Goal: Information Seeking & Learning: Learn about a topic

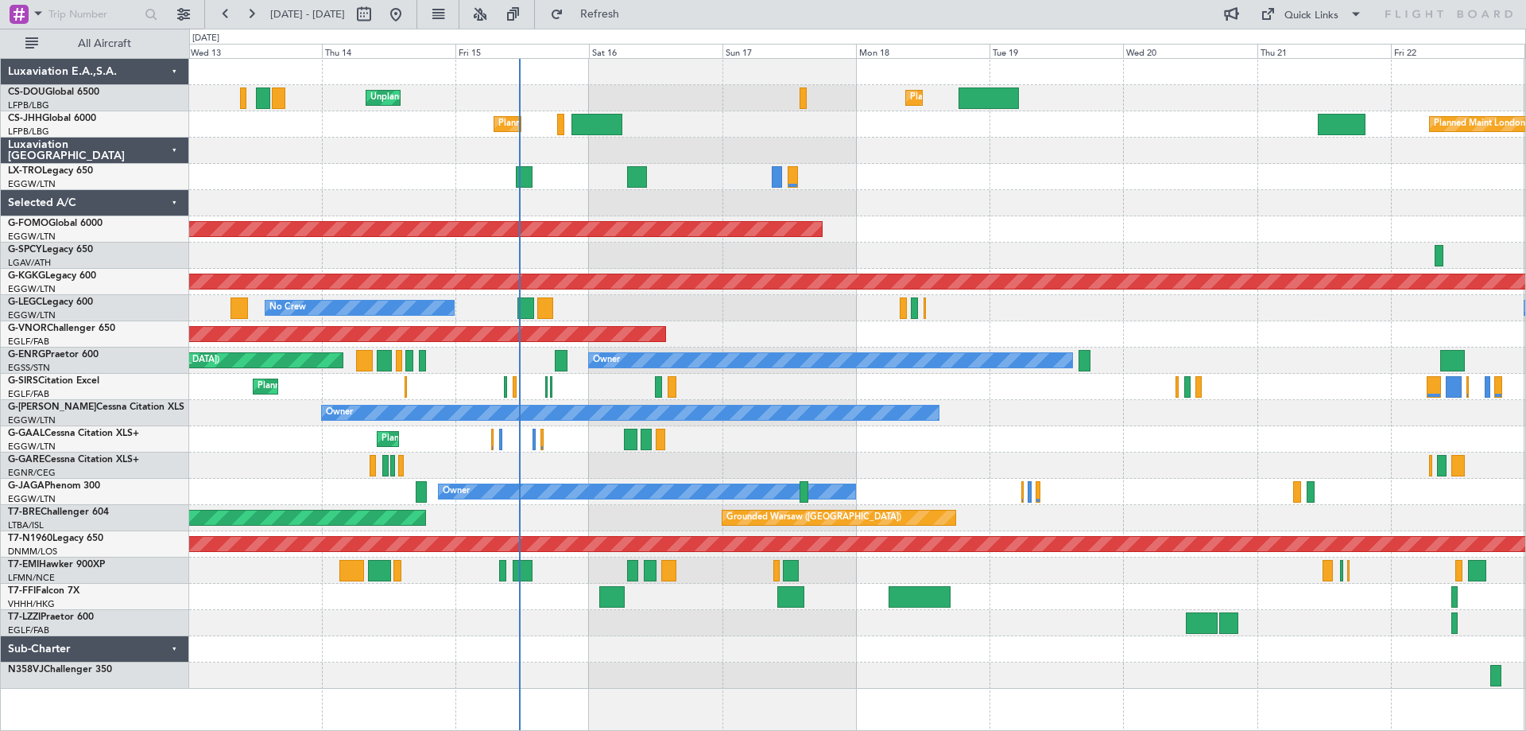
click at [1117, 204] on div at bounding box center [857, 203] width 1336 height 26
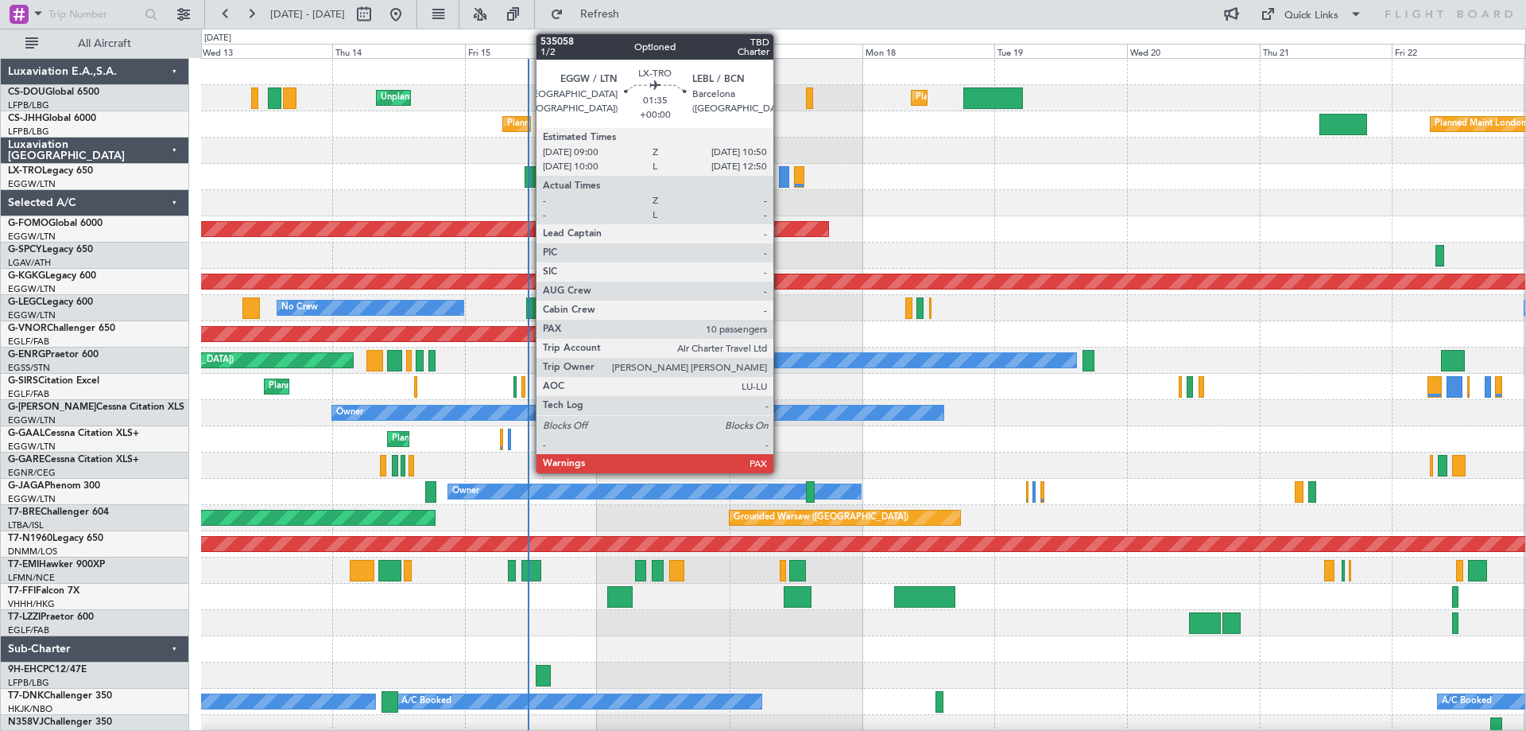
click at [781, 176] on div at bounding box center [784, 176] width 10 height 21
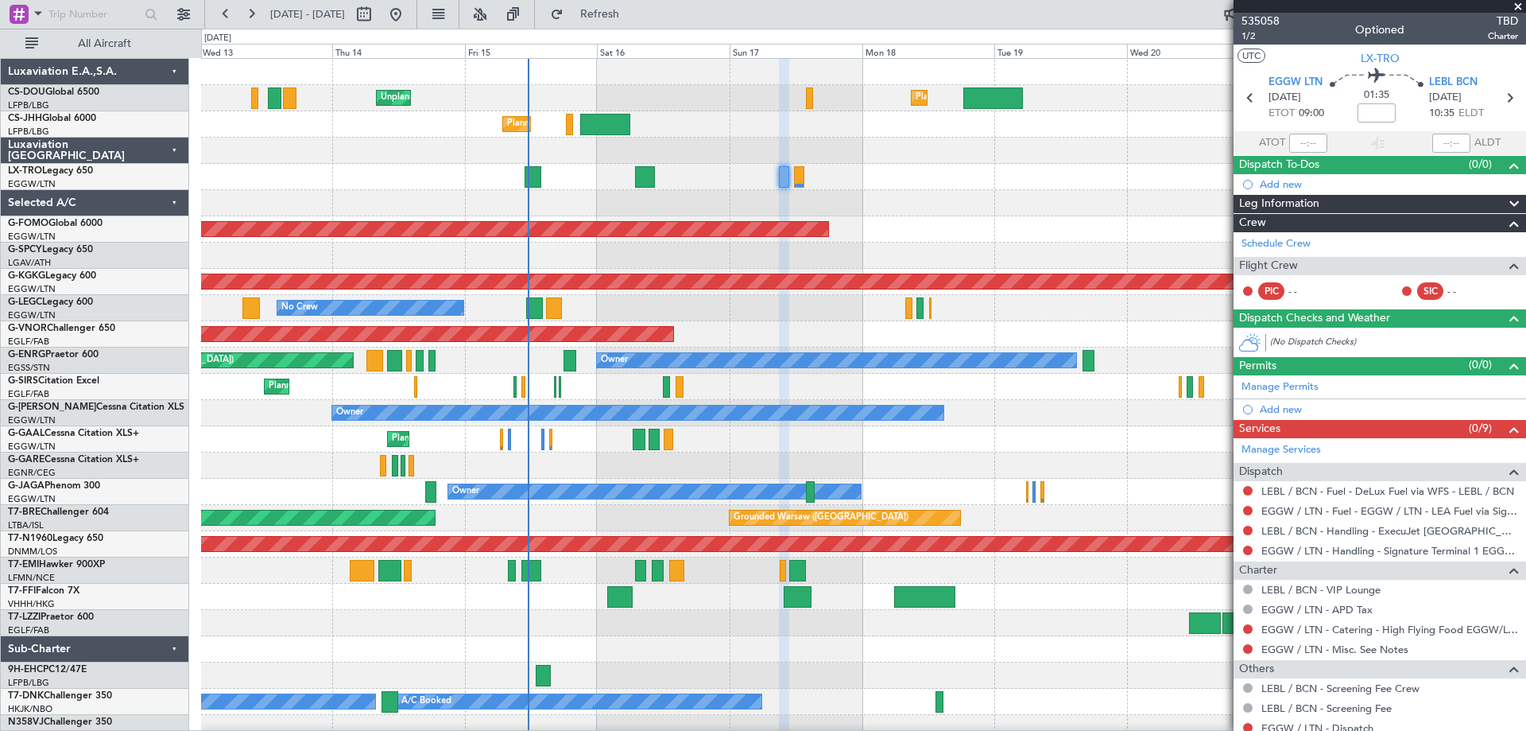
click at [1518, 10] on span at bounding box center [1518, 7] width 16 height 14
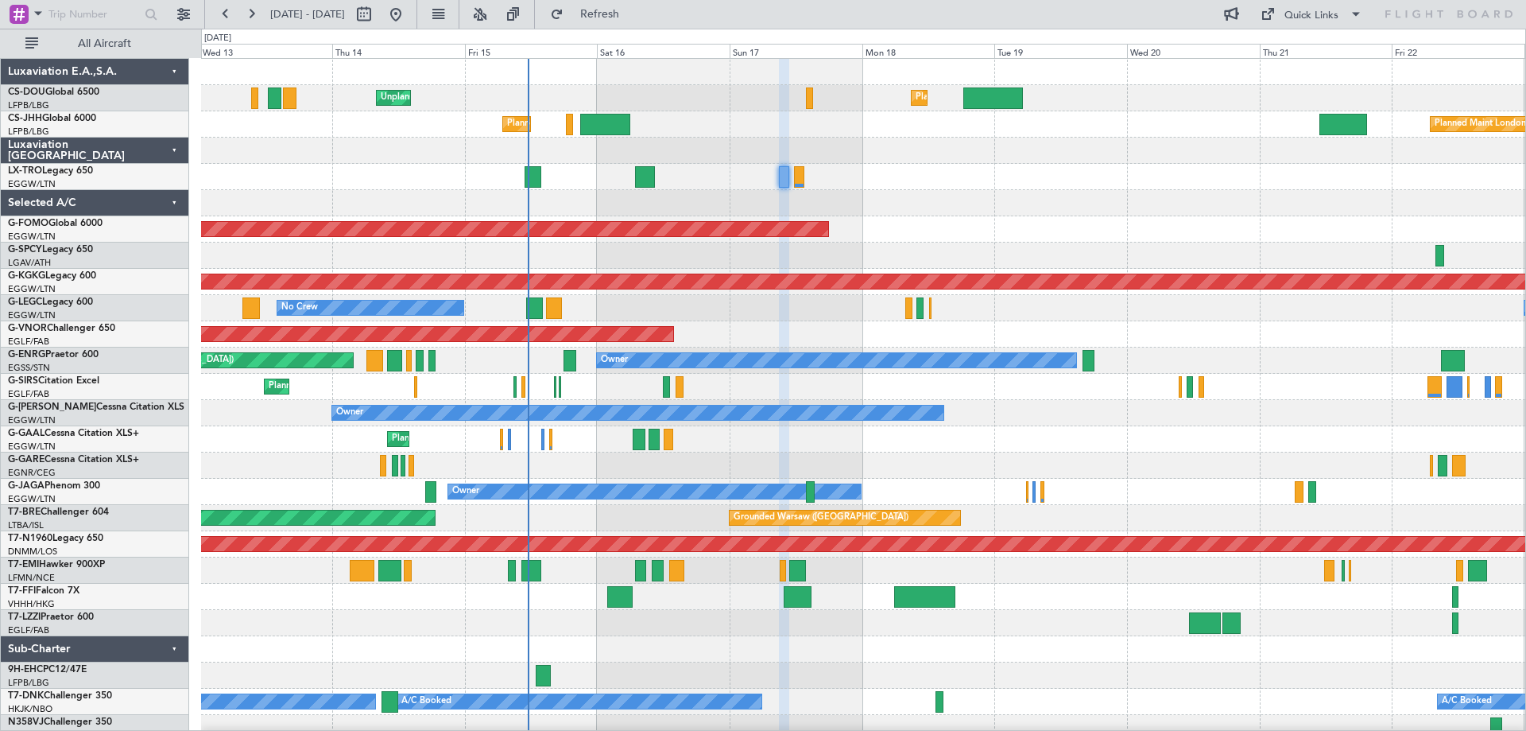
type input "0"
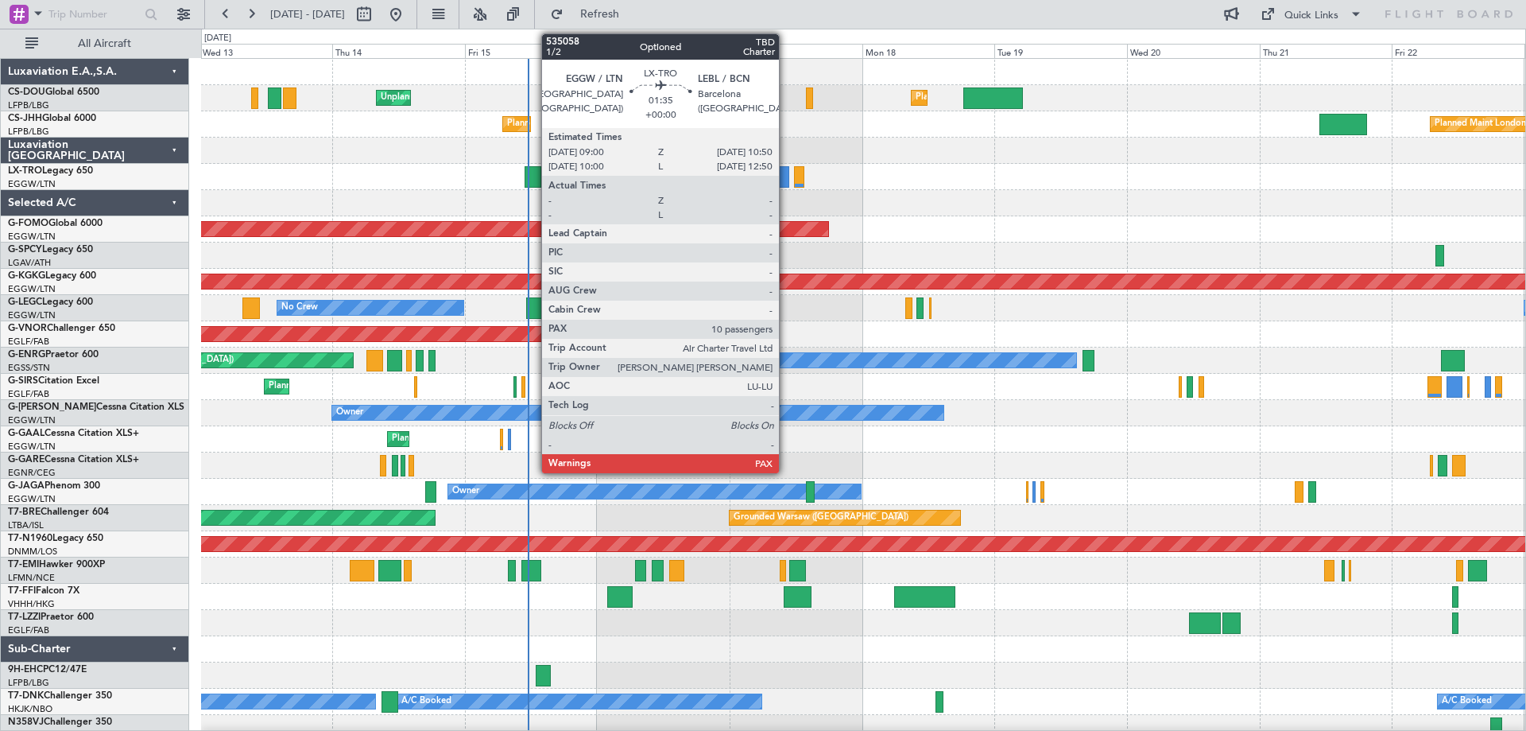
click at [786, 176] on div at bounding box center [784, 176] width 10 height 21
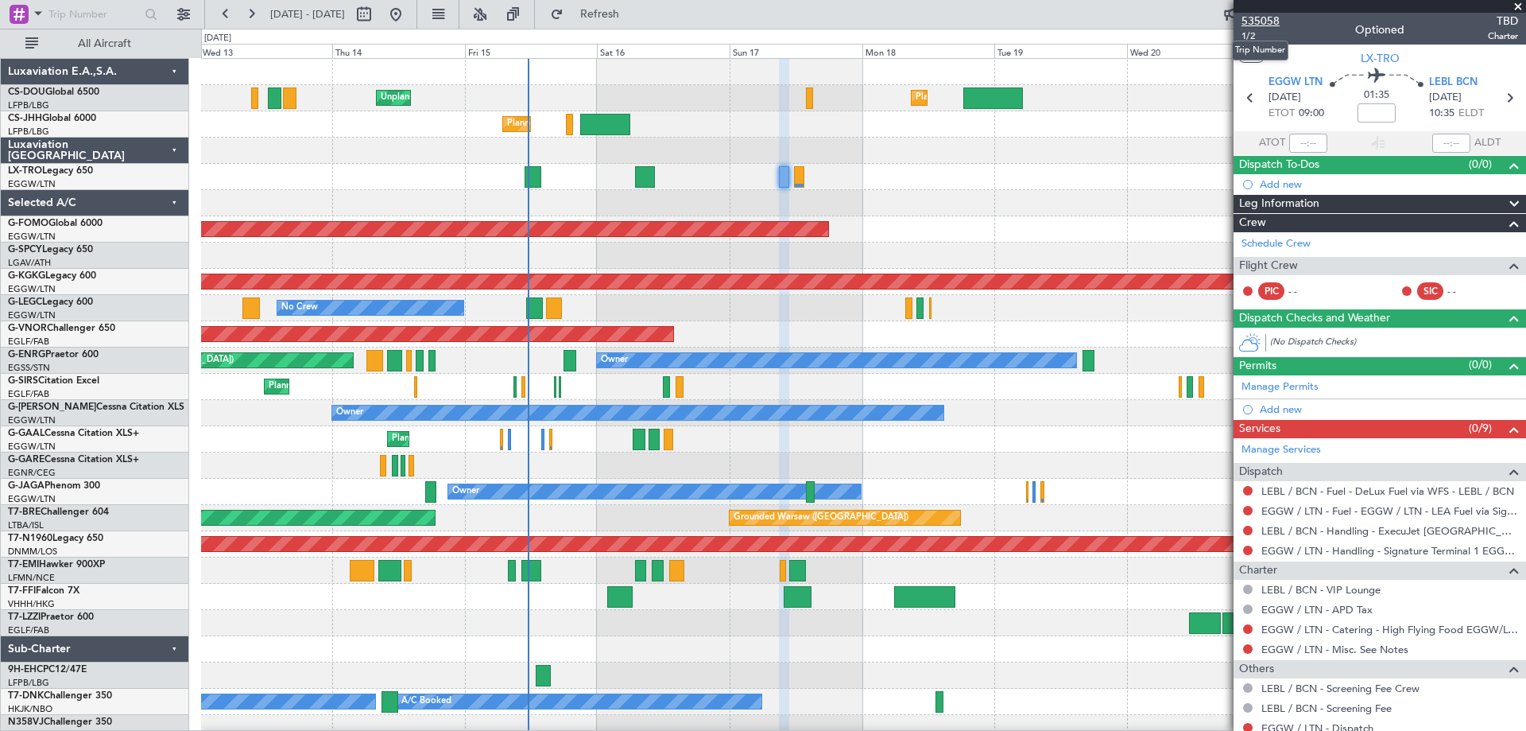
click at [1263, 20] on span "535058" at bounding box center [1261, 21] width 38 height 17
click at [1519, 7] on span at bounding box center [1518, 7] width 16 height 14
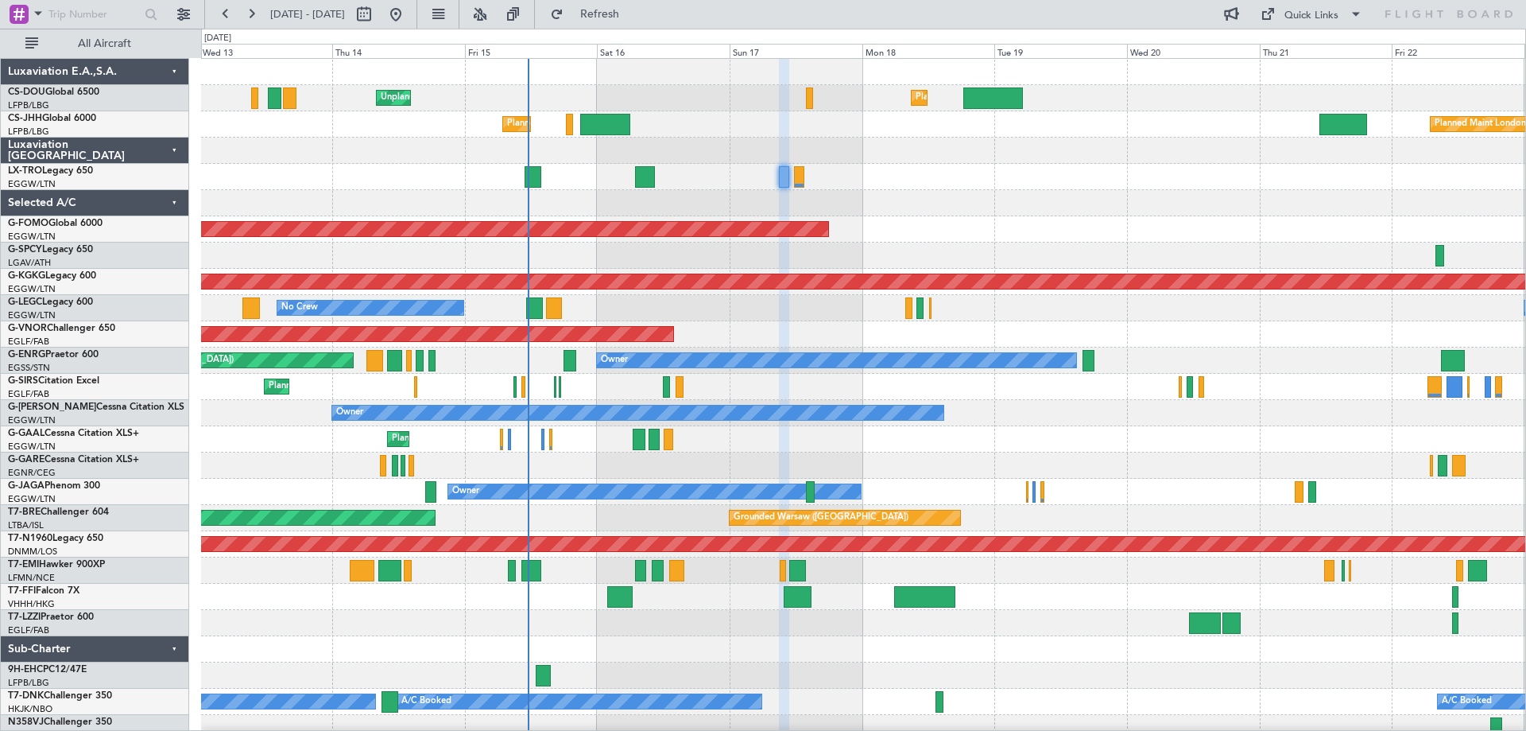
type input "0"
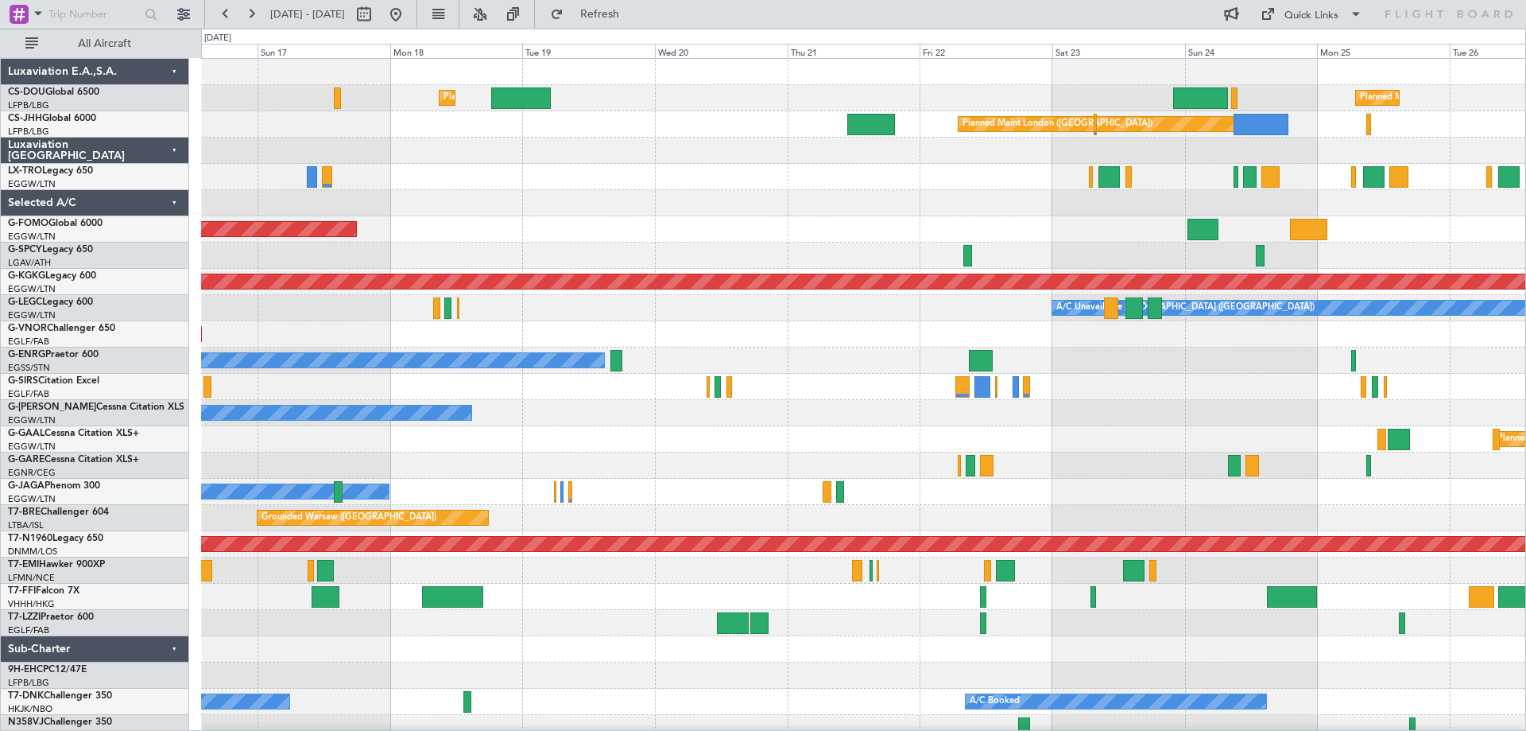
click at [652, 199] on div "Planned Maint [GEOGRAPHIC_DATA] ([GEOGRAPHIC_DATA]) Planned Maint [GEOGRAPHIC_D…" at bounding box center [863, 400] width 1324 height 682
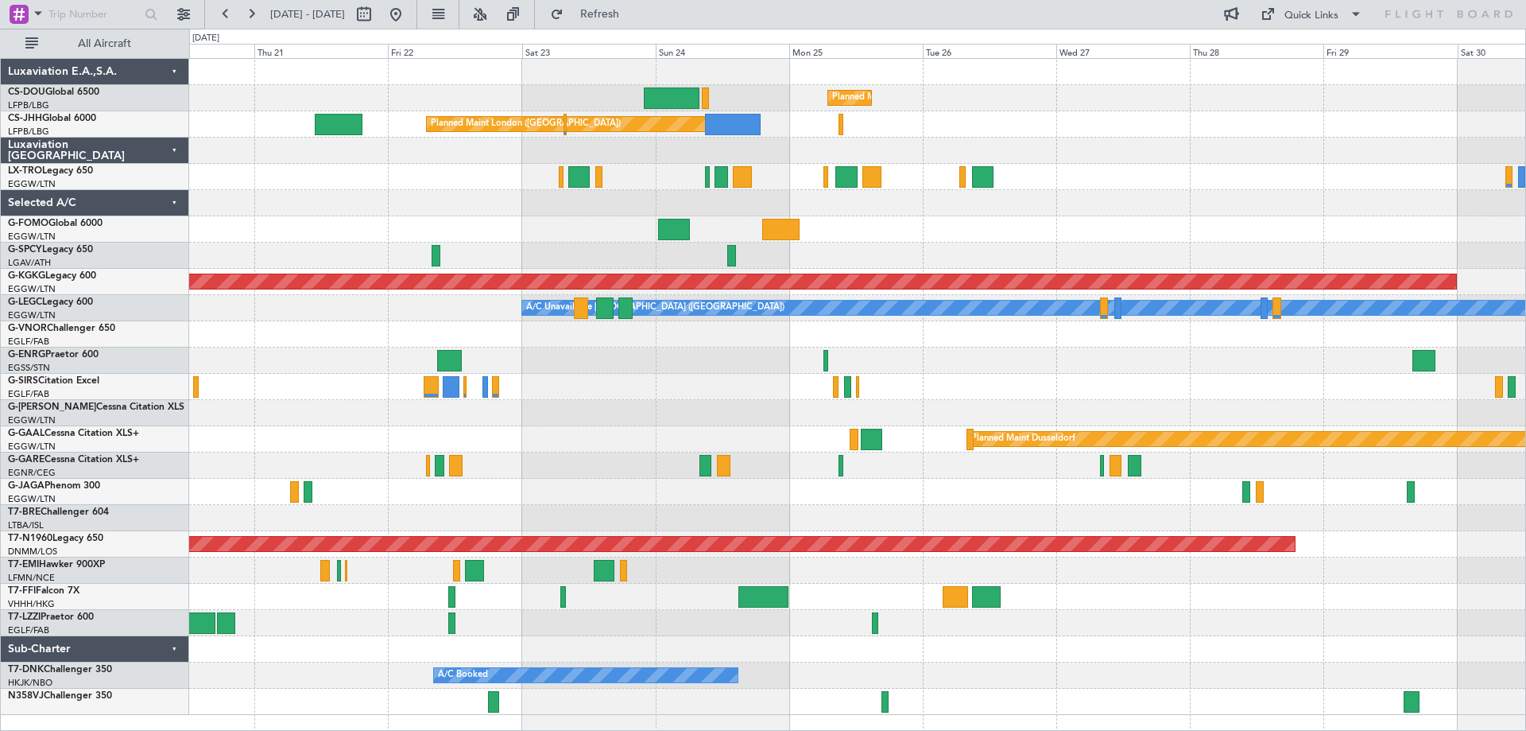
click at [895, 238] on div at bounding box center [857, 229] width 1336 height 26
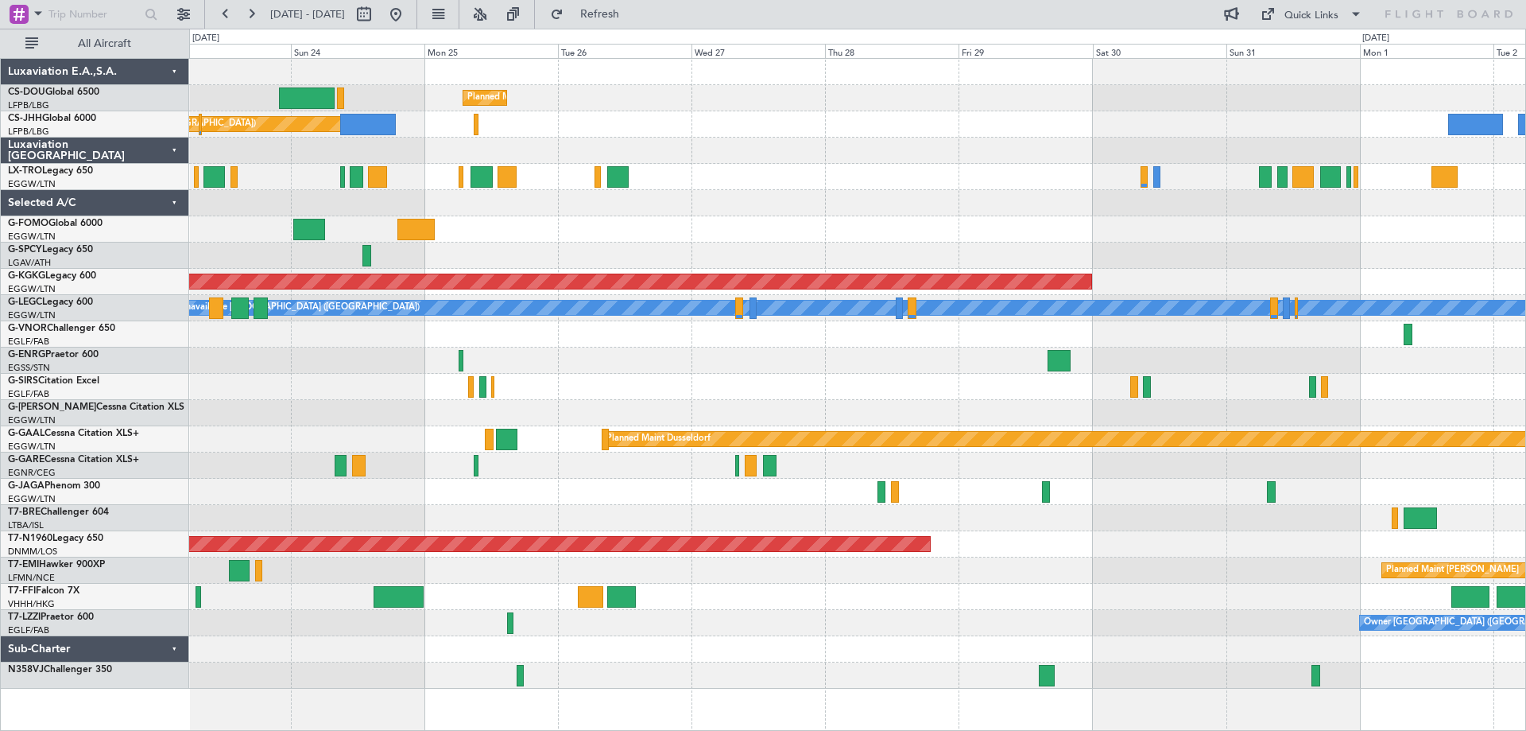
click at [1168, 246] on div at bounding box center [857, 255] width 1336 height 26
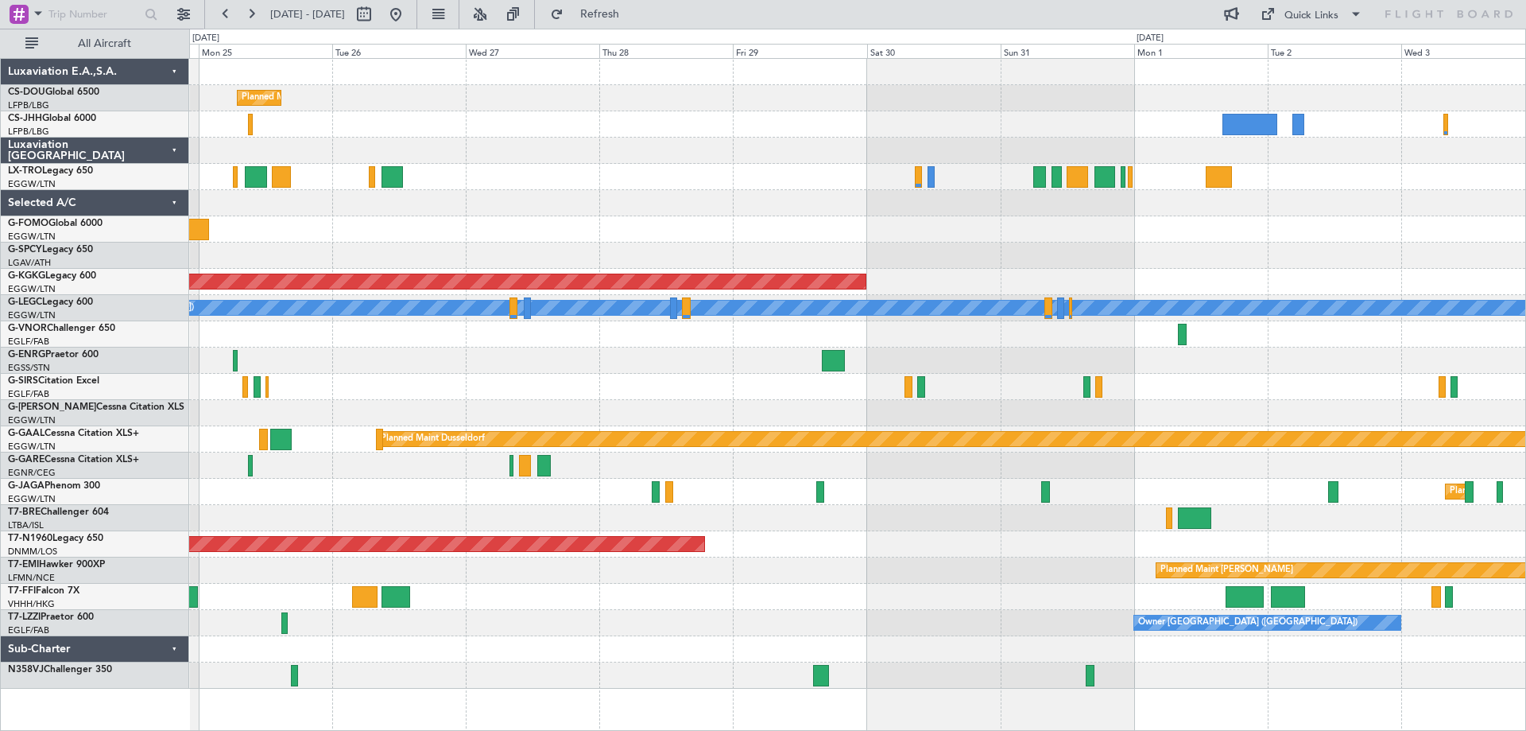
click at [1058, 230] on div at bounding box center [857, 229] width 1336 height 26
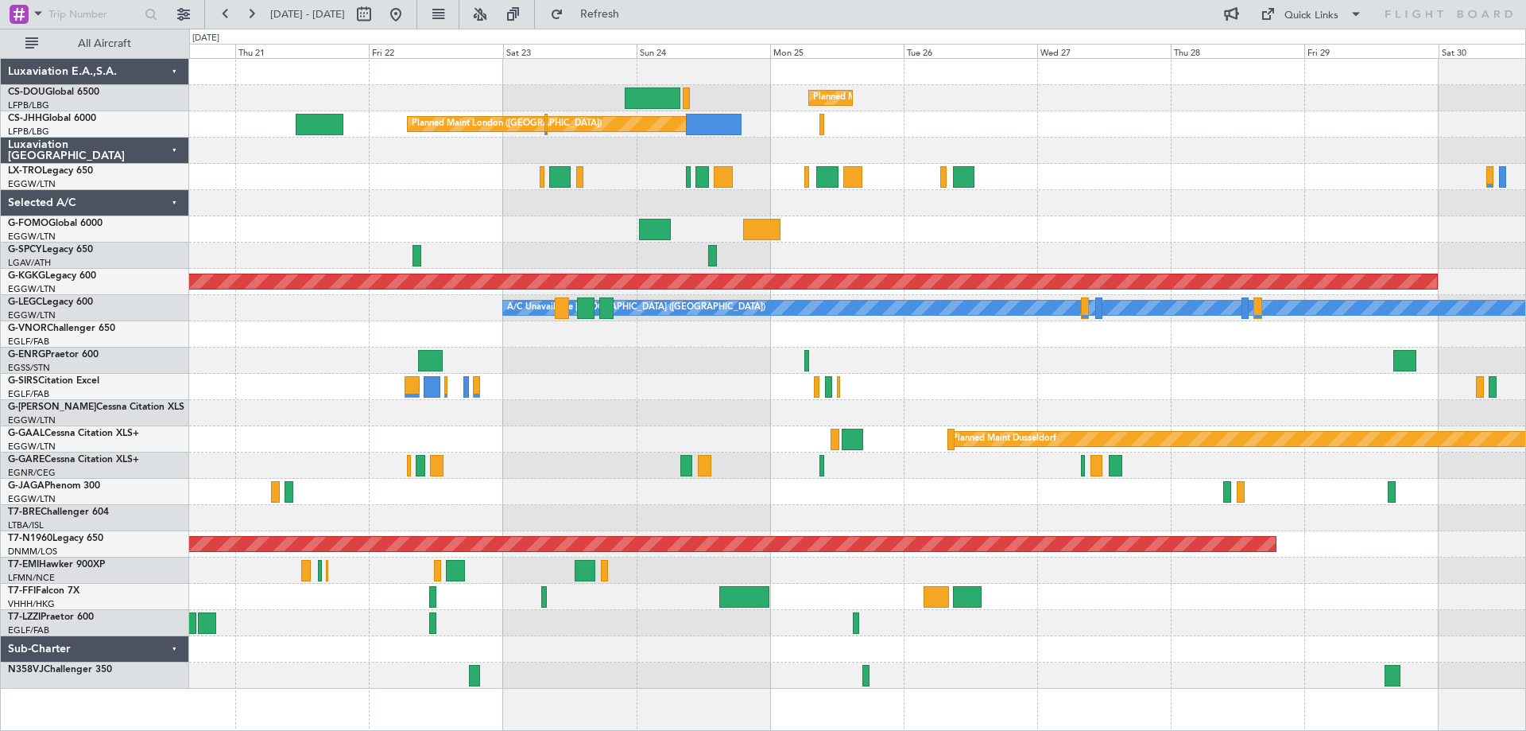
click at [1315, 220] on div at bounding box center [857, 229] width 1336 height 26
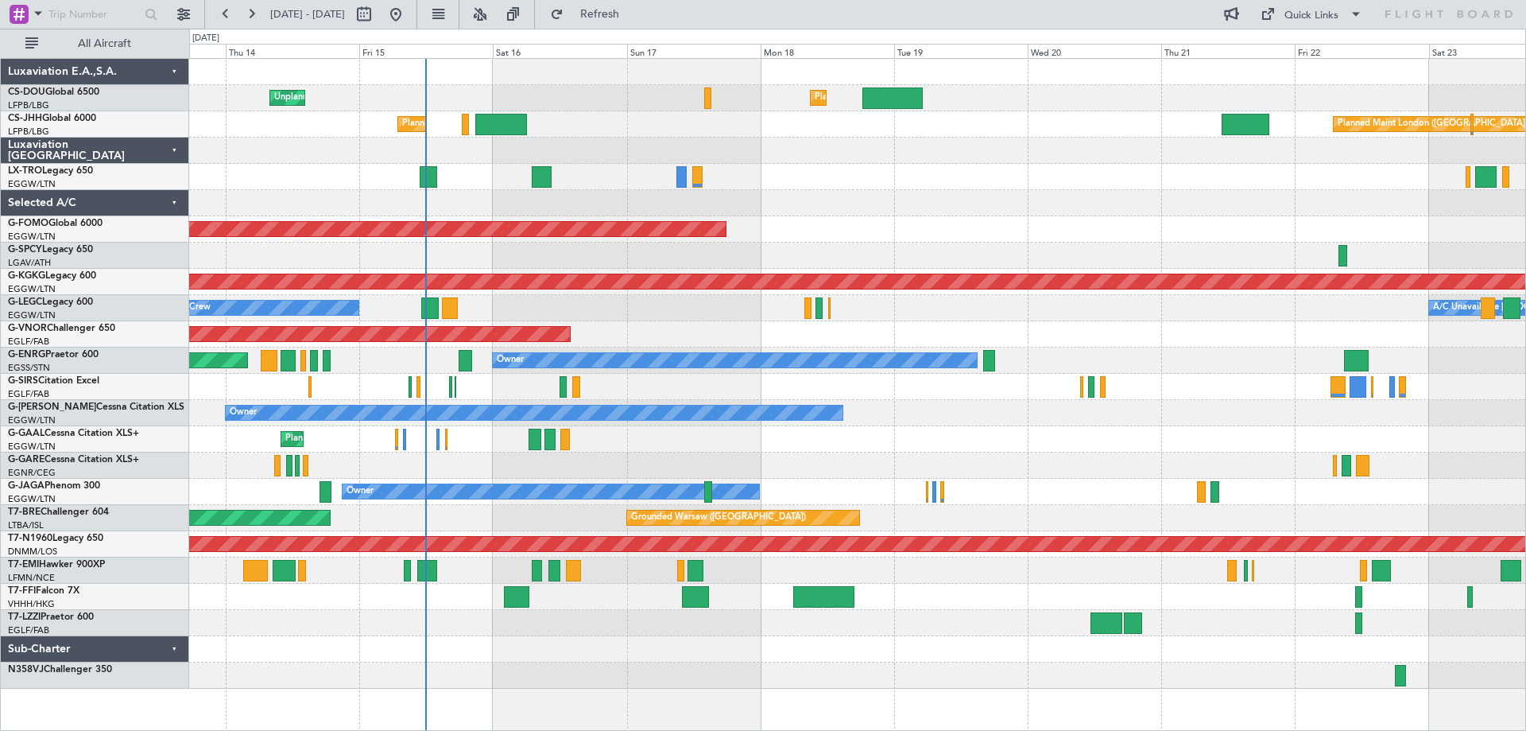
click at [1016, 202] on div at bounding box center [857, 203] width 1336 height 26
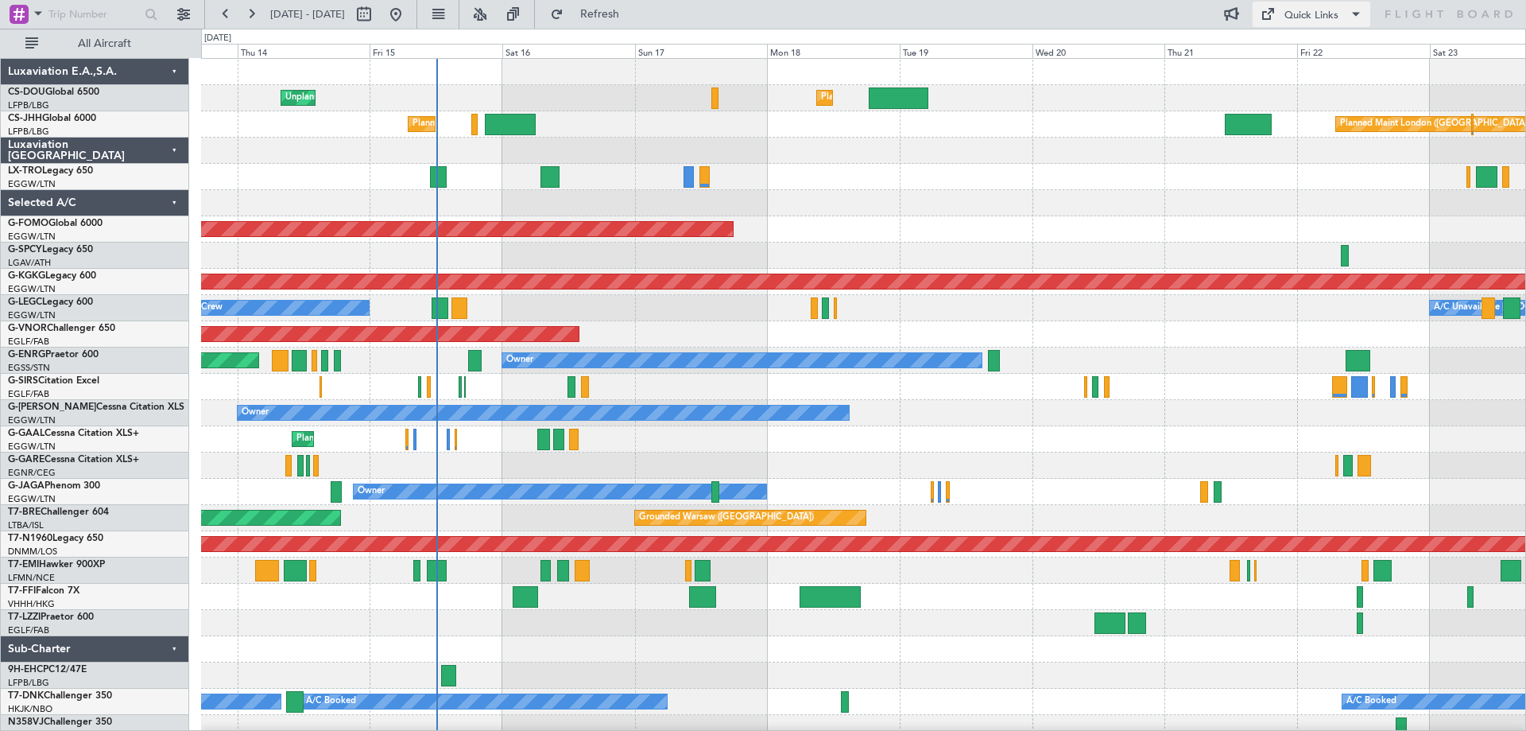
click at [1314, 10] on div "Quick Links" at bounding box center [1312, 16] width 54 height 16
click at [1297, 48] on button "Trip Builder" at bounding box center [1312, 52] width 119 height 38
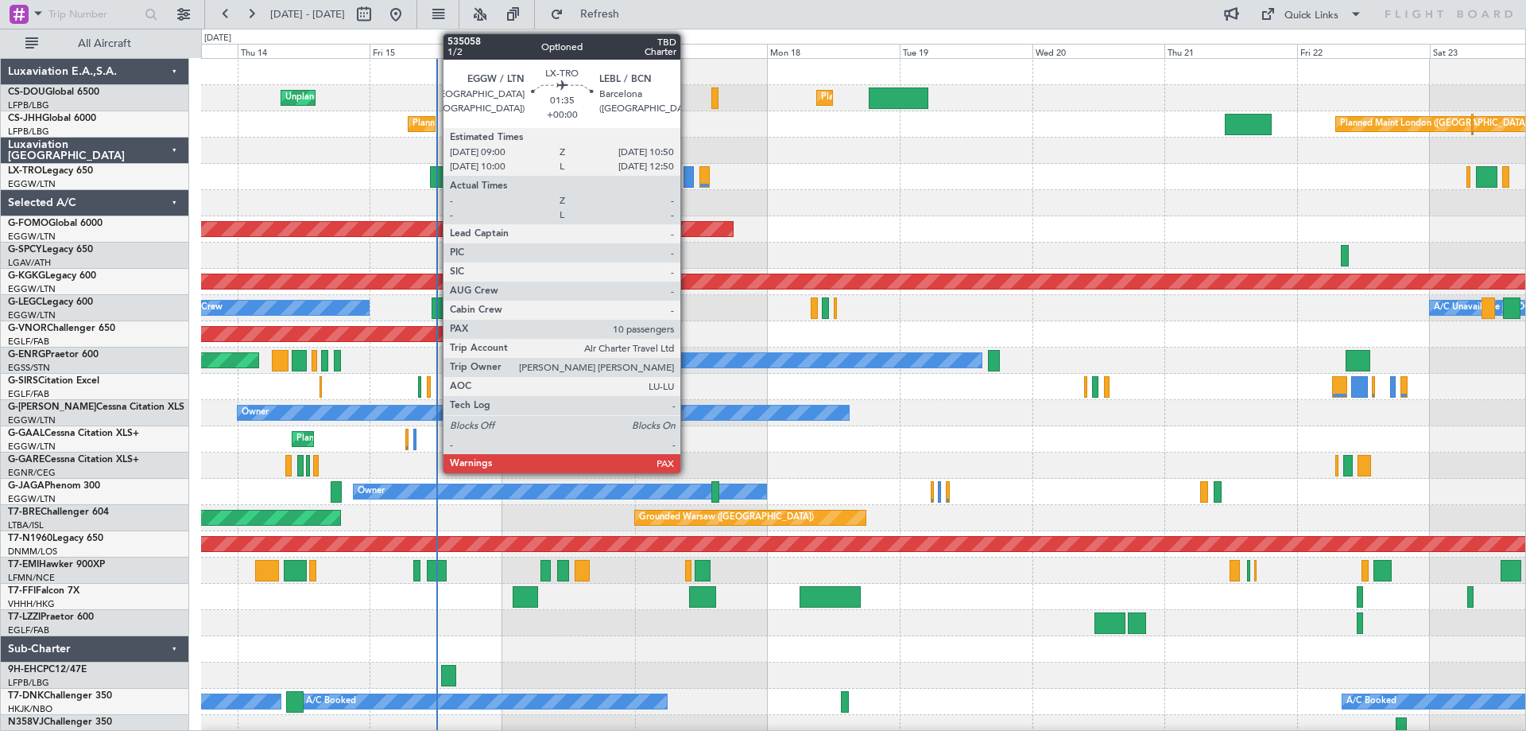
click at [688, 182] on div at bounding box center [689, 176] width 10 height 21
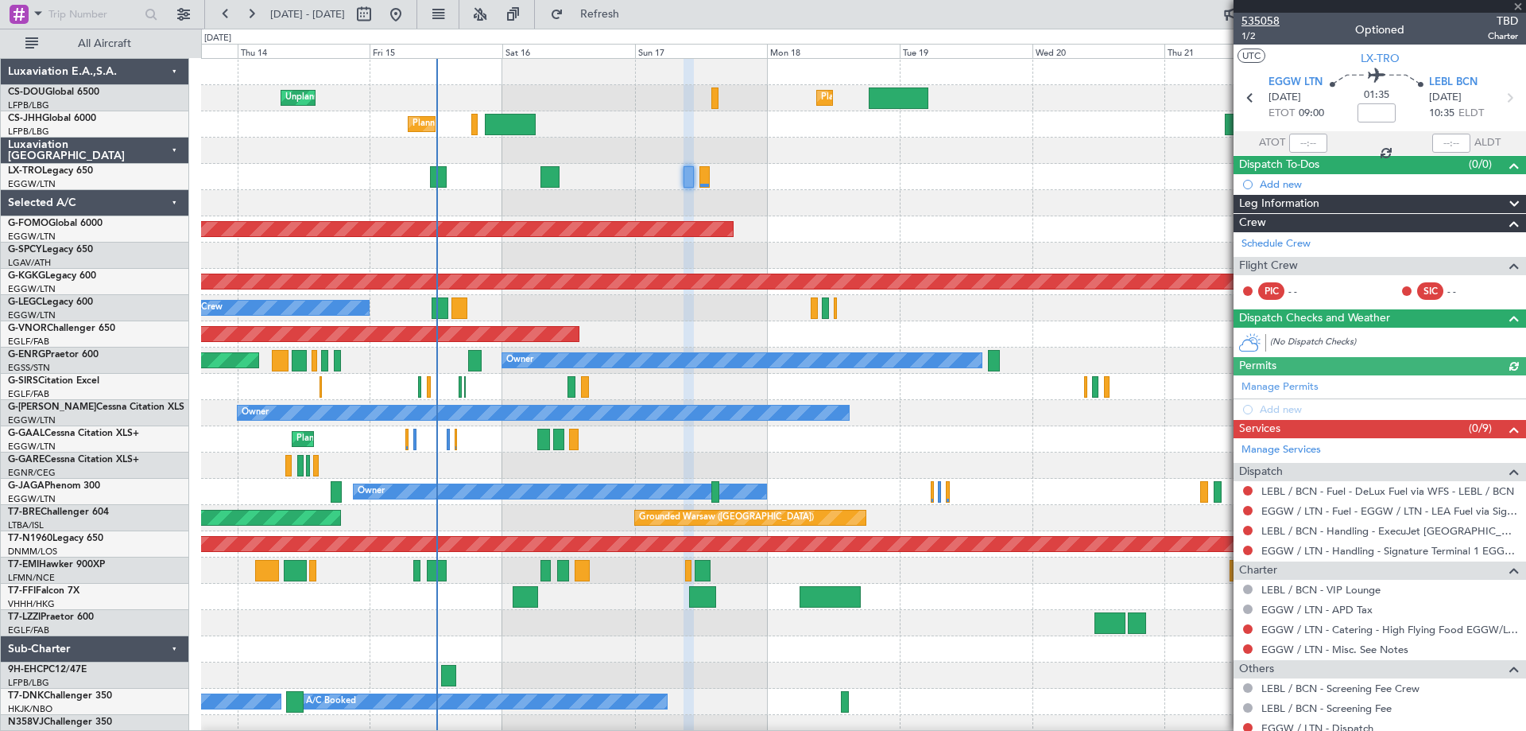
click at [1256, 17] on span "535058" at bounding box center [1261, 21] width 38 height 17
click at [1517, 7] on span at bounding box center [1518, 7] width 16 height 14
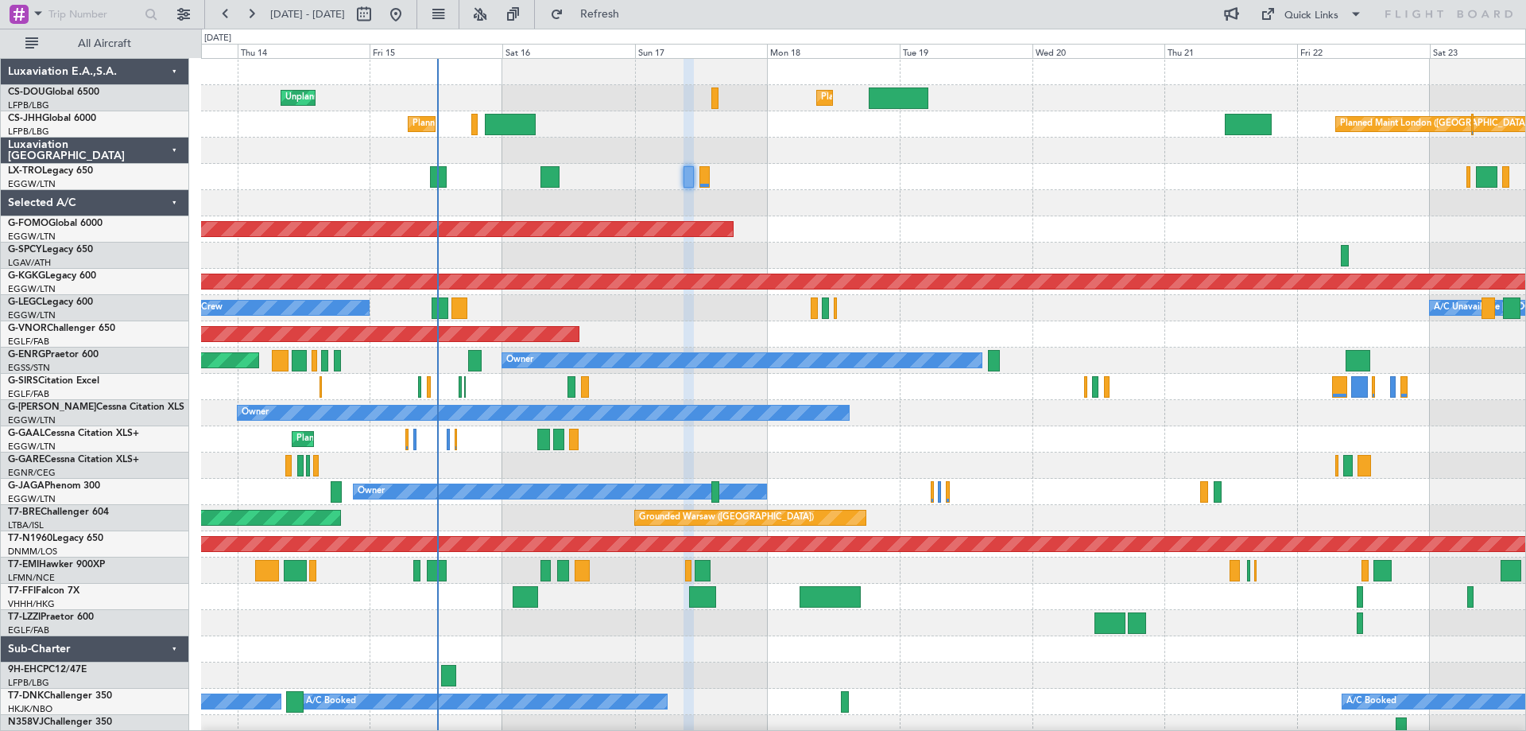
type input "0"
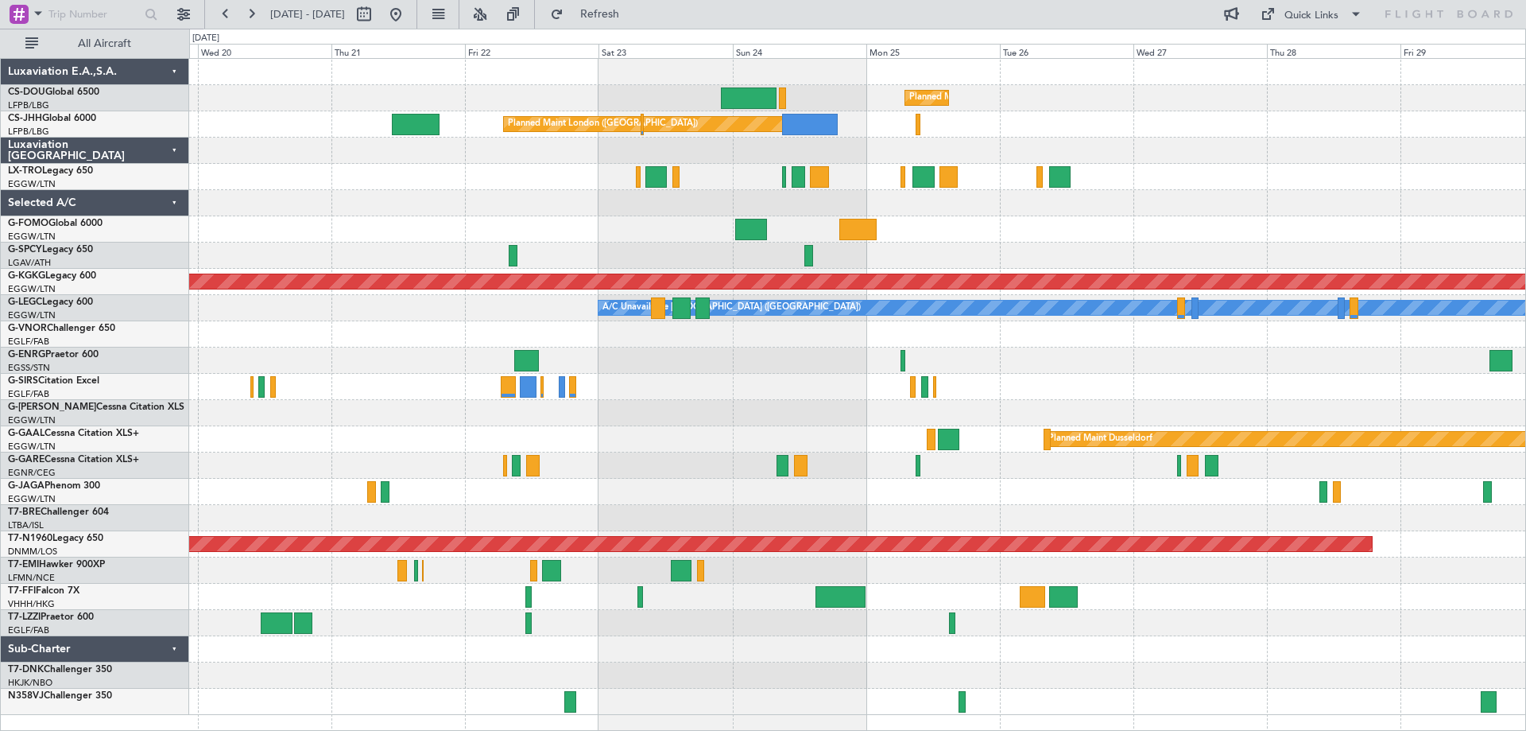
click at [804, 207] on div "Planned Maint [GEOGRAPHIC_DATA] ([GEOGRAPHIC_DATA]) Planned Maint [GEOGRAPHIC_D…" at bounding box center [857, 387] width 1336 height 656
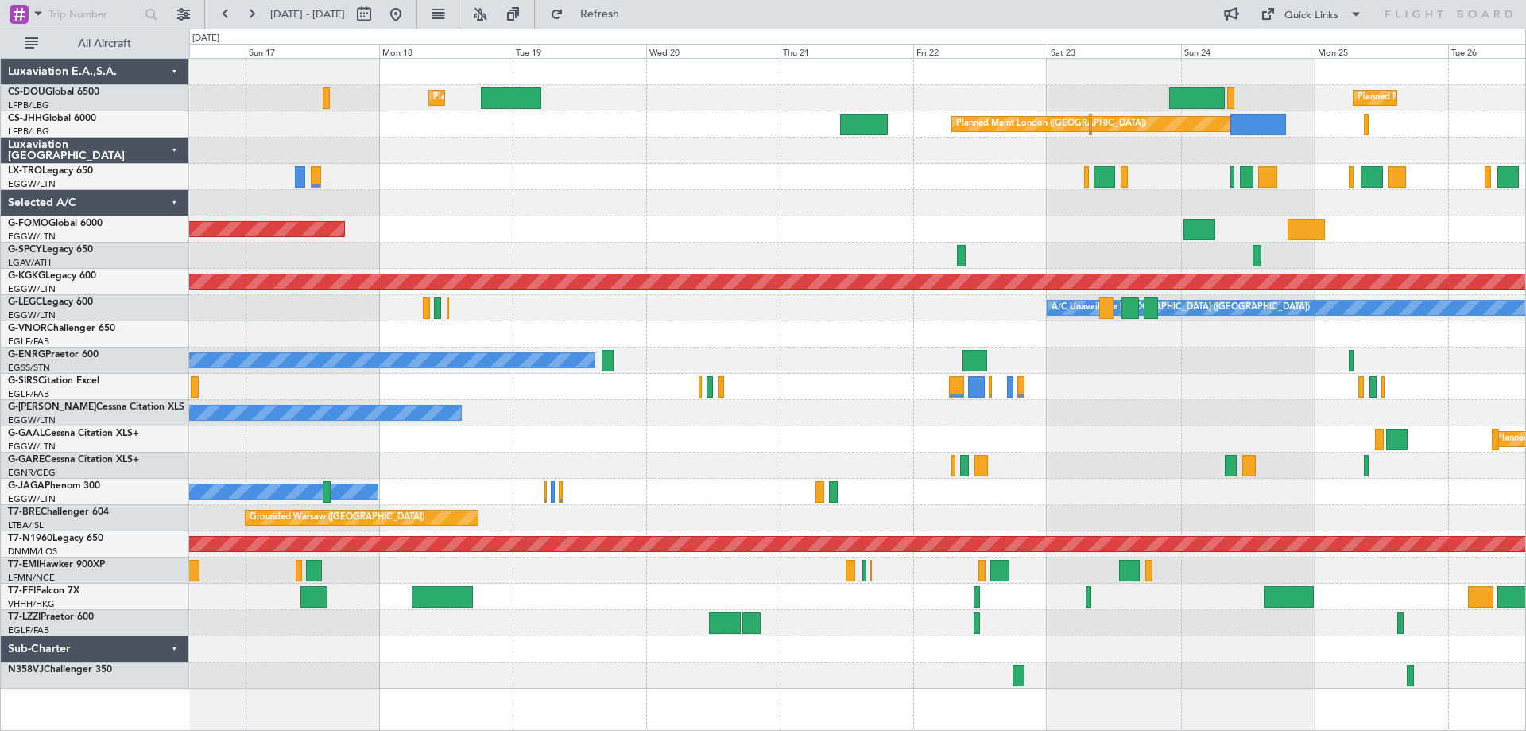
click at [984, 181] on div "Planned Maint [GEOGRAPHIC_DATA] ([GEOGRAPHIC_DATA]) Planned Maint [GEOGRAPHIC_D…" at bounding box center [857, 374] width 1336 height 630
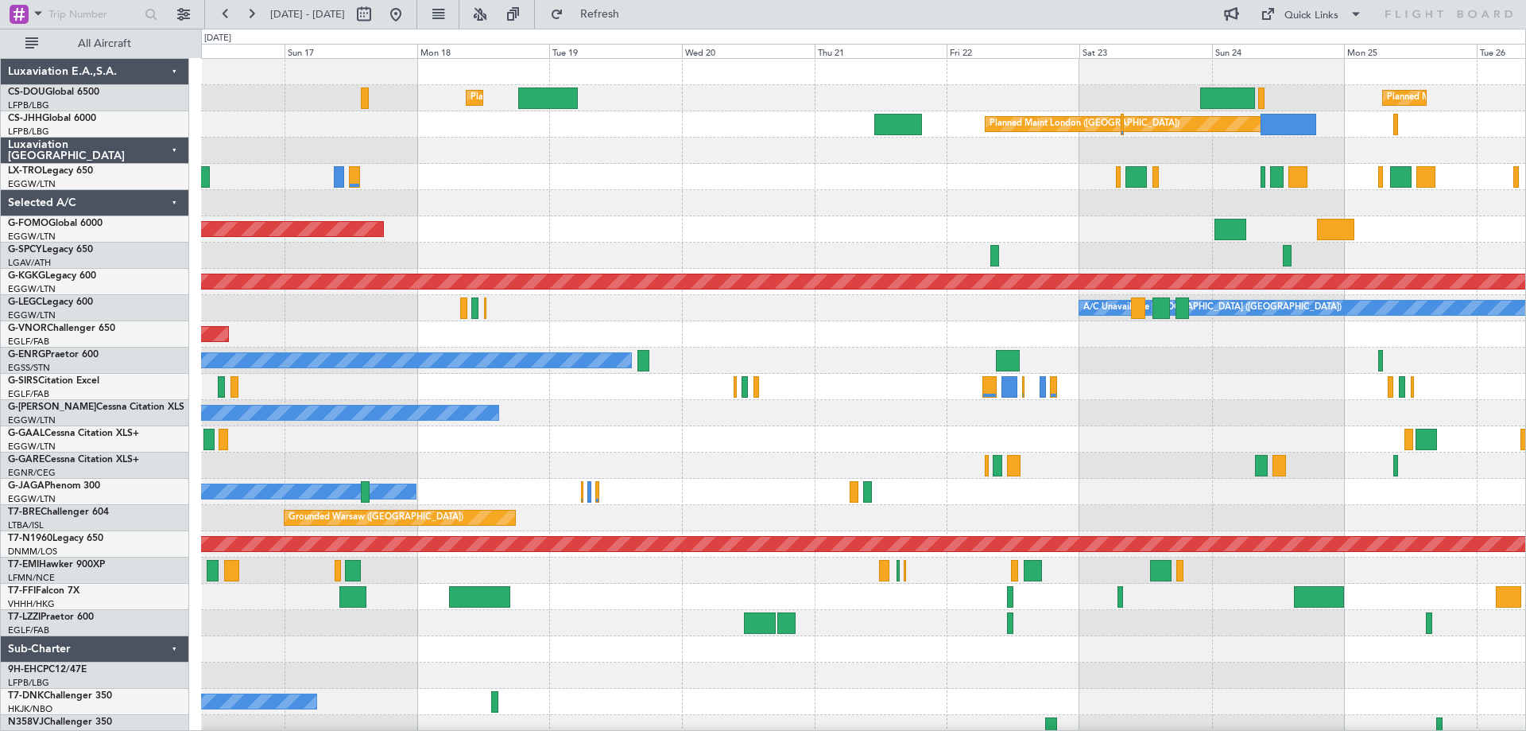
click at [643, 192] on div "Planned Maint [GEOGRAPHIC_DATA] ([GEOGRAPHIC_DATA]) Planned Maint [GEOGRAPHIC_D…" at bounding box center [863, 400] width 1324 height 682
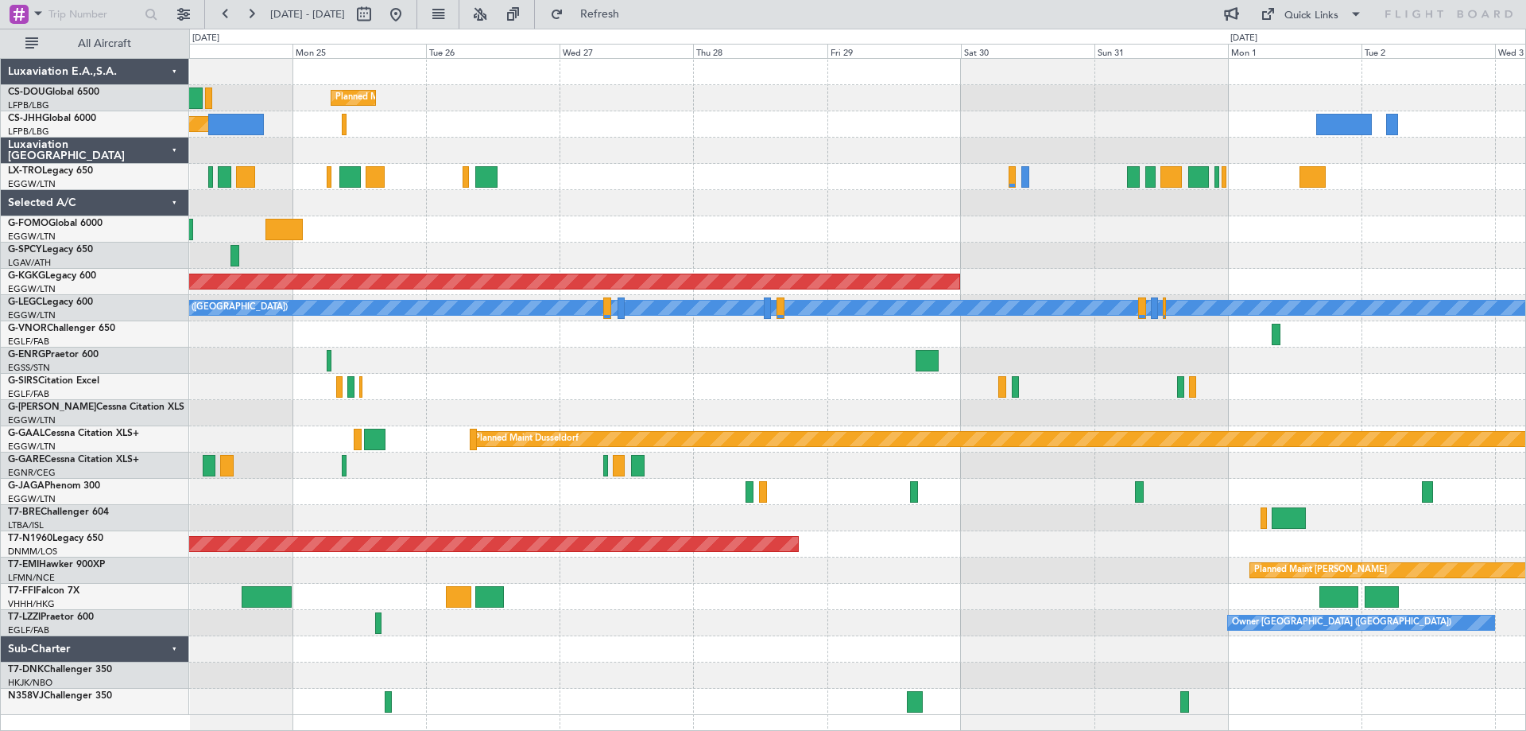
click at [608, 195] on div "Planned Maint [GEOGRAPHIC_DATA] ([GEOGRAPHIC_DATA]) Planned Maint [GEOGRAPHIC_D…" at bounding box center [857, 387] width 1336 height 656
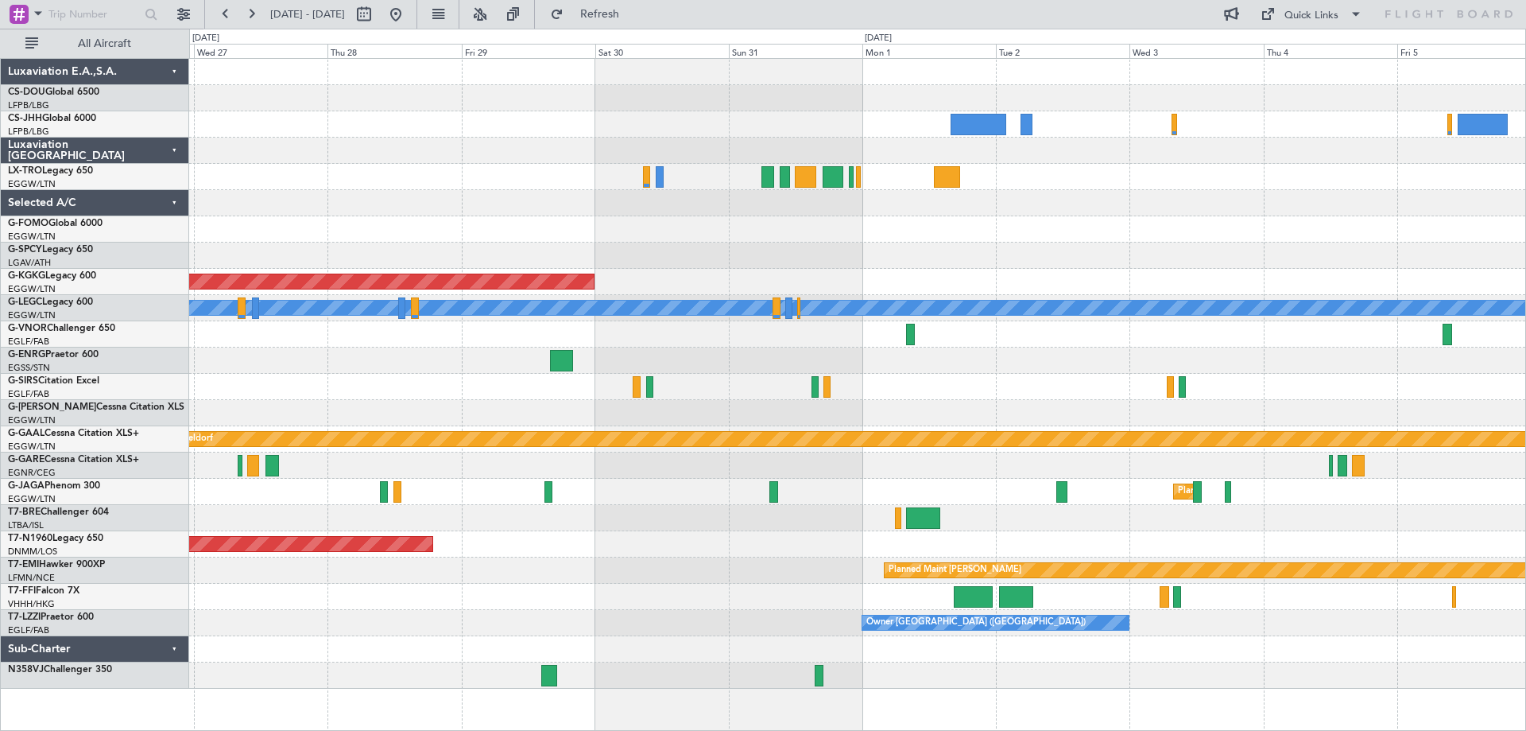
click at [792, 145] on div at bounding box center [857, 151] width 1336 height 26
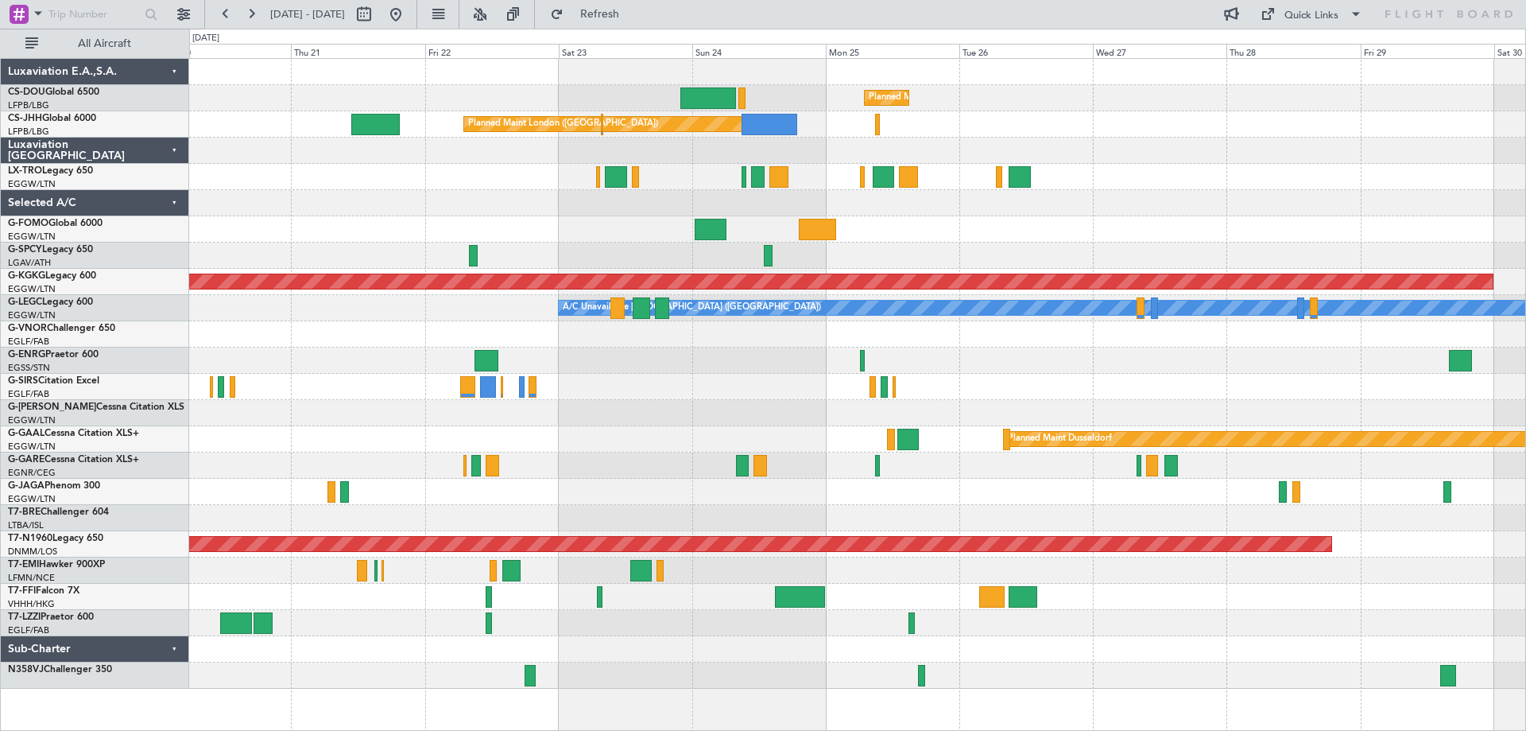
click at [1305, 142] on div "Planned Maint [GEOGRAPHIC_DATA] ([GEOGRAPHIC_DATA]) Planned Maint [GEOGRAPHIC_D…" at bounding box center [857, 374] width 1336 height 630
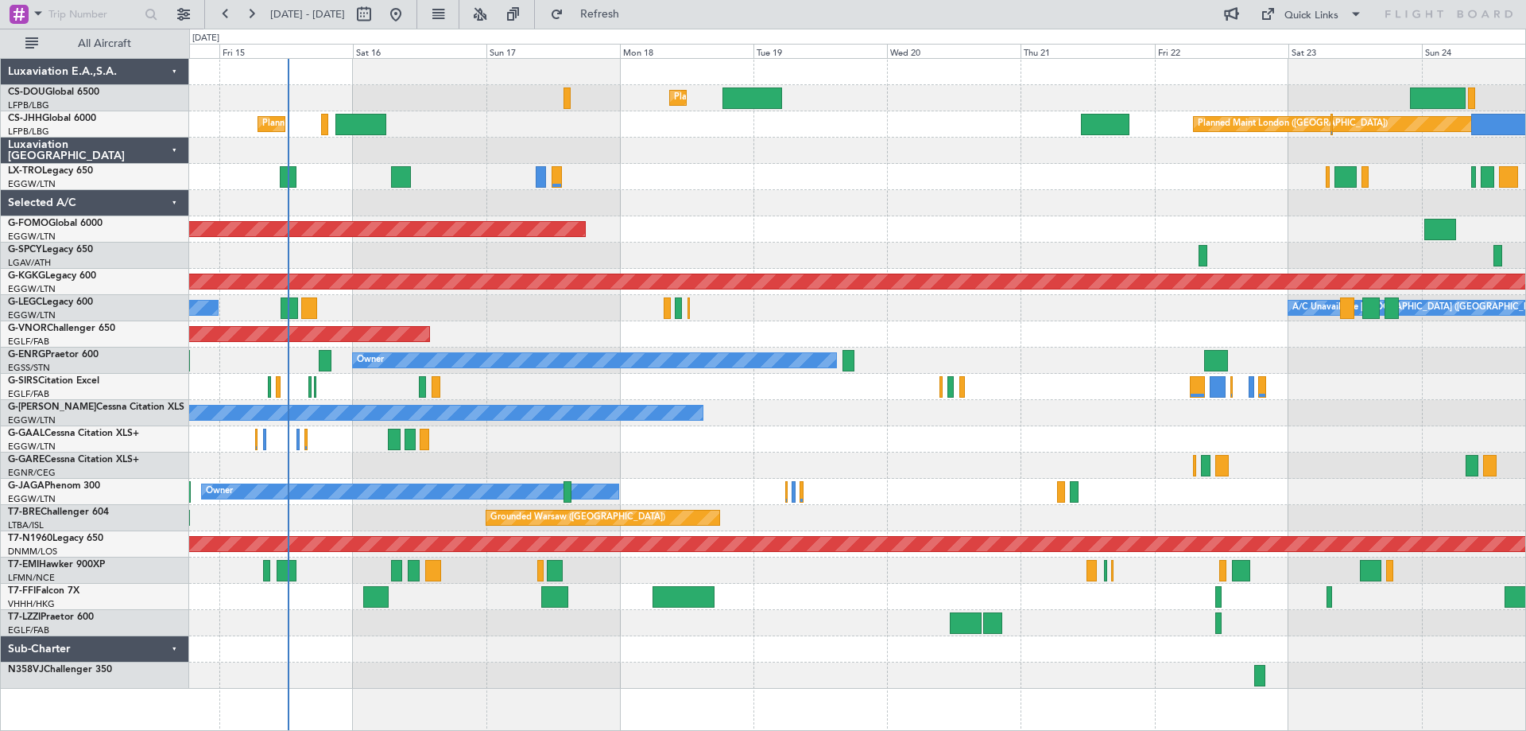
click at [1046, 178] on div "Unplanned Maint [GEOGRAPHIC_DATA] ([GEOGRAPHIC_DATA])" at bounding box center [857, 177] width 1336 height 26
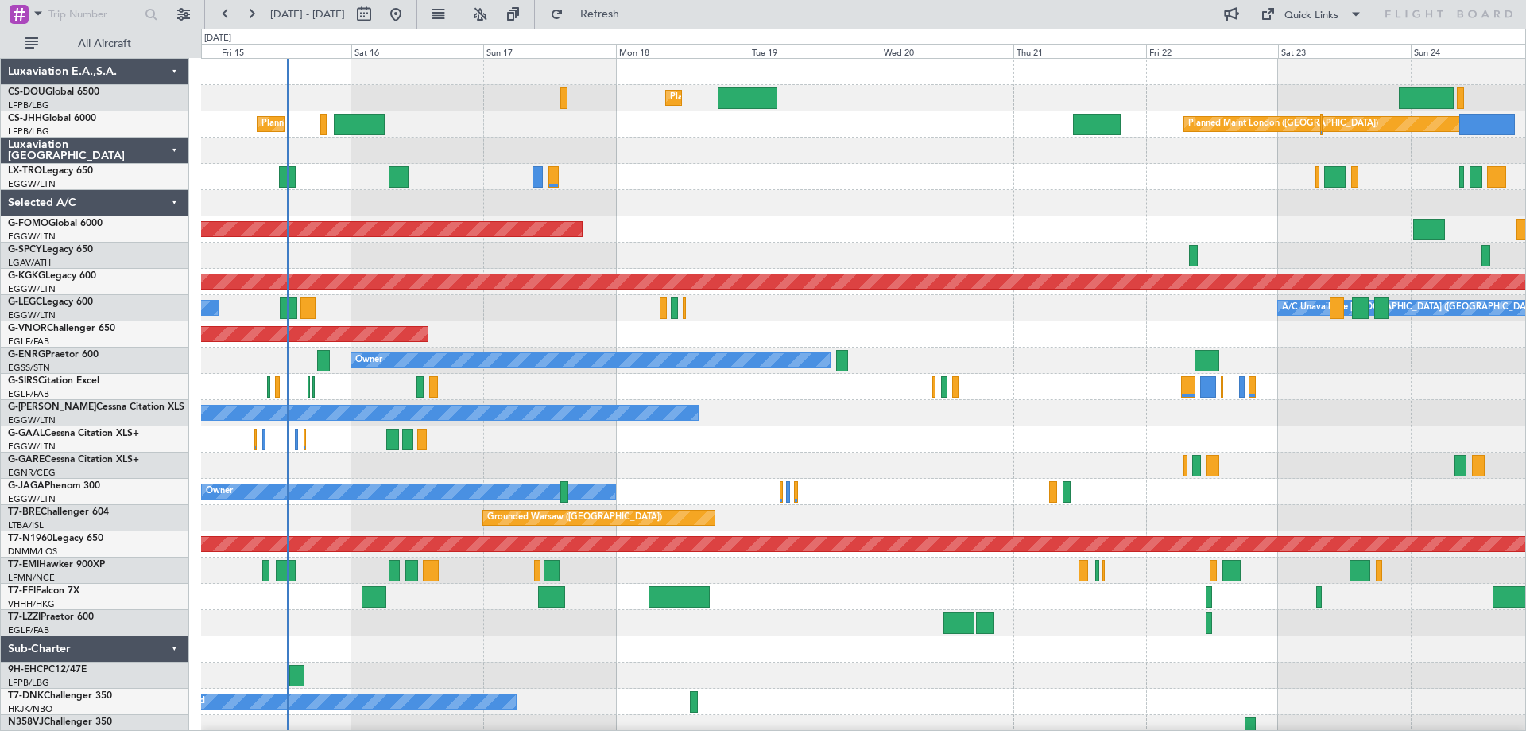
click at [1049, 205] on div at bounding box center [863, 203] width 1324 height 26
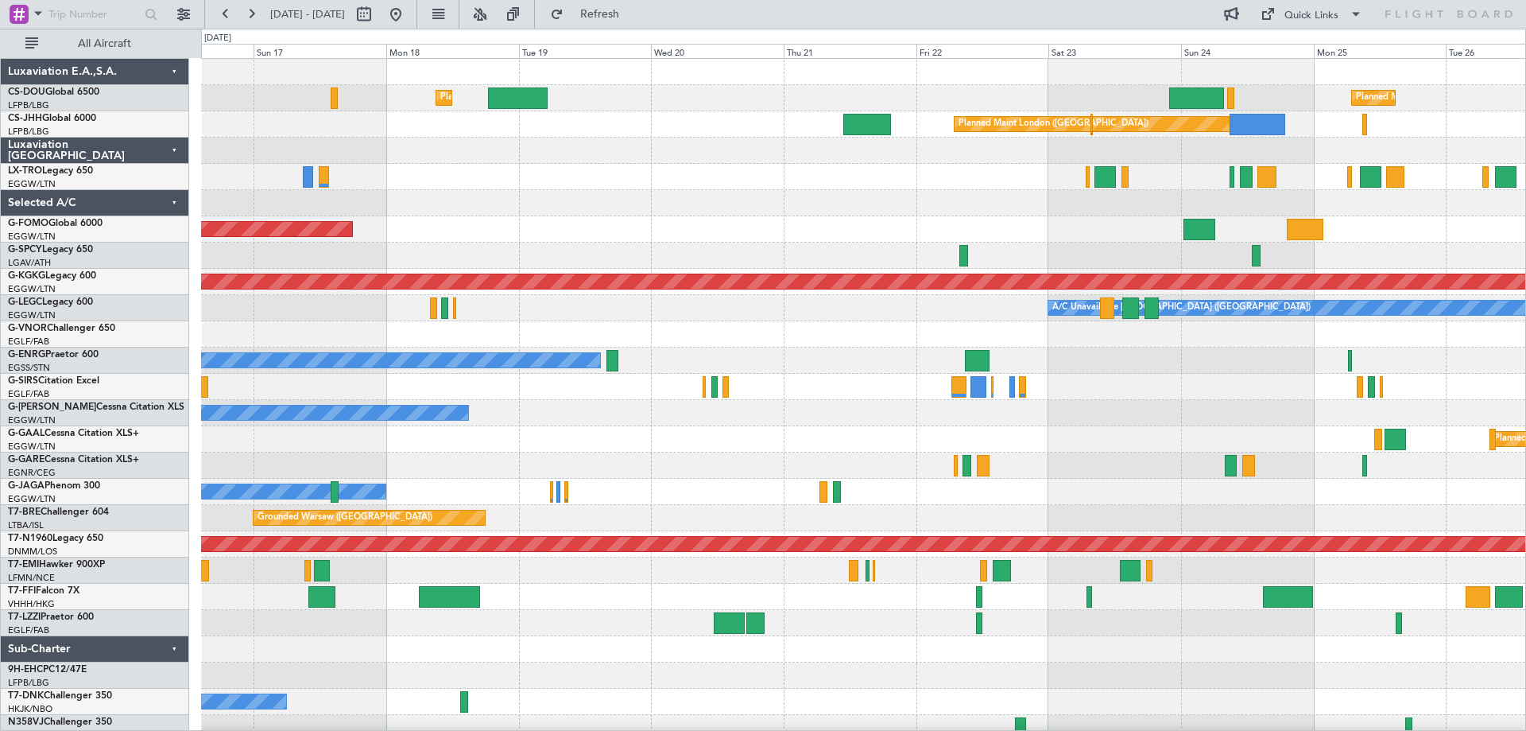
scroll to position [10, 0]
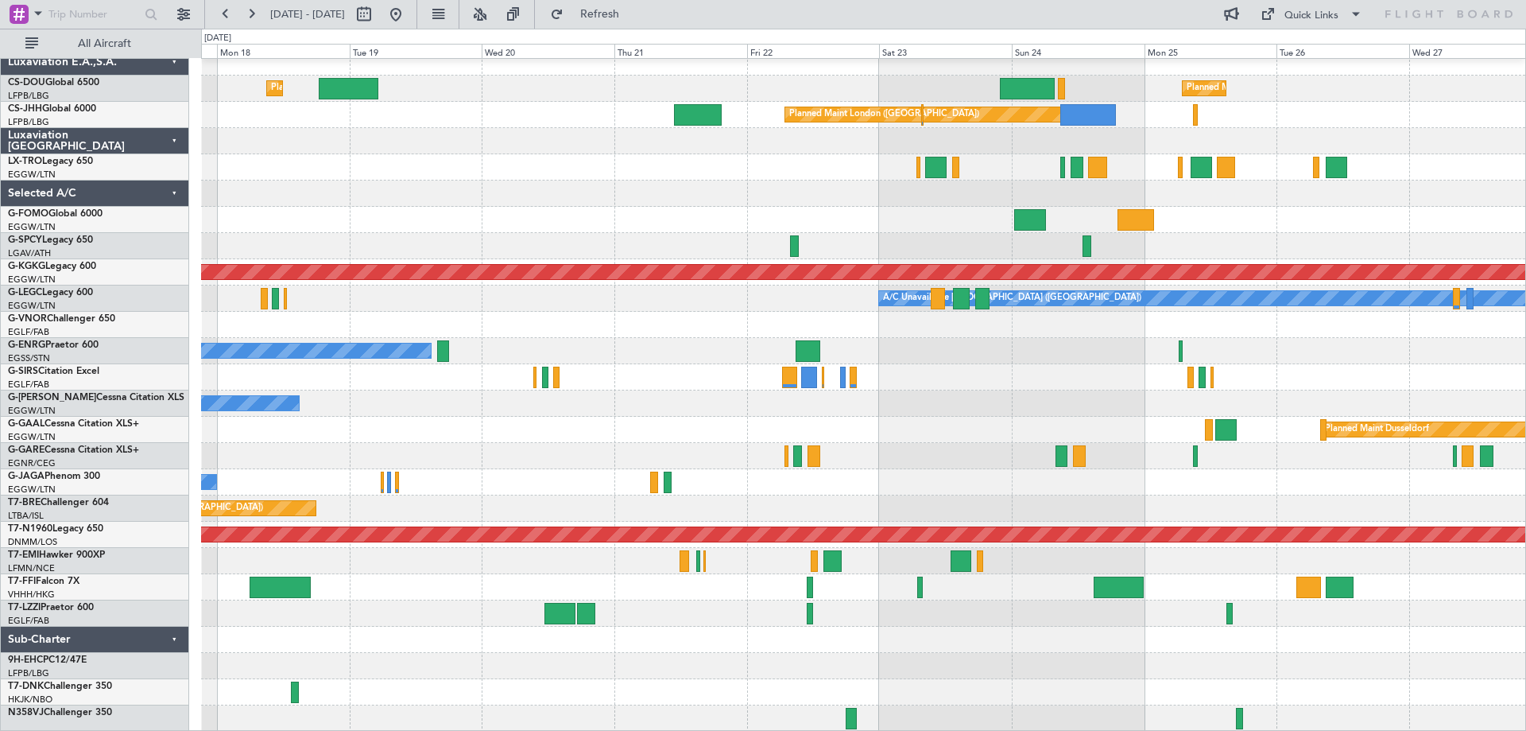
click at [727, 178] on div at bounding box center [863, 167] width 1324 height 26
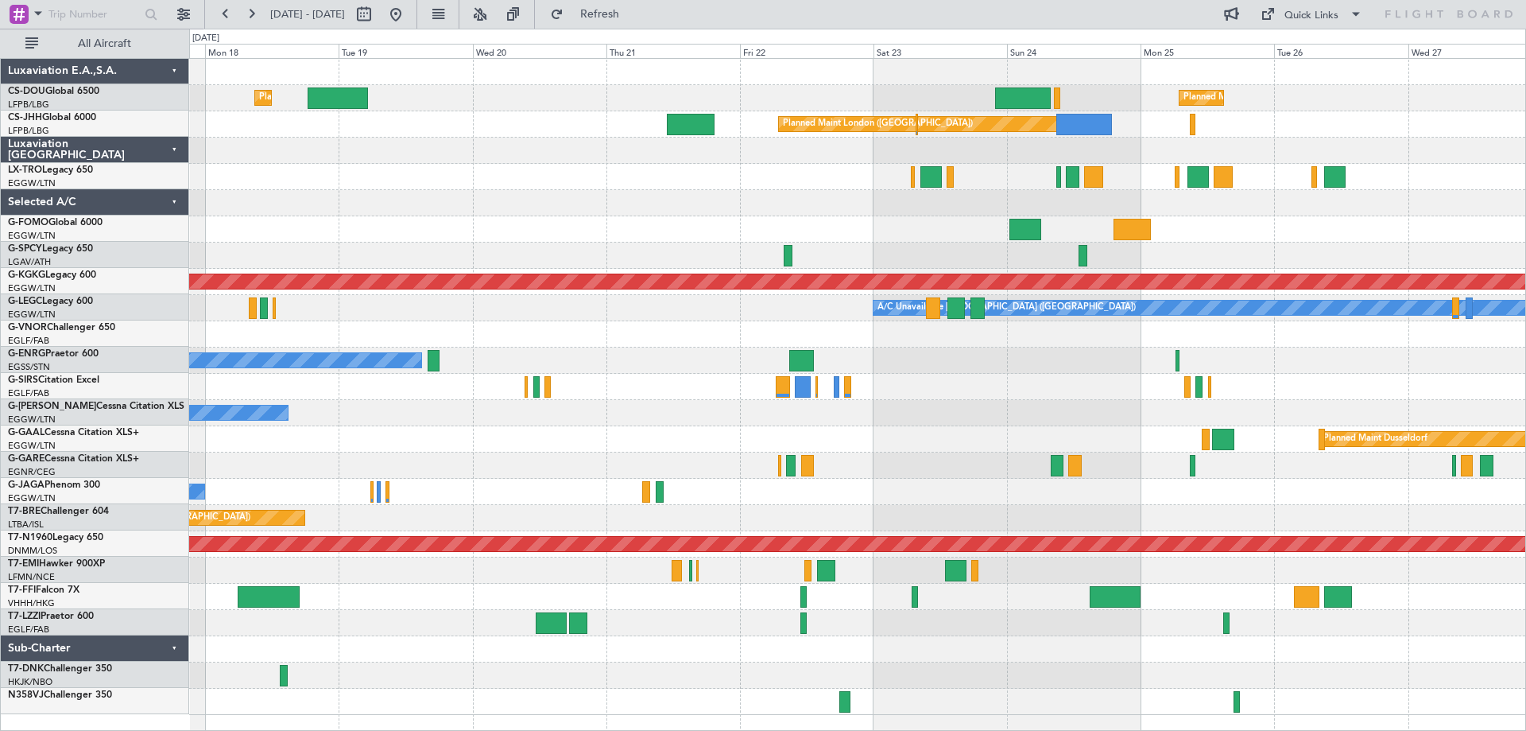
scroll to position [0, 0]
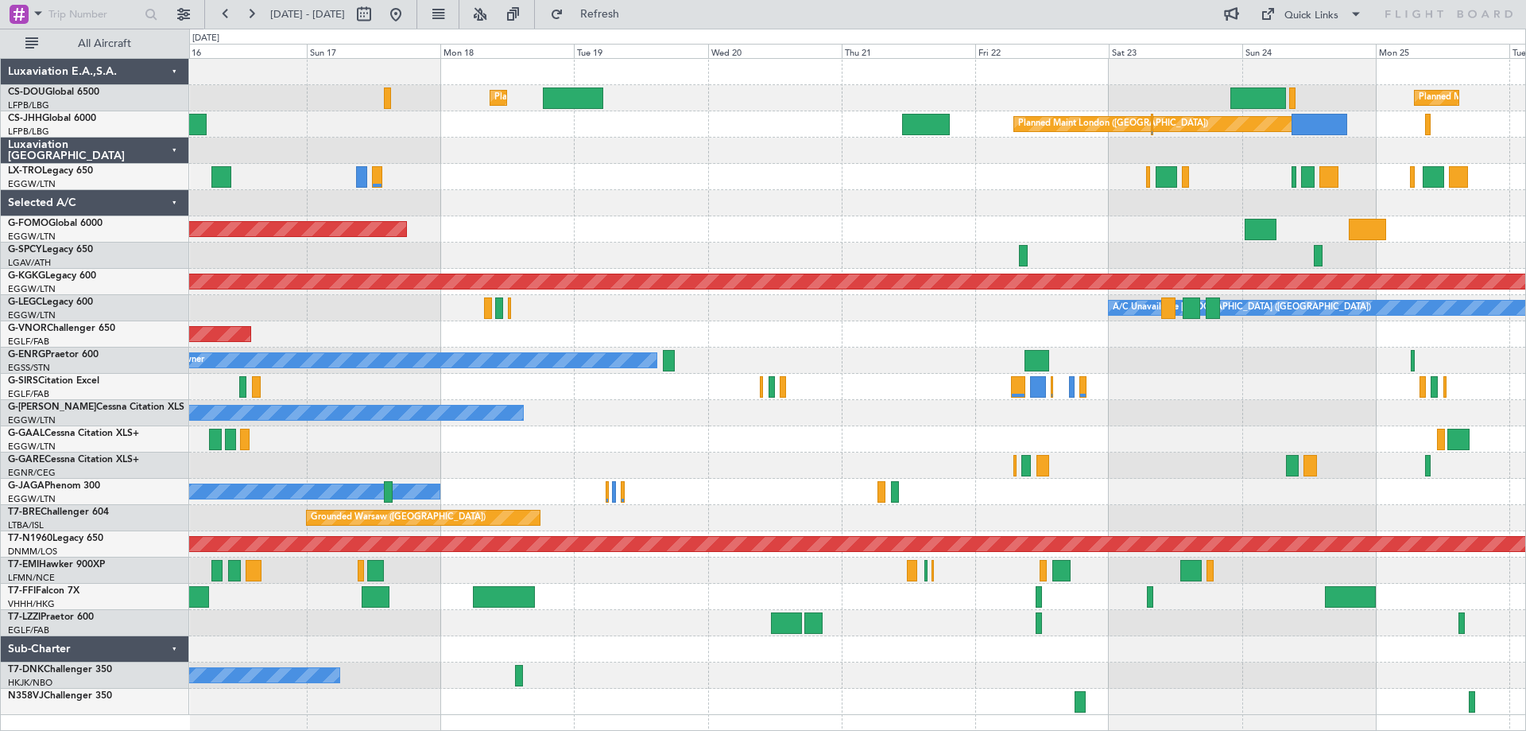
click at [779, 204] on div at bounding box center [857, 203] width 1336 height 26
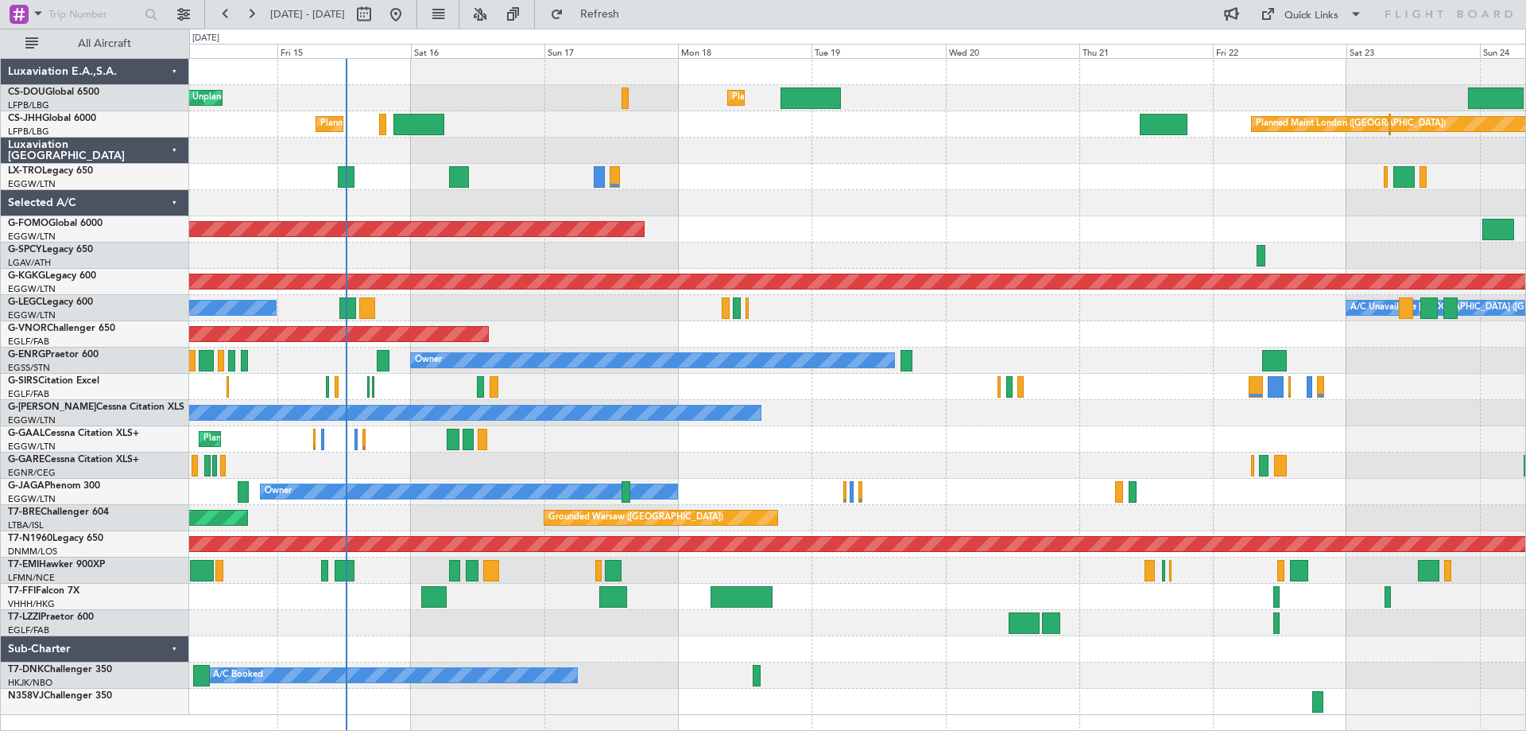
click at [775, 201] on div at bounding box center [857, 203] width 1336 height 26
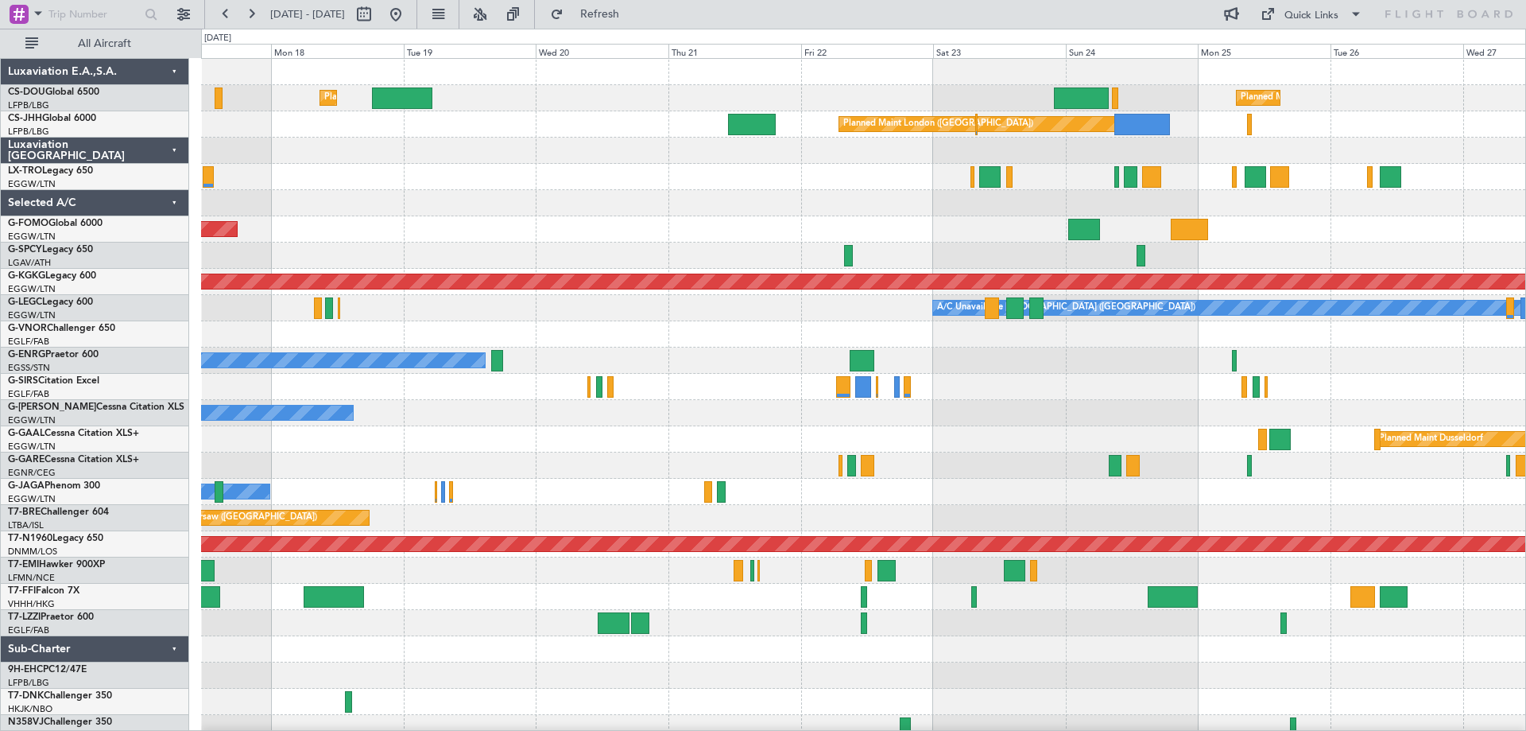
click at [617, 183] on div at bounding box center [863, 177] width 1324 height 26
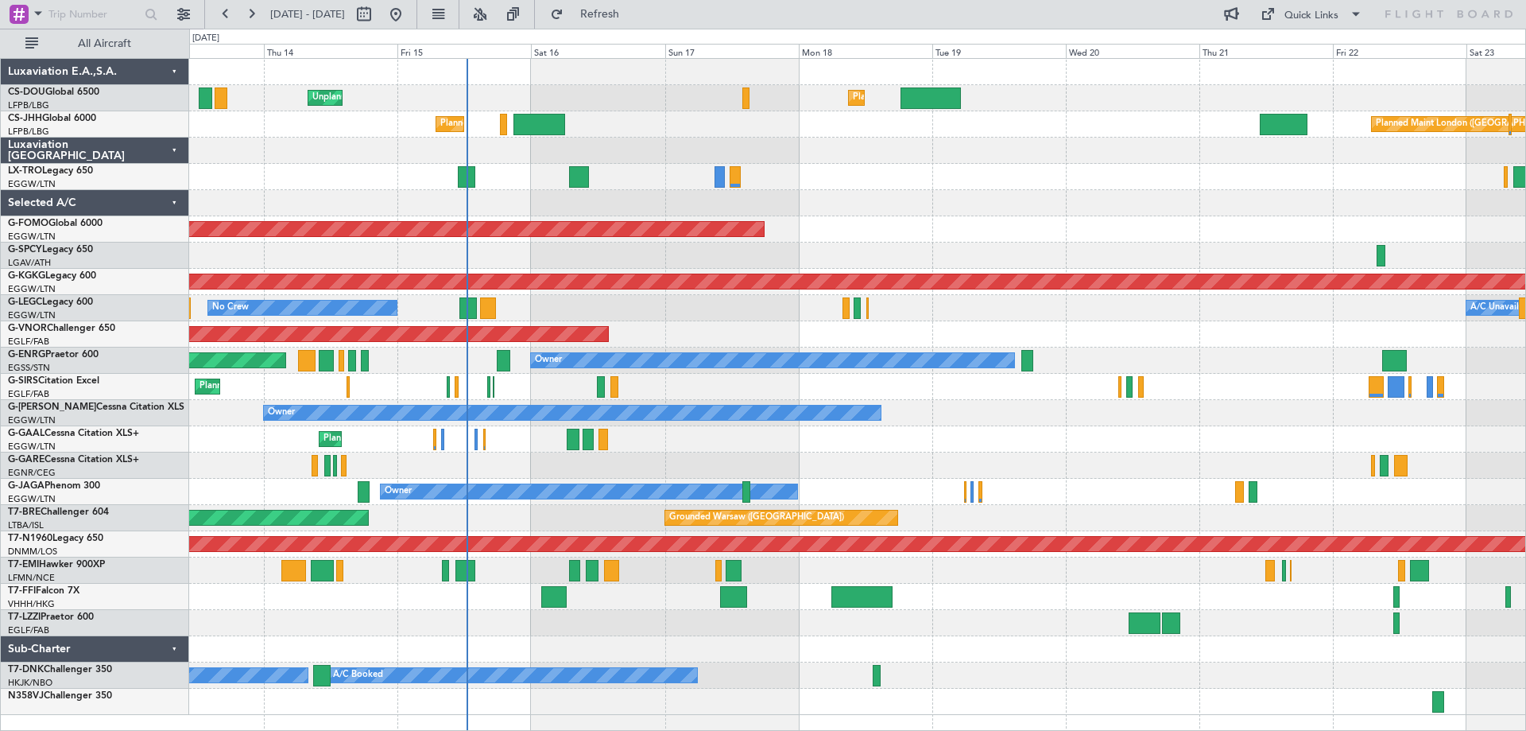
click at [909, 221] on div "Planned Maint Windsor Locks ([PERSON_NAME] Intl)" at bounding box center [857, 229] width 1336 height 26
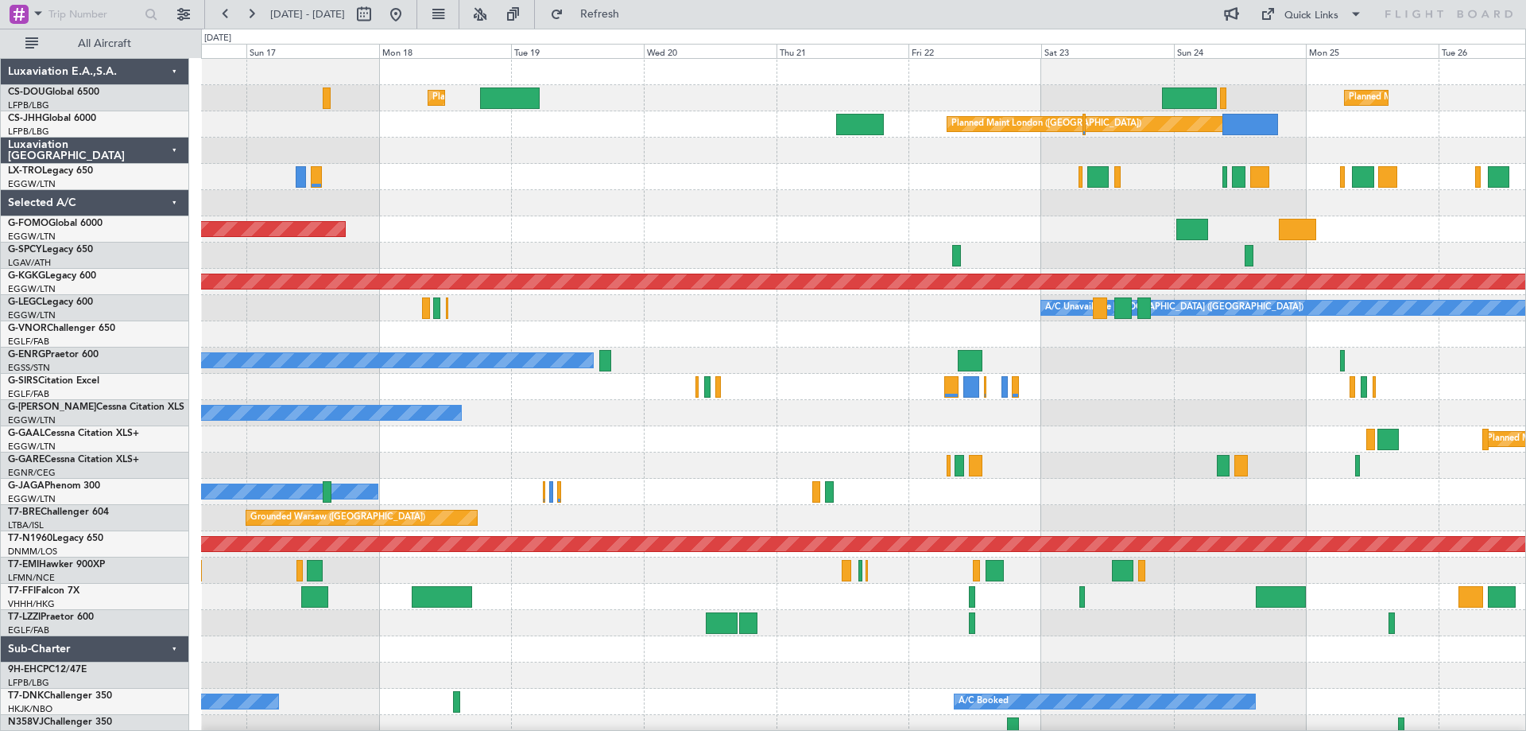
click at [739, 227] on div "Planned Maint [GEOGRAPHIC_DATA] ([GEOGRAPHIC_DATA]) Planned Maint [GEOGRAPHIC_D…" at bounding box center [863, 400] width 1324 height 682
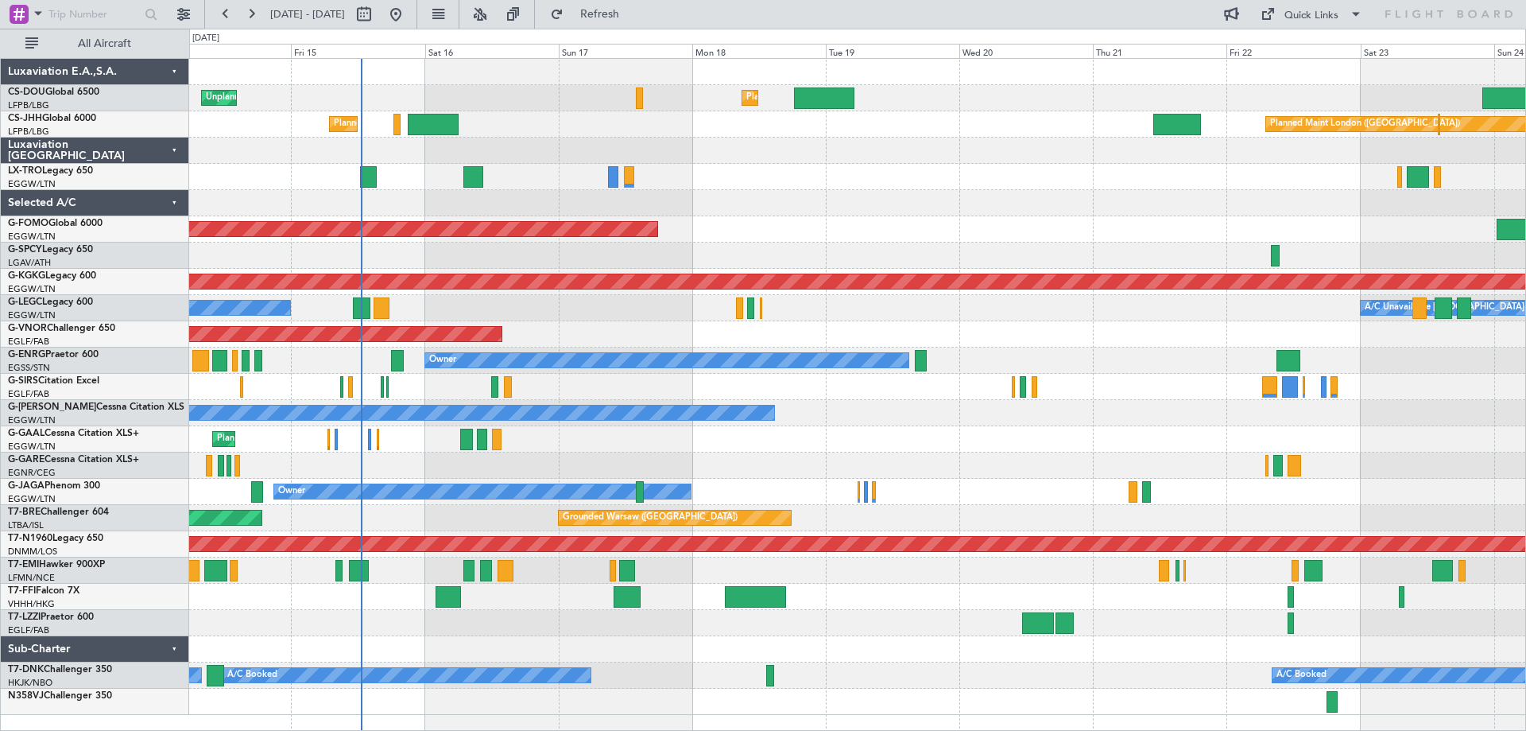
click at [1007, 332] on div "Planned Maint London ([GEOGRAPHIC_DATA])" at bounding box center [857, 334] width 1336 height 26
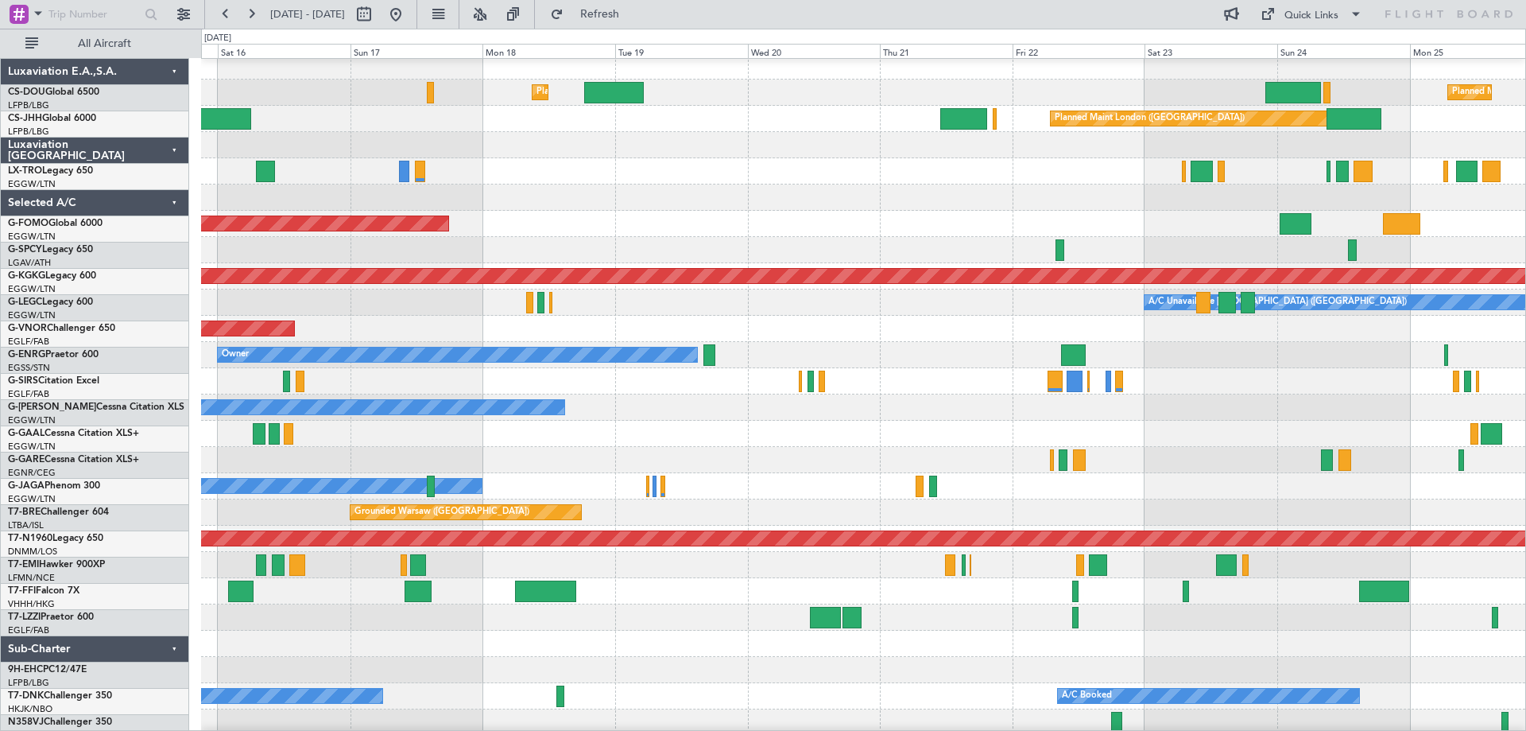
scroll to position [10, 0]
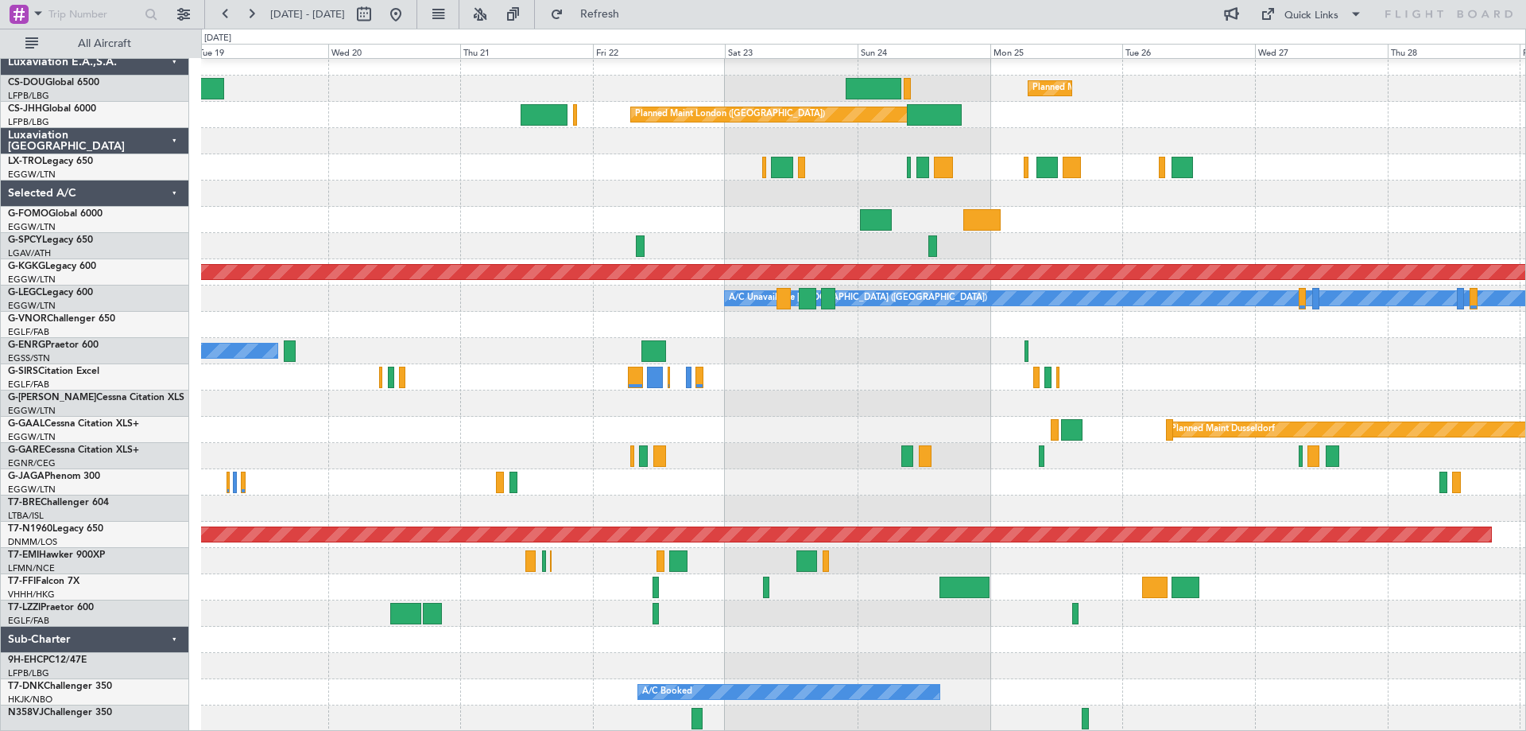
click at [639, 196] on div "Planned Maint [GEOGRAPHIC_DATA] ([GEOGRAPHIC_DATA]) Planned Maint [GEOGRAPHIC_D…" at bounding box center [863, 390] width 1324 height 682
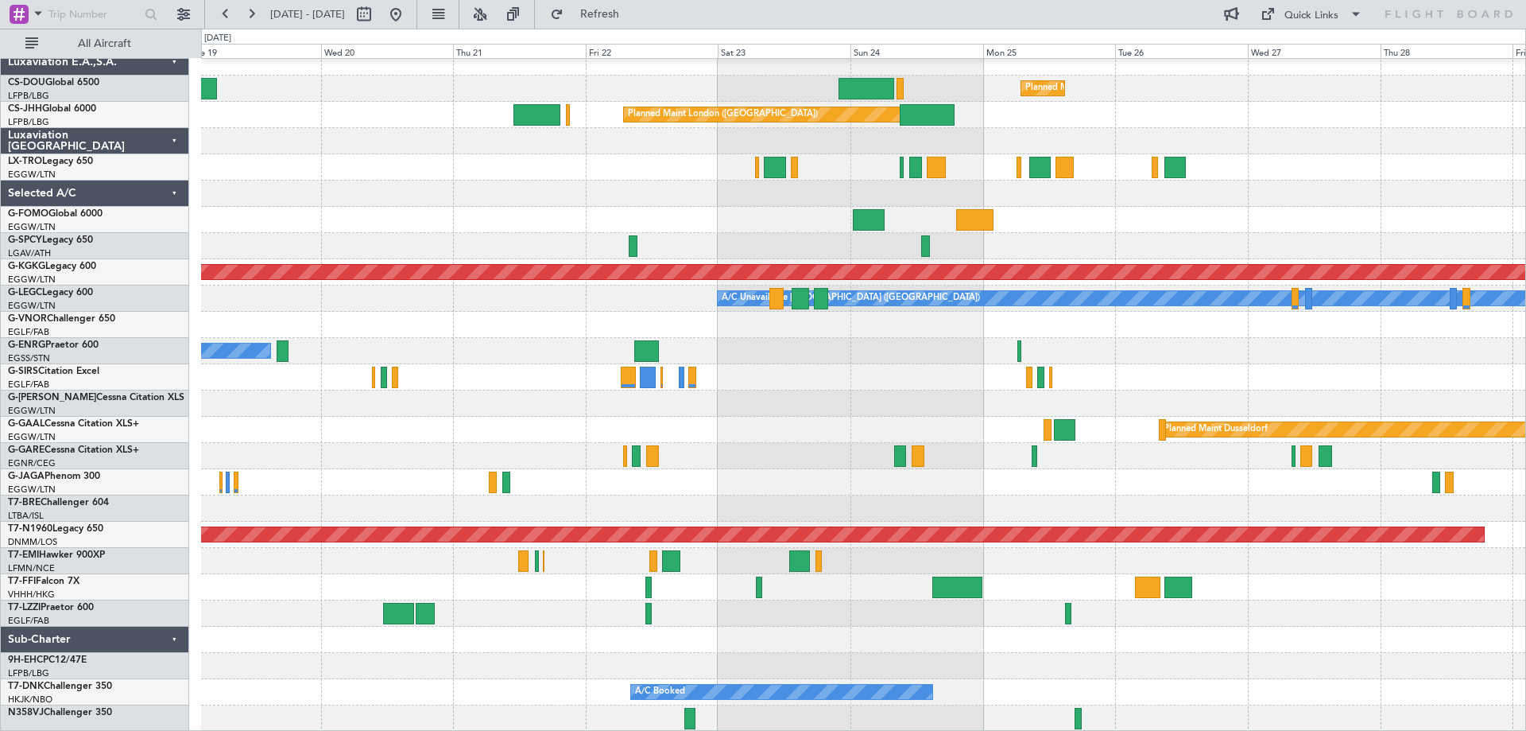
scroll to position [0, 0]
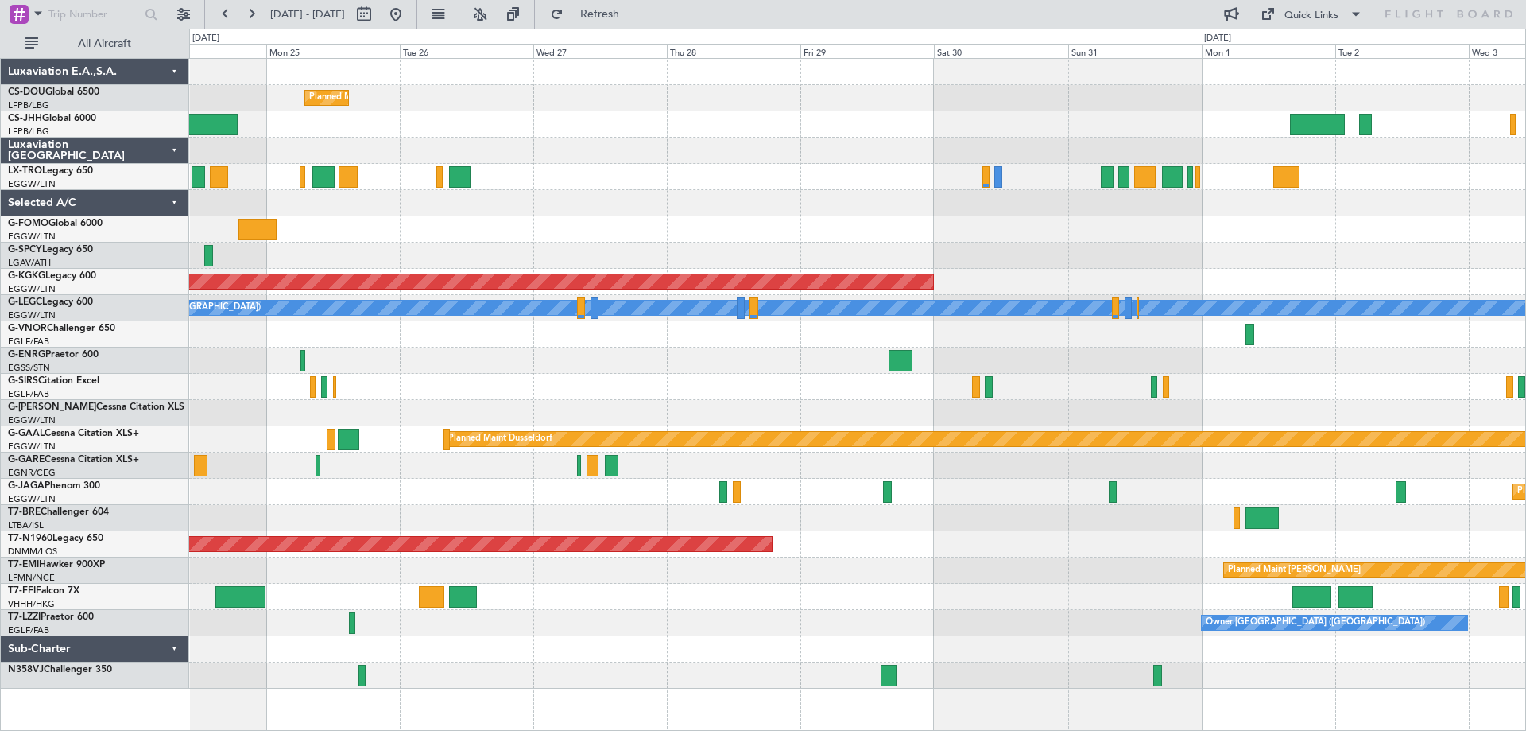
click at [606, 150] on div at bounding box center [857, 151] width 1336 height 26
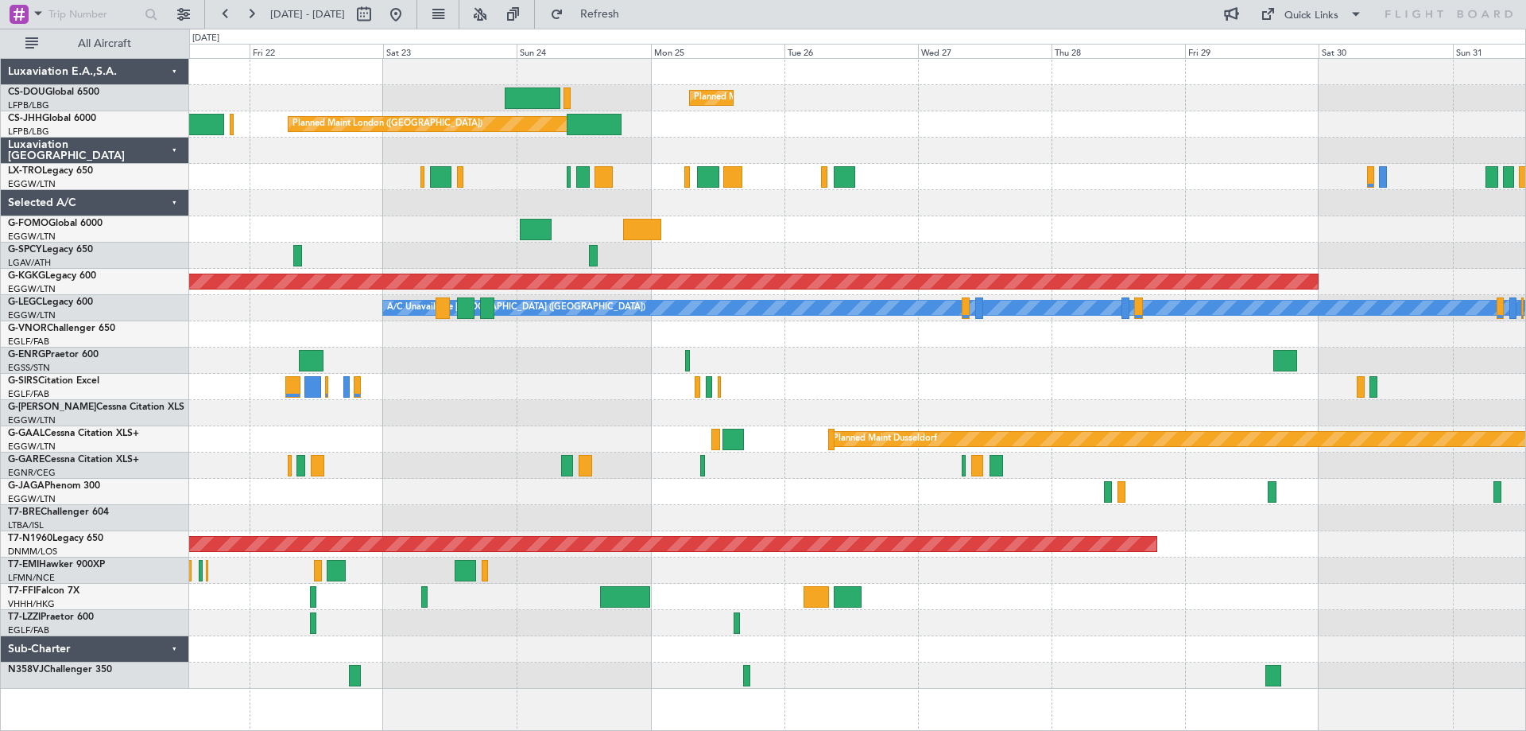
click at [1060, 178] on div "Planned Maint [GEOGRAPHIC_DATA] ([GEOGRAPHIC_DATA]) Planned Maint [GEOGRAPHIC_D…" at bounding box center [857, 374] width 1336 height 630
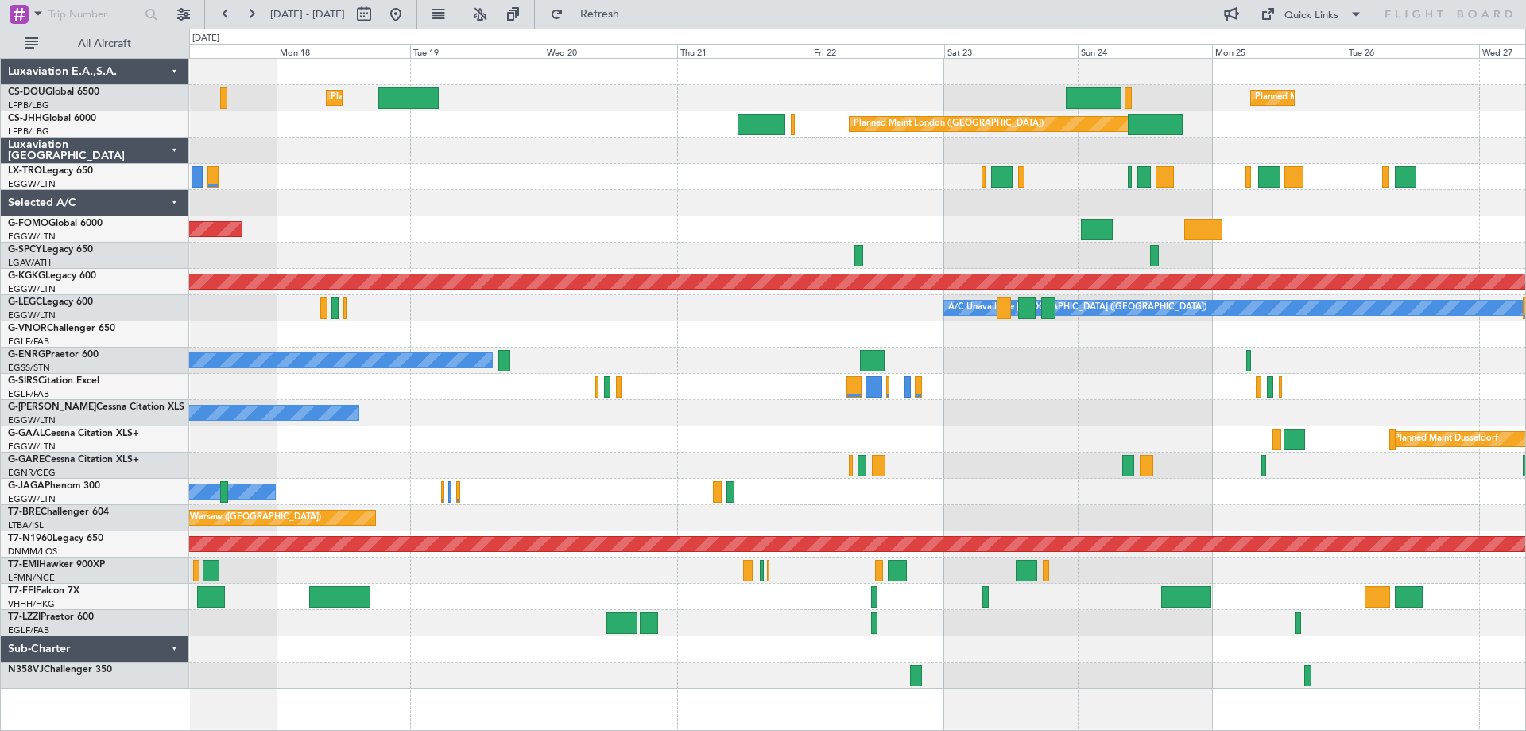
click at [864, 207] on div "Planned Maint [GEOGRAPHIC_DATA] ([GEOGRAPHIC_DATA]) Planned Maint [GEOGRAPHIC_D…" at bounding box center [857, 374] width 1336 height 630
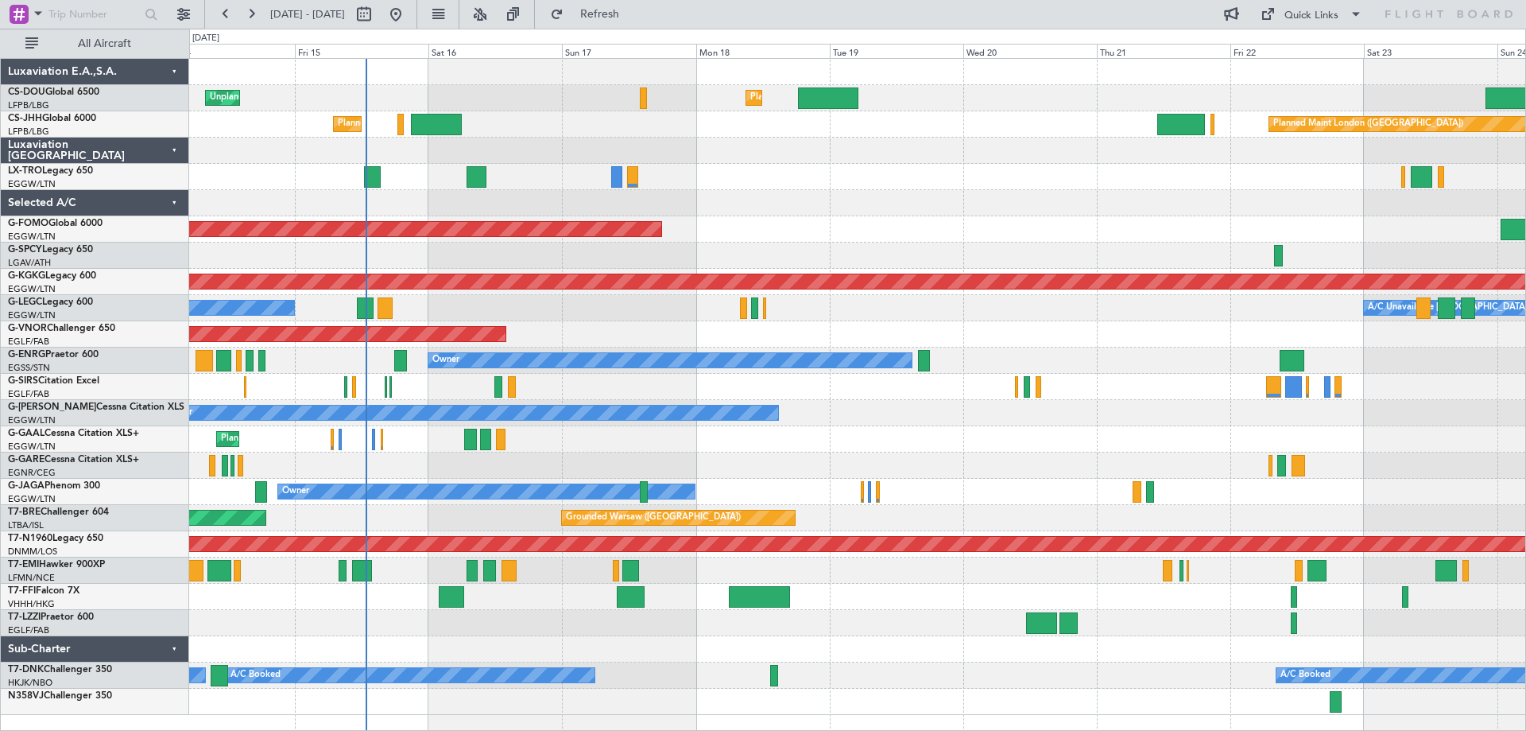
click at [894, 184] on div "Unplanned Maint [GEOGRAPHIC_DATA] ([GEOGRAPHIC_DATA])" at bounding box center [857, 177] width 1336 height 26
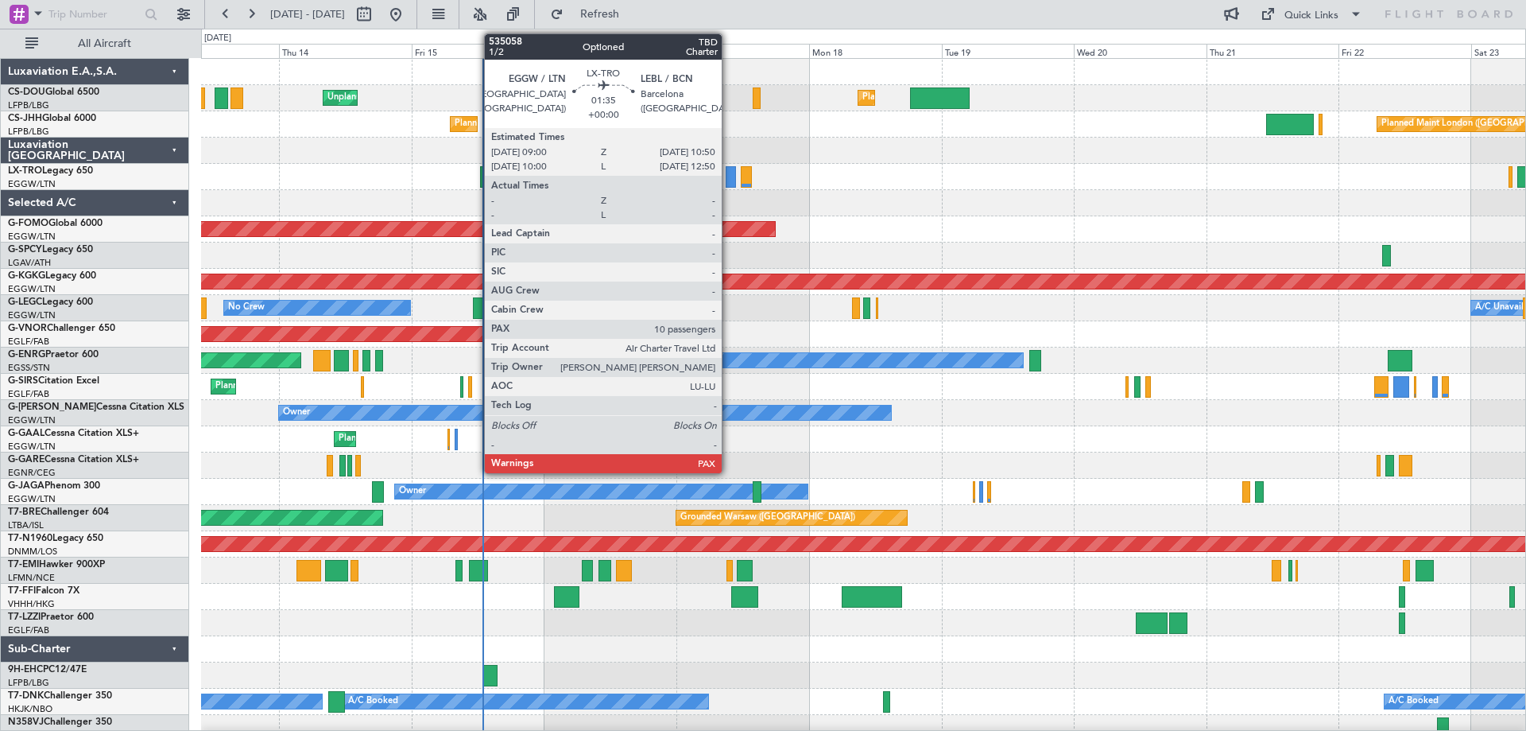
click at [729, 181] on div at bounding box center [731, 176] width 10 height 21
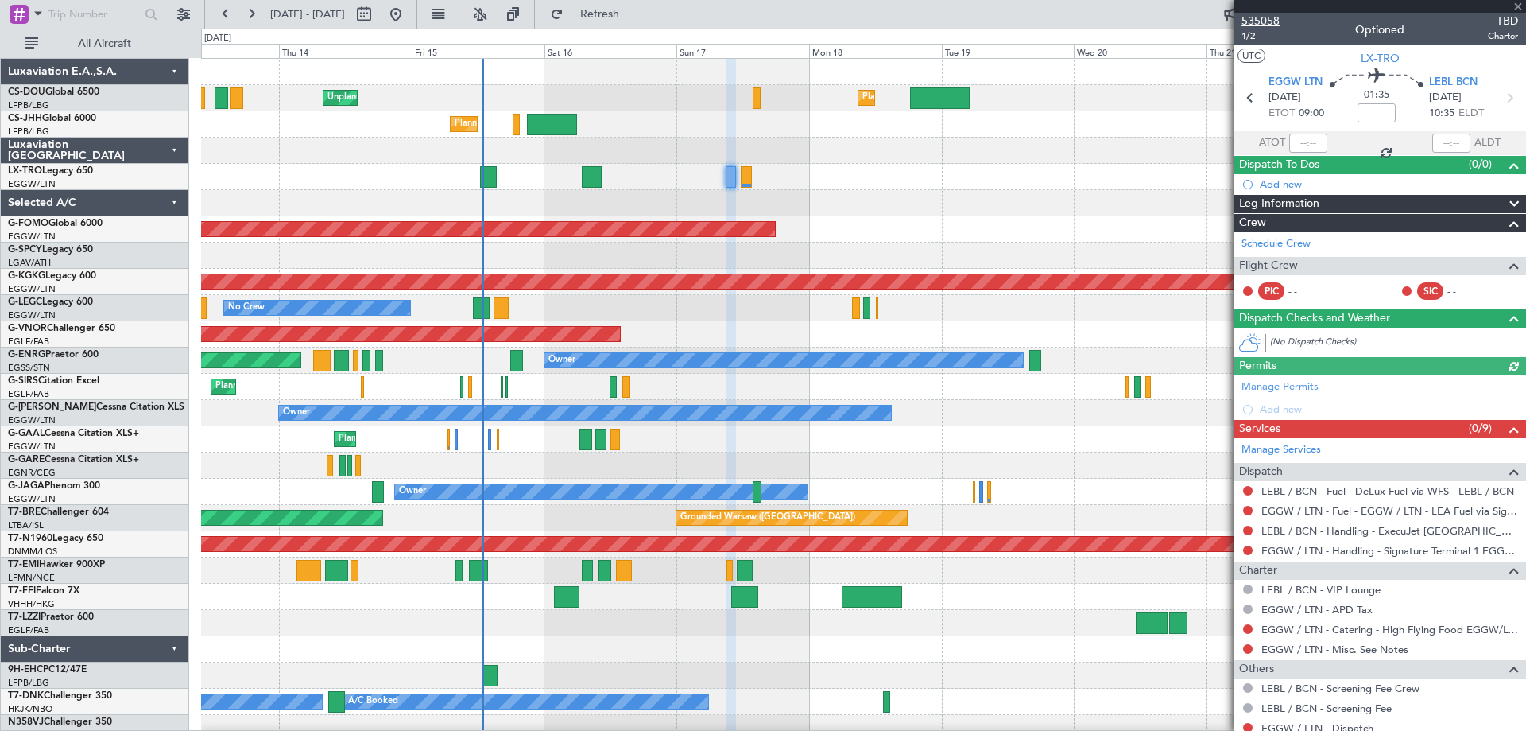
click at [1268, 24] on span "535058" at bounding box center [1261, 21] width 38 height 17
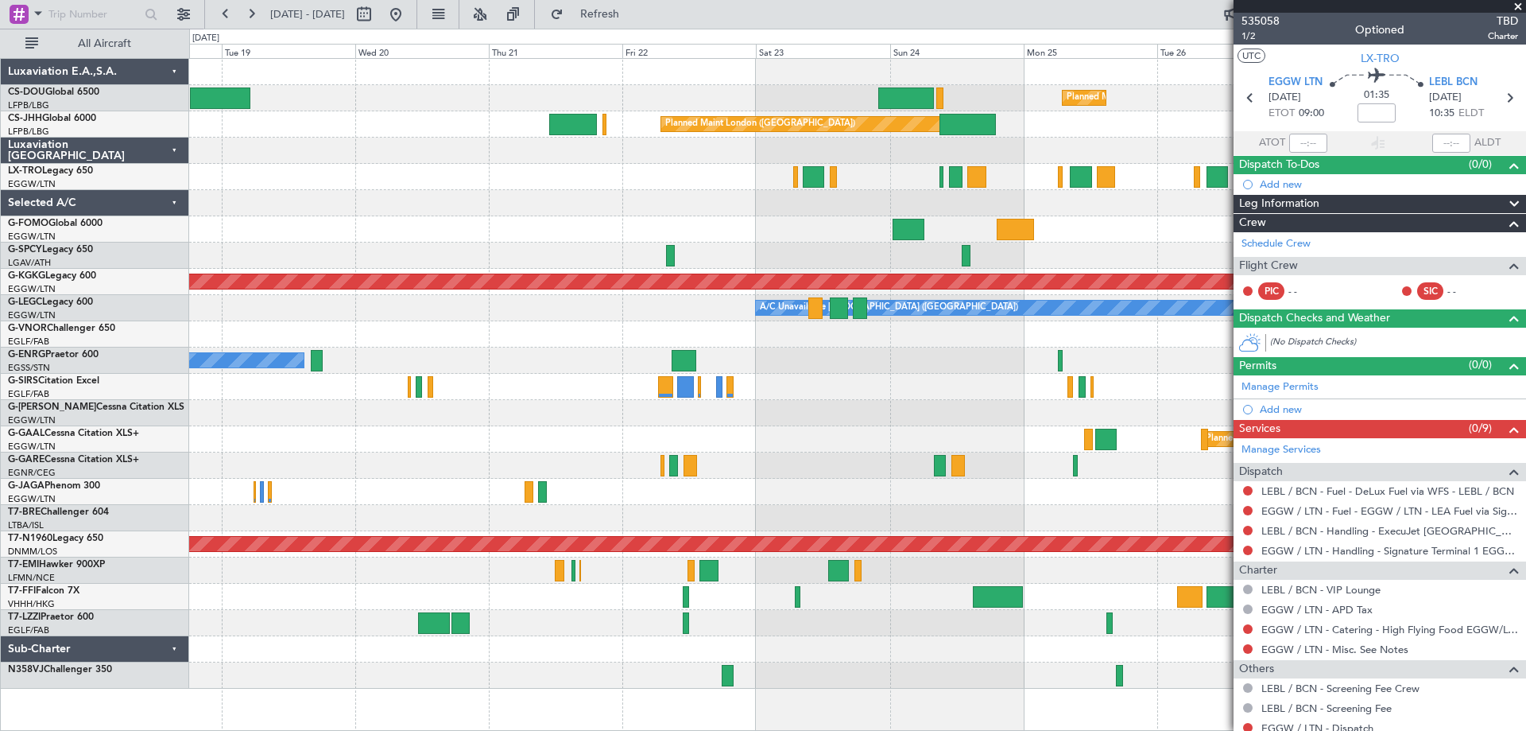
click at [1521, 2] on span at bounding box center [1518, 7] width 16 height 14
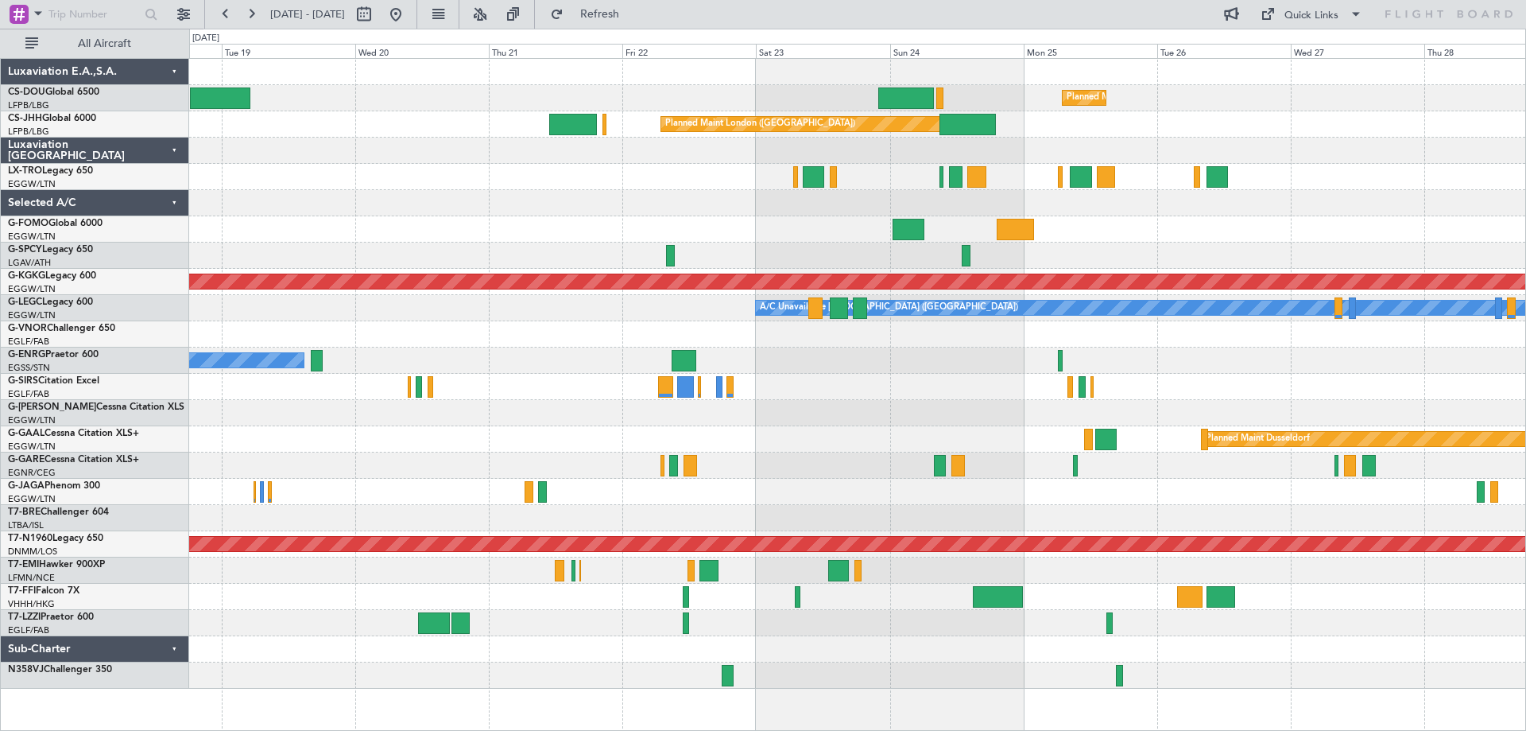
type input "0"
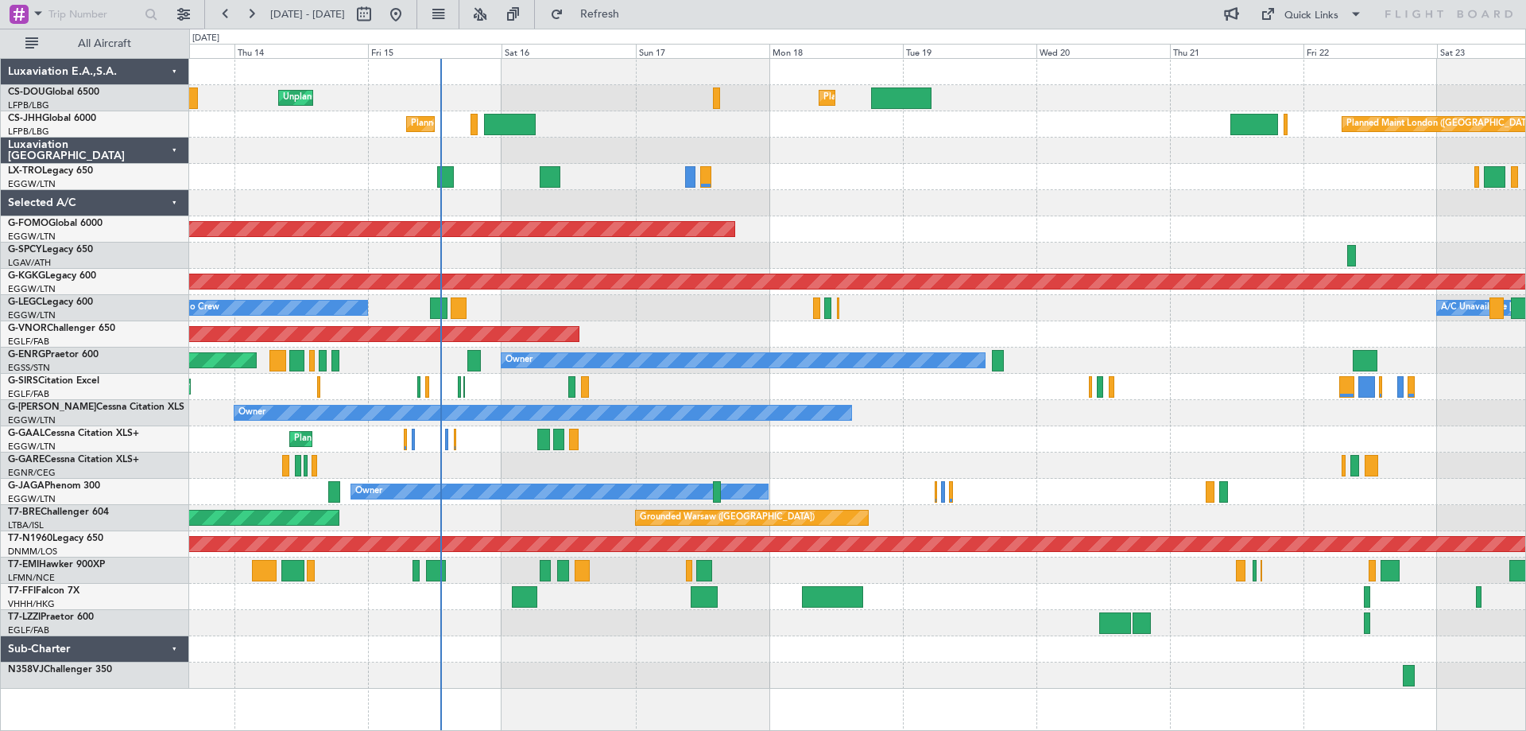
click at [1234, 195] on div "Planned Maint [GEOGRAPHIC_DATA] ([GEOGRAPHIC_DATA]) Unplanned Maint [GEOGRAPHIC…" at bounding box center [857, 374] width 1336 height 630
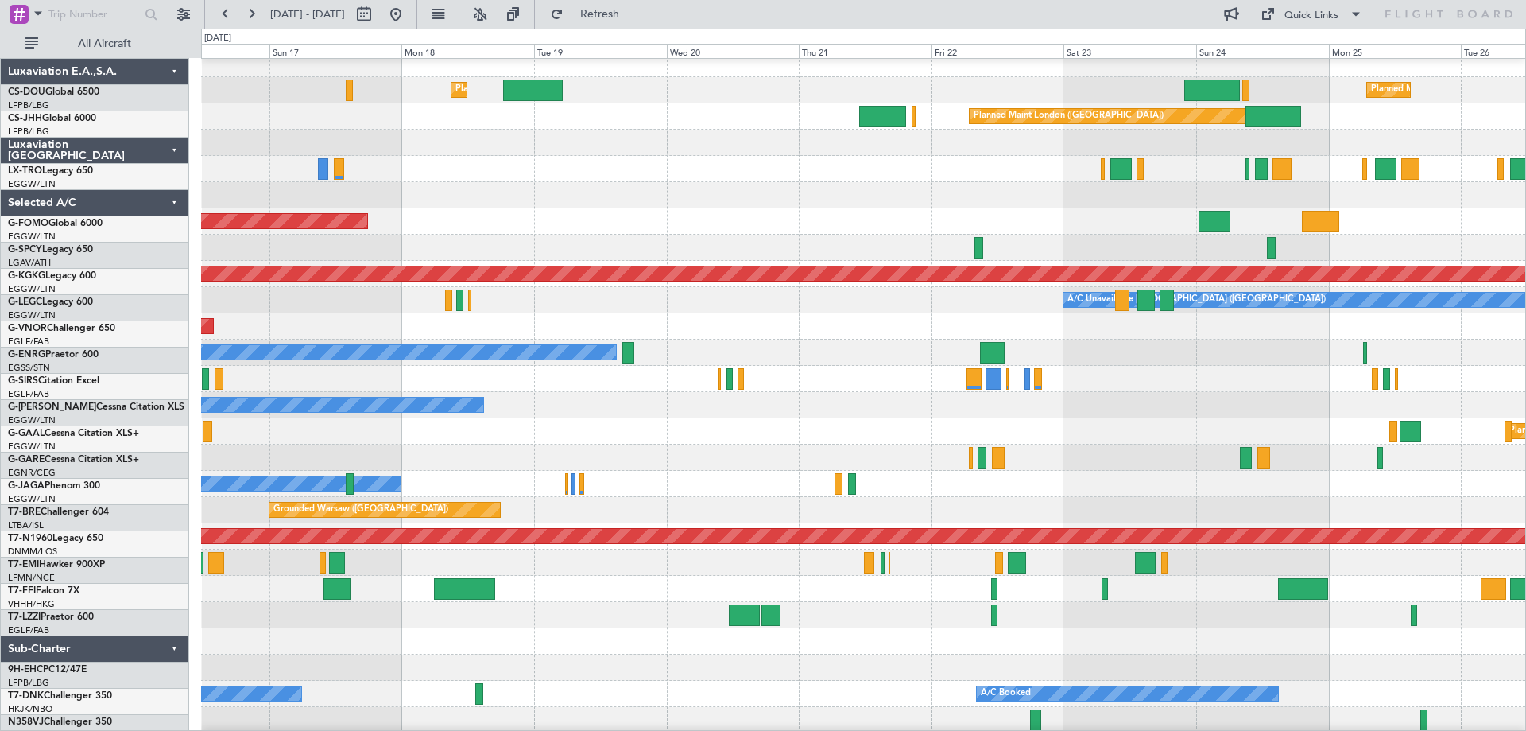
scroll to position [10, 0]
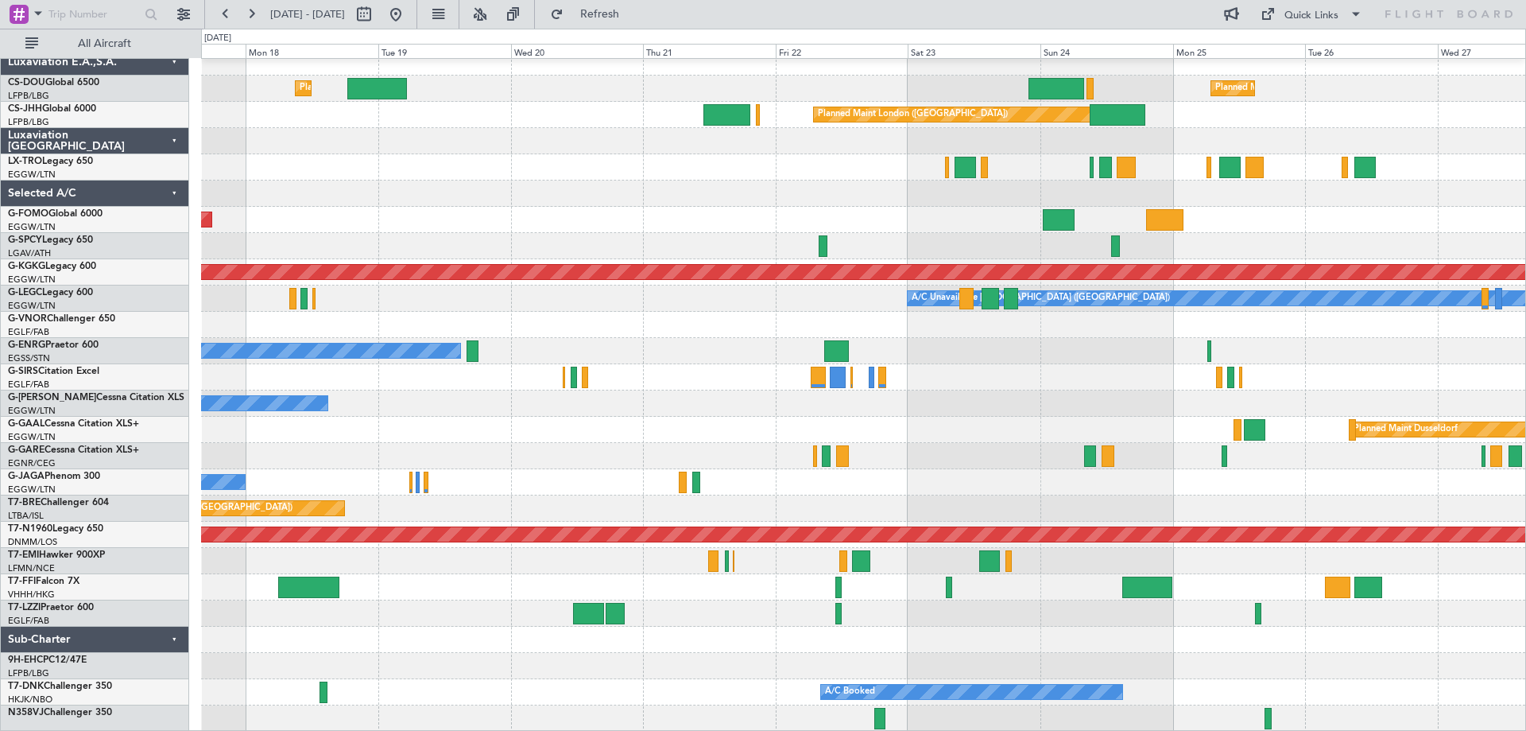
click at [545, 180] on div "Planned Maint [GEOGRAPHIC_DATA] ([GEOGRAPHIC_DATA]) Planned Maint [GEOGRAPHIC_D…" at bounding box center [863, 390] width 1324 height 682
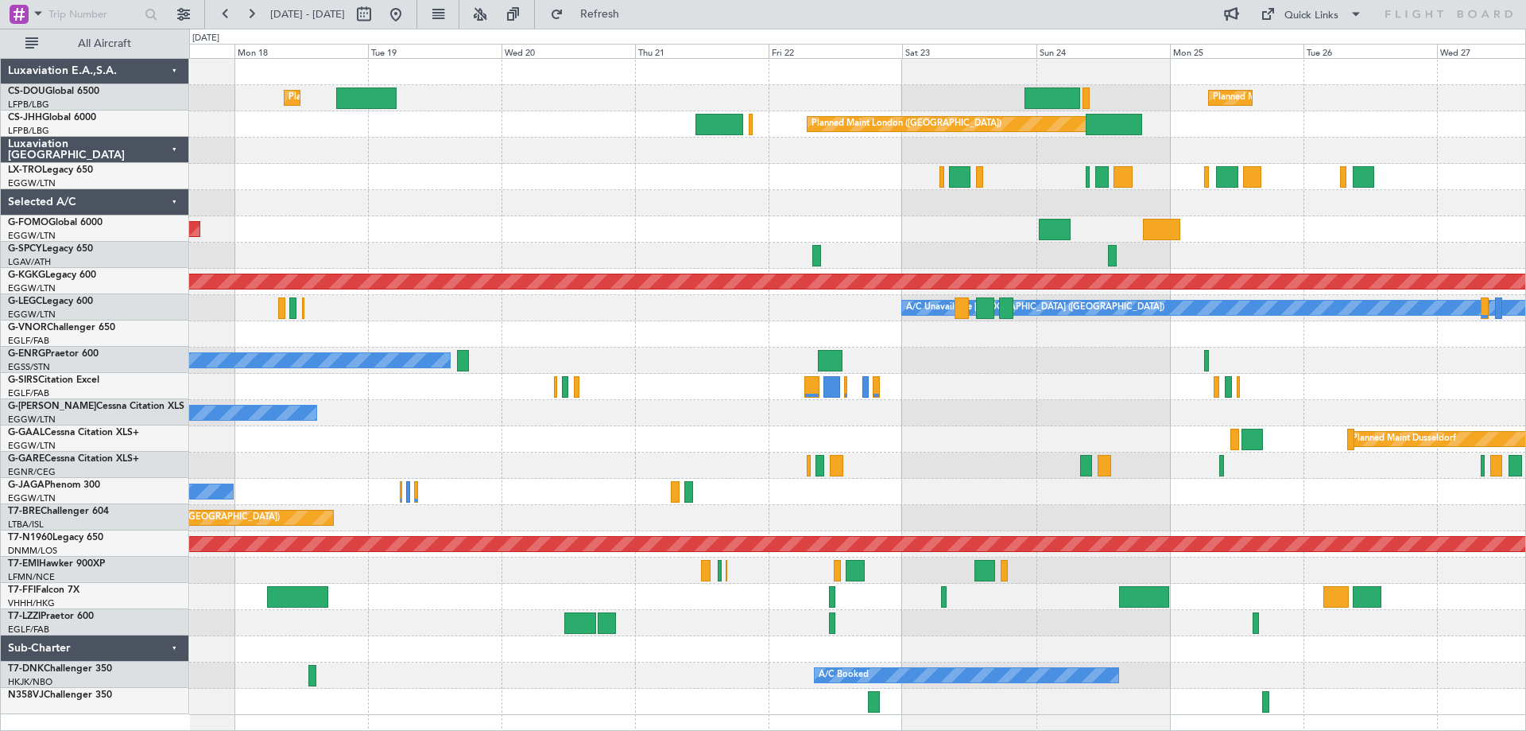
scroll to position [0, 0]
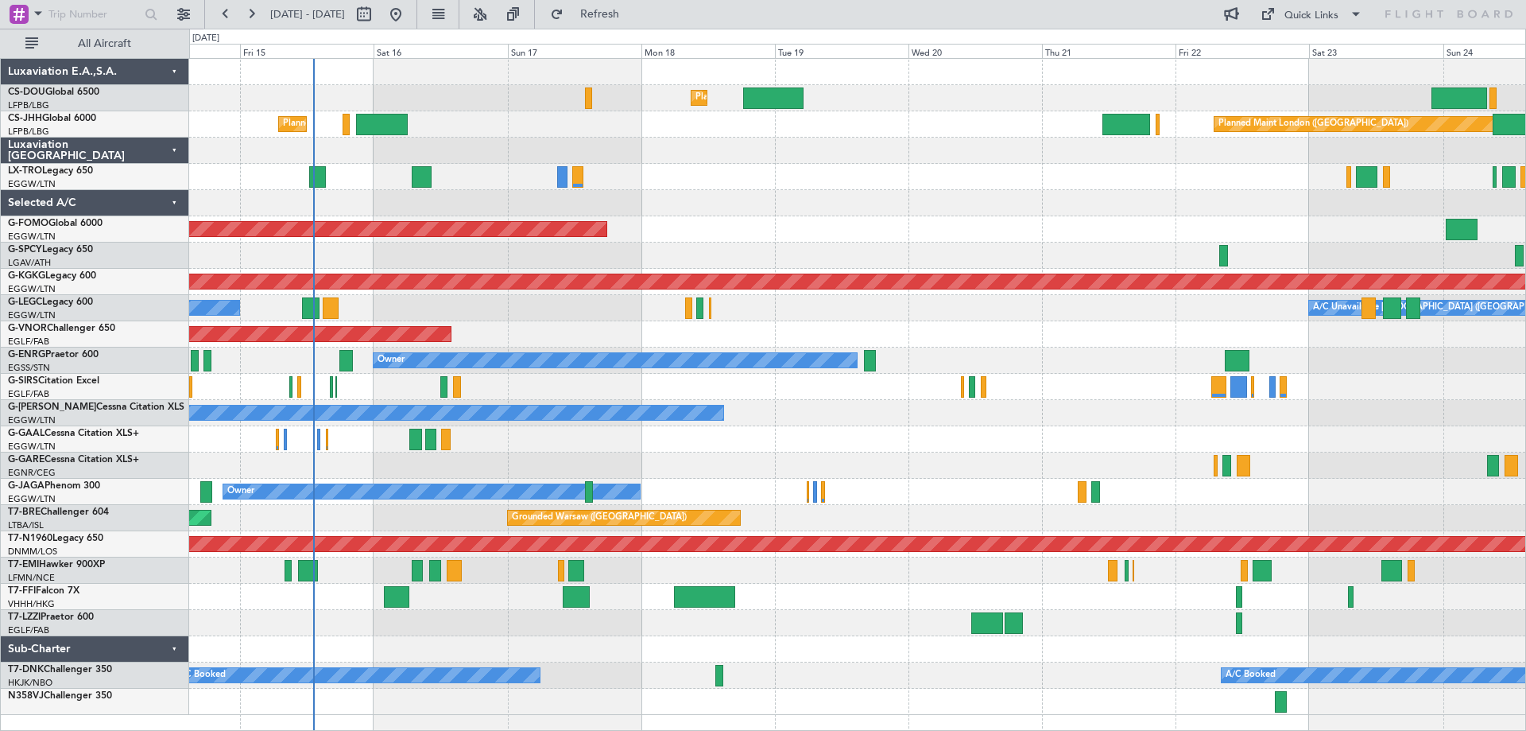
click at [921, 196] on div "Planned Maint [GEOGRAPHIC_DATA] ([GEOGRAPHIC_DATA]) Unplanned Maint [GEOGRAPHIC…" at bounding box center [857, 387] width 1336 height 656
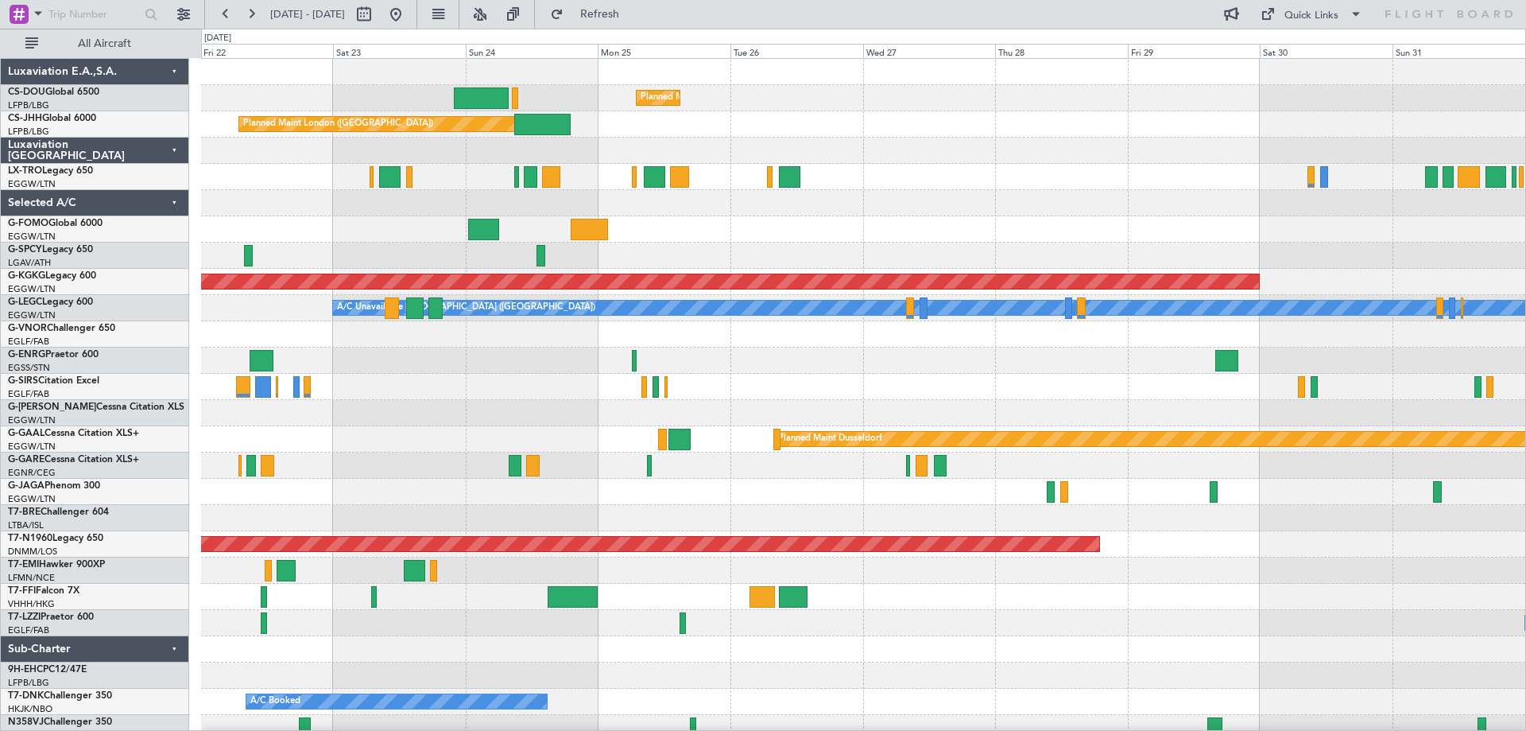
click at [246, 239] on div "Planned Maint [GEOGRAPHIC_DATA] ([GEOGRAPHIC_DATA]) Planned Maint [GEOGRAPHIC_D…" at bounding box center [863, 400] width 1324 height 682
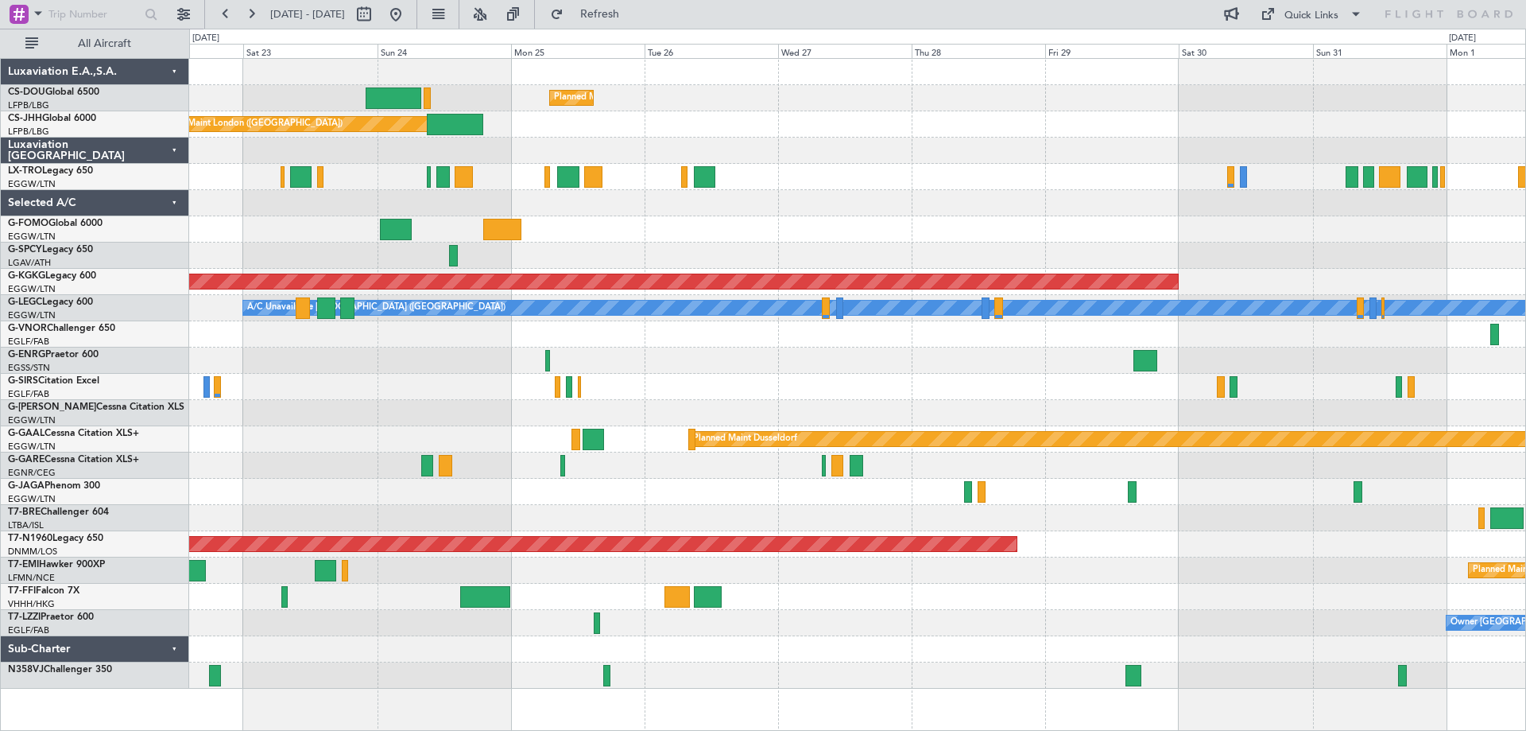
click at [1247, 258] on div "Planned Maint [GEOGRAPHIC_DATA] ([GEOGRAPHIC_DATA]) Planned Maint [GEOGRAPHIC_D…" at bounding box center [857, 374] width 1336 height 630
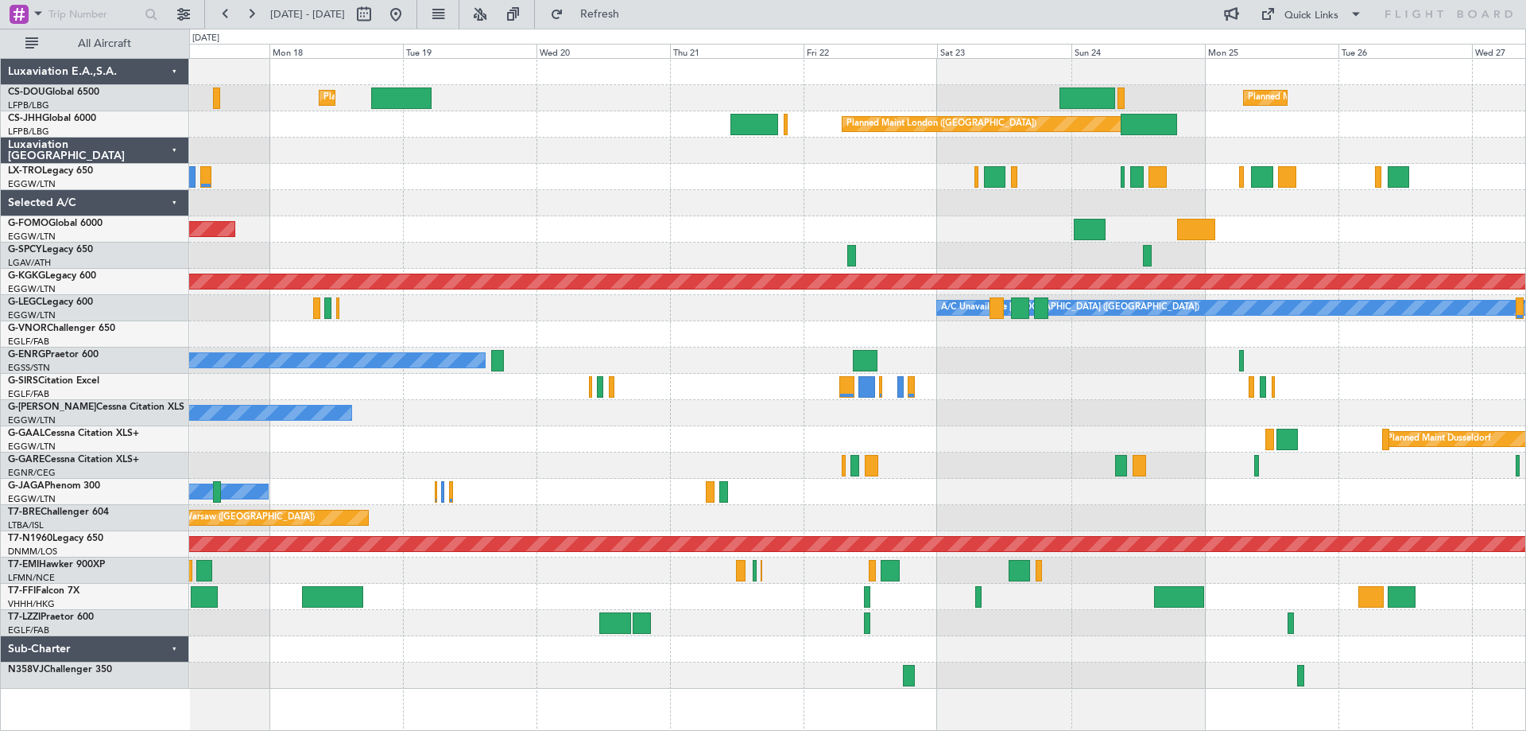
click at [1329, 235] on div "Planned Maint [GEOGRAPHIC_DATA] ([GEOGRAPHIC_DATA]) Planned Maint [GEOGRAPHIC_D…" at bounding box center [857, 374] width 1336 height 630
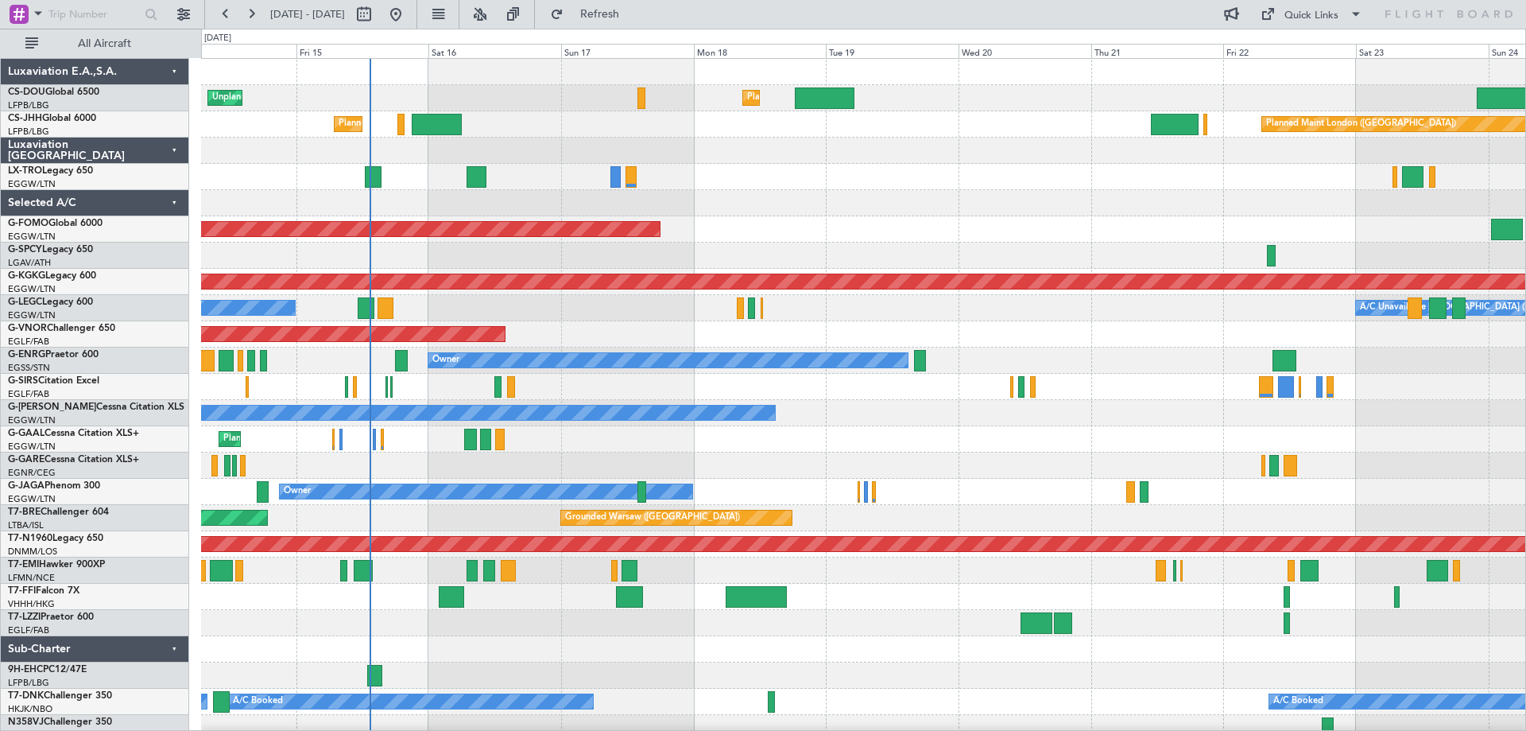
click at [882, 231] on div "Planned Maint Windsor Locks ([PERSON_NAME] Intl)" at bounding box center [863, 229] width 1324 height 26
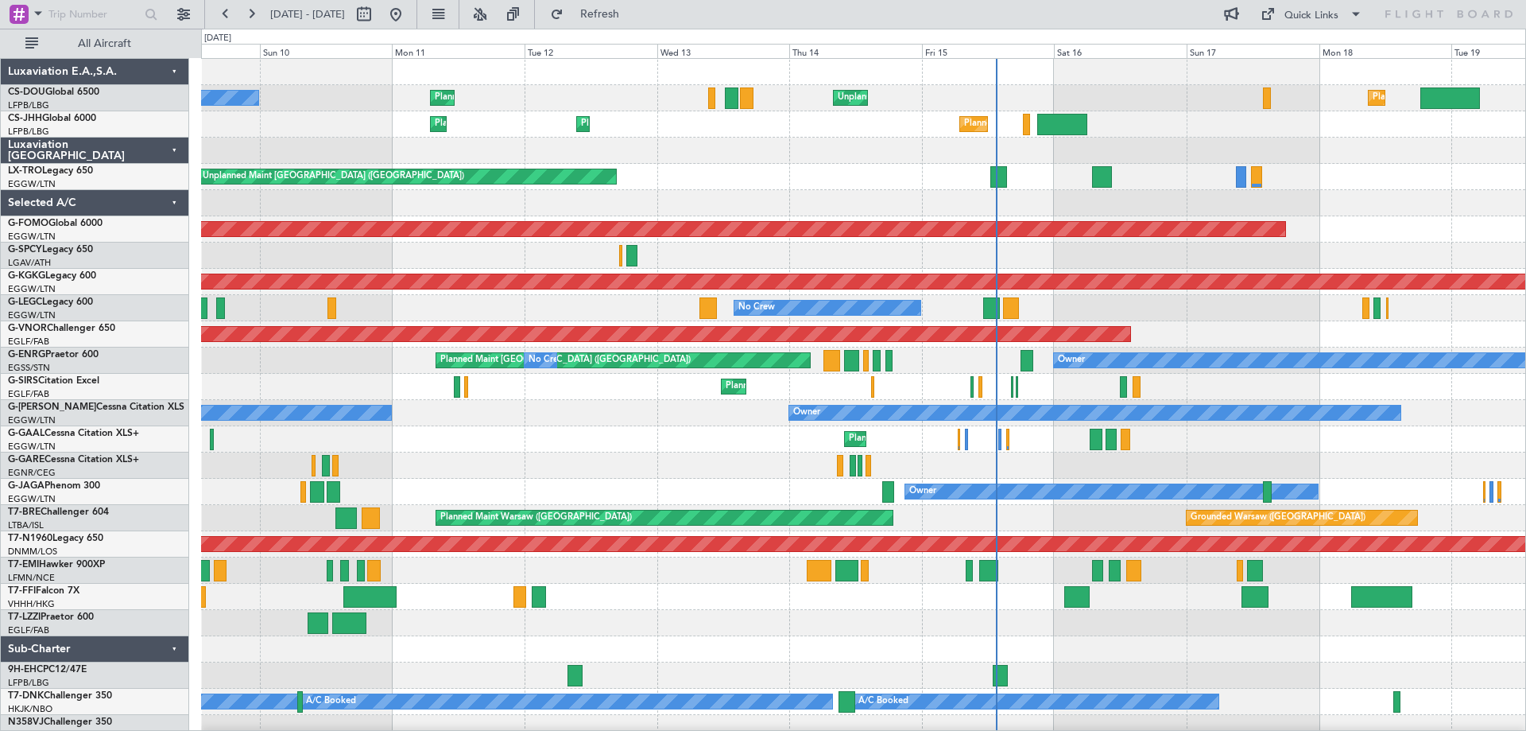
click at [1139, 270] on div "Unplanned Maint [GEOGRAPHIC_DATA] ([GEOGRAPHIC_DATA]) Planned Maint [GEOGRAPHIC…" at bounding box center [863, 400] width 1324 height 682
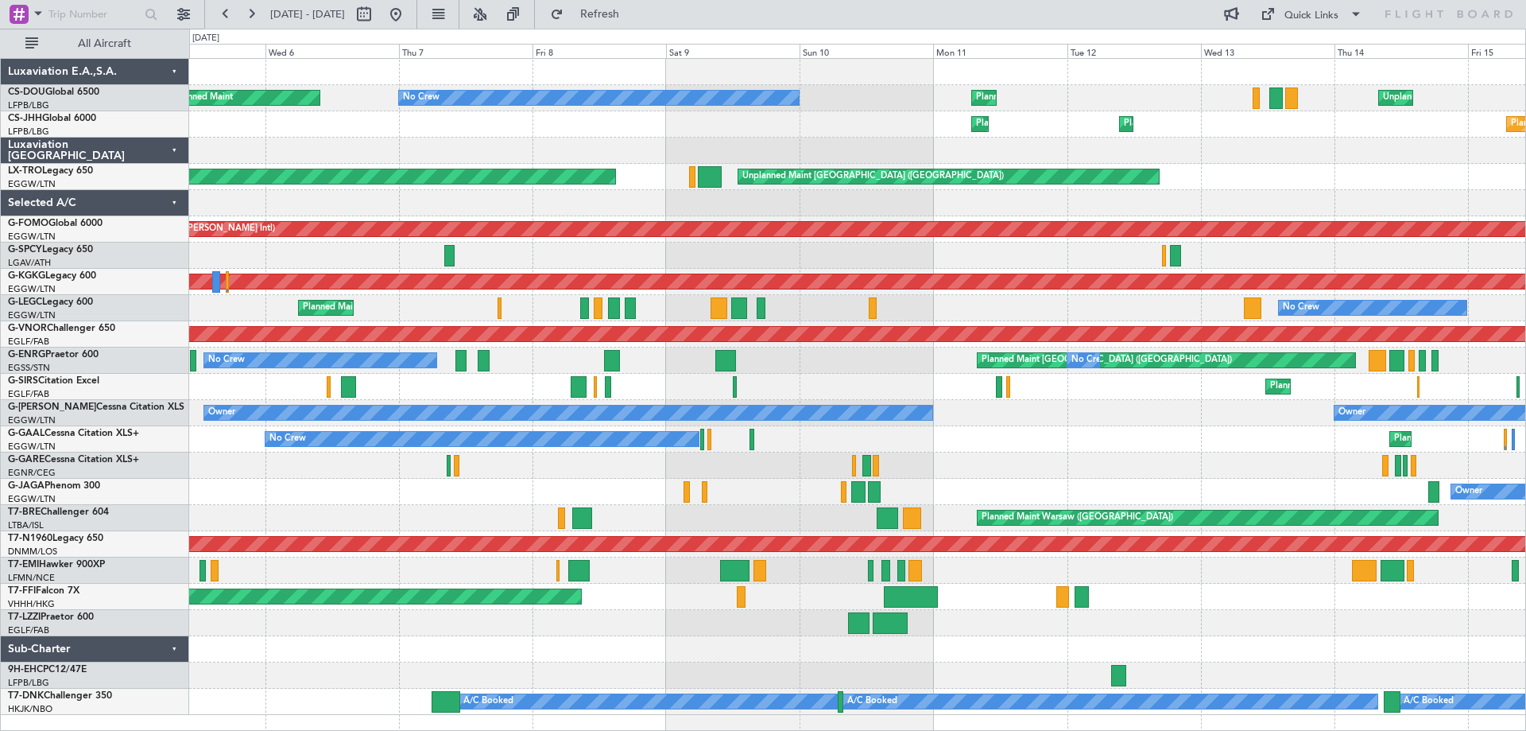
click at [1051, 212] on div at bounding box center [857, 203] width 1336 height 26
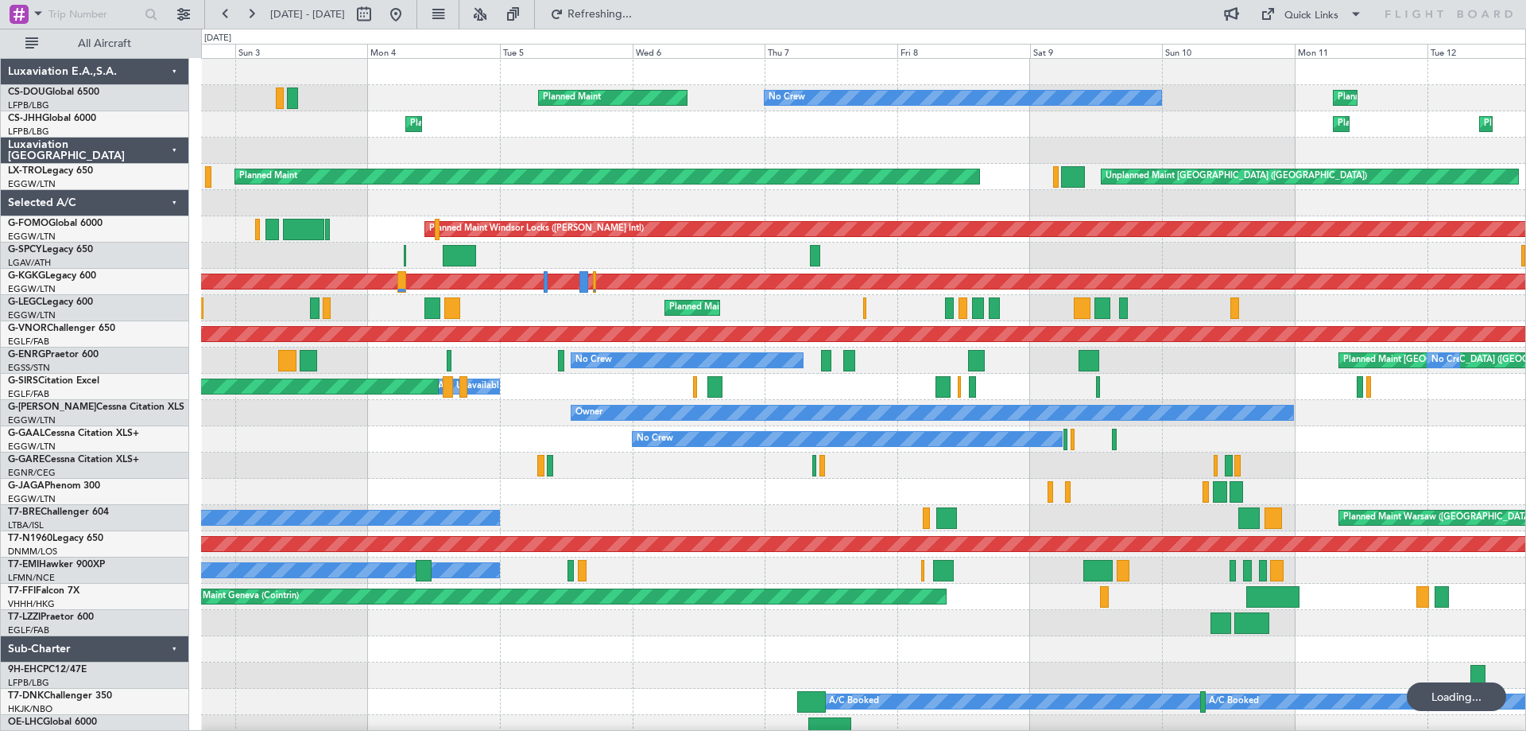
click at [841, 201] on div at bounding box center [863, 203] width 1324 height 26
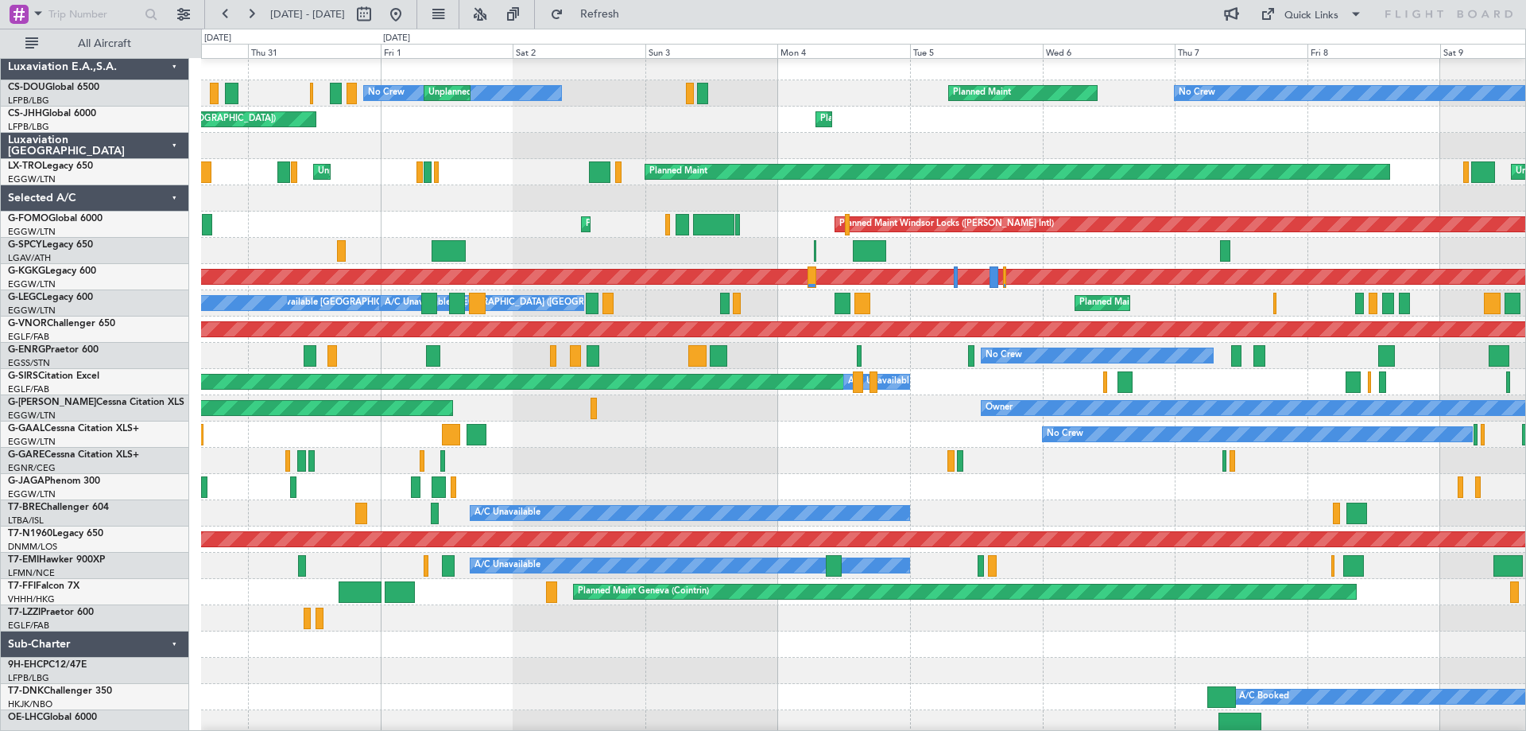
scroll to position [10, 0]
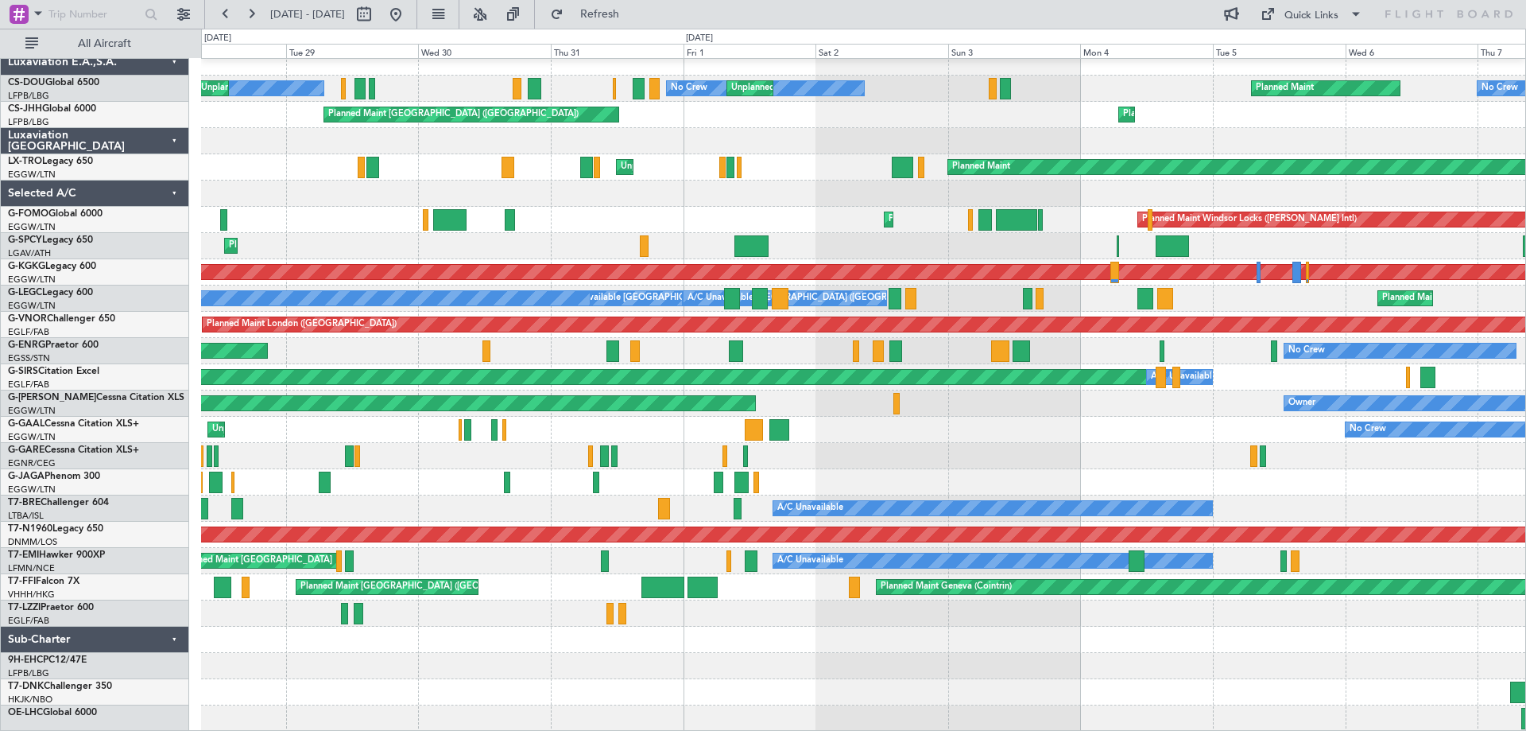
click at [1171, 194] on div at bounding box center [863, 193] width 1324 height 26
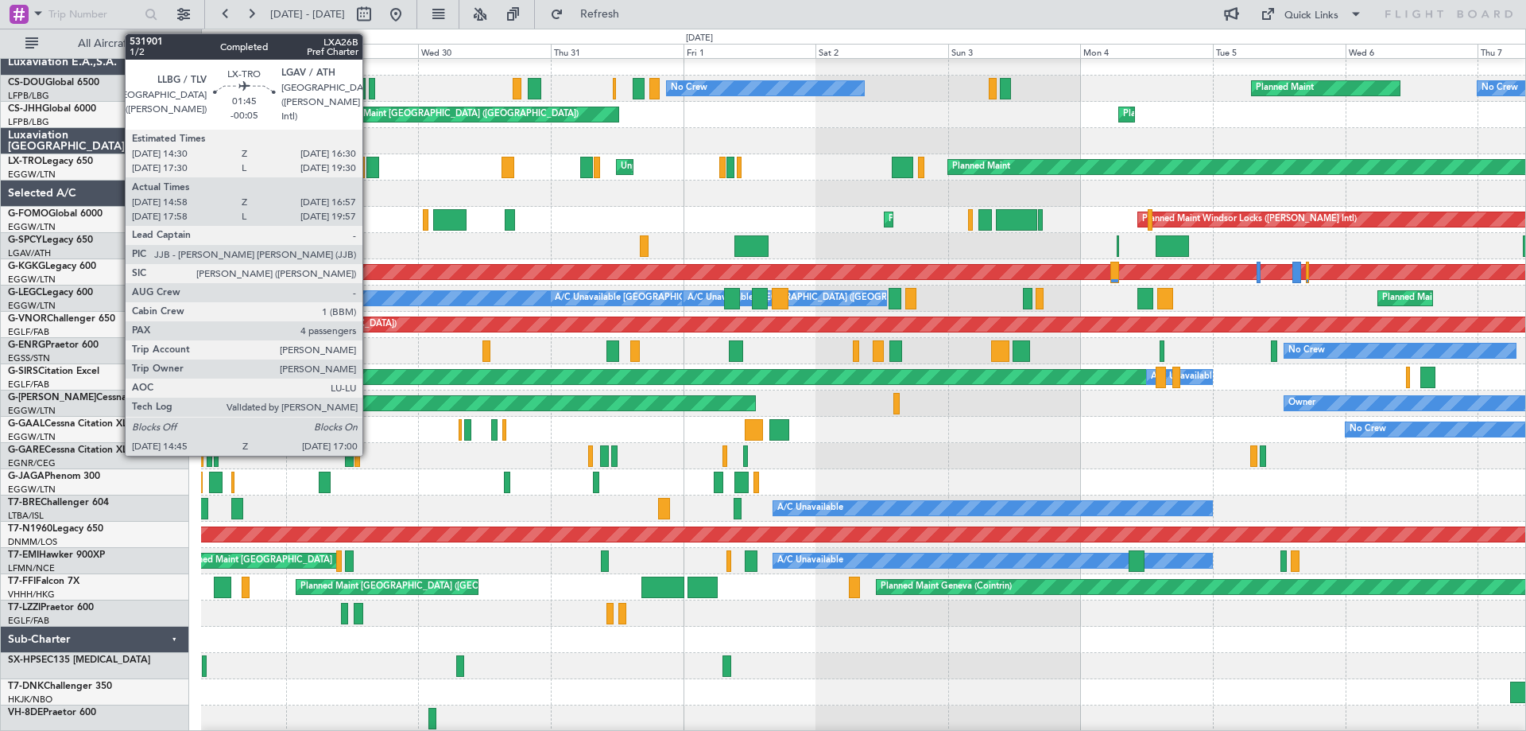
click at [370, 171] on div at bounding box center [372, 167] width 13 height 21
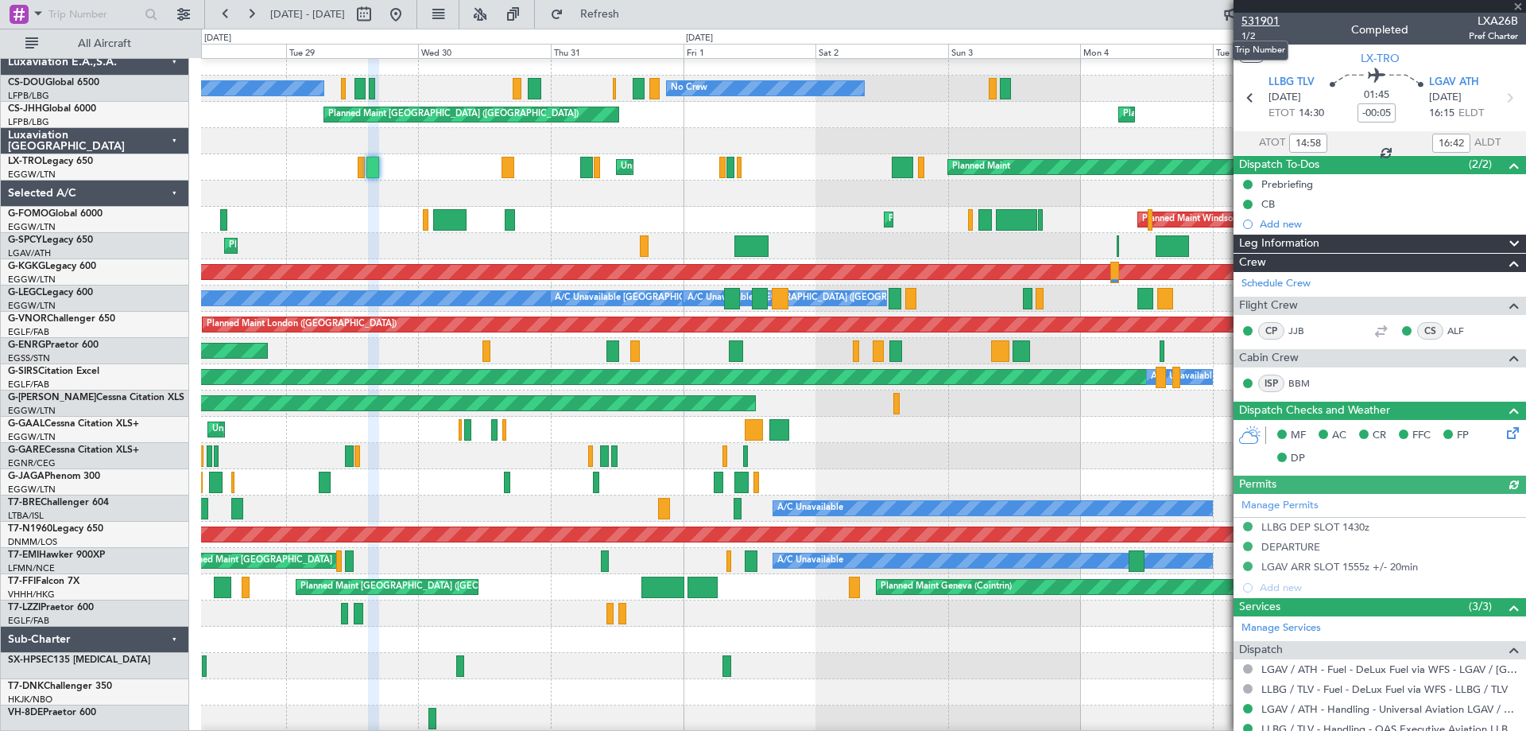
click at [1264, 21] on span "531901" at bounding box center [1261, 21] width 38 height 17
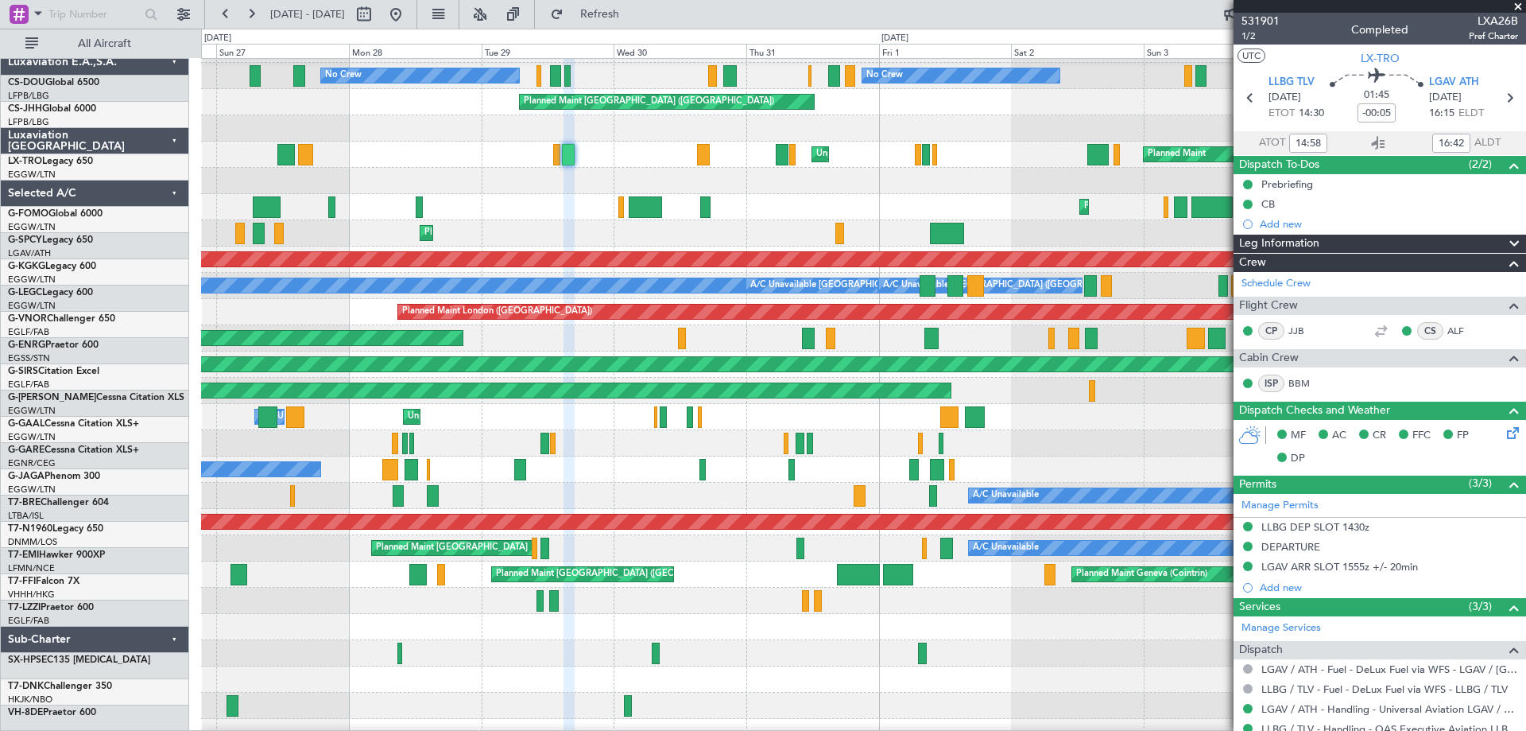
scroll to position [22, 0]
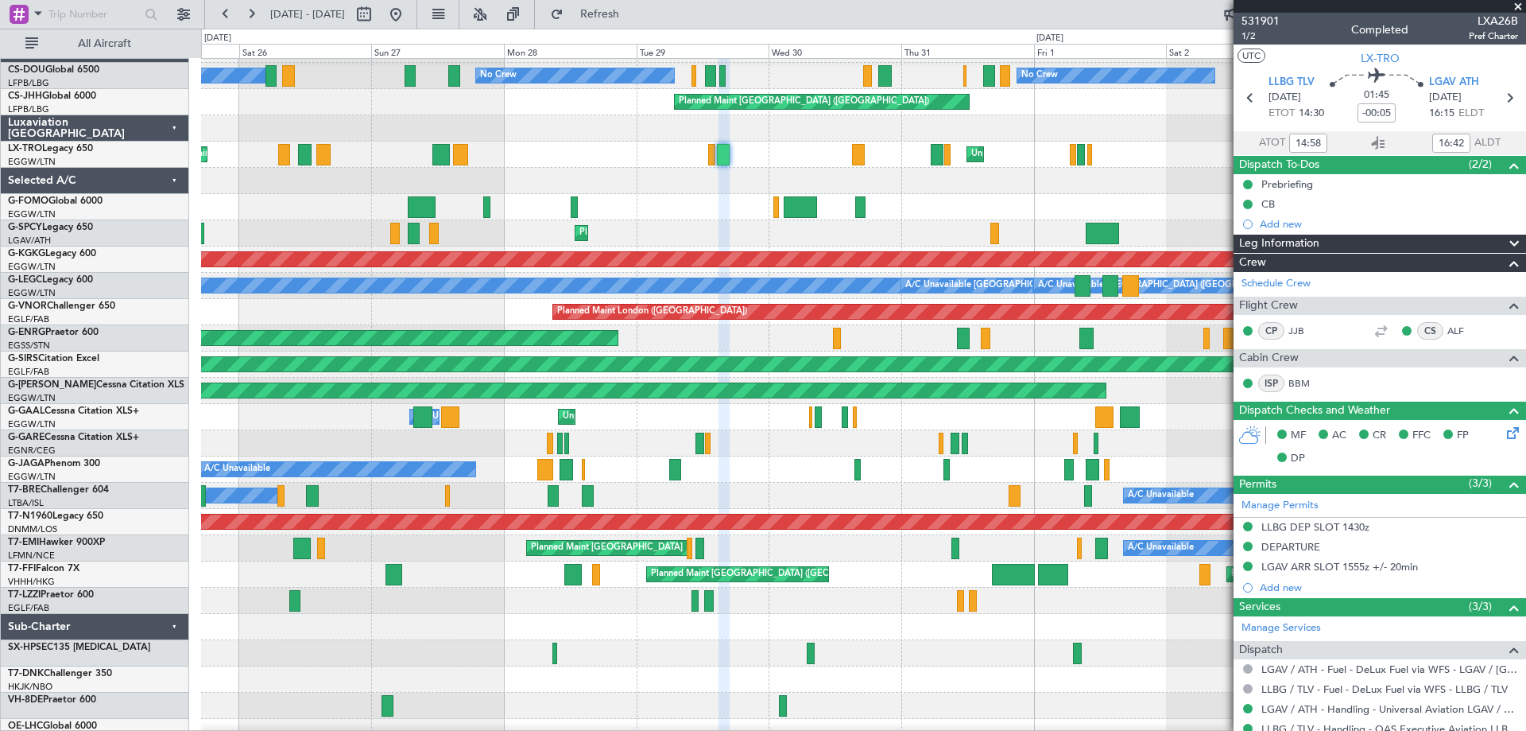
click at [677, 201] on div "Planned Maint [GEOGRAPHIC_DATA] Planned Maint Windsor Locks ([PERSON_NAME] Intl)" at bounding box center [863, 207] width 1324 height 26
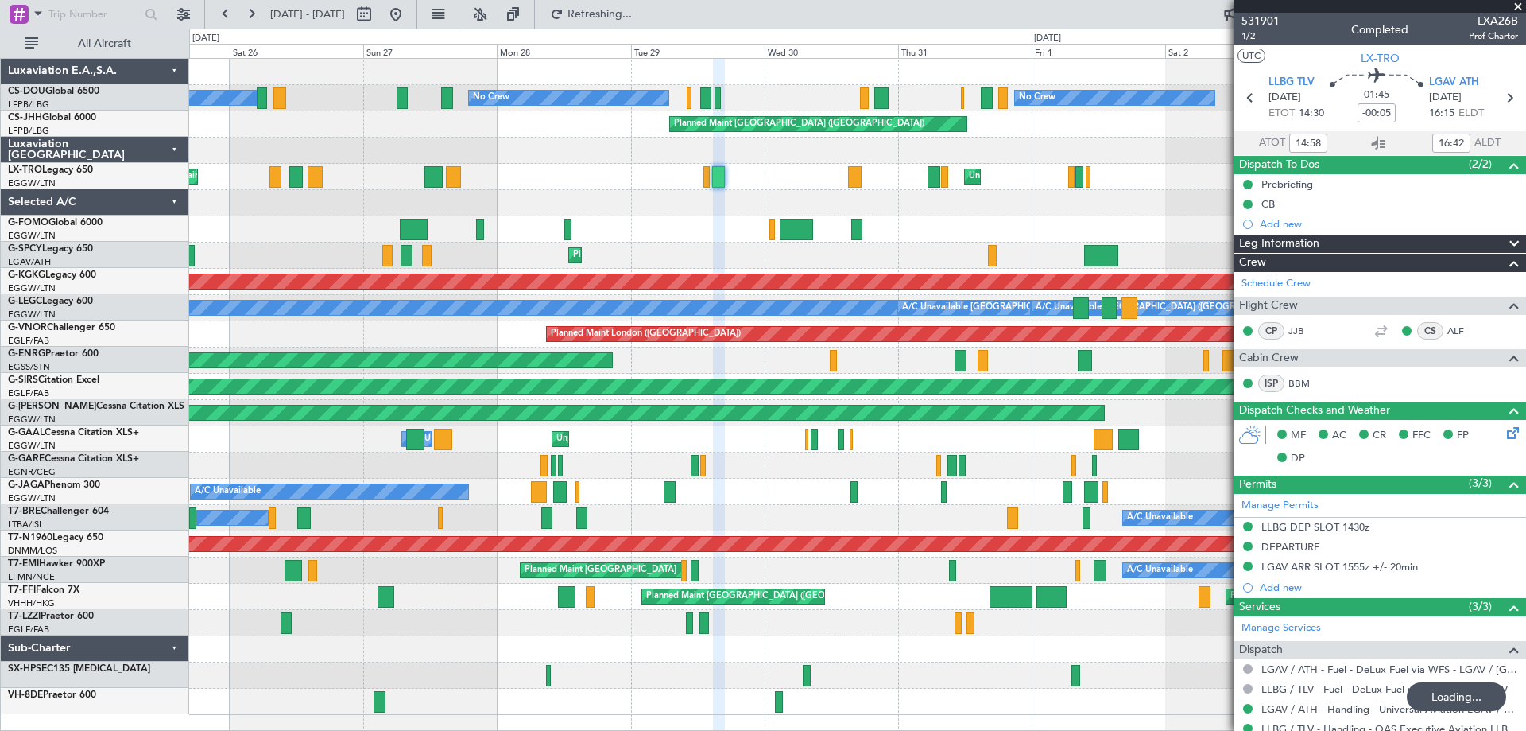
scroll to position [0, 0]
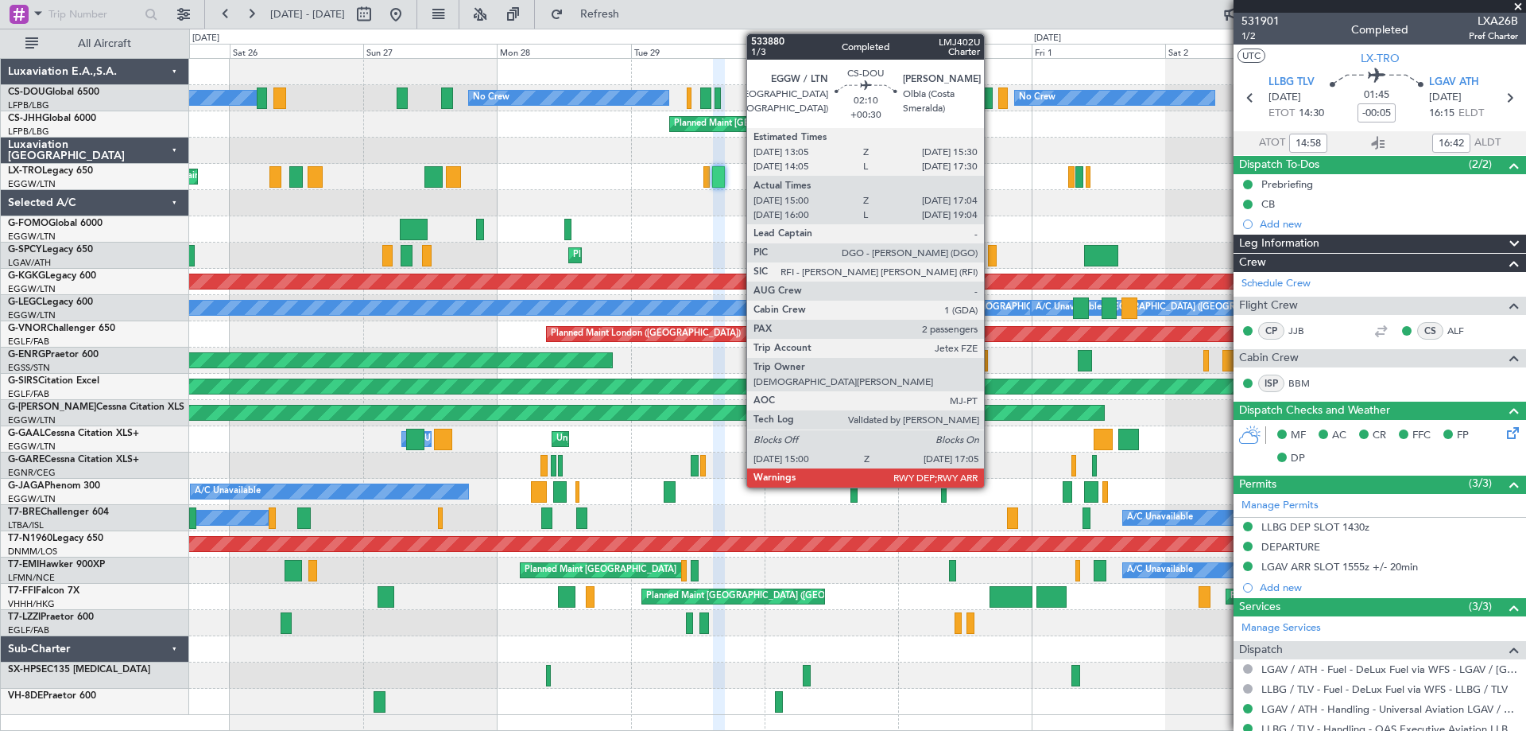
type input "17:58"
type input "19:42"
type input "14:58"
type input "16:42"
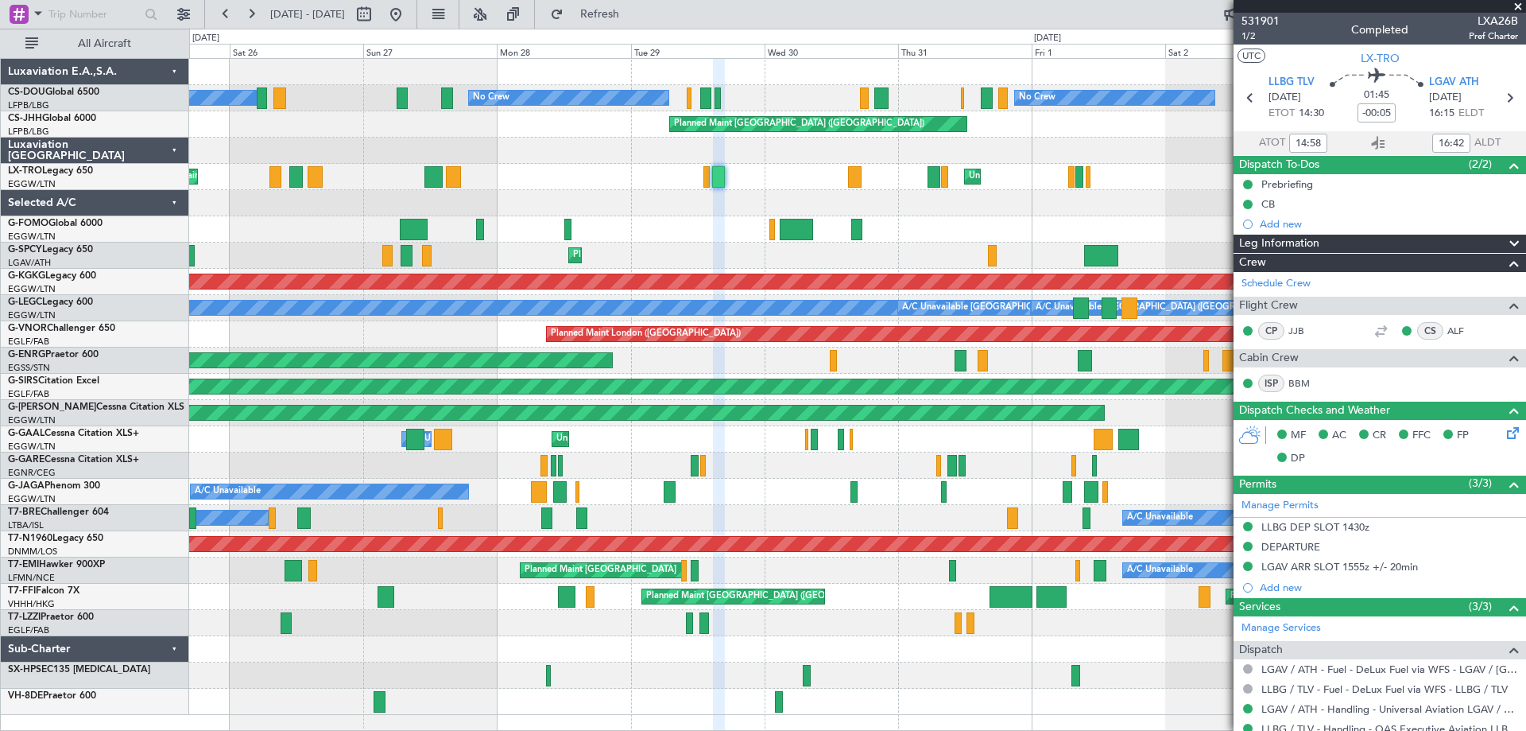
click at [1518, 5] on span at bounding box center [1518, 7] width 16 height 14
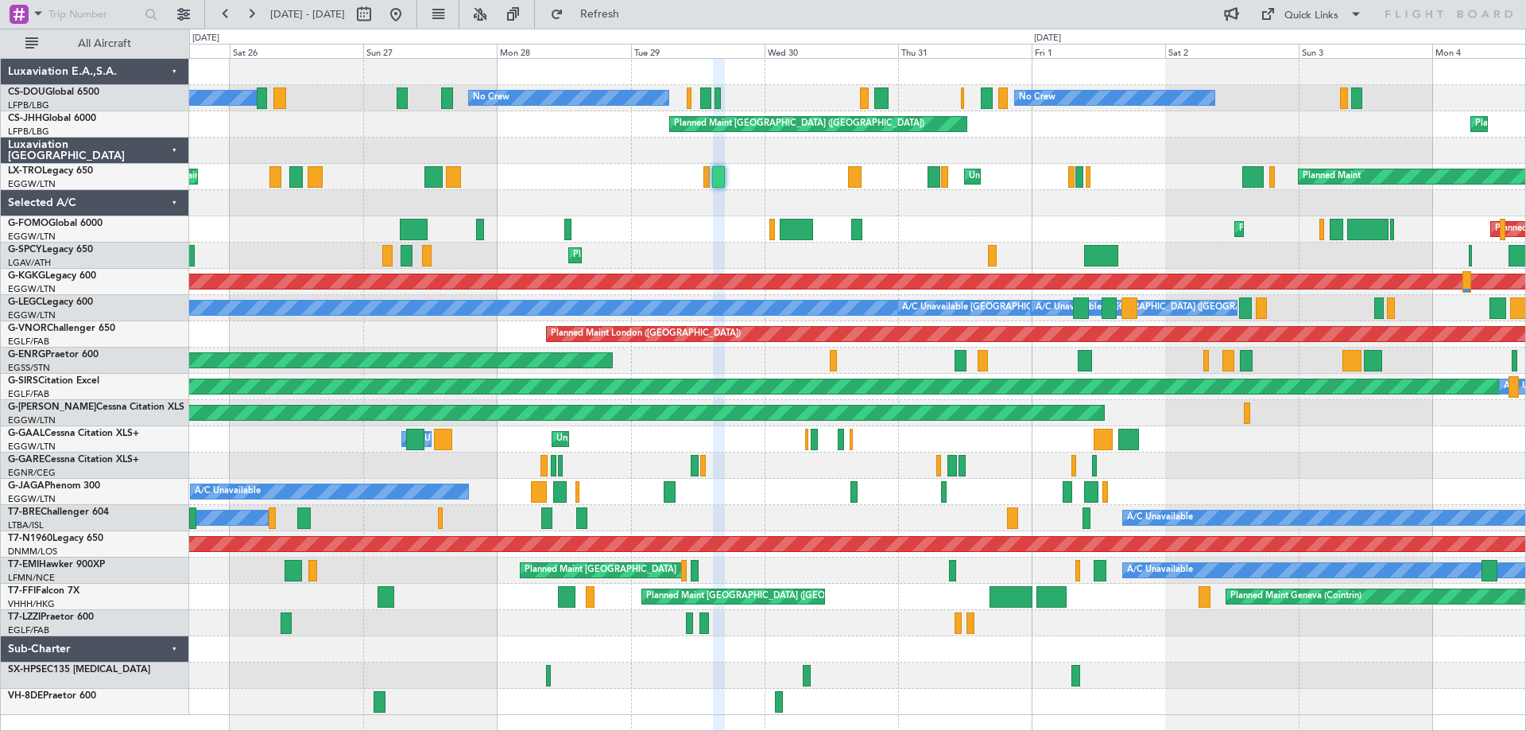
type input "0"
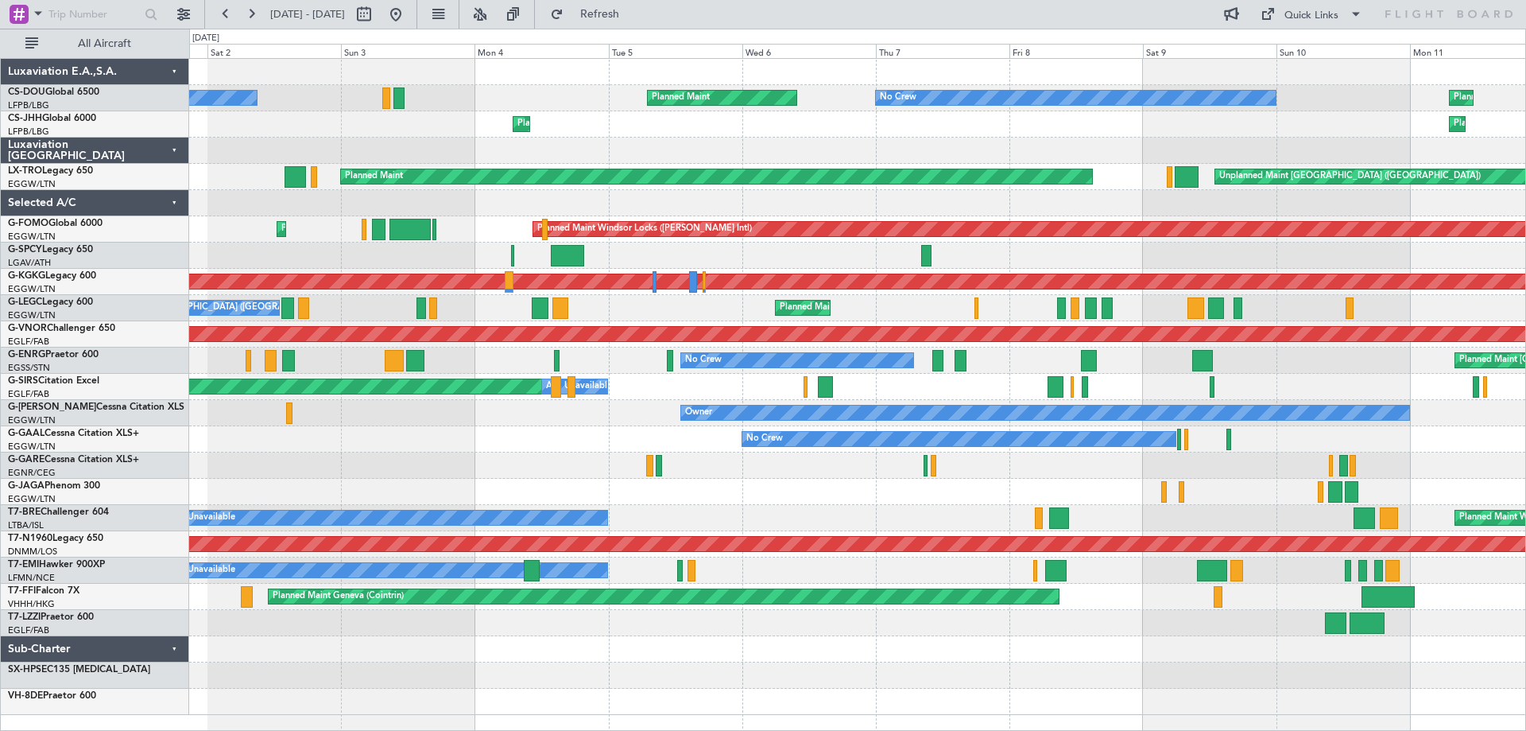
click at [436, 141] on div at bounding box center [857, 151] width 1336 height 26
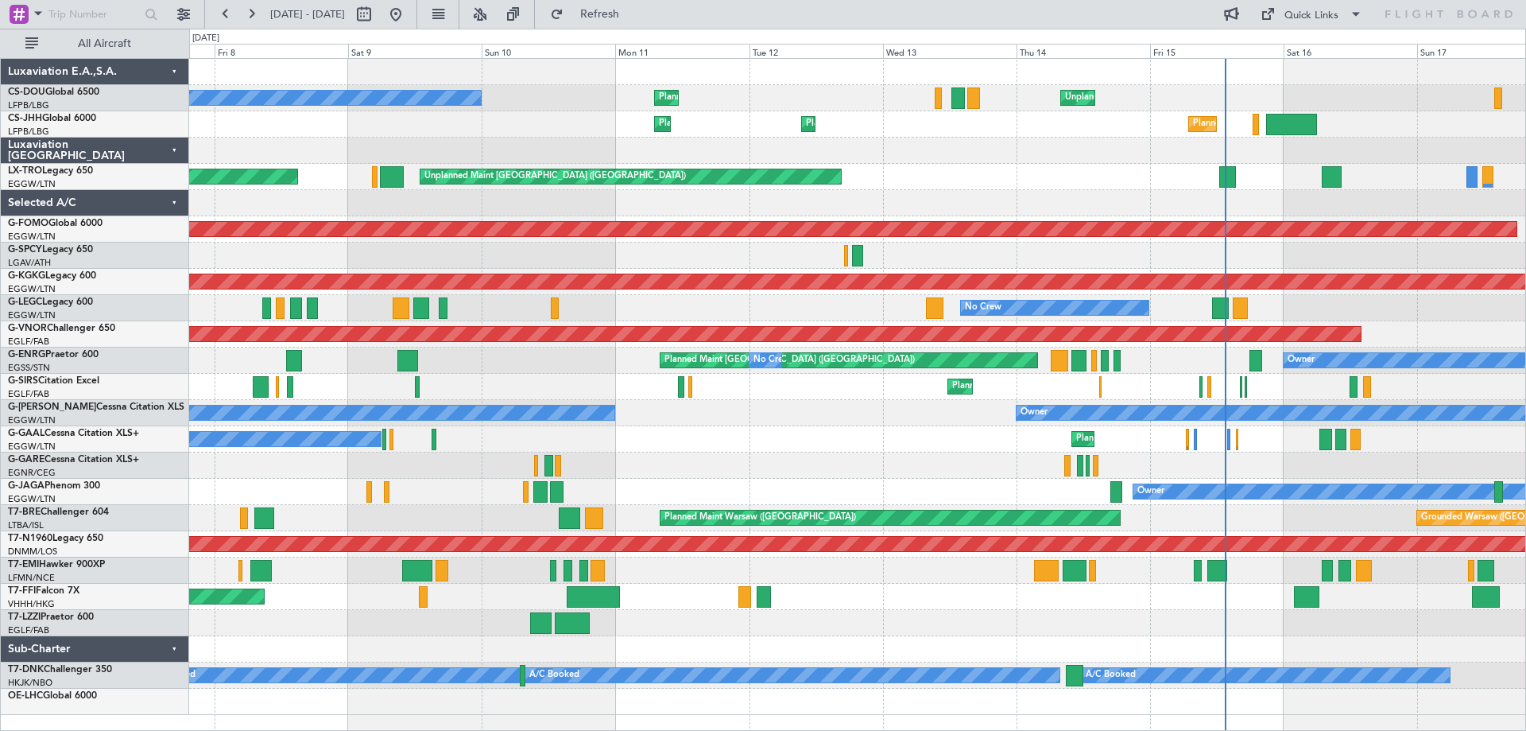
click at [460, 165] on div "No Crew Planned Maint [GEOGRAPHIC_DATA] ([GEOGRAPHIC_DATA]) Unplanned Maint [GE…" at bounding box center [857, 387] width 1336 height 656
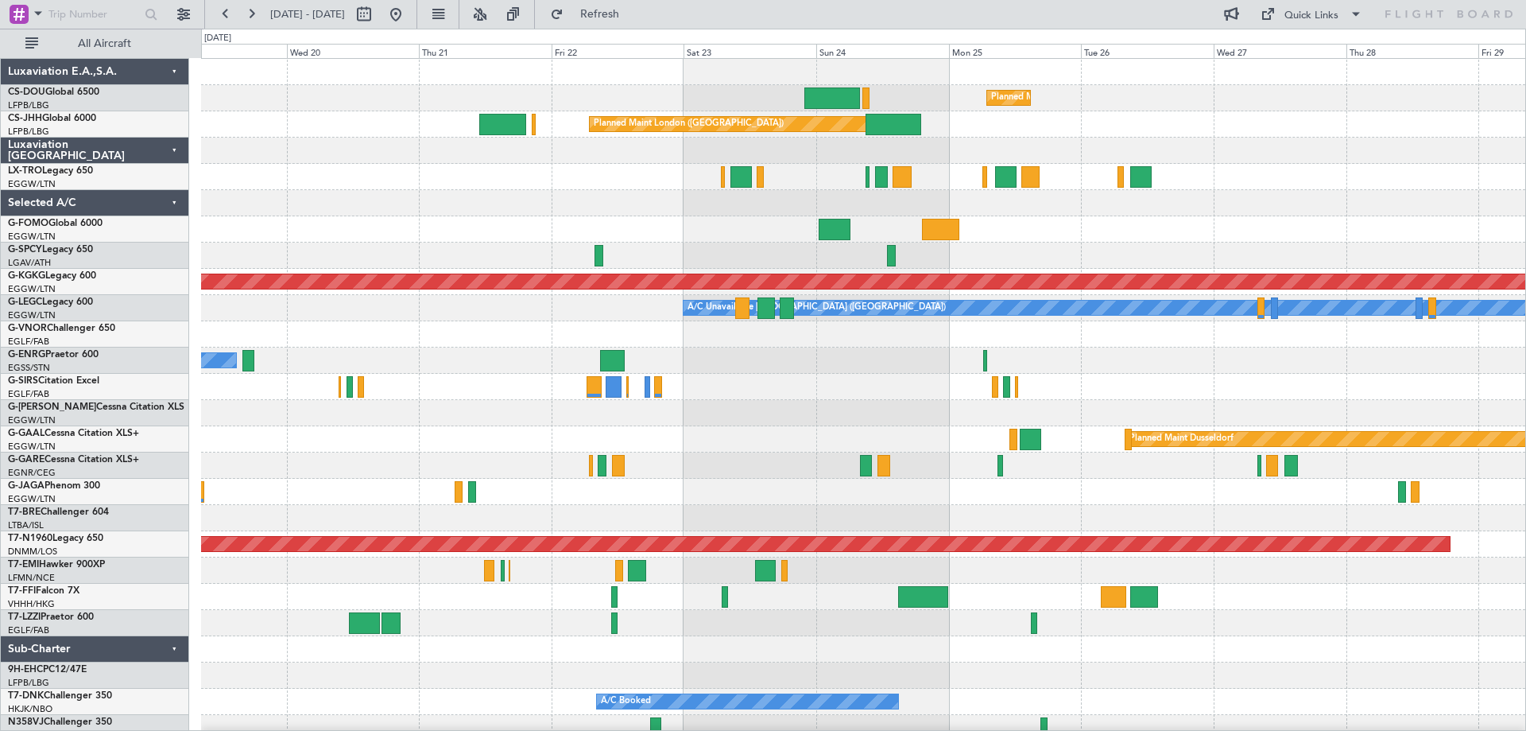
click at [507, 220] on div "Planned Maint Windsor Locks ([PERSON_NAME] Intl)" at bounding box center [863, 229] width 1324 height 26
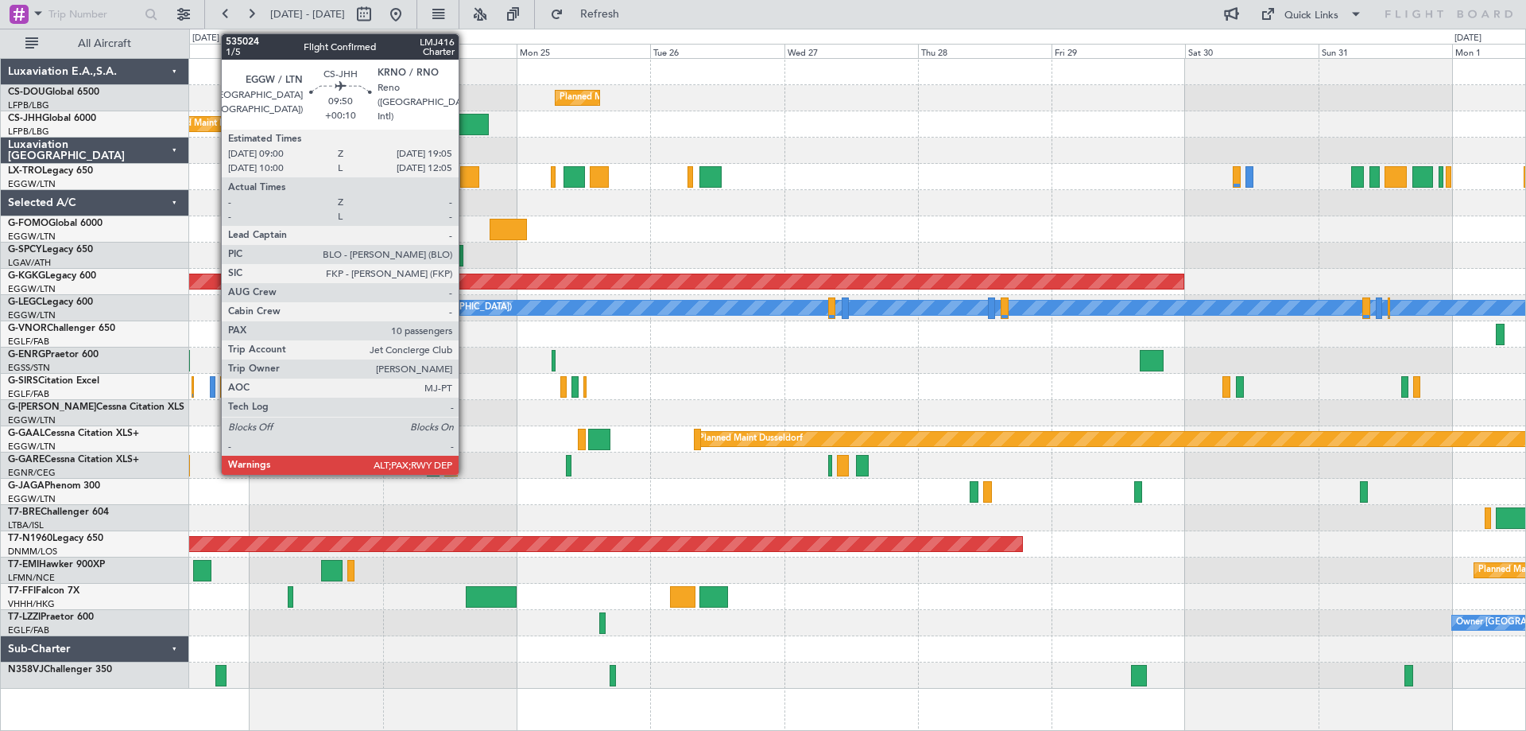
click at [466, 122] on div at bounding box center [460, 124] width 56 height 21
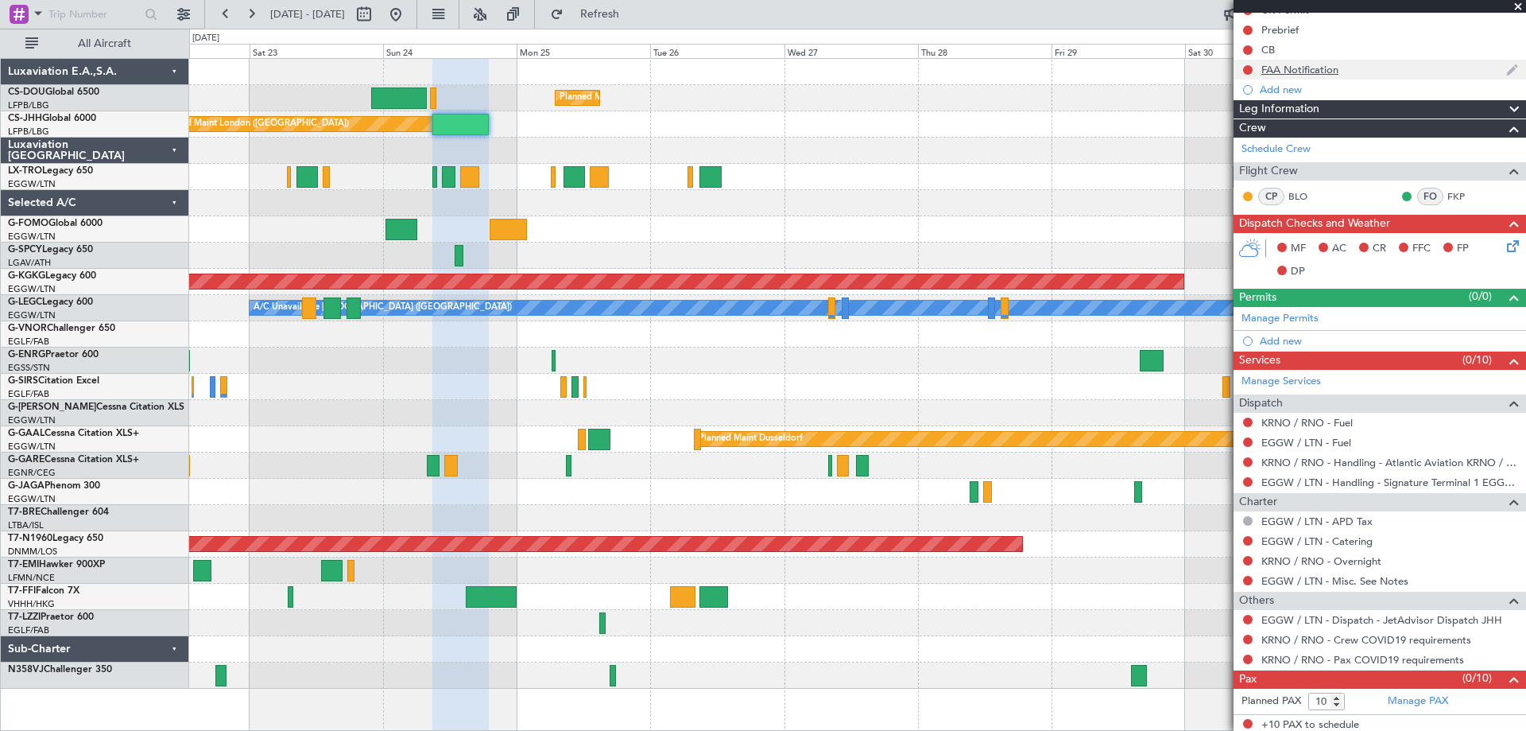
scroll to position [177, 0]
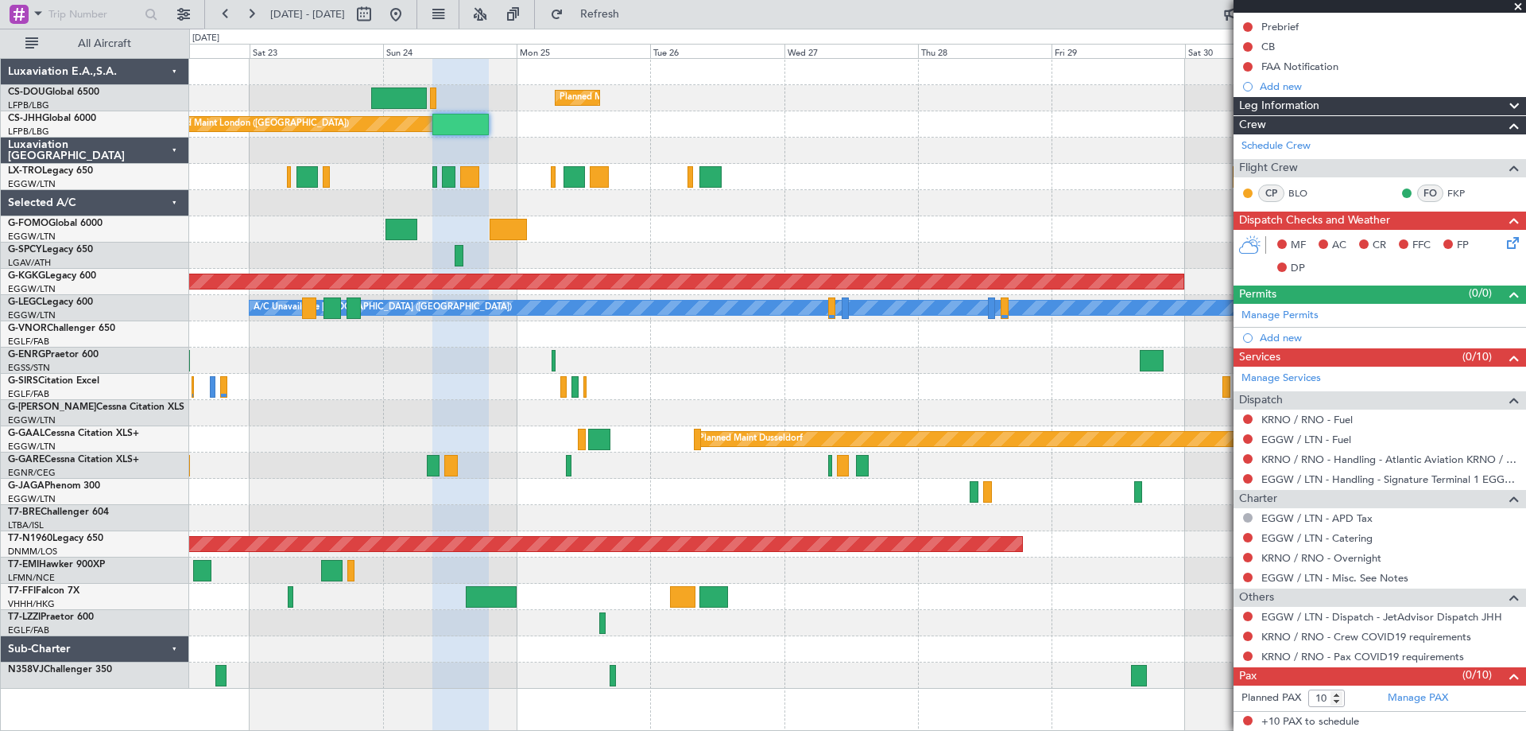
click at [1515, 6] on span at bounding box center [1518, 7] width 16 height 14
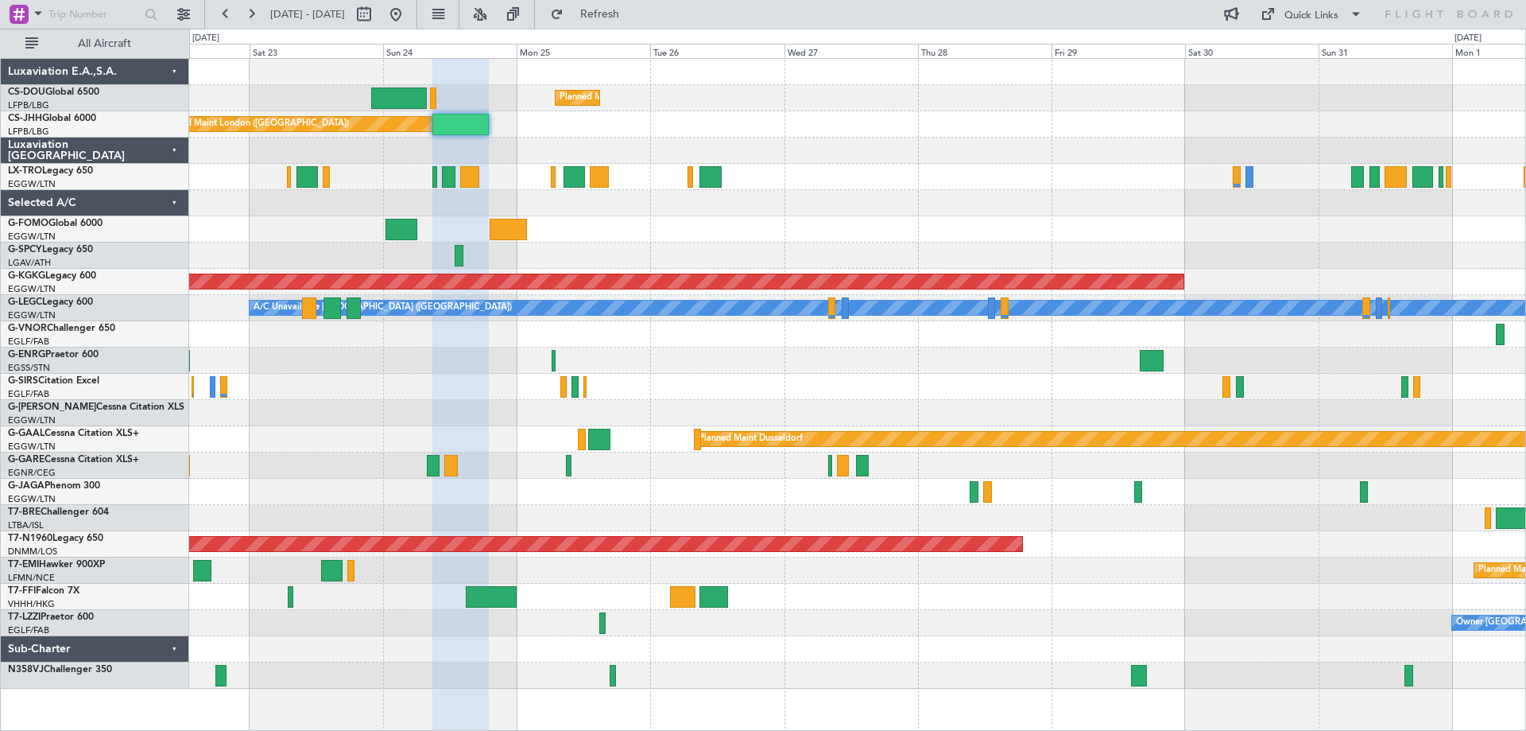
type input "0"
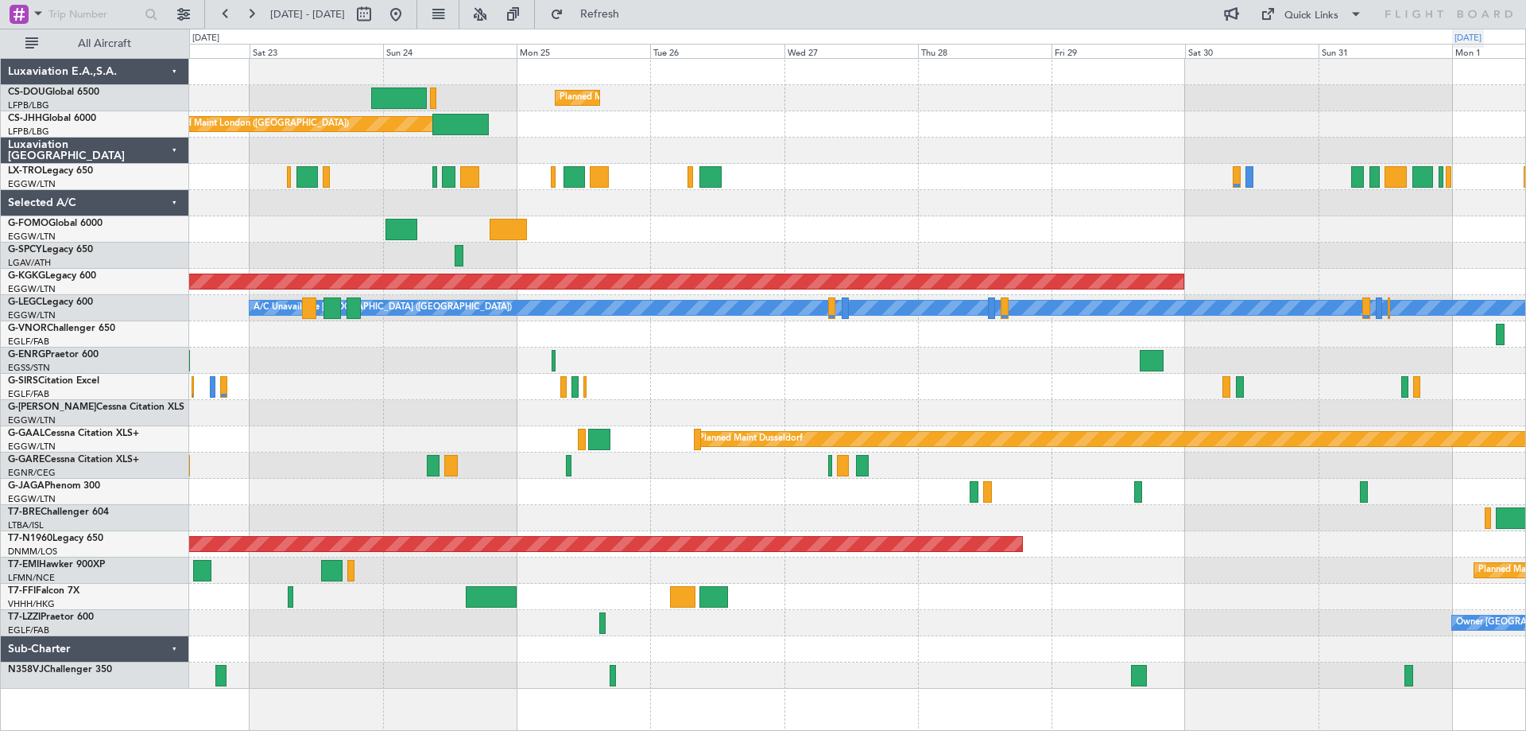
scroll to position [0, 0]
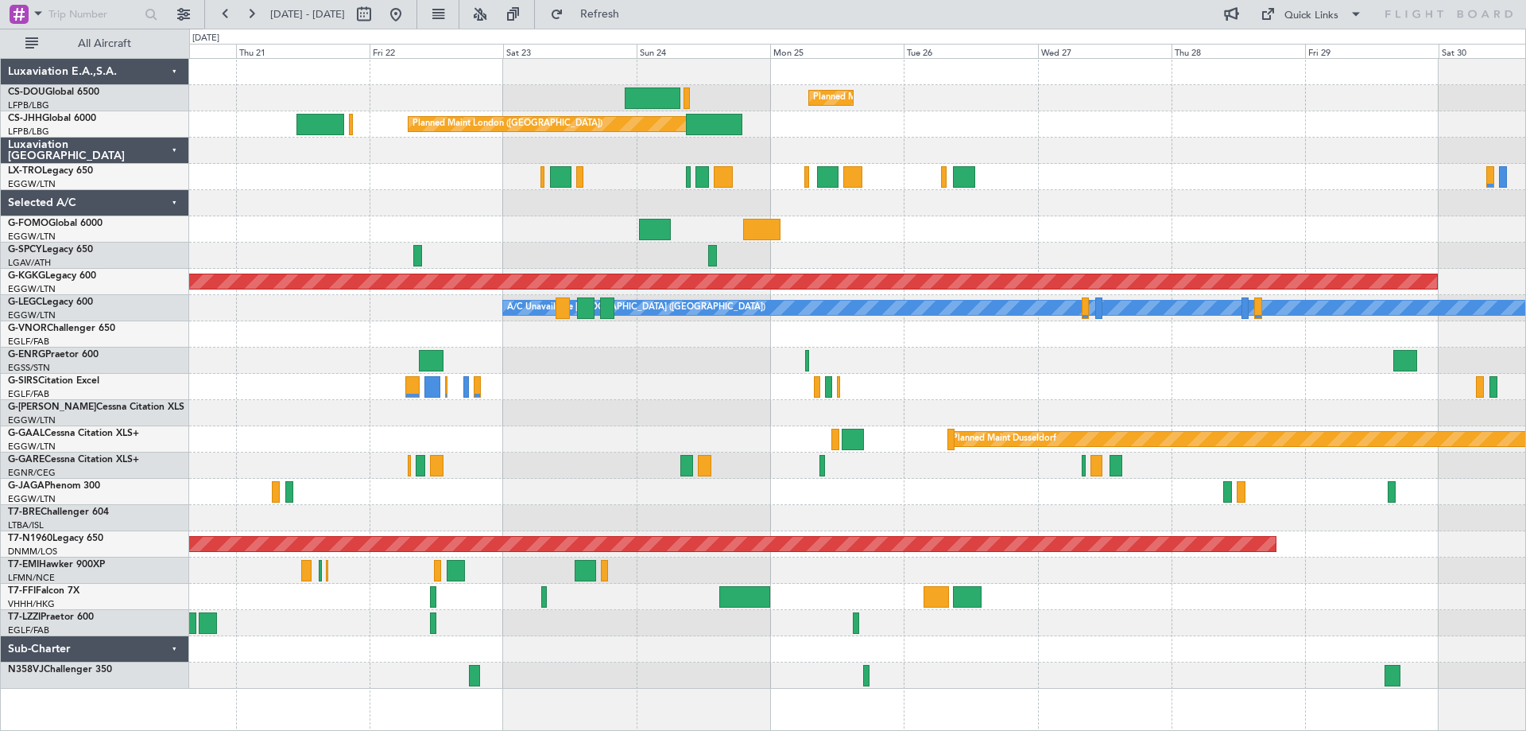
click at [611, 165] on div "Planned Maint Paris (Le Bourget) Planned Maint London (Luton) Planned Maint Lon…" at bounding box center [857, 374] width 1336 height 630
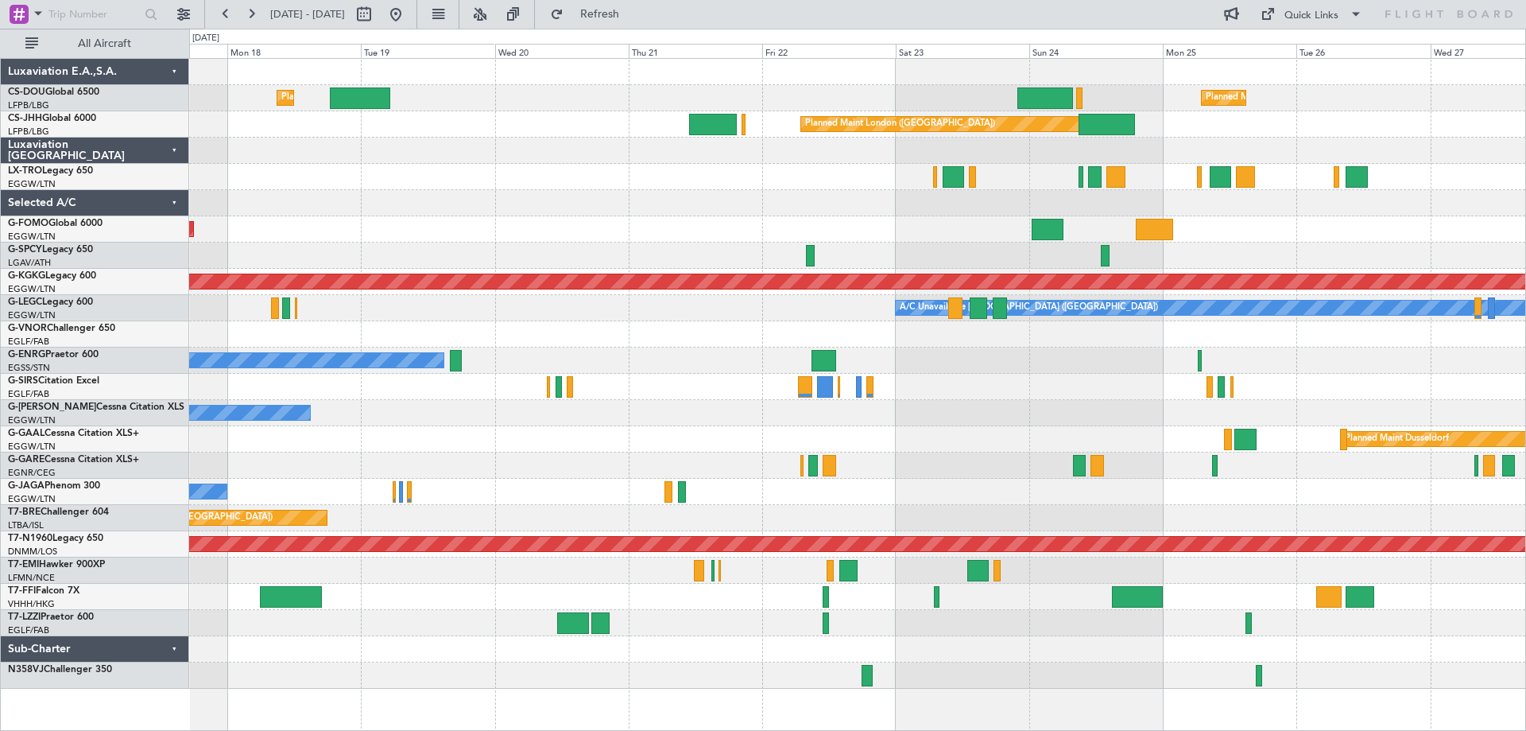
click at [768, 224] on div "Planned Maint Paris (Le Bourget) Planned Maint London (Luton) Planned Maint Lon…" at bounding box center [857, 374] width 1336 height 630
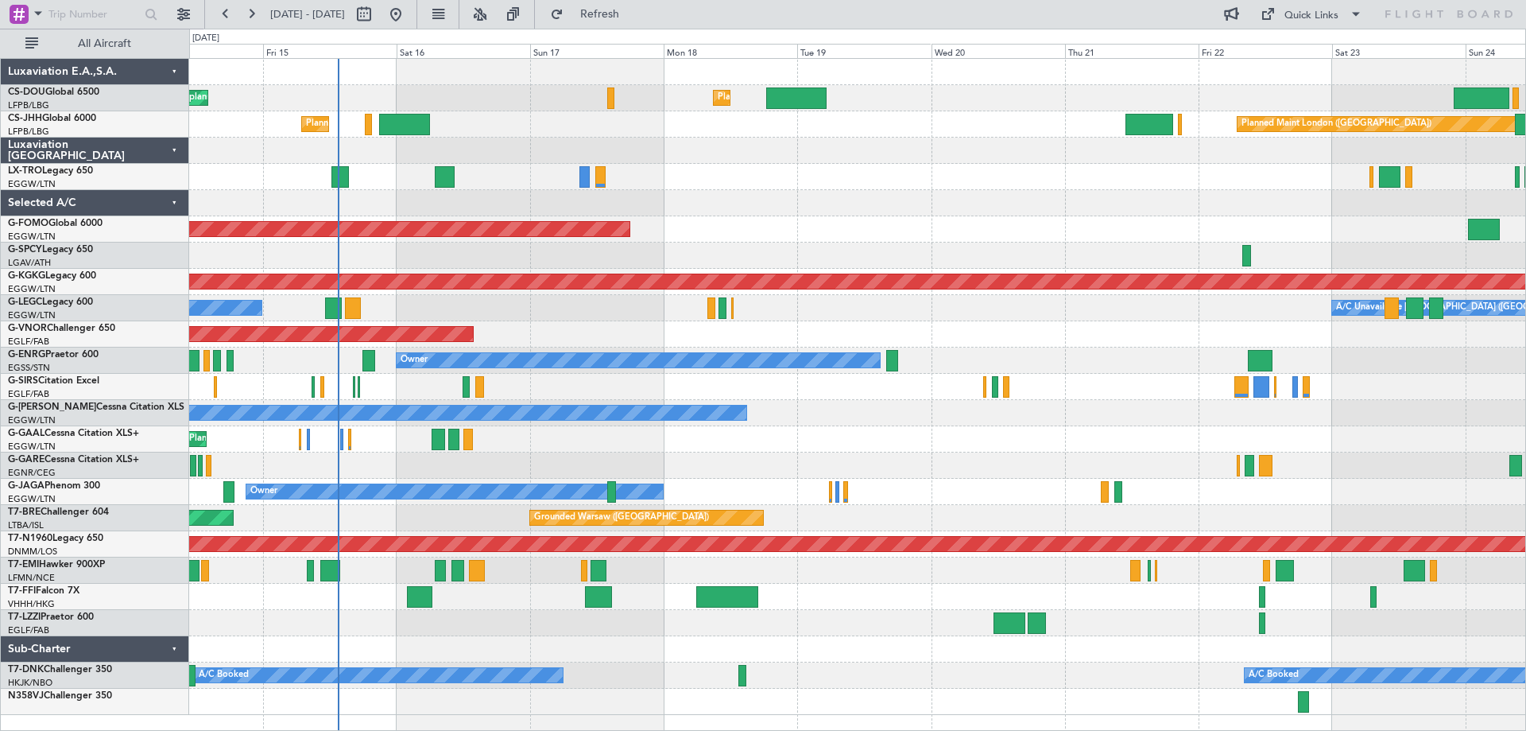
click at [1002, 218] on div "Planned Maint London (Luton) Unplanned Maint Paris (Le Bourget) Planned Maint P…" at bounding box center [857, 387] width 1336 height 656
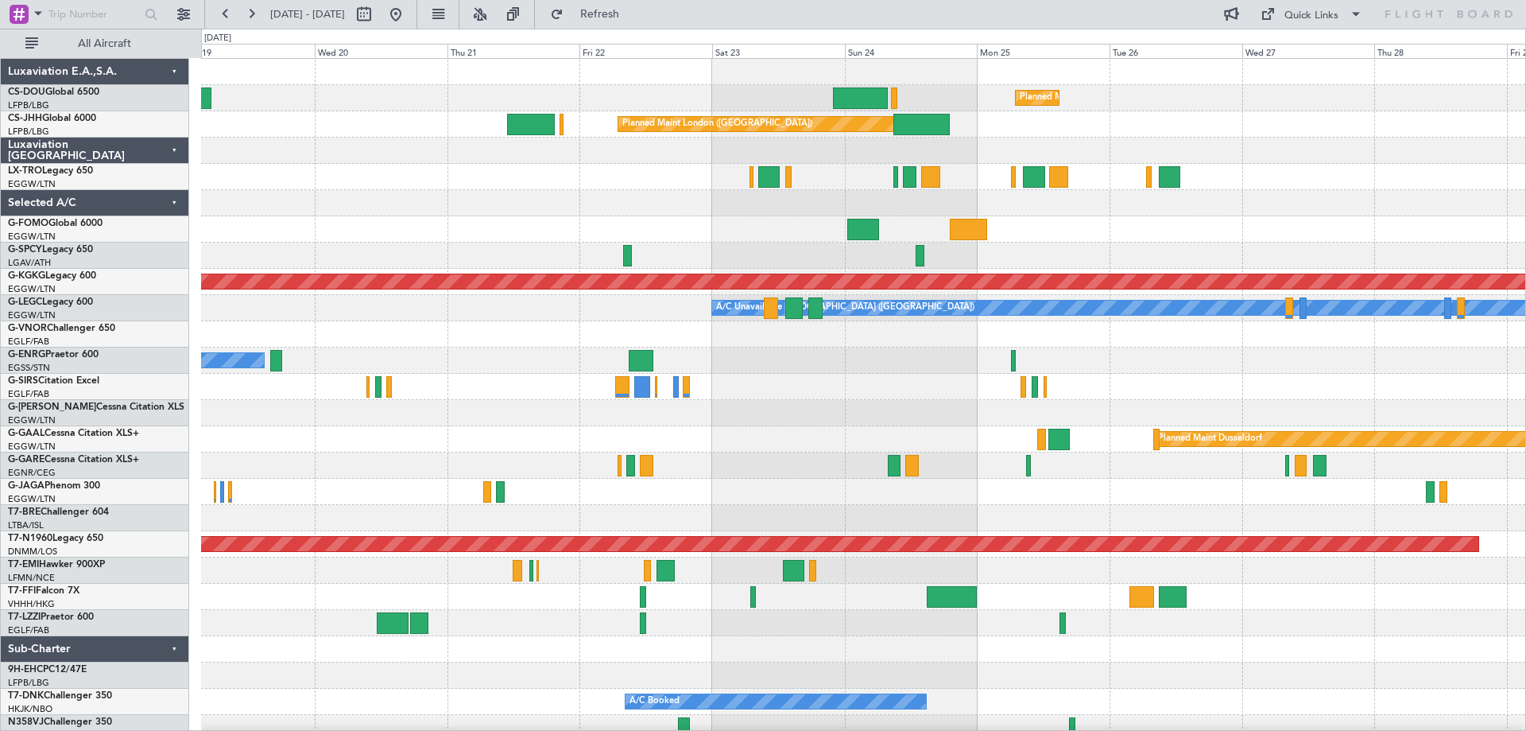
click at [762, 206] on div at bounding box center [863, 203] width 1324 height 26
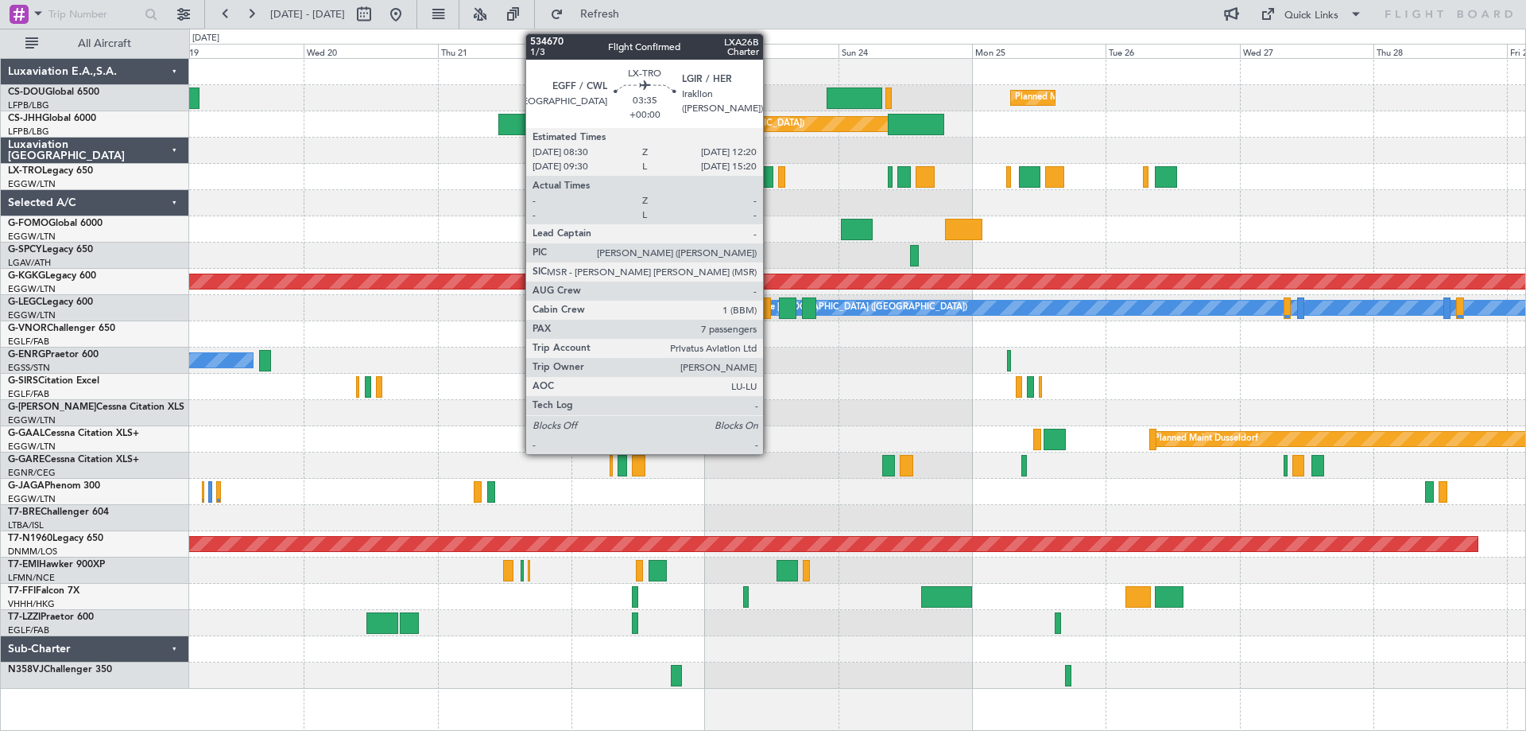
click at [770, 179] on div at bounding box center [761, 176] width 21 height 21
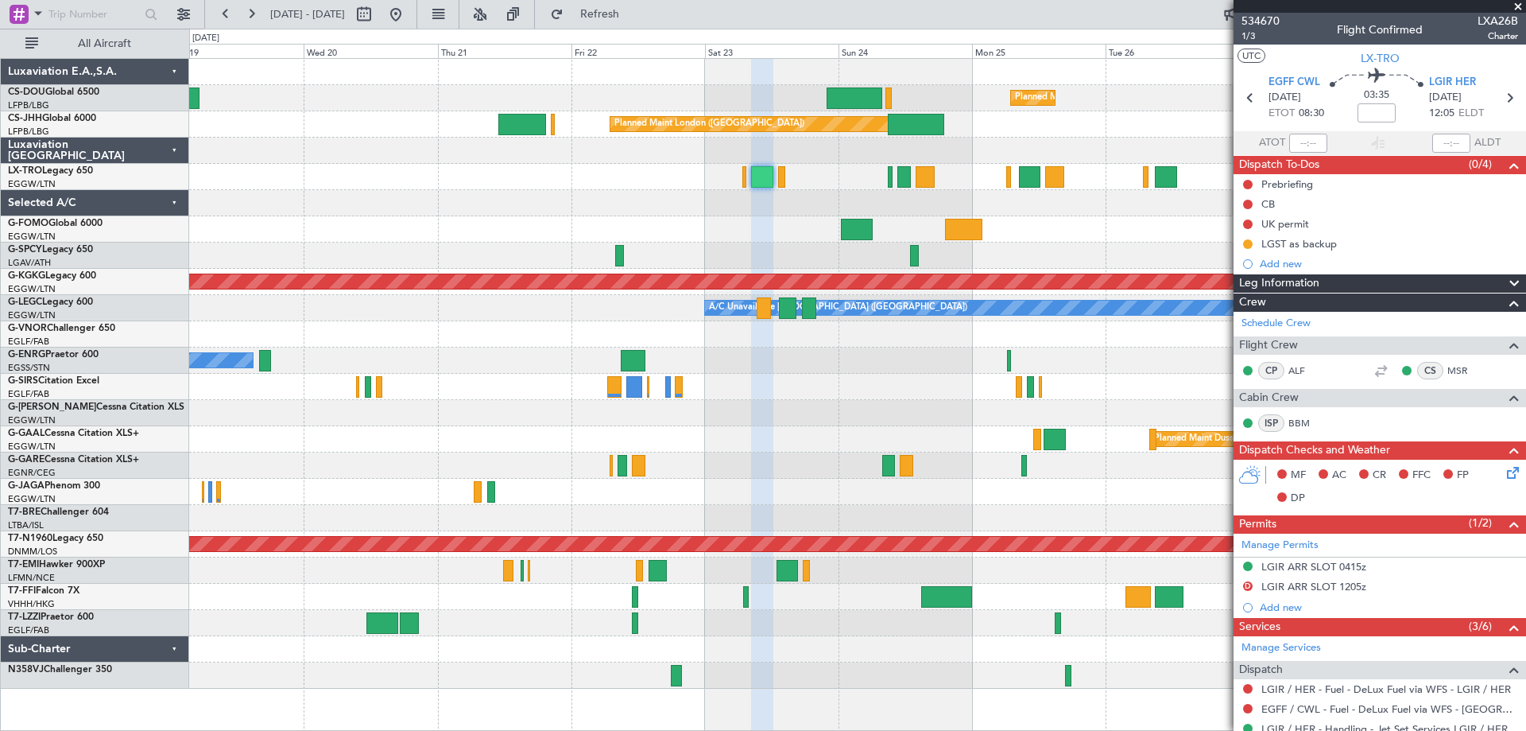
click at [1515, 7] on span at bounding box center [1518, 7] width 16 height 14
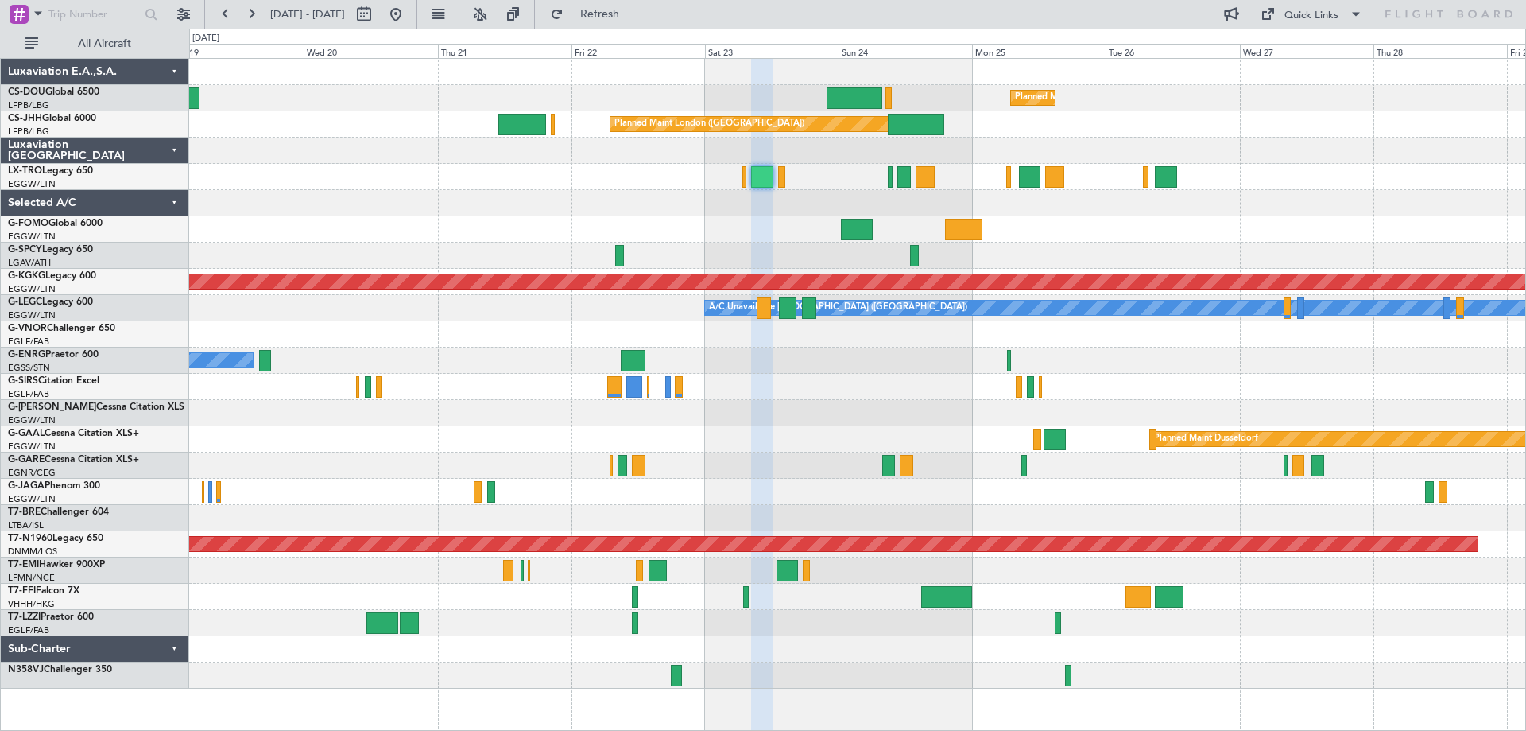
type input "0"
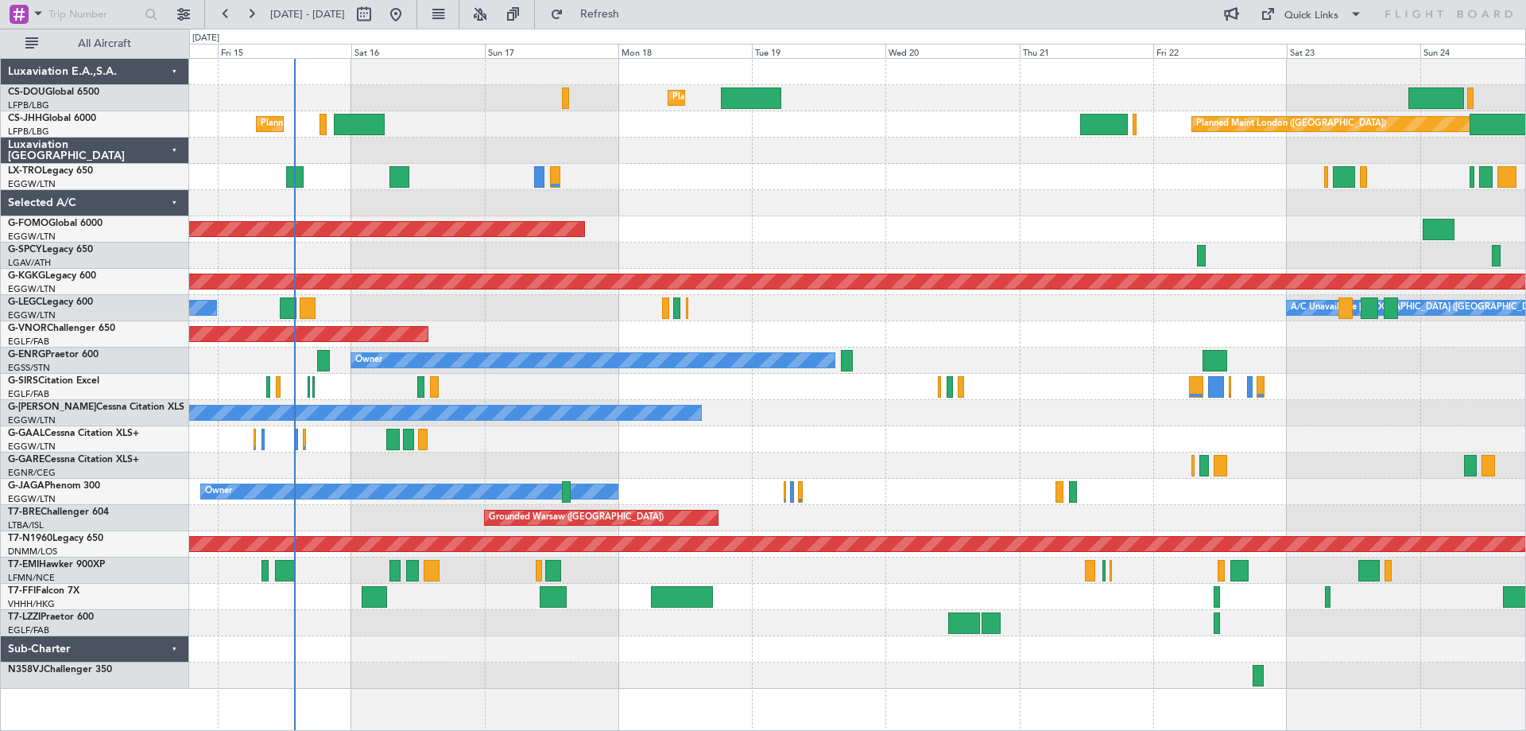
click at [1123, 205] on div at bounding box center [857, 203] width 1336 height 26
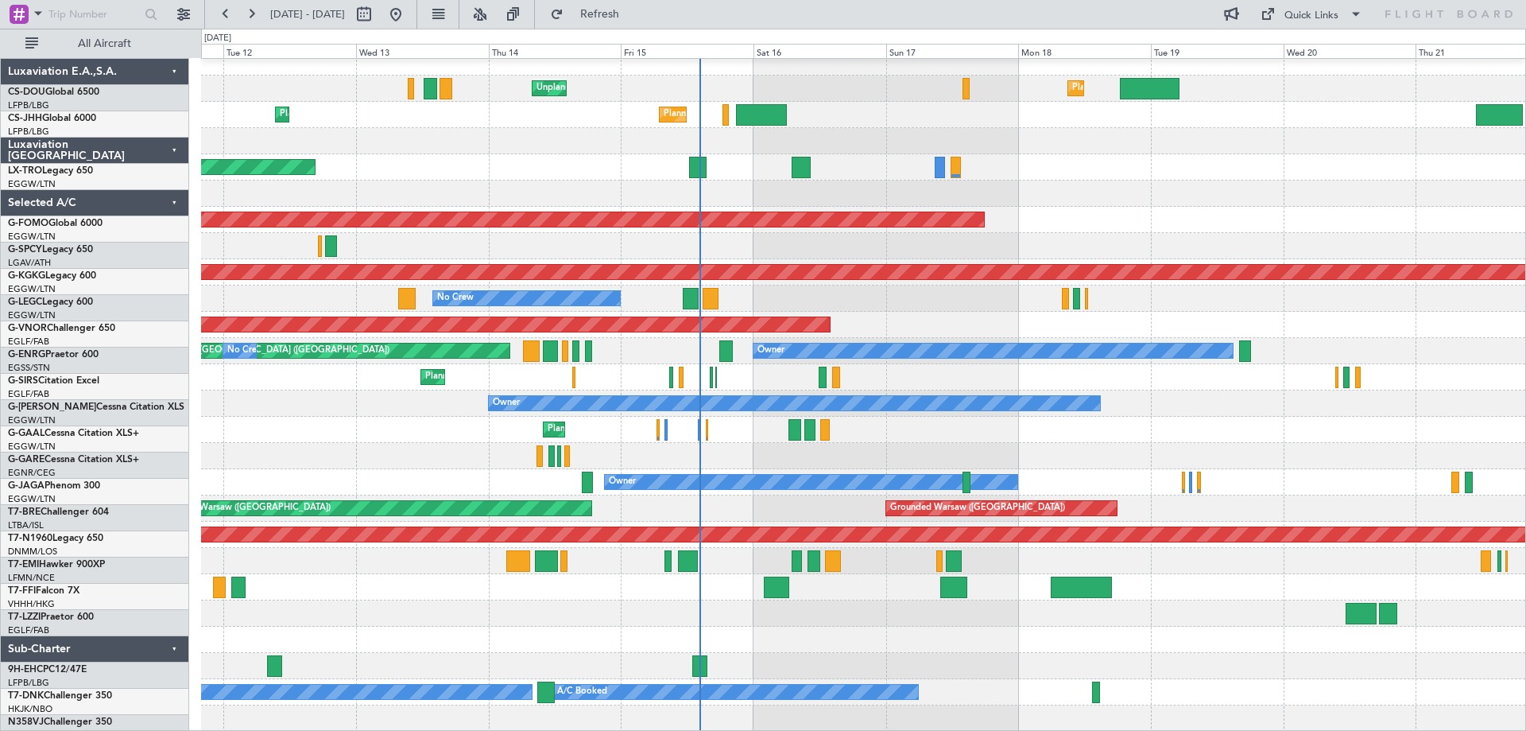
scroll to position [10, 0]
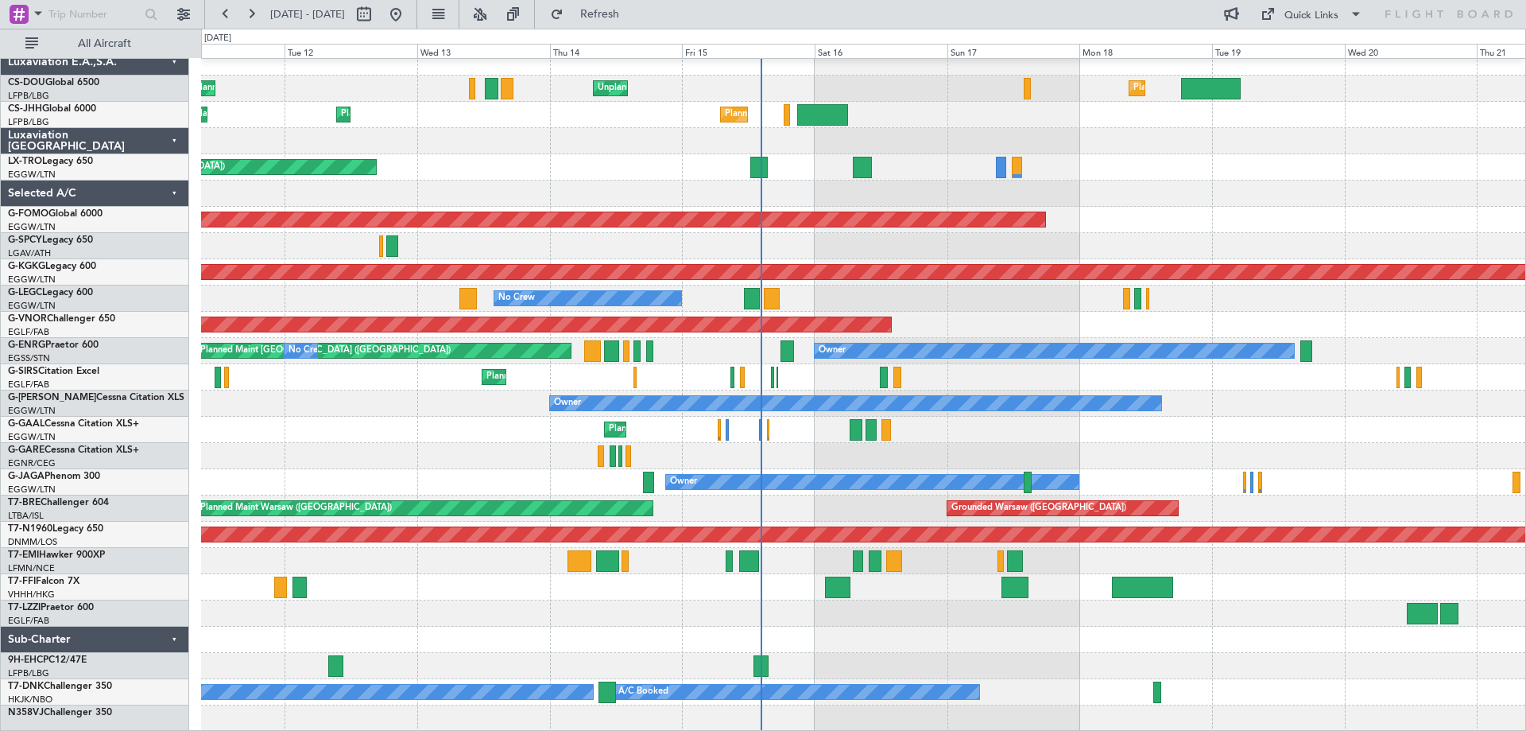
click at [1152, 455] on div "Planned Maint London (Luton) Unplanned Maint Paris (Le Bourget) Planned Maint P…" at bounding box center [863, 390] width 1324 height 682
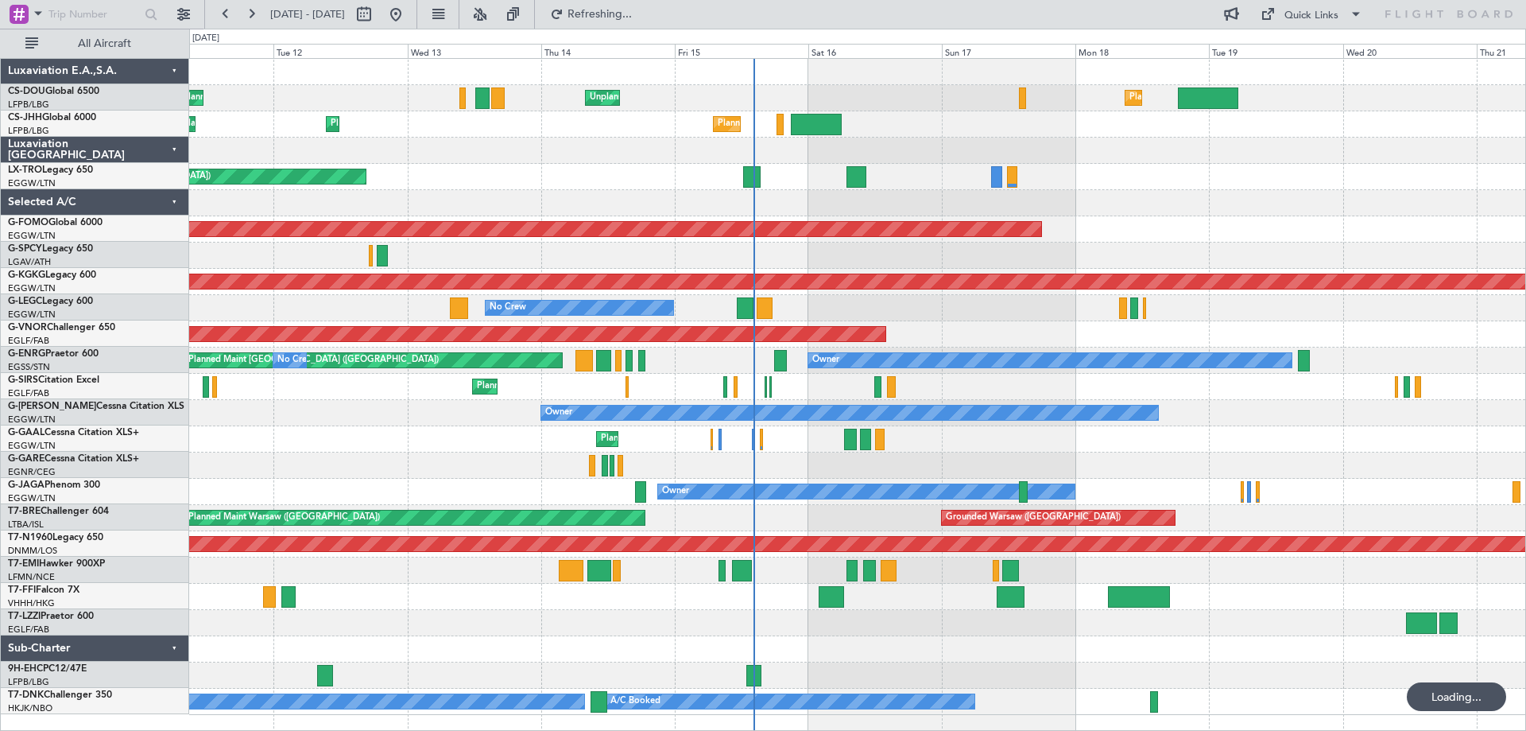
scroll to position [0, 0]
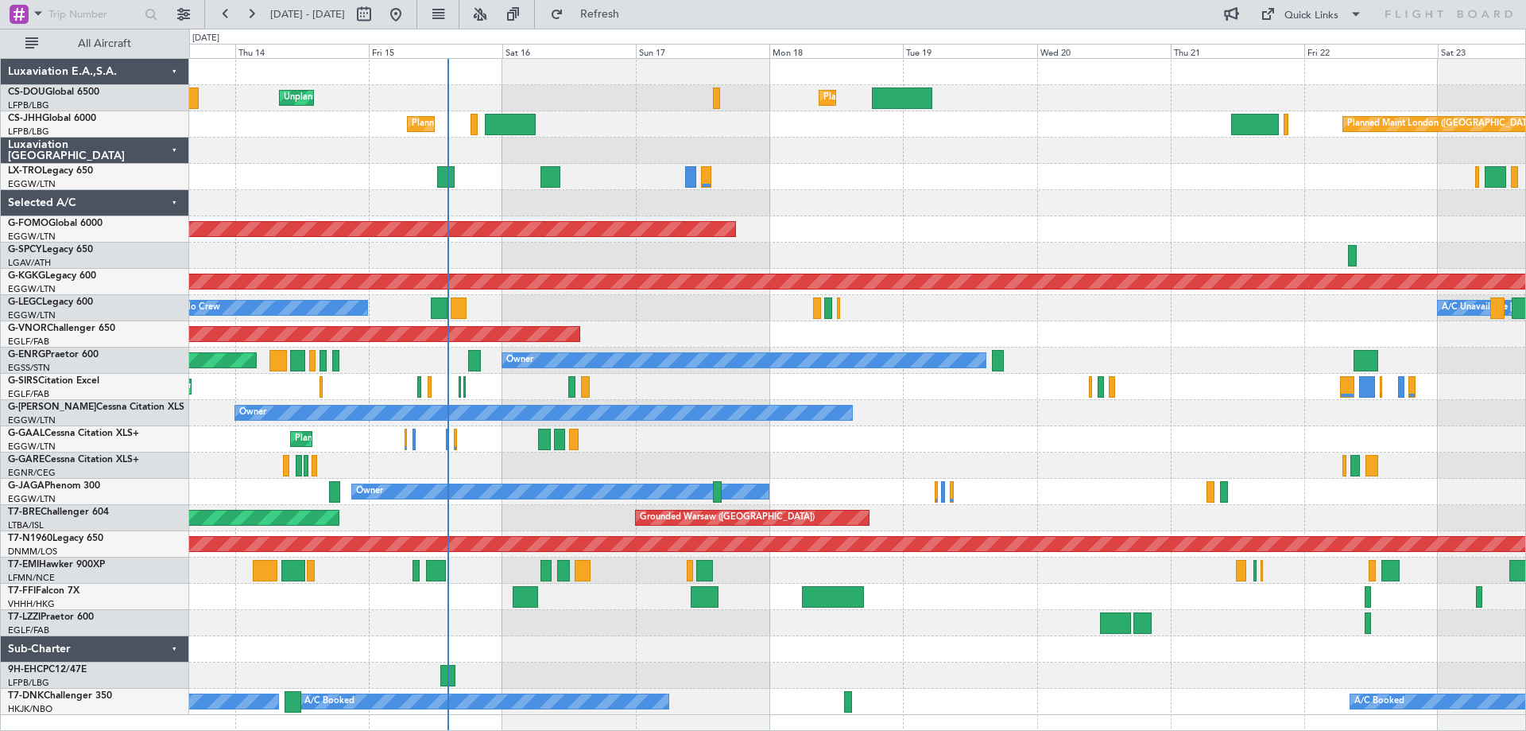
click at [1030, 231] on div "Planned Maint Windsor Locks ([PERSON_NAME] Intl)" at bounding box center [857, 229] width 1336 height 26
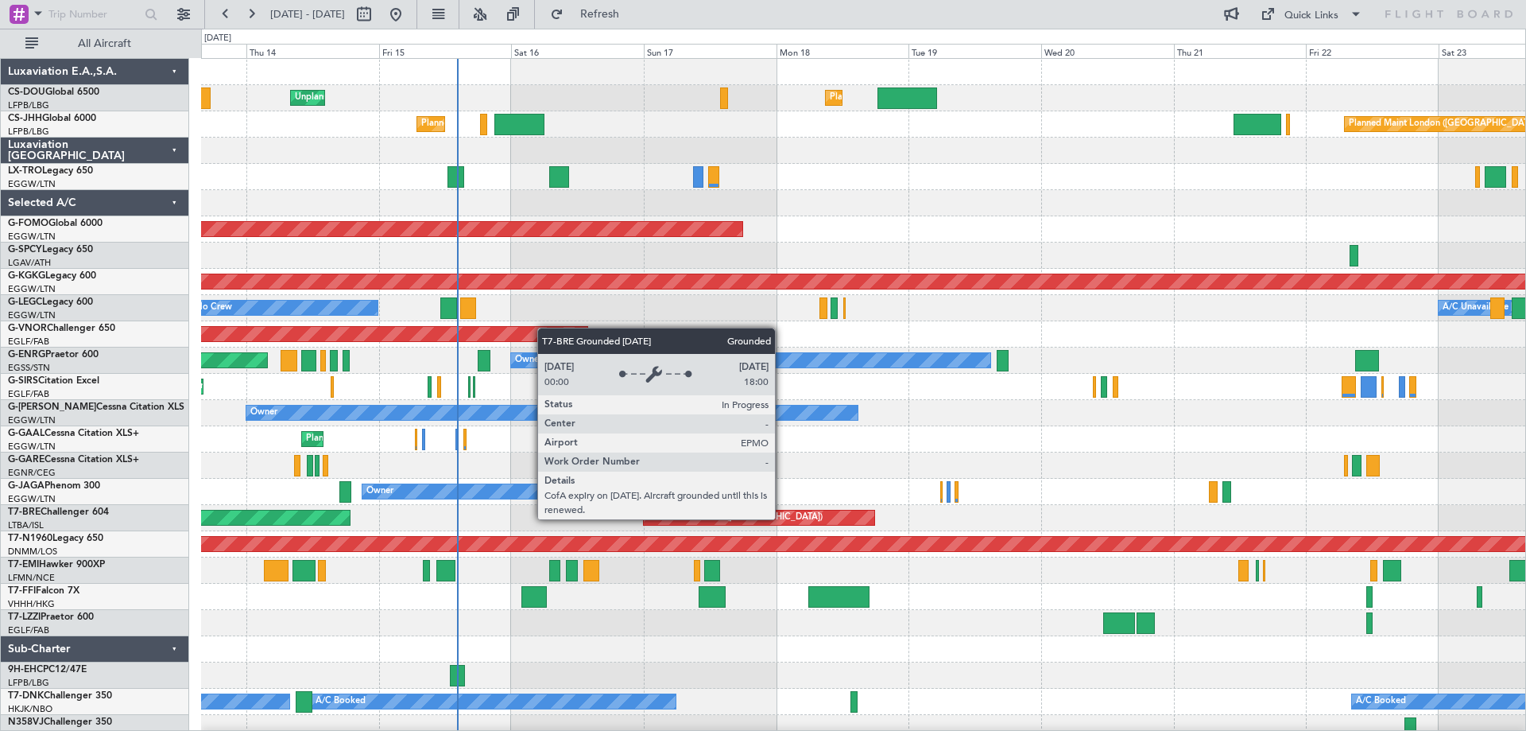
click at [782, 518] on div "Grounded Warsaw ([GEOGRAPHIC_DATA])" at bounding box center [759, 517] width 231 height 14
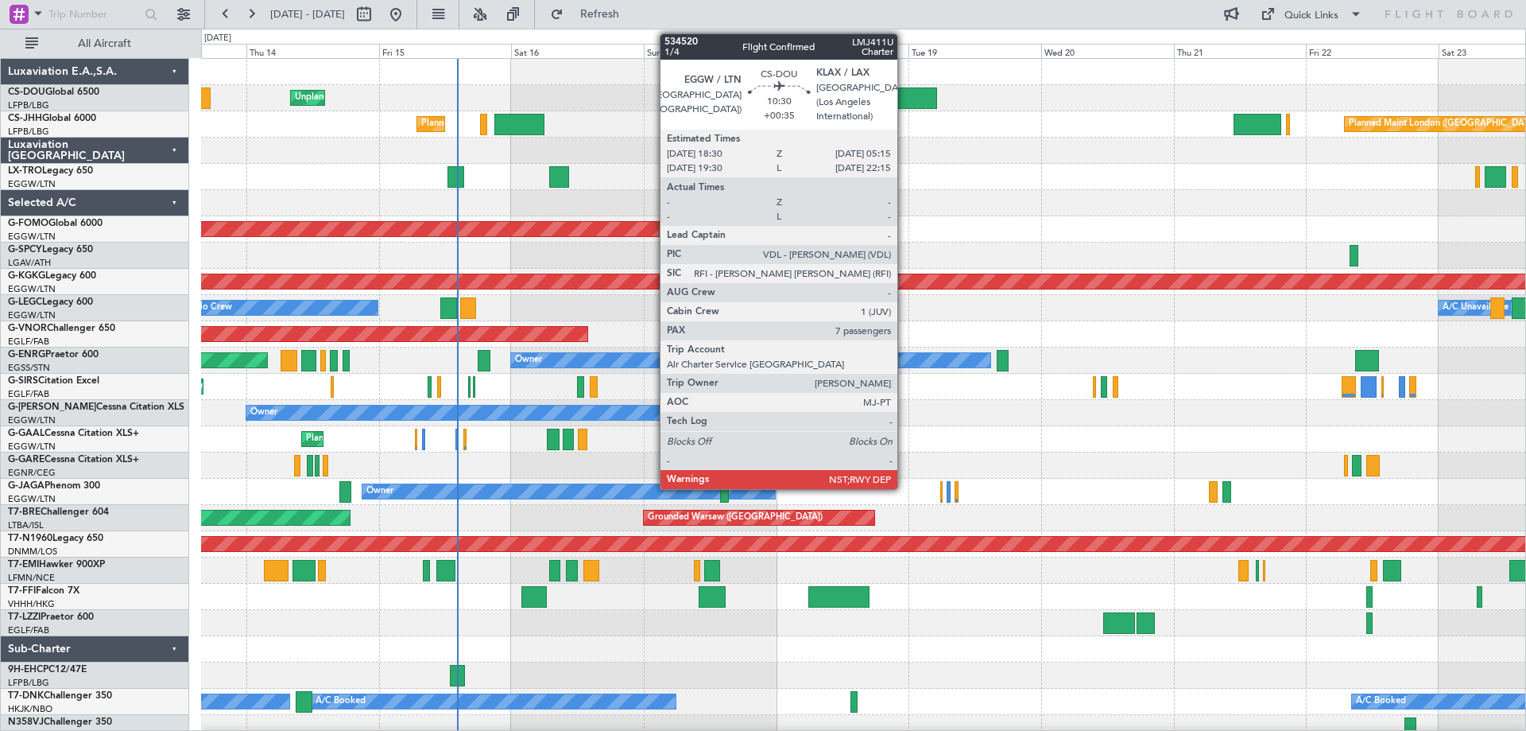
click at [905, 97] on div at bounding box center [908, 97] width 60 height 21
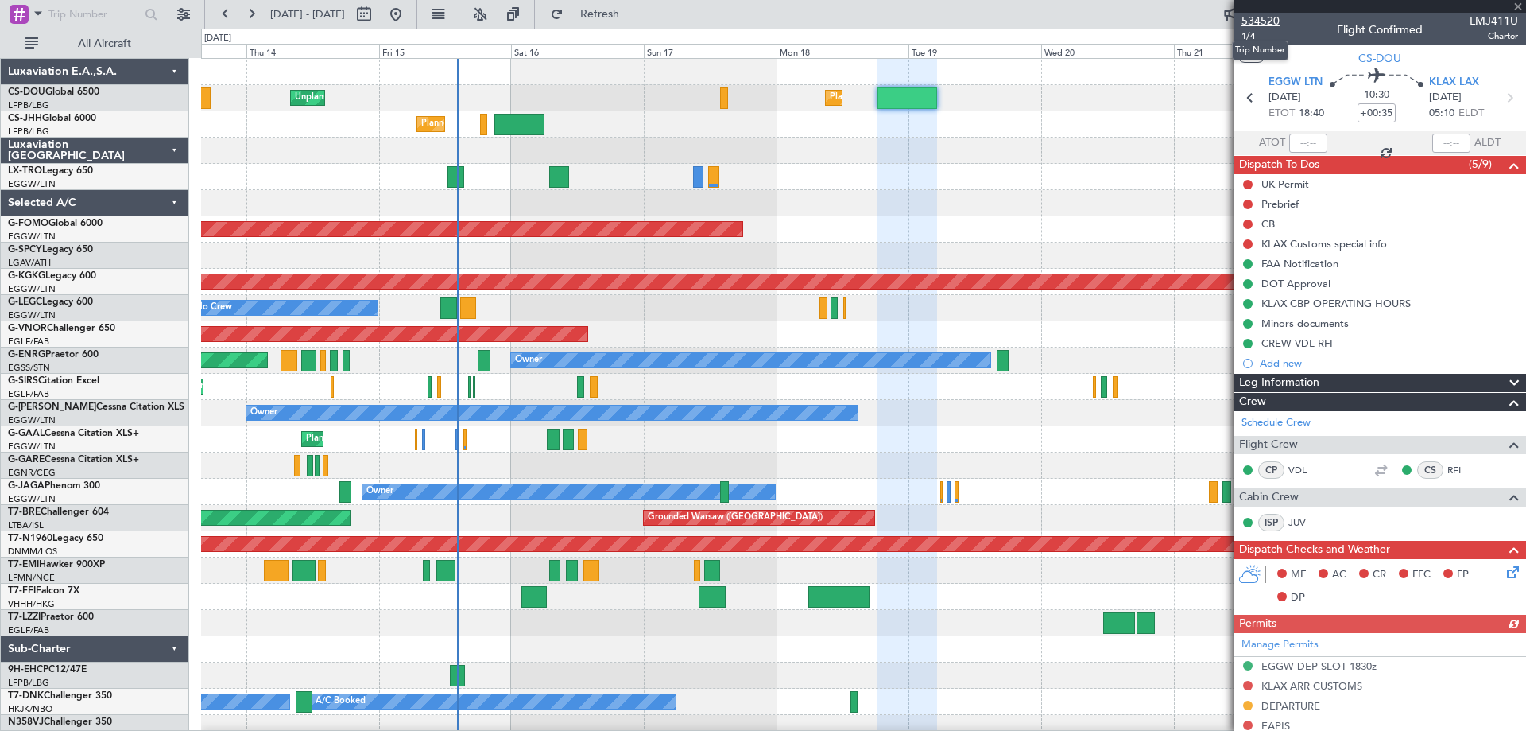
click at [1258, 16] on span "534520" at bounding box center [1261, 21] width 38 height 17
click at [1517, 5] on span at bounding box center [1518, 7] width 16 height 14
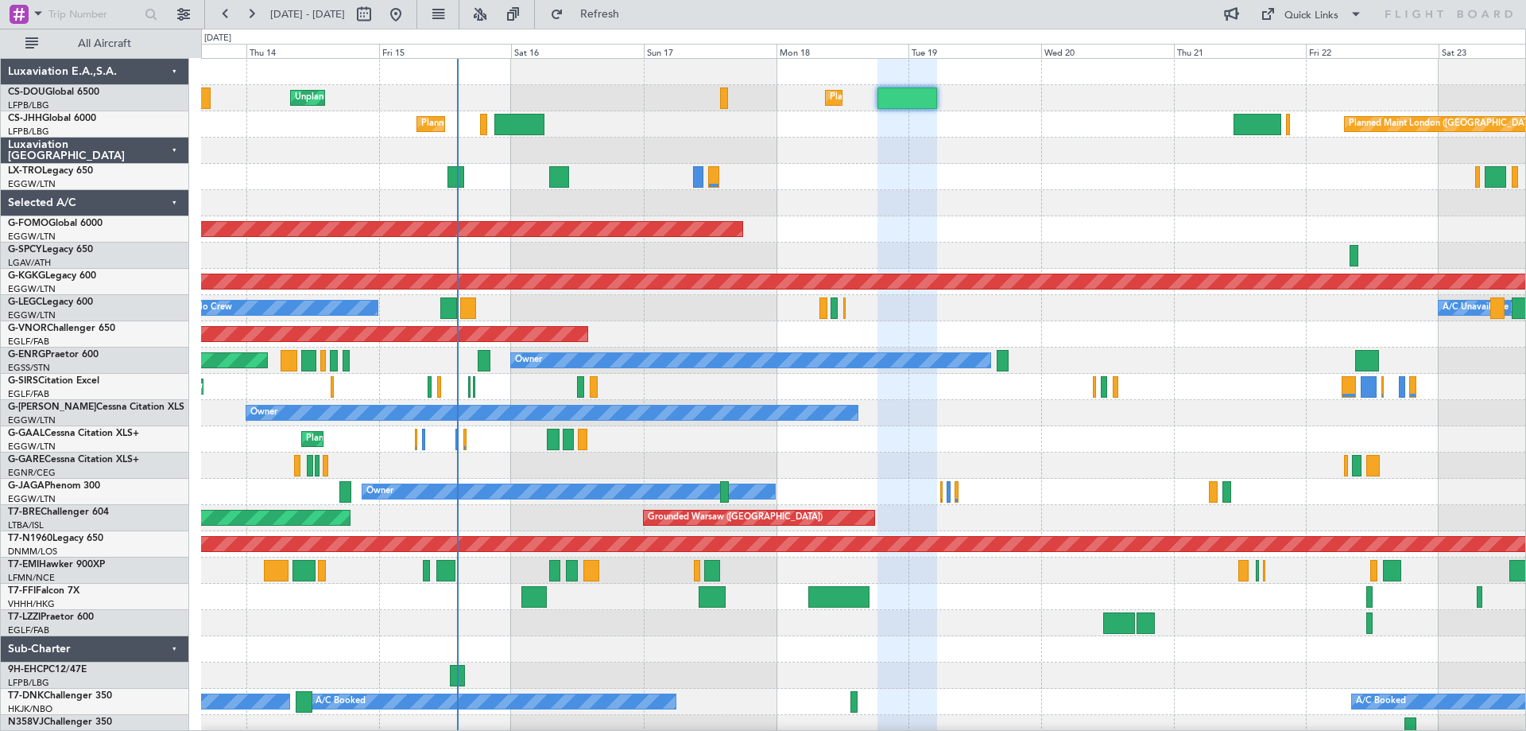
type input "0"
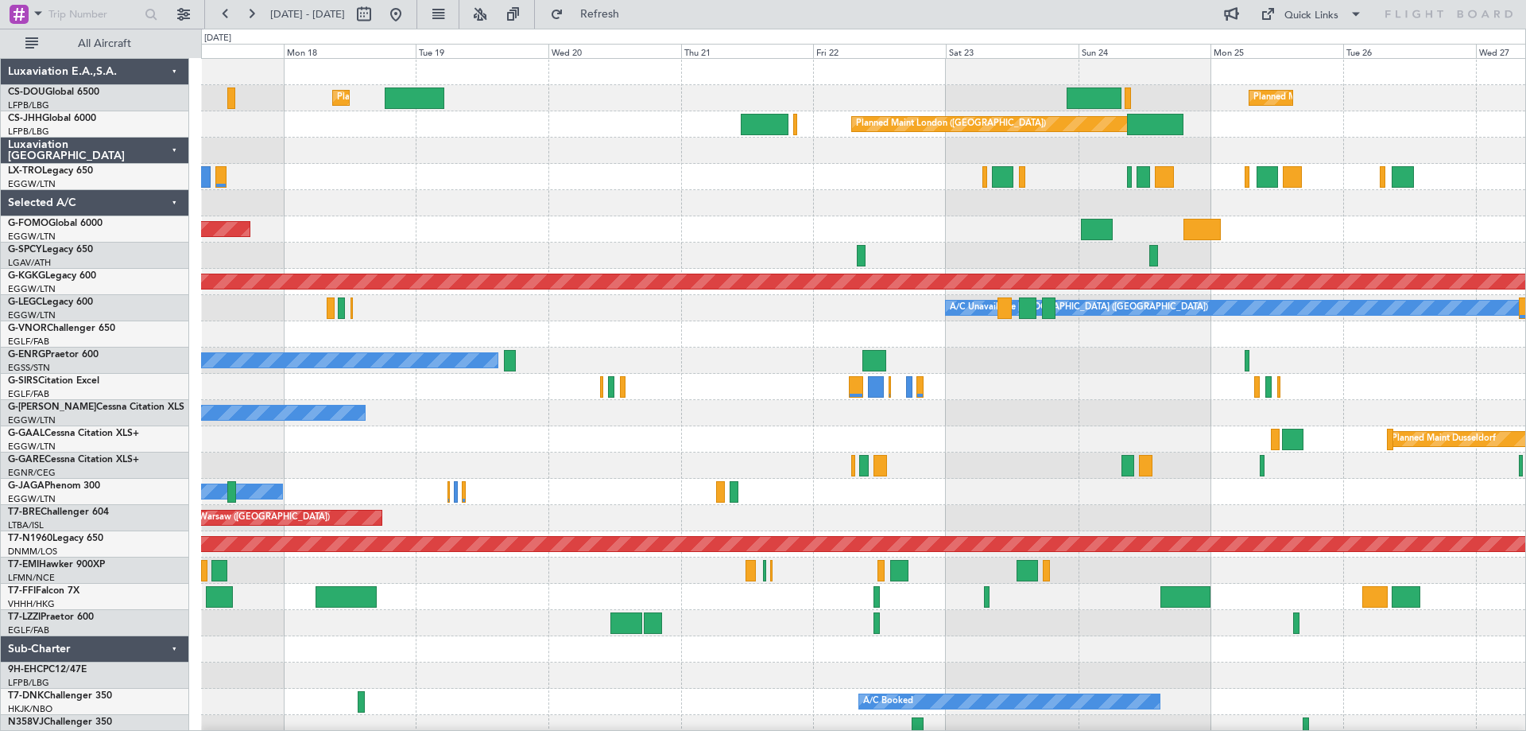
click at [708, 198] on div "Planned Maint London (Luton) Planned Maint Paris (Le Bourget) Planned Maint Lon…" at bounding box center [863, 400] width 1324 height 682
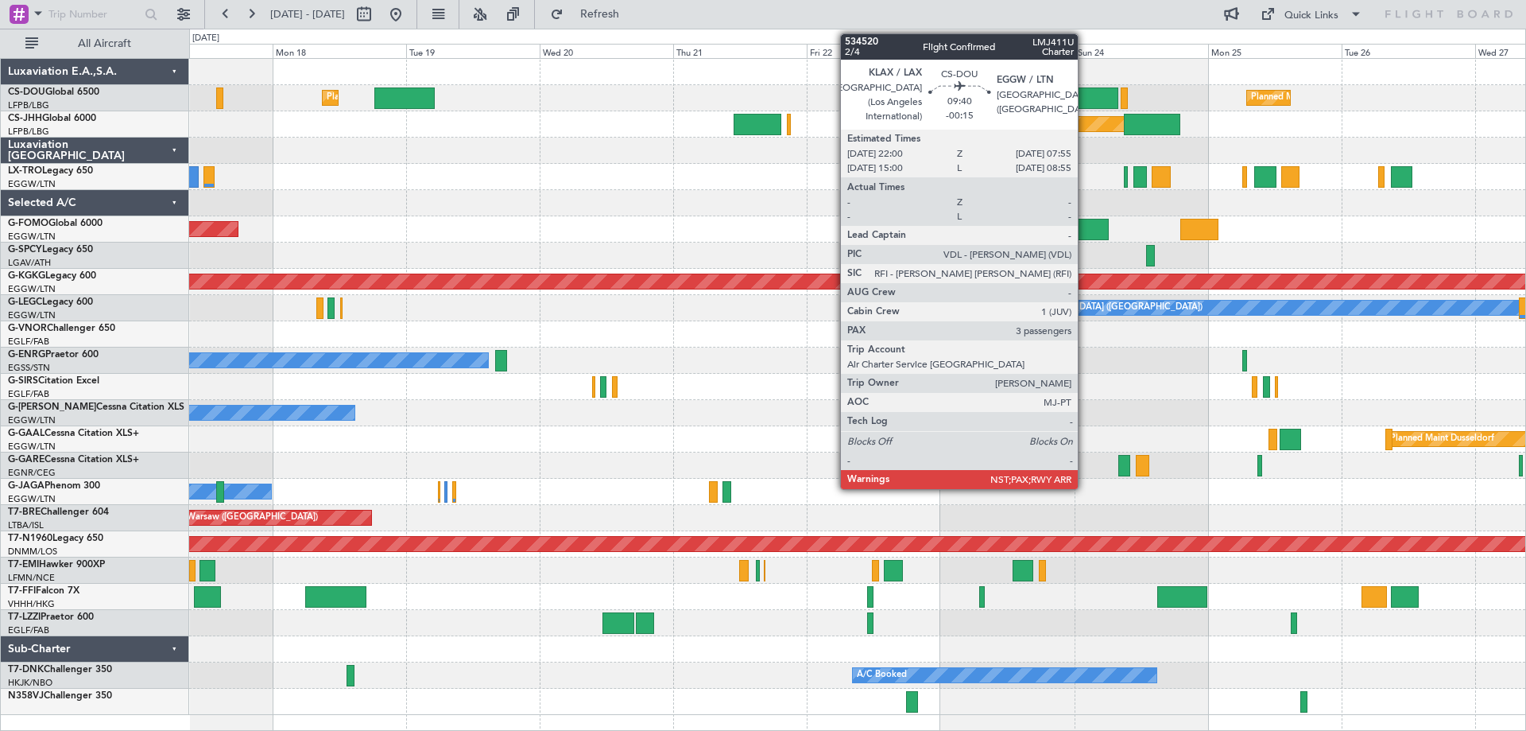
click at [1085, 92] on div at bounding box center [1091, 97] width 56 height 21
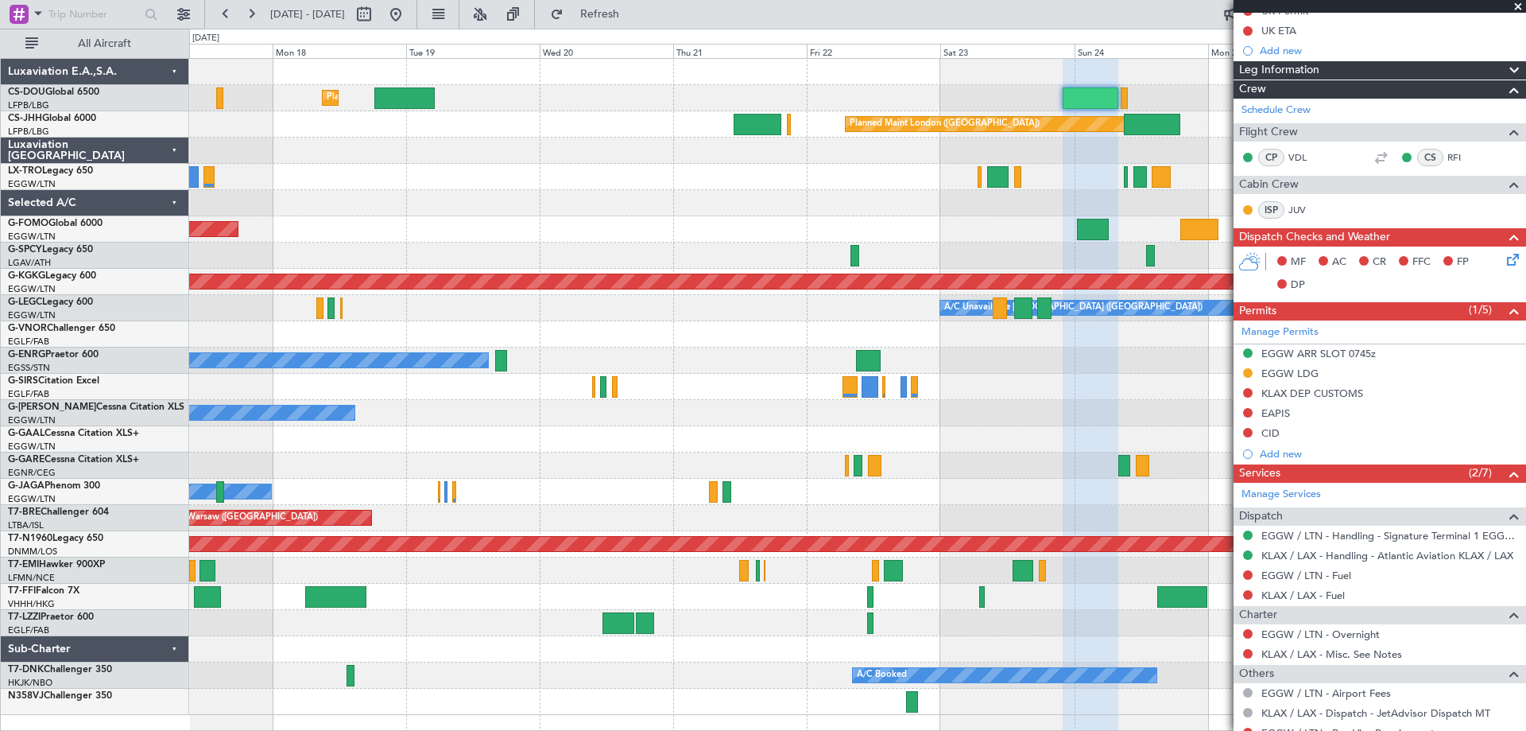
scroll to position [349, 0]
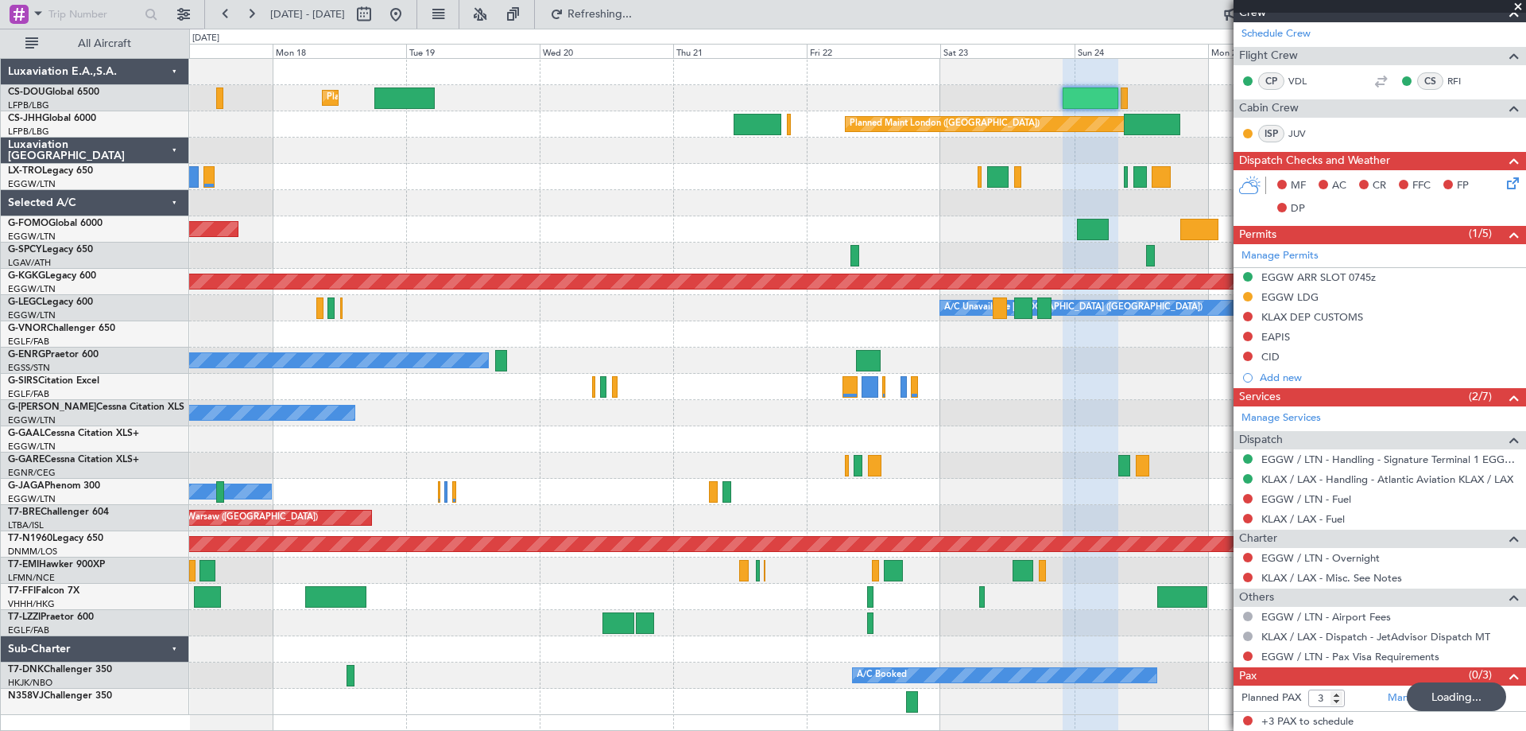
click at [1518, 6] on span at bounding box center [1518, 7] width 16 height 14
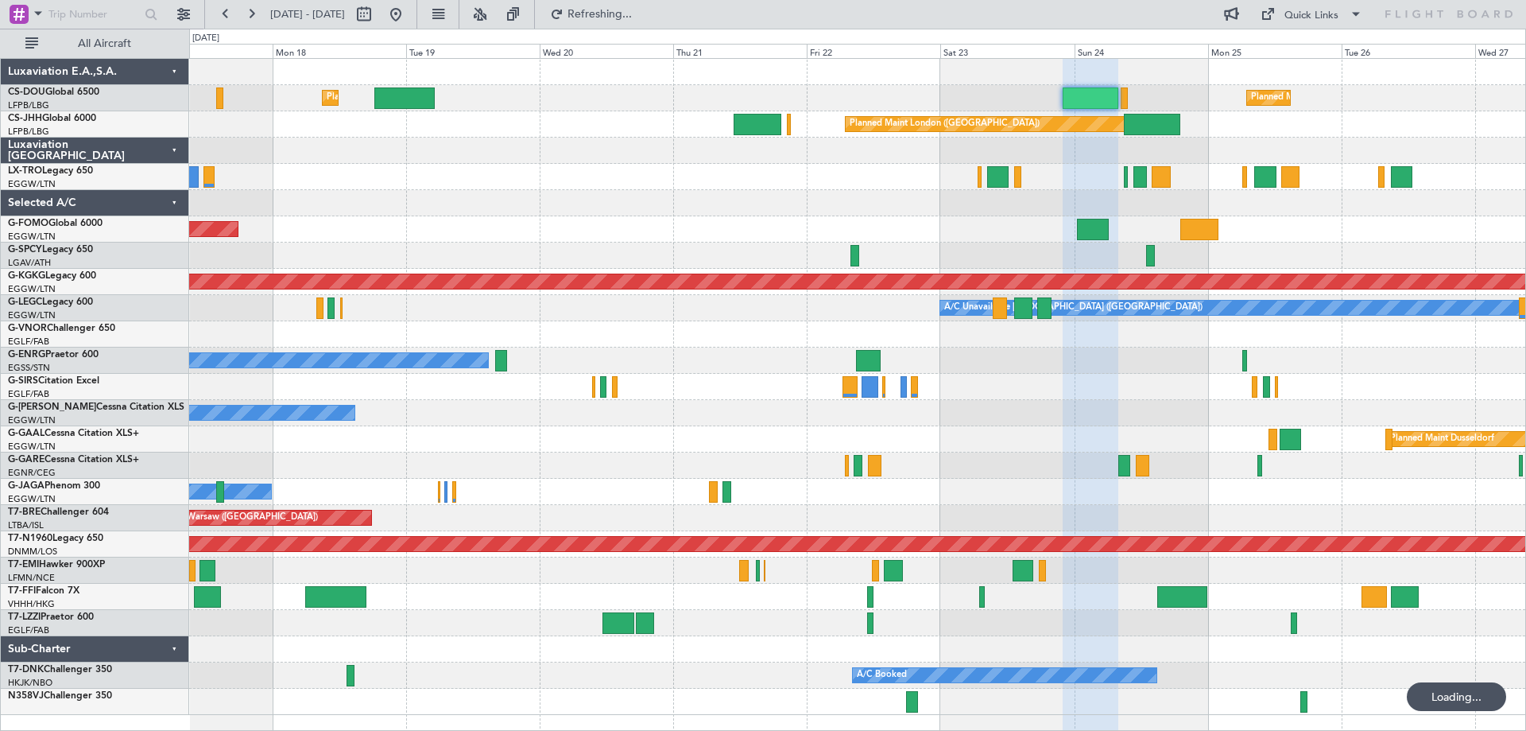
type input "0"
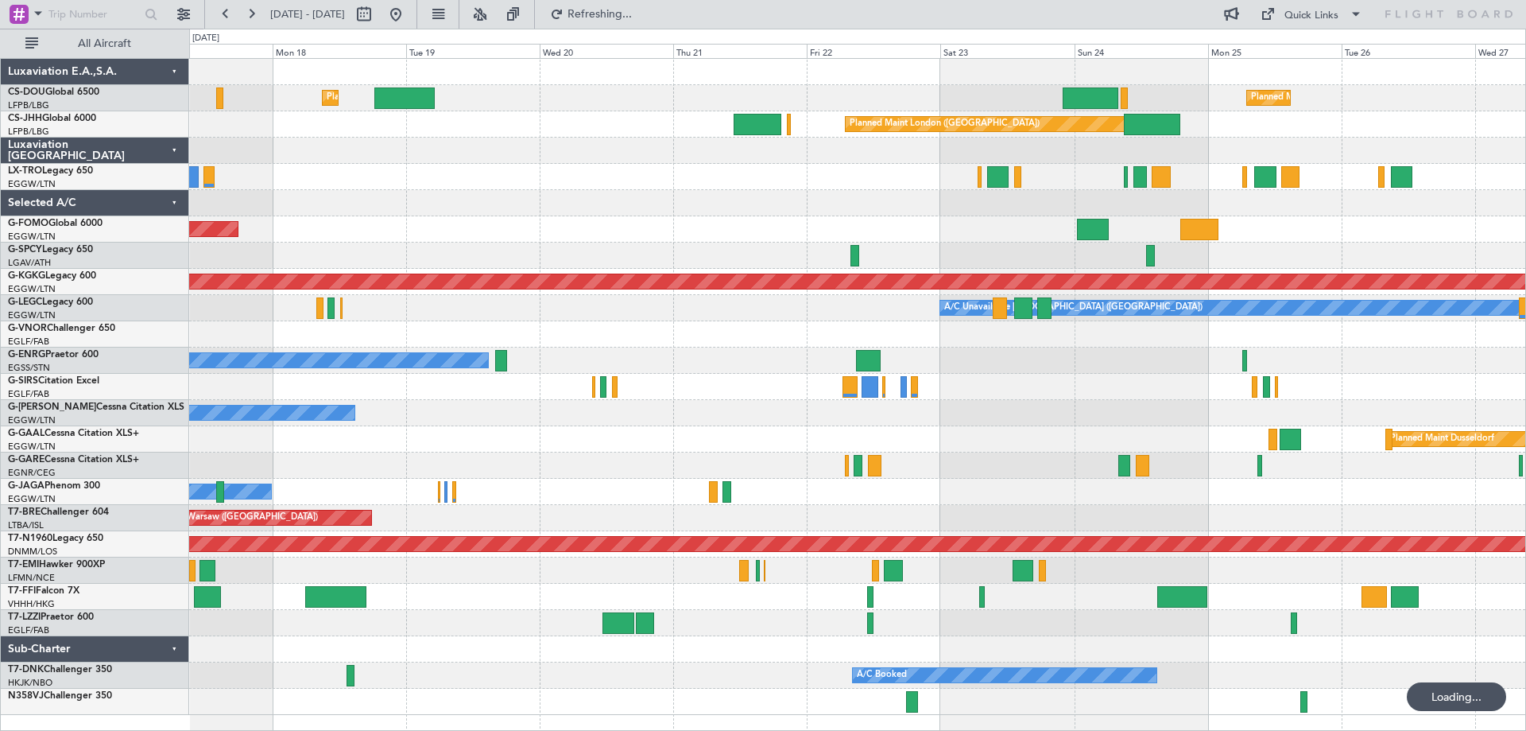
scroll to position [0, 0]
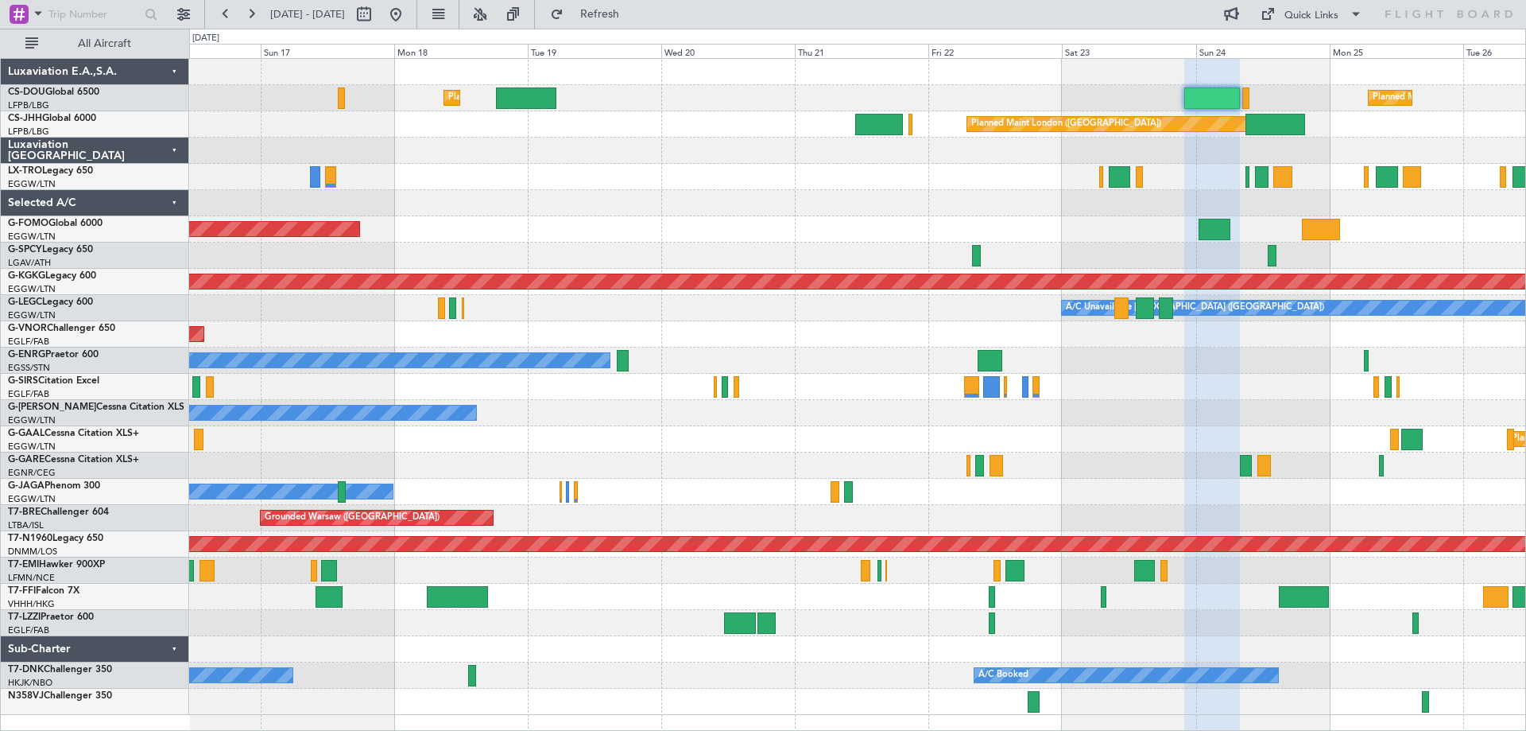
click at [824, 208] on div at bounding box center [857, 203] width 1336 height 26
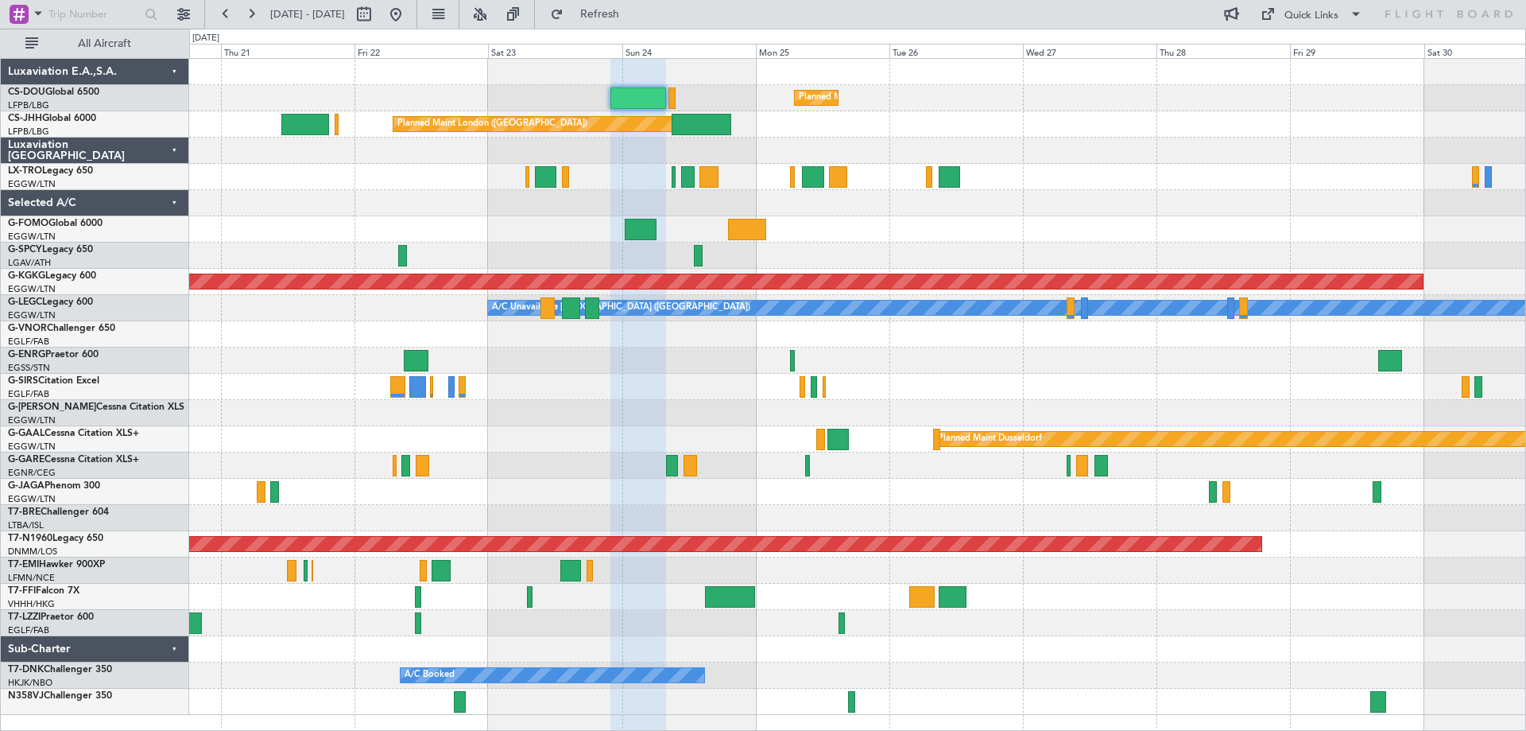
click at [521, 142] on div at bounding box center [857, 151] width 1336 height 26
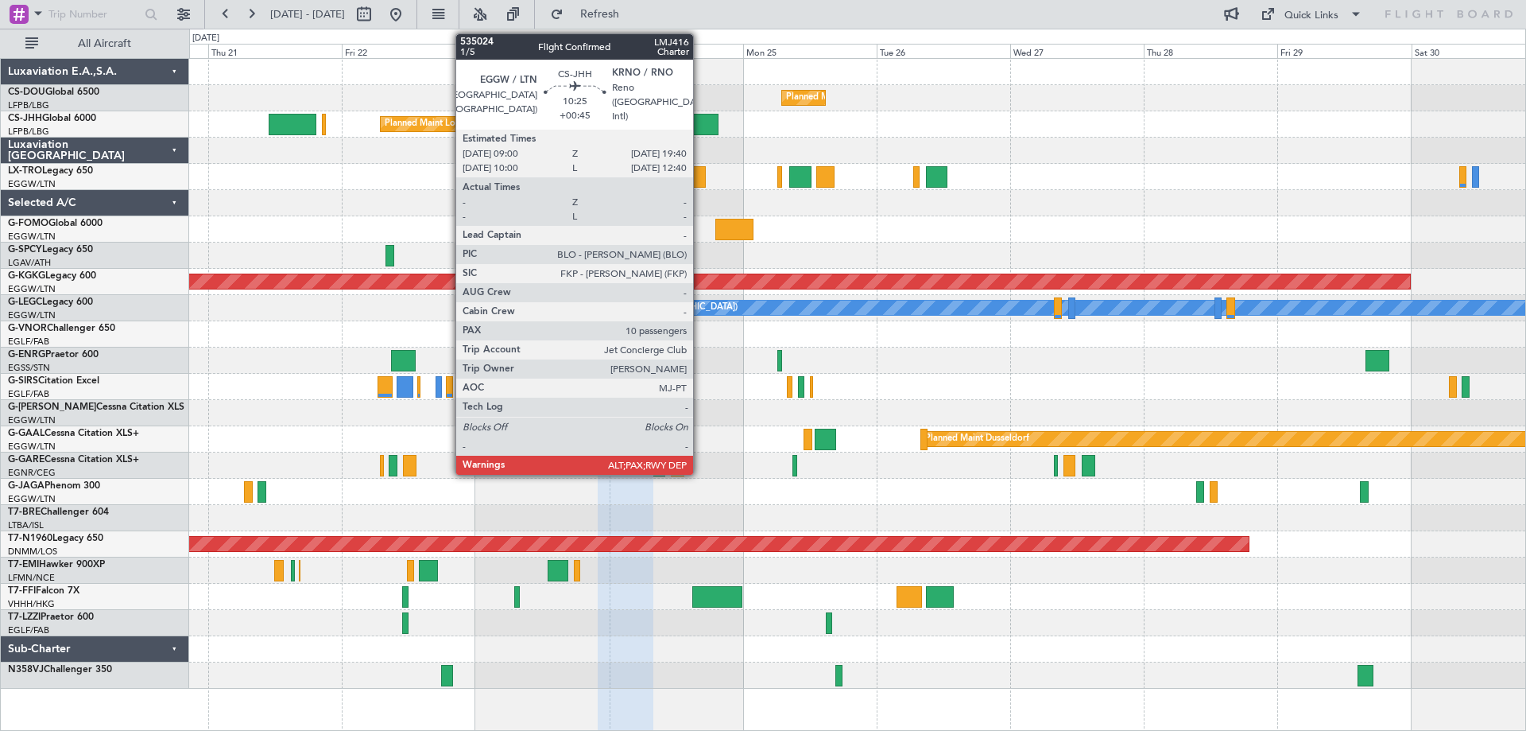
click at [700, 122] on div at bounding box center [689, 124] width 60 height 21
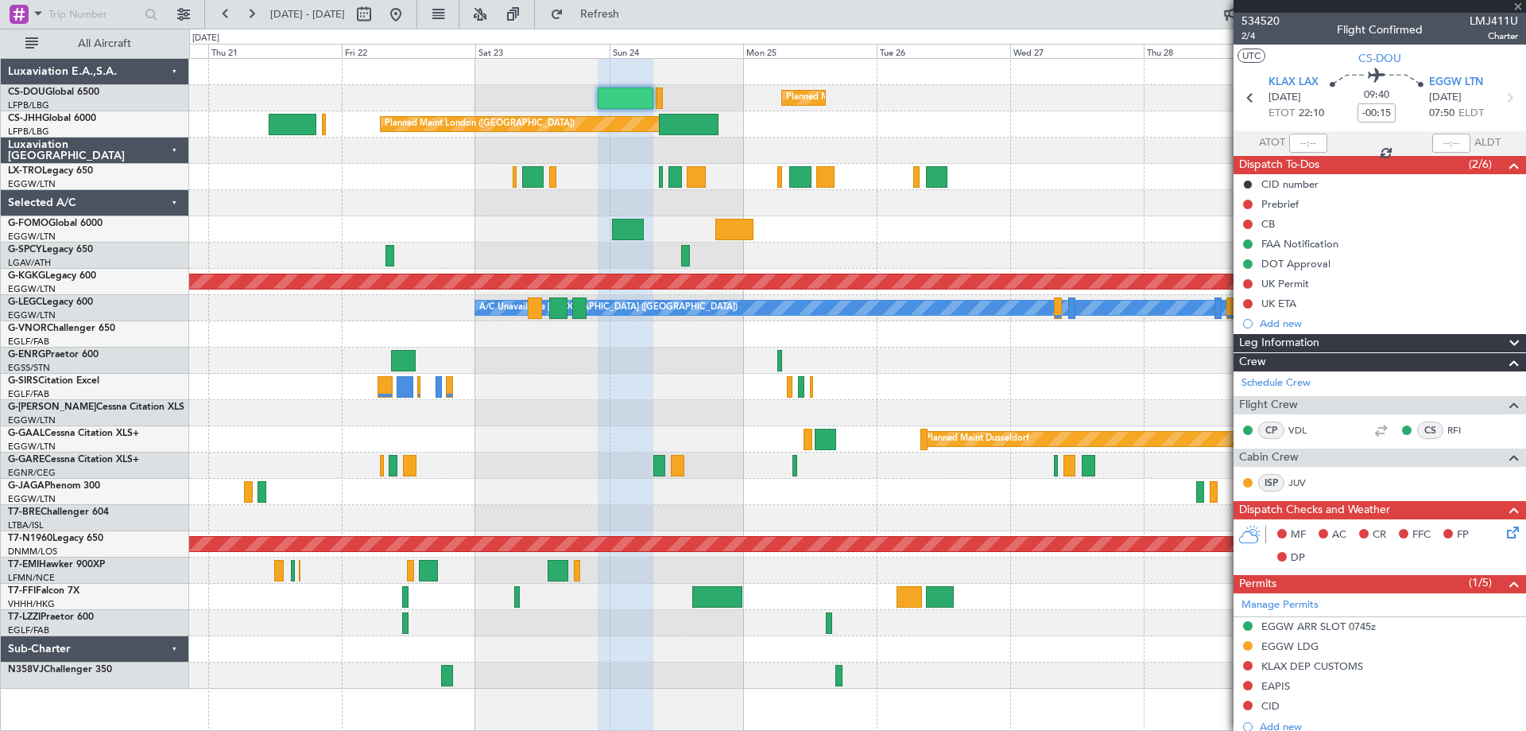
type input "+00:45"
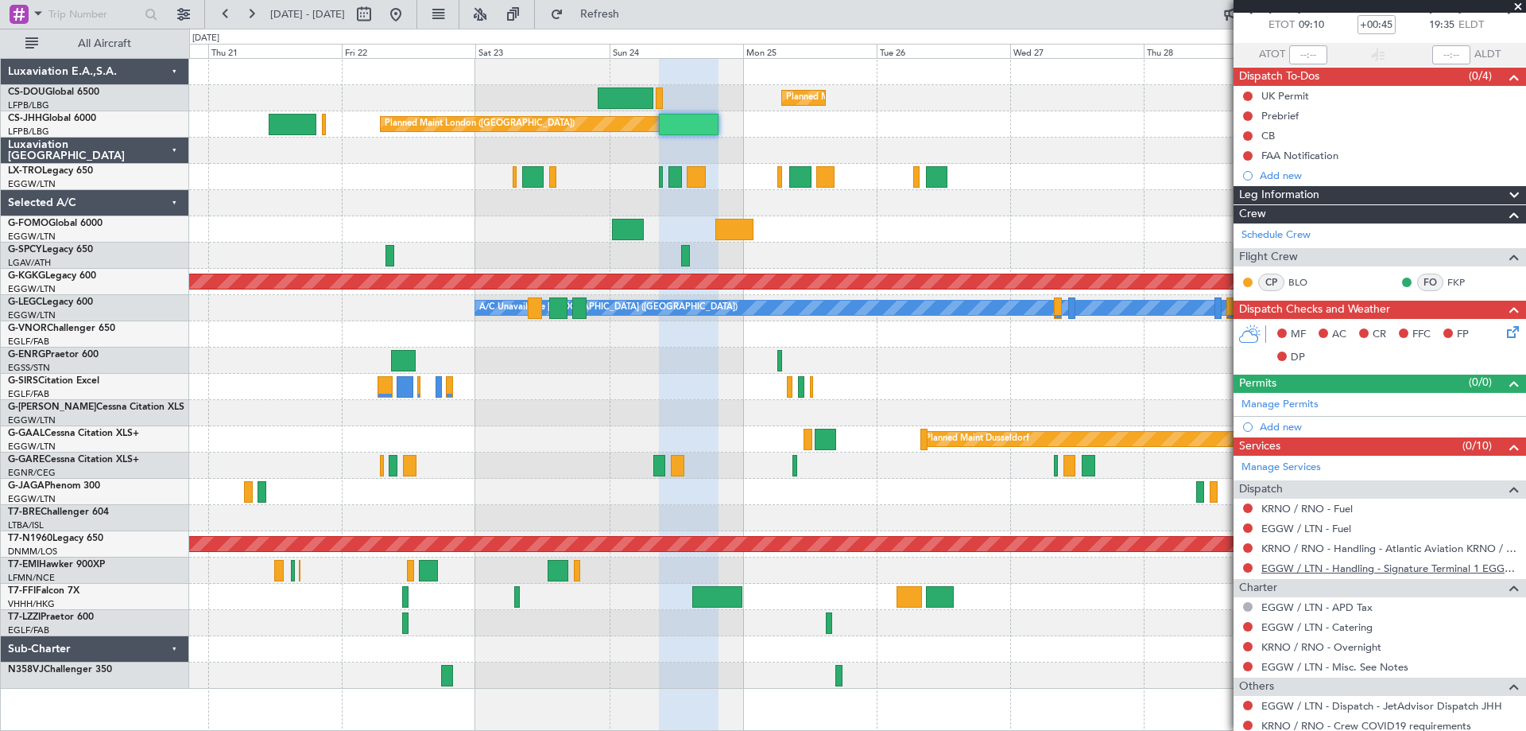
scroll to position [177, 0]
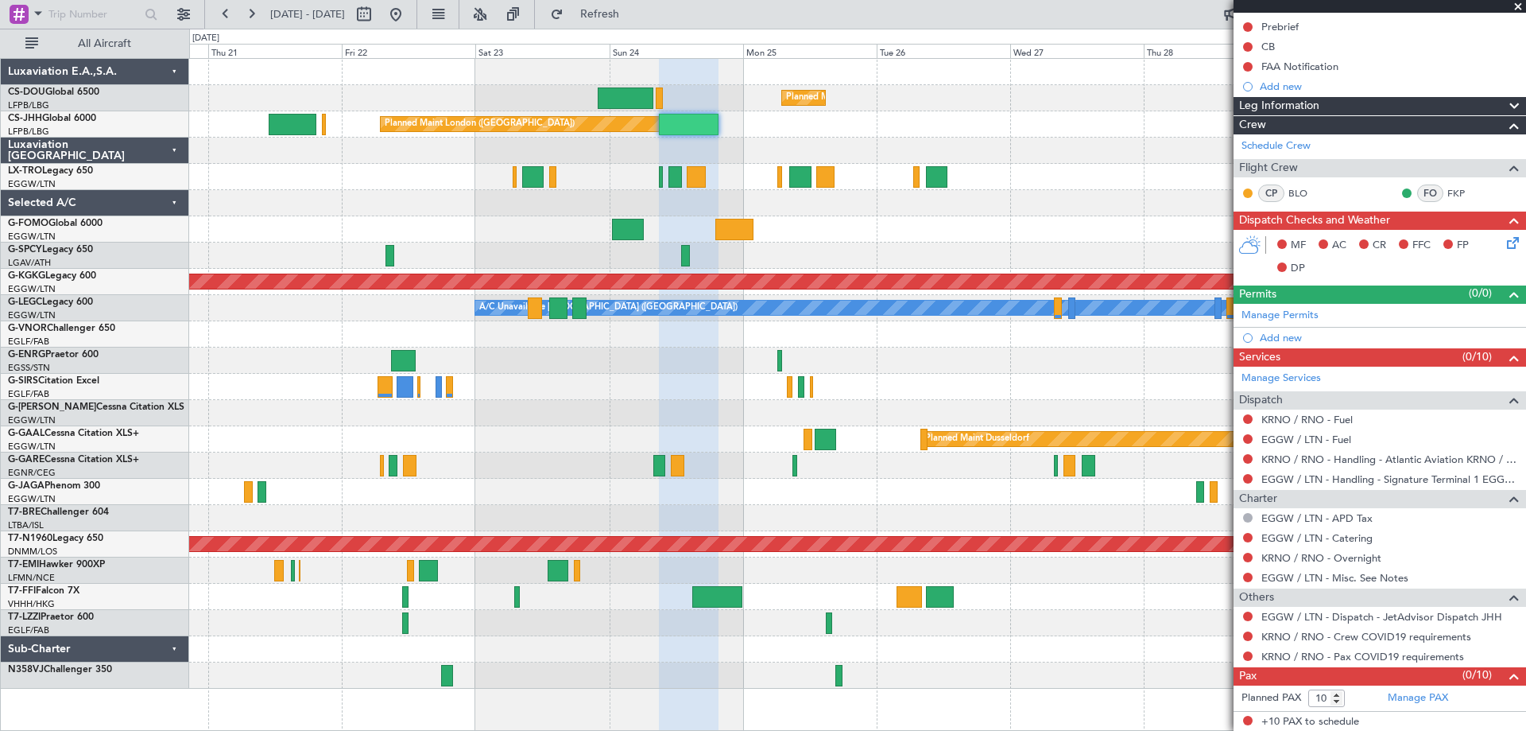
click at [1517, 6] on span at bounding box center [1518, 7] width 16 height 14
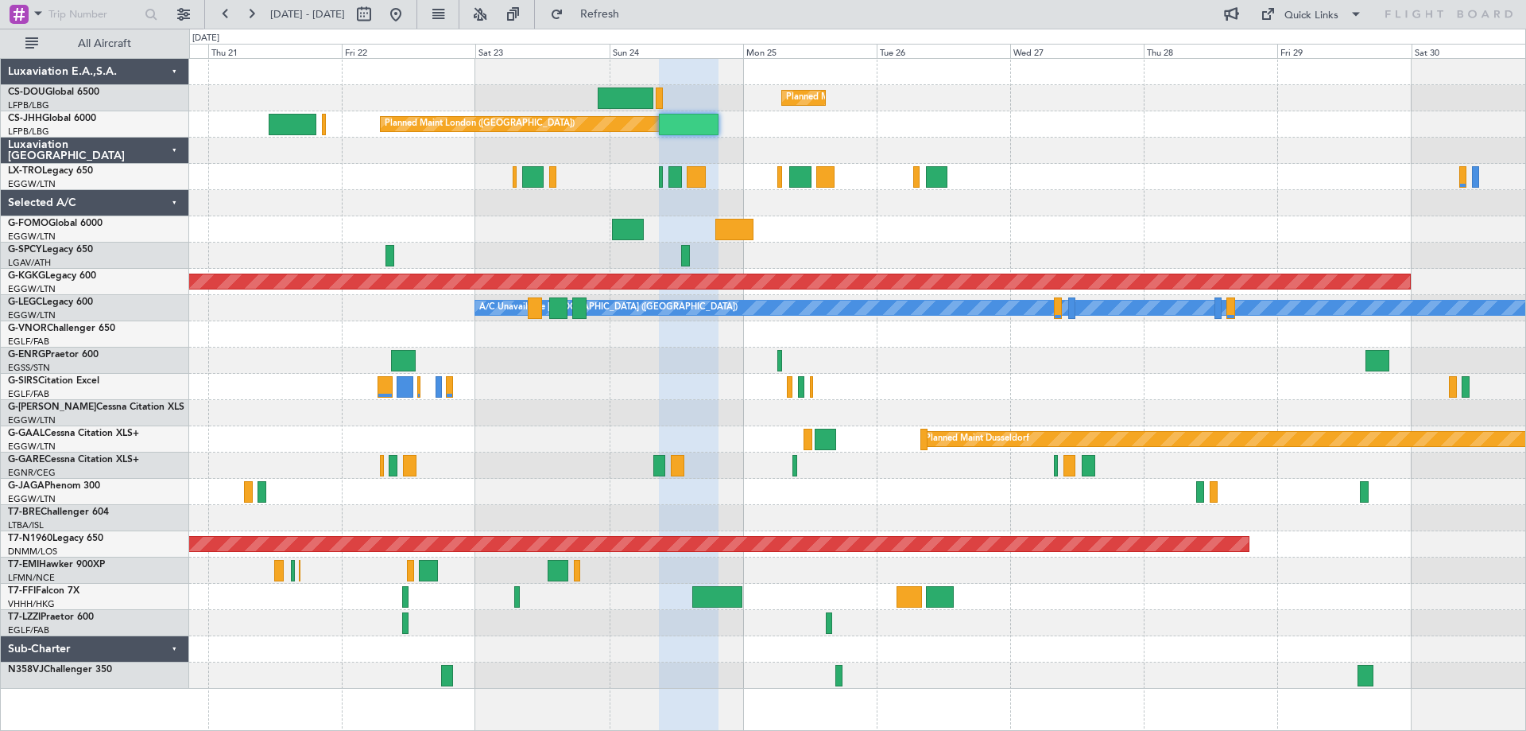
type input "0"
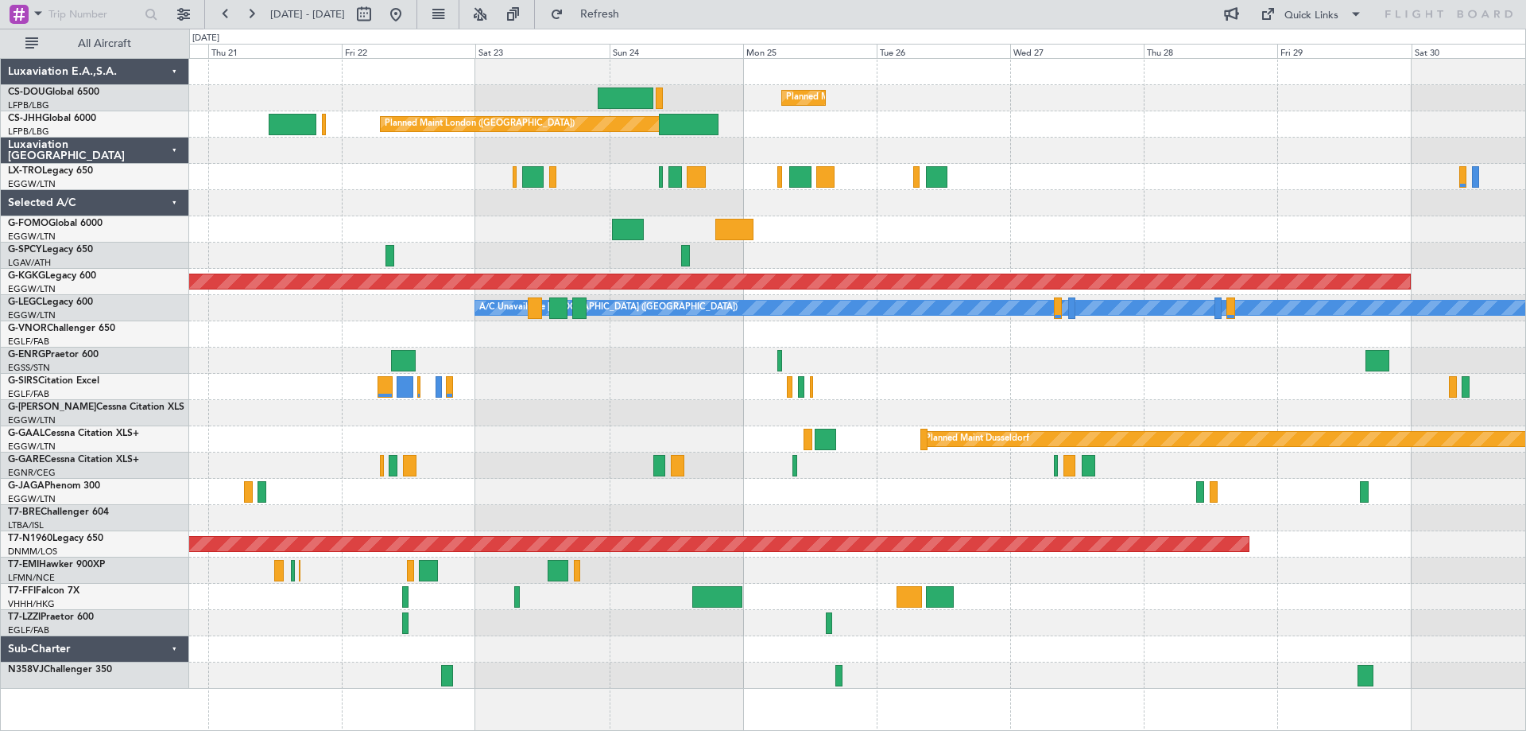
scroll to position [0, 0]
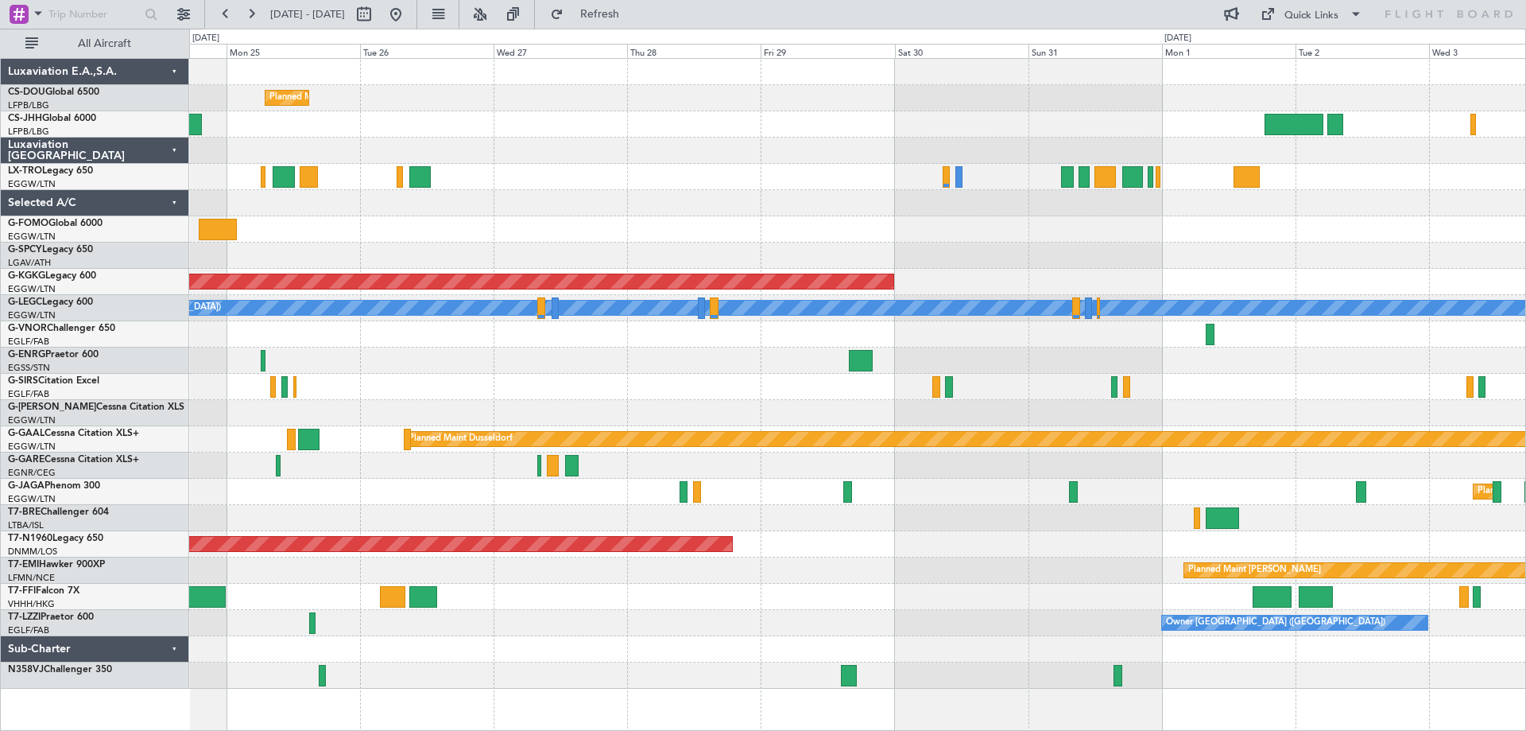
click at [629, 148] on div "Planned Maint [GEOGRAPHIC_DATA] ([GEOGRAPHIC_DATA]) Planned Maint [GEOGRAPHIC_D…" at bounding box center [857, 374] width 1336 height 630
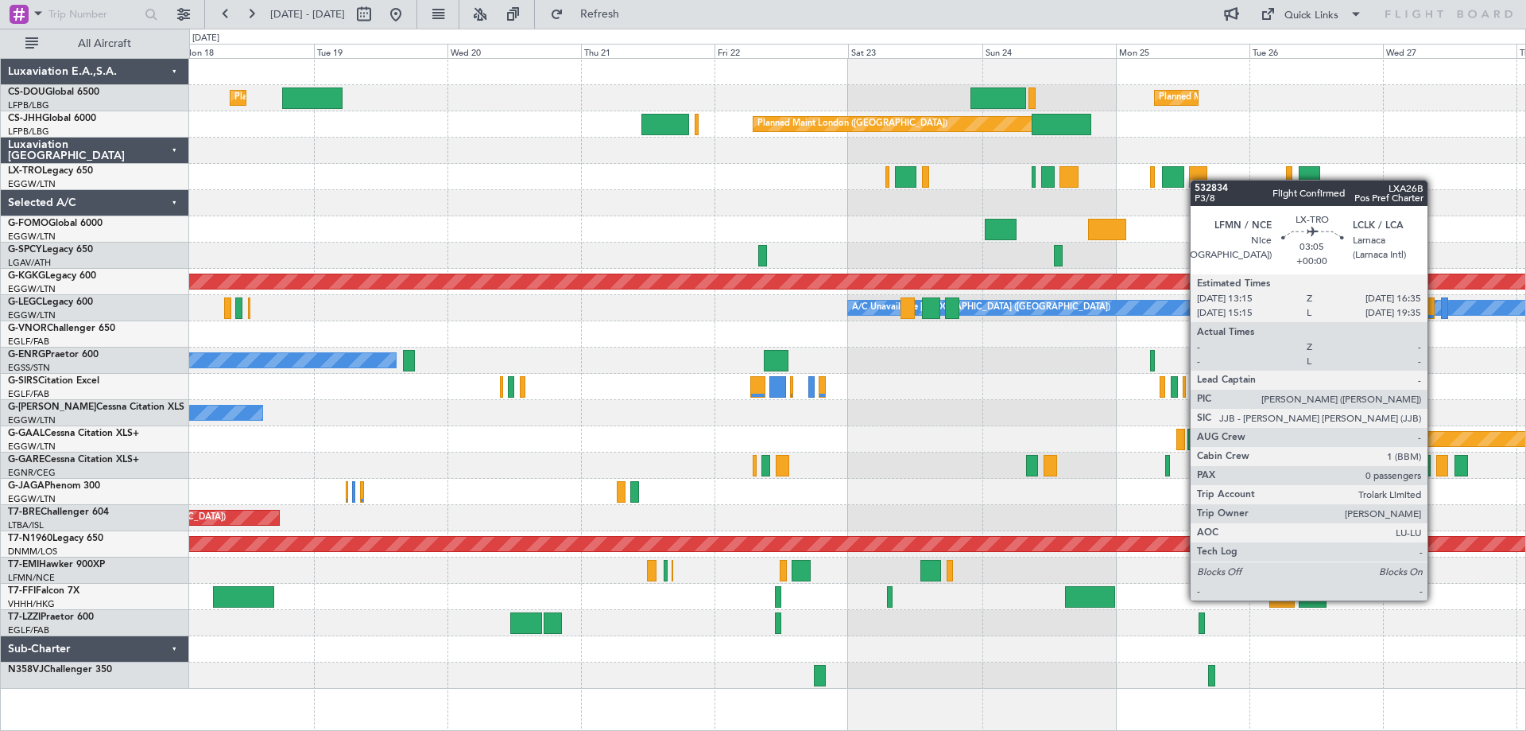
click at [1200, 180] on div "Planned Maint Paris (Le Bourget) Planned Maint London (Luton) Planned Maint Lon…" at bounding box center [857, 374] width 1336 height 630
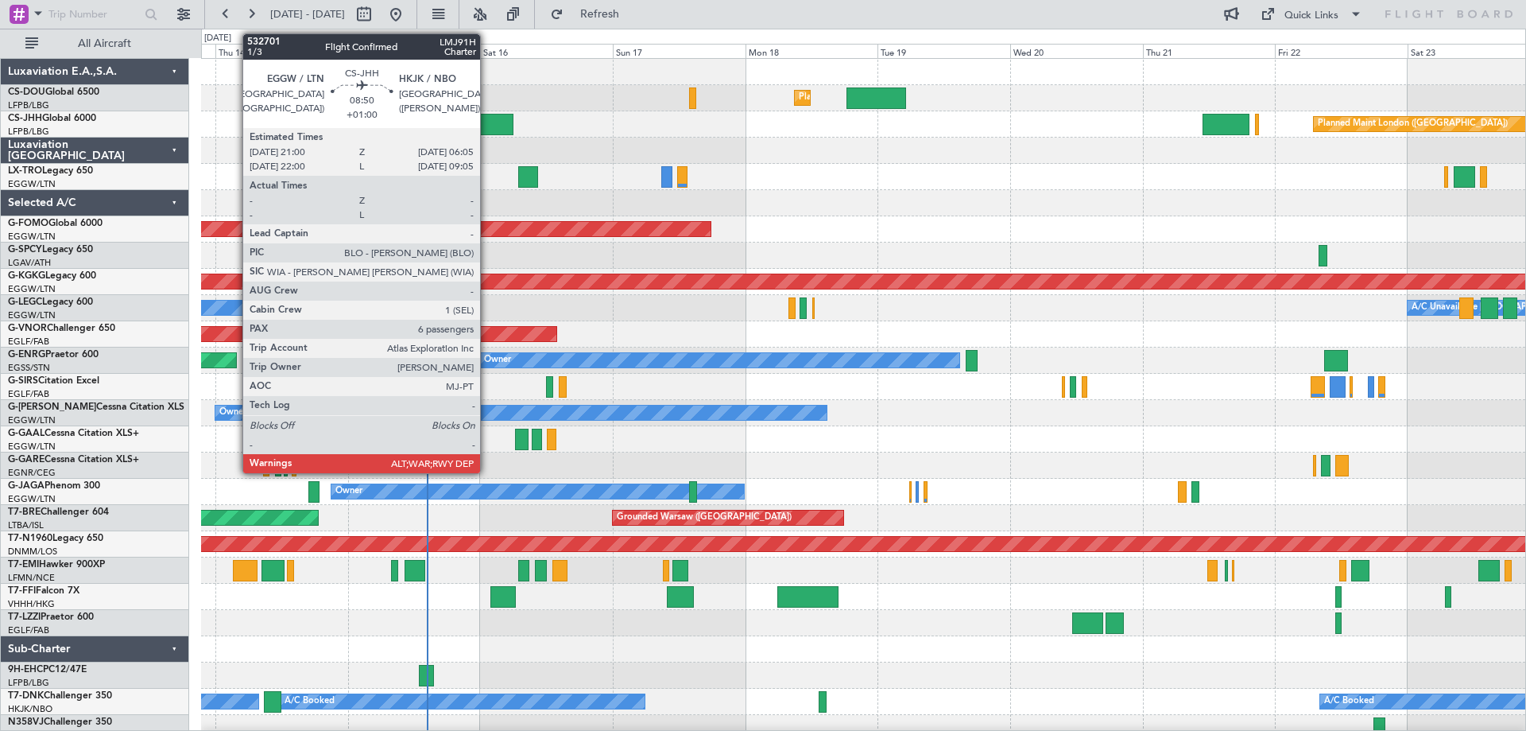
click at [487, 124] on div at bounding box center [488, 124] width 51 height 21
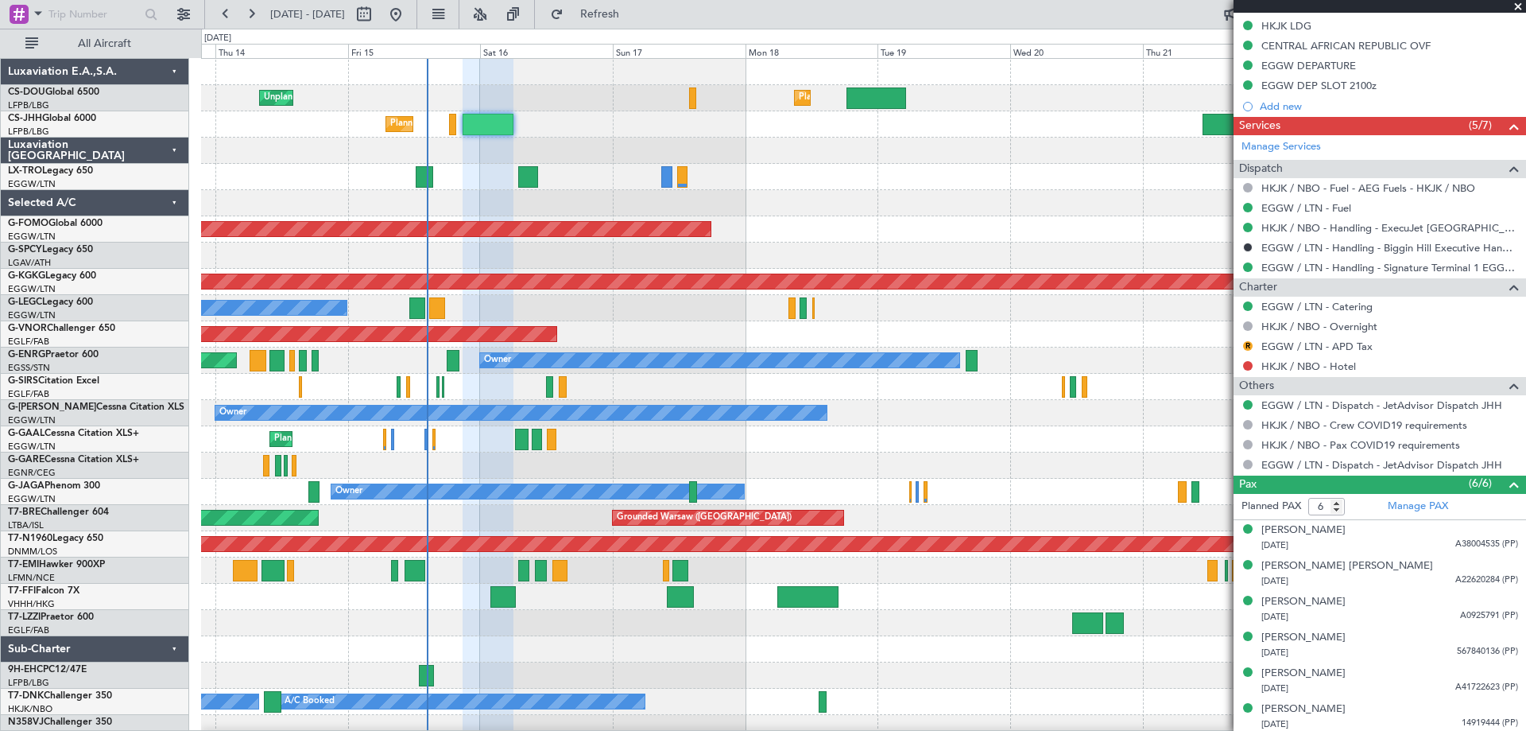
scroll to position [639, 0]
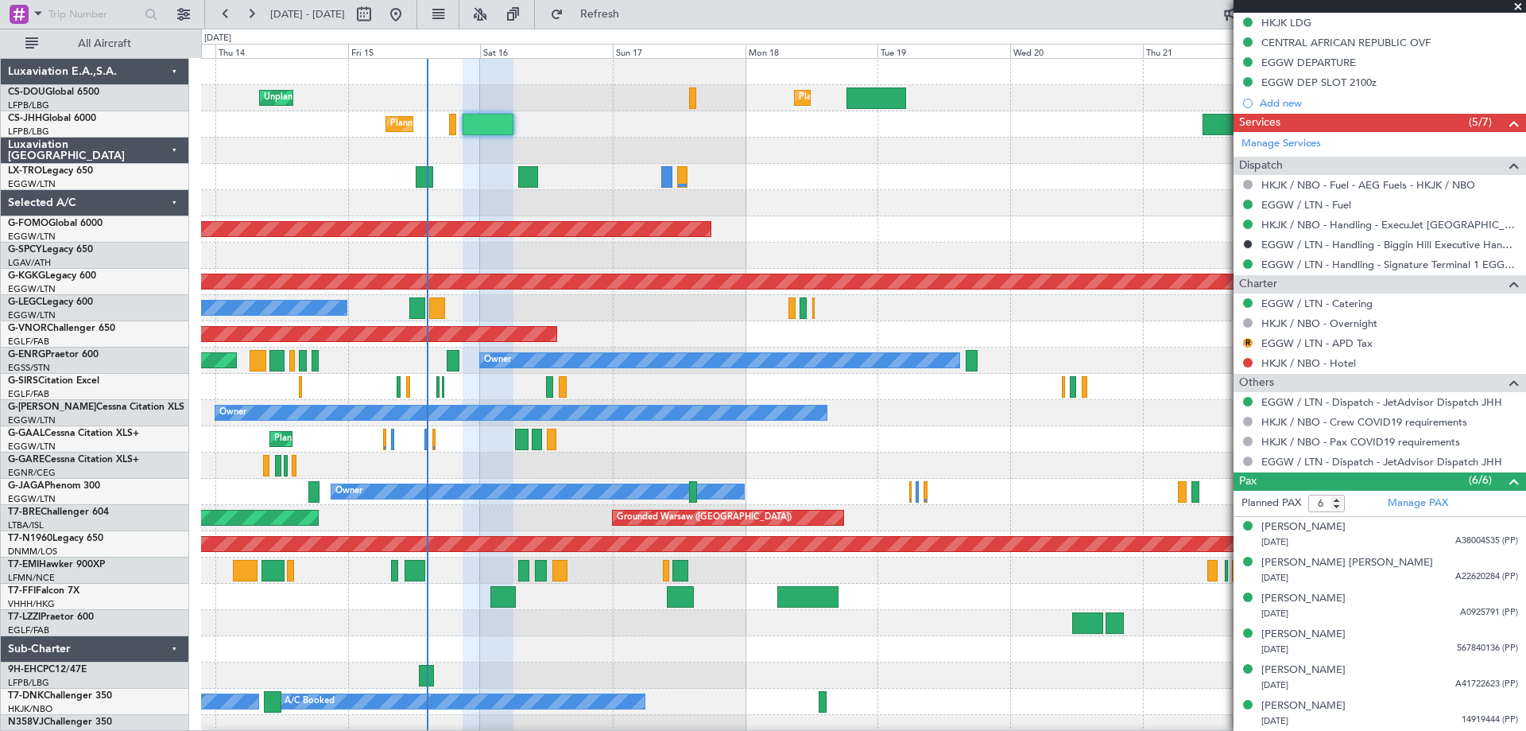
click at [1517, 6] on span at bounding box center [1518, 7] width 16 height 14
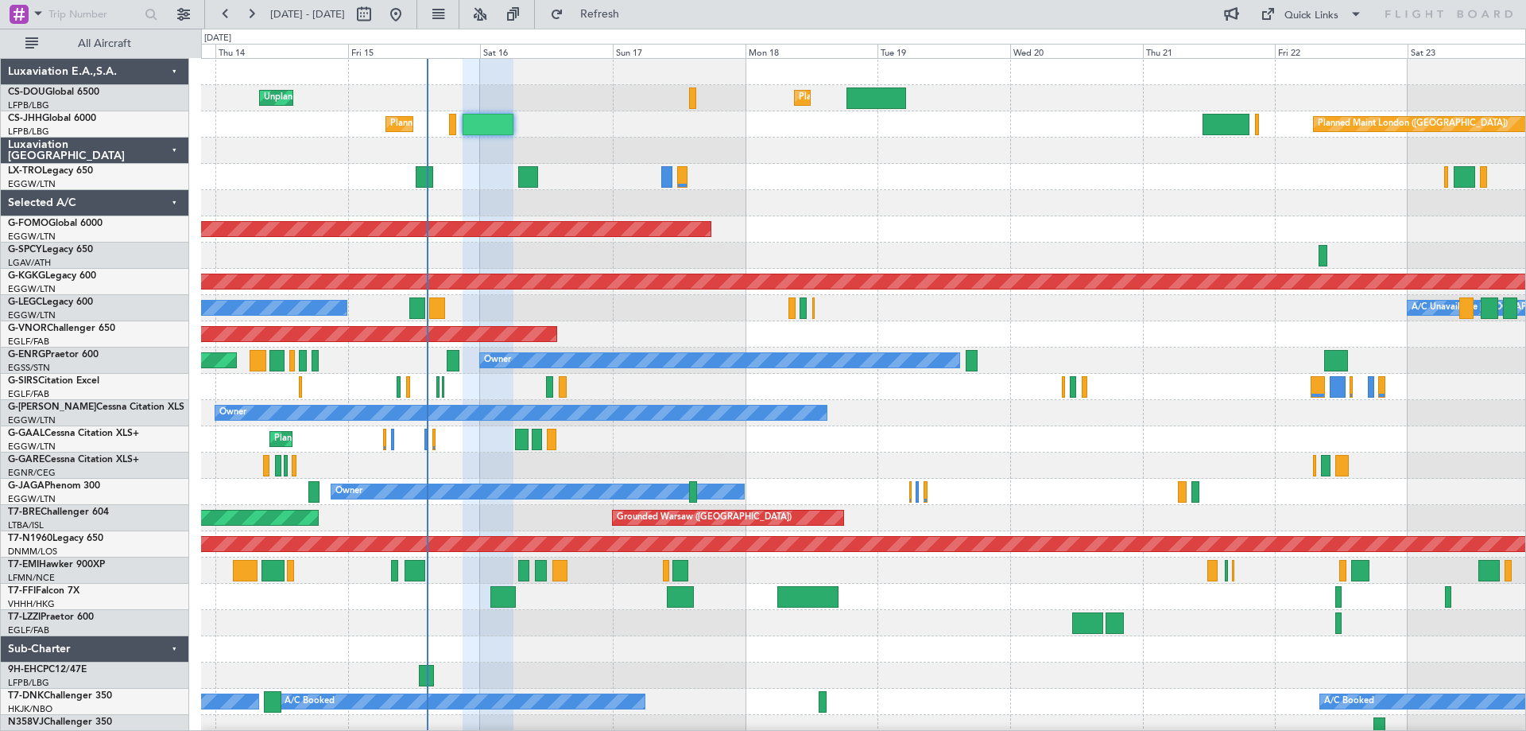
type input "0"
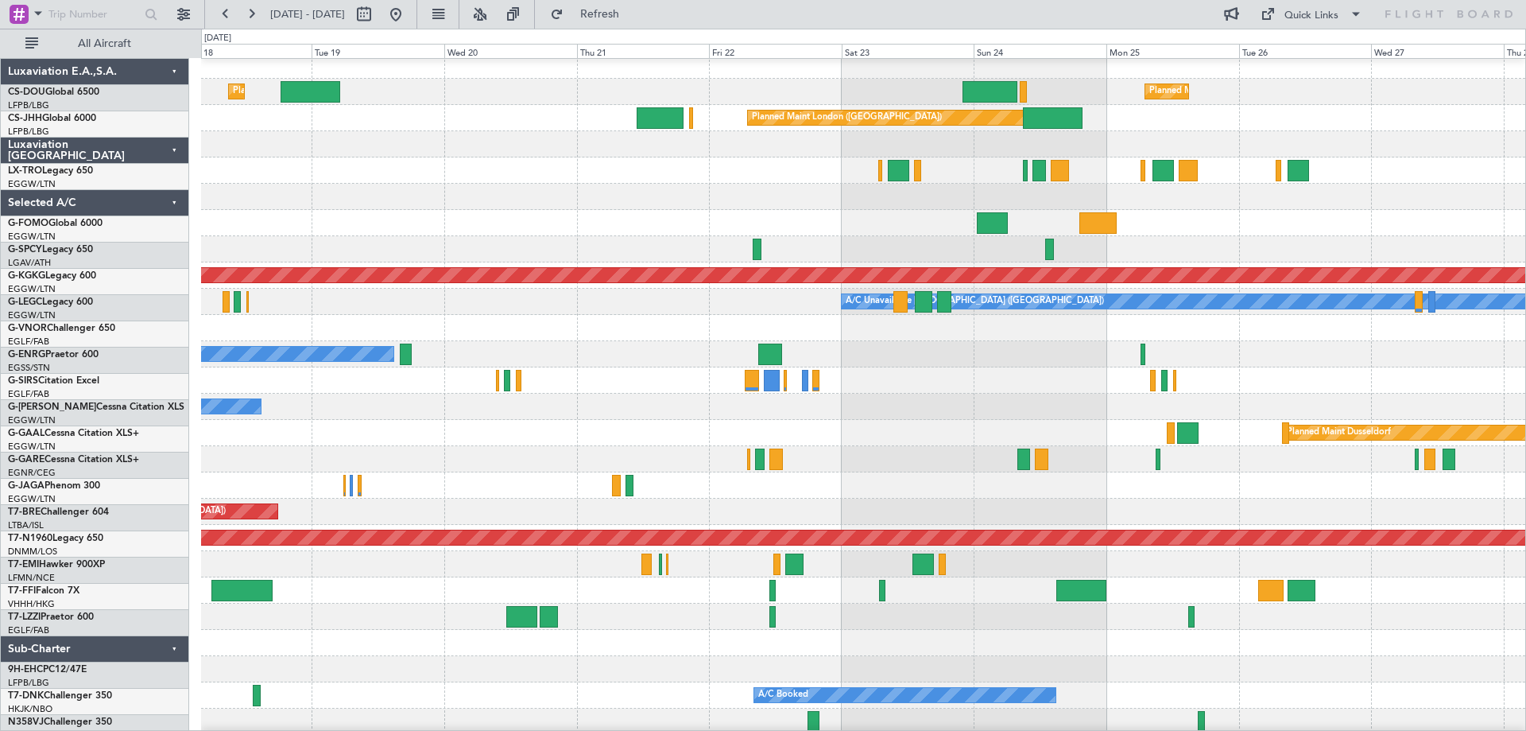
scroll to position [6, 0]
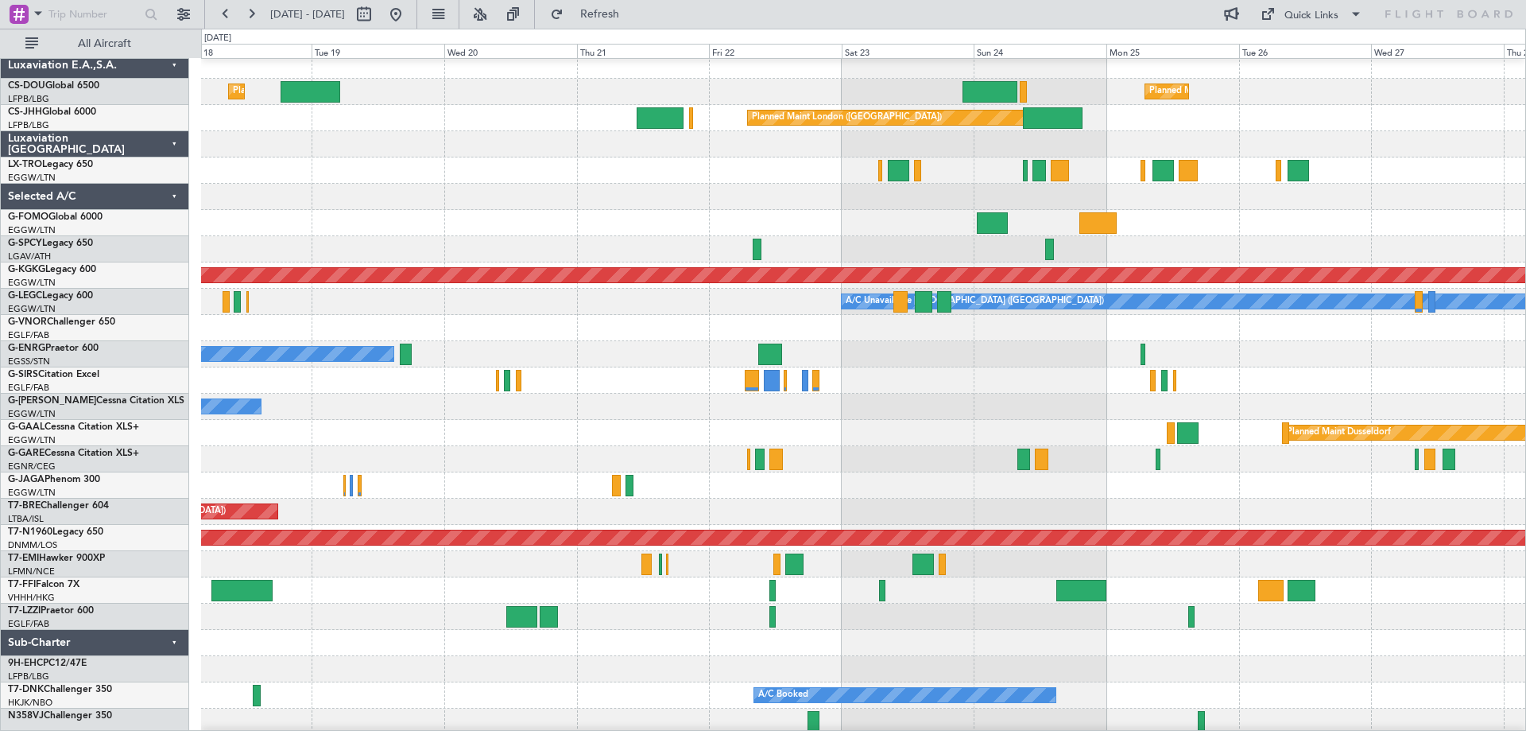
click at [697, 156] on div at bounding box center [863, 144] width 1324 height 26
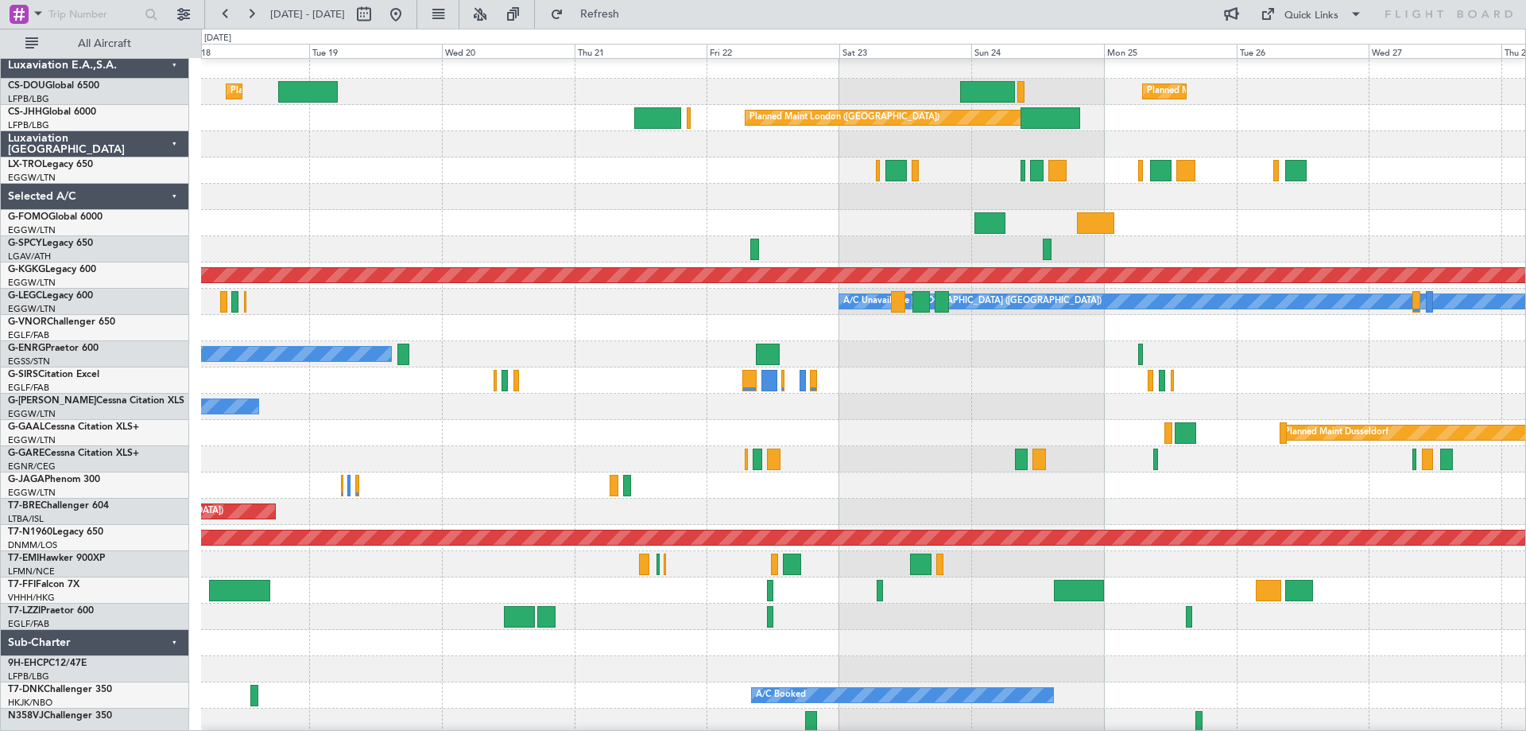
scroll to position [0, 0]
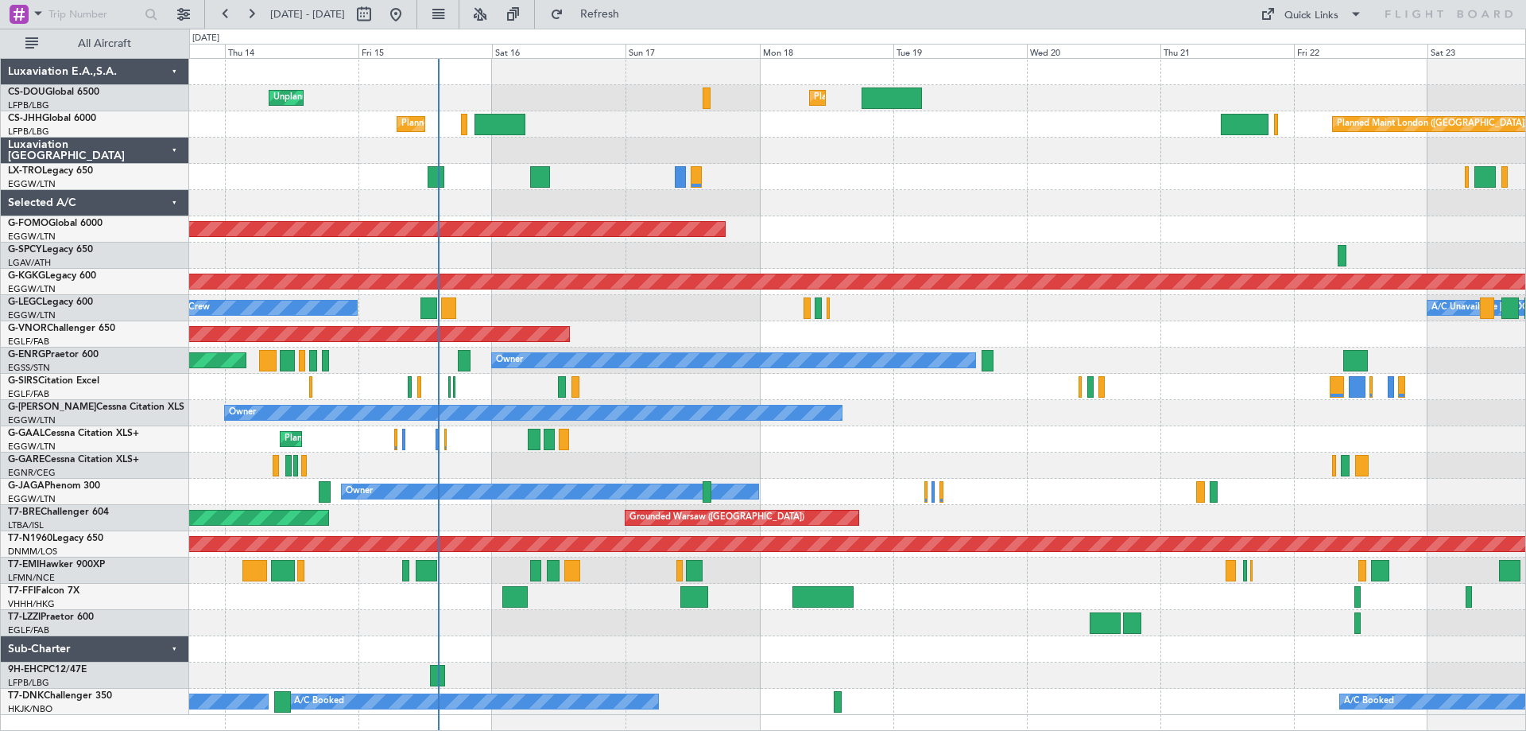
click at [913, 195] on div at bounding box center [857, 203] width 1336 height 26
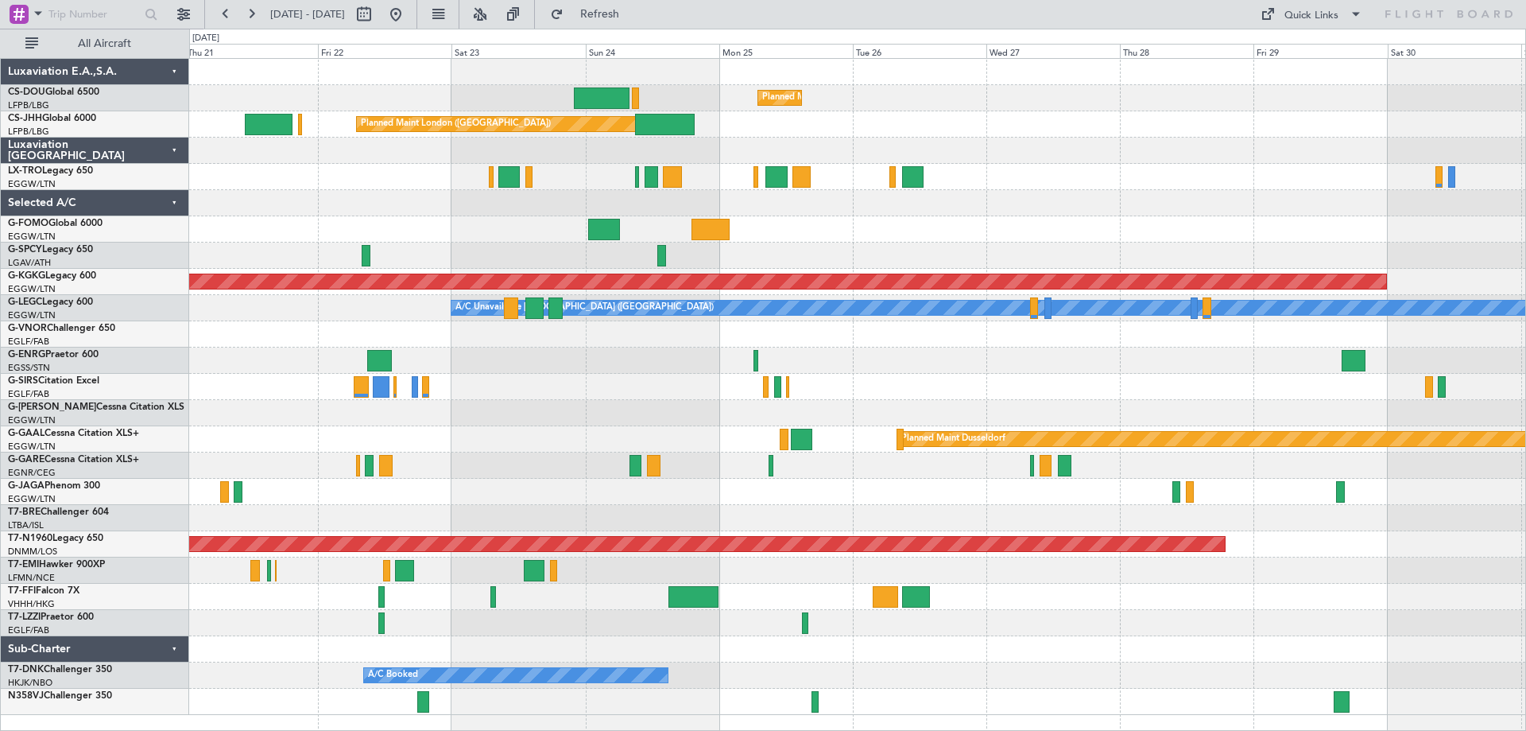
click at [854, 160] on div "Planned Maint Paris (Le Bourget) Planned Maint London (Biggin Hill) AOG Maint I…" at bounding box center [857, 387] width 1336 height 656
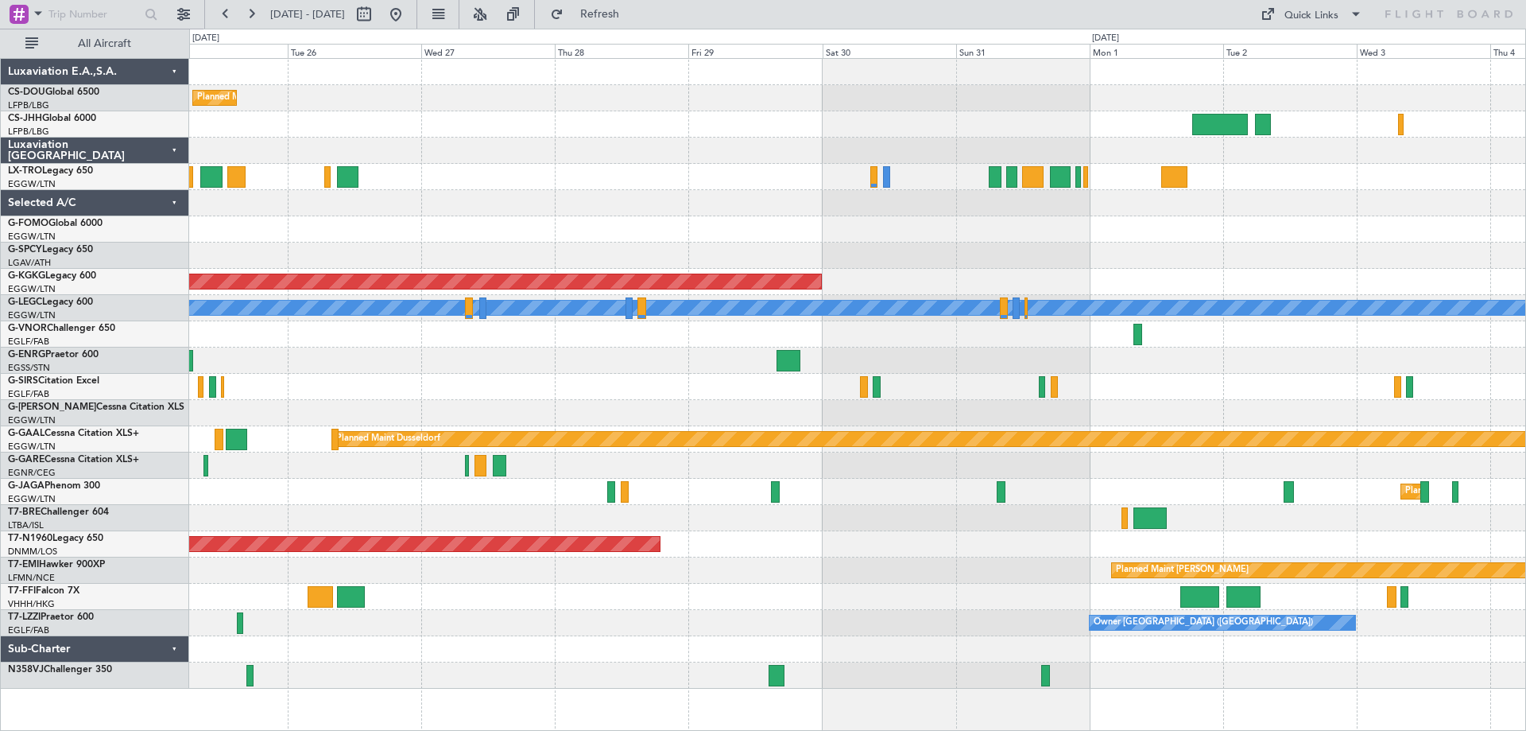
click at [819, 158] on div at bounding box center [857, 151] width 1336 height 26
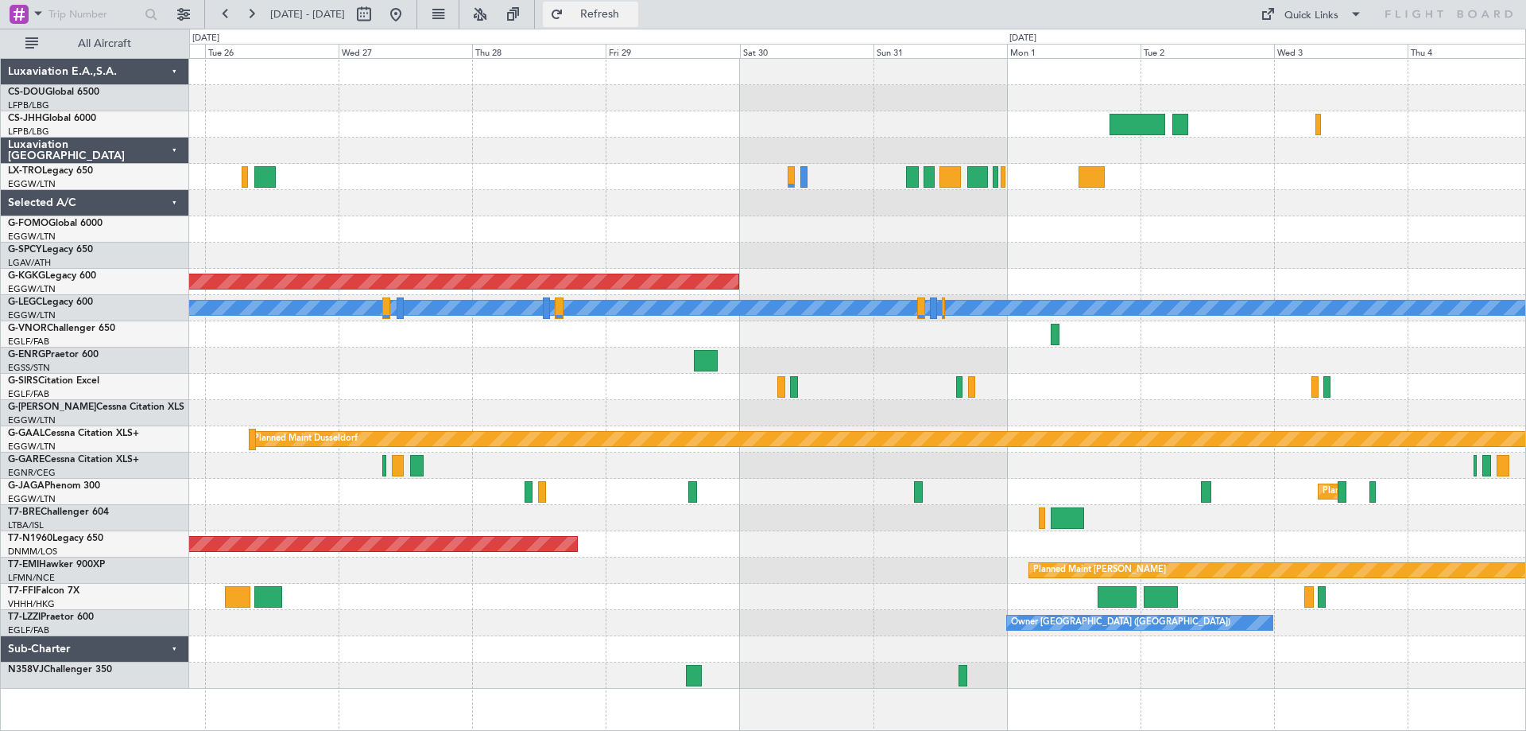
click at [634, 17] on span "Refresh" at bounding box center [600, 14] width 67 height 11
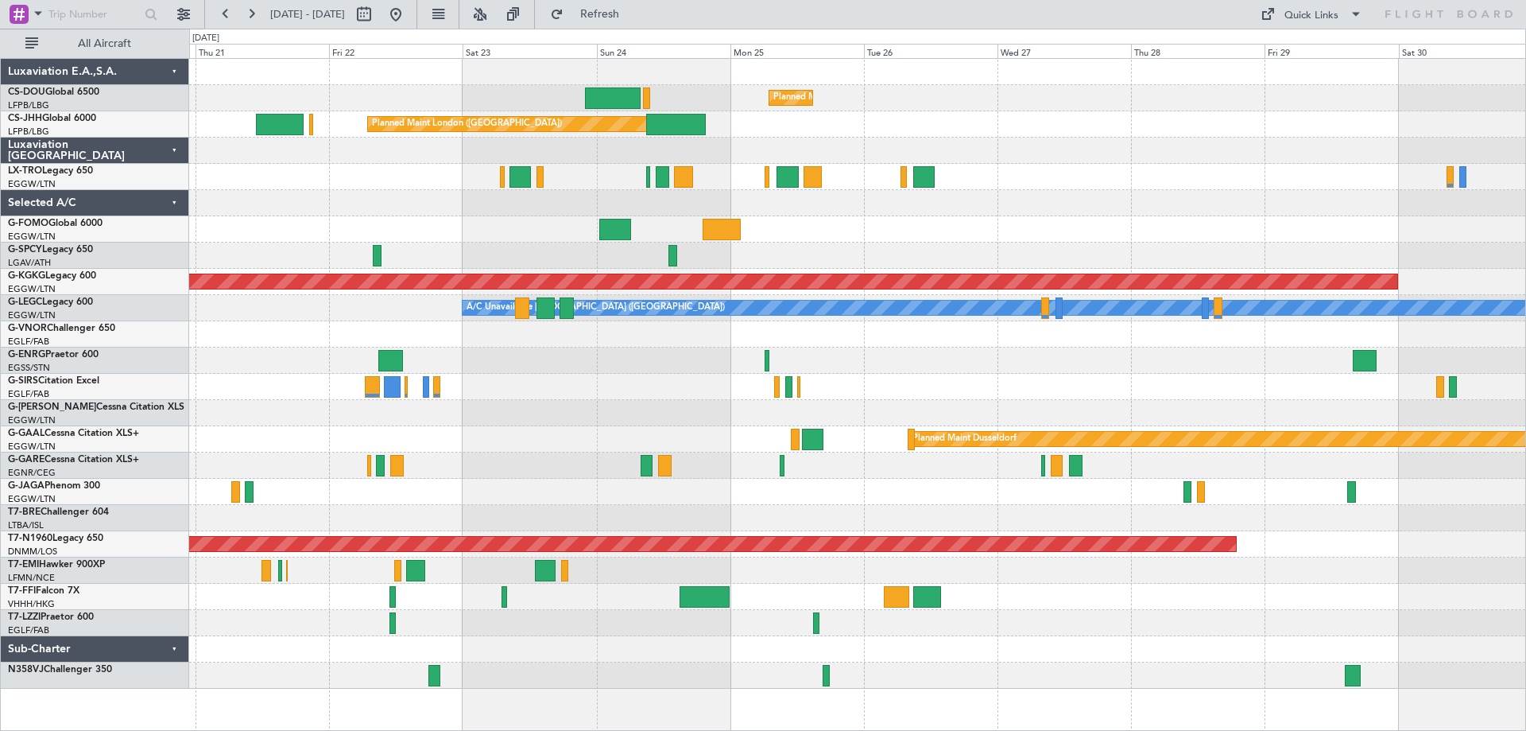
click at [1153, 186] on div "Planned Maint Paris (Le Bourget) Planned Maint London (Luton) Planned Maint Lon…" at bounding box center [857, 374] width 1336 height 630
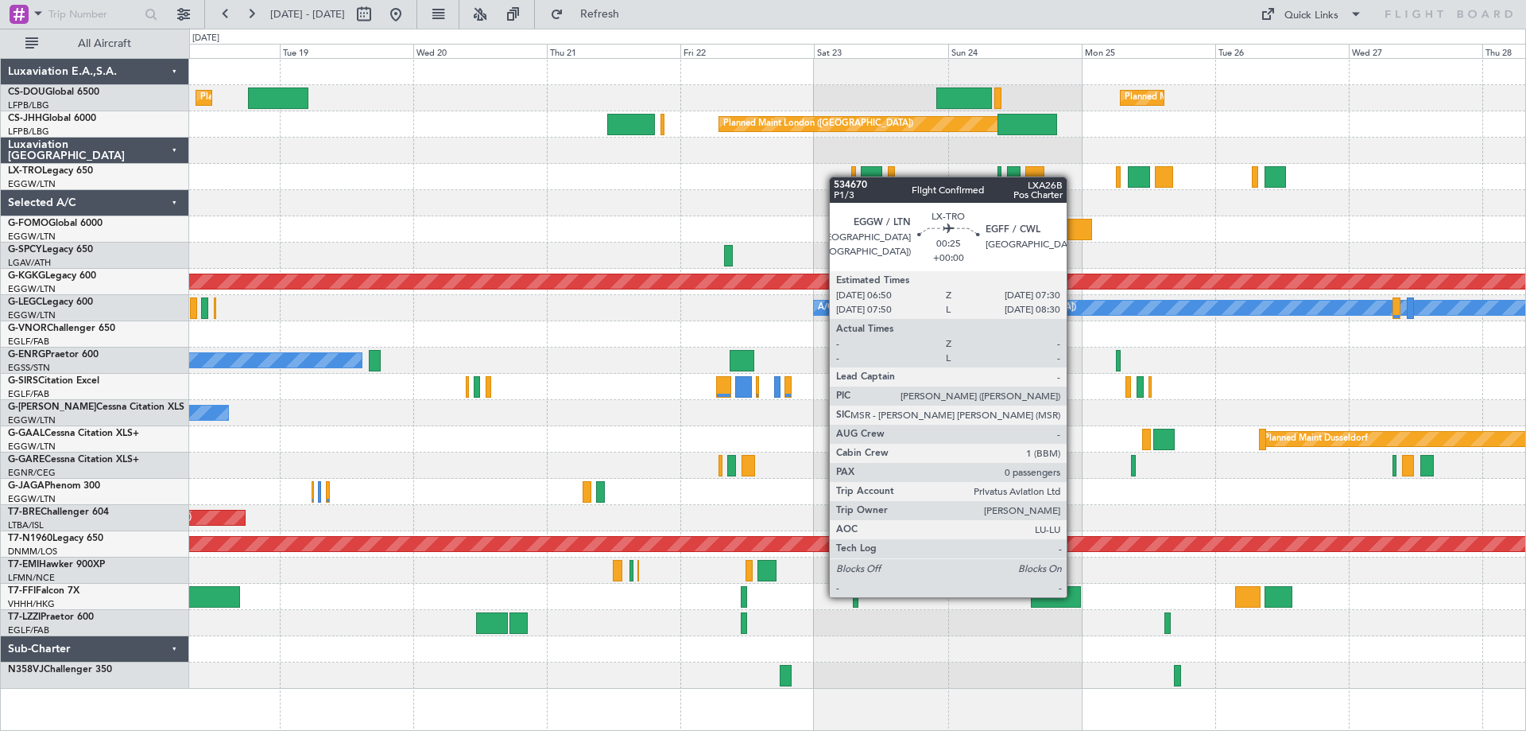
click at [878, 176] on div at bounding box center [857, 177] width 1336 height 26
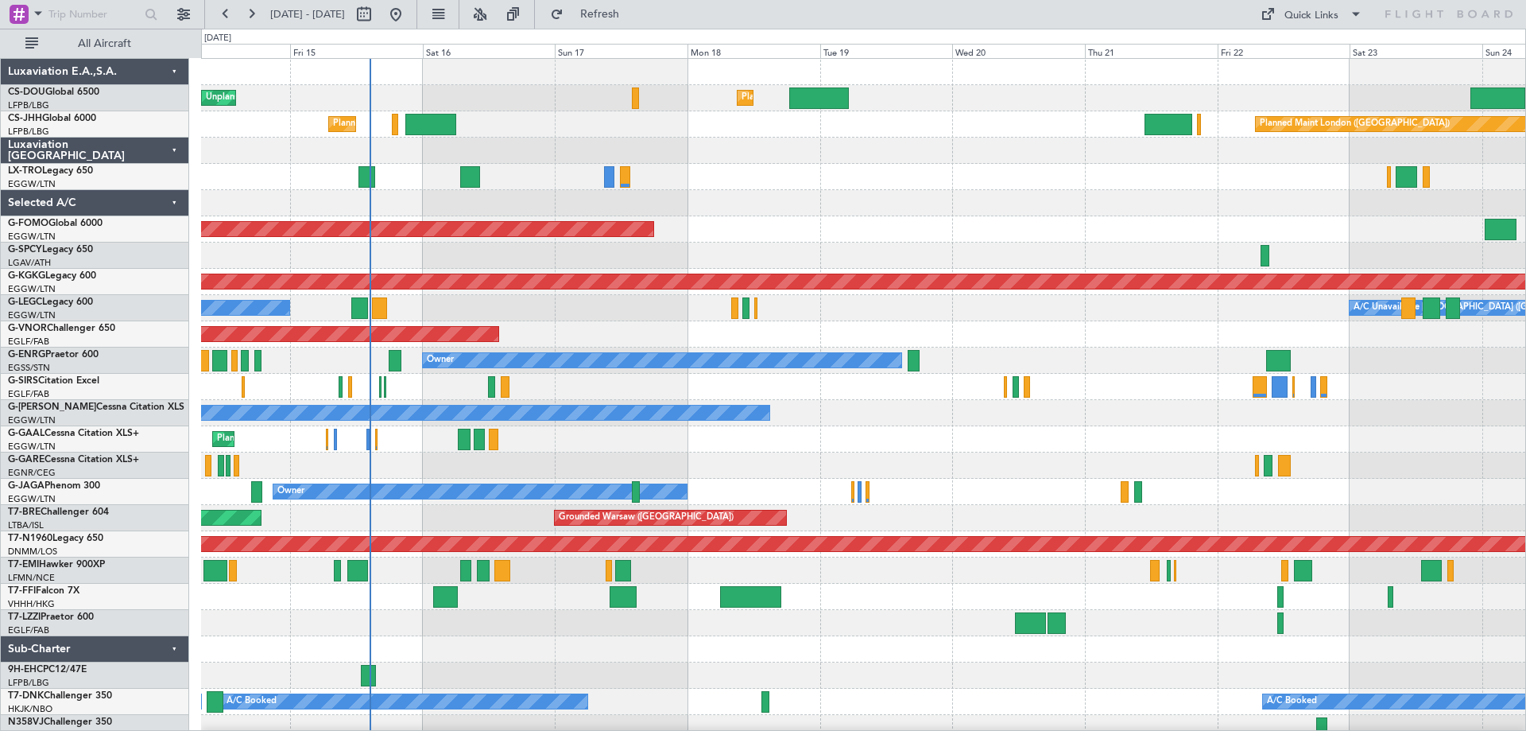
click at [882, 165] on div "Unplanned Maint [GEOGRAPHIC_DATA] ([GEOGRAPHIC_DATA])" at bounding box center [863, 177] width 1324 height 26
click at [1017, 164] on div "Unplanned Maint [GEOGRAPHIC_DATA] ([GEOGRAPHIC_DATA])" at bounding box center [863, 177] width 1324 height 26
click at [1154, 164] on div "Unplanned Maint [GEOGRAPHIC_DATA] ([GEOGRAPHIC_DATA])" at bounding box center [863, 177] width 1324 height 26
click at [1287, 166] on div "Unplanned Maint [GEOGRAPHIC_DATA] ([GEOGRAPHIC_DATA])" at bounding box center [863, 177] width 1324 height 26
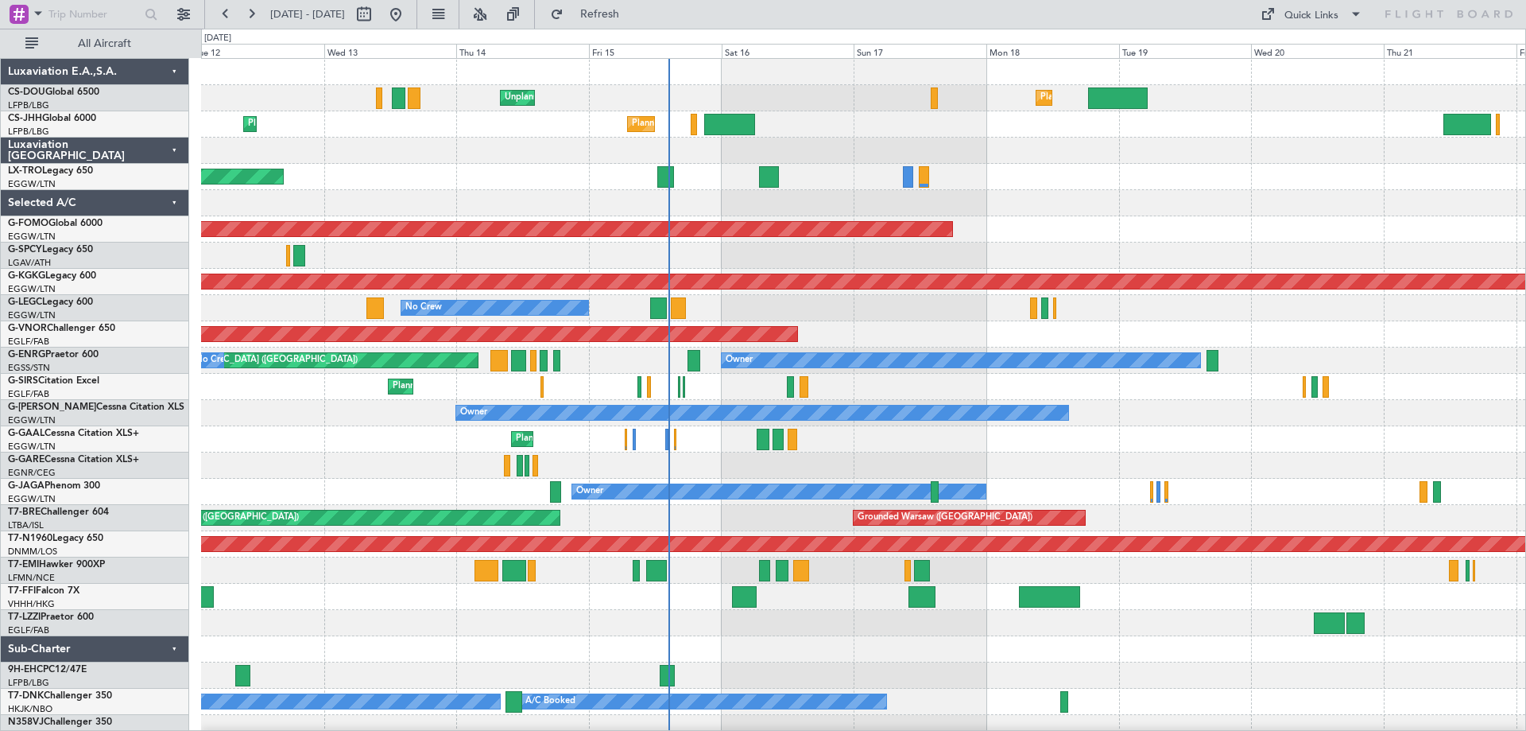
click at [1005, 389] on div "Planned Maint [GEOGRAPHIC_DATA] ([GEOGRAPHIC_DATA])" at bounding box center [863, 387] width 1324 height 26
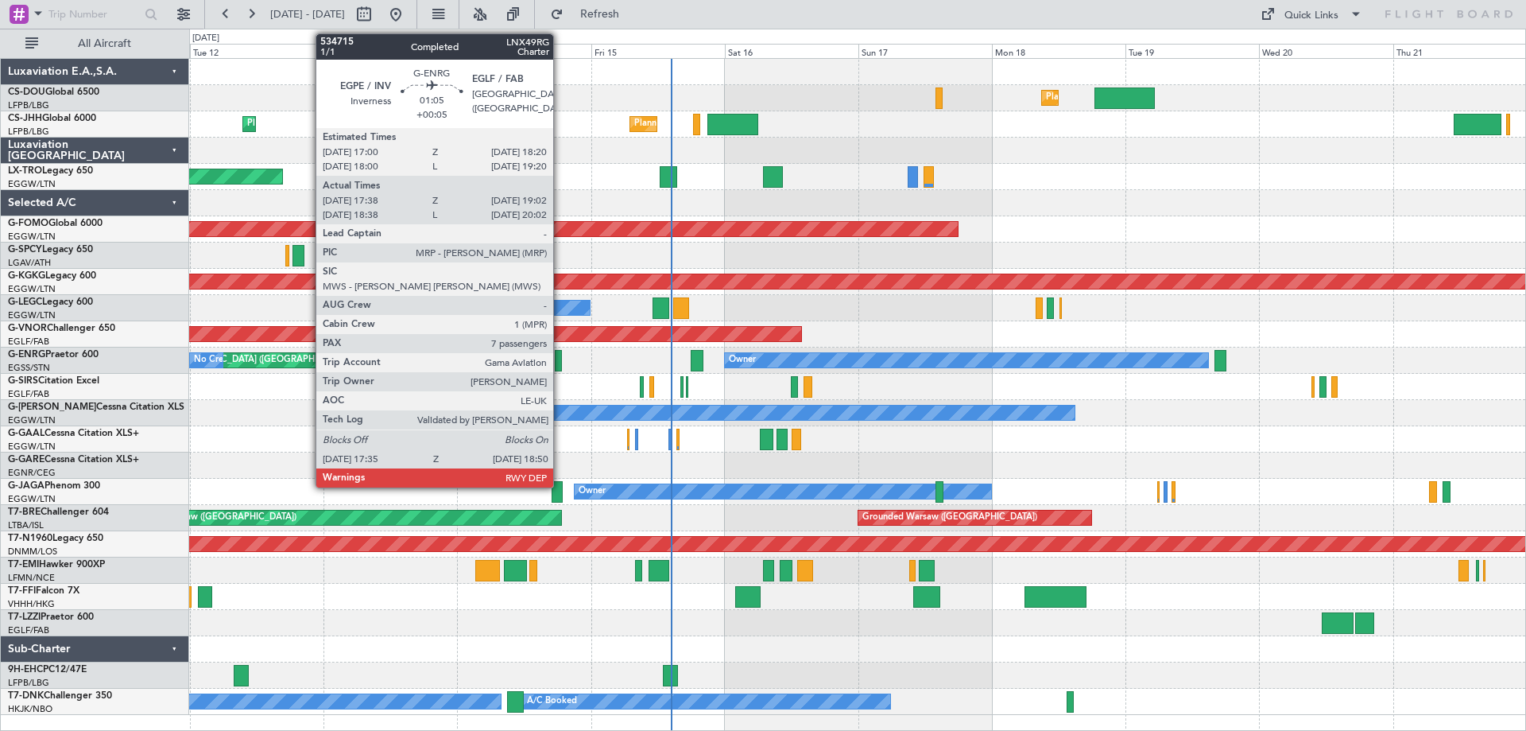
click at [560, 367] on div at bounding box center [558, 360] width 7 height 21
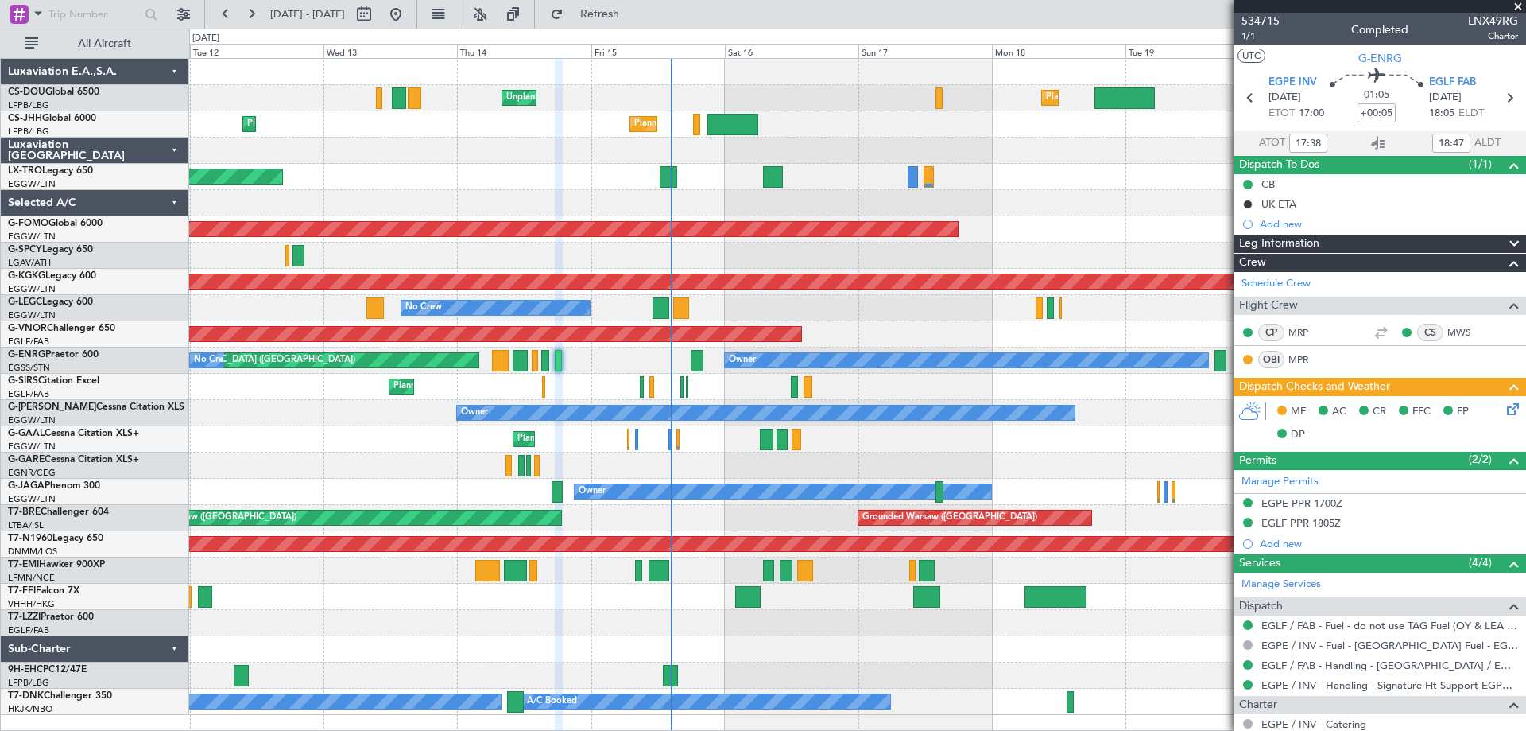
click at [1518, 6] on span at bounding box center [1518, 7] width 16 height 14
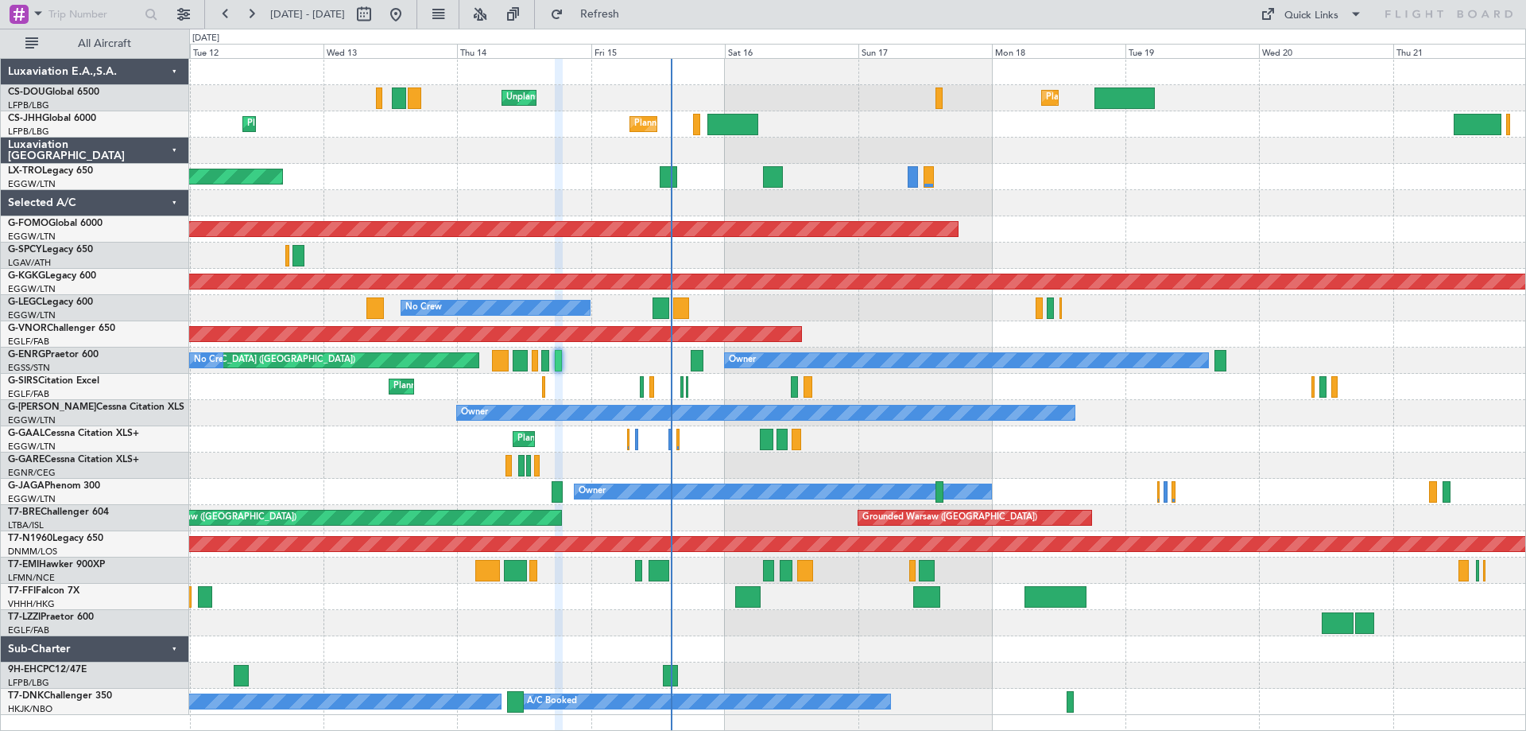
type input "0"
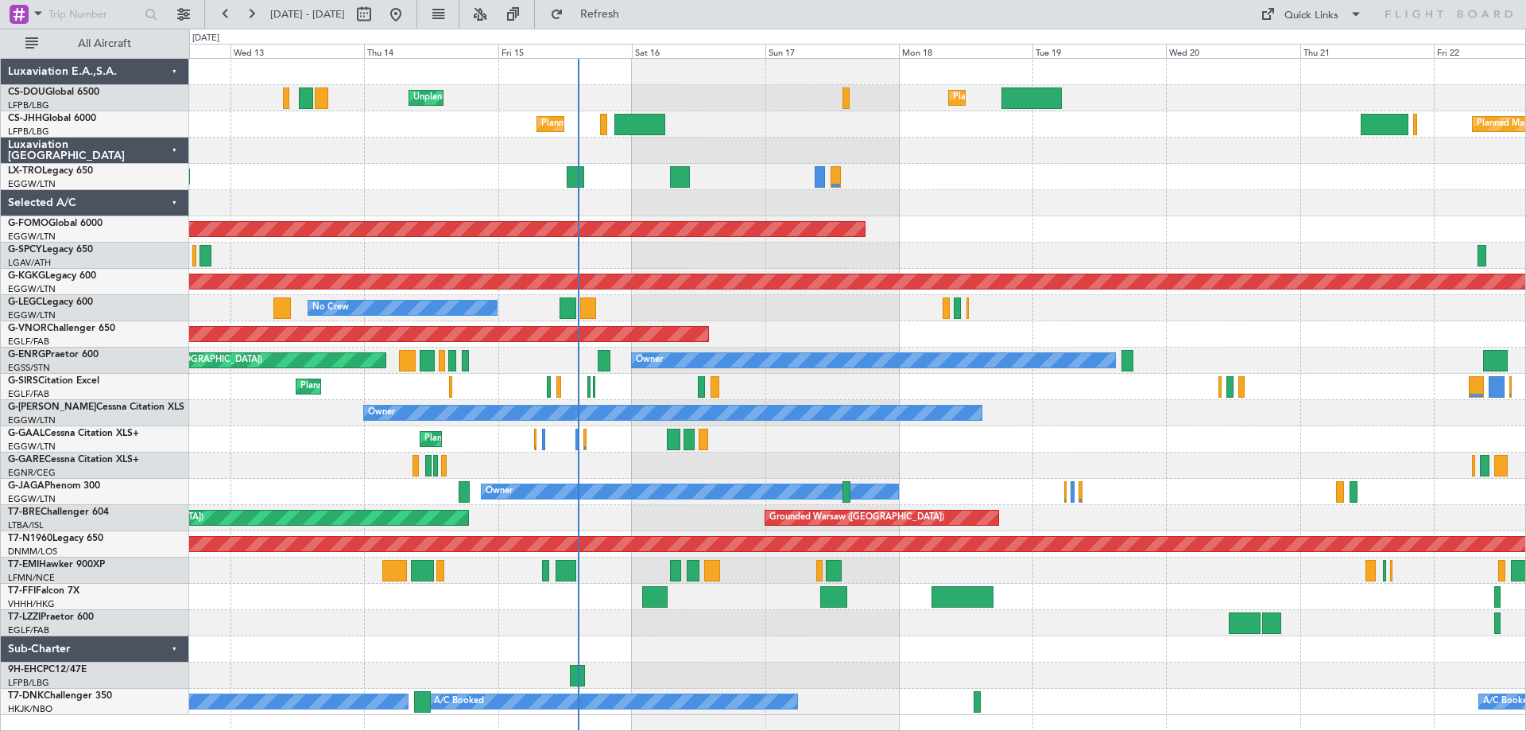
click at [1138, 173] on div "Unplanned Maint [GEOGRAPHIC_DATA] ([GEOGRAPHIC_DATA])" at bounding box center [857, 177] width 1336 height 26
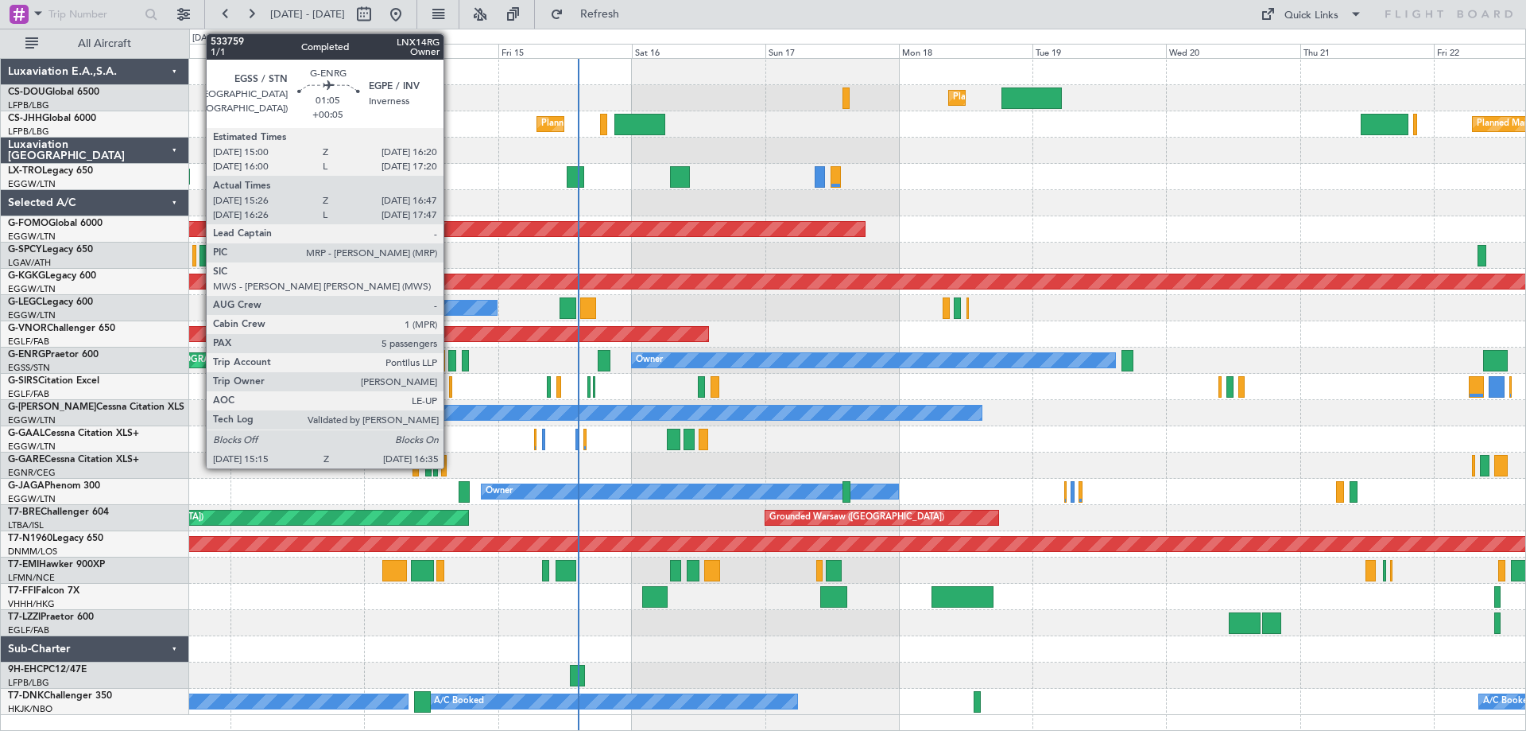
click at [451, 362] on div at bounding box center [452, 360] width 8 height 21
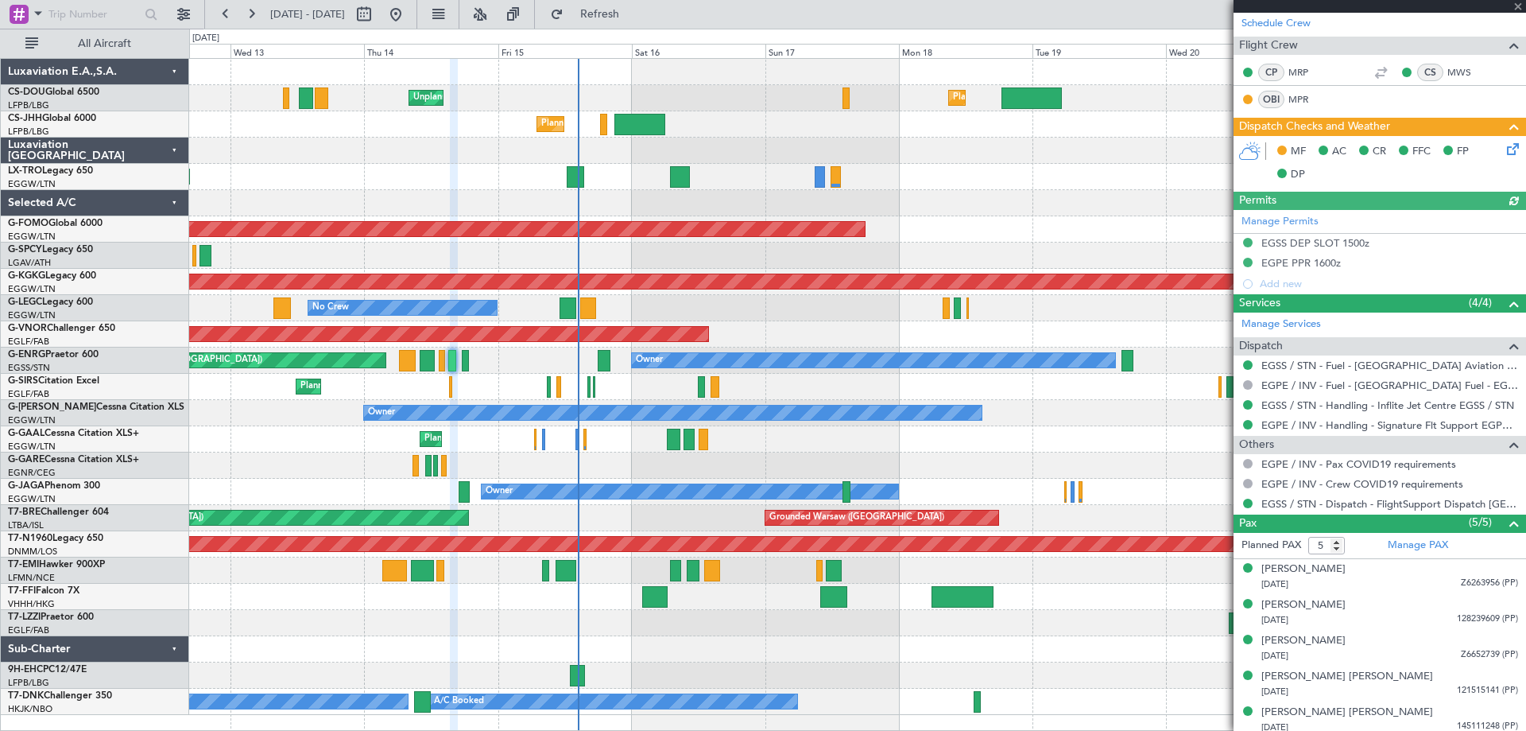
scroll to position [266, 0]
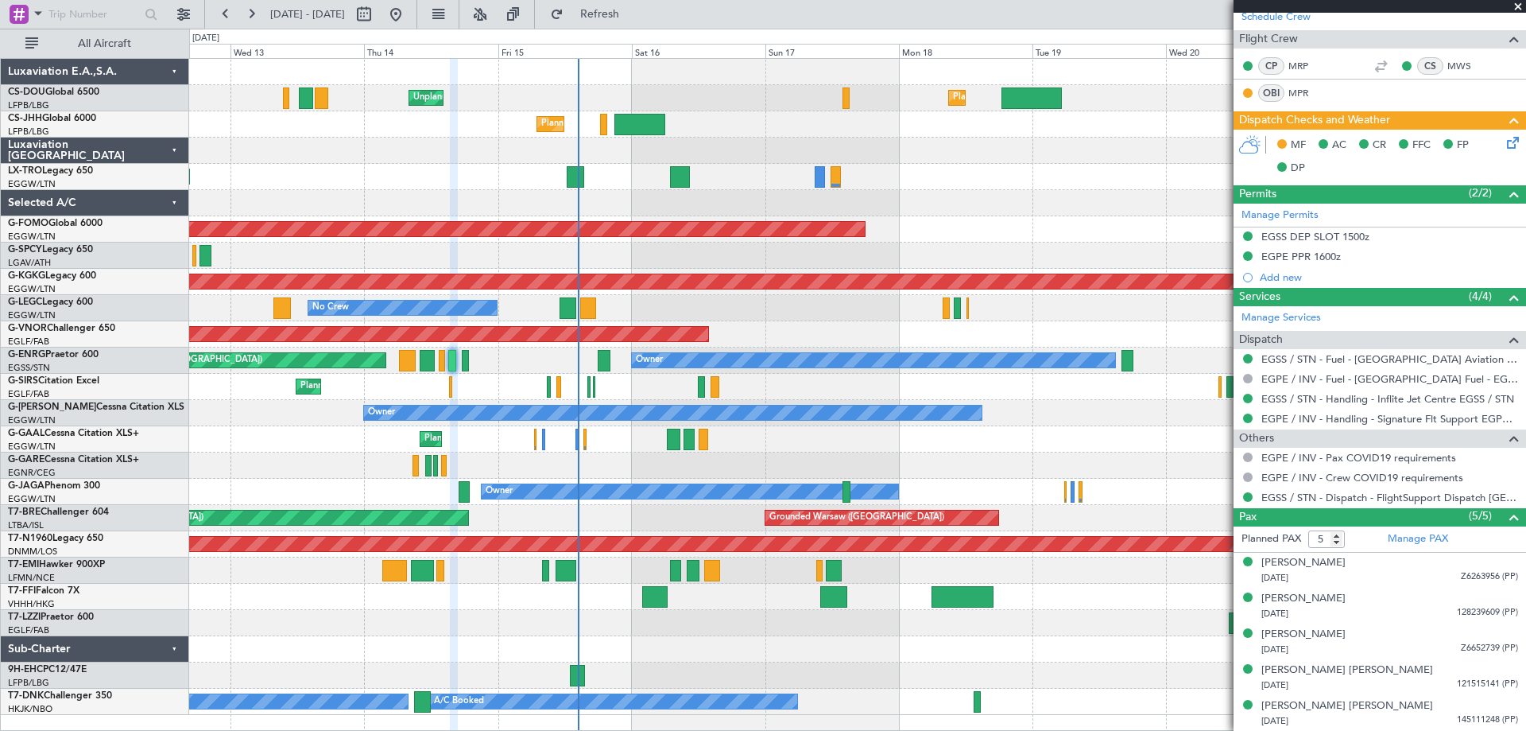
click at [1515, 6] on span at bounding box center [1518, 7] width 16 height 14
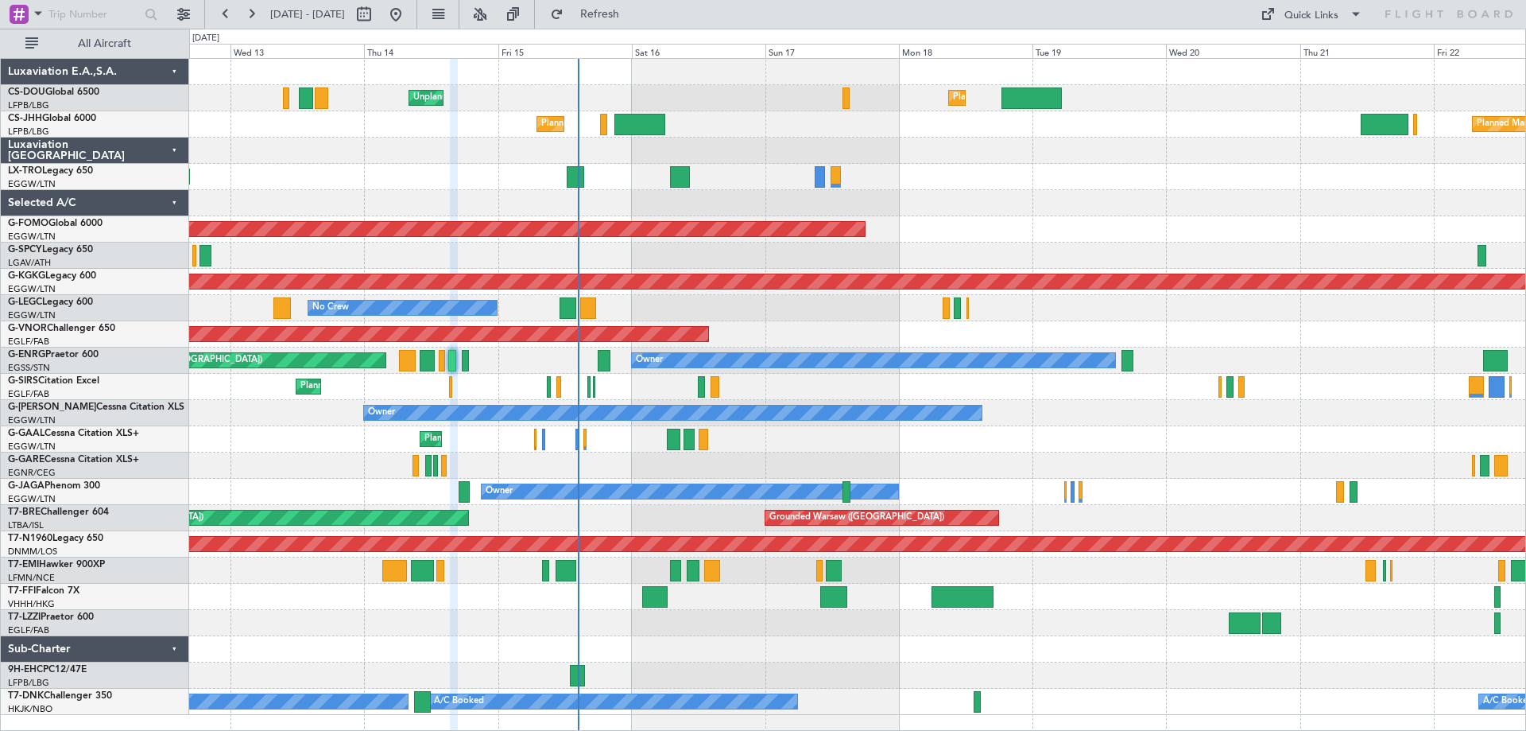
type input "0"
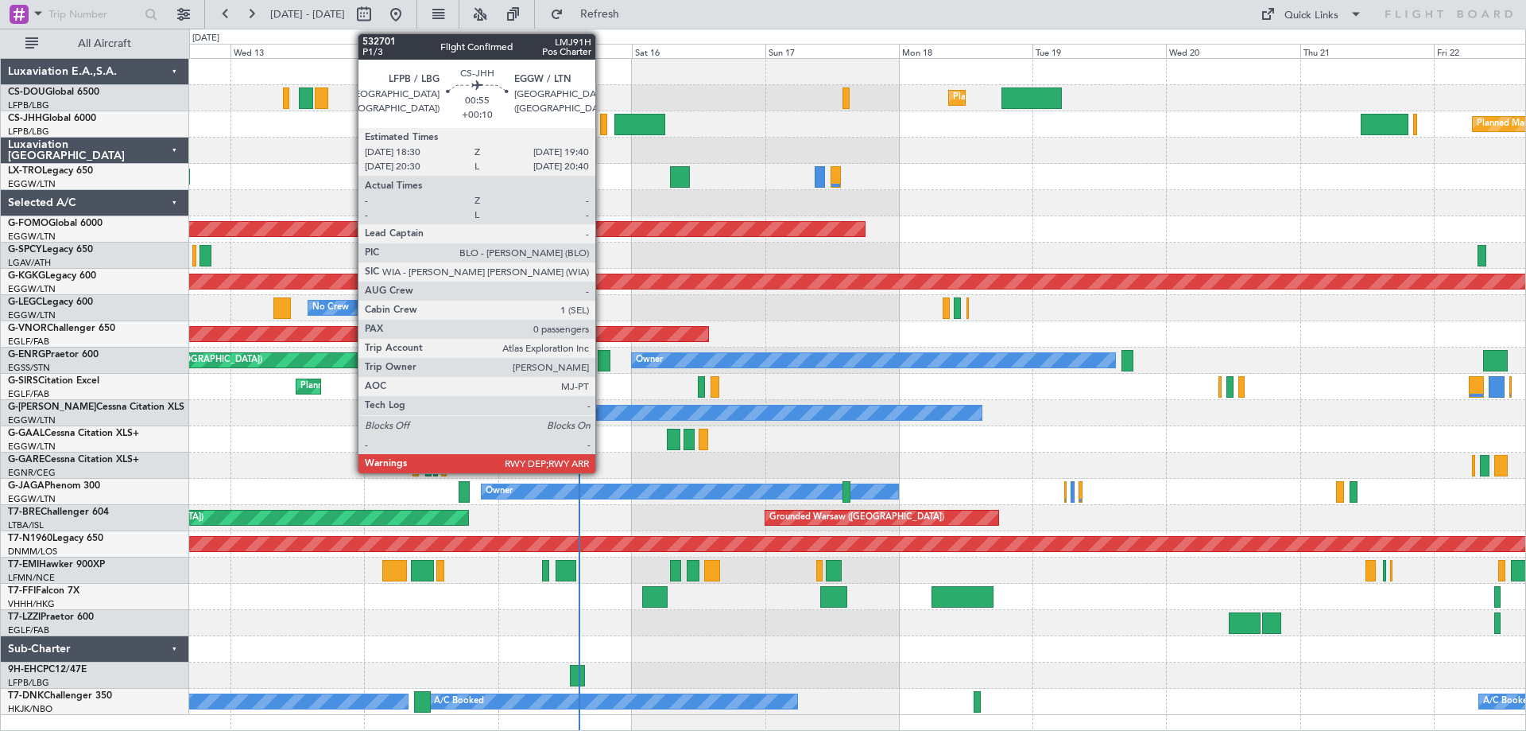
click at [603, 125] on div at bounding box center [603, 124] width 7 height 21
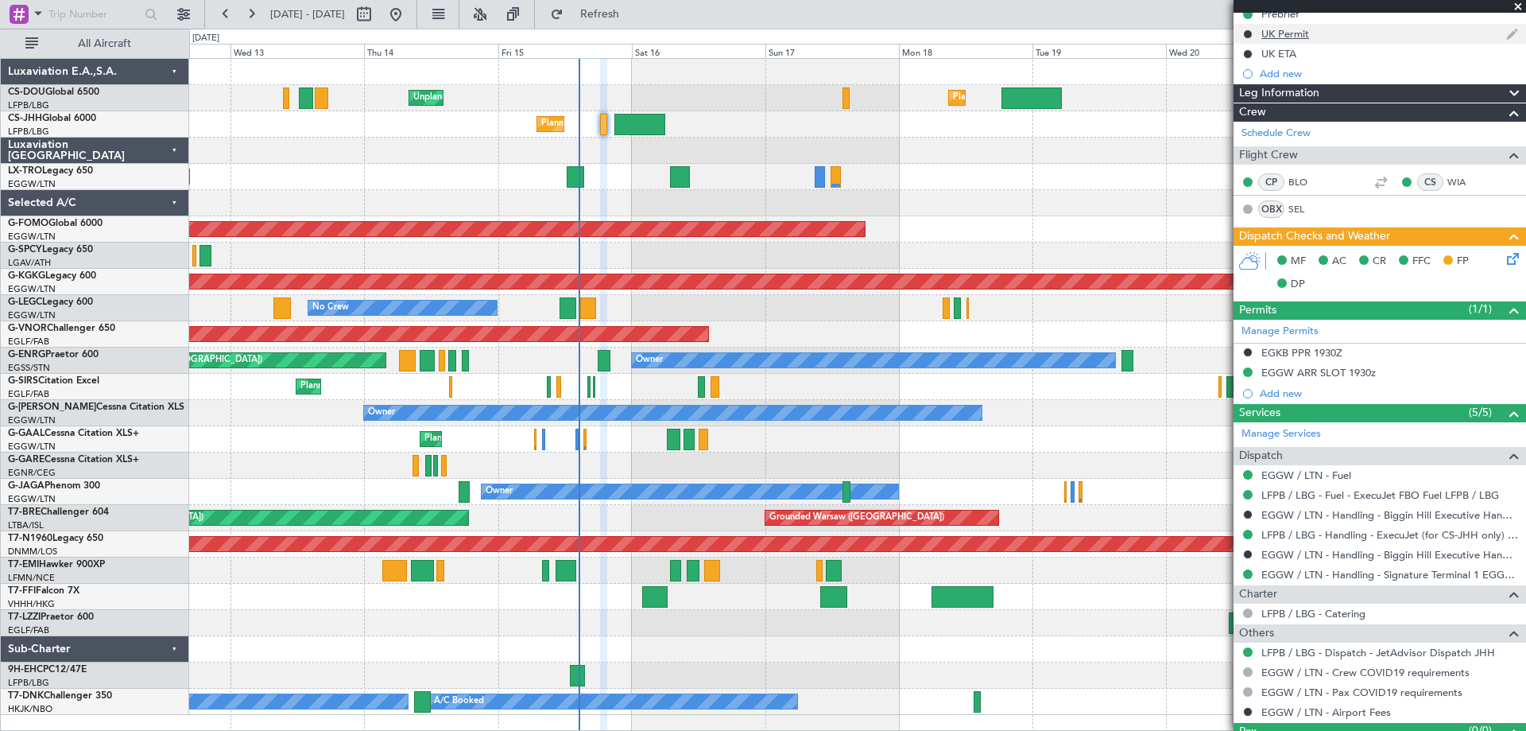
scroll to position [246, 0]
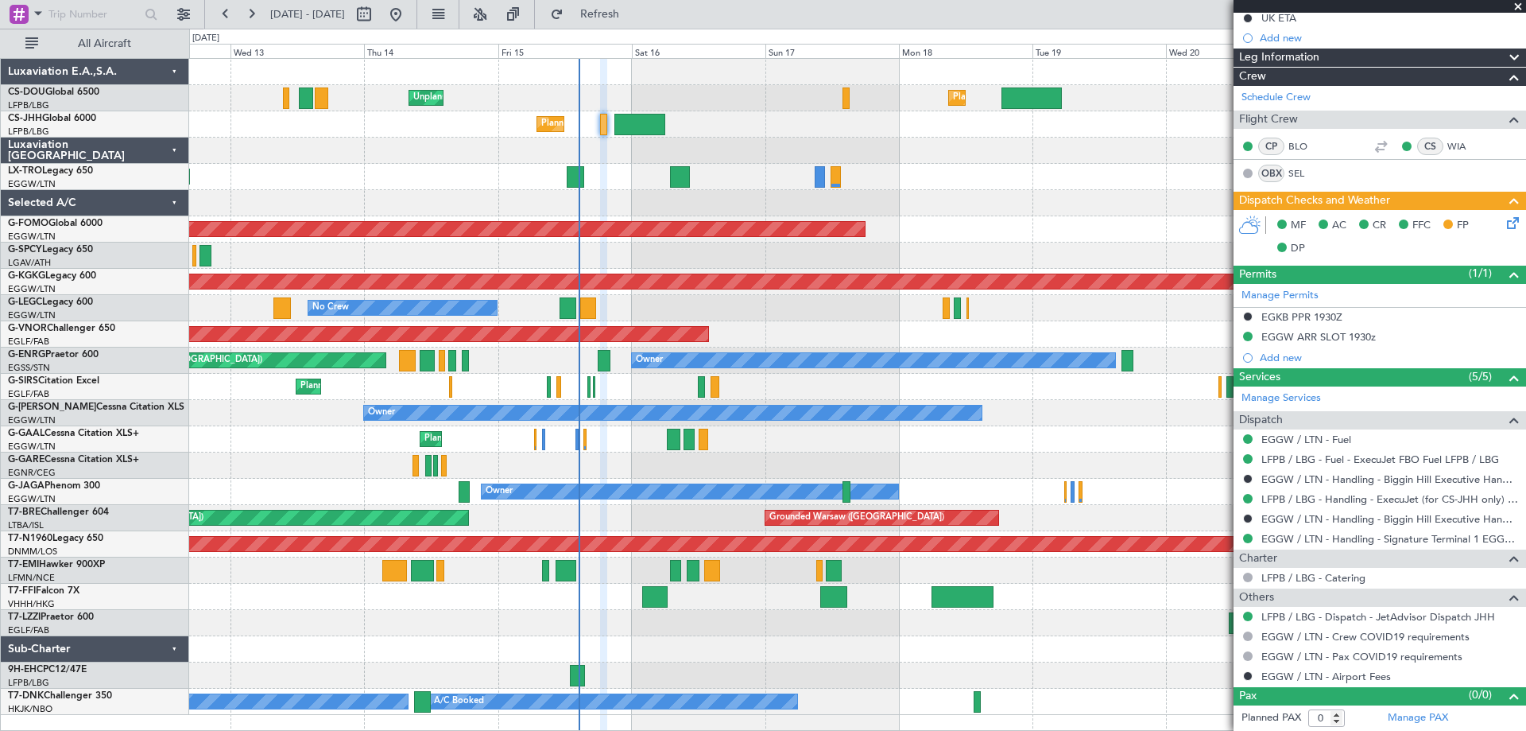
click at [1518, 6] on span at bounding box center [1518, 7] width 16 height 14
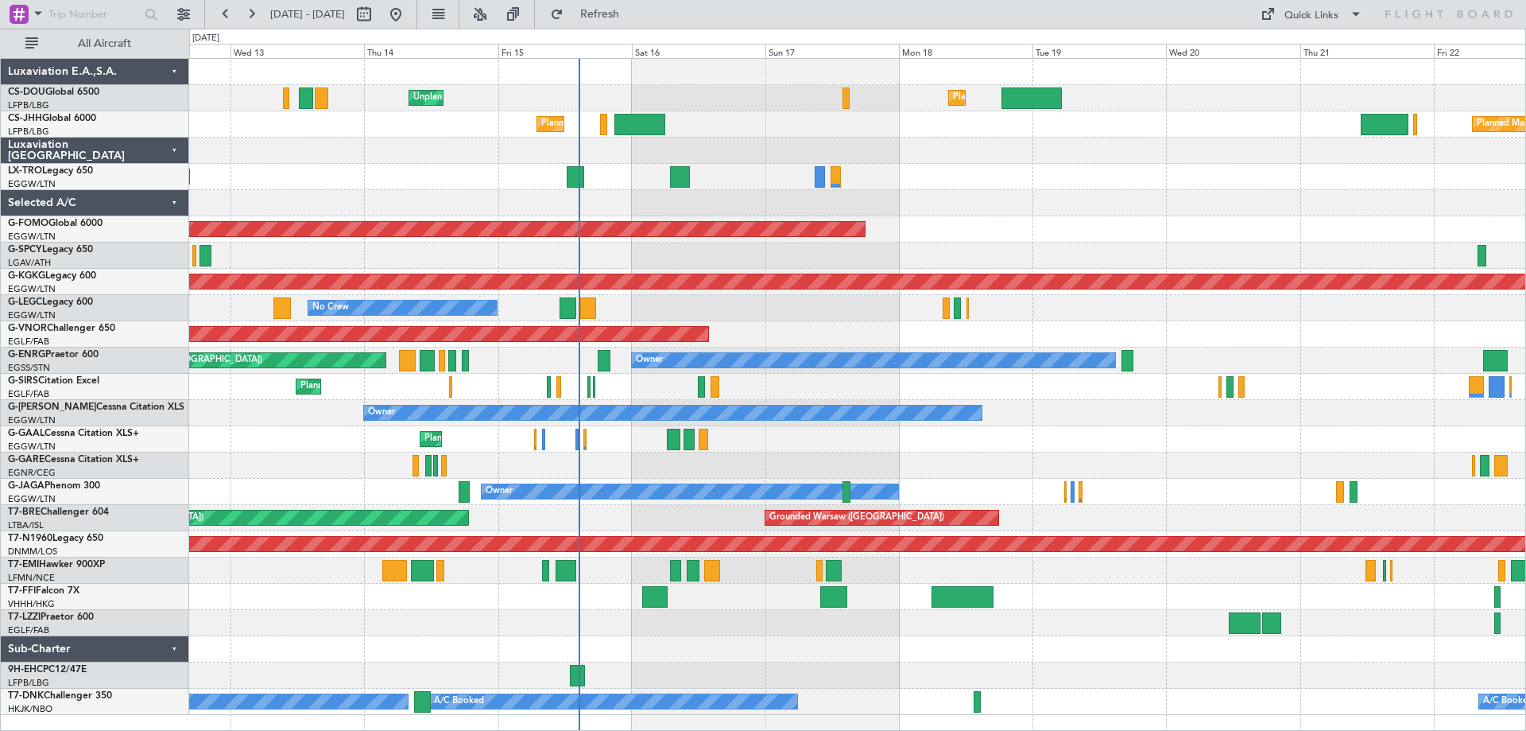
scroll to position [0, 0]
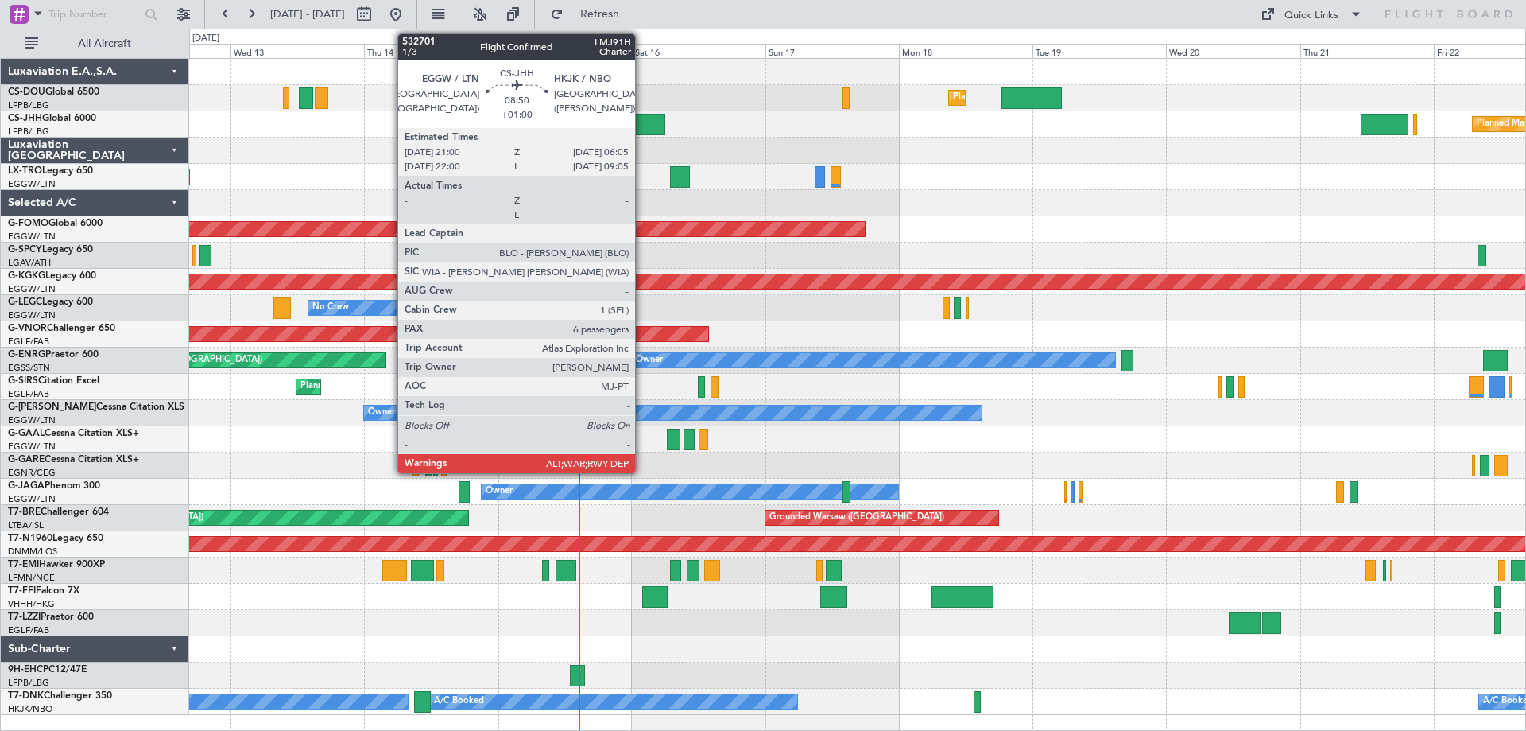
click at [642, 122] on div at bounding box center [640, 124] width 51 height 21
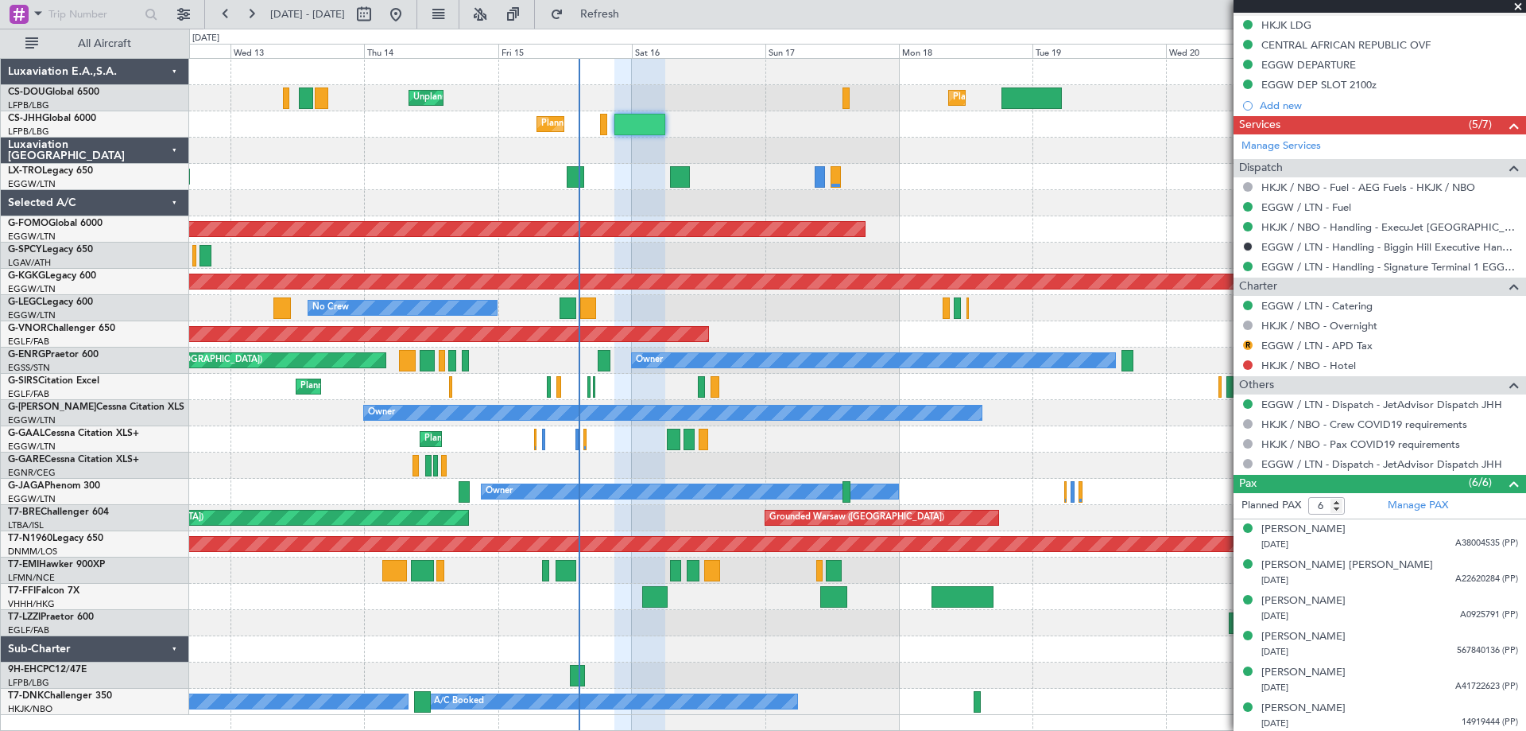
scroll to position [639, 0]
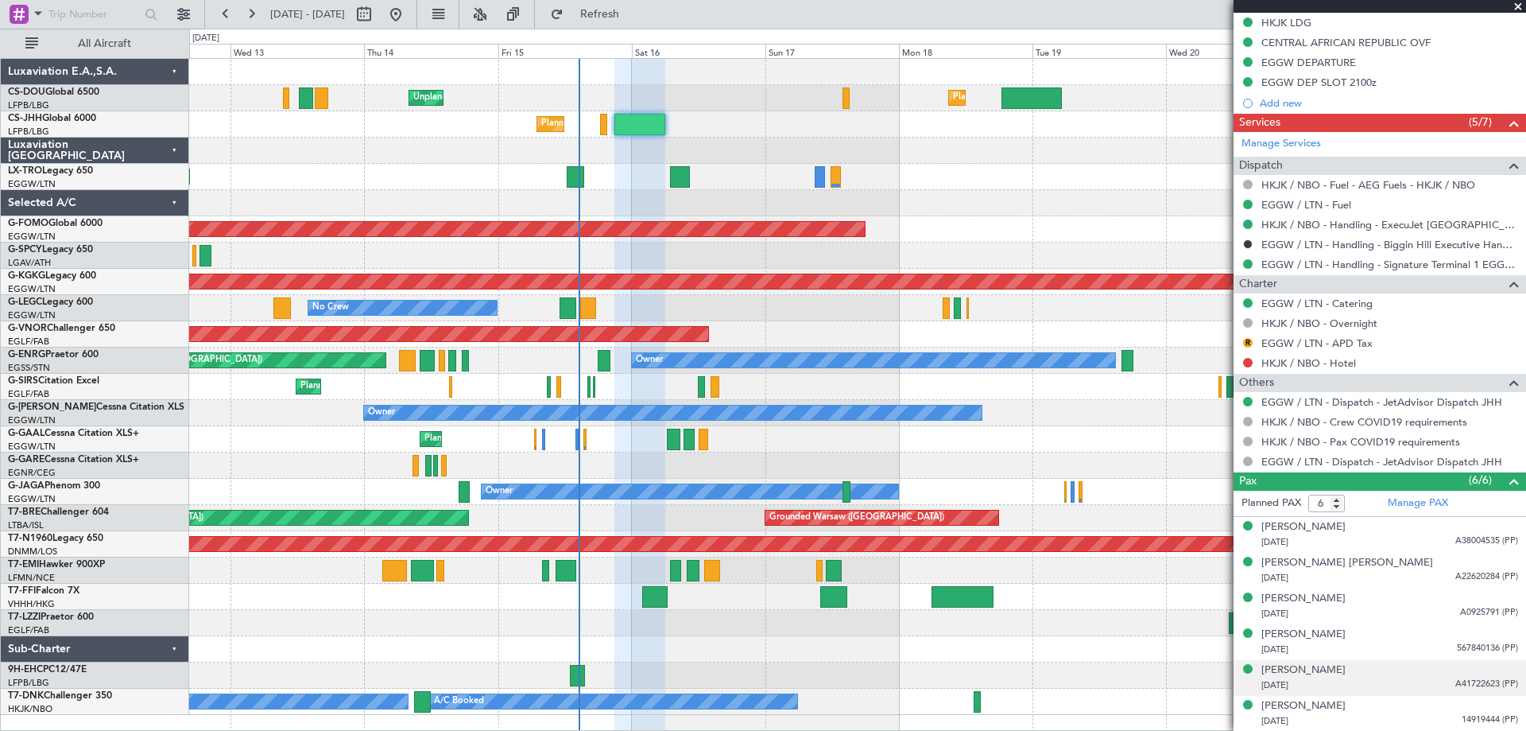
click at [1464, 680] on span "A41722623 (PP)" at bounding box center [1487, 684] width 63 height 14
click at [1504, 705] on img at bounding box center [1511, 703] width 14 height 14
click at [1475, 719] on span "14919444 (PP)" at bounding box center [1490, 720] width 56 height 14
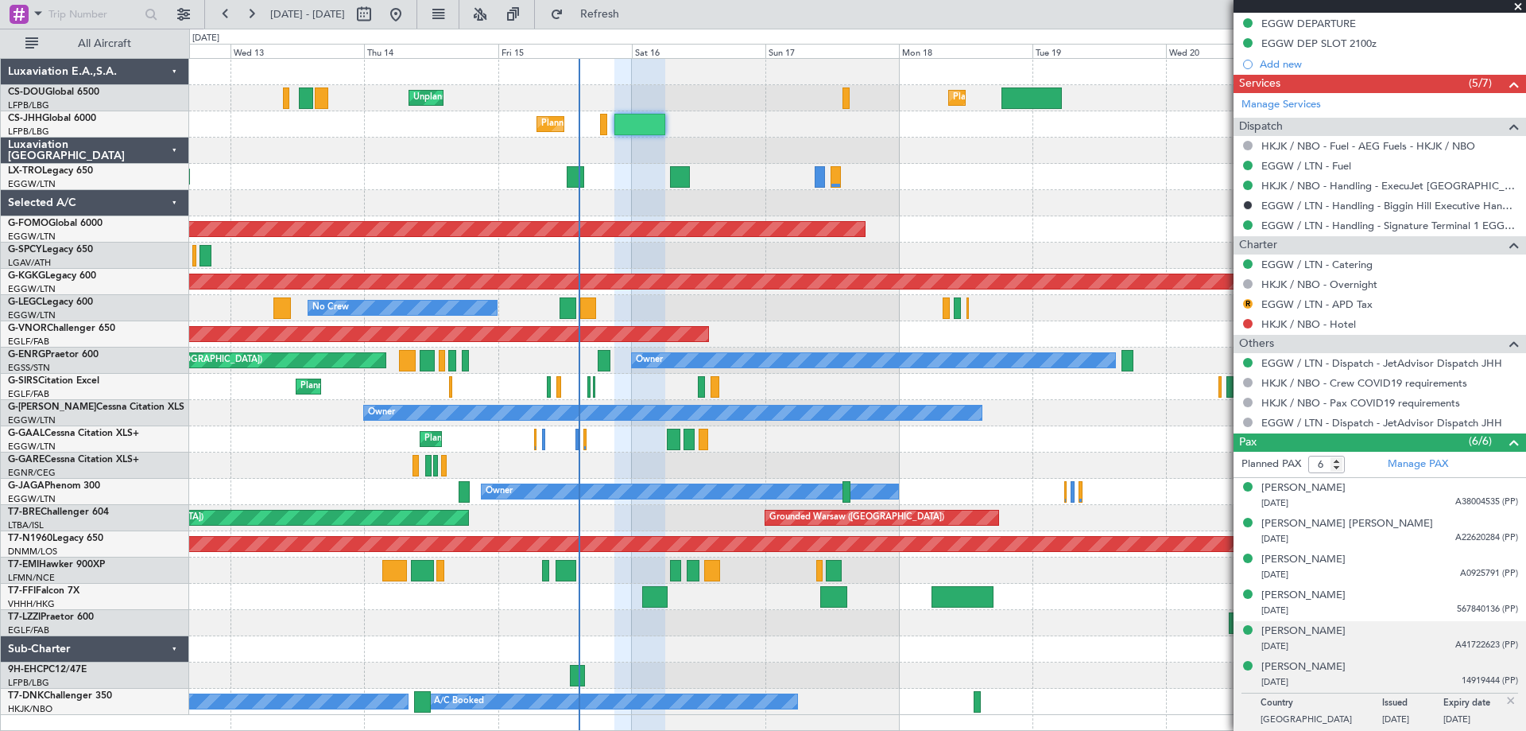
click at [1504, 696] on img at bounding box center [1511, 700] width 14 height 14
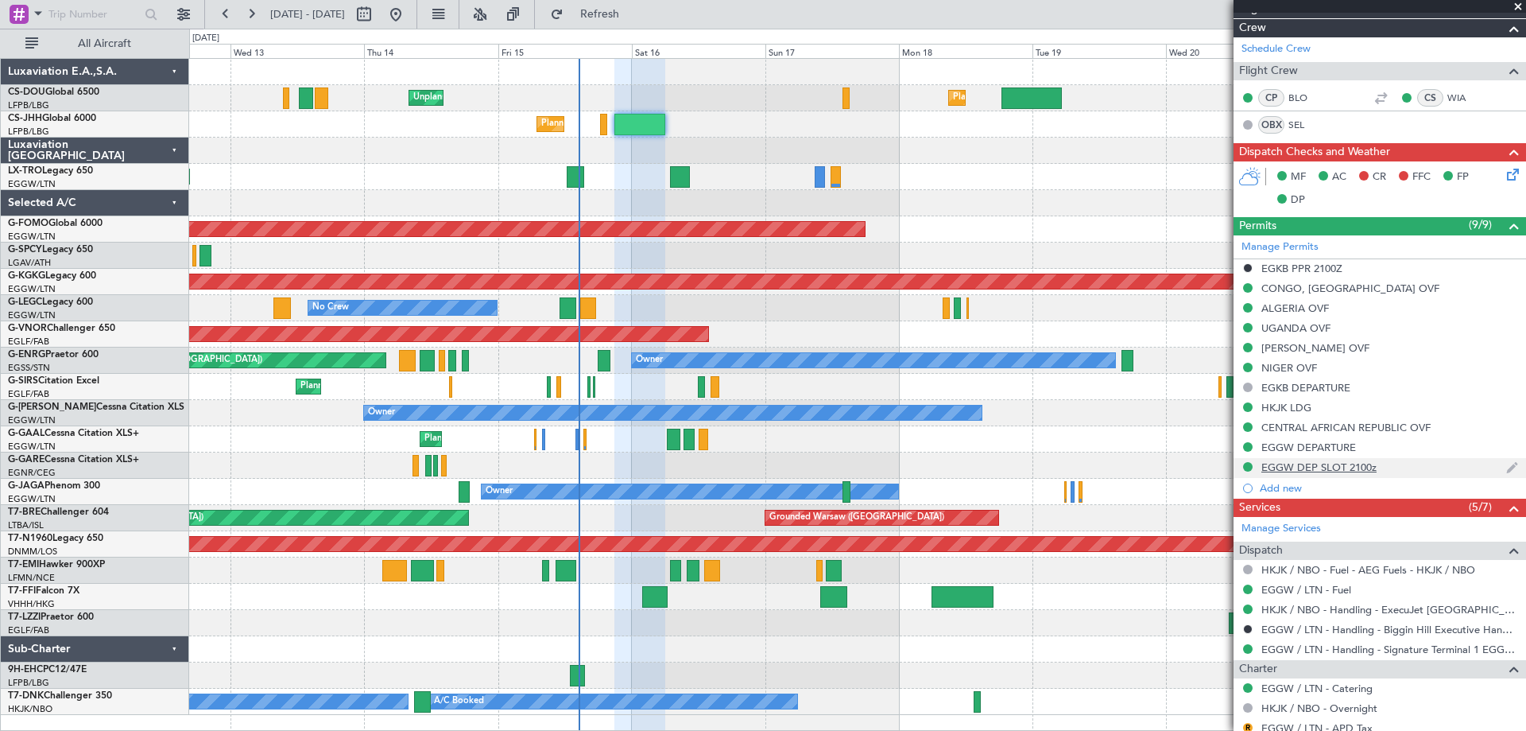
scroll to position [242, 0]
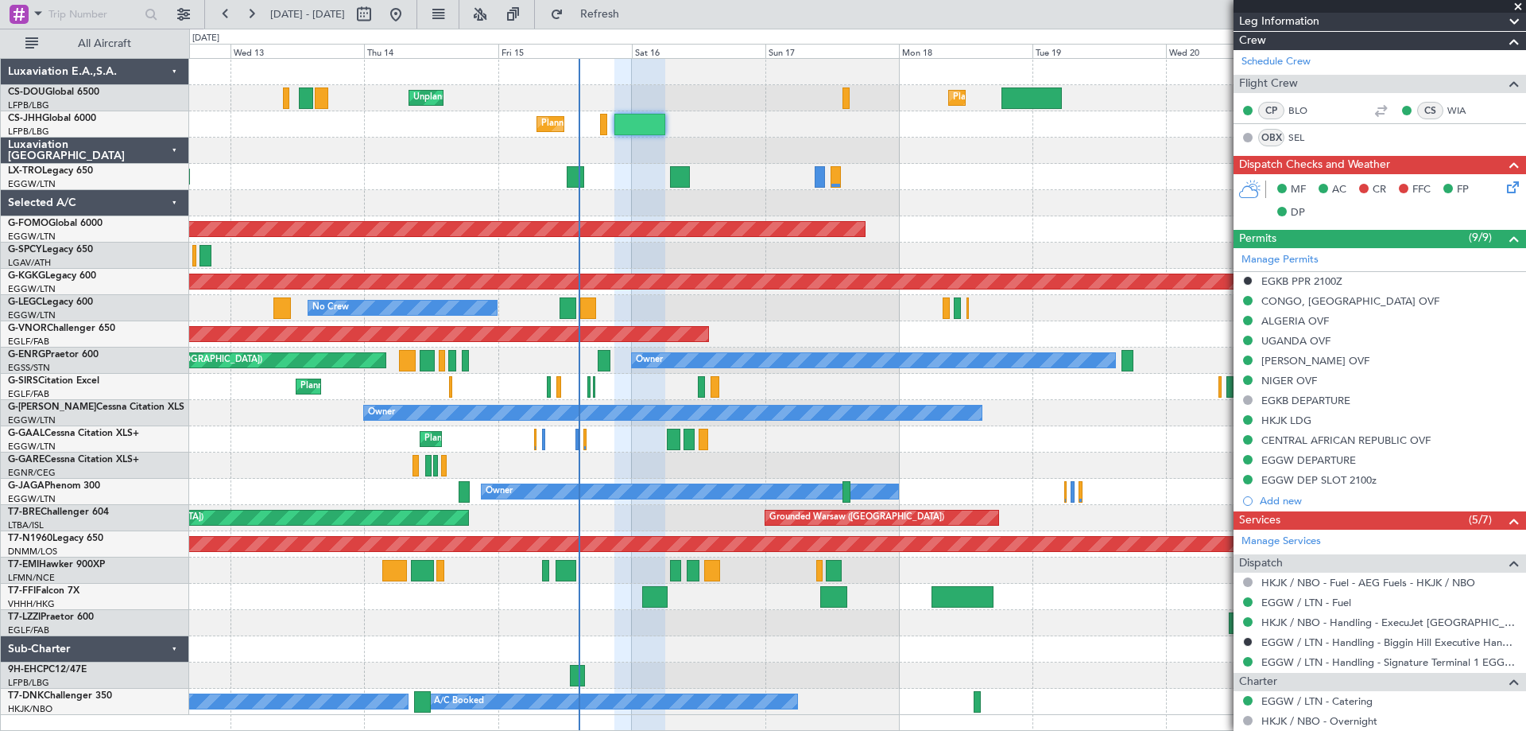
click at [1517, 7] on span at bounding box center [1518, 7] width 16 height 14
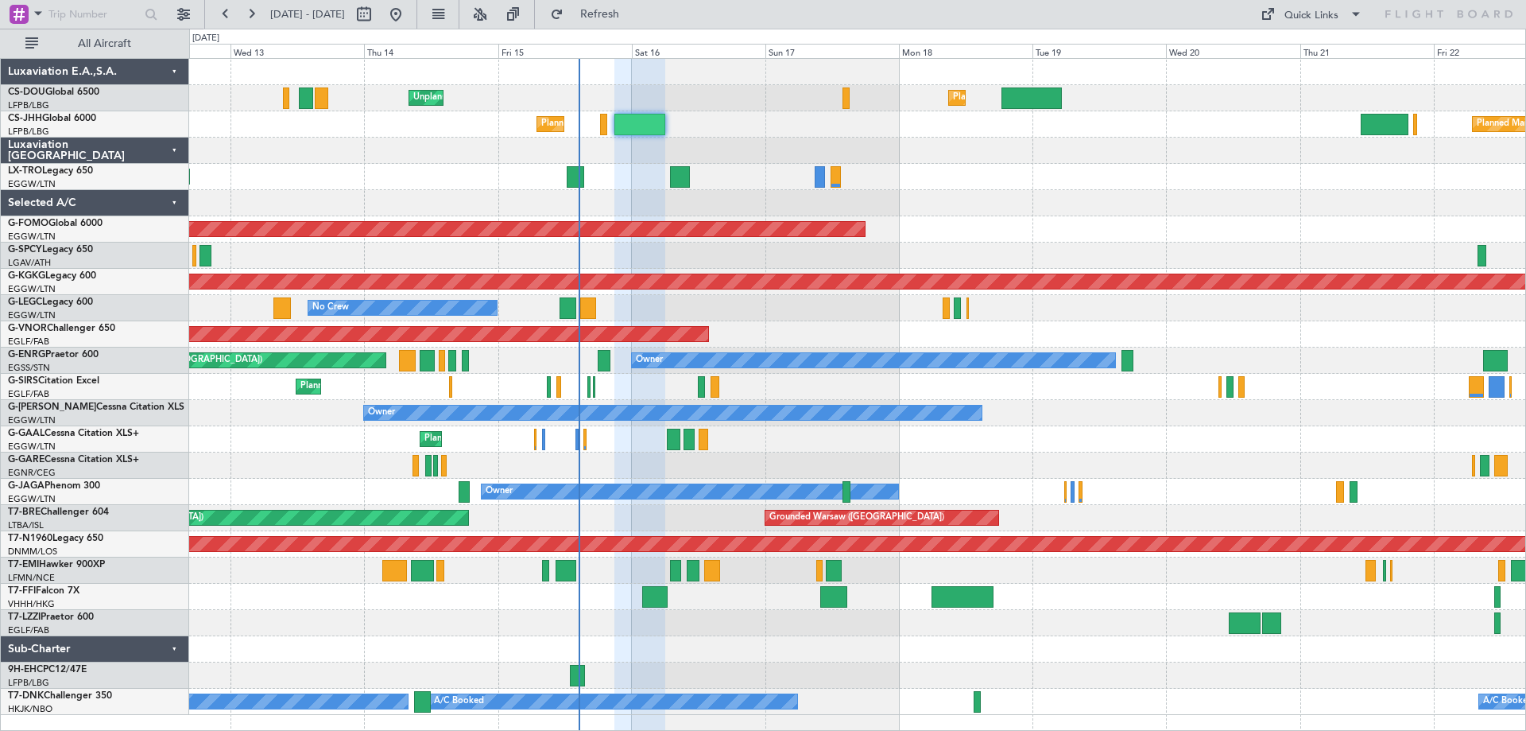
type input "0"
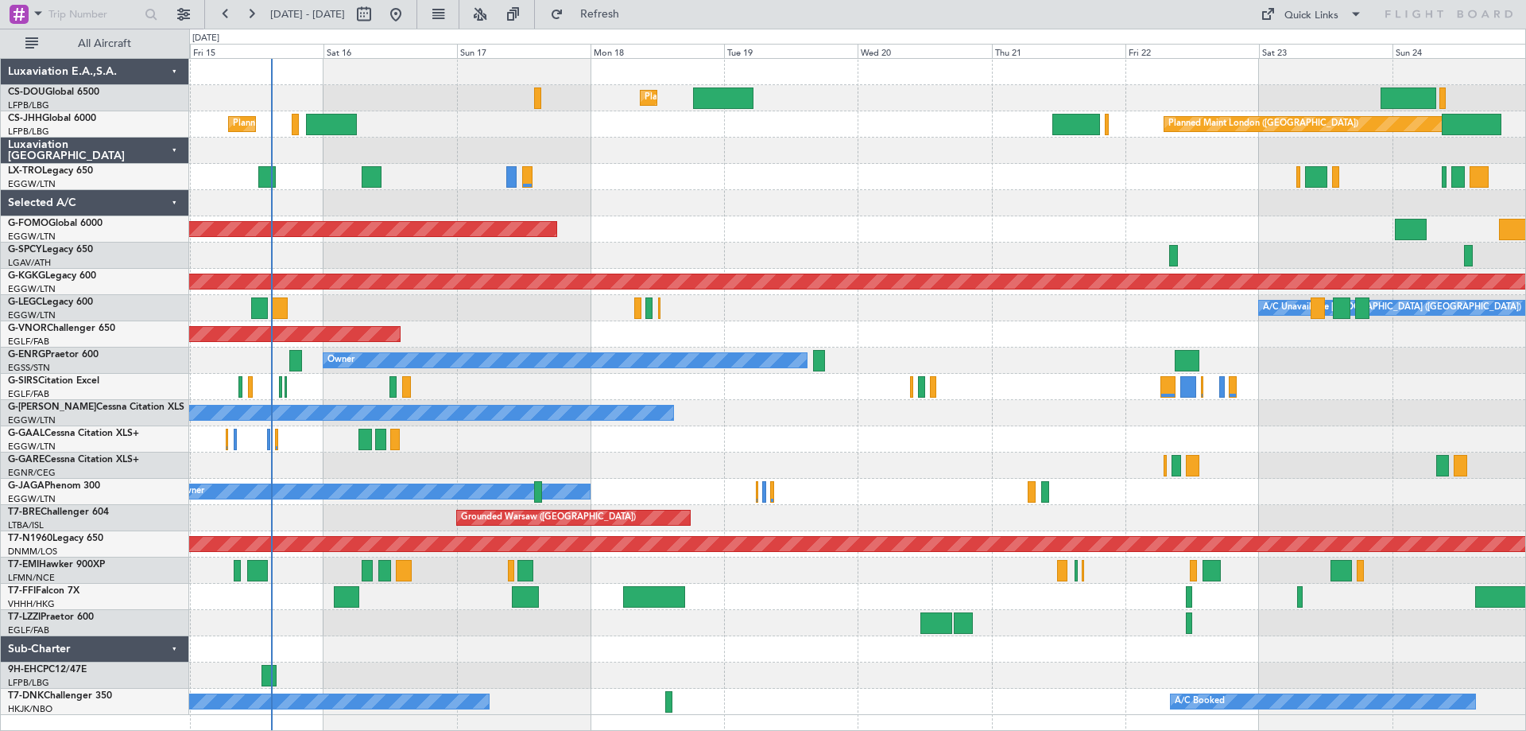
click at [744, 451] on div "Planned Maint Planned Maint Dusseldorf" at bounding box center [857, 439] width 1336 height 26
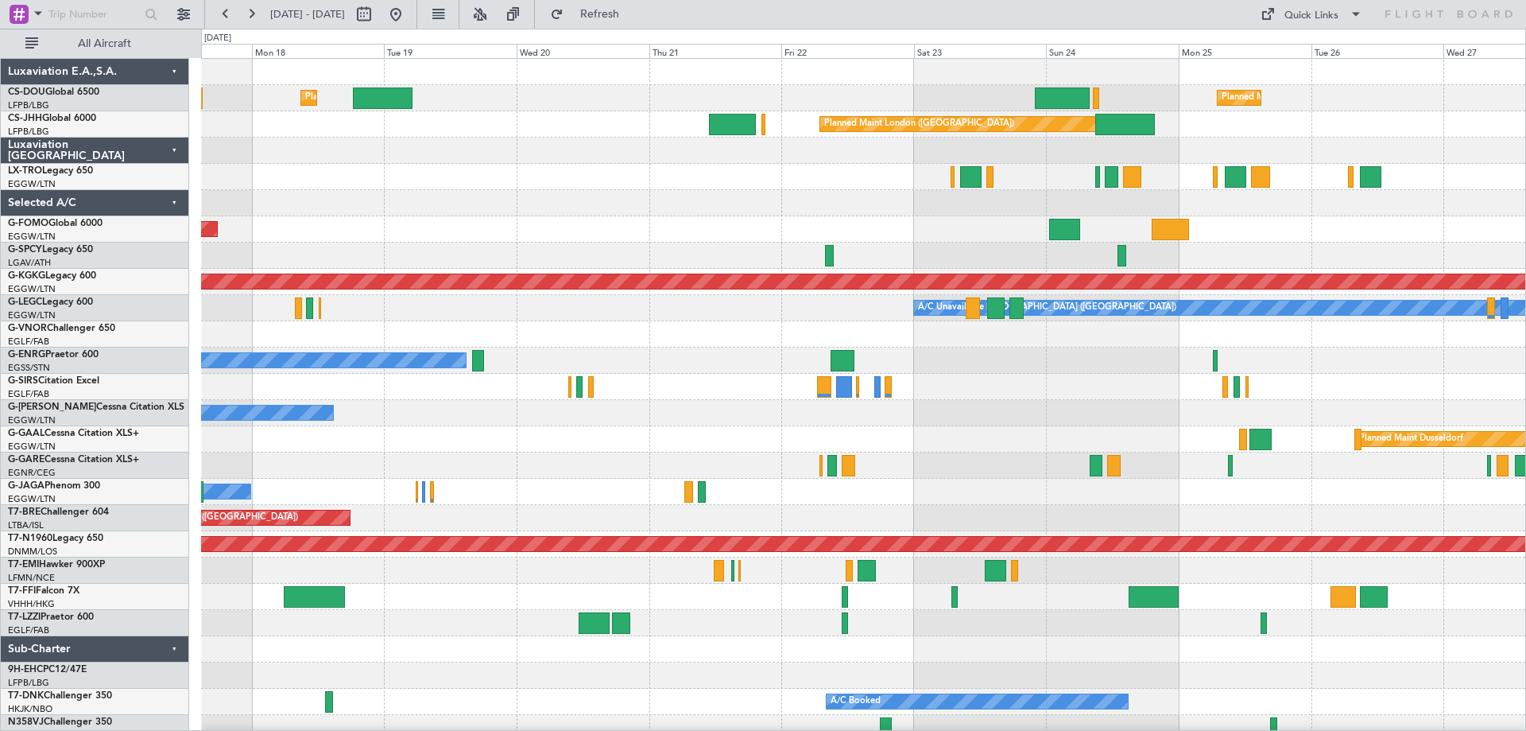
click at [813, 457] on div "Planned Maint [GEOGRAPHIC_DATA] ([GEOGRAPHIC_DATA]) Planned Maint [GEOGRAPHIC_D…" at bounding box center [863, 400] width 1324 height 682
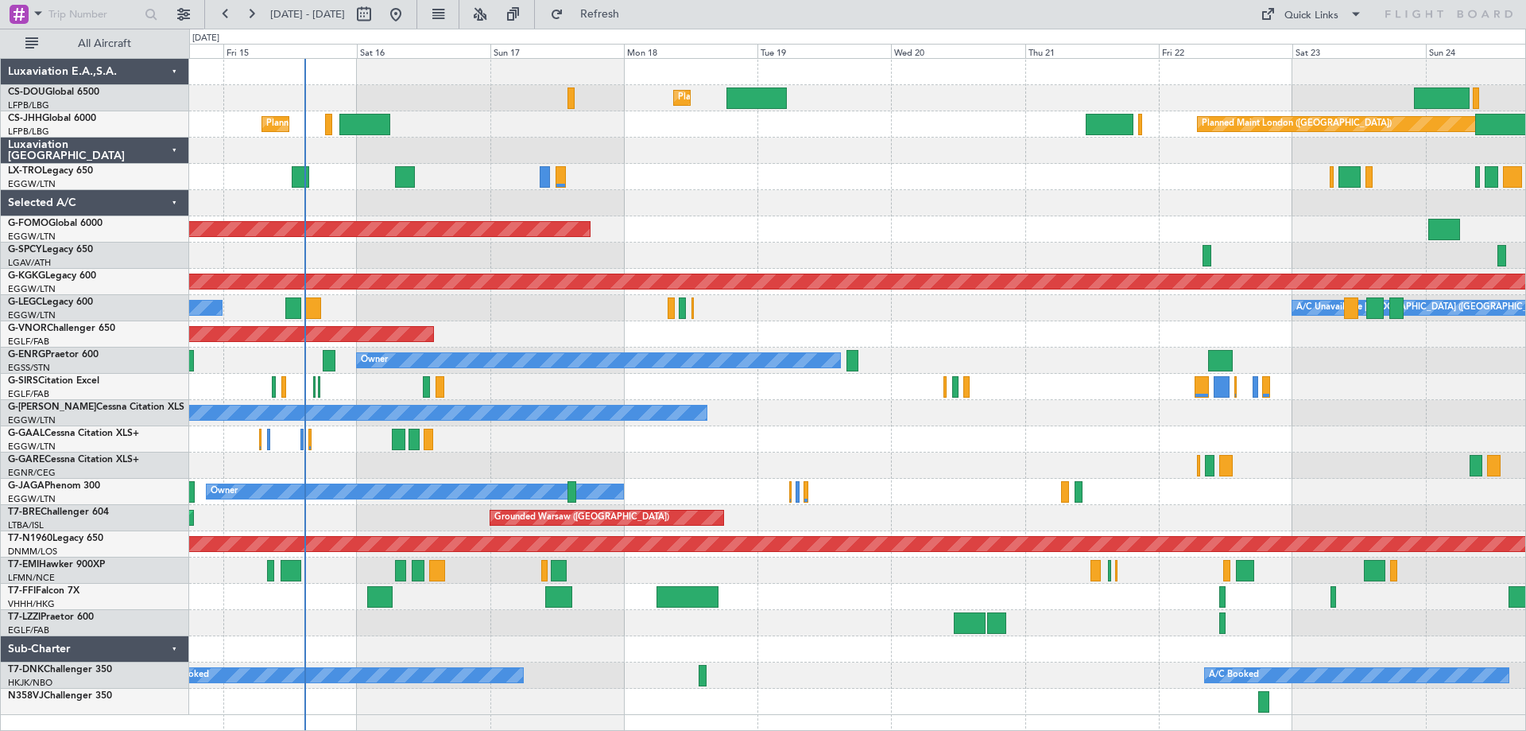
click at [1053, 401] on div "Planned Maint London (Luton) Unplanned Maint Paris (Le Bourget) Planned Maint P…" at bounding box center [857, 387] width 1336 height 656
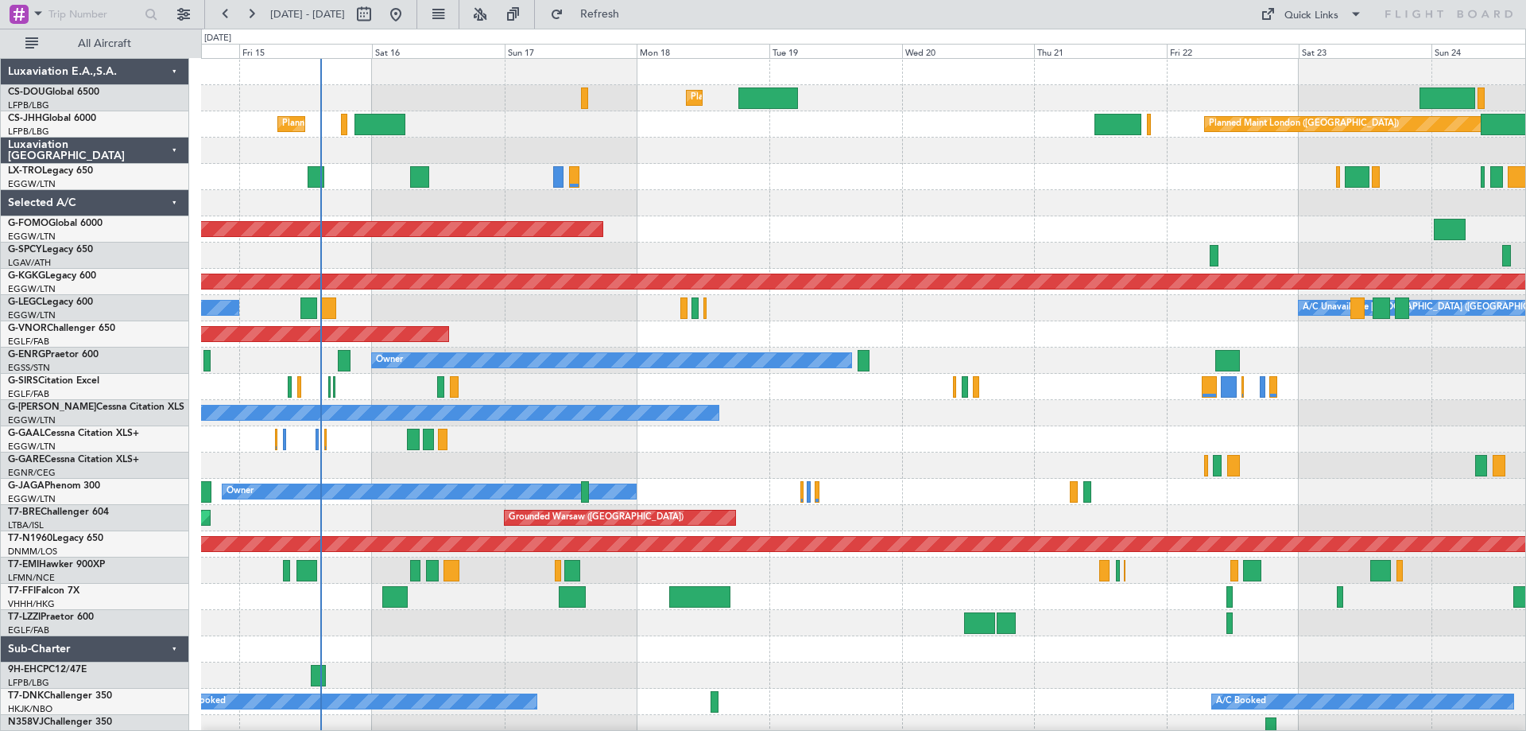
click at [712, 163] on div at bounding box center [863, 151] width 1324 height 26
click at [1315, 8] on div "Quick Links" at bounding box center [1312, 16] width 54 height 16
click at [1319, 54] on button "Trip Builder" at bounding box center [1312, 52] width 119 height 38
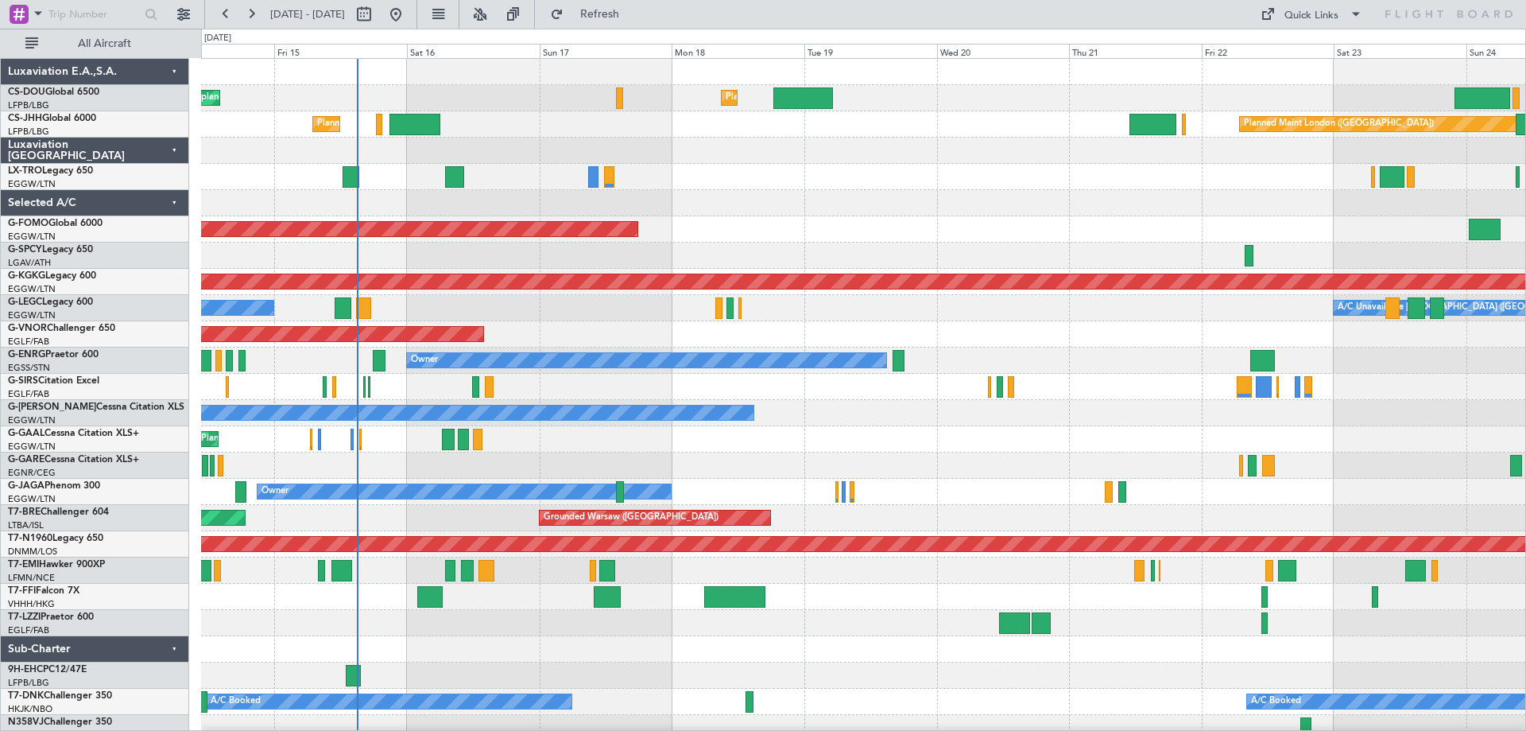
click at [700, 194] on div at bounding box center [863, 203] width 1324 height 26
click at [252, 12] on button at bounding box center [250, 14] width 25 height 25
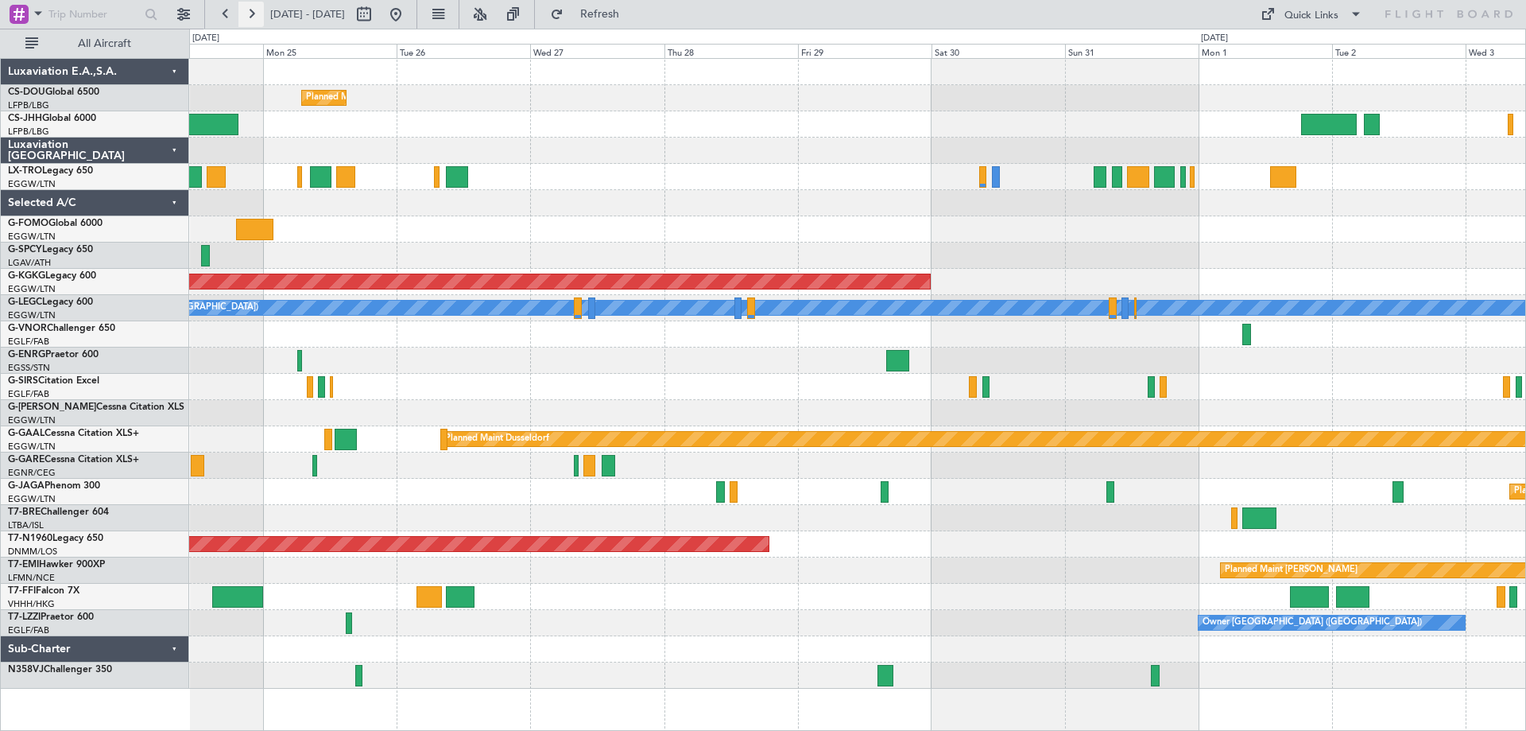
click at [252, 12] on button at bounding box center [250, 14] width 25 height 25
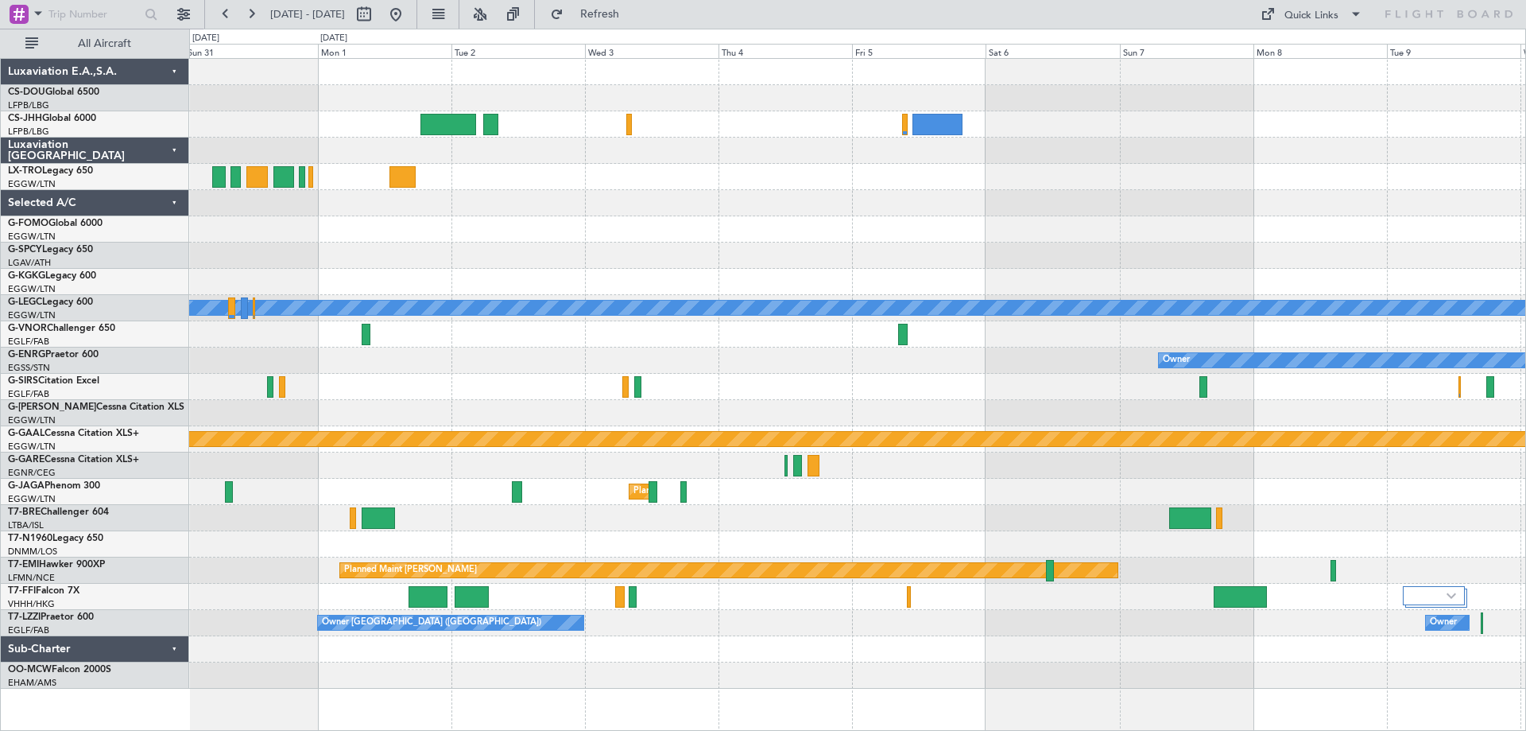
click at [781, 163] on div at bounding box center [857, 151] width 1336 height 26
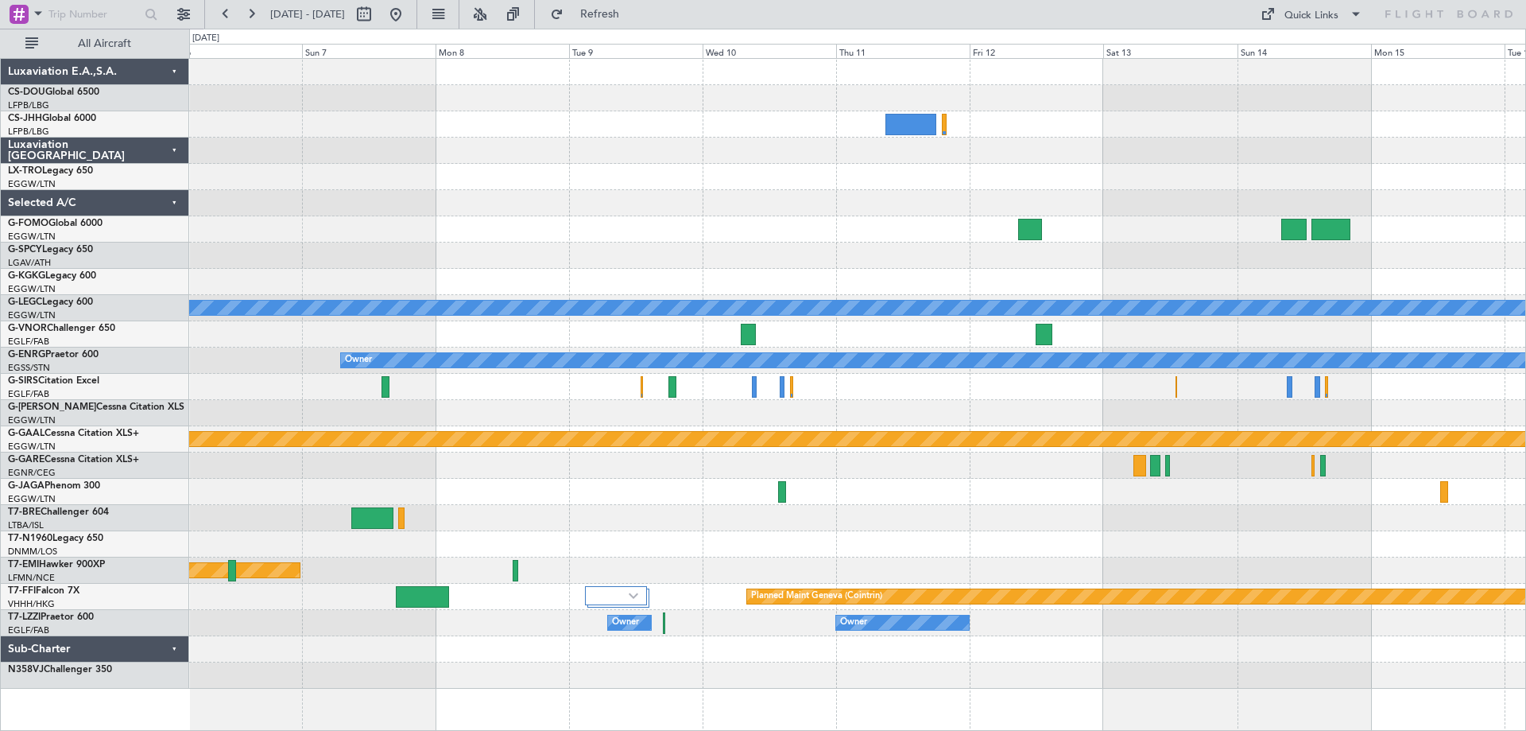
click at [321, 197] on div "A/C Unavailable London (Luton) Owner Planned Maint Dusseldorf Planned Maint Che…" at bounding box center [857, 374] width 1336 height 630
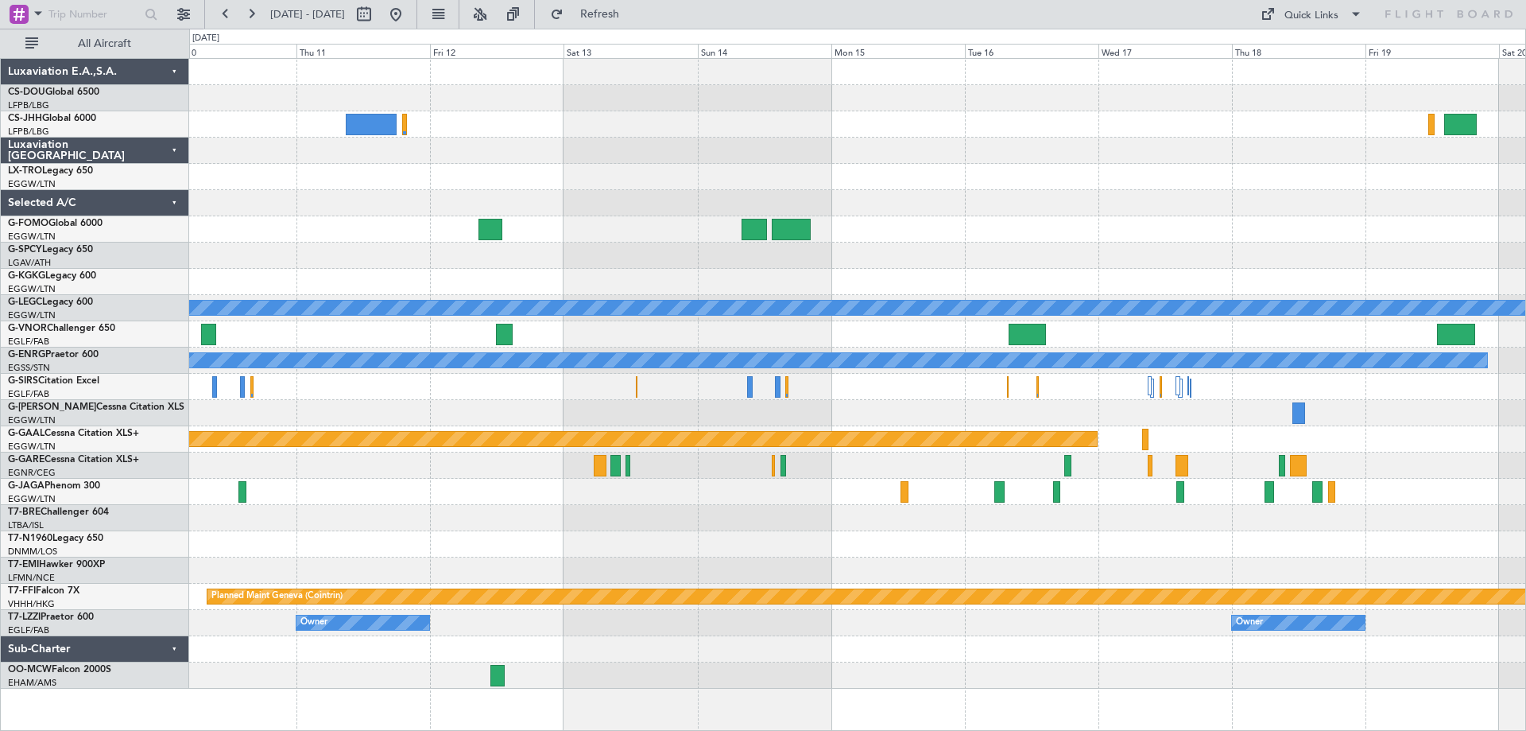
click at [435, 181] on div at bounding box center [857, 177] width 1336 height 26
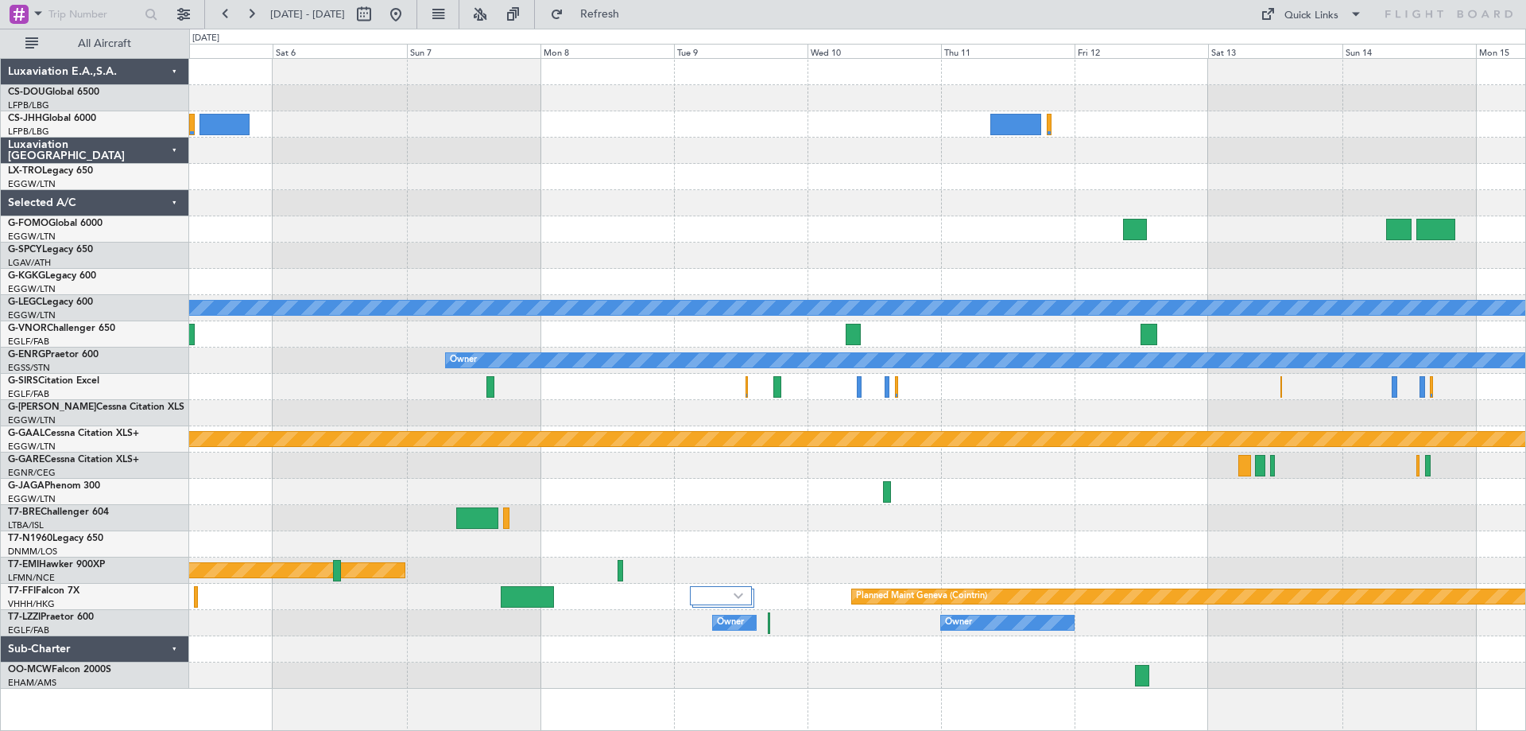
click at [1032, 215] on div "A/C Unavailable London (Luton) Owner Planned Maint Dusseldorf Planned Maint Lon…" at bounding box center [857, 374] width 1336 height 630
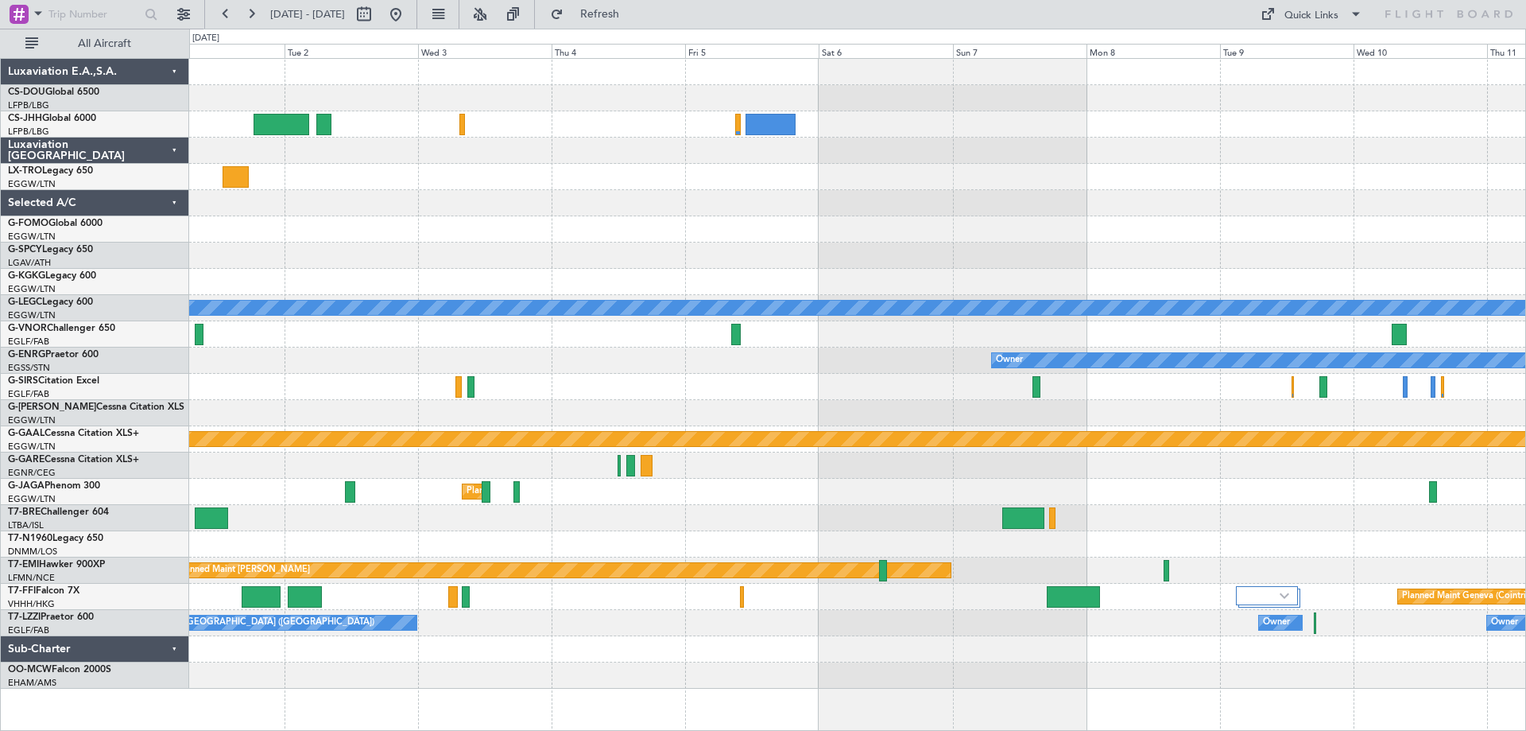
click at [1059, 173] on div at bounding box center [857, 177] width 1336 height 26
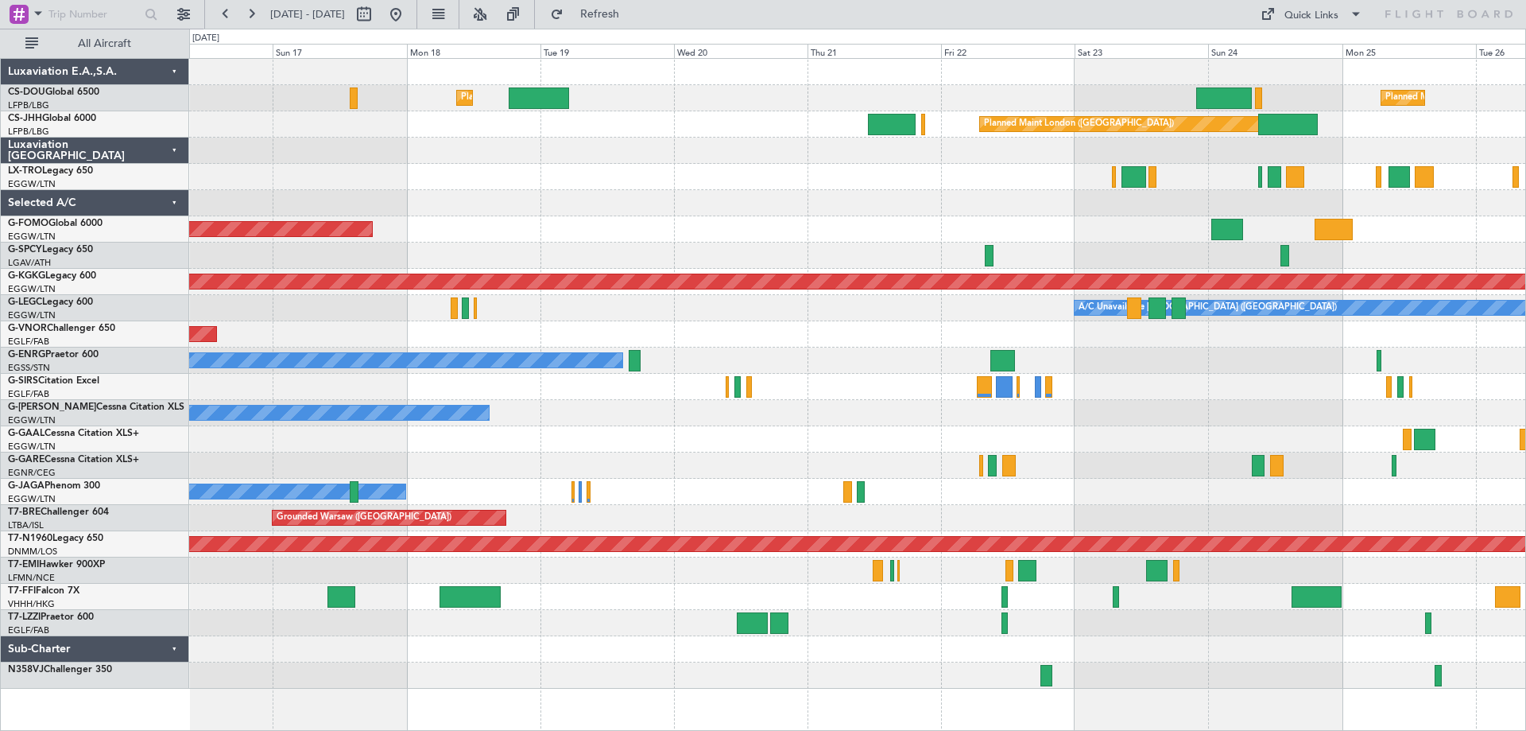
click at [1158, 211] on div "Planned Maint Paris (Le Bourget) Planned Maint London (Luton) Planned Maint Lon…" at bounding box center [857, 374] width 1336 height 630
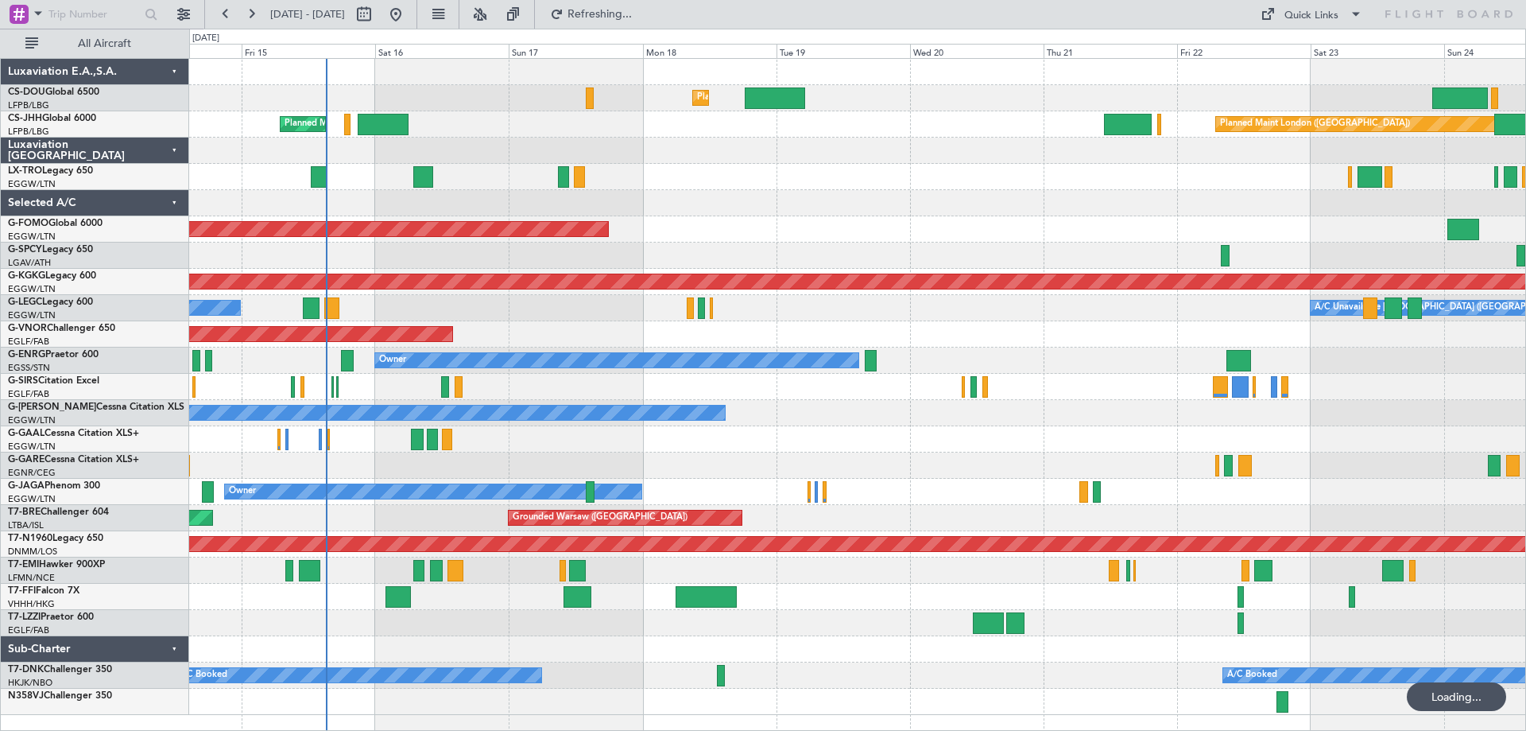
click at [843, 216] on div "Planned Maint Windsor Locks ([PERSON_NAME] Intl)" at bounding box center [857, 229] width 1336 height 26
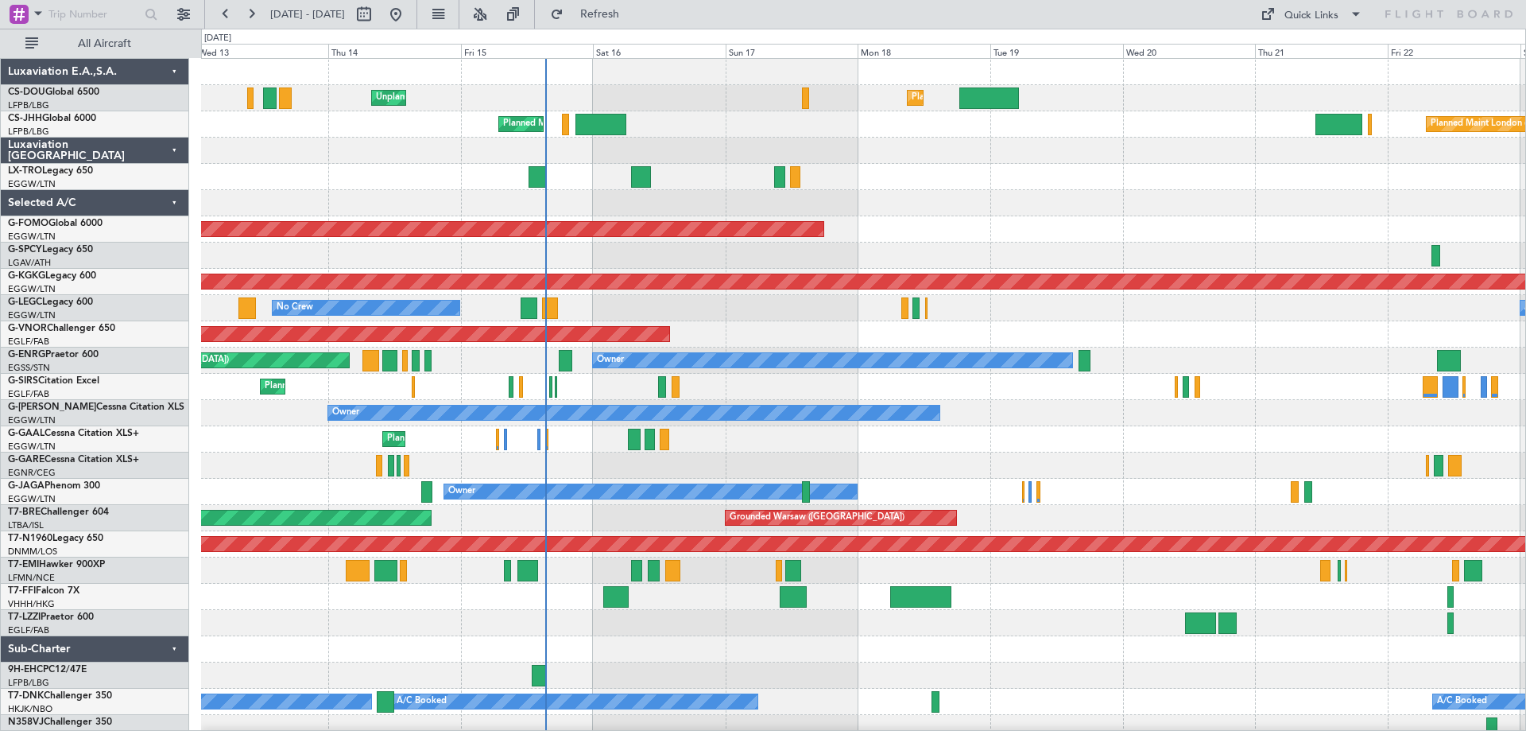
click at [644, 317] on div "A/C Unavailable London (Luton) No Crew" at bounding box center [863, 308] width 1324 height 26
click at [634, 9] on span "Refresh" at bounding box center [600, 14] width 67 height 11
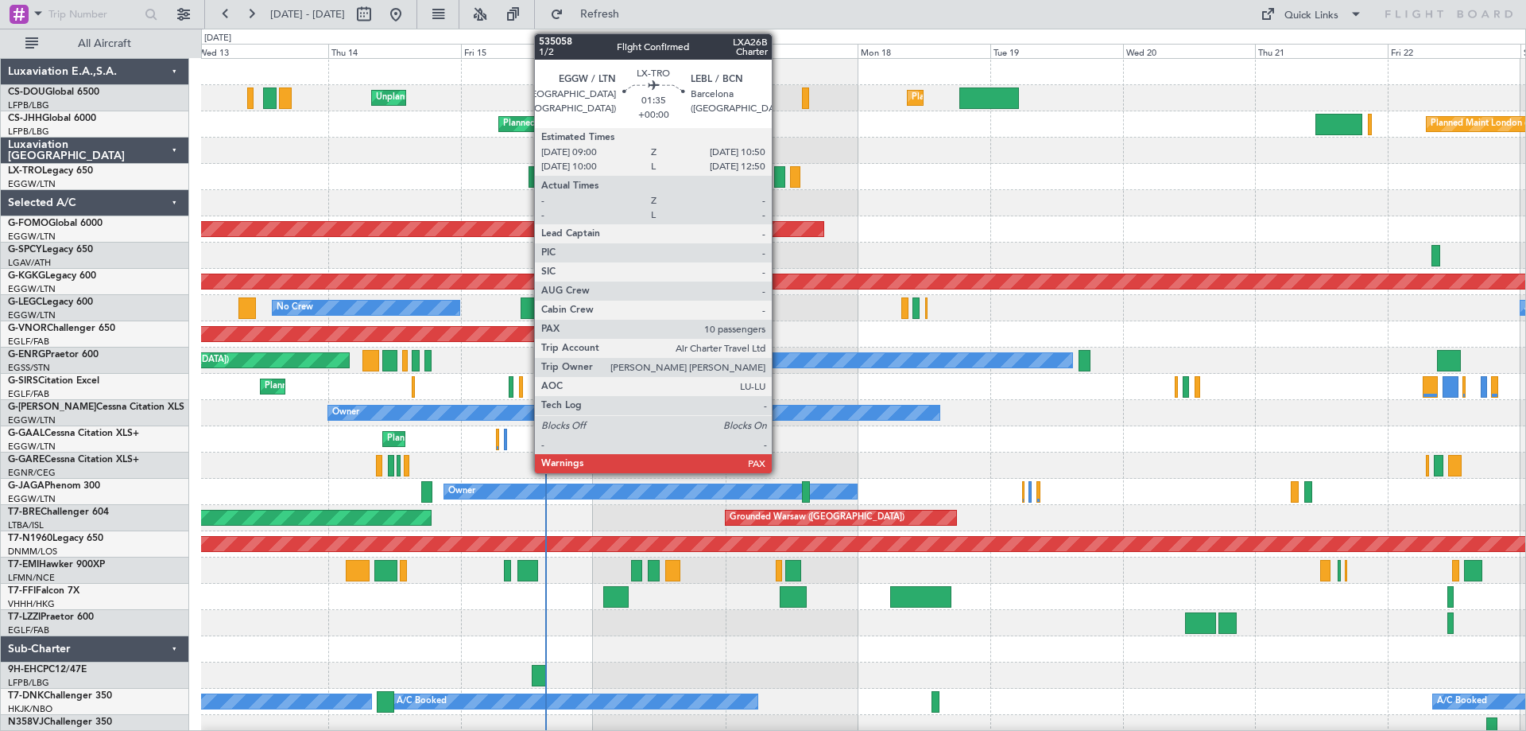
click at [918, 161] on div at bounding box center [863, 151] width 1324 height 26
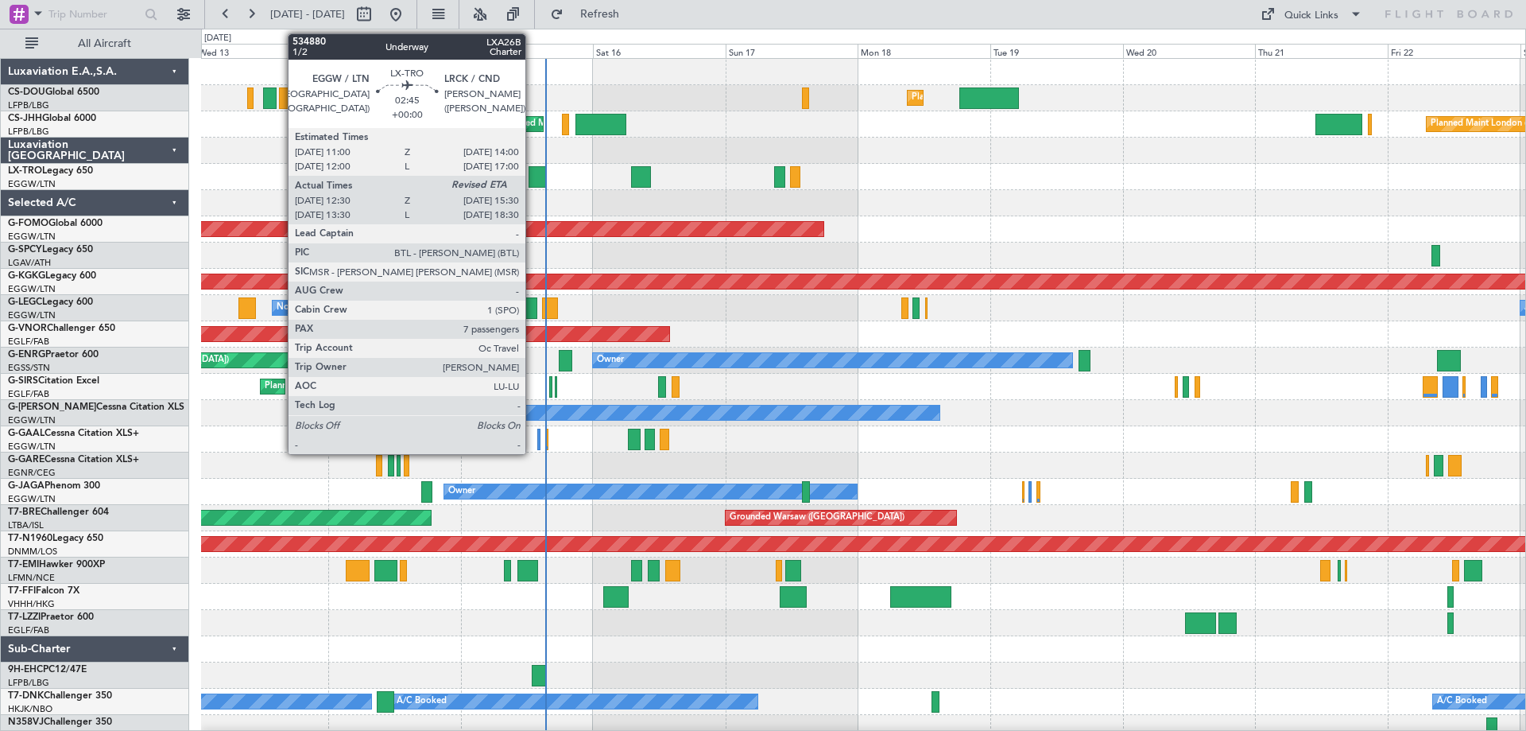
click at [533, 176] on div at bounding box center [537, 176] width 17 height 21
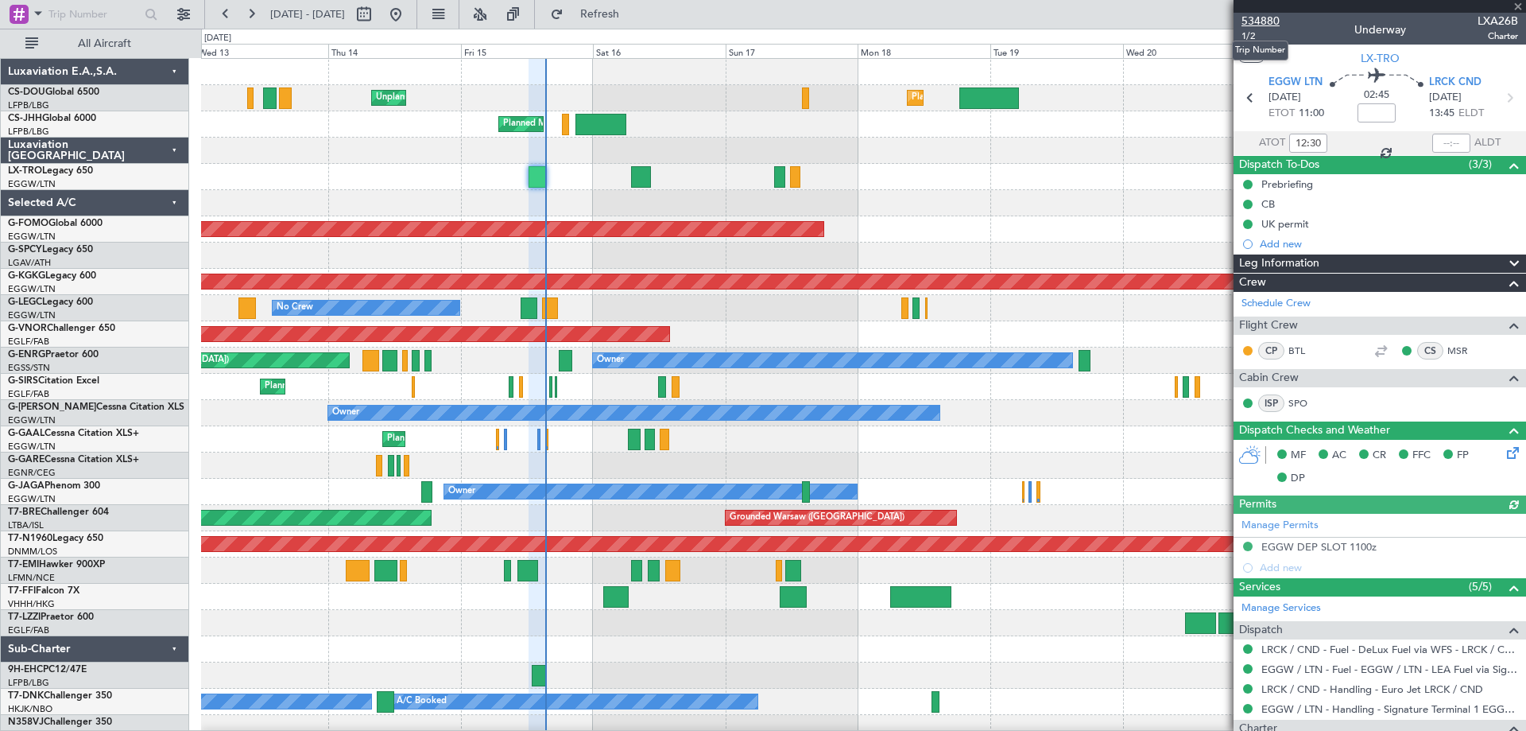
click at [1270, 24] on span "534880" at bounding box center [1261, 21] width 38 height 17
click at [1520, 3] on span at bounding box center [1518, 7] width 16 height 14
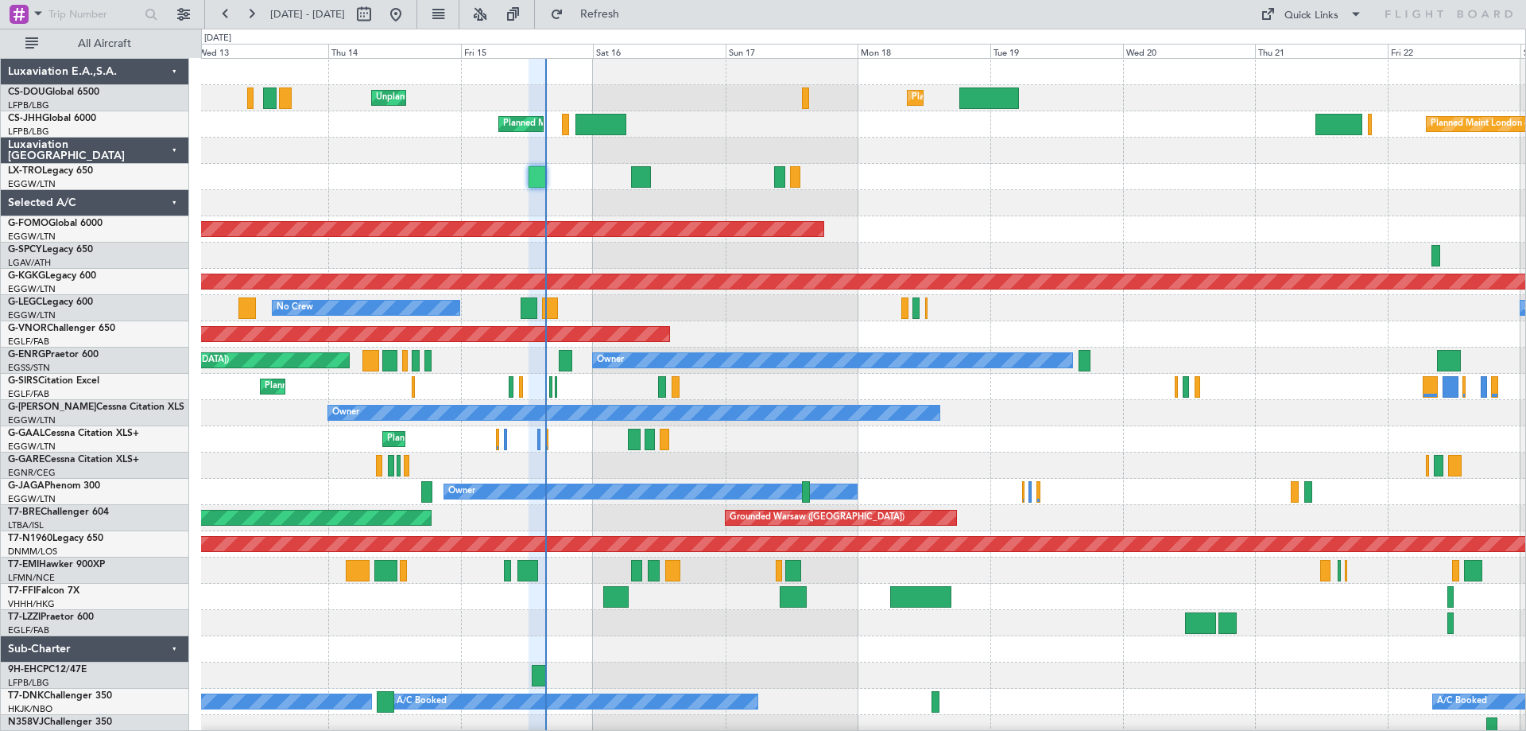
type input "0"
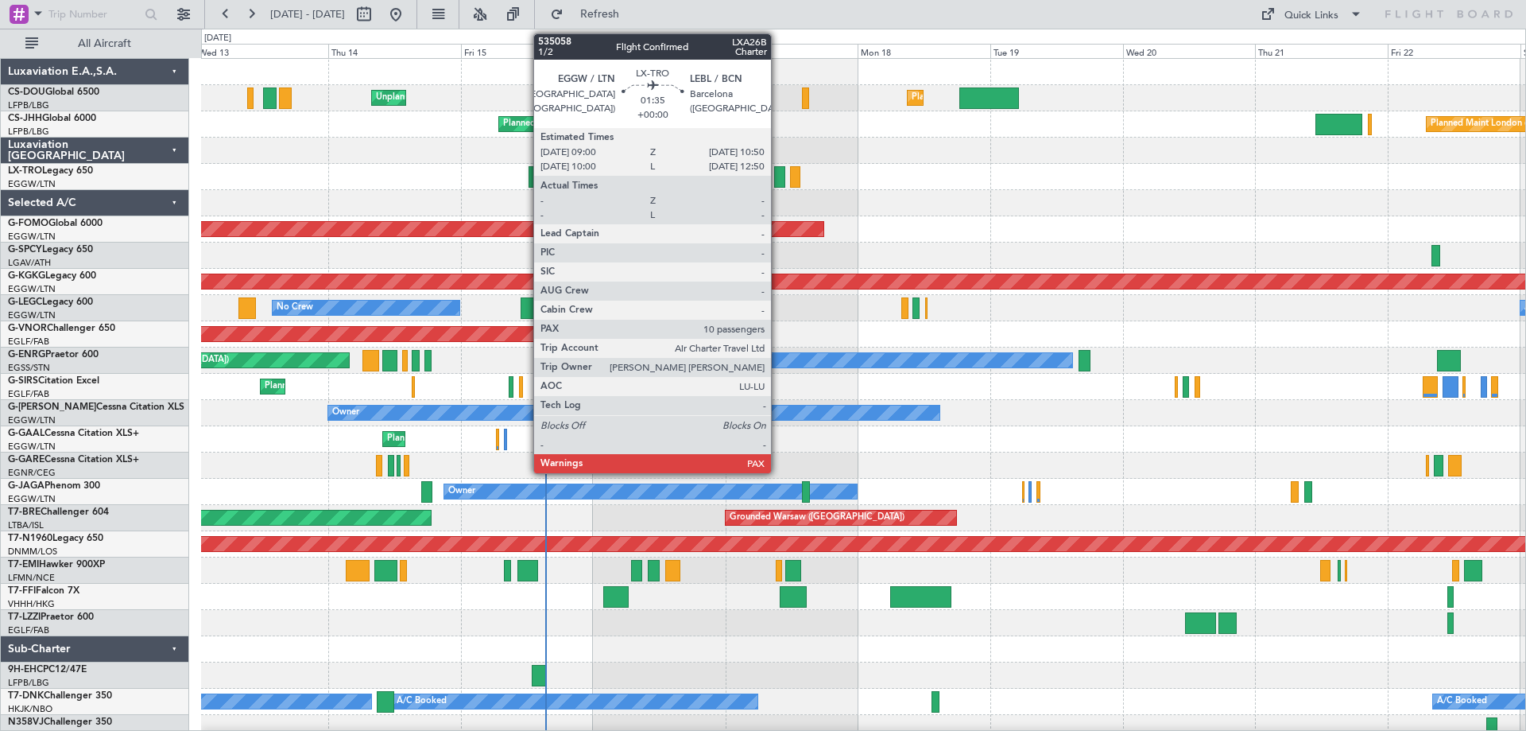
click at [778, 172] on div at bounding box center [779, 176] width 10 height 21
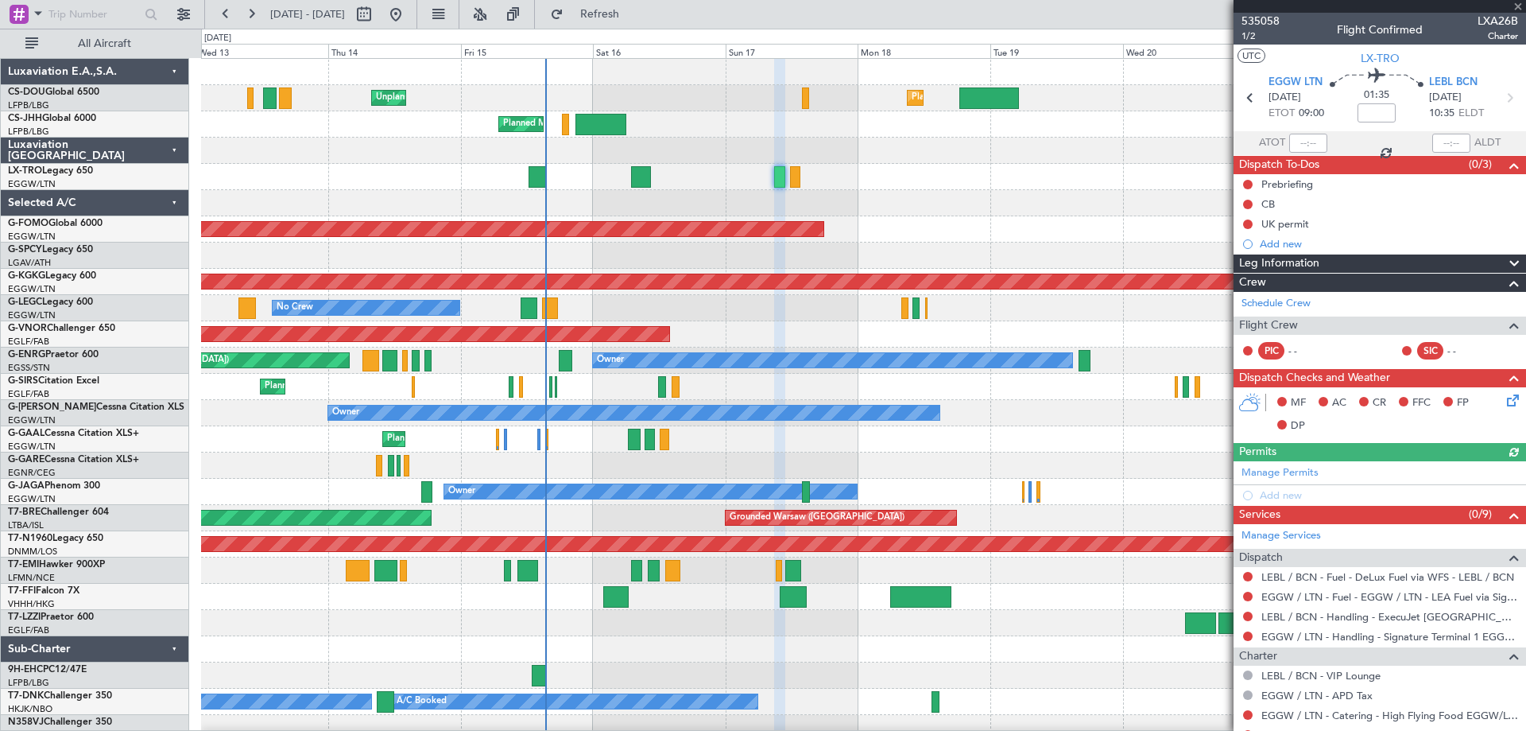
scroll to position [197, 0]
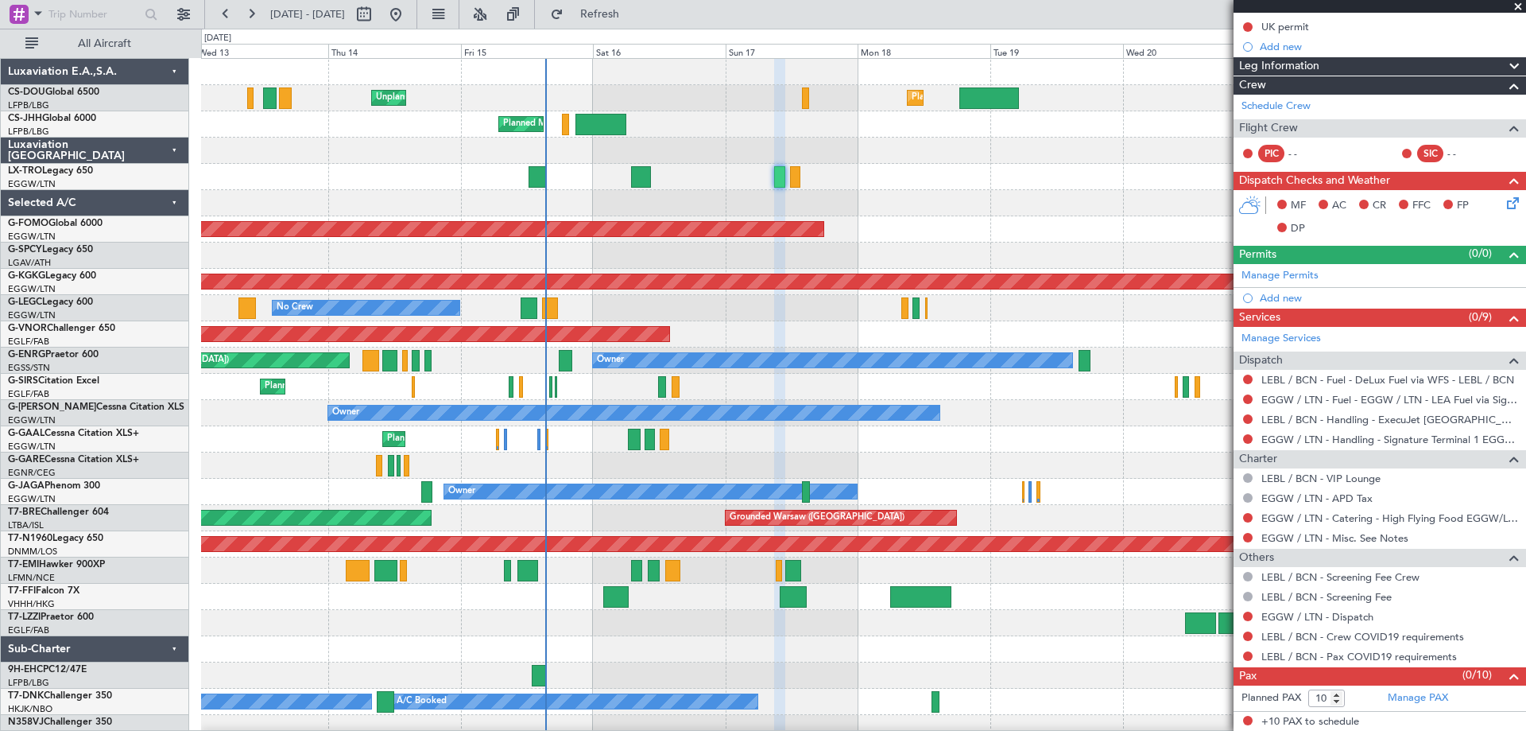
click at [1517, 6] on span at bounding box center [1518, 7] width 16 height 14
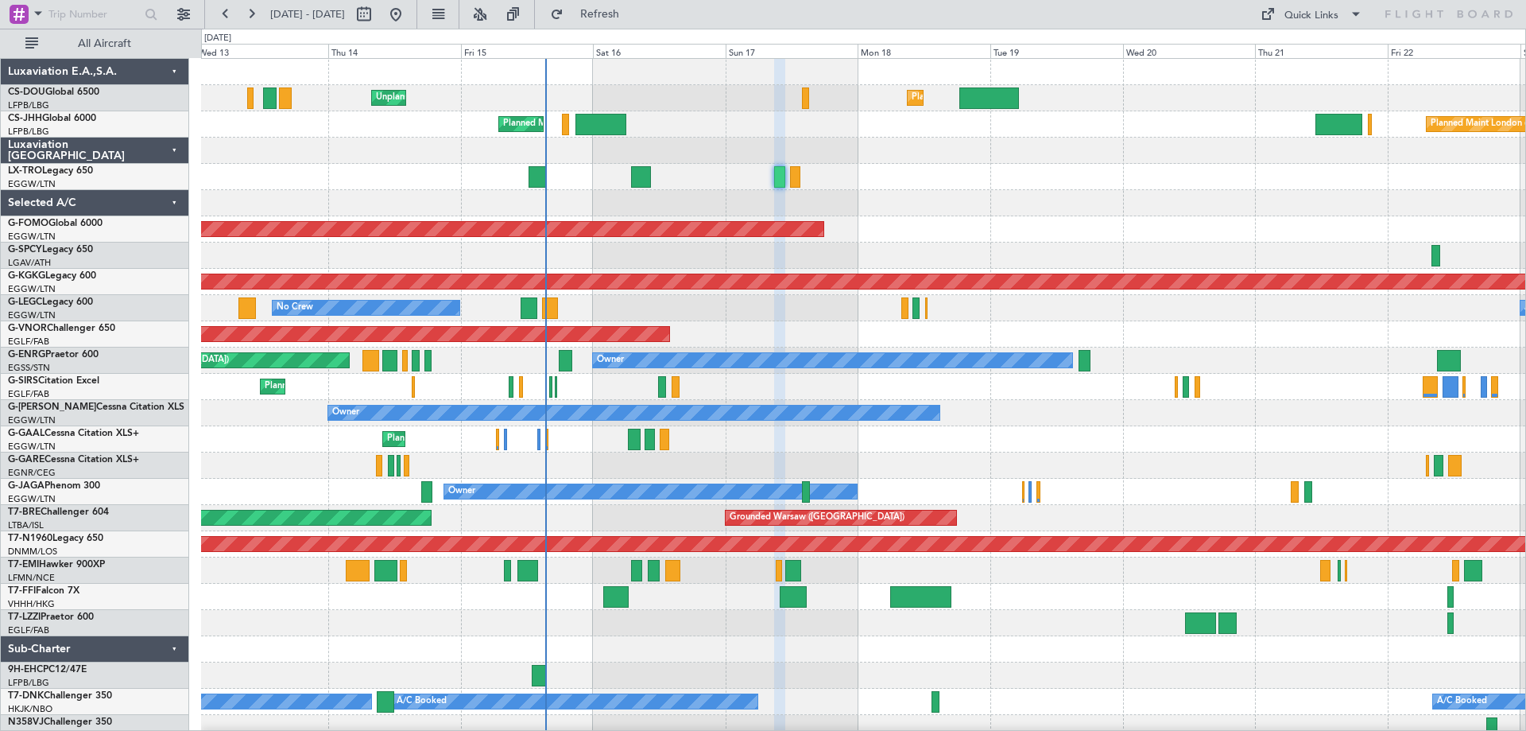
type input "0"
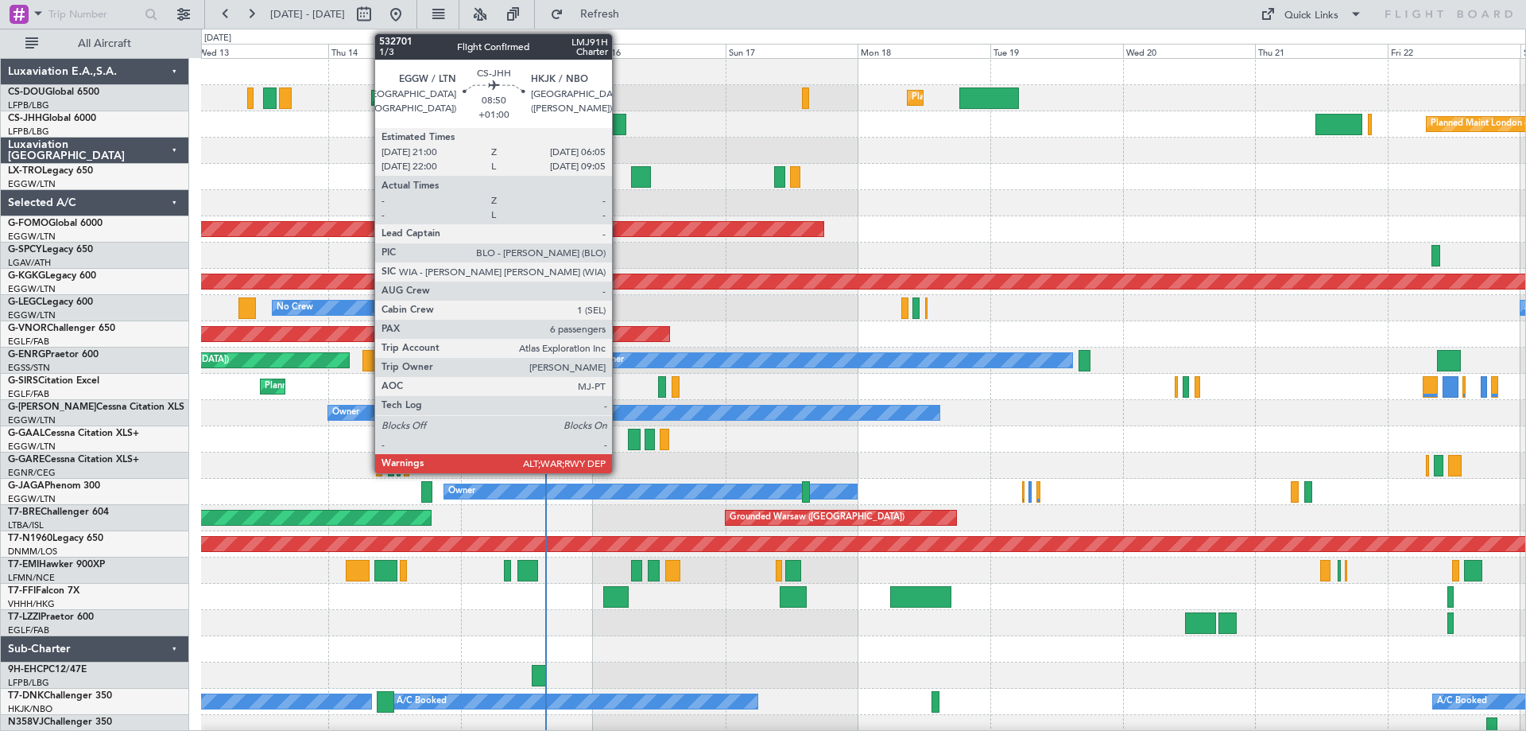
click at [619, 122] on div at bounding box center [601, 124] width 51 height 21
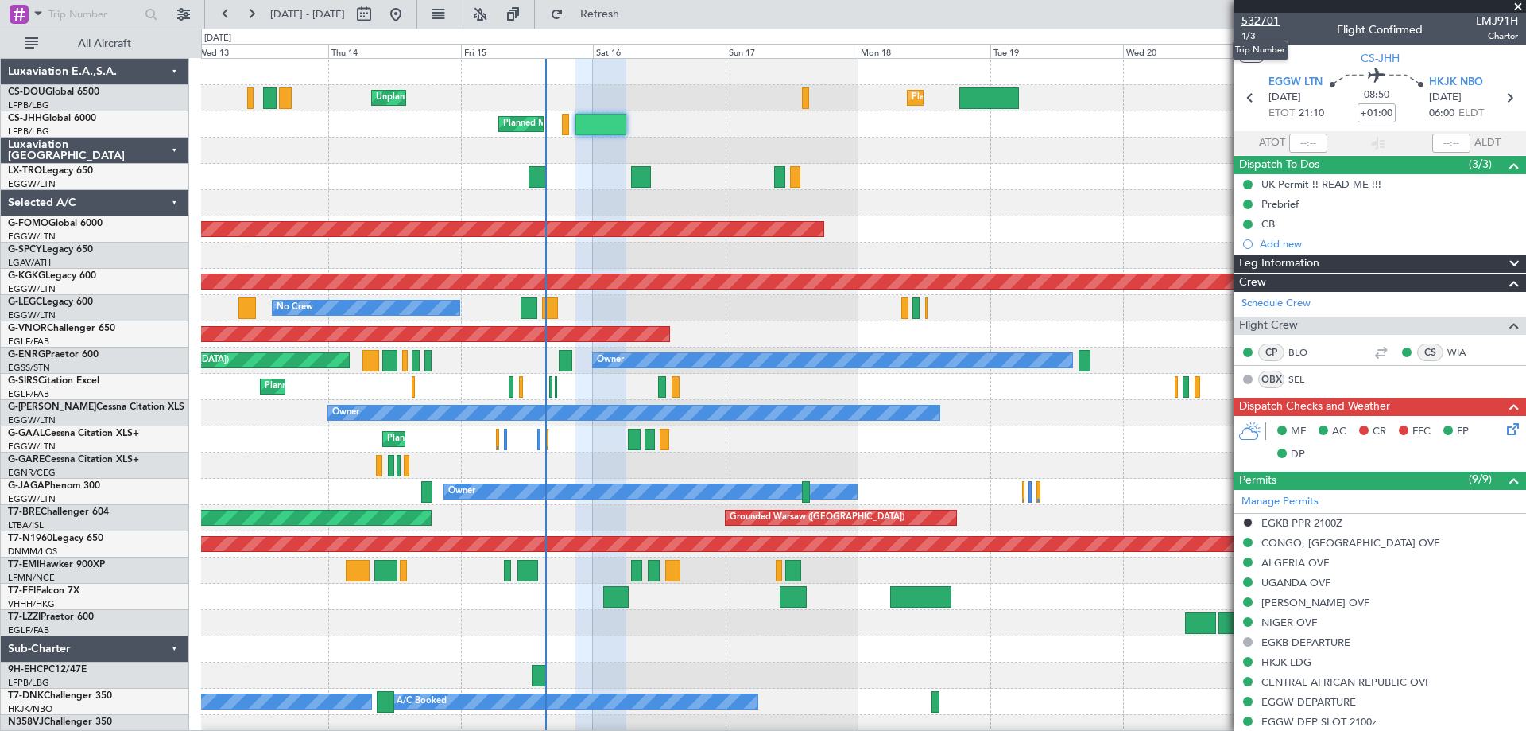
click at [1268, 20] on span "532701" at bounding box center [1261, 21] width 38 height 17
click at [1514, 4] on span at bounding box center [1518, 7] width 16 height 14
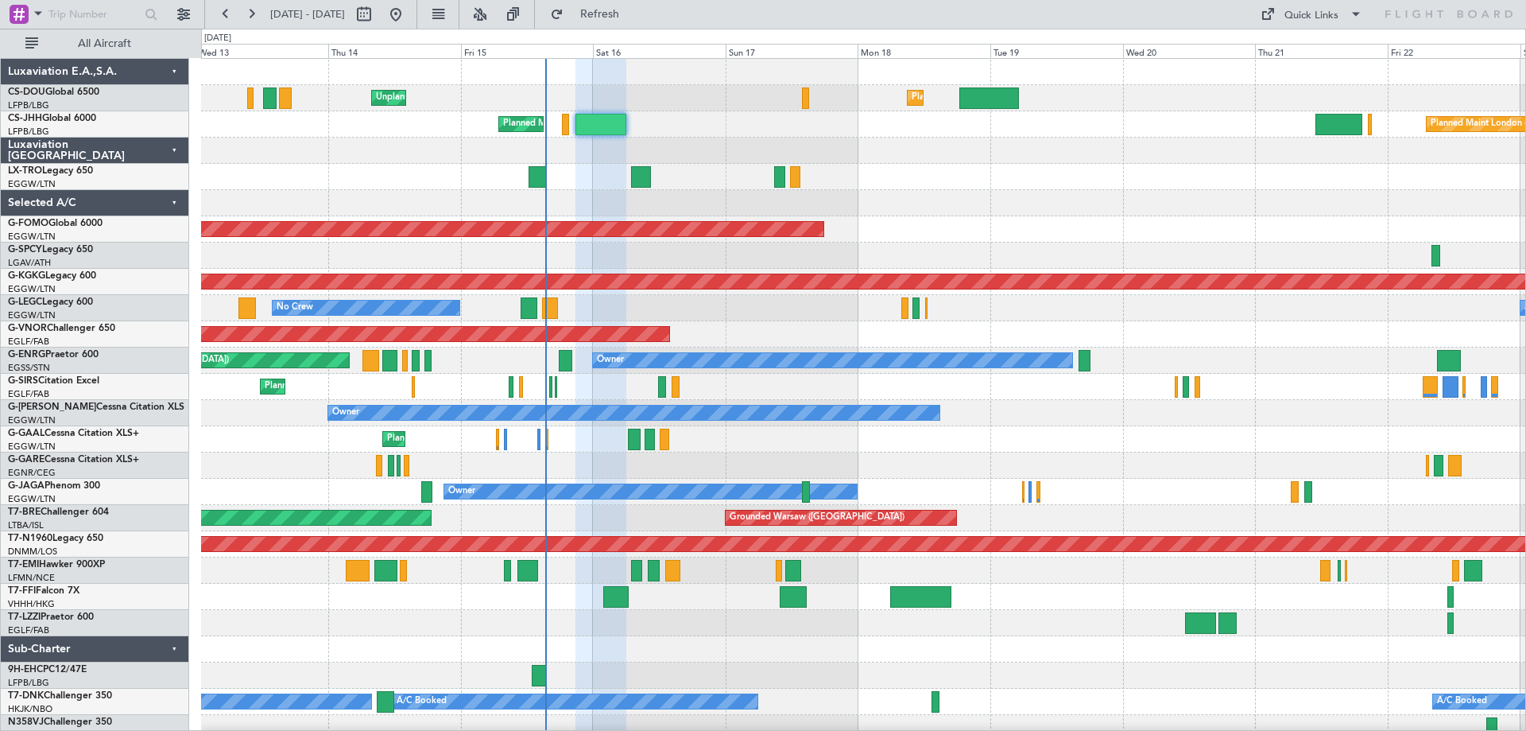
type input "0"
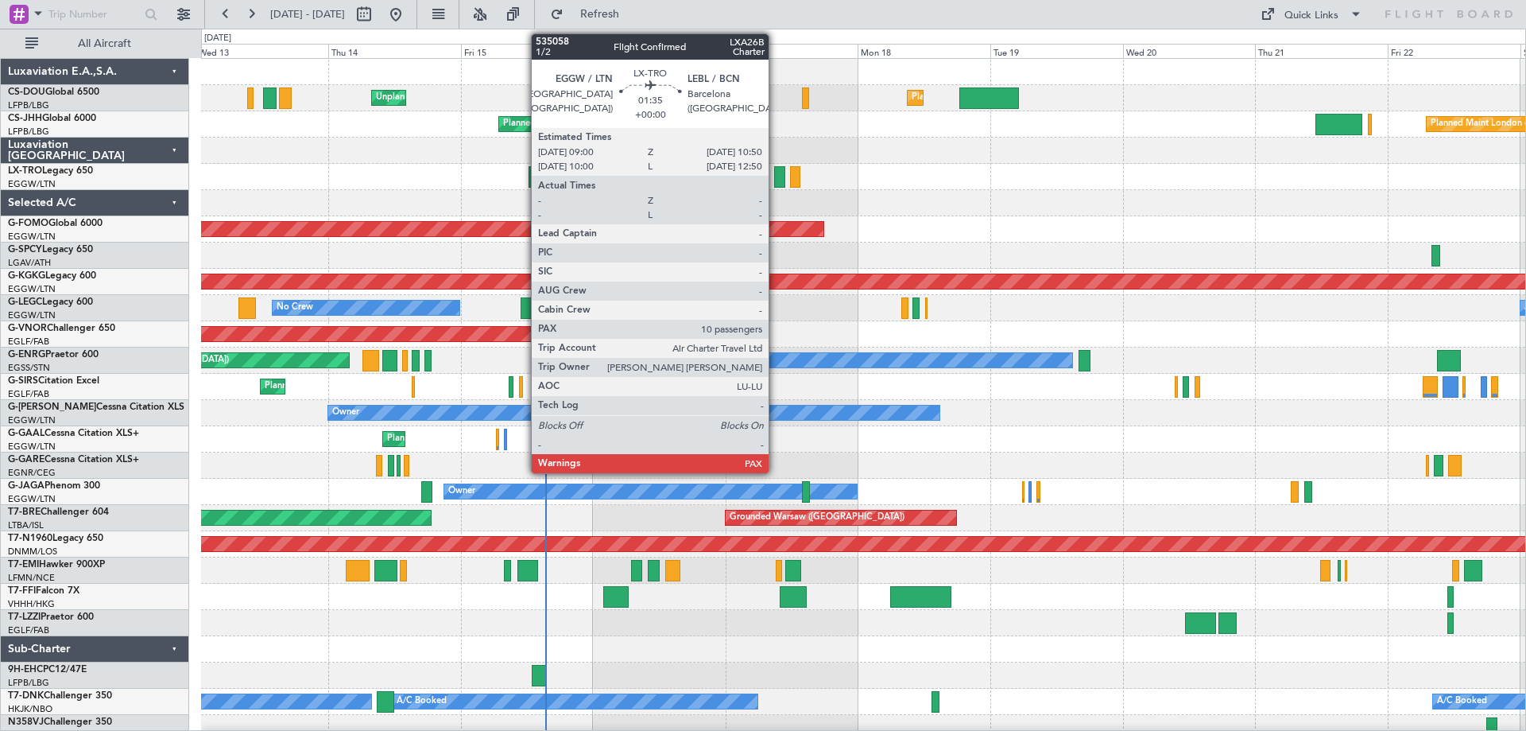
click at [776, 179] on div at bounding box center [779, 176] width 10 height 21
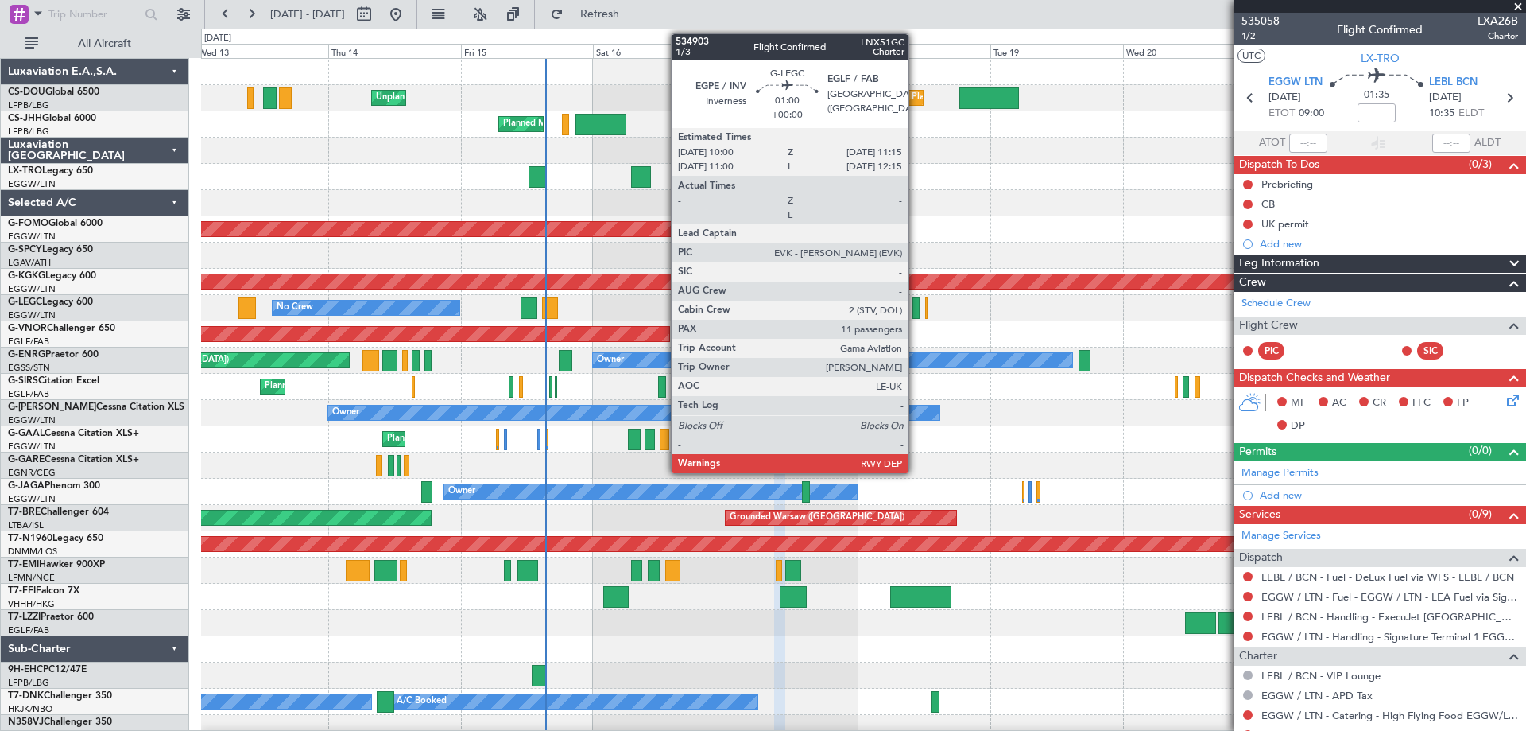
click at [916, 307] on div at bounding box center [916, 307] width 7 height 21
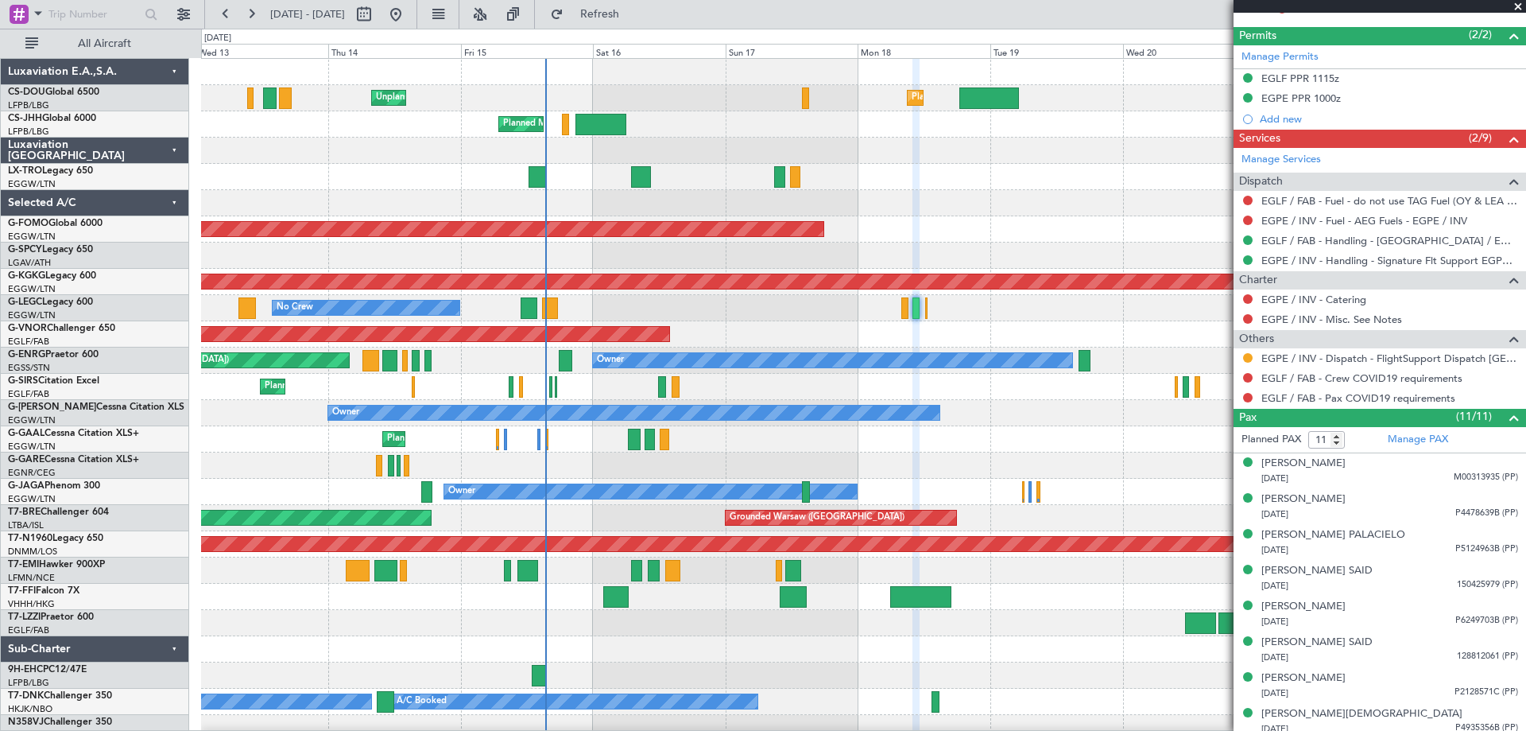
scroll to position [592, 0]
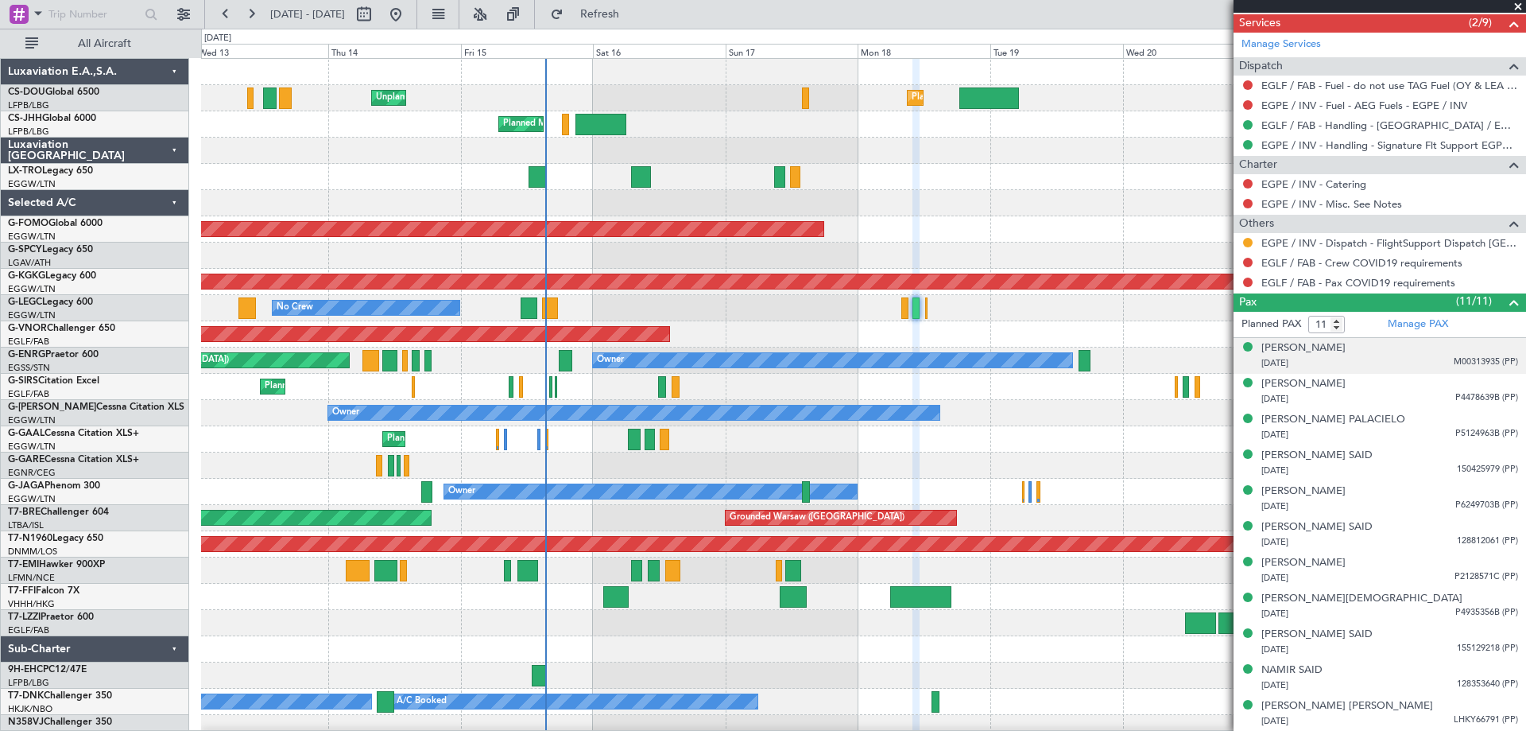
click at [1472, 363] on span "M00313935 (PP)" at bounding box center [1486, 362] width 64 height 14
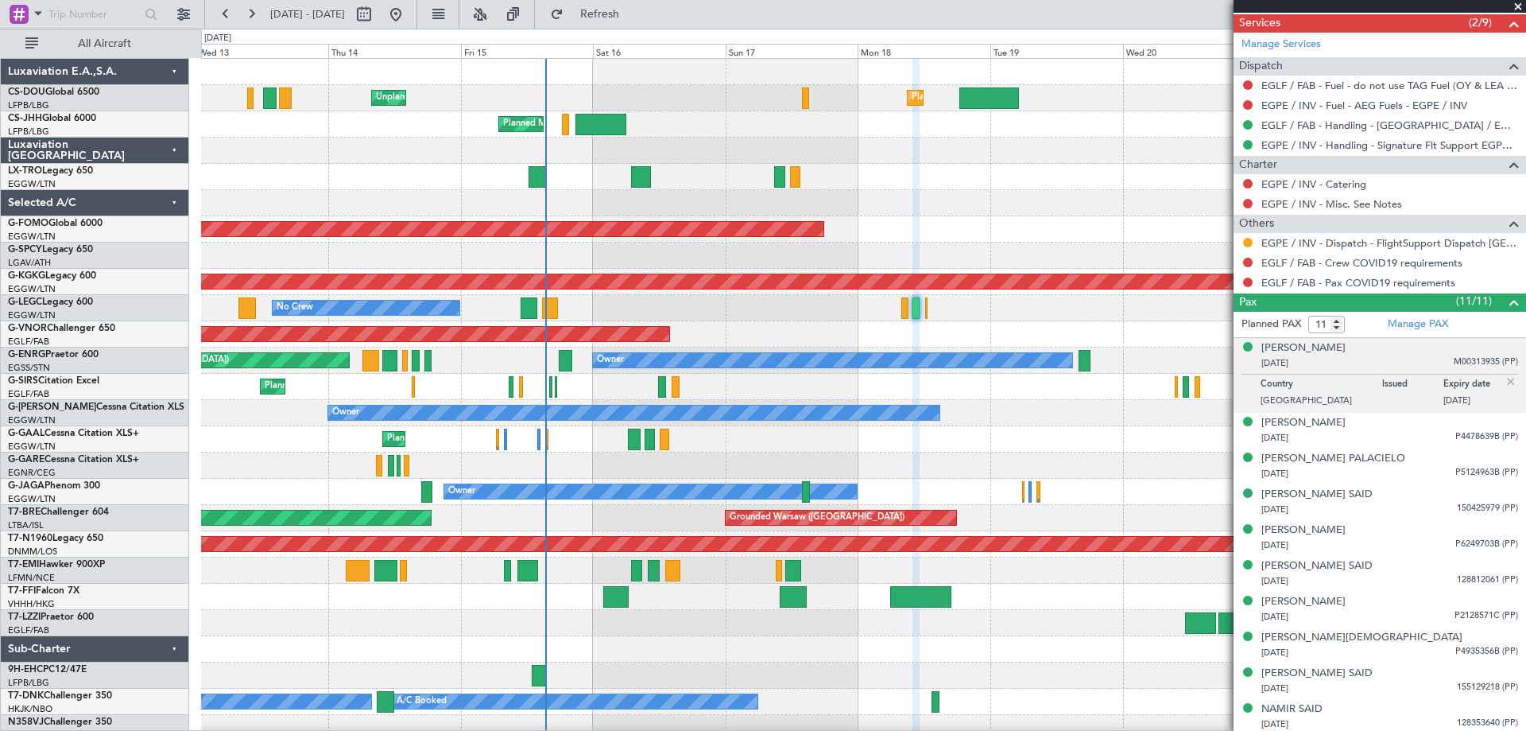
click at [1504, 377] on img at bounding box center [1511, 381] width 14 height 14
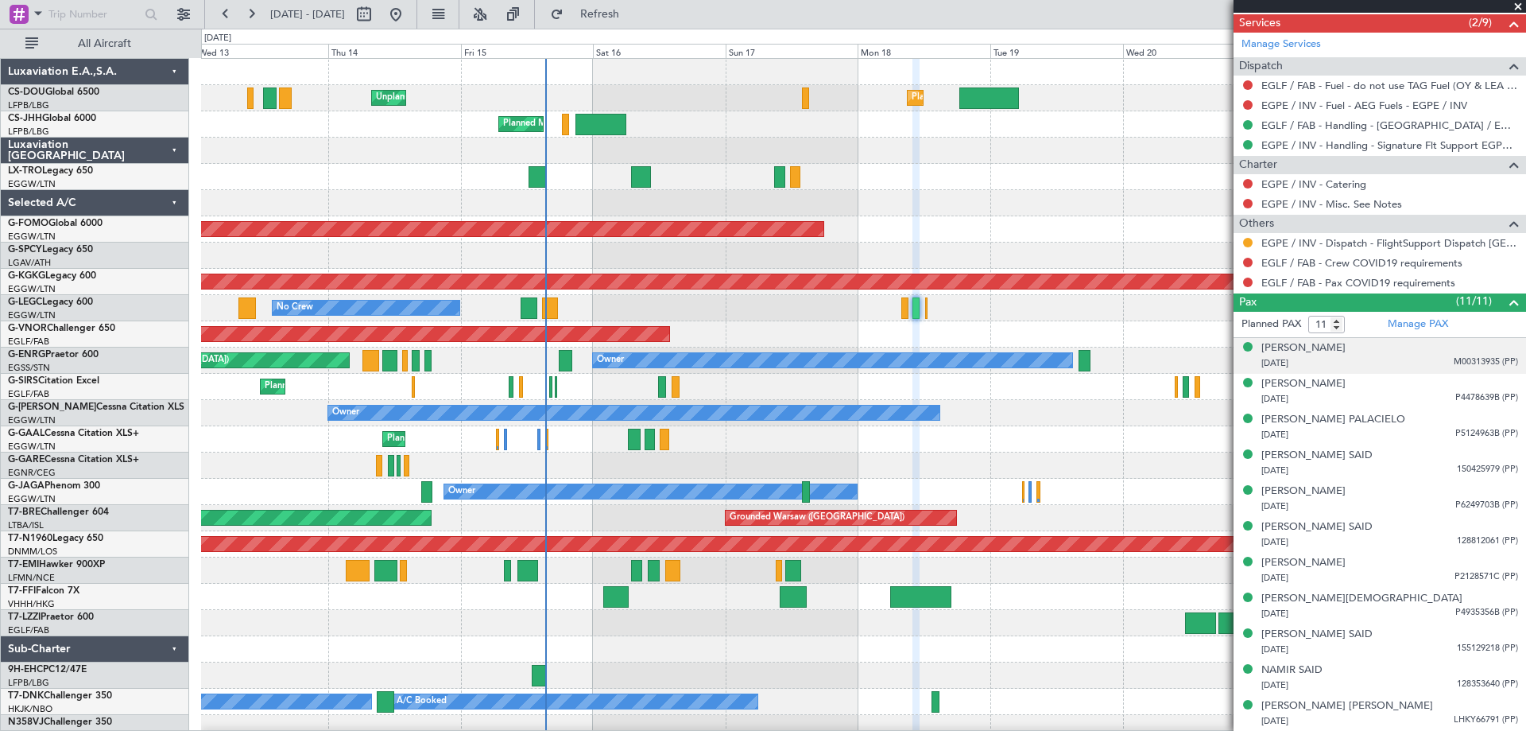
click at [1518, 4] on span at bounding box center [1518, 7] width 16 height 14
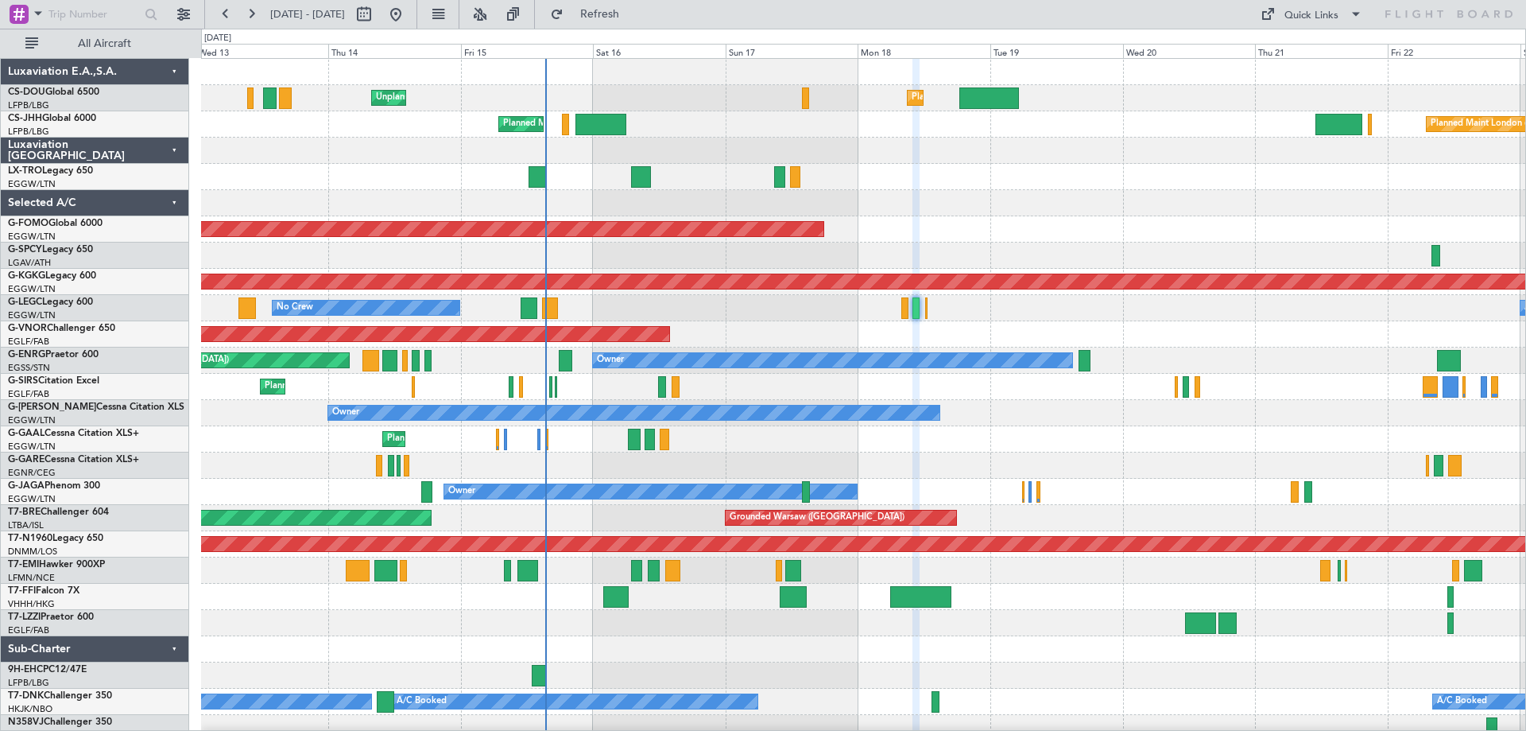
type input "0"
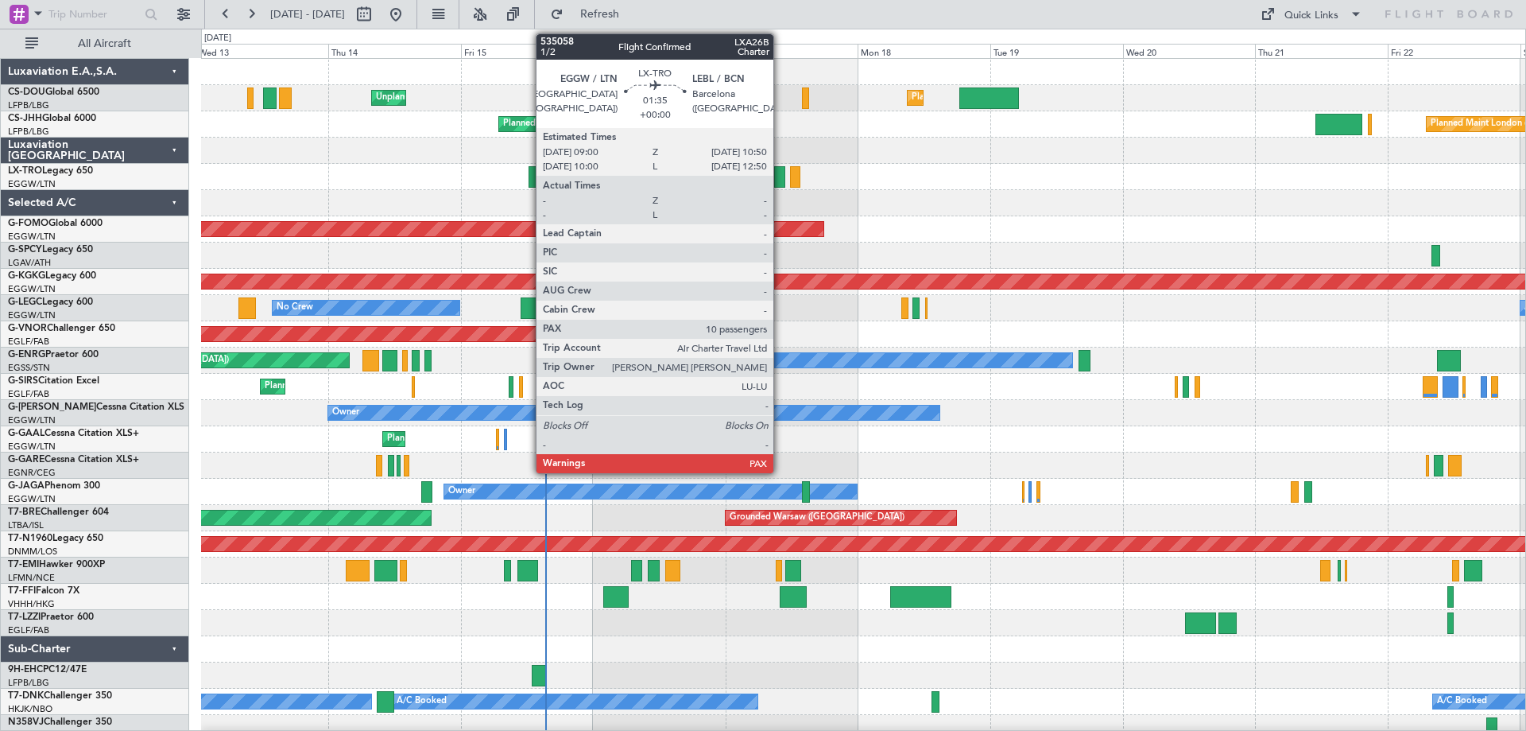
click at [781, 176] on div at bounding box center [779, 176] width 10 height 21
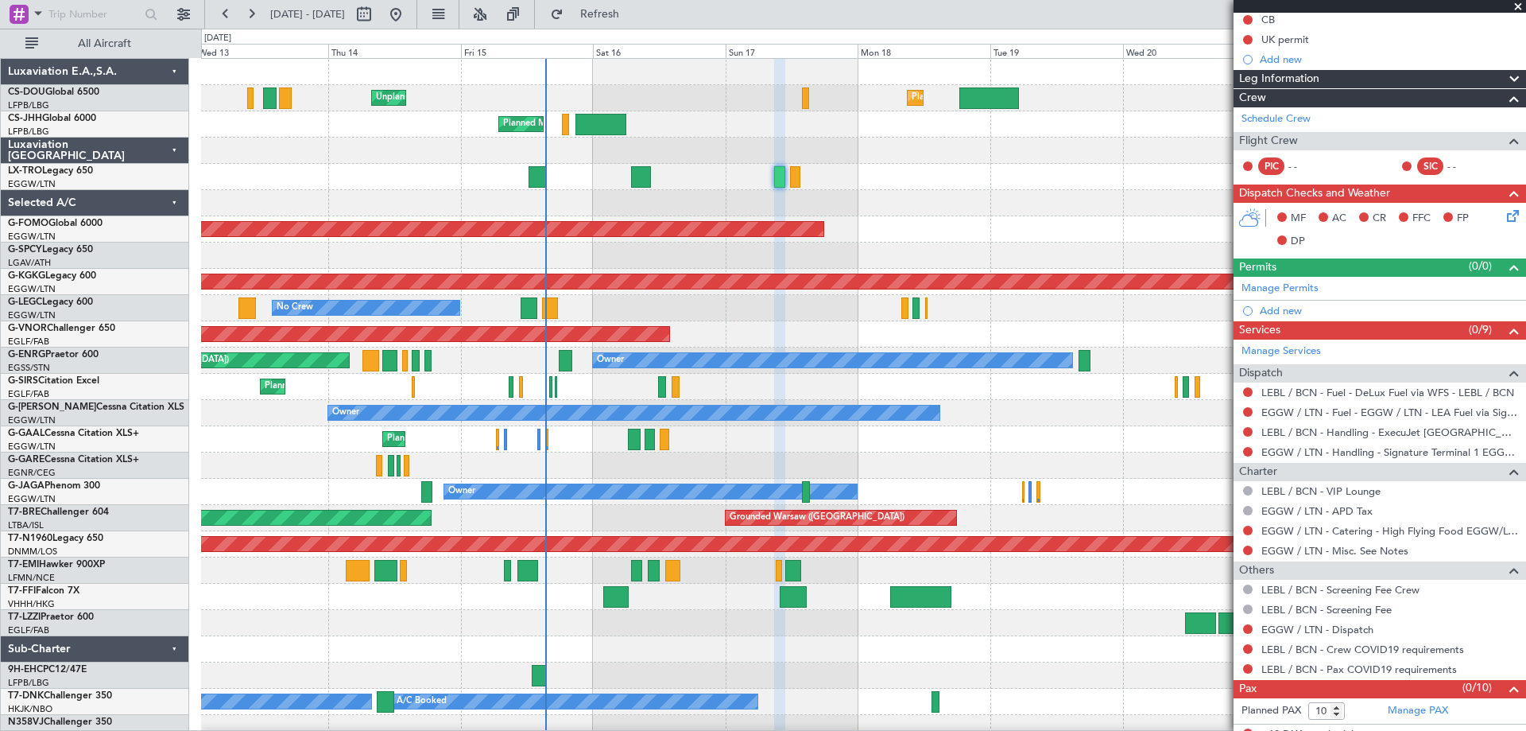
scroll to position [197, 0]
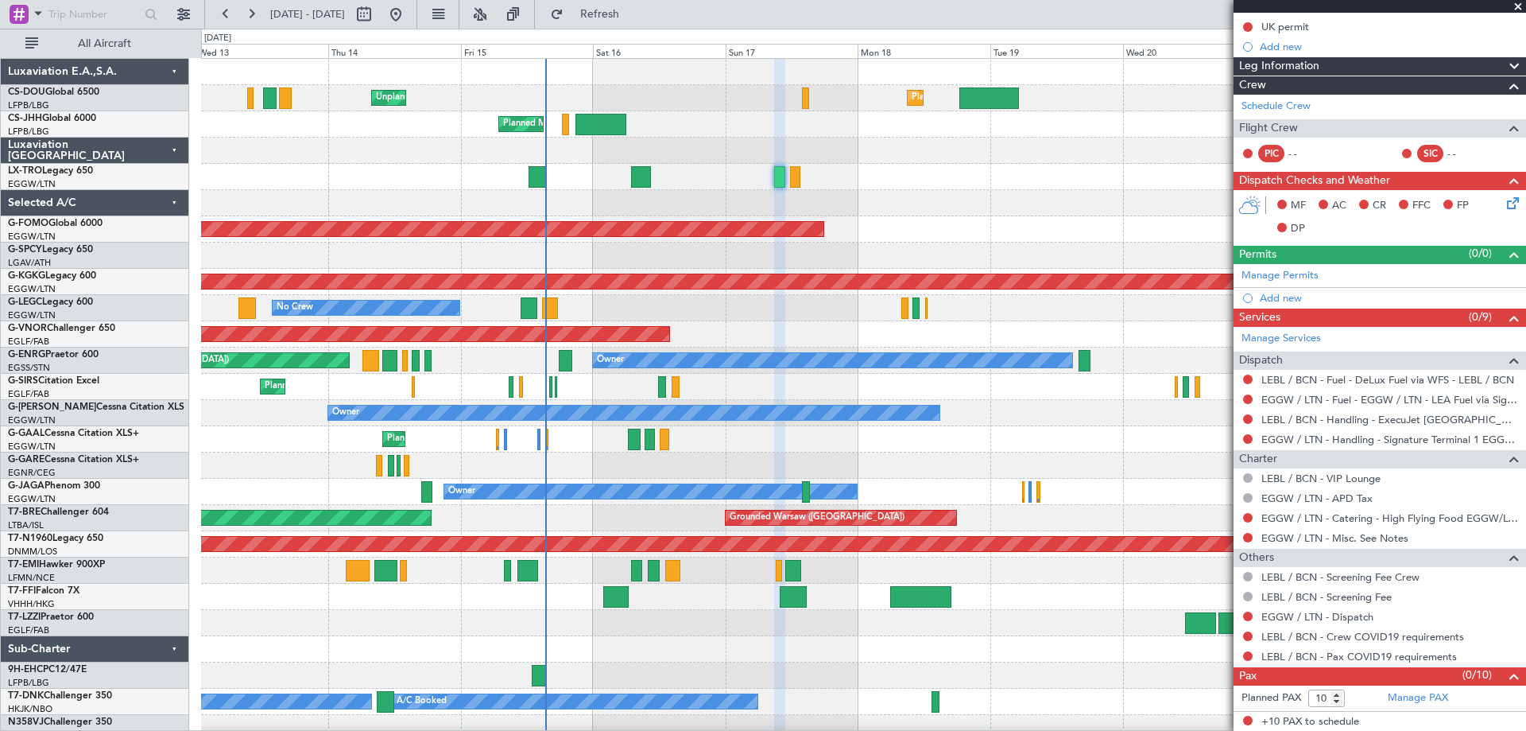
click at [1516, 5] on span at bounding box center [1518, 7] width 16 height 14
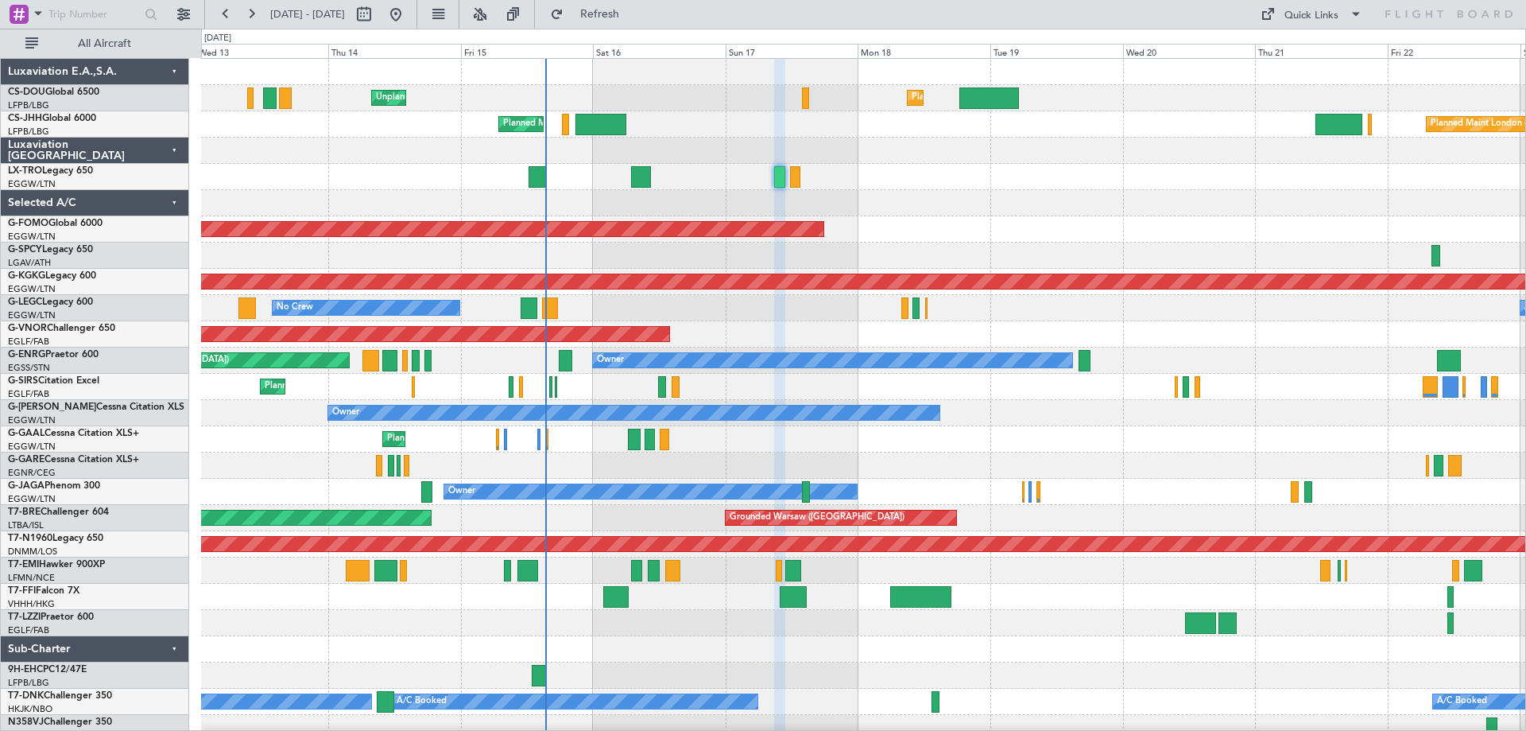
type input "0"
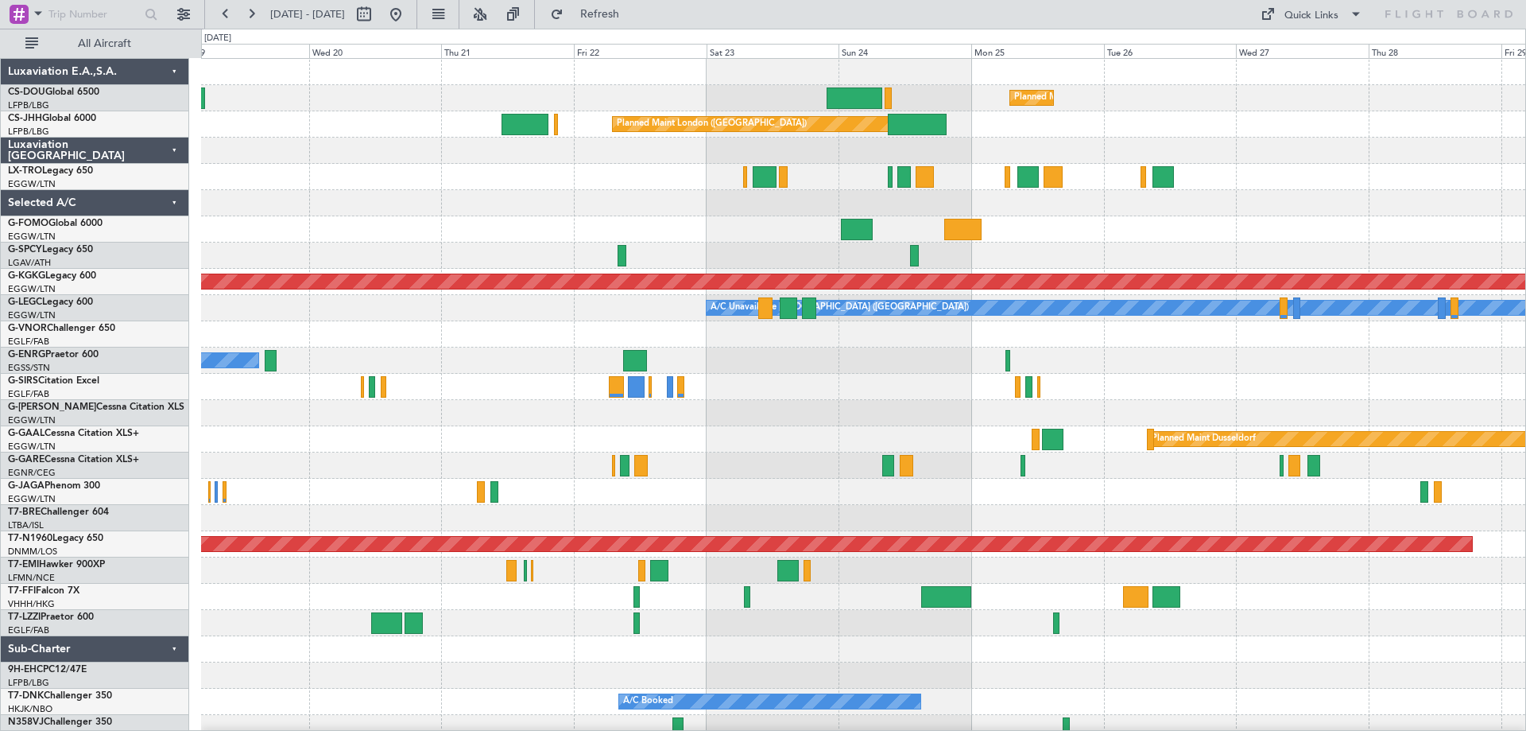
click at [535, 210] on div at bounding box center [863, 203] width 1324 height 26
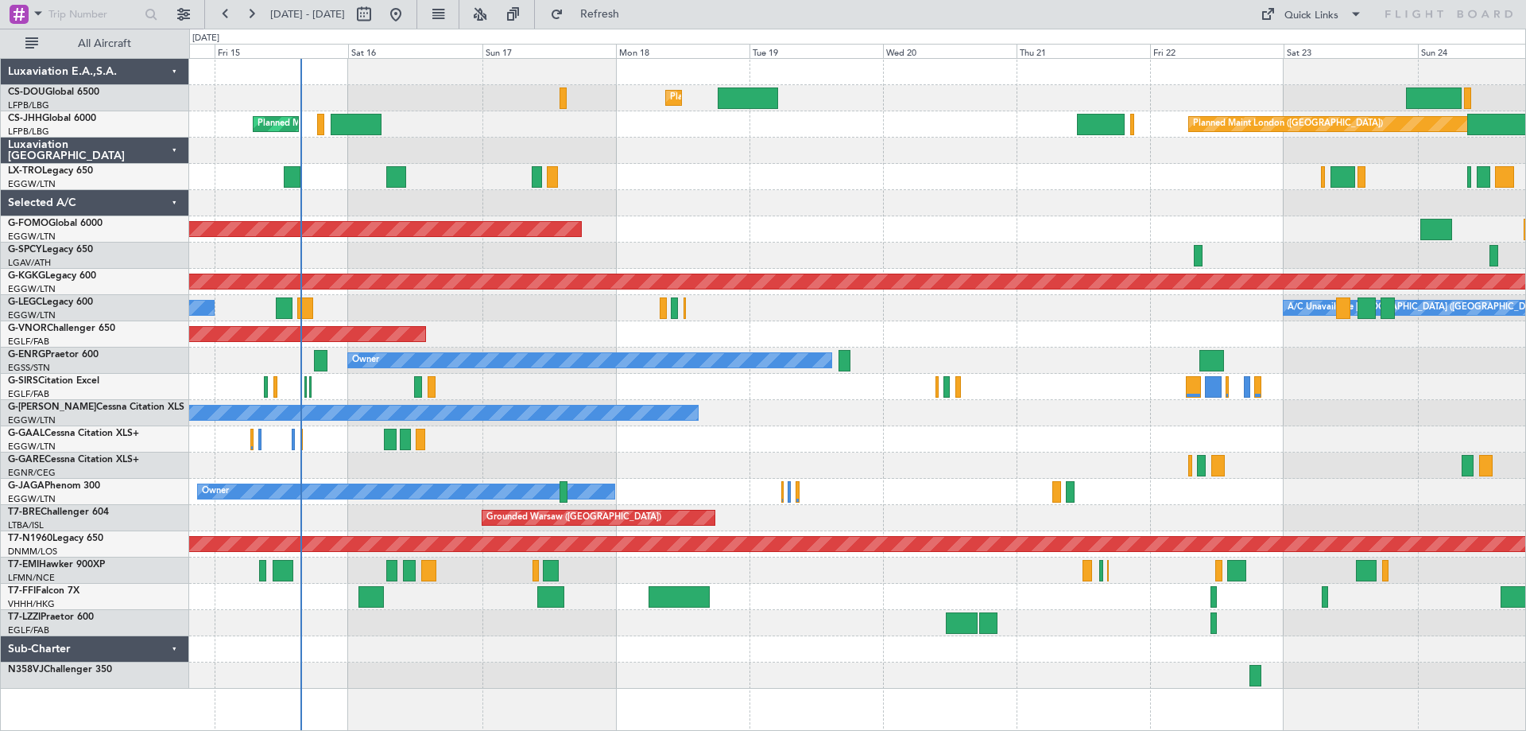
click at [972, 207] on div "Planned Maint London (Luton) Unplanned Maint Paris (Le Bourget) Planned Maint P…" at bounding box center [857, 374] width 1336 height 630
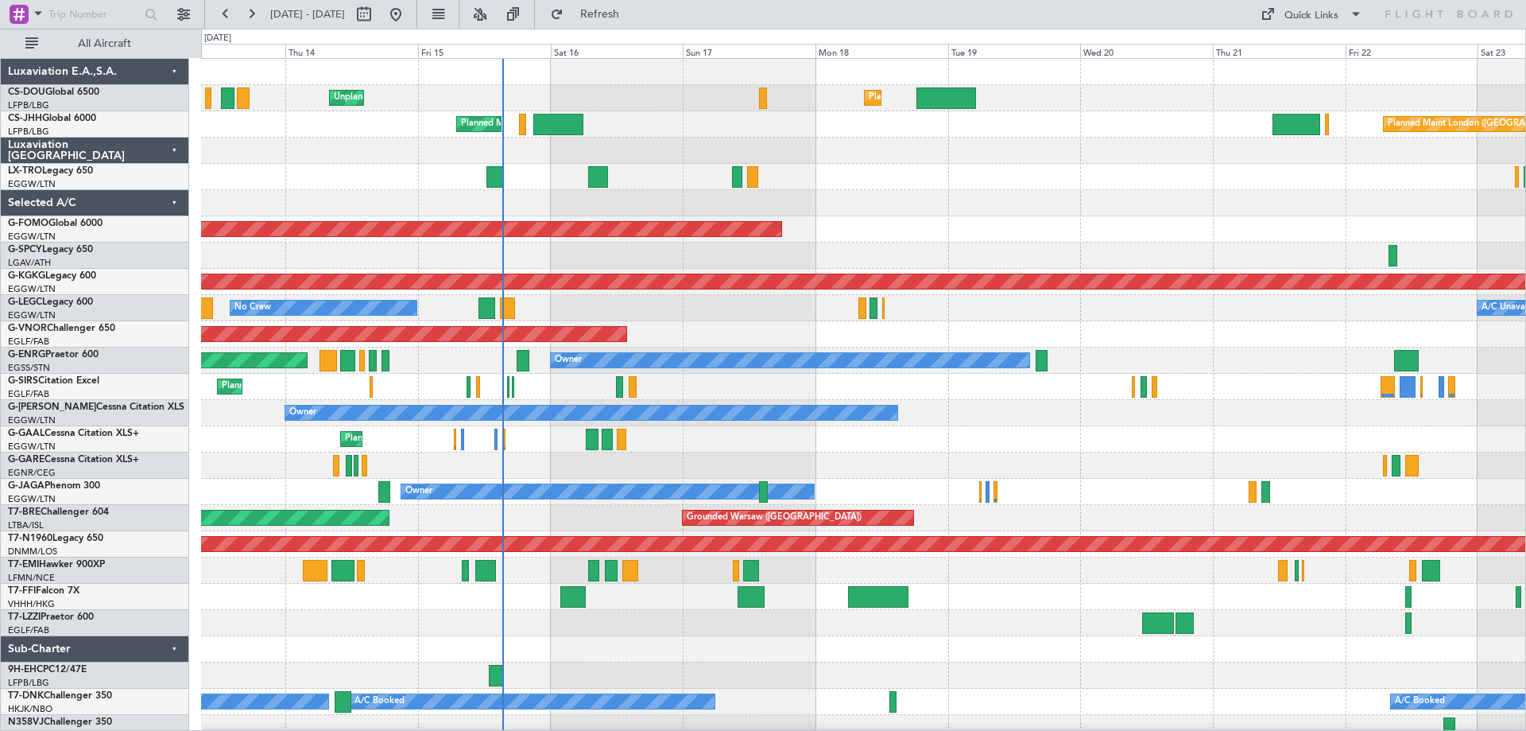
click at [855, 207] on div at bounding box center [863, 203] width 1324 height 26
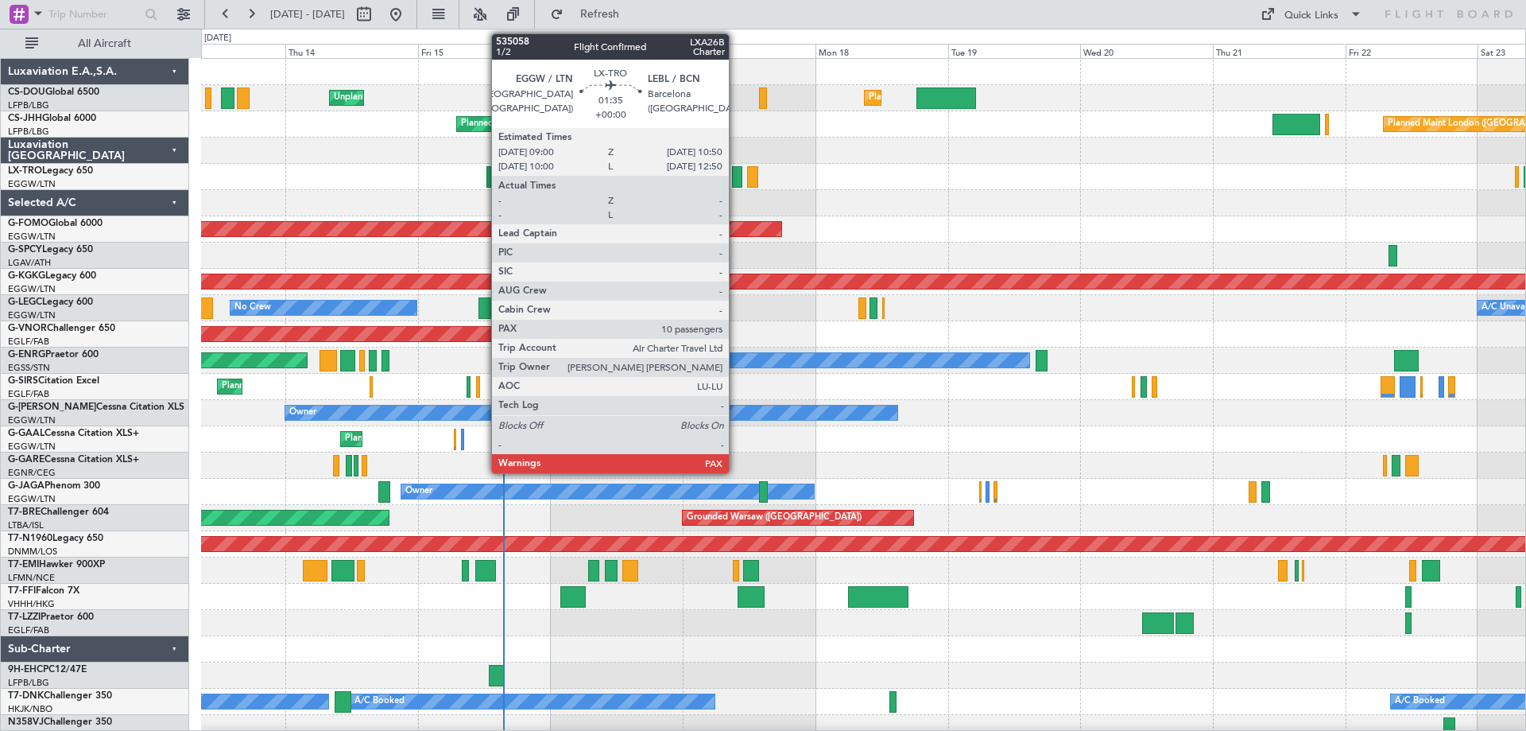
click at [736, 178] on div at bounding box center [737, 176] width 10 height 21
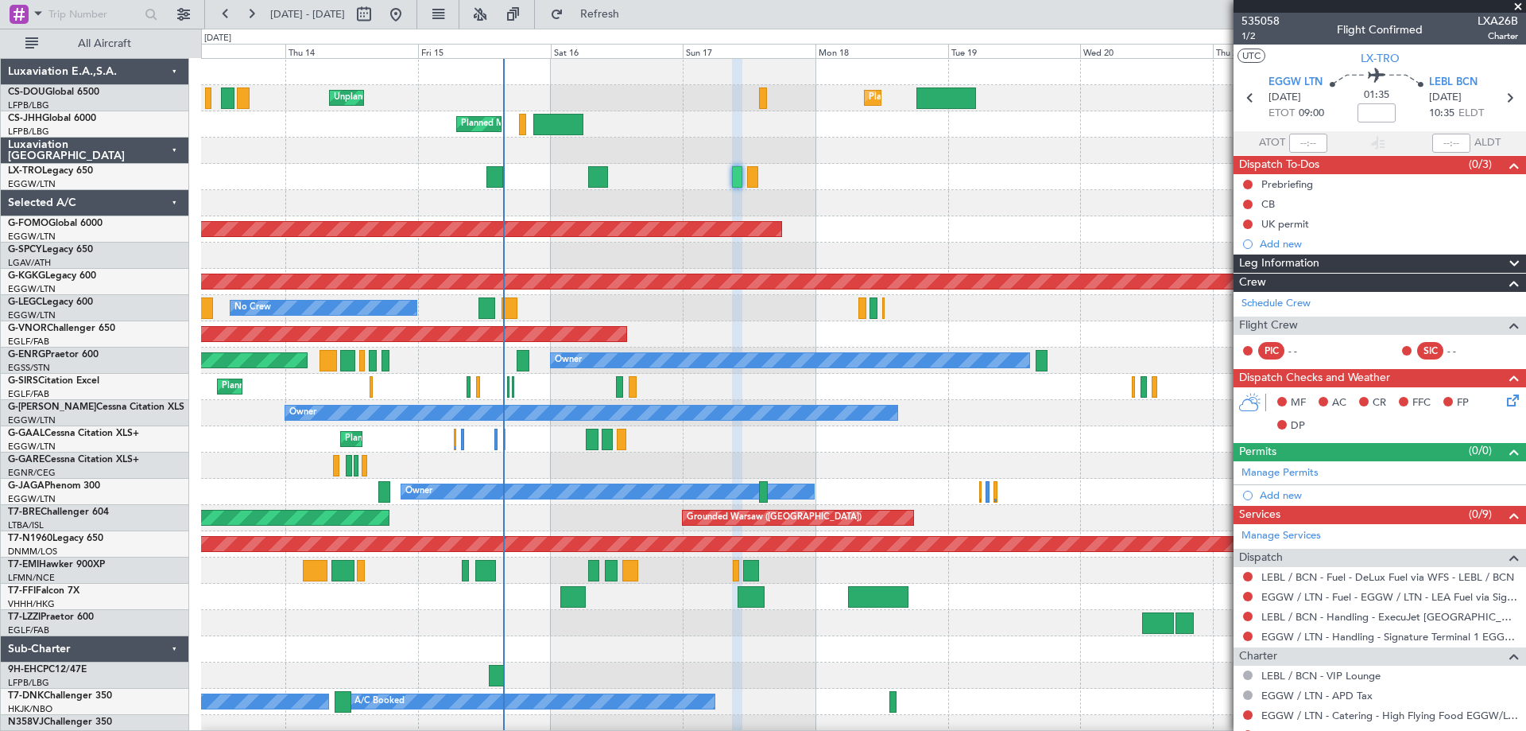
click at [1520, 7] on span at bounding box center [1518, 7] width 16 height 14
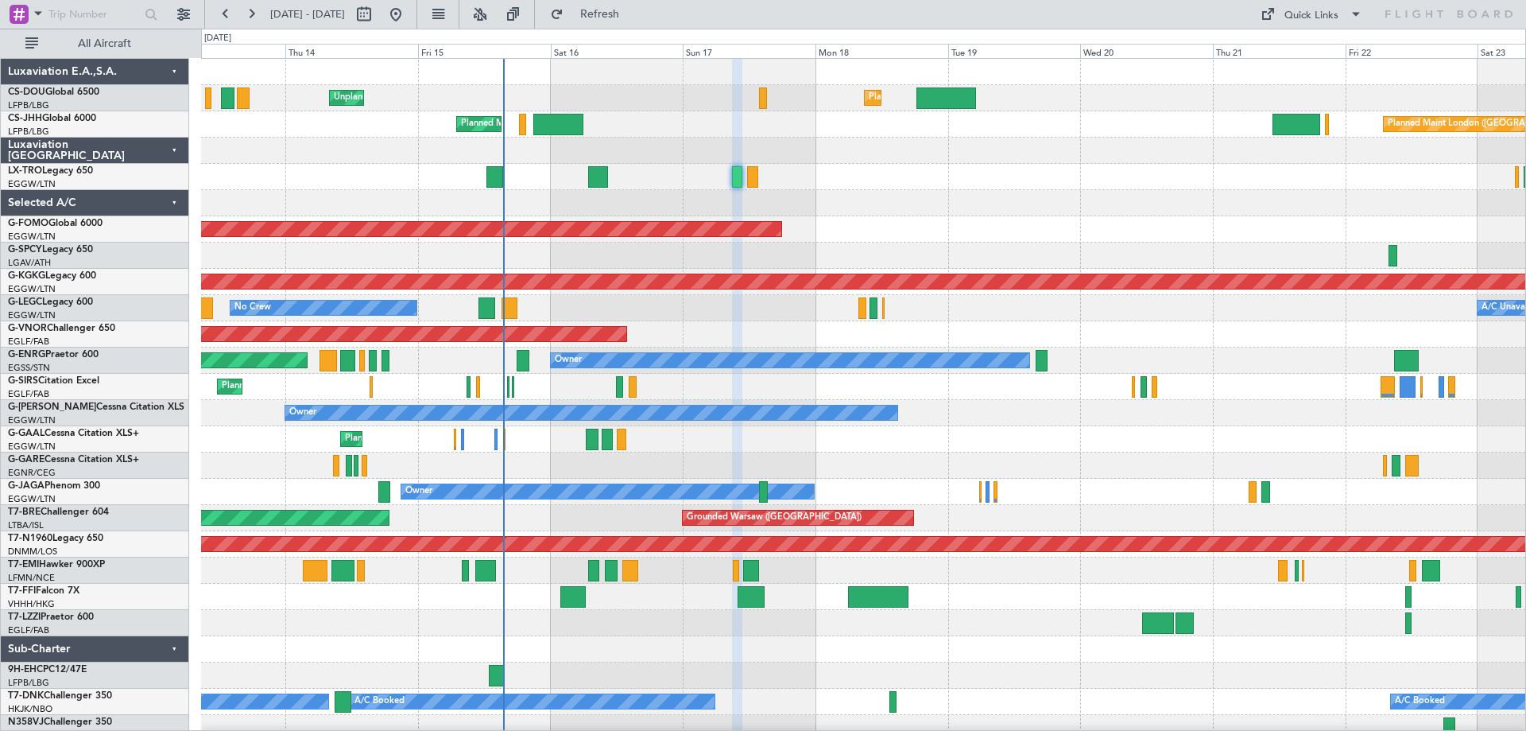
type input "0"
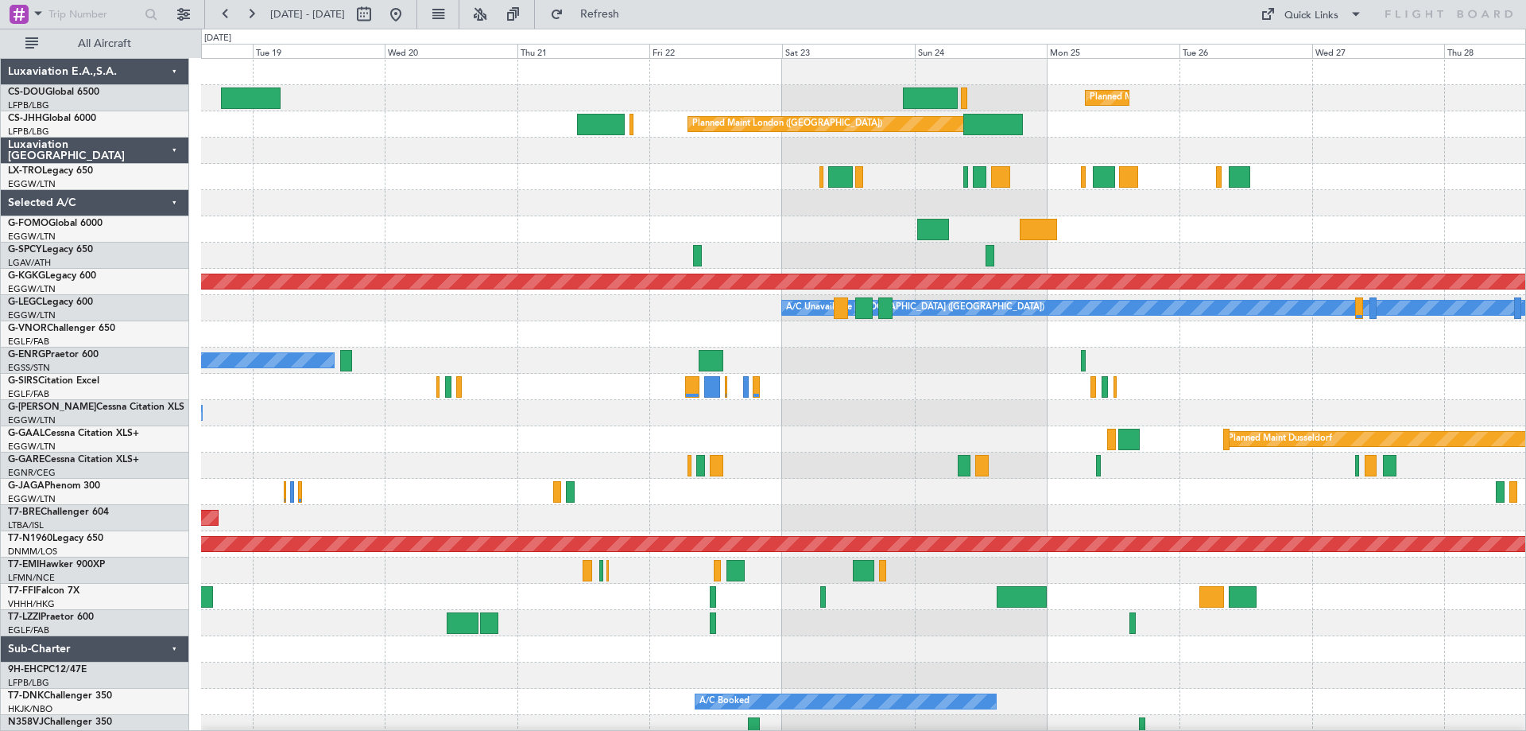
click at [514, 170] on div "Planned Maint [GEOGRAPHIC_DATA] ([GEOGRAPHIC_DATA]) Planned Maint [GEOGRAPHIC_D…" at bounding box center [863, 400] width 1324 height 682
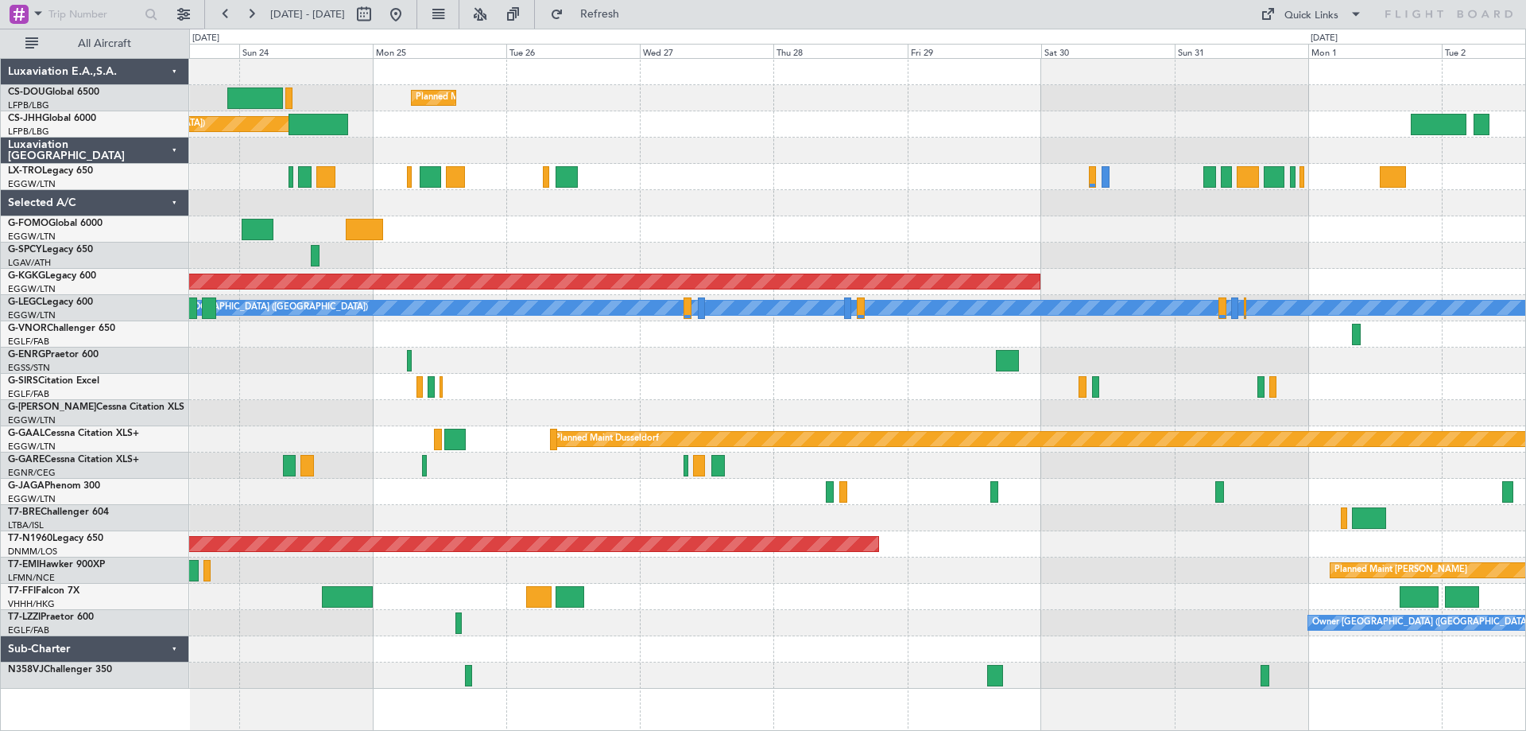
click at [654, 149] on div "Planned Maint [GEOGRAPHIC_DATA] ([GEOGRAPHIC_DATA]) Planned Maint [GEOGRAPHIC_D…" at bounding box center [857, 374] width 1336 height 630
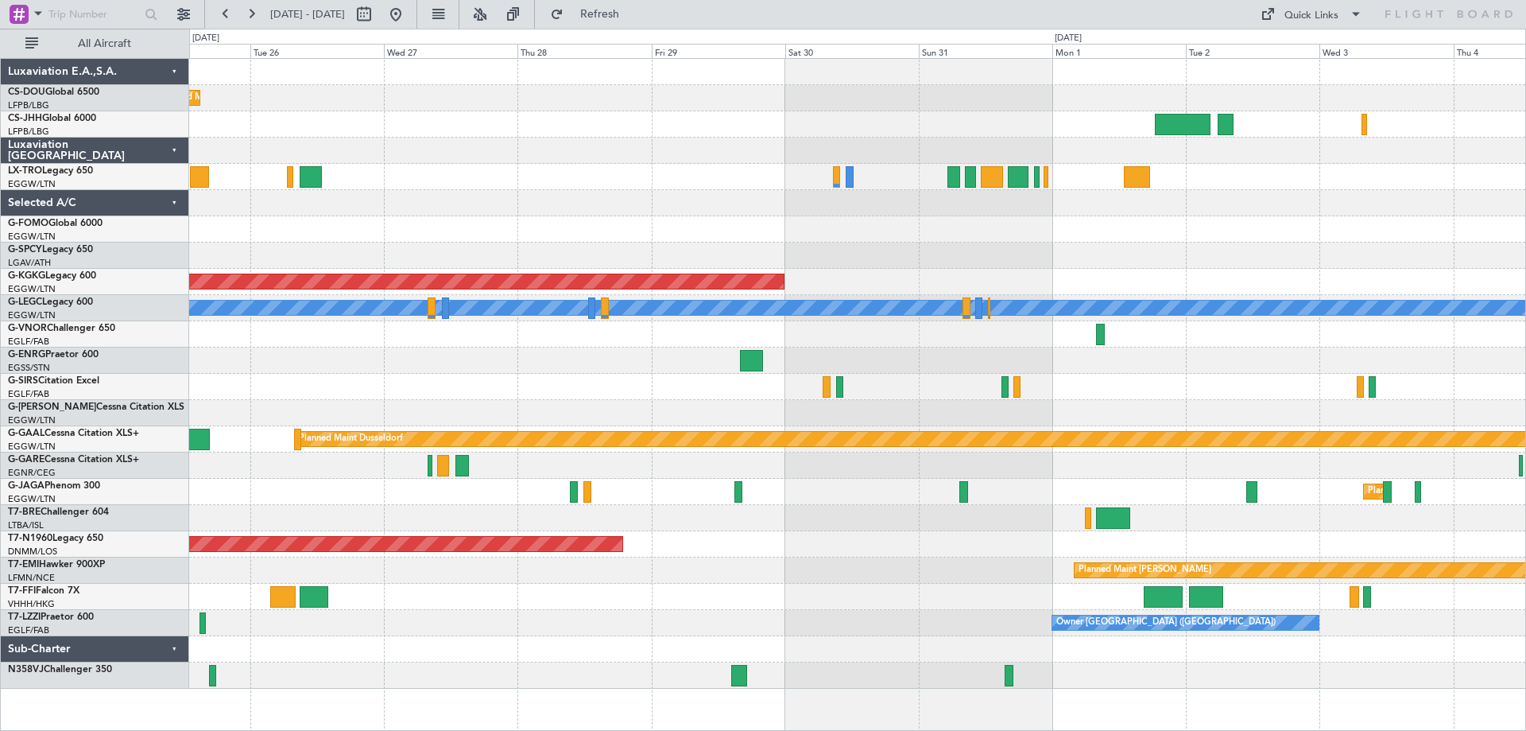
click at [807, 209] on div at bounding box center [857, 203] width 1336 height 26
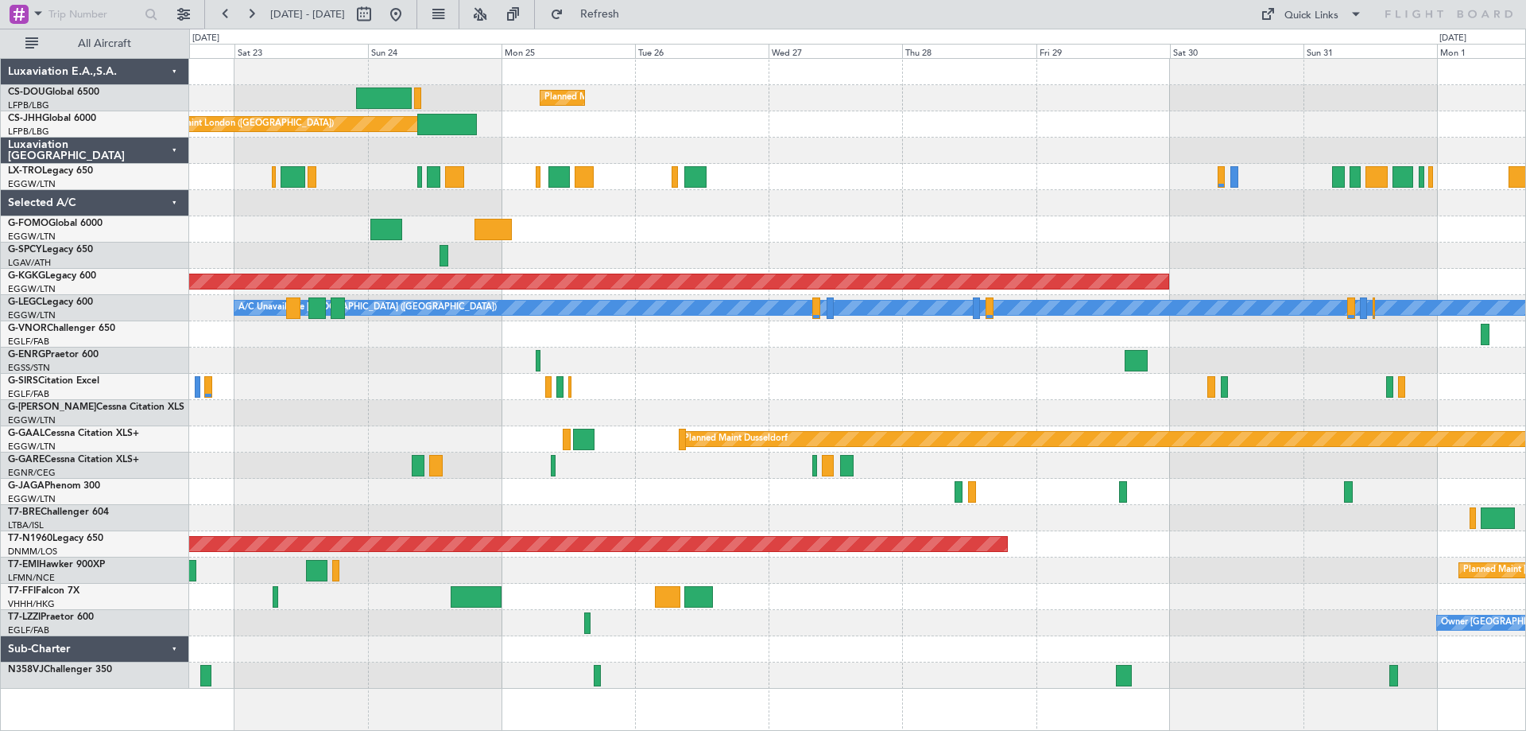
click at [999, 172] on div "Planned Maint [GEOGRAPHIC_DATA] ([GEOGRAPHIC_DATA]) Planned Maint [GEOGRAPHIC_D…" at bounding box center [857, 374] width 1336 height 630
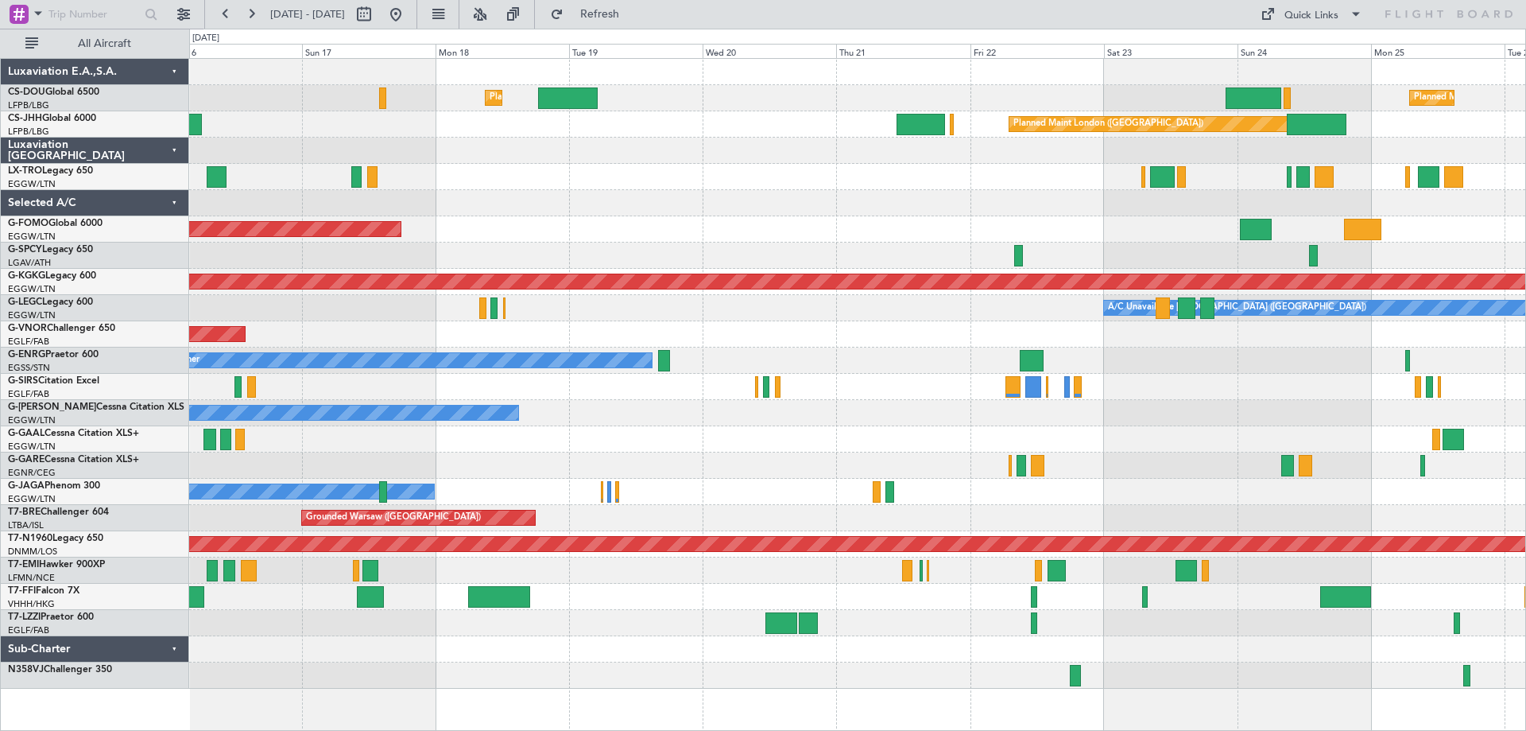
click at [1243, 160] on div at bounding box center [857, 151] width 1336 height 26
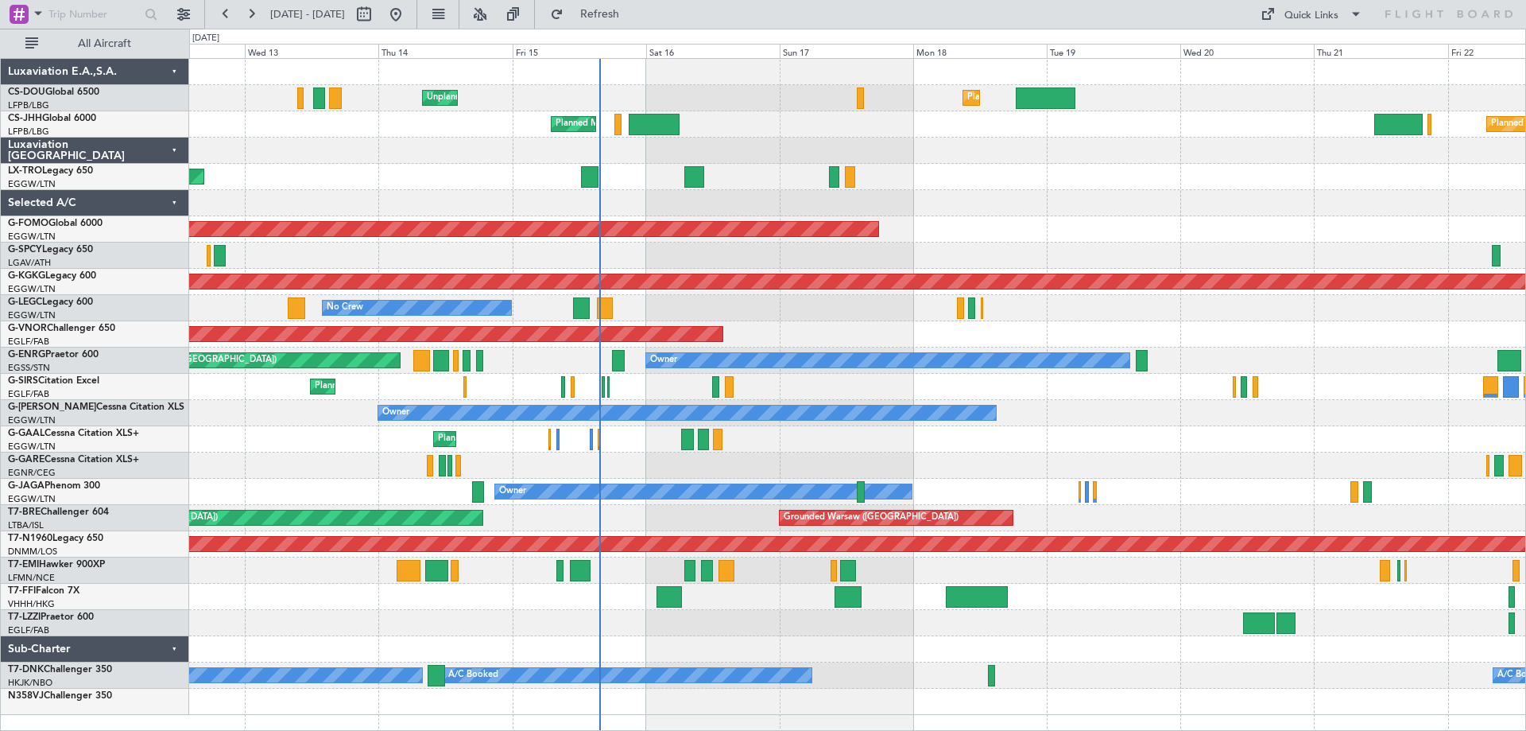
click at [962, 157] on div "Planned Maint London (Luton) Unplanned Maint Paris (Le Bourget) Planned Maint P…" at bounding box center [857, 387] width 1336 height 656
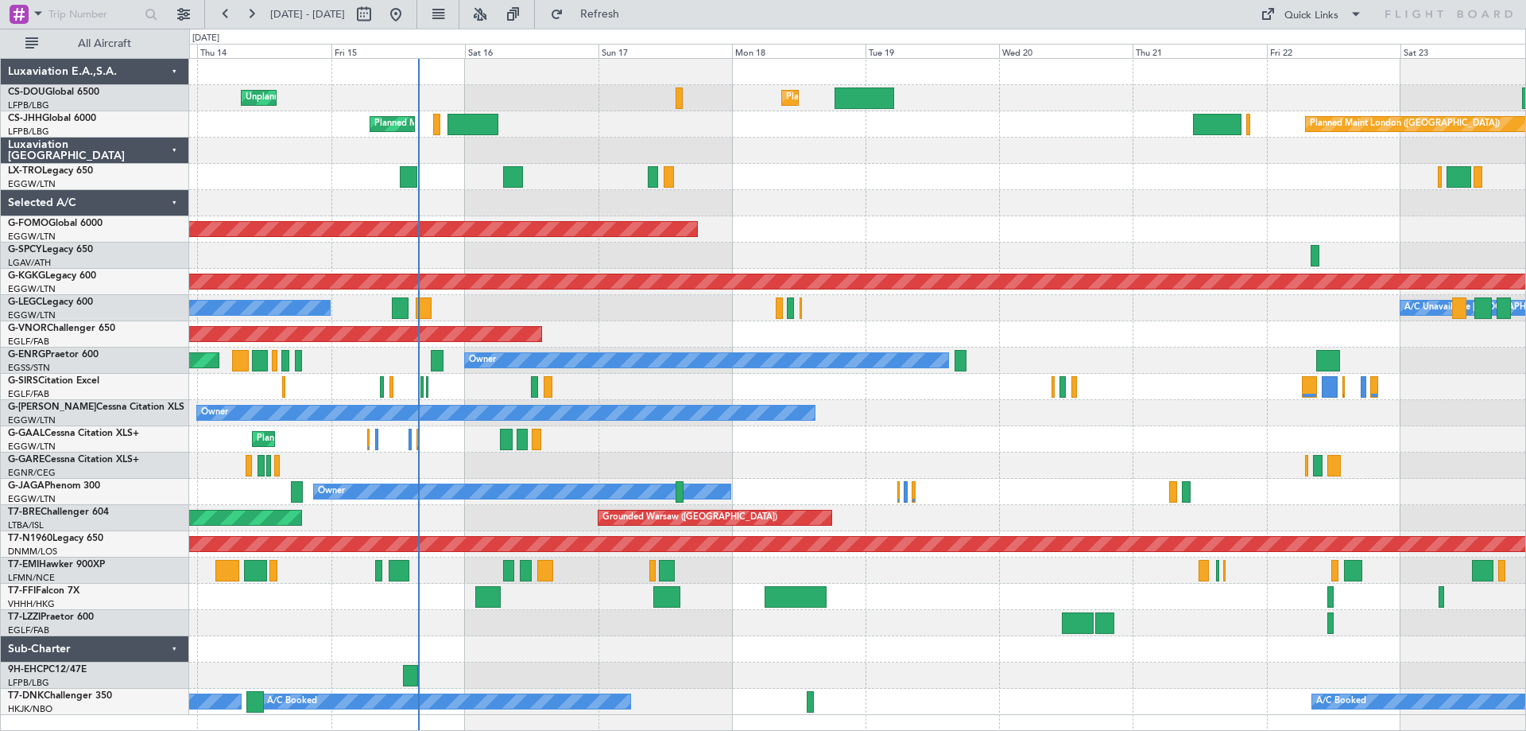
click at [964, 167] on div "Unplanned Maint [GEOGRAPHIC_DATA] ([GEOGRAPHIC_DATA])" at bounding box center [857, 177] width 1336 height 26
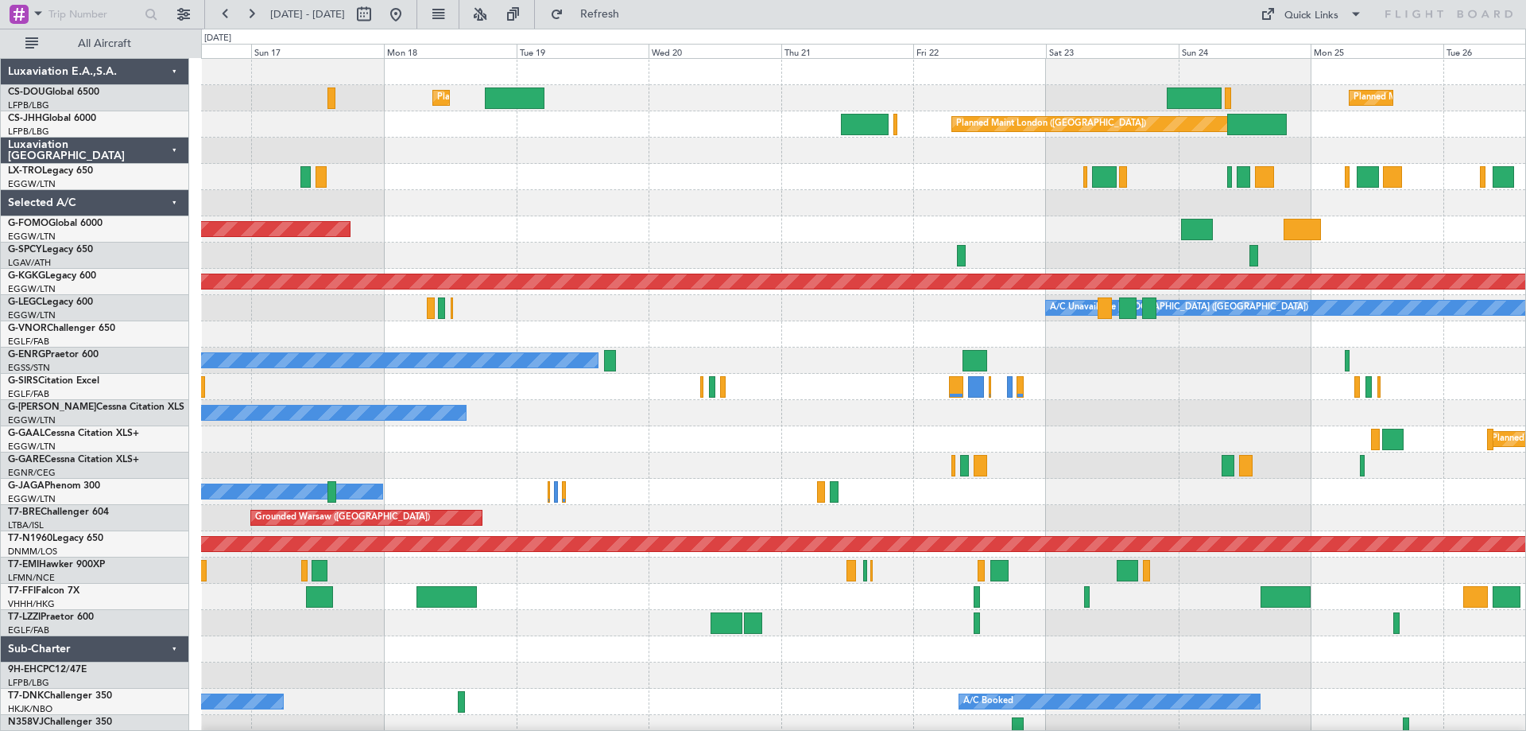
click at [801, 180] on div at bounding box center [863, 177] width 1324 height 26
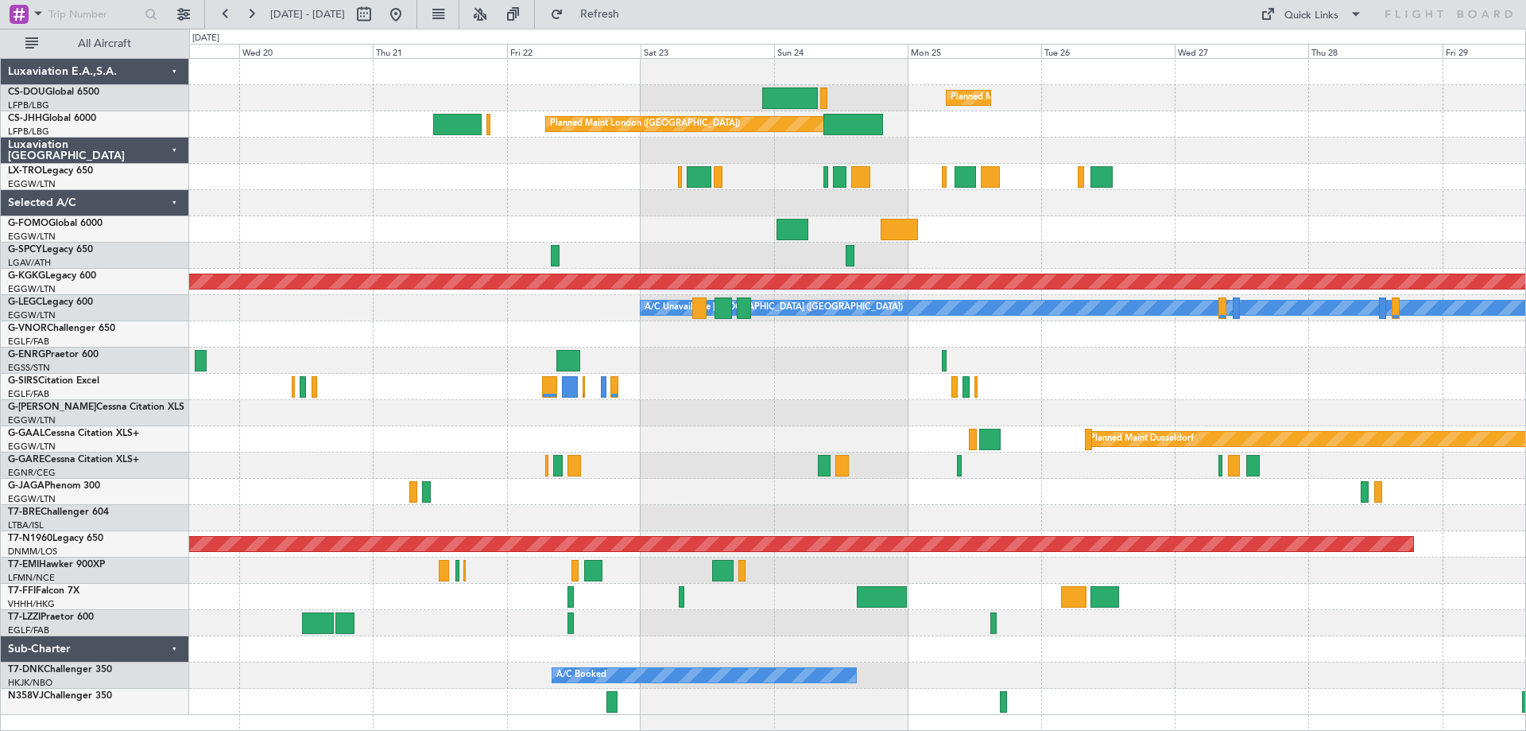
click at [958, 149] on div at bounding box center [857, 151] width 1336 height 26
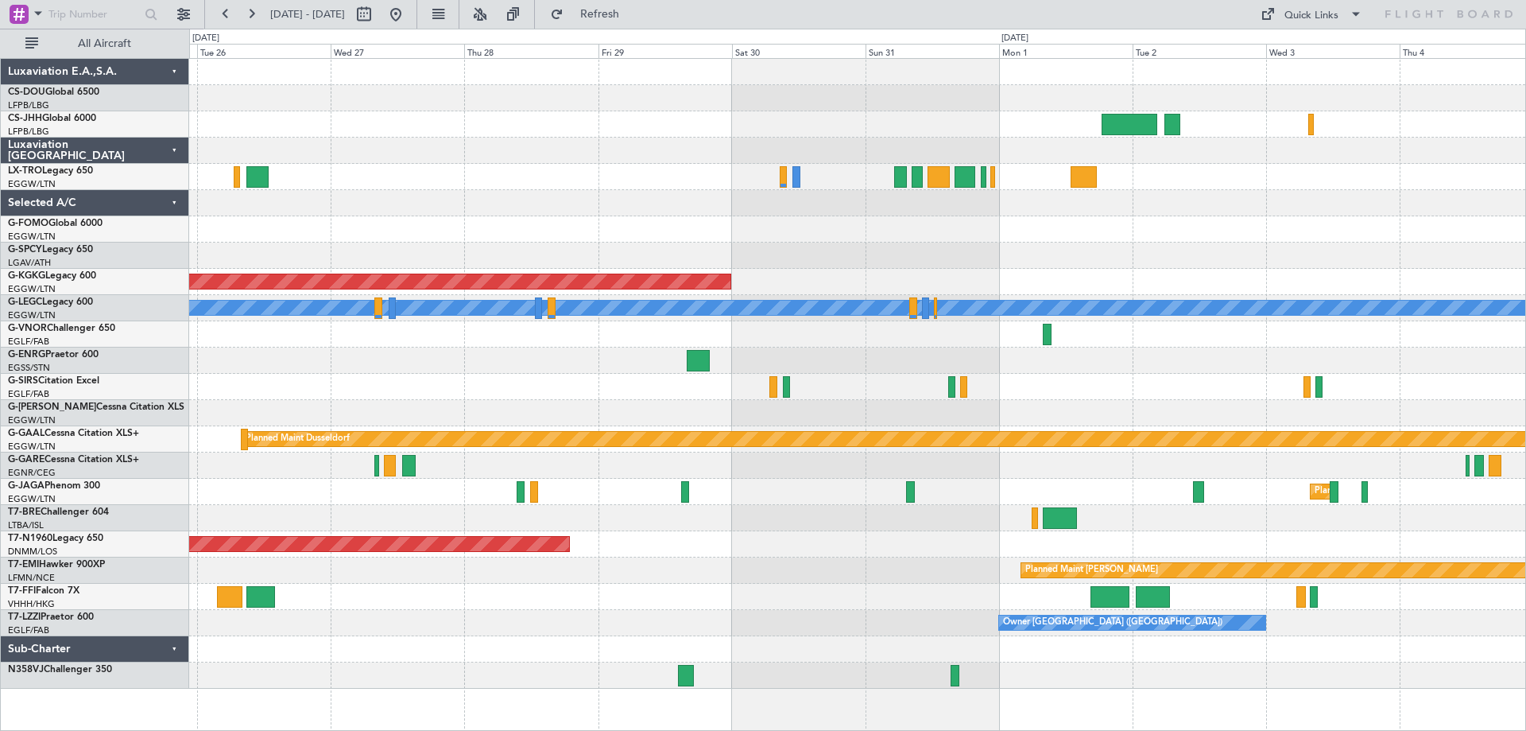
click at [530, 142] on div at bounding box center [857, 151] width 1336 height 26
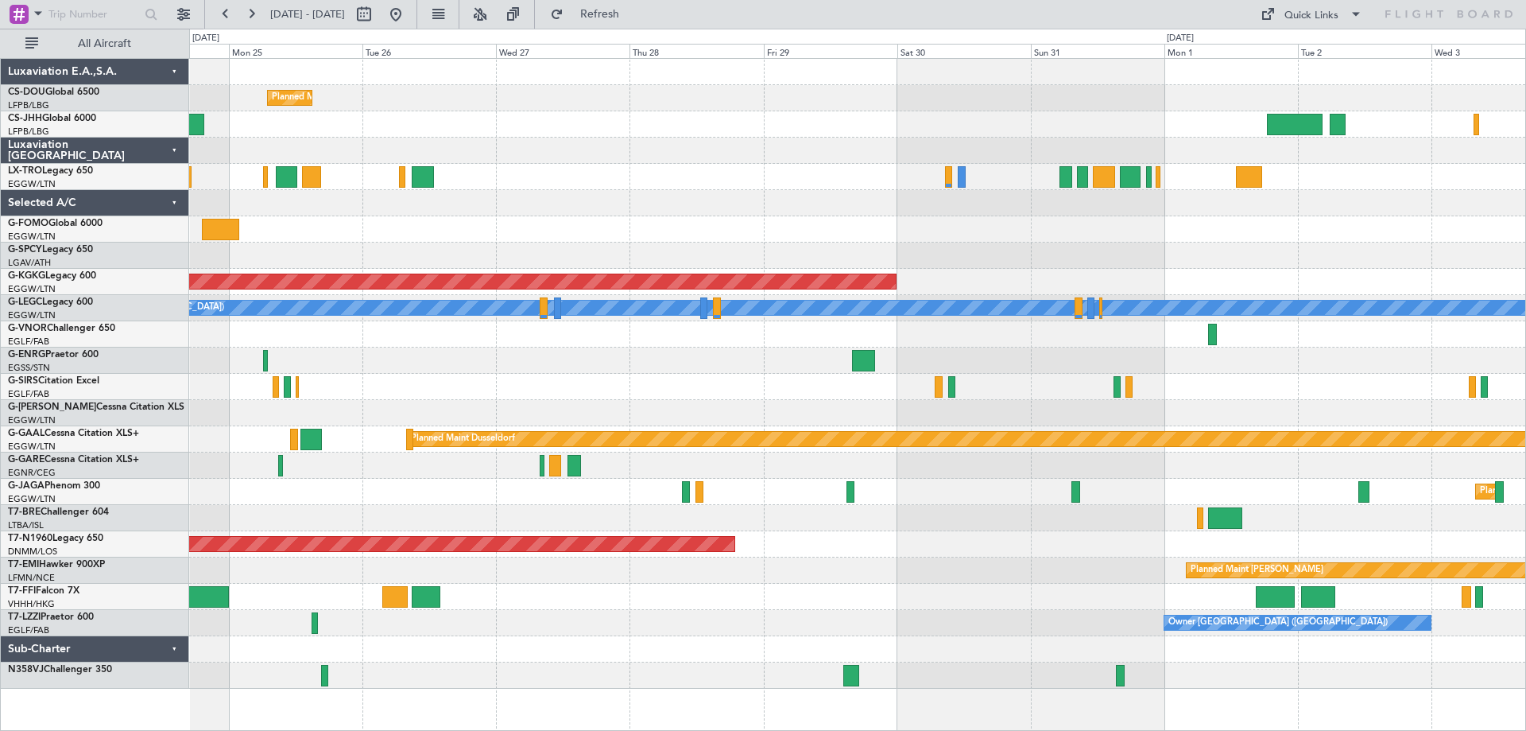
click at [758, 168] on div "Planned Maint [GEOGRAPHIC_DATA] ([GEOGRAPHIC_DATA]) Planned Maint [GEOGRAPHIC_D…" at bounding box center [857, 374] width 1336 height 630
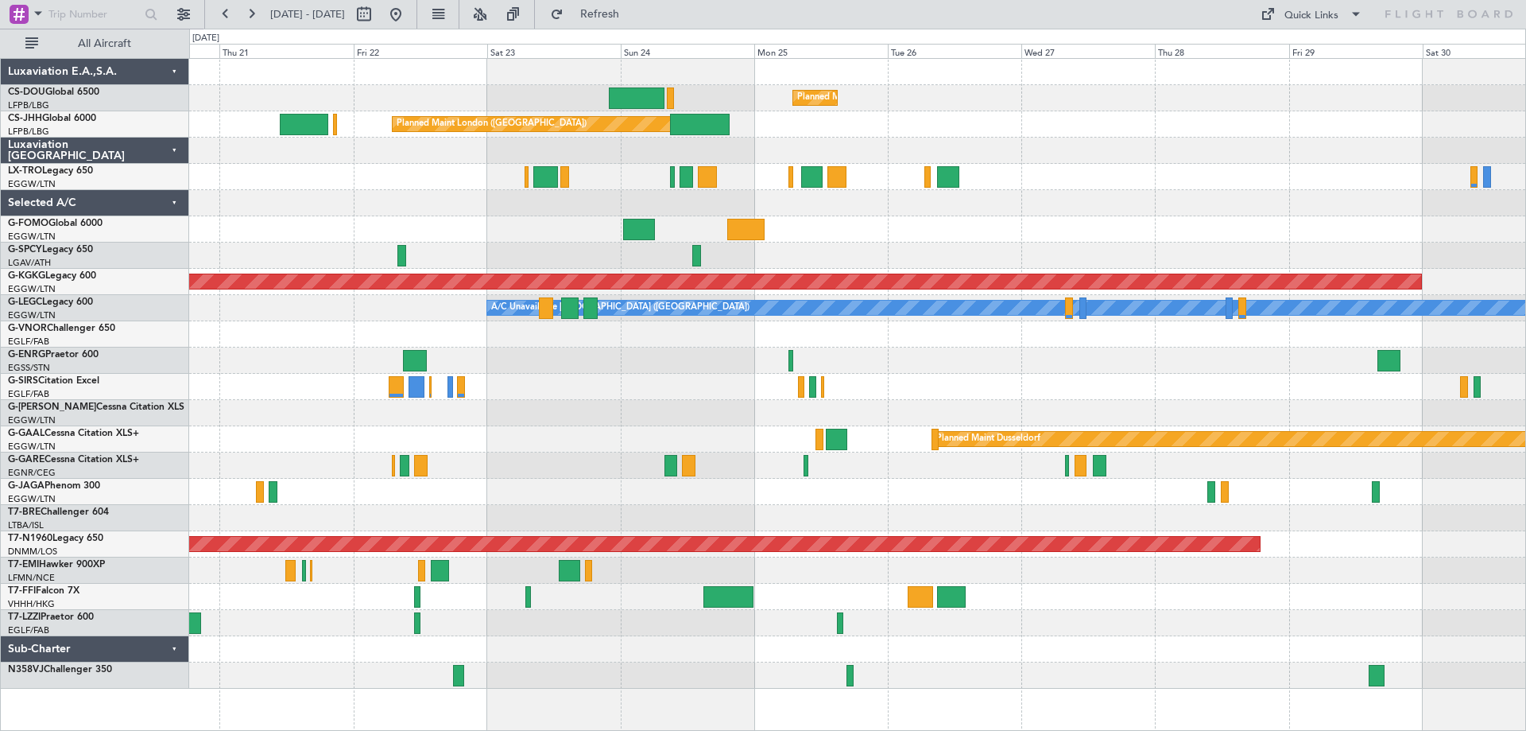
click at [1187, 198] on div "Planned Maint Paris (Le Bourget) Planned Maint London (Luton) Planned Maint Lon…" at bounding box center [857, 374] width 1336 height 630
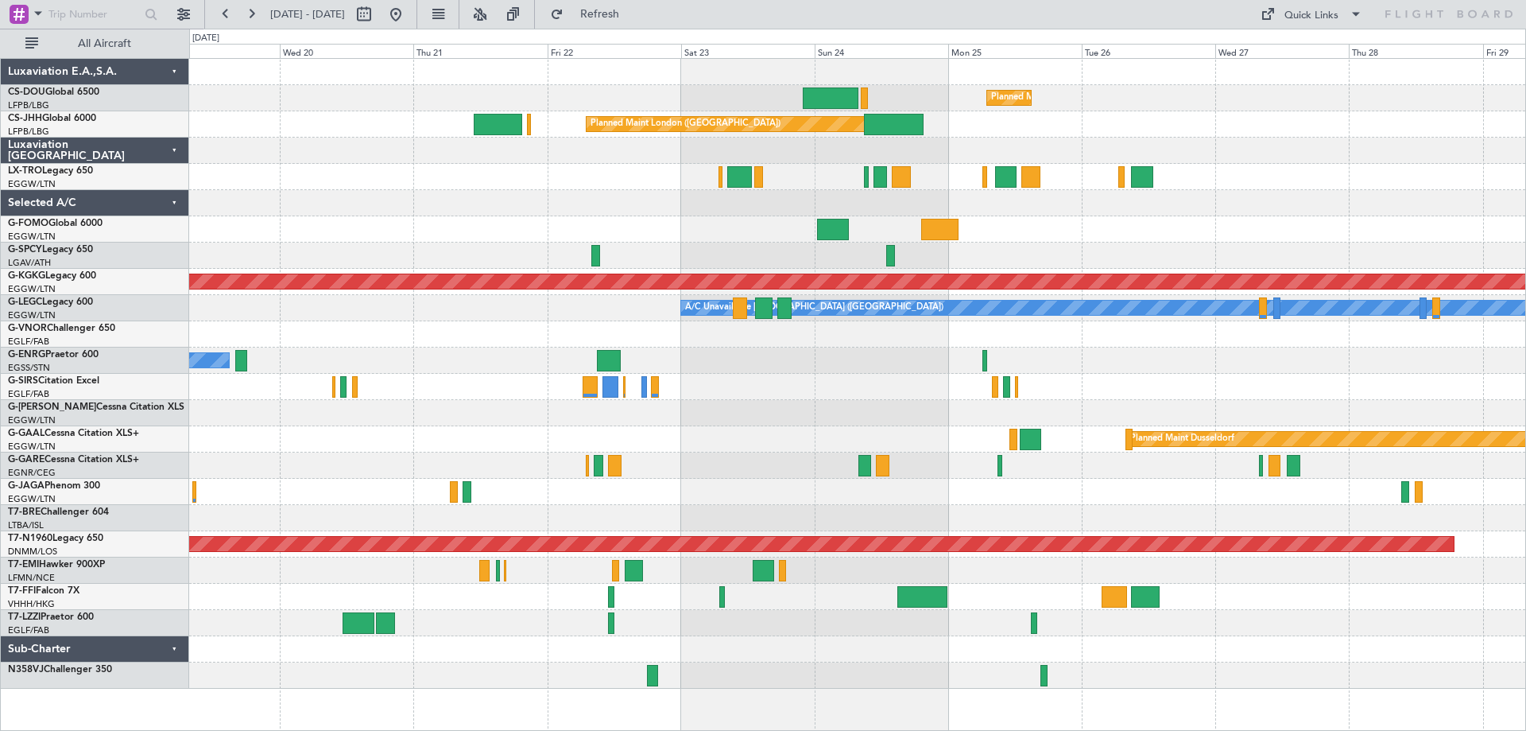
click at [692, 209] on div at bounding box center [857, 203] width 1336 height 26
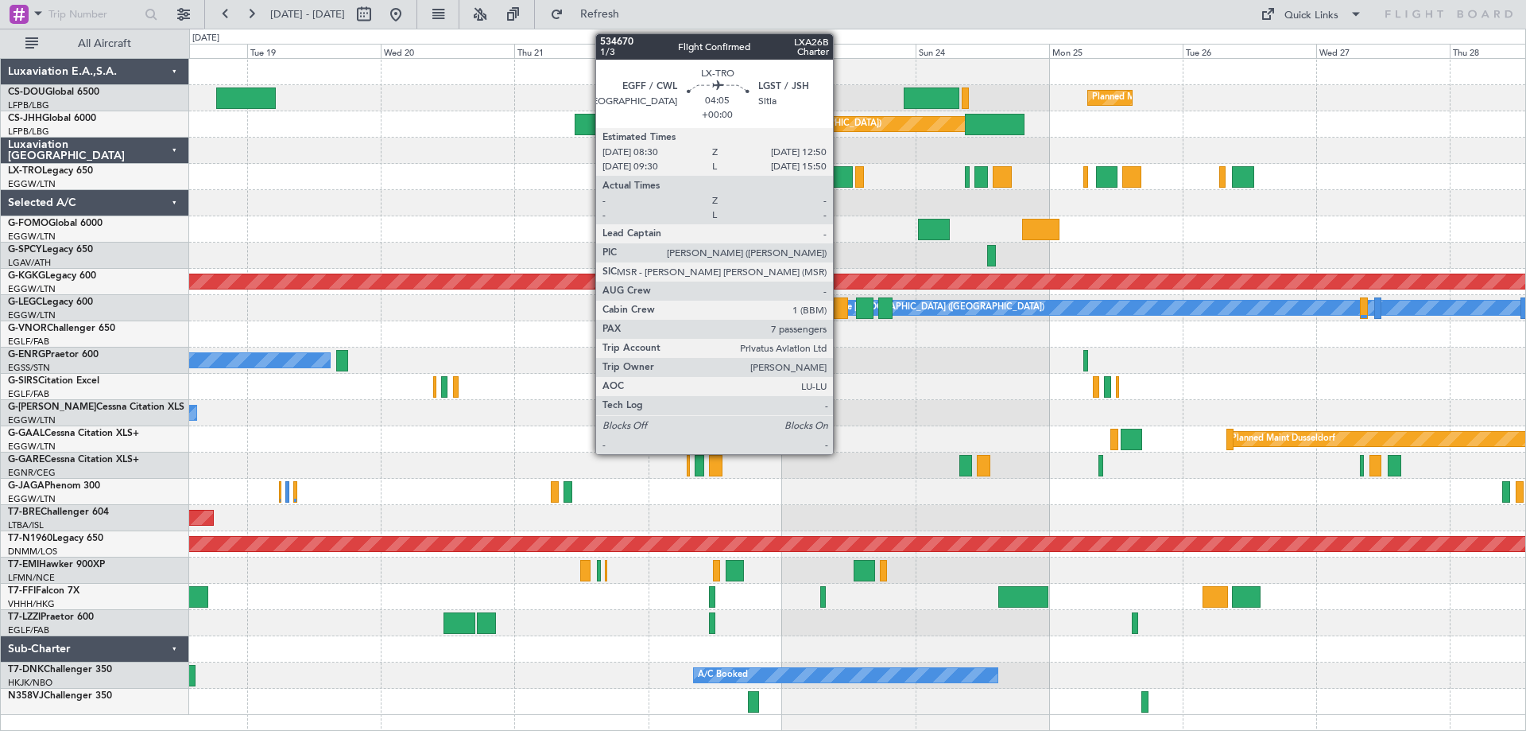
click at [840, 176] on div at bounding box center [840, 176] width 25 height 21
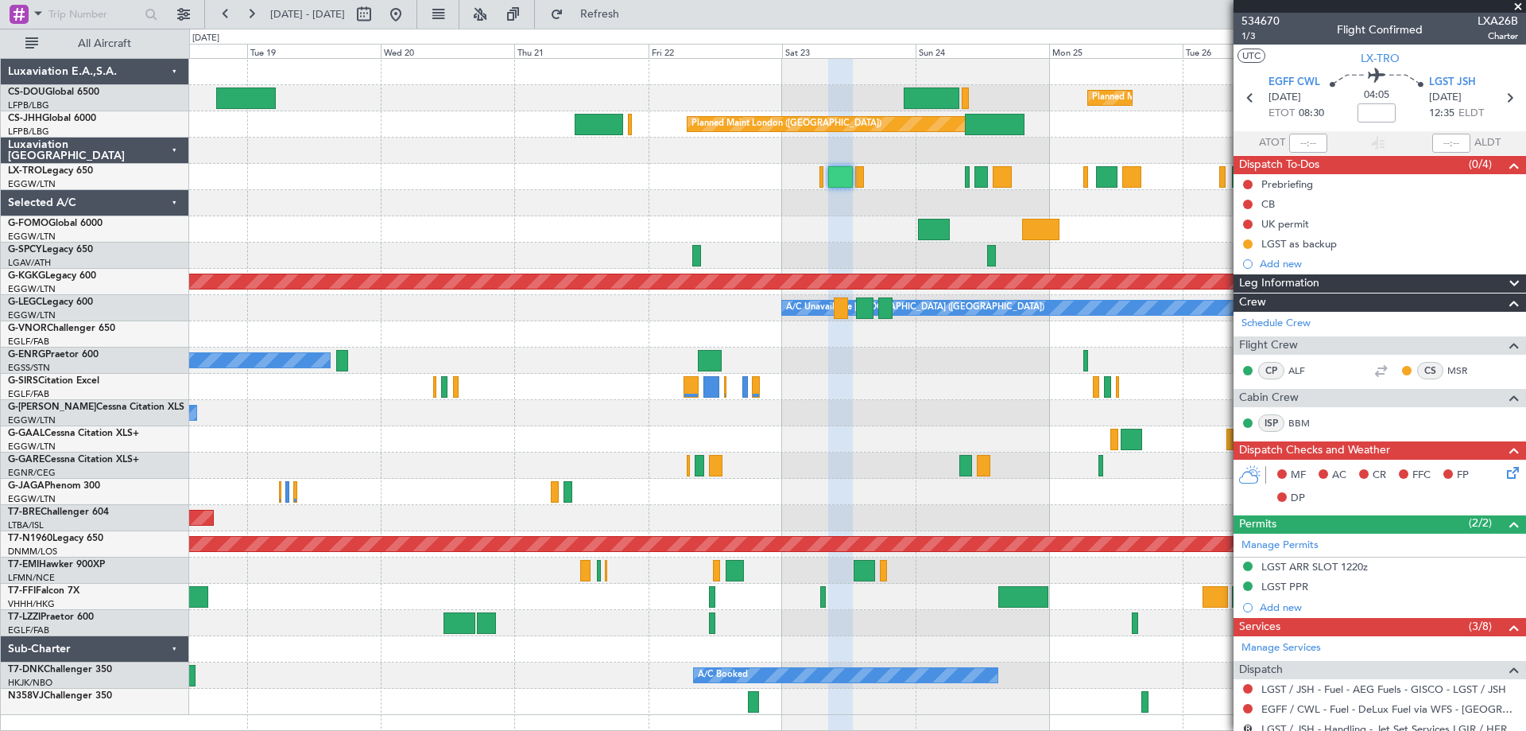
click at [1518, 3] on span at bounding box center [1518, 7] width 16 height 14
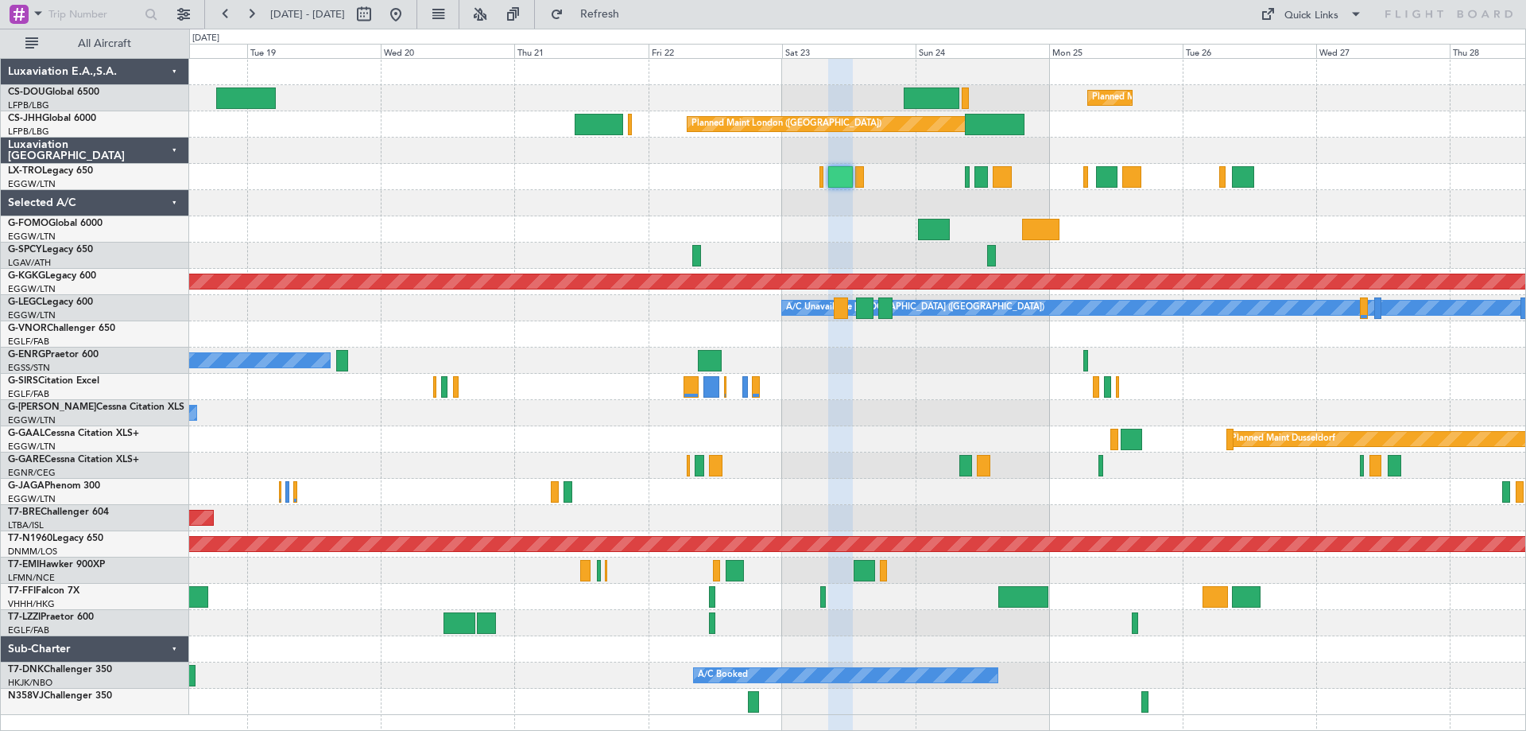
type input "0"
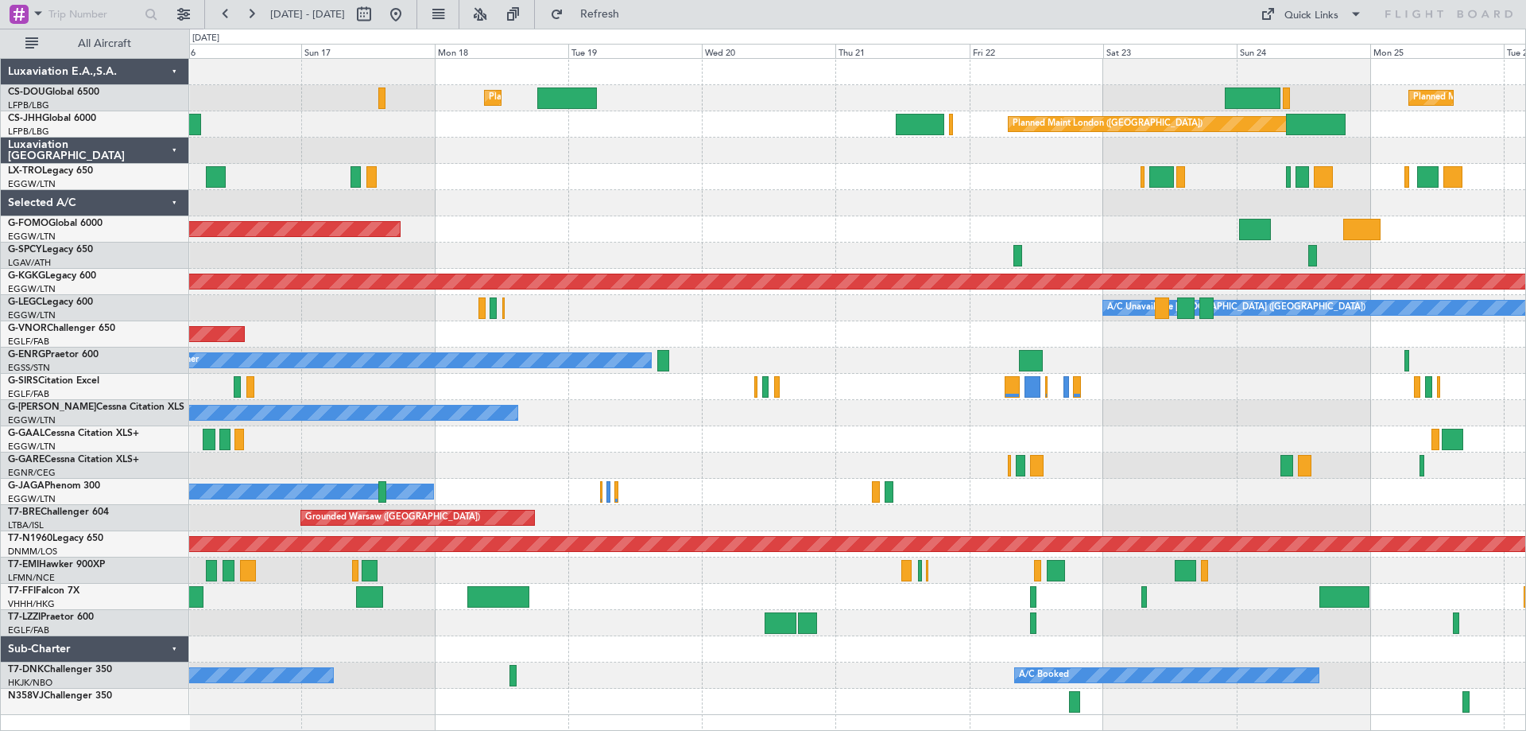
click at [838, 341] on div "Planned Maint Paris (Le Bourget) Planned Maint London (Luton) Unplanned Maint P…" at bounding box center [857, 387] width 1336 height 656
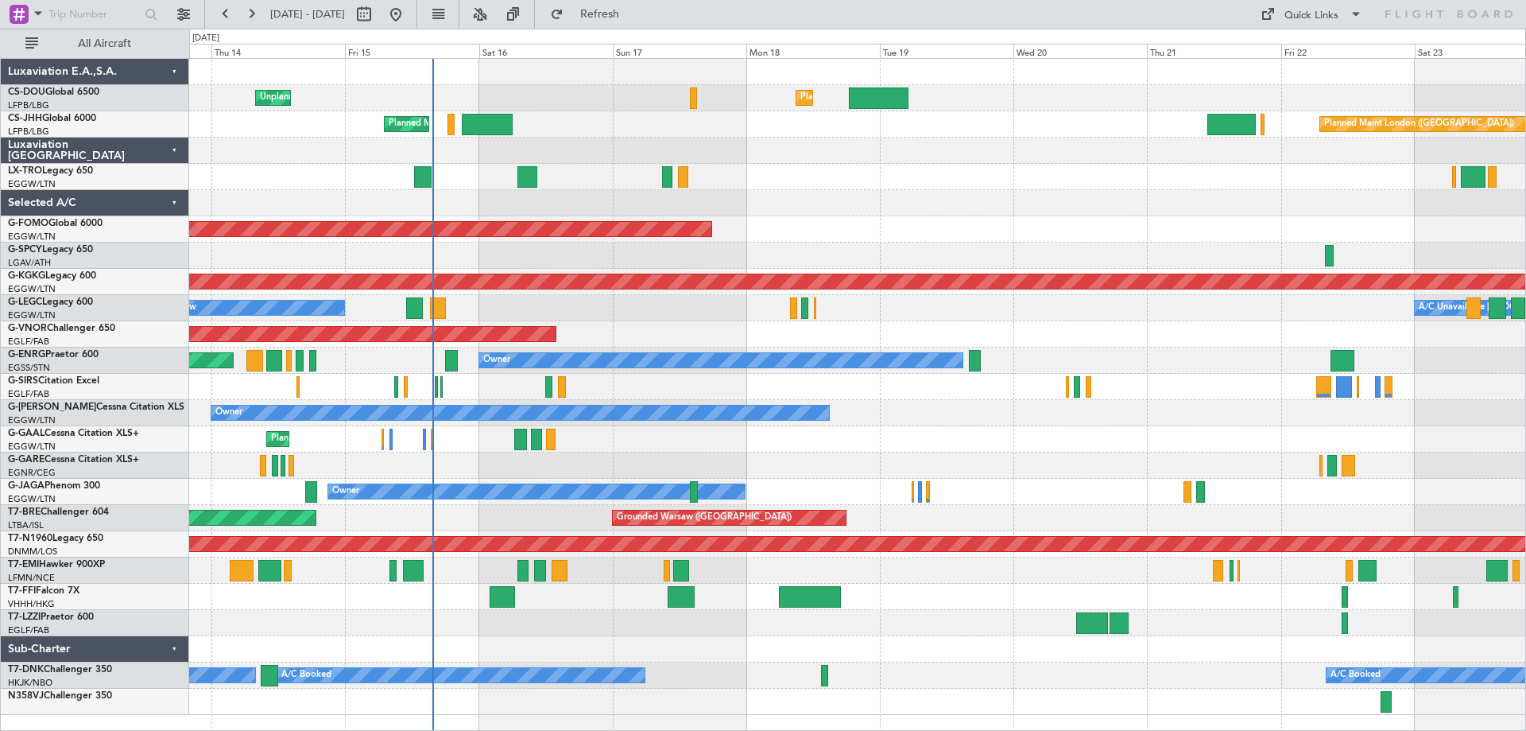
click at [1006, 318] on div "Planned Maint London (Luton) Unplanned Maint Paris (Le Bourget) Planned Maint P…" at bounding box center [857, 387] width 1336 height 656
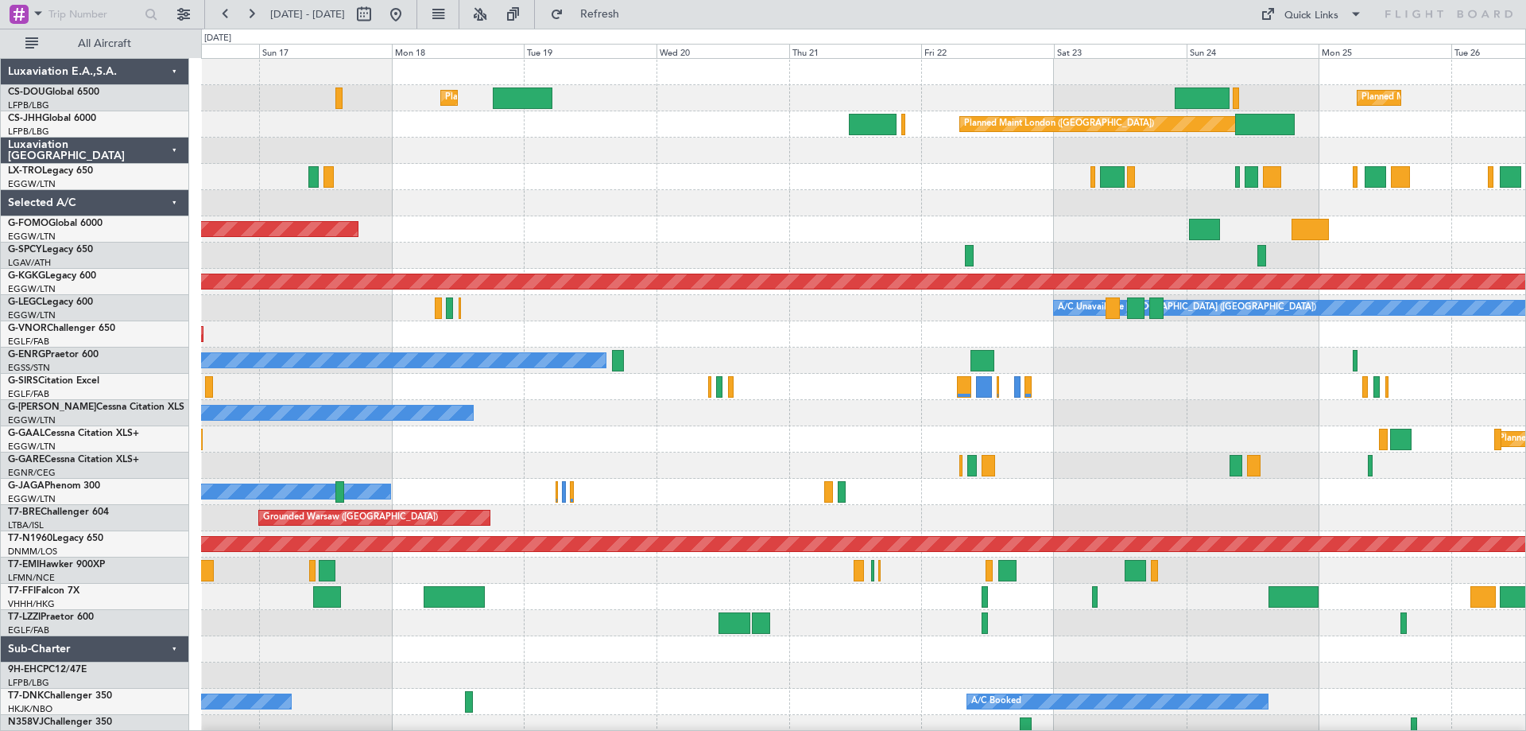
click at [785, 184] on div at bounding box center [863, 177] width 1324 height 26
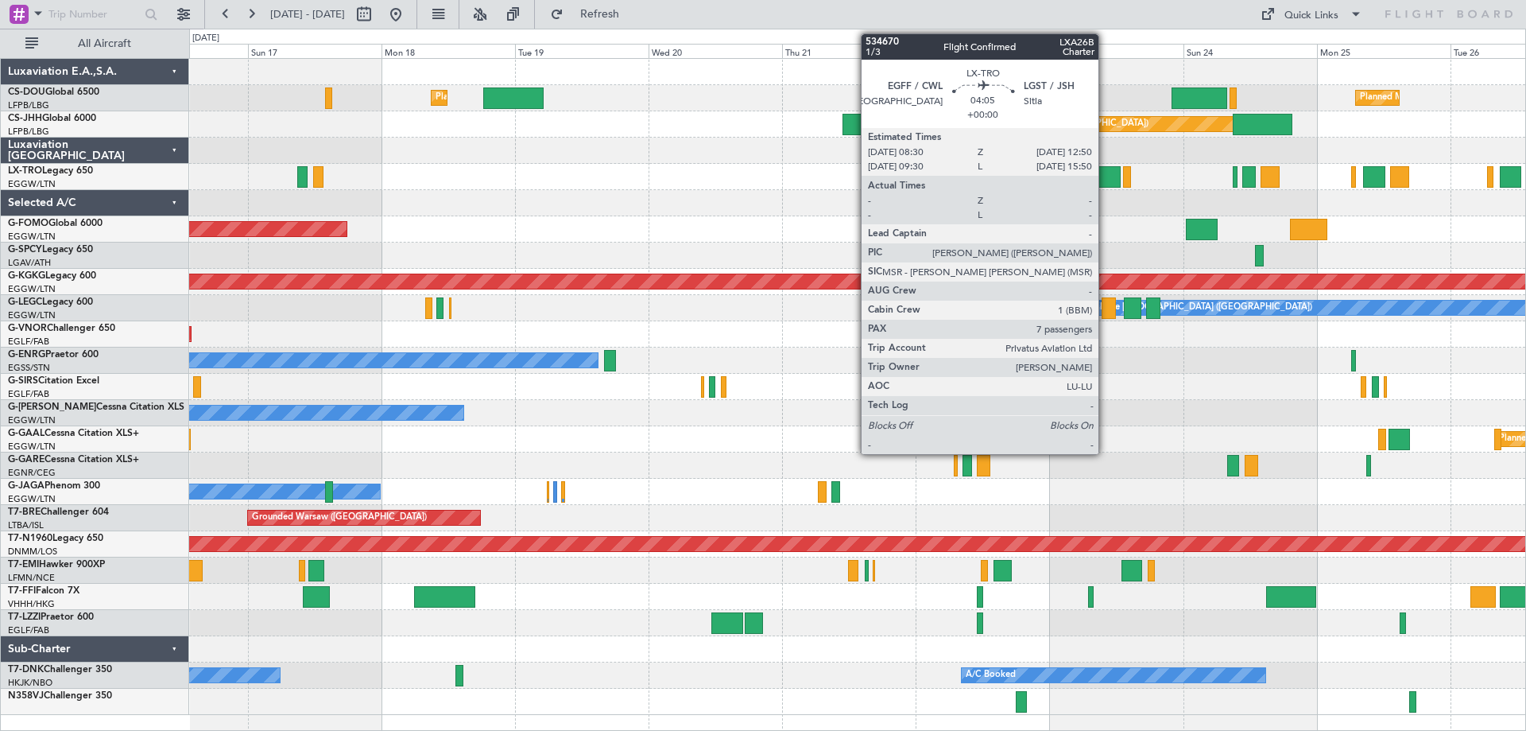
click at [1106, 173] on div at bounding box center [1108, 176] width 25 height 21
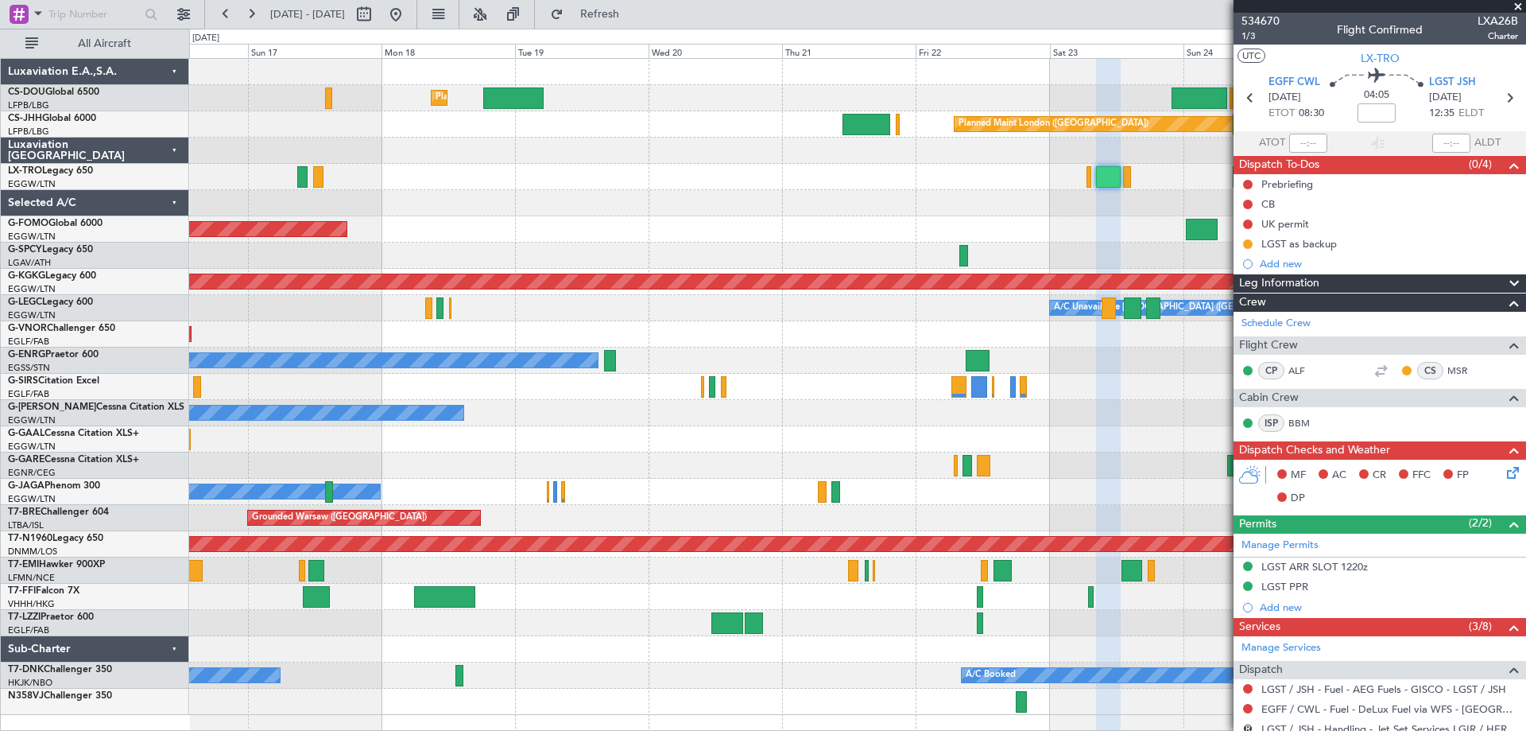
click at [1518, 6] on span at bounding box center [1518, 7] width 16 height 14
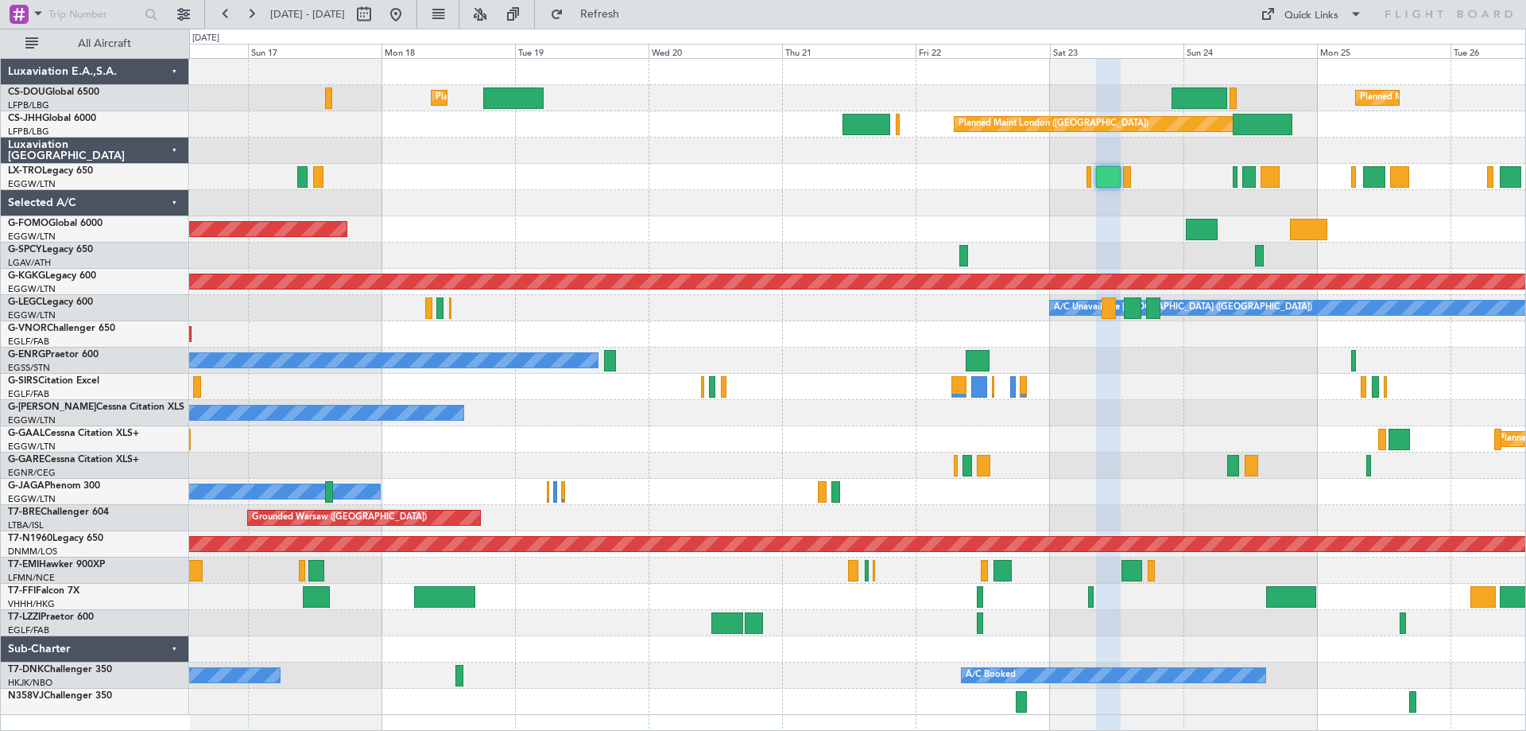
type input "0"
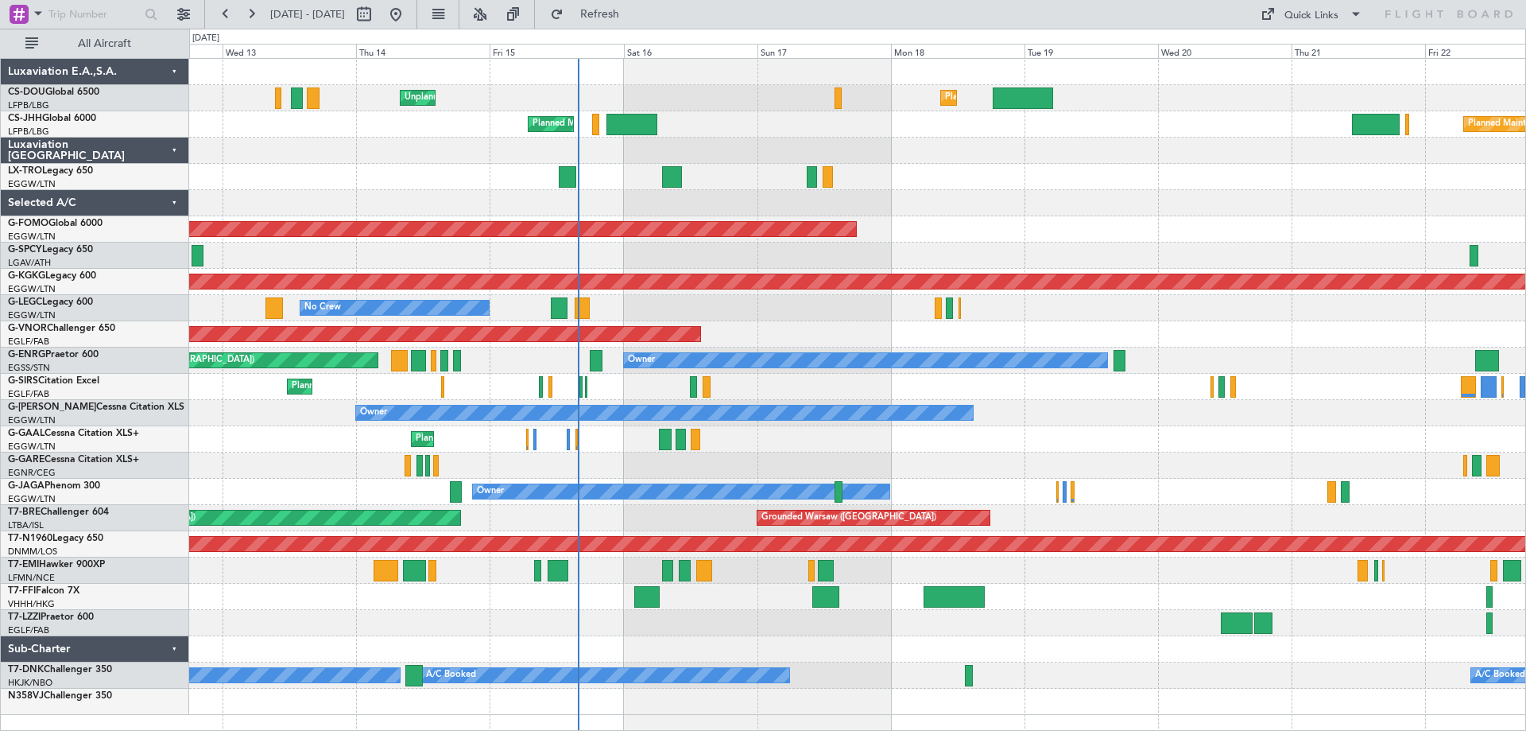
click at [1165, 192] on div at bounding box center [857, 203] width 1336 height 26
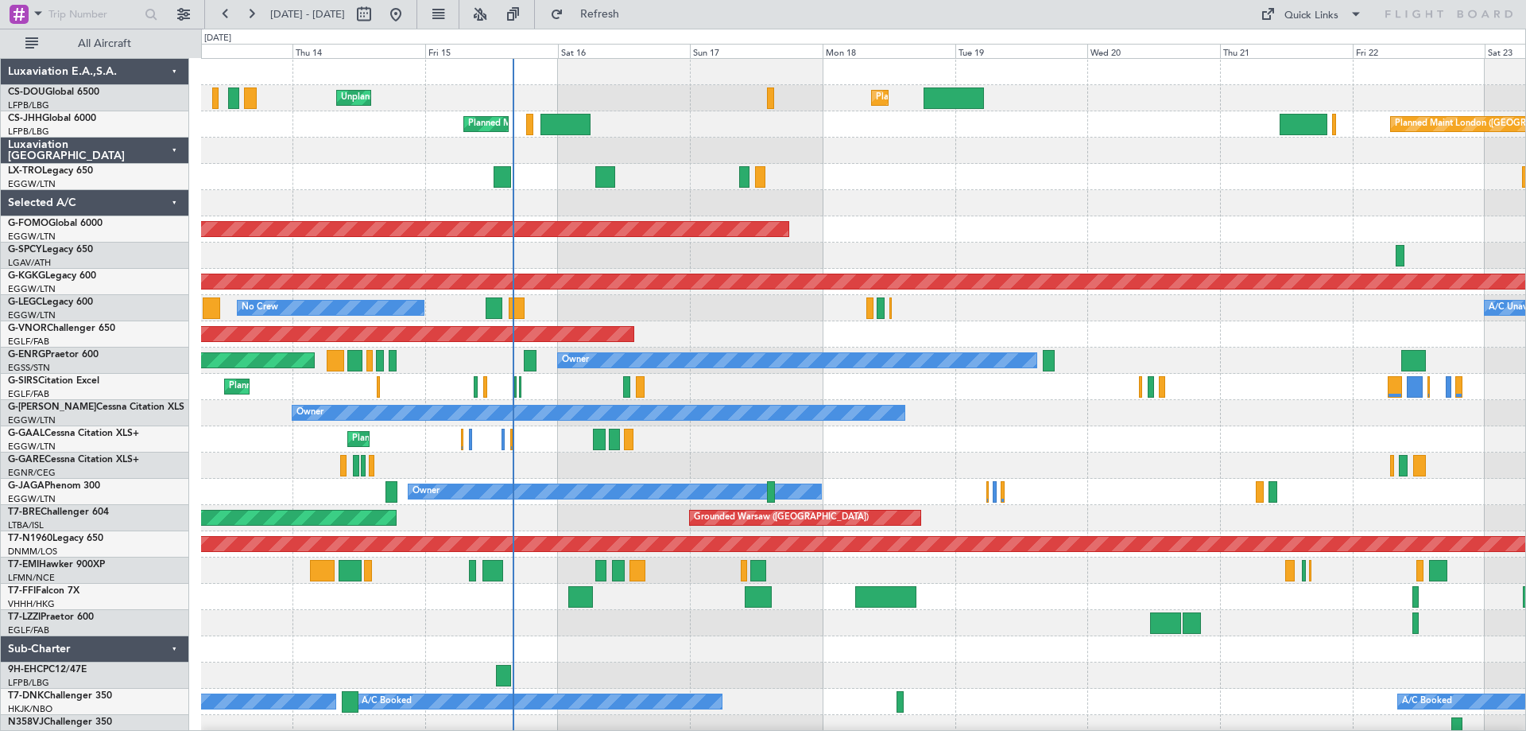
click at [965, 136] on div "Planned Maint London ([GEOGRAPHIC_DATA]) Planned Maint [GEOGRAPHIC_DATA] ([GEOG…" at bounding box center [863, 124] width 1324 height 26
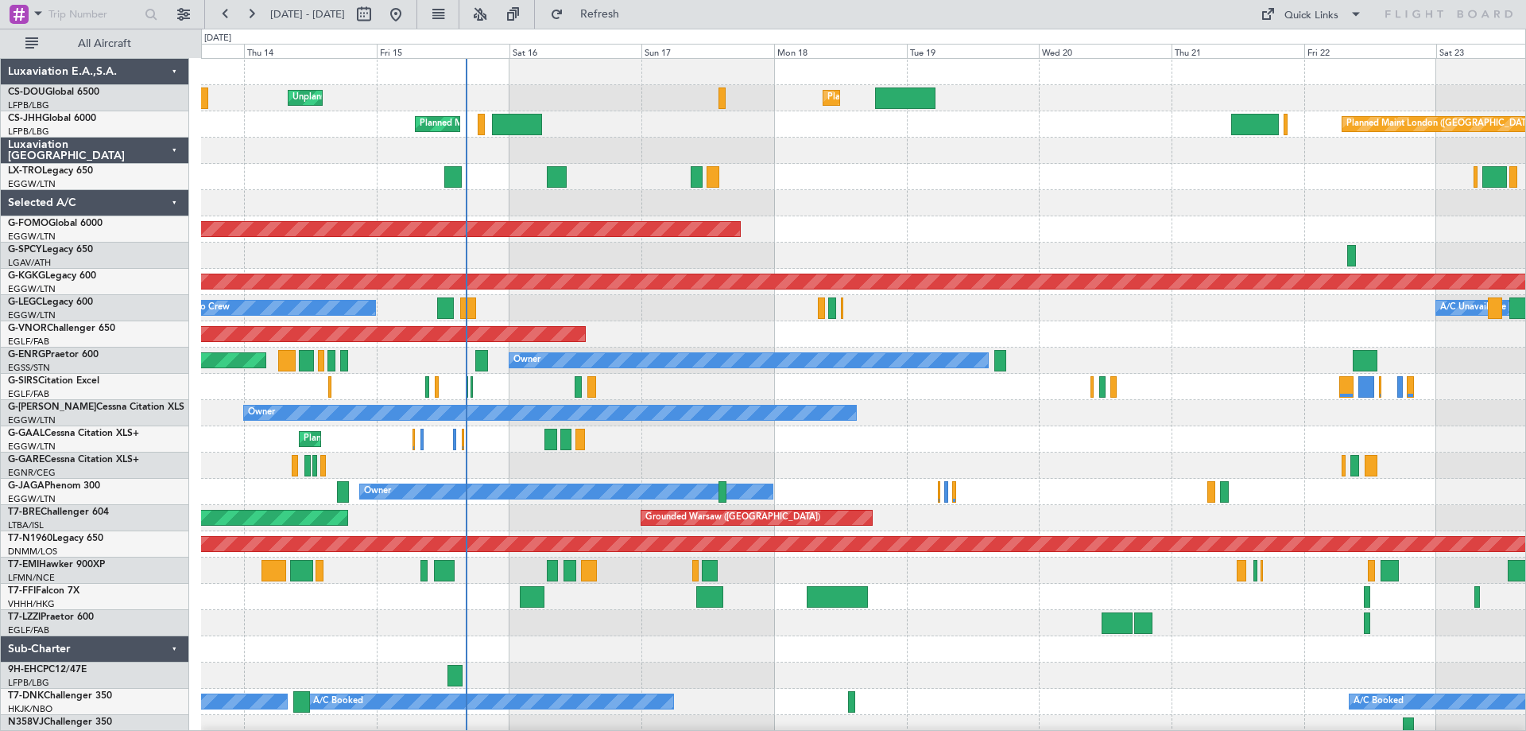
scroll to position [6, 0]
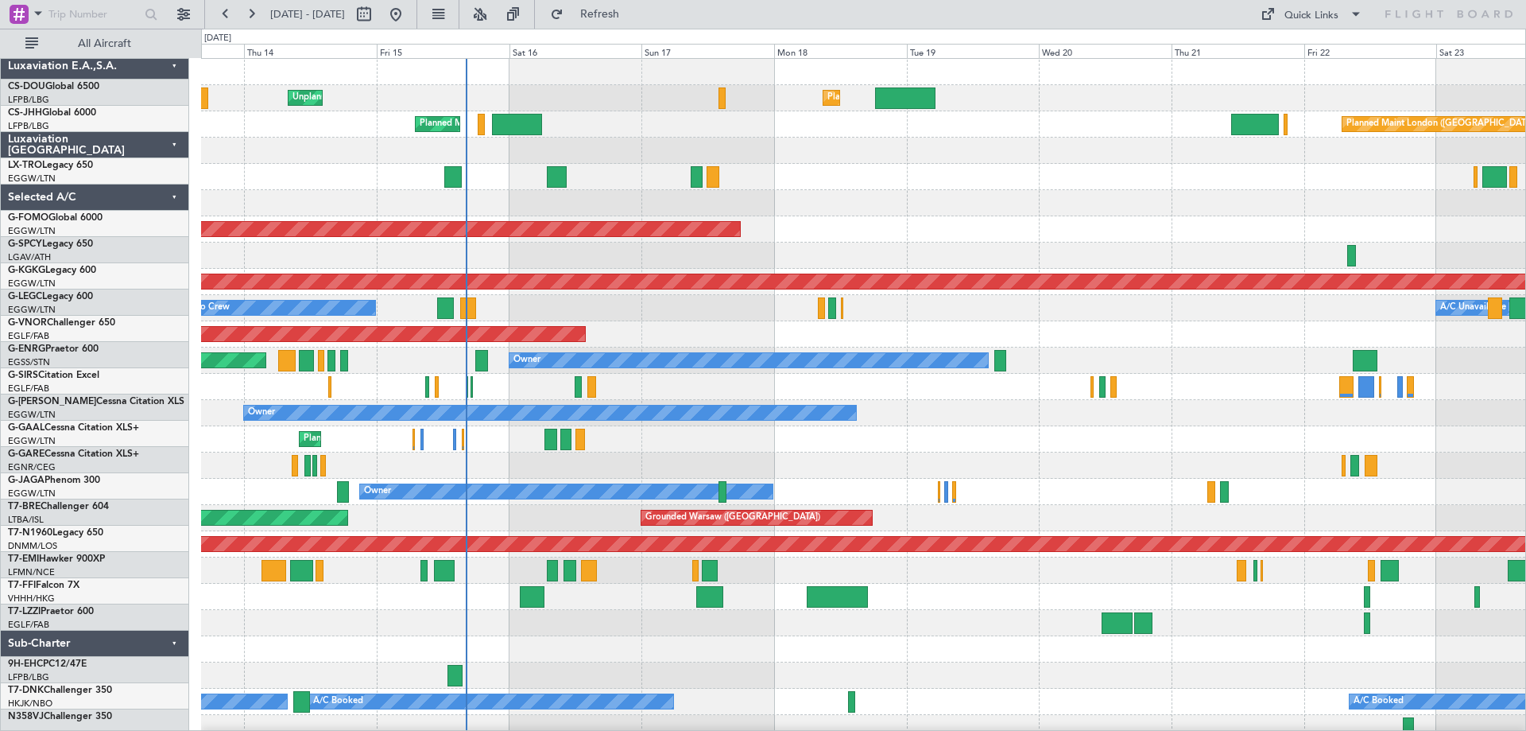
click at [1088, 190] on div at bounding box center [863, 203] width 1324 height 26
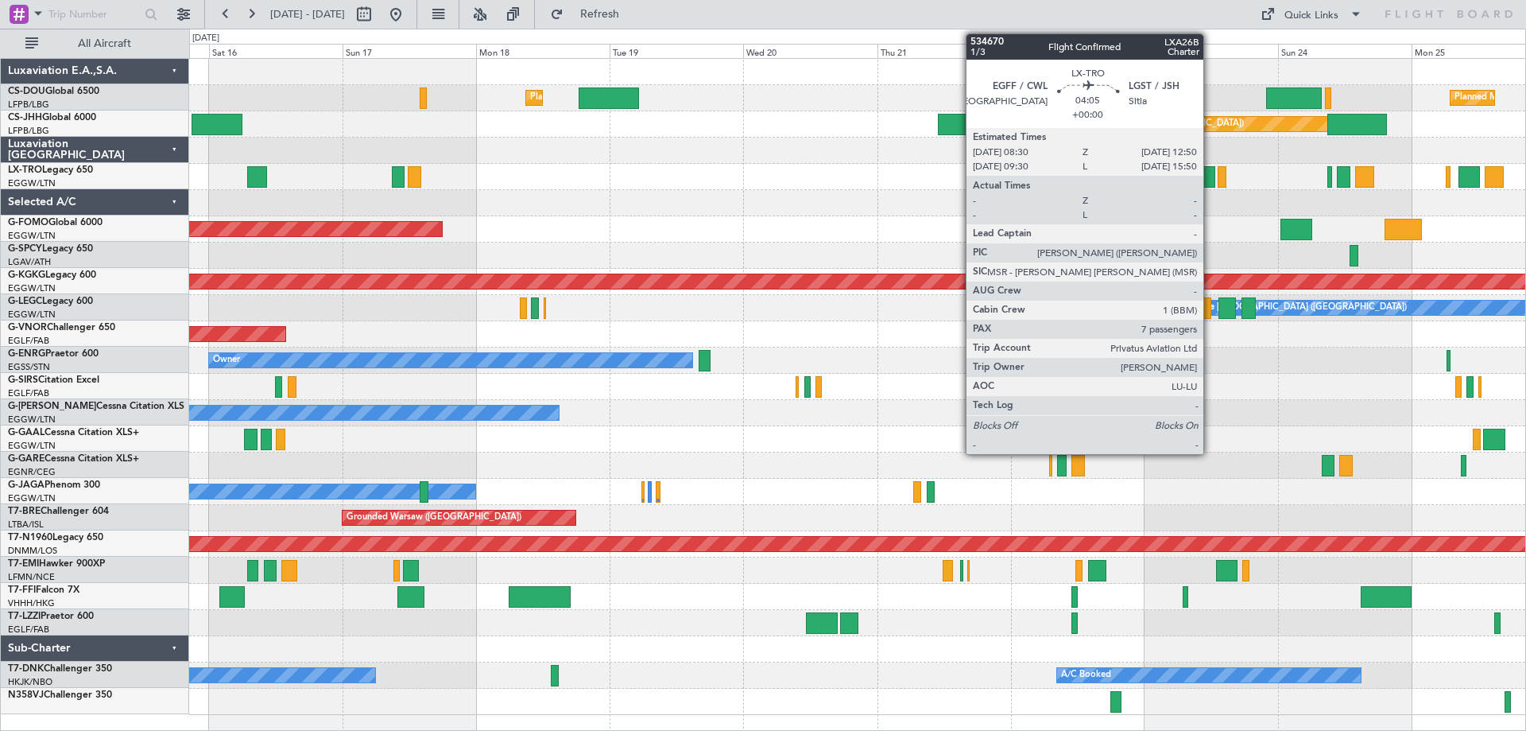
scroll to position [0, 0]
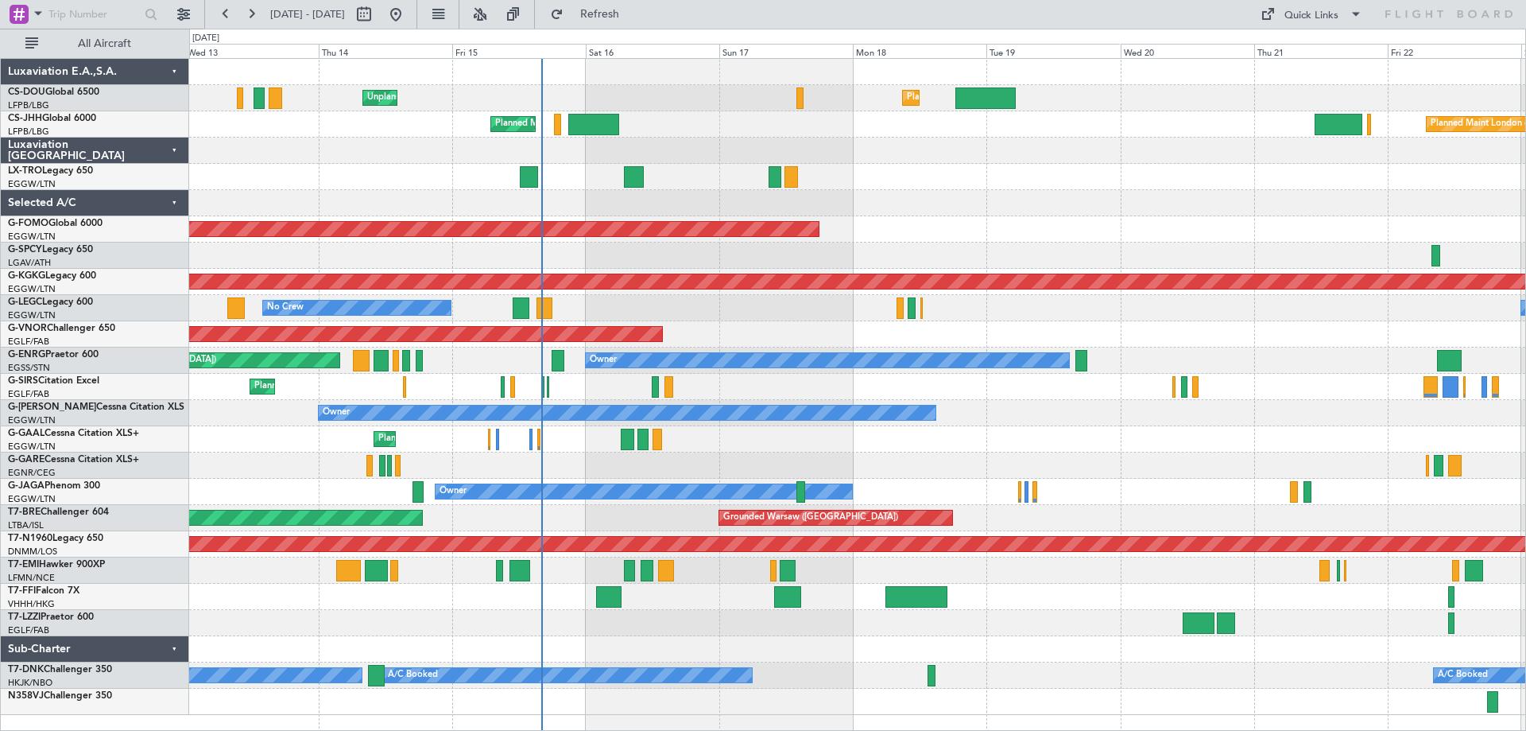
click at [1030, 196] on div at bounding box center [857, 203] width 1336 height 26
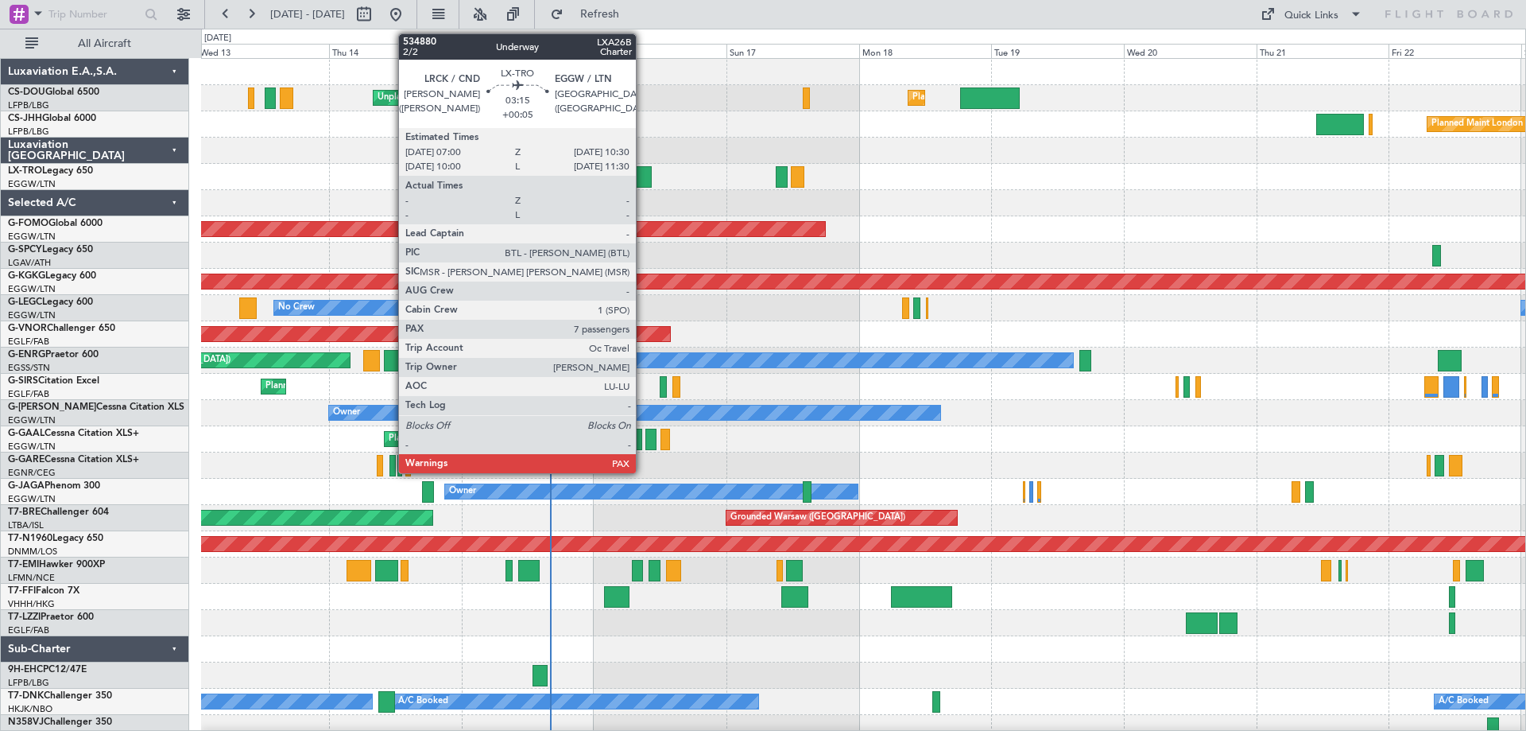
click at [643, 178] on div at bounding box center [642, 176] width 20 height 21
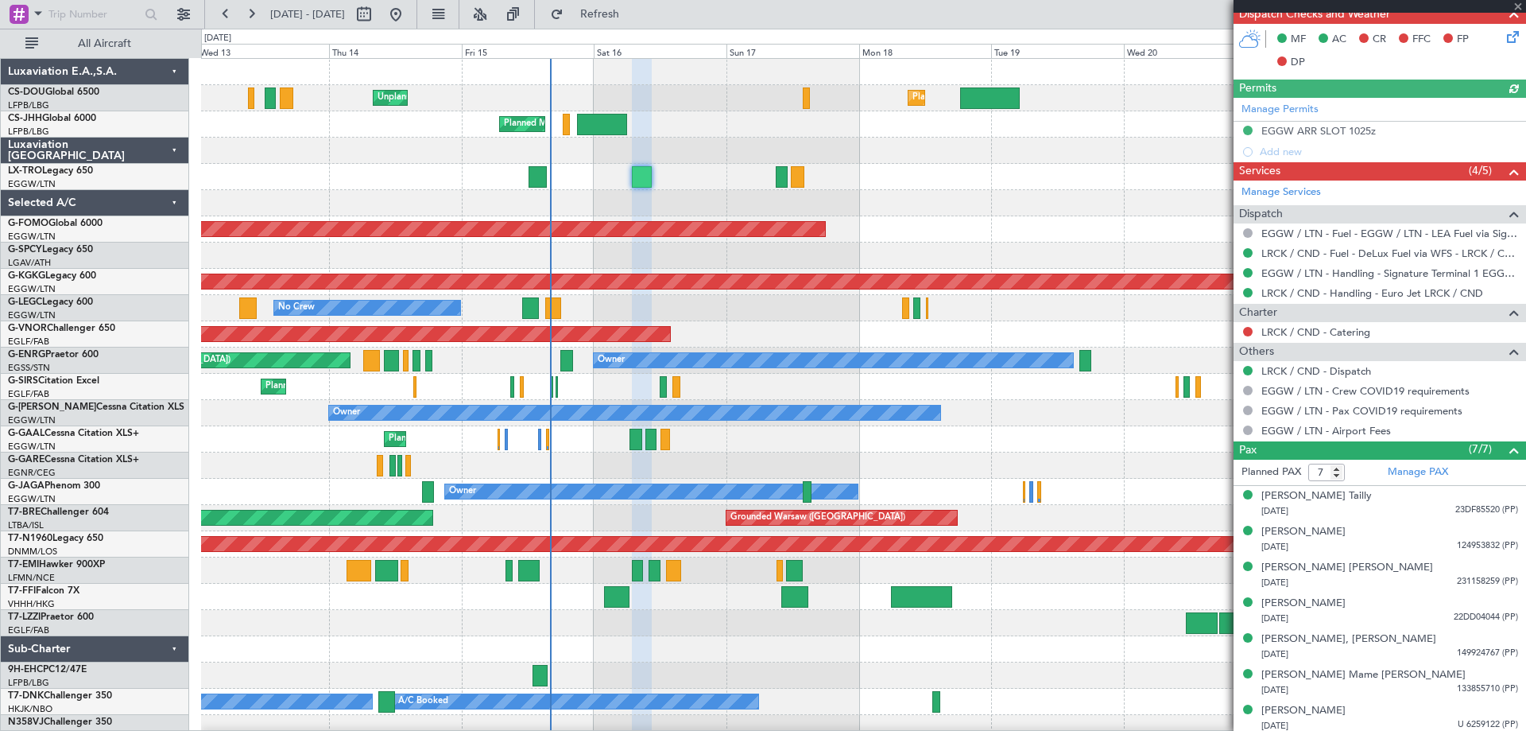
scroll to position [460, 0]
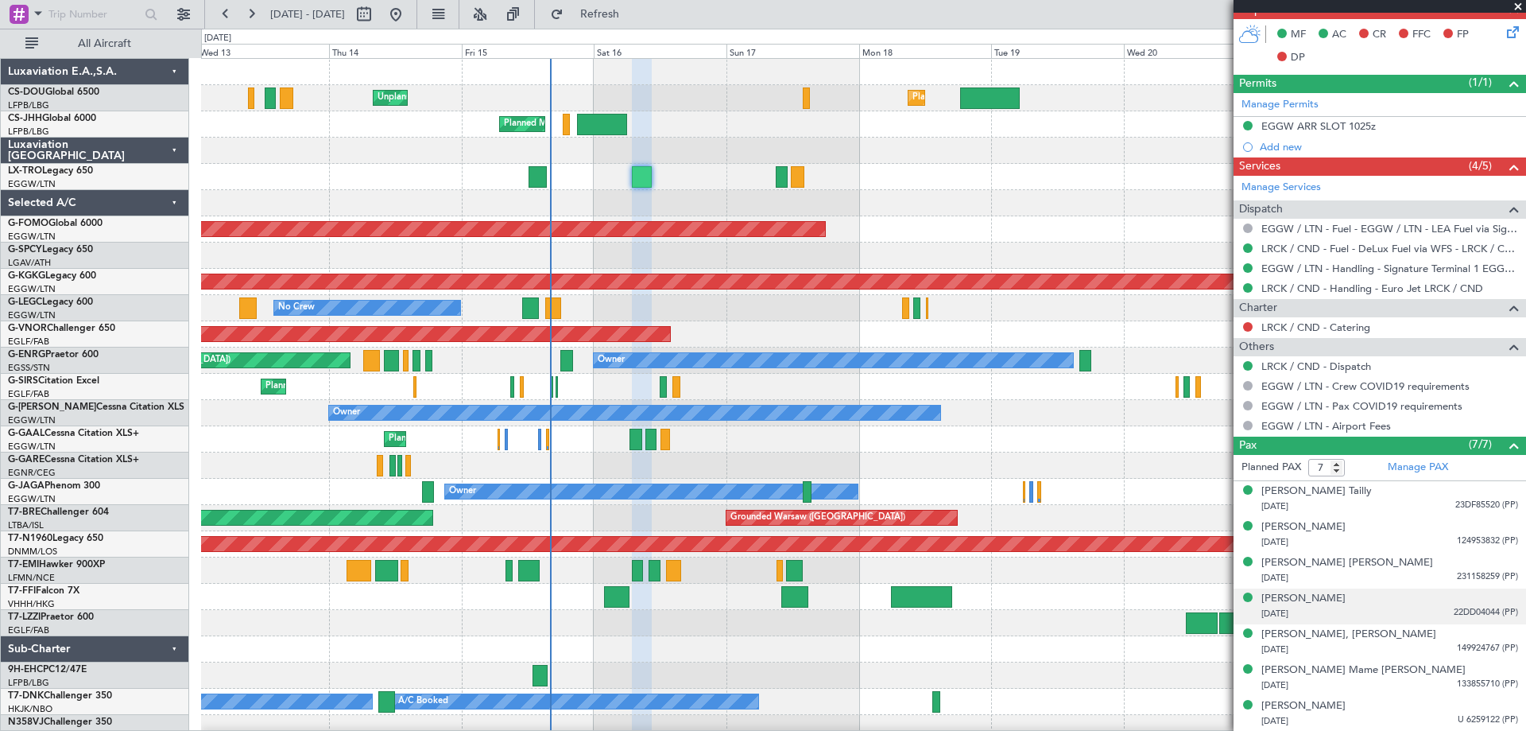
click at [1472, 613] on span "22DD04044 (PP)" at bounding box center [1486, 613] width 64 height 14
click at [1504, 633] on img at bounding box center [1511, 632] width 14 height 14
click at [1464, 685] on span "133855710 (PP)" at bounding box center [1487, 684] width 61 height 14
click at [1504, 704] on img at bounding box center [1511, 703] width 14 height 14
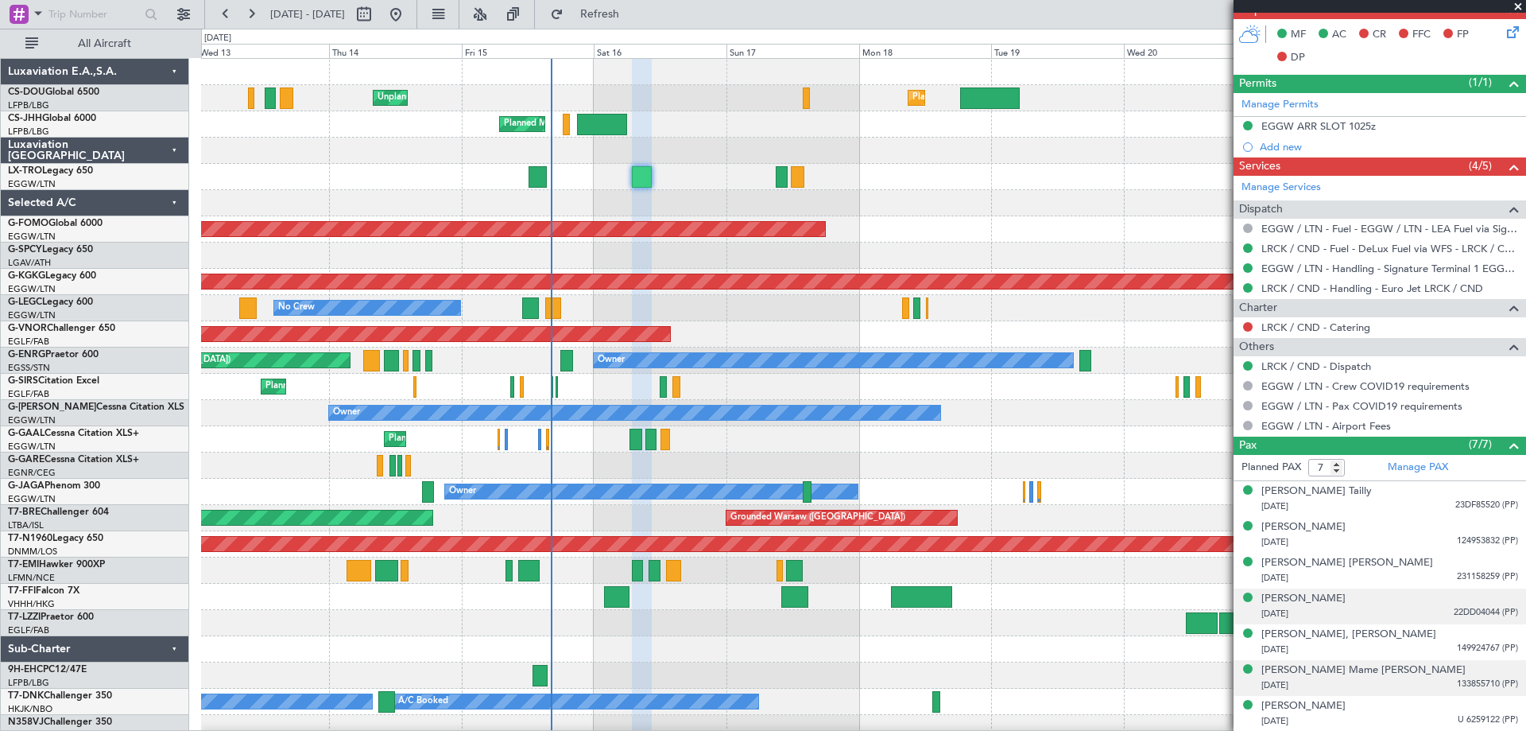
click at [1514, 5] on span at bounding box center [1518, 7] width 16 height 14
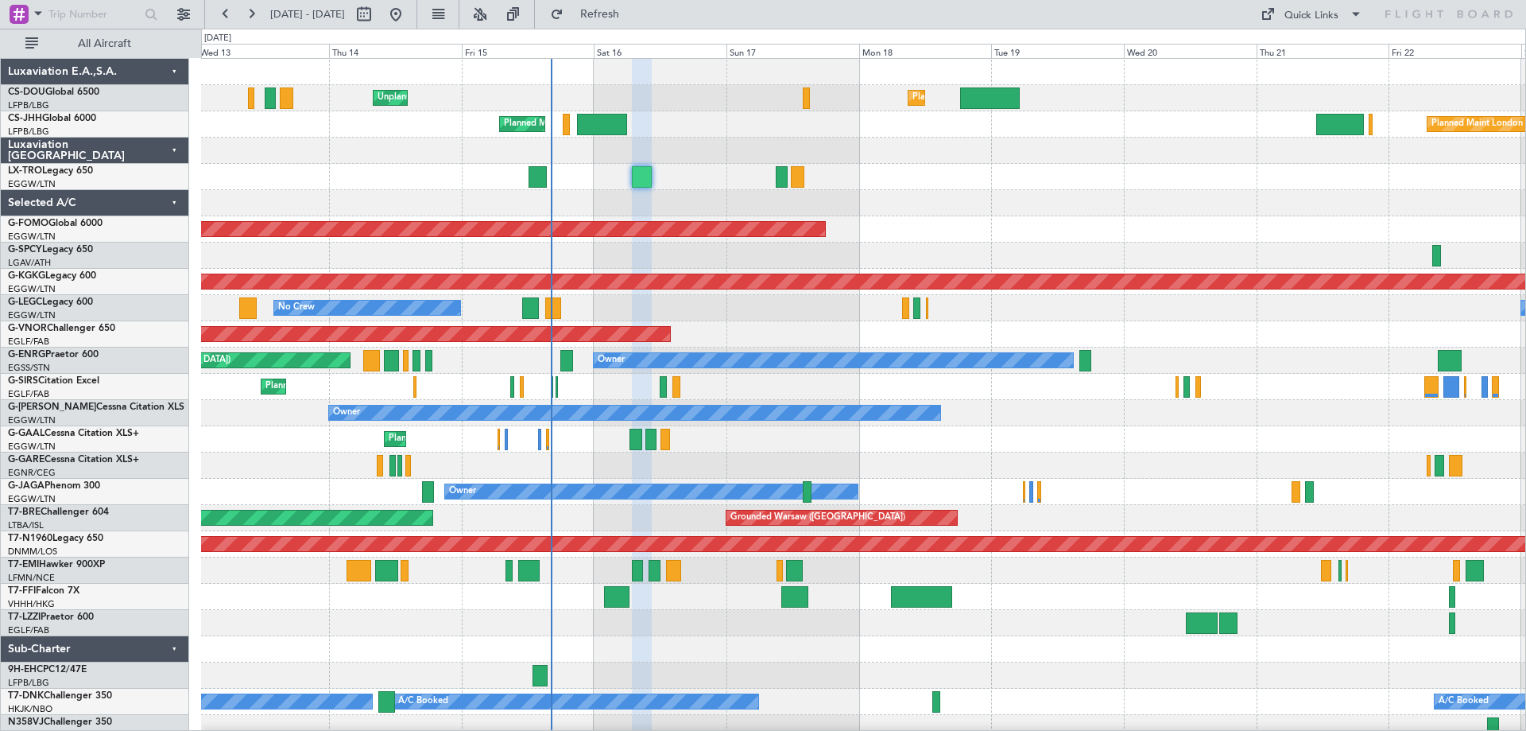
type input "0"
click at [925, 165] on div "Unplanned Maint [GEOGRAPHIC_DATA] ([GEOGRAPHIC_DATA])" at bounding box center [863, 177] width 1324 height 26
click at [394, 165] on div "Unplanned Maint [GEOGRAPHIC_DATA] ([GEOGRAPHIC_DATA])" at bounding box center [863, 177] width 1324 height 26
click at [928, 165] on div "Unplanned Maint [GEOGRAPHIC_DATA] ([GEOGRAPHIC_DATA])" at bounding box center [863, 177] width 1324 height 26
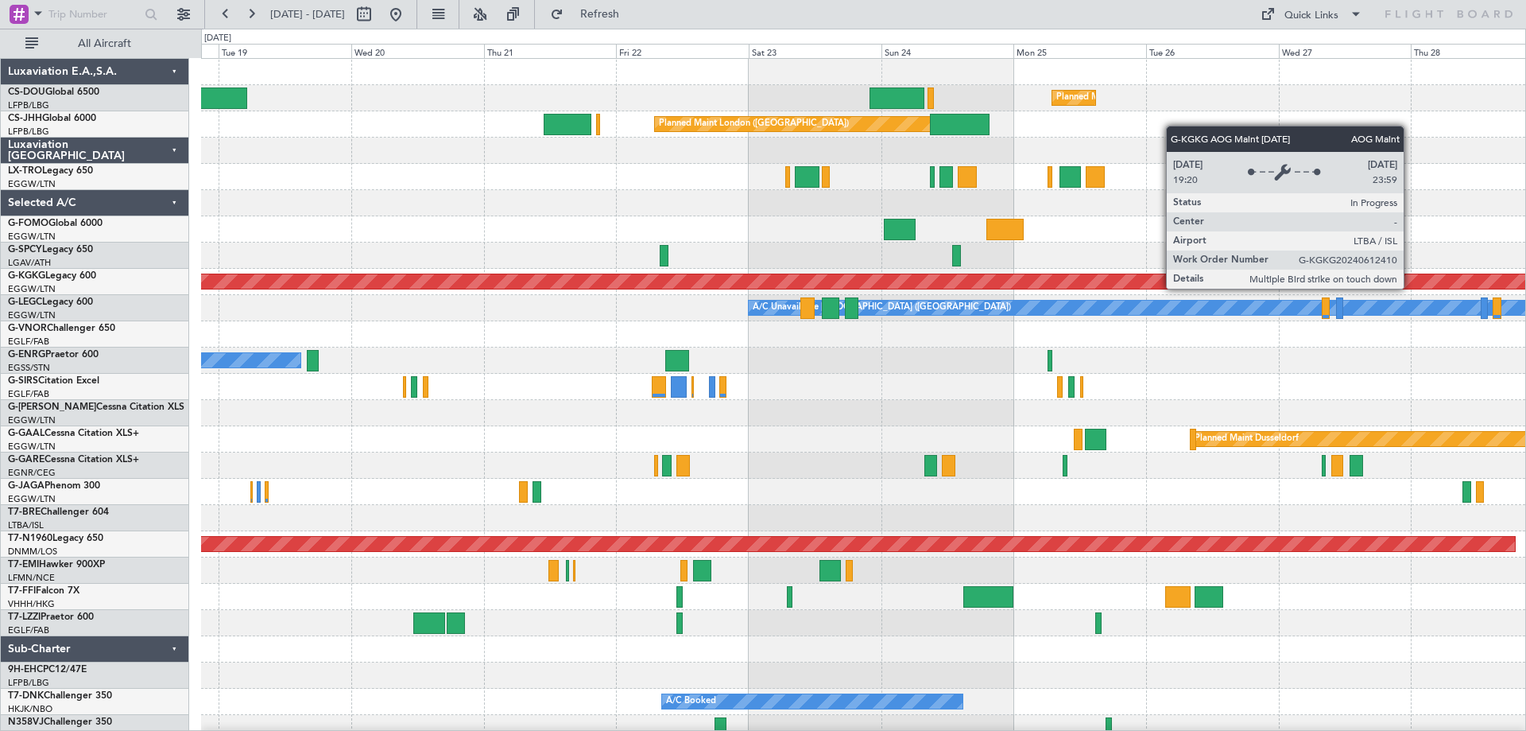
scroll to position [1, 0]
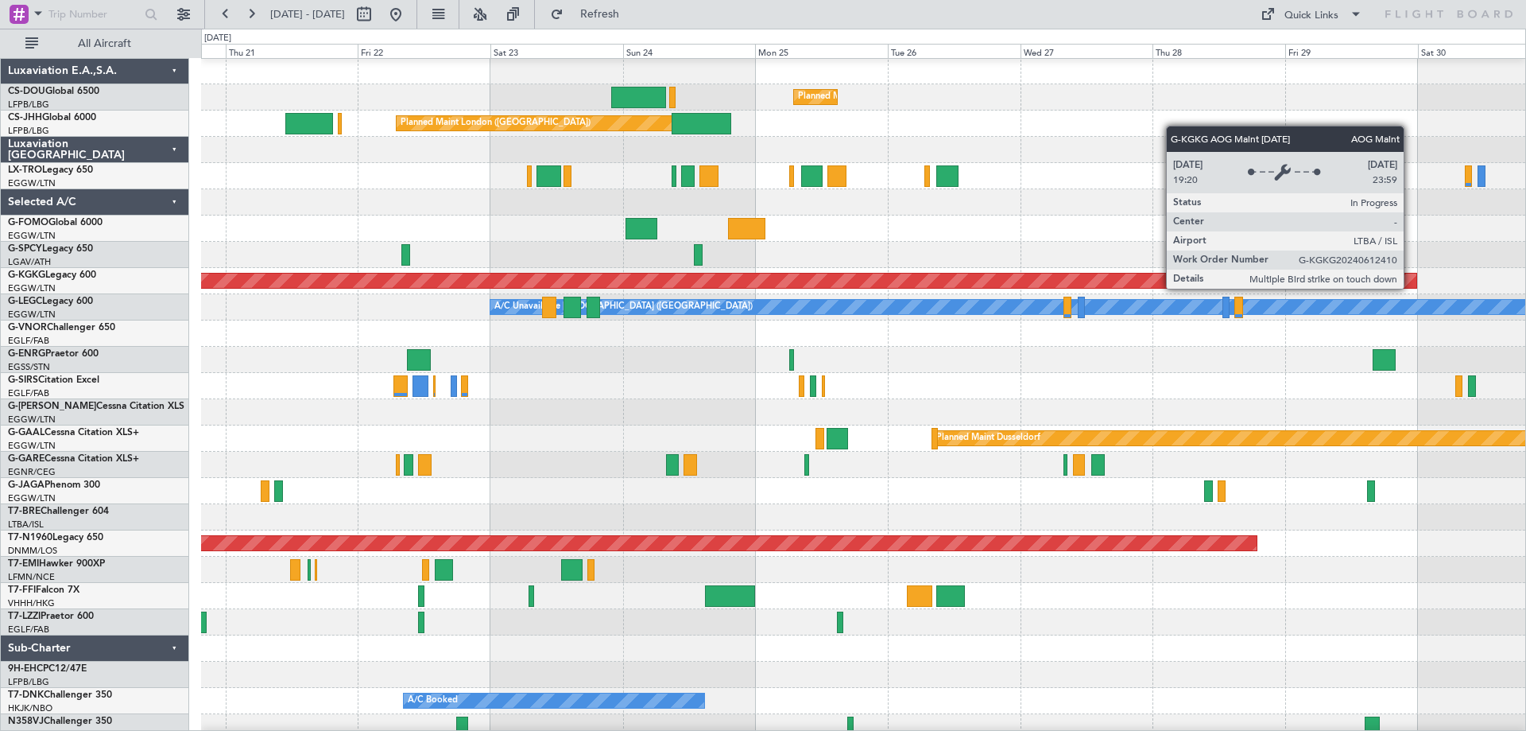
click at [380, 287] on div "AOG Maint [GEOGRAPHIC_DATA] (Ataturk)" at bounding box center [146, 280] width 2539 height 14
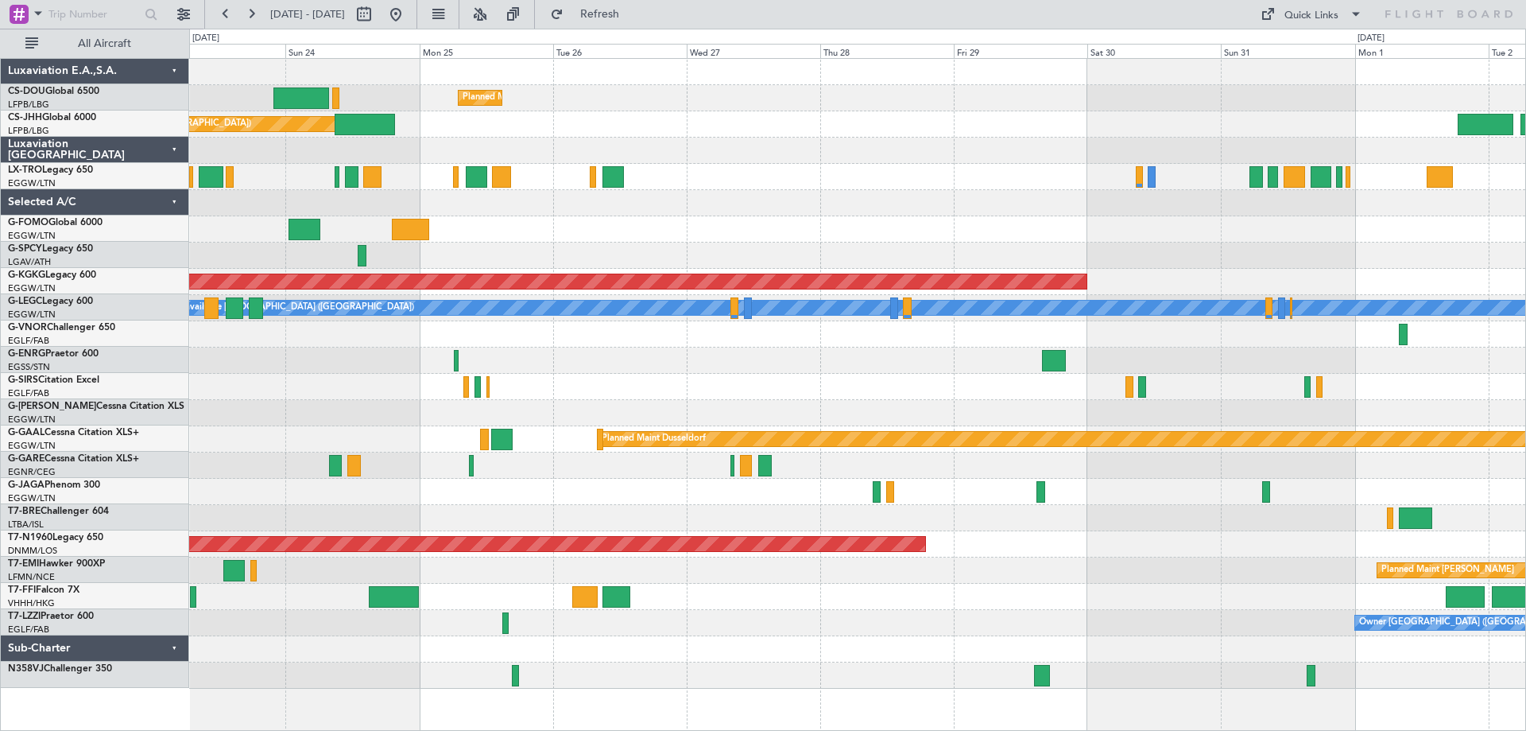
scroll to position [0, 0]
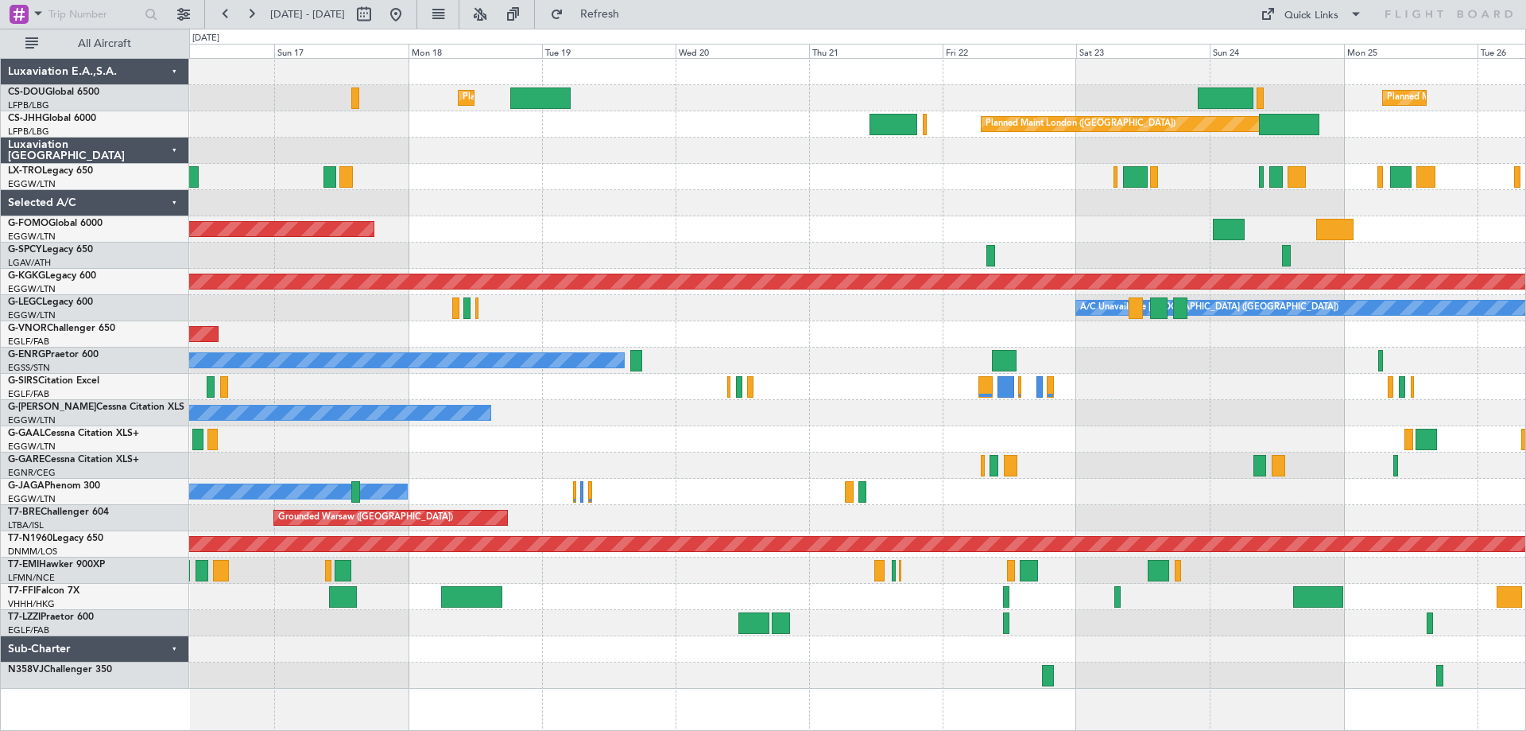
click at [1293, 403] on div "Planned Maint [GEOGRAPHIC_DATA] ([GEOGRAPHIC_DATA]) Planned Maint [GEOGRAPHIC_D…" at bounding box center [857, 374] width 1336 height 630
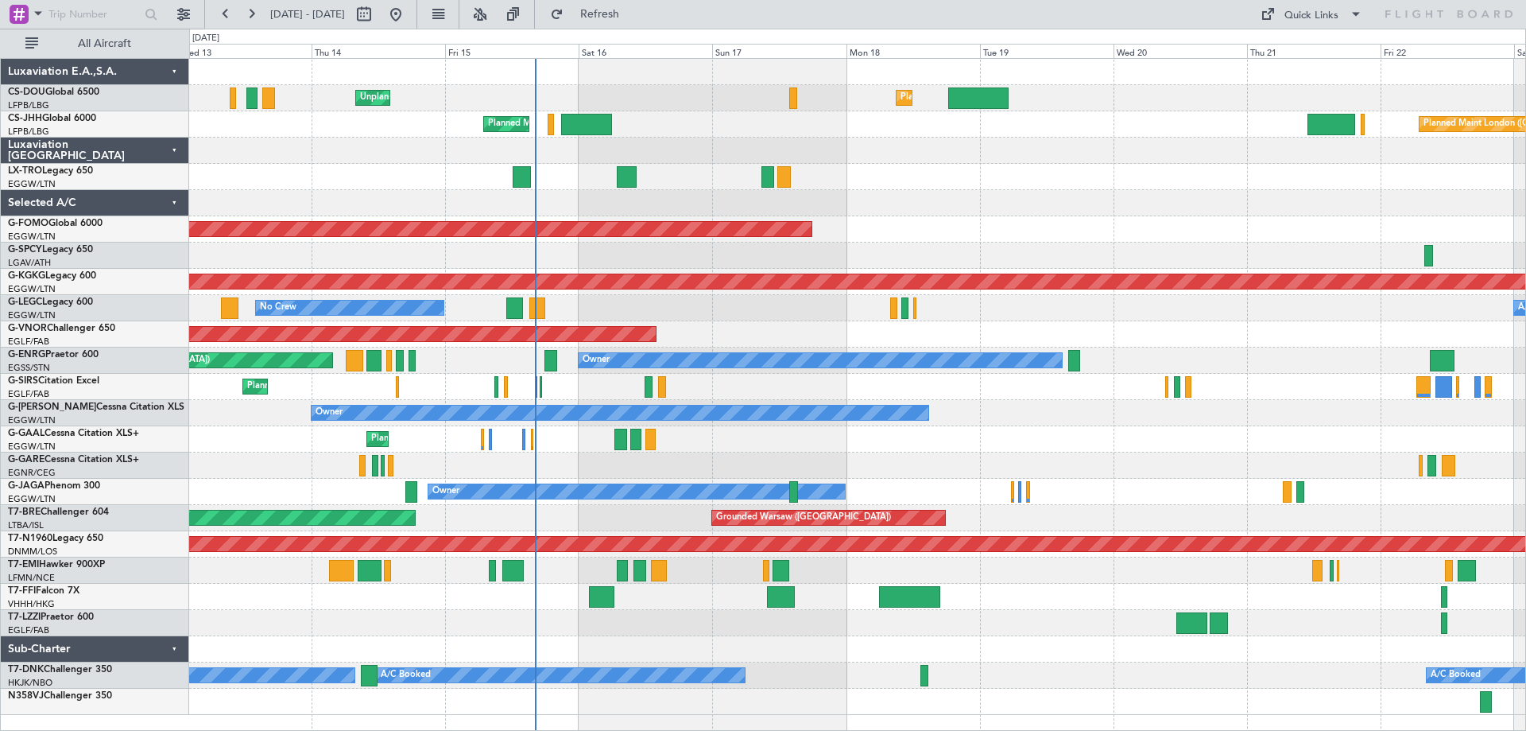
click at [1152, 417] on div "Owner Owner" at bounding box center [857, 413] width 1336 height 26
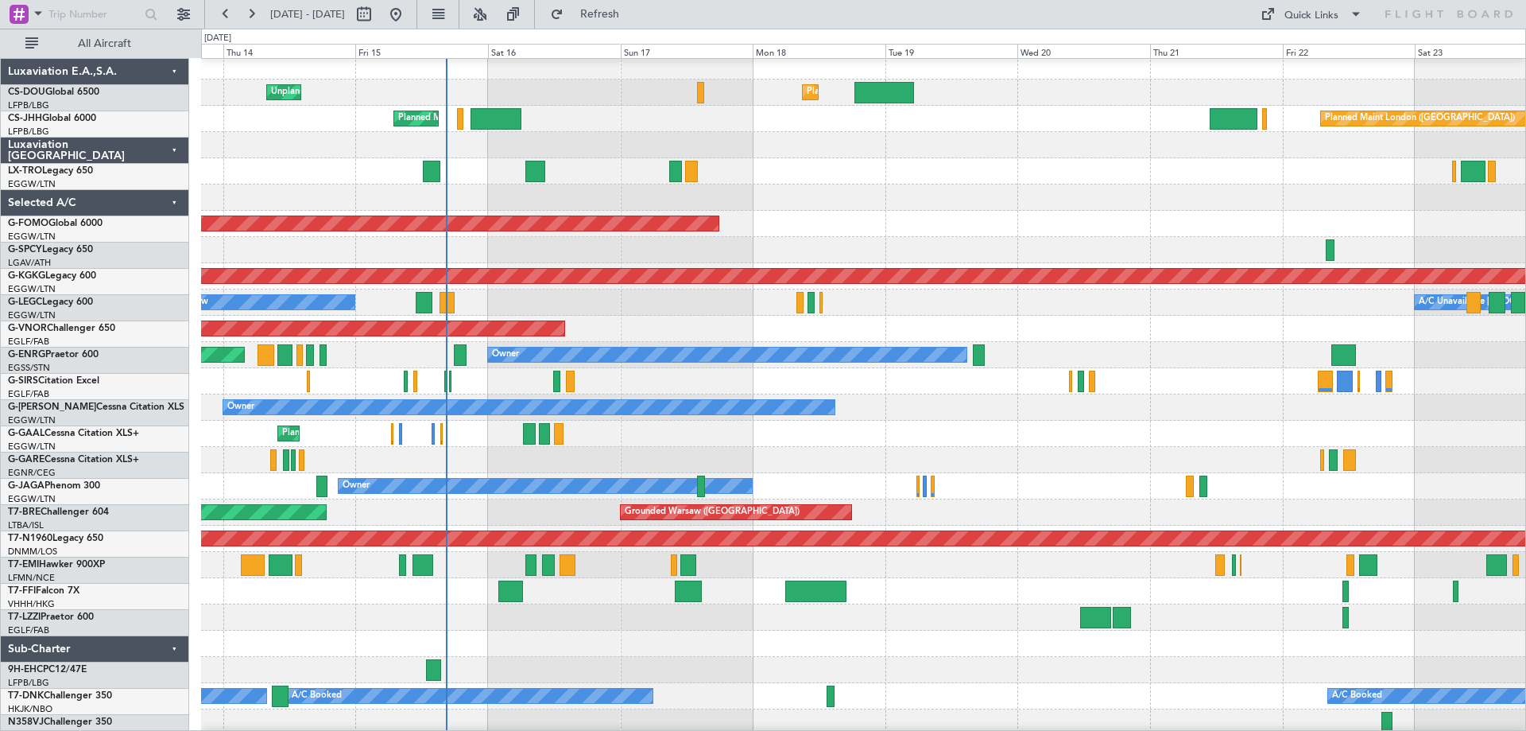
scroll to position [10, 0]
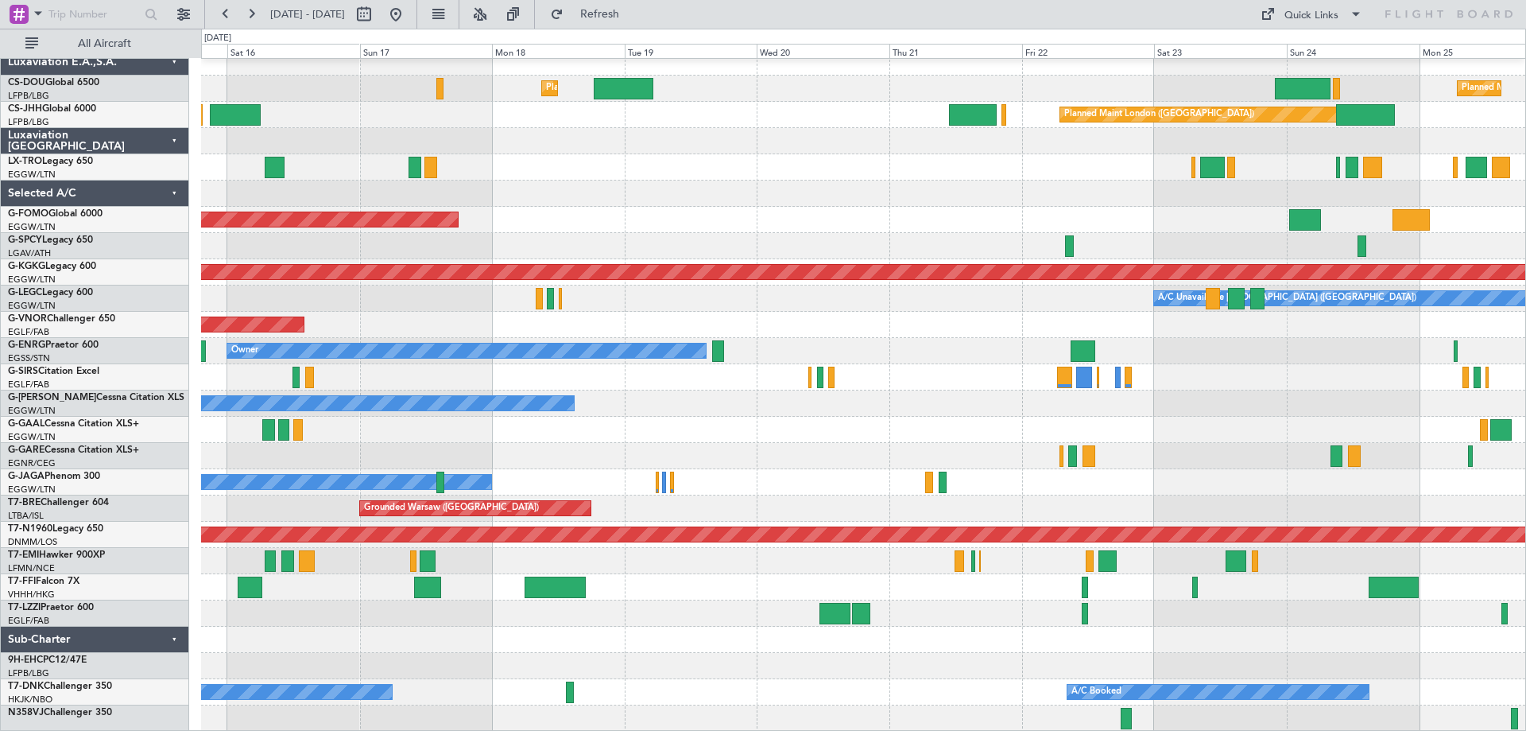
click at [668, 172] on div at bounding box center [863, 167] width 1324 height 26
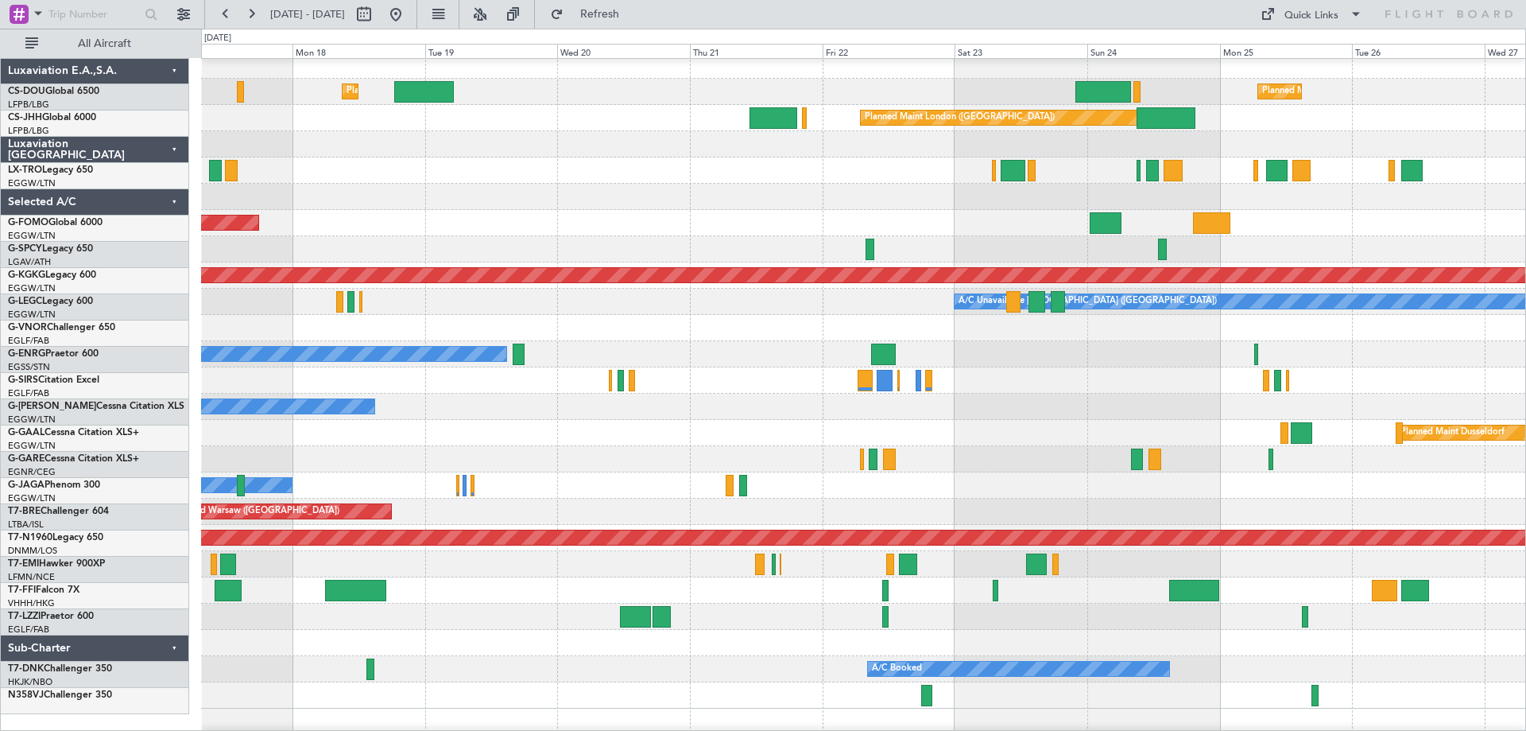
scroll to position [0, 0]
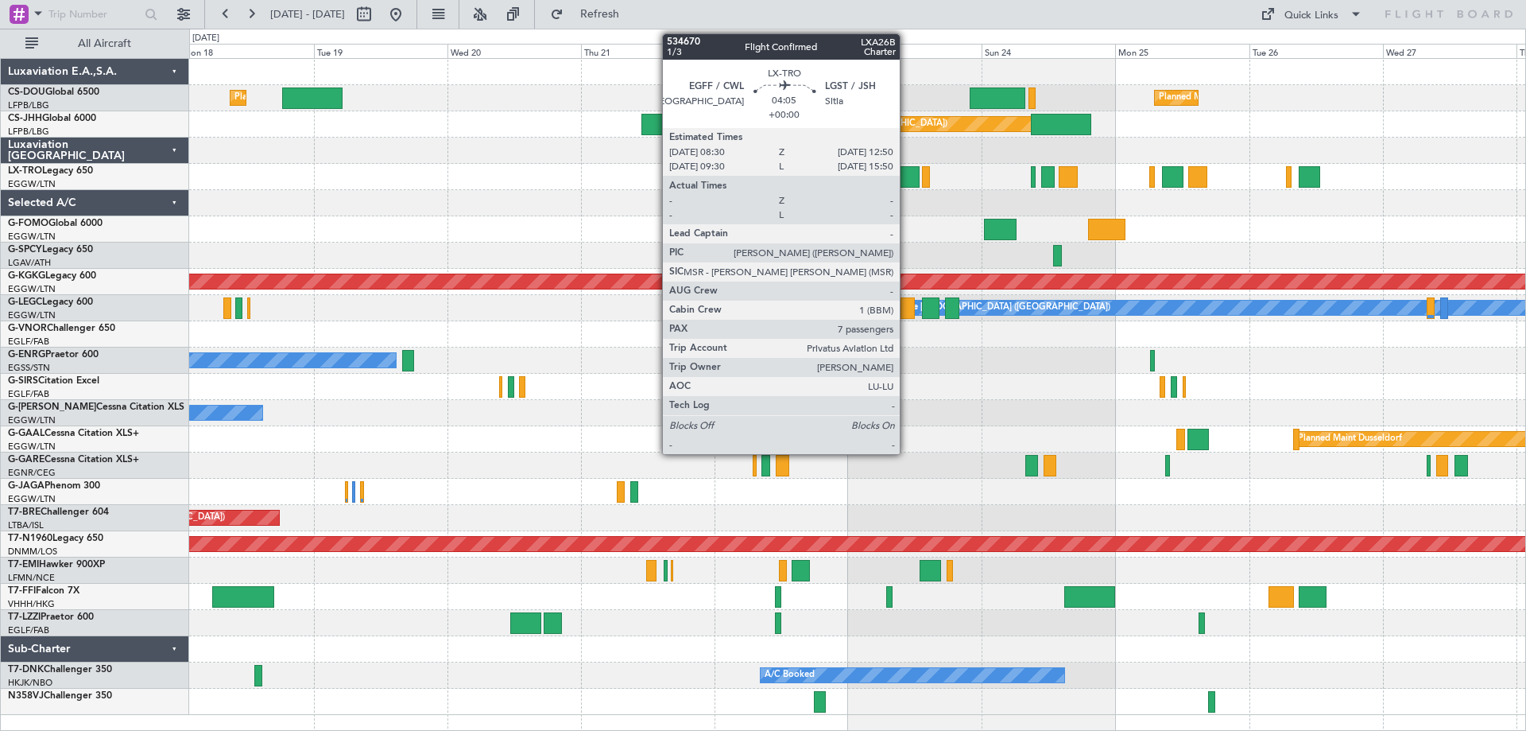
click at [907, 179] on div at bounding box center [907, 176] width 25 height 21
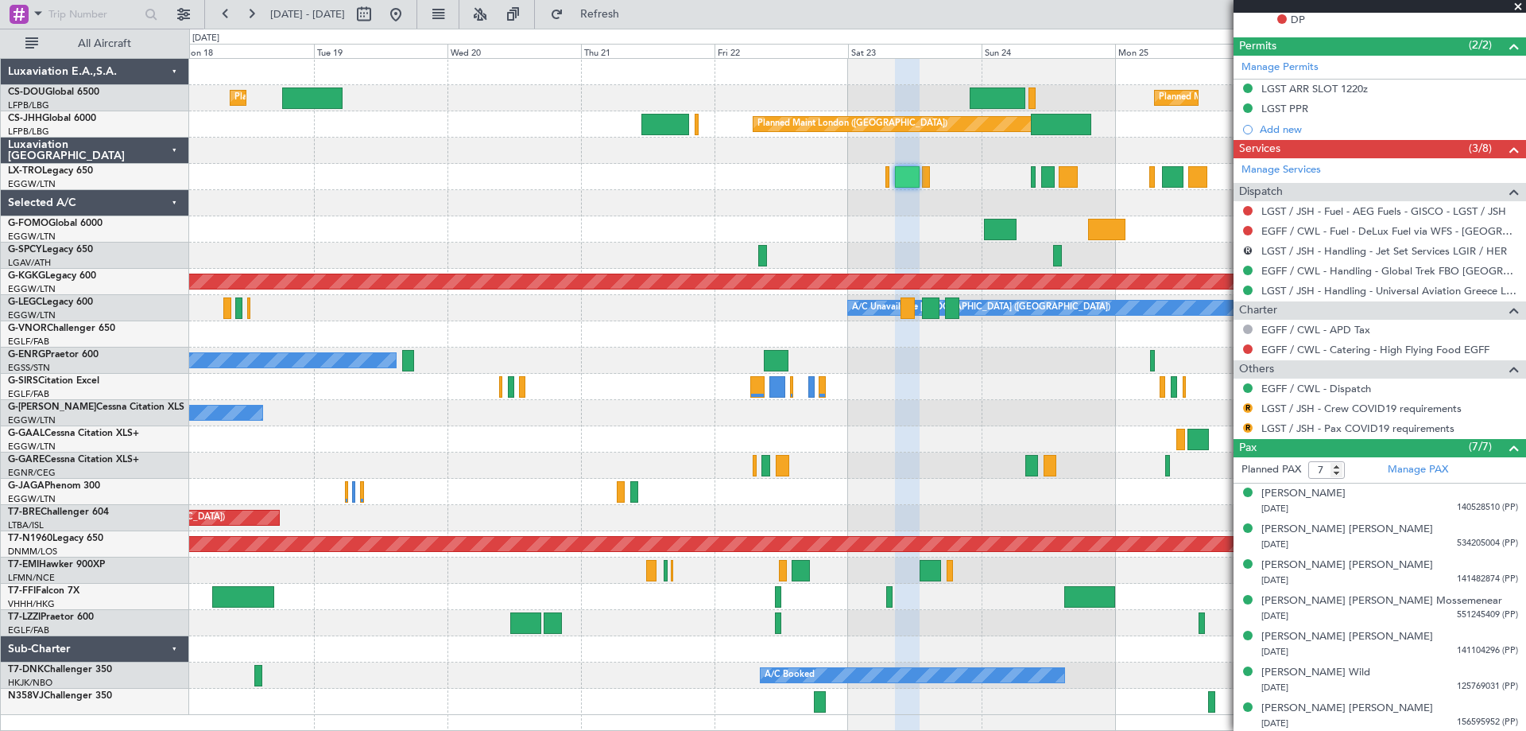
scroll to position [480, 0]
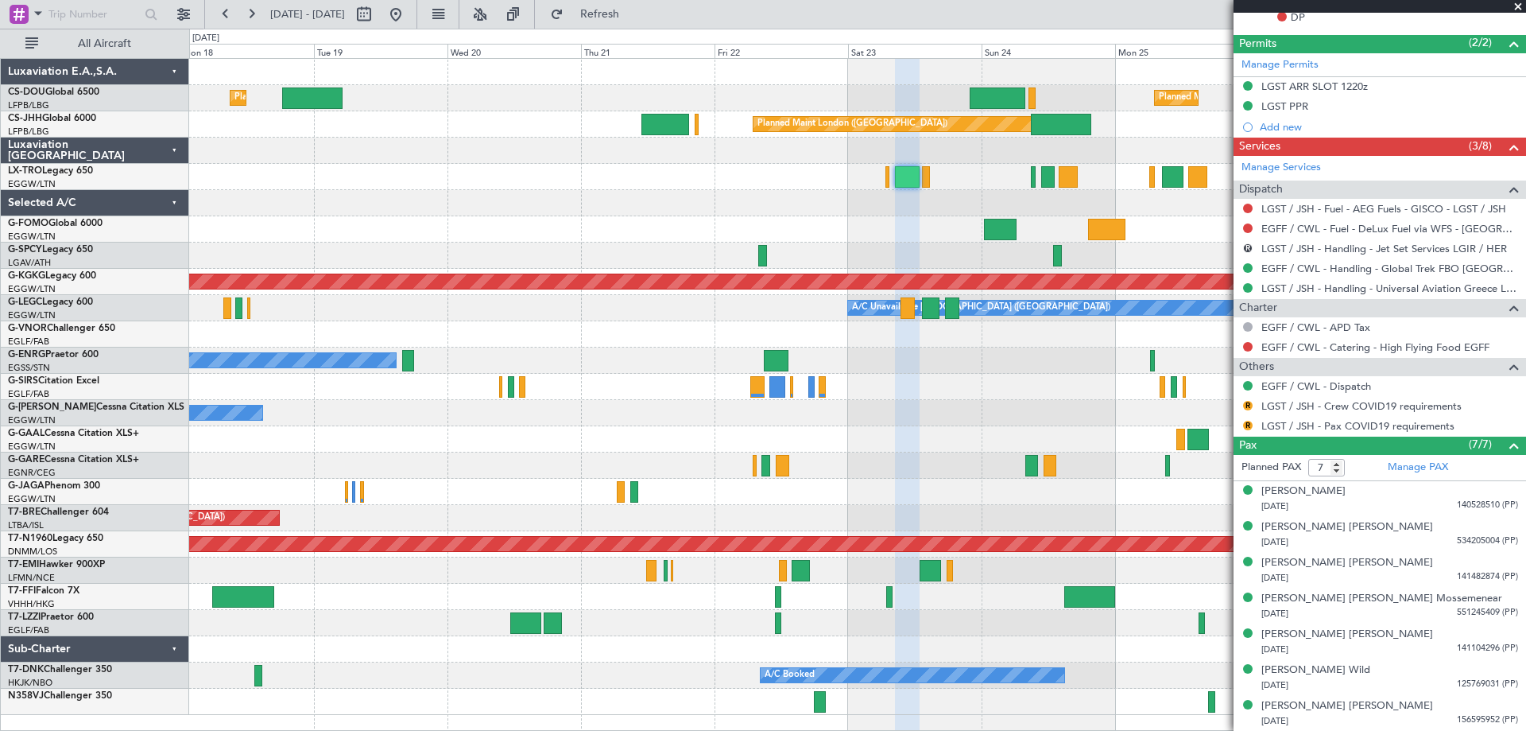
click at [1518, 5] on span at bounding box center [1518, 7] width 16 height 14
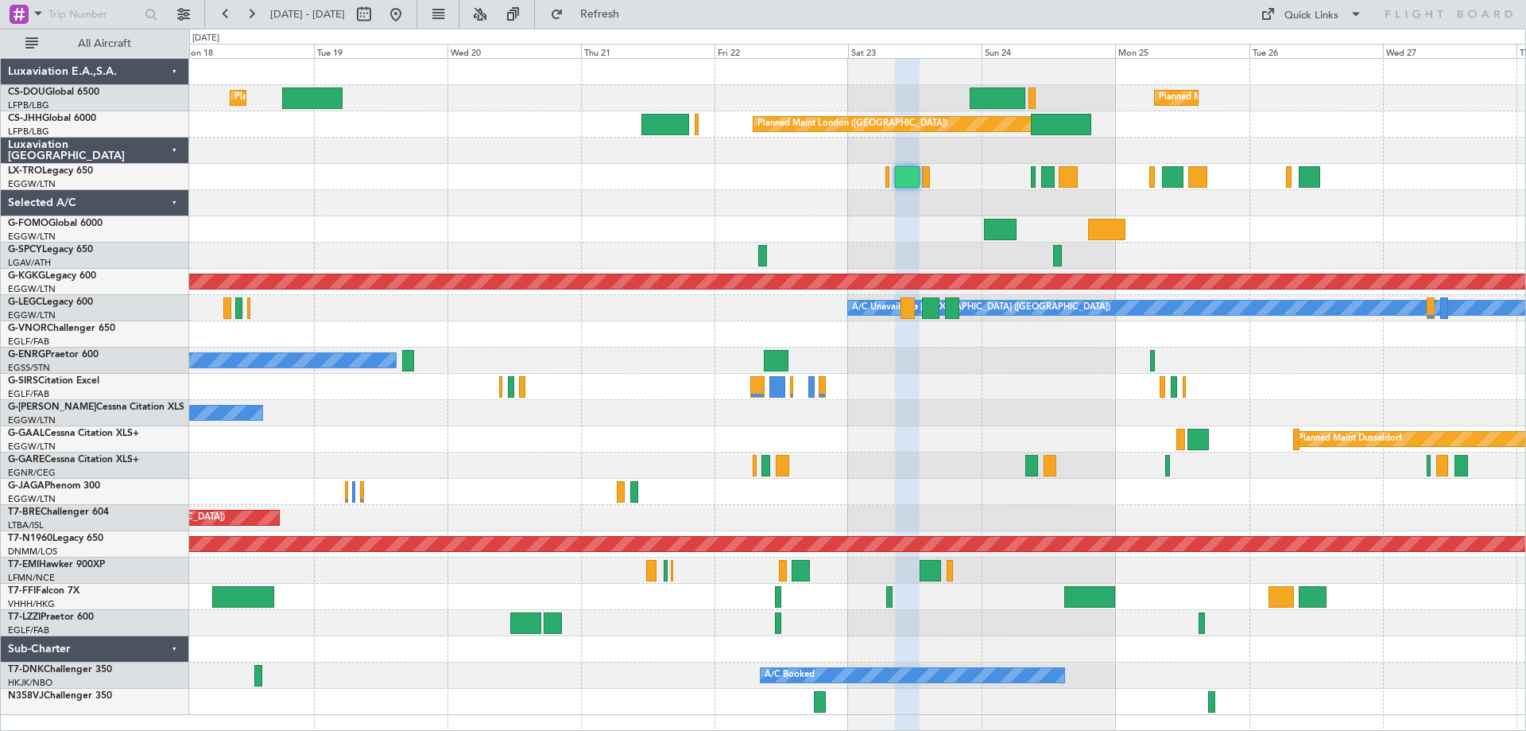
type input "0"
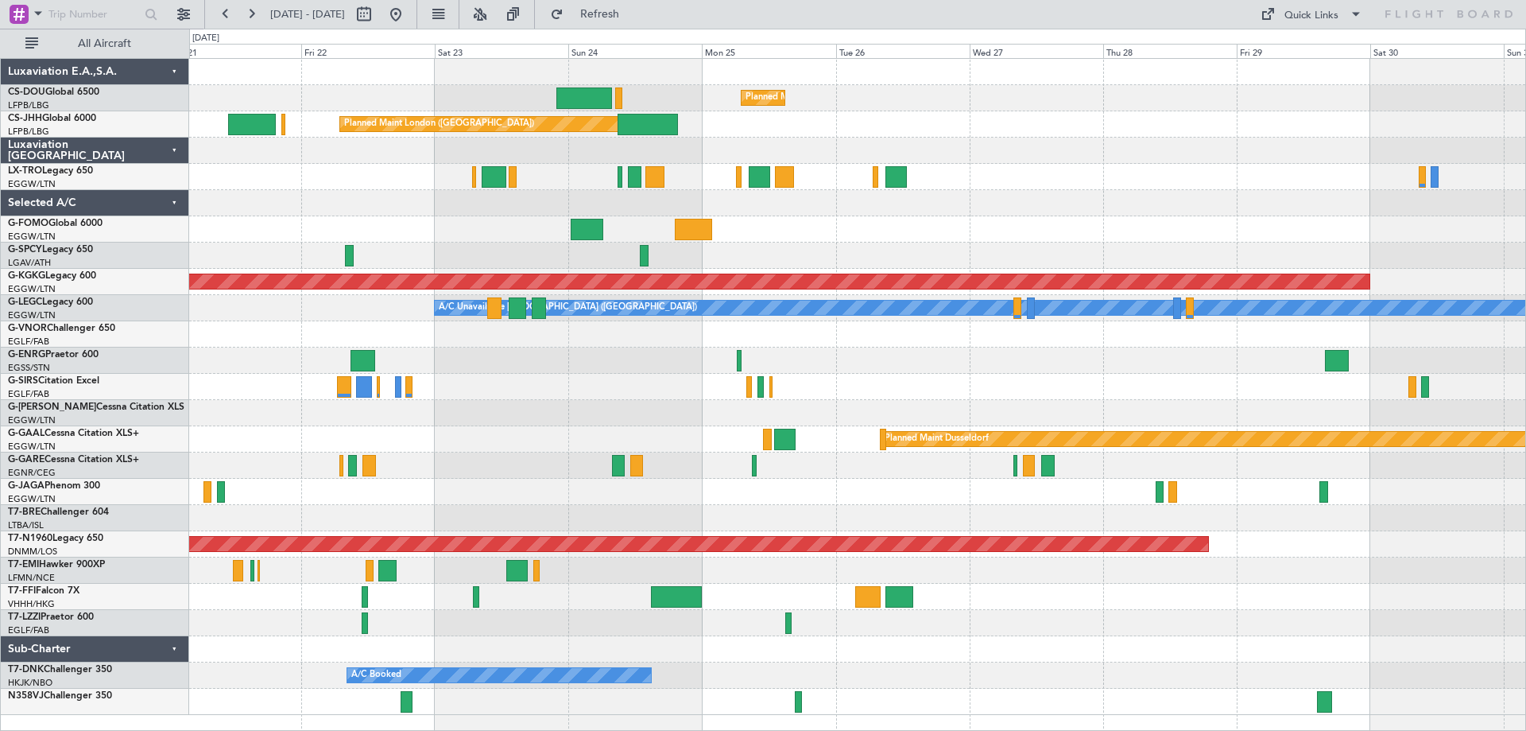
click at [894, 200] on div at bounding box center [857, 203] width 1336 height 26
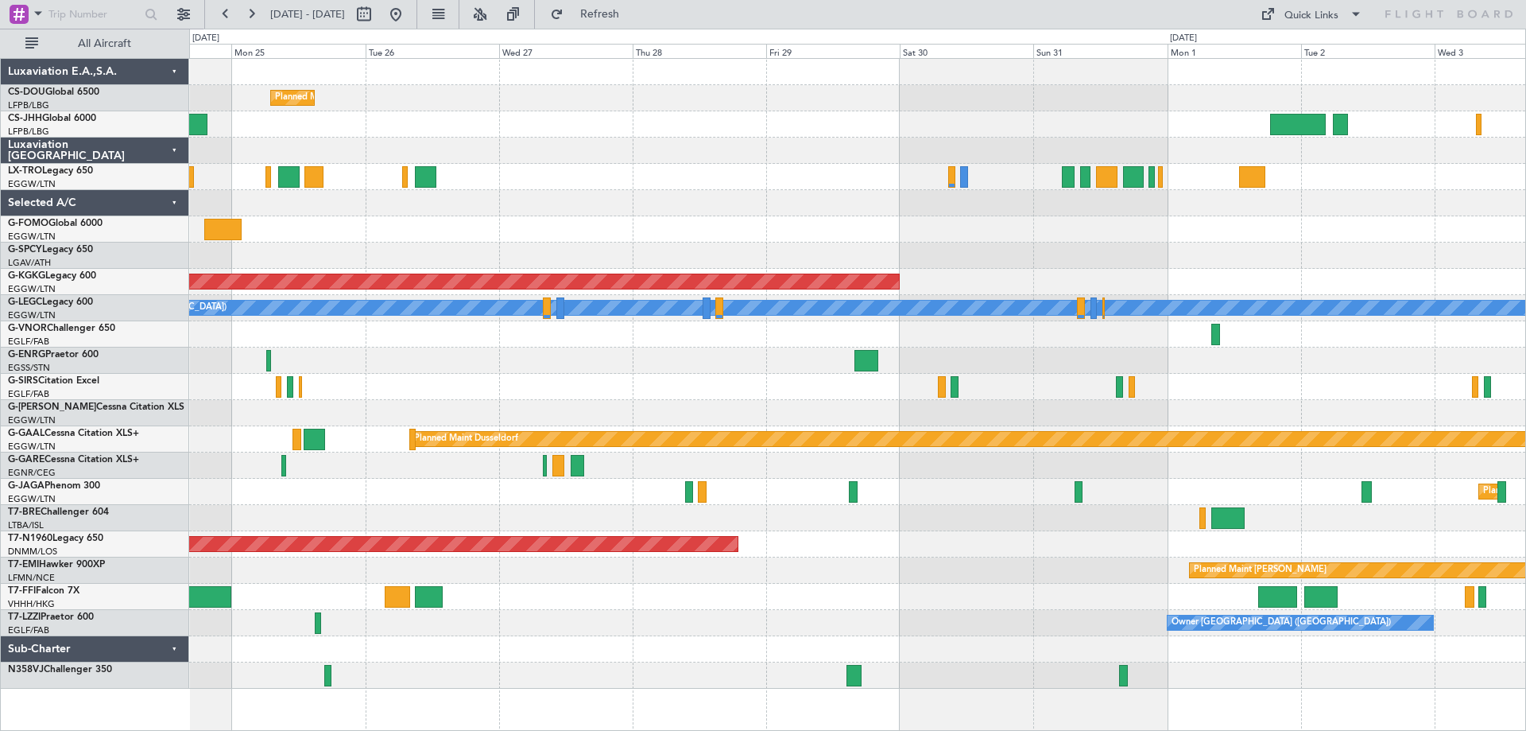
click at [669, 180] on div "Planned Maint [GEOGRAPHIC_DATA] ([GEOGRAPHIC_DATA]) Planned Maint [GEOGRAPHIC_D…" at bounding box center [857, 374] width 1336 height 630
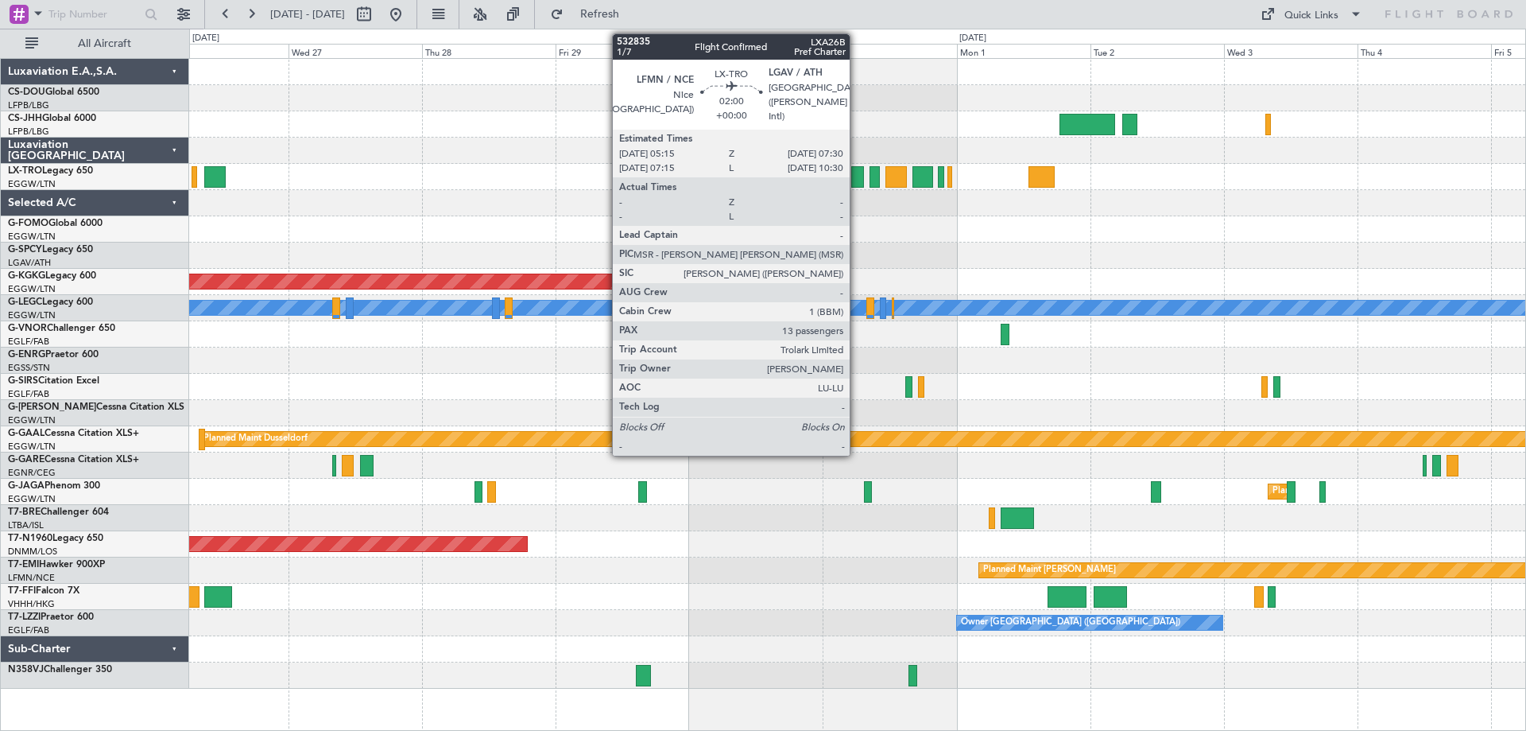
click at [857, 178] on div at bounding box center [857, 176] width 13 height 21
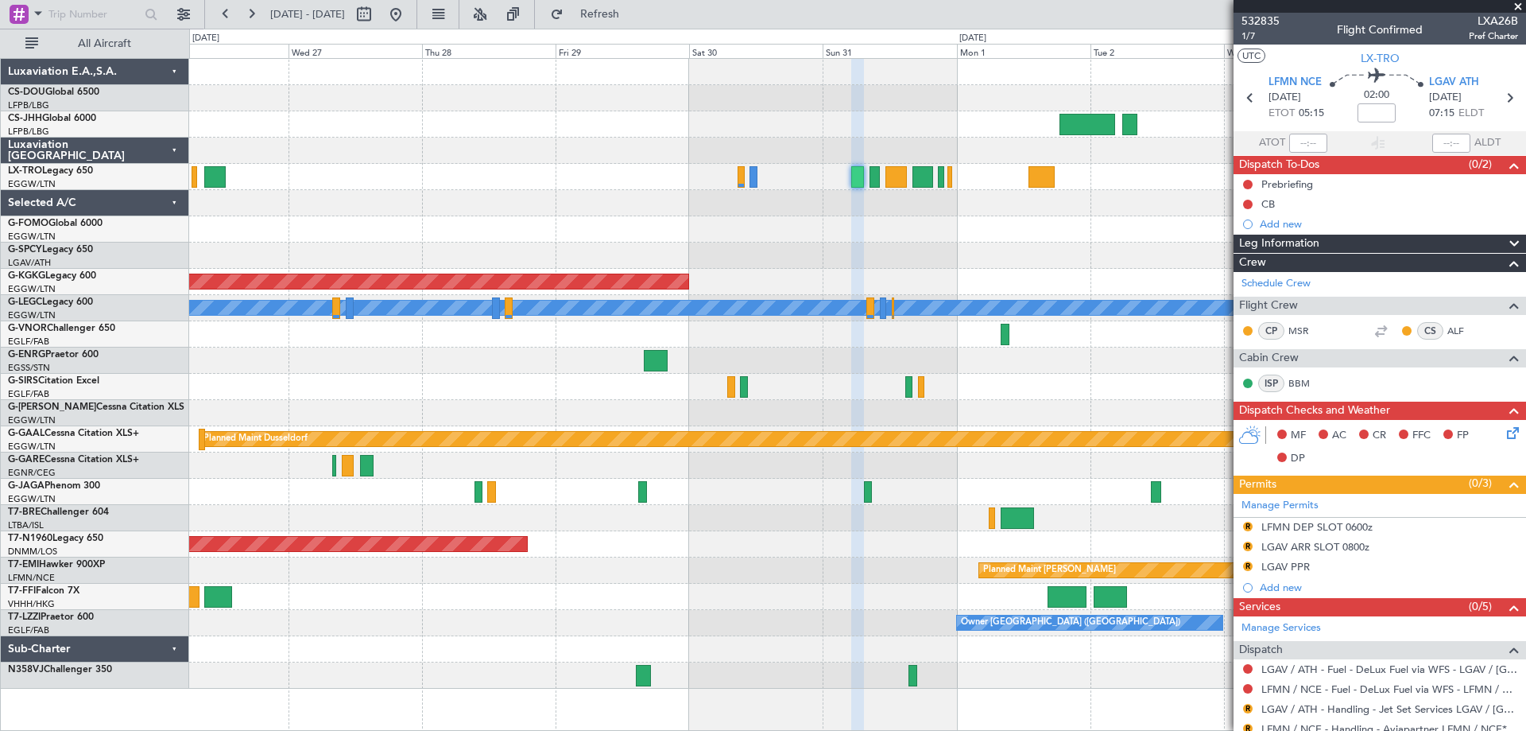
click at [1516, 8] on span at bounding box center [1518, 7] width 16 height 14
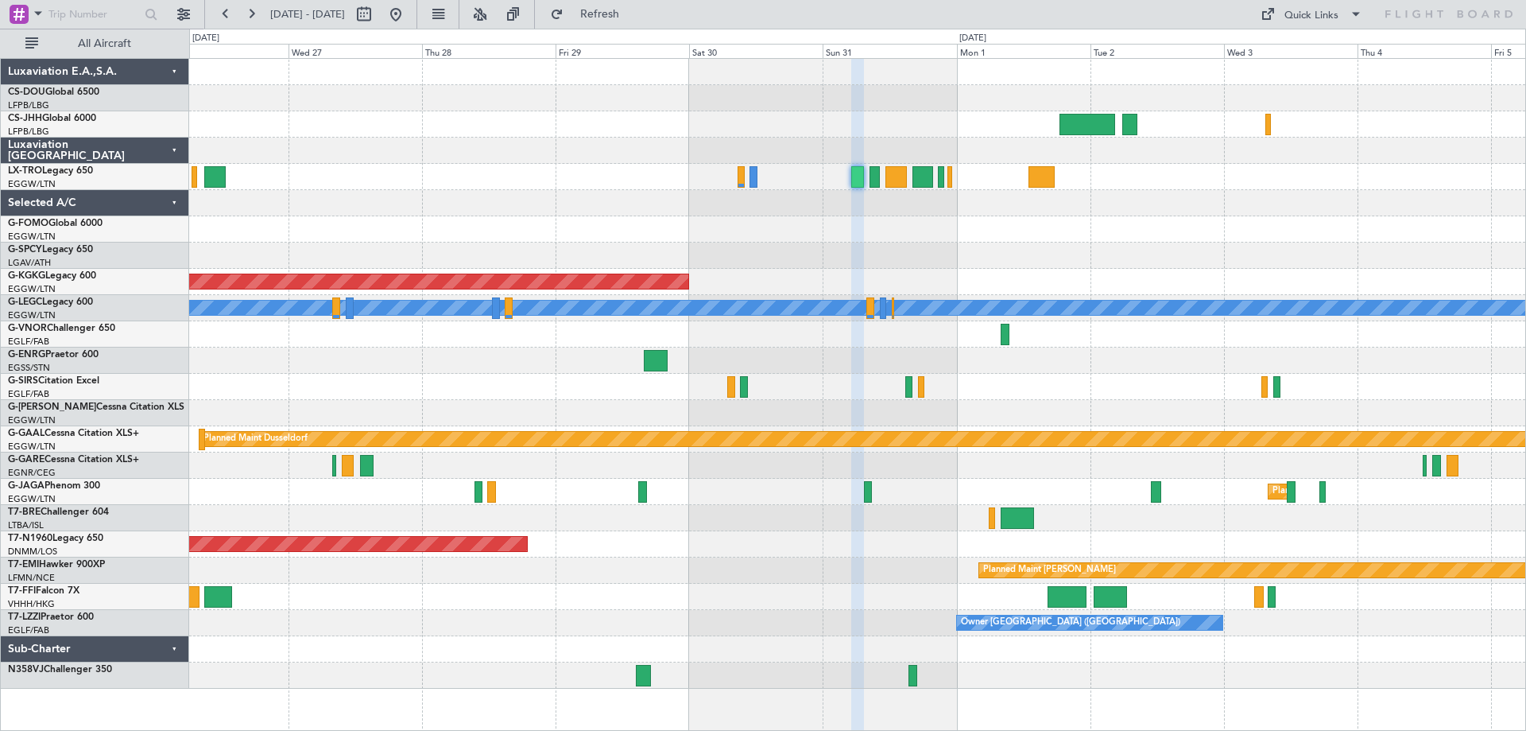
type input "0"
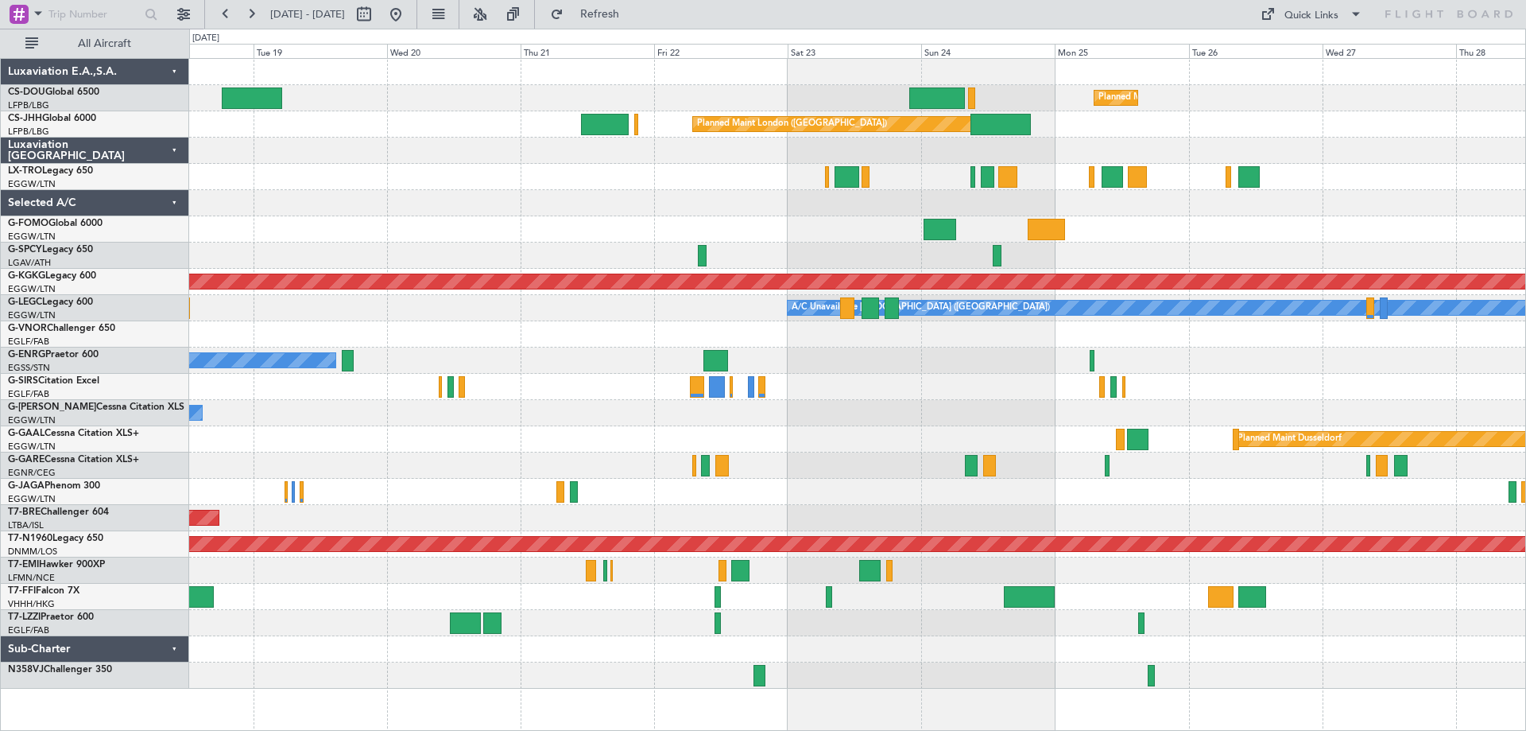
click at [1462, 190] on div "Planned Maint Paris (Le Bourget) Planned Maint London (Luton) Planned Maint Lon…" at bounding box center [857, 374] width 1336 height 630
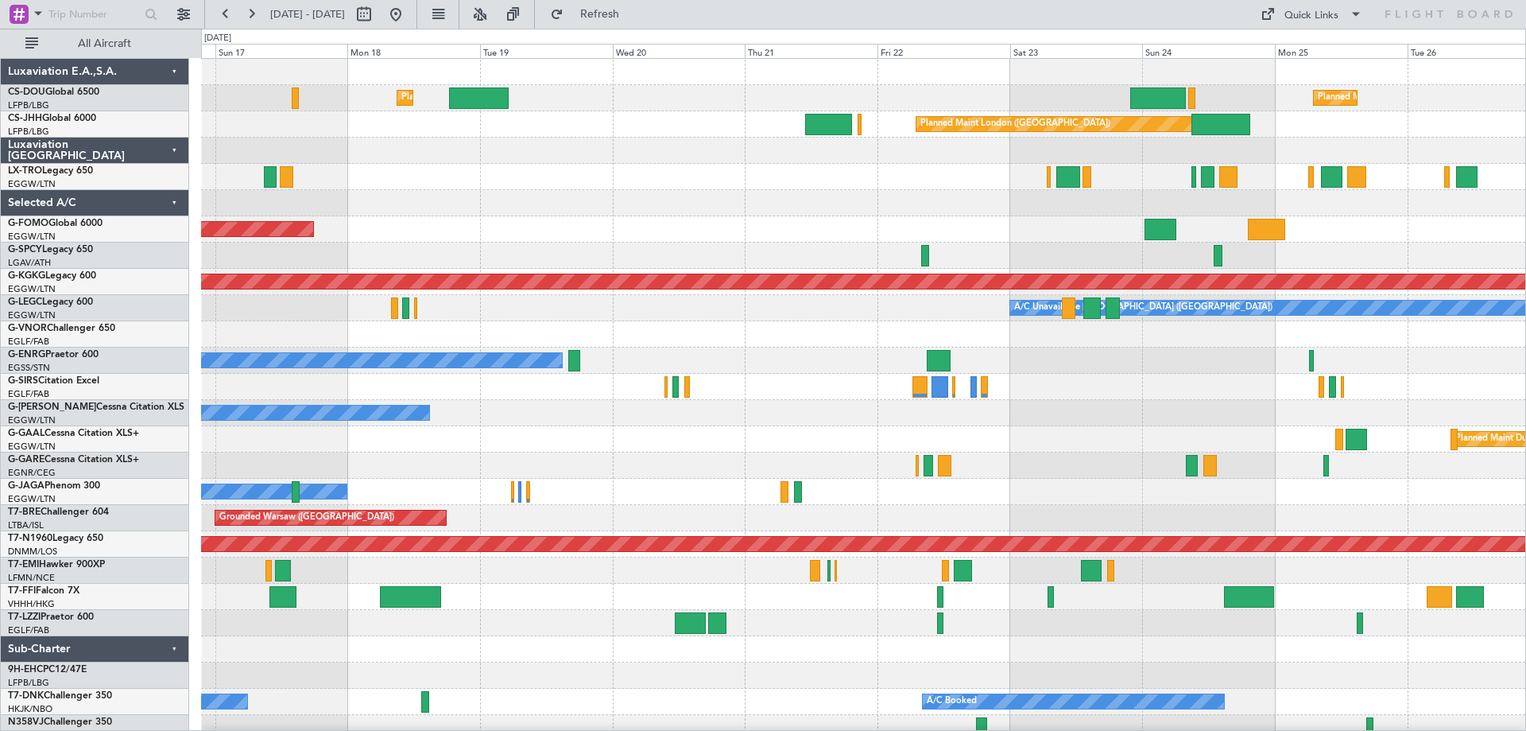
click at [557, 209] on div at bounding box center [863, 203] width 1324 height 26
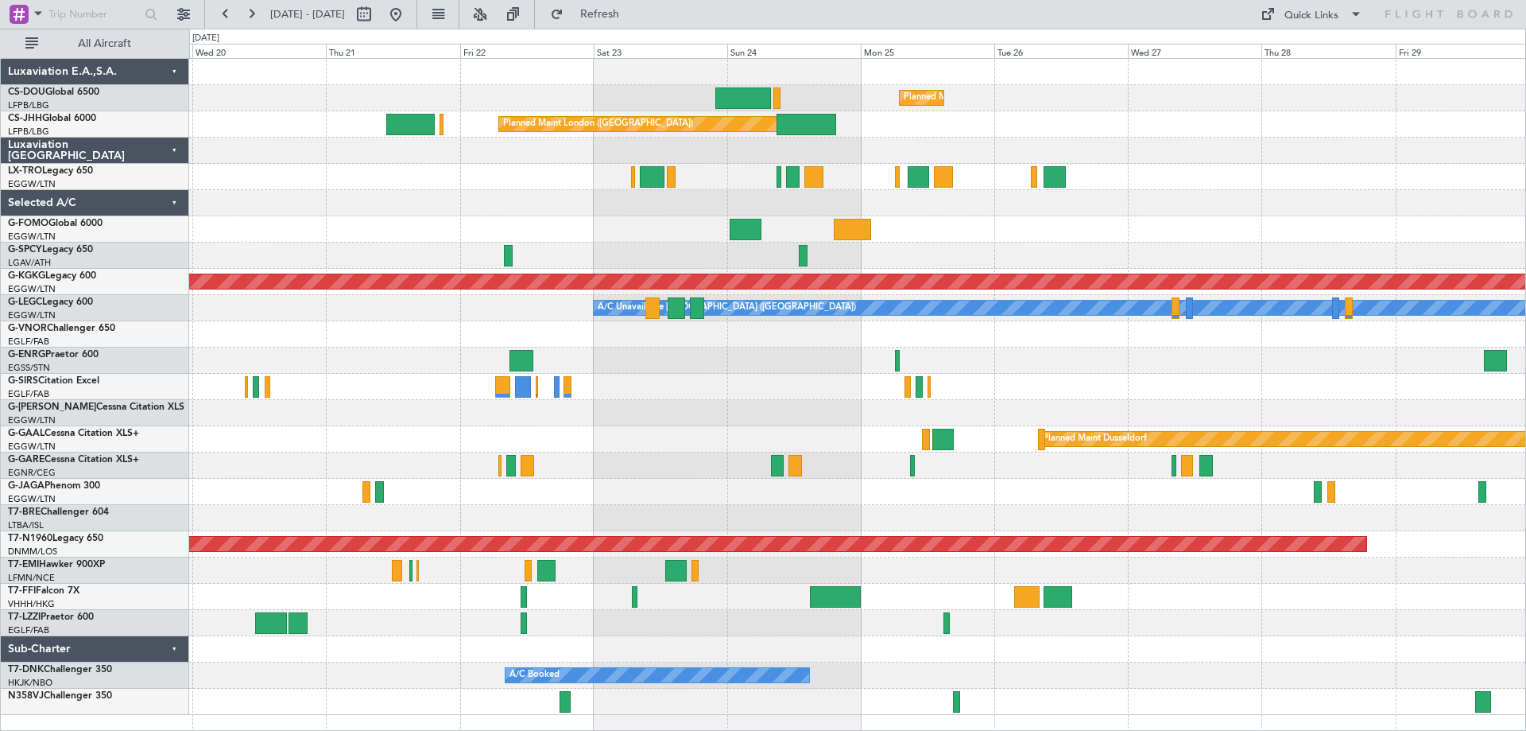
click at [913, 248] on div "Planned Maint Paris (Le Bourget) Planned Maint London (Luton) Planned Maint Lon…" at bounding box center [857, 387] width 1336 height 656
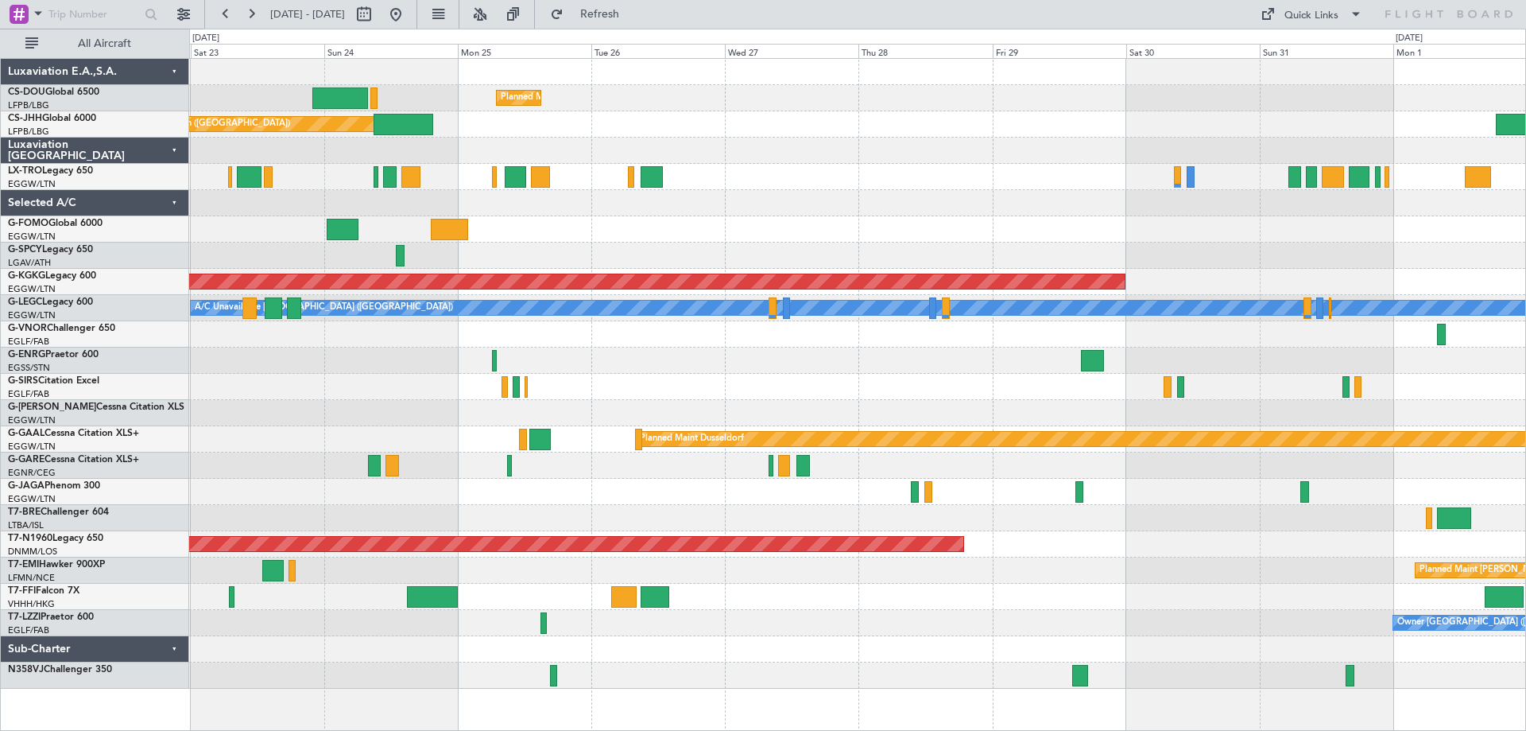
click at [937, 245] on div "Planned Maint [GEOGRAPHIC_DATA] ([GEOGRAPHIC_DATA]) Planned Maint [GEOGRAPHIC_D…" at bounding box center [857, 374] width 1336 height 630
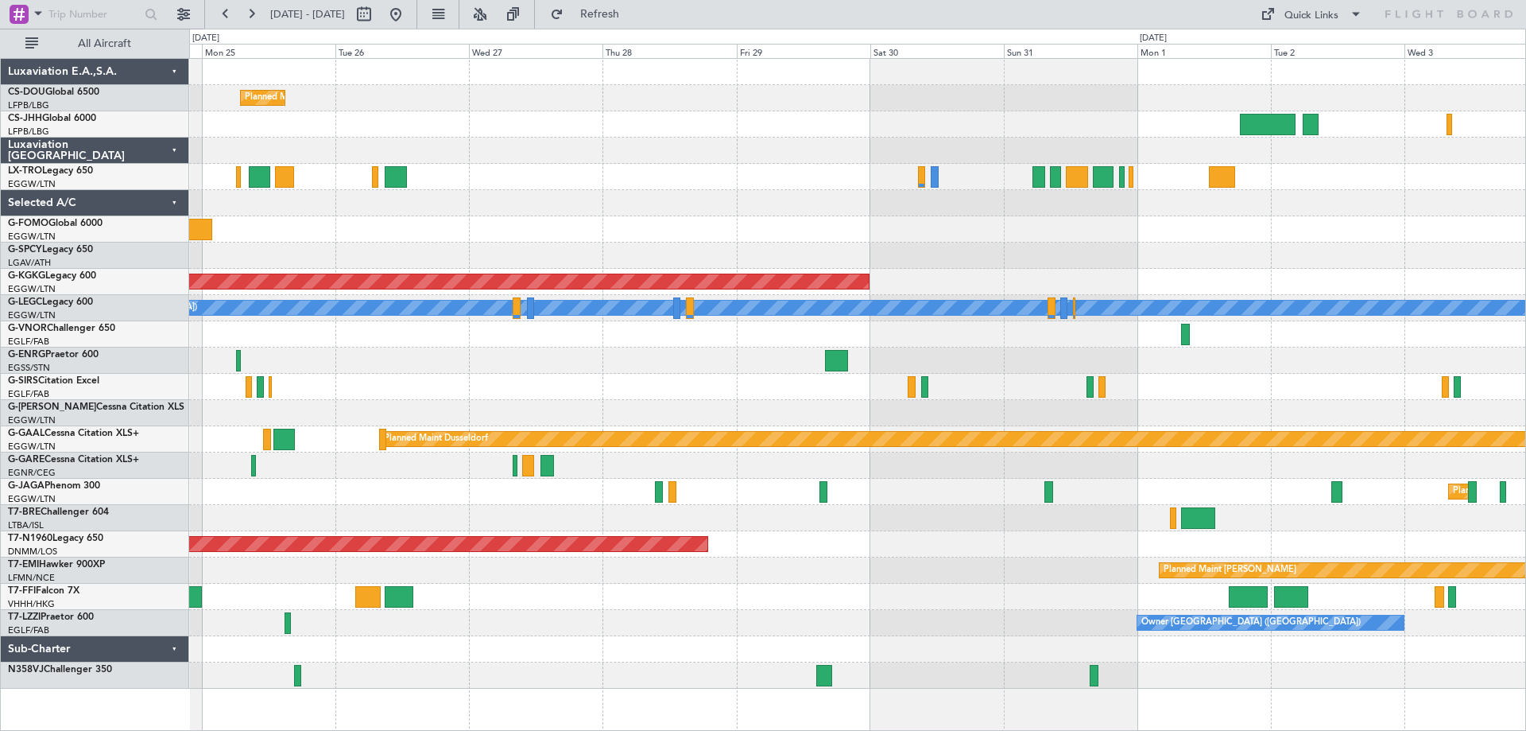
click at [1014, 238] on div at bounding box center [857, 229] width 1336 height 26
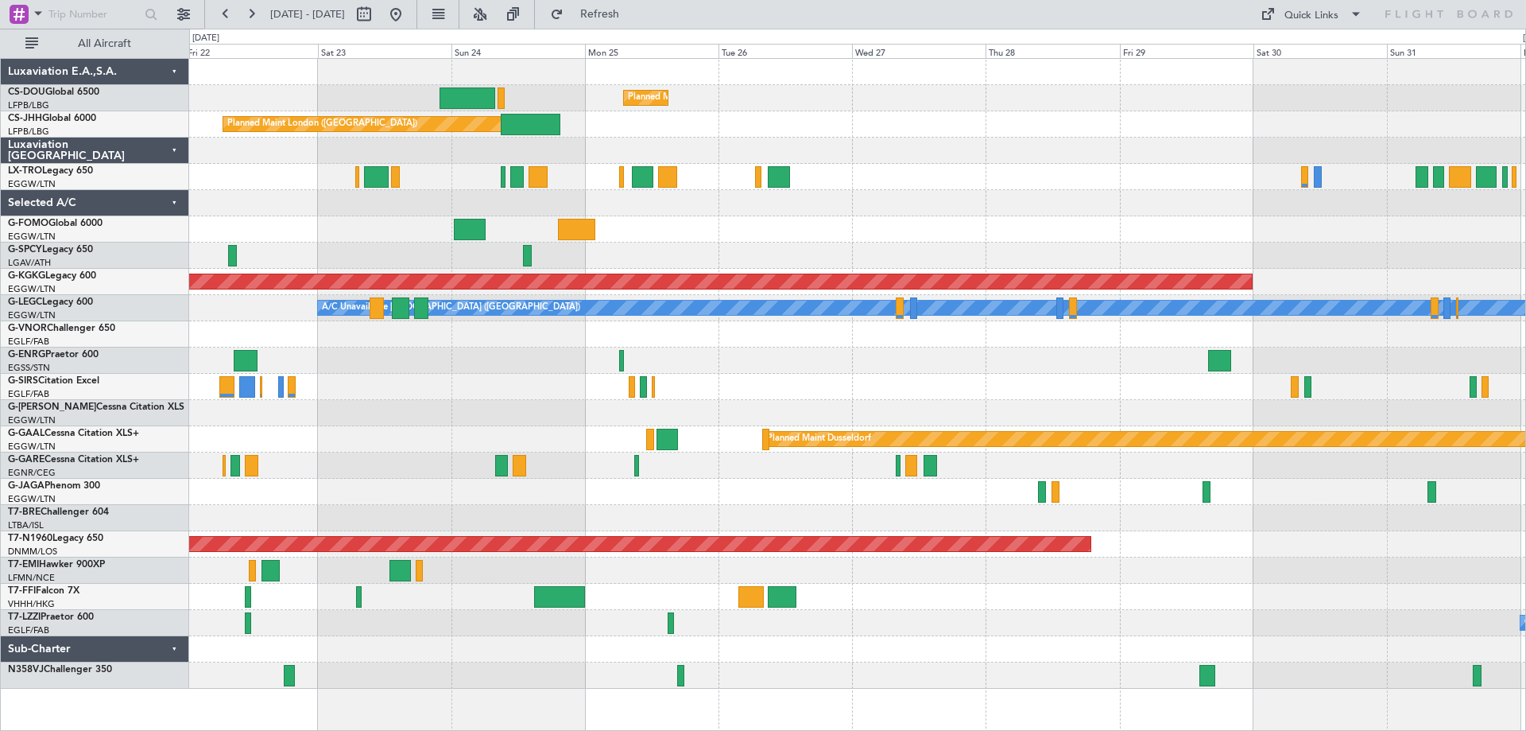
click at [1010, 223] on div "Planned Maint Paris (Le Bourget) Planned Maint London (Biggin Hill) AOG Maint I…" at bounding box center [857, 374] width 1336 height 630
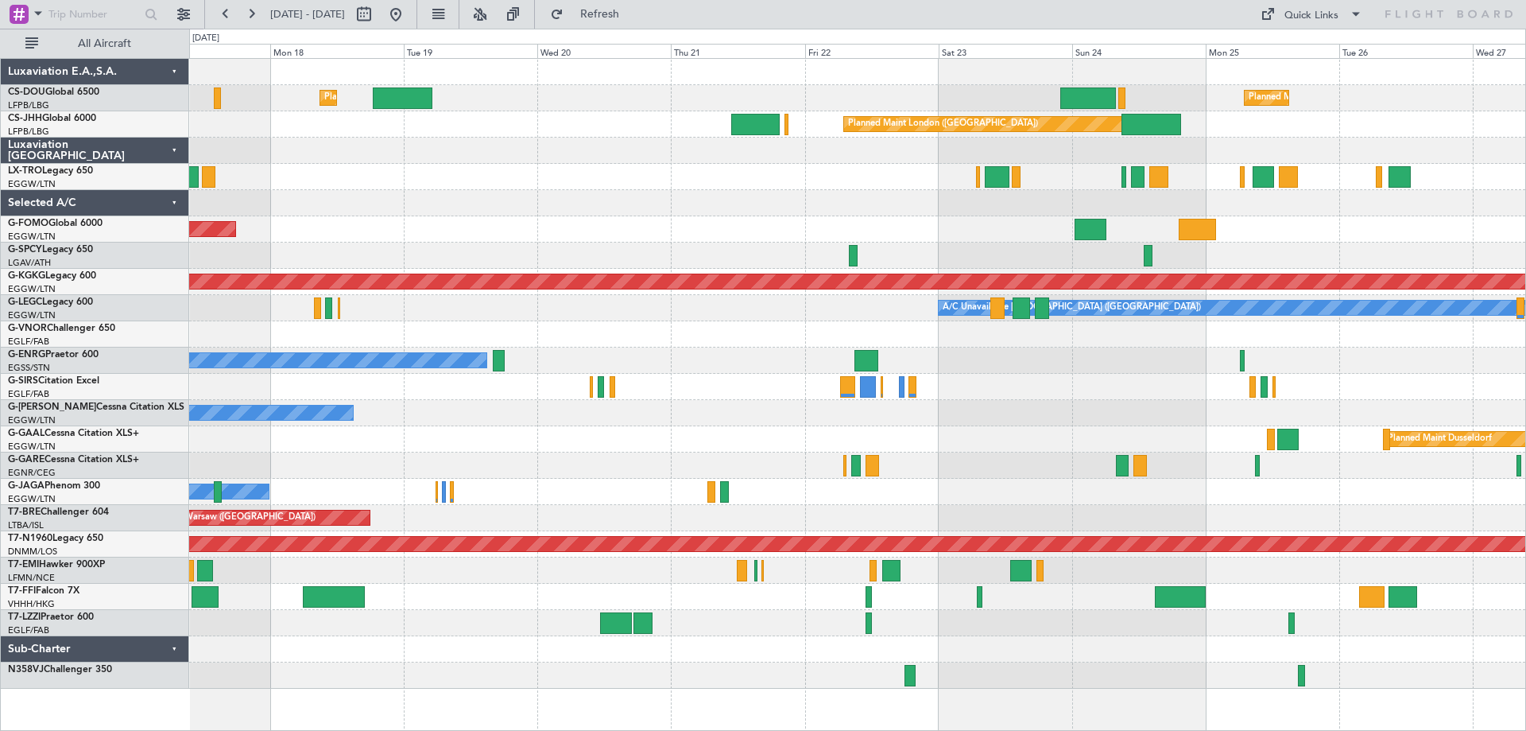
click at [878, 209] on div at bounding box center [857, 203] width 1336 height 26
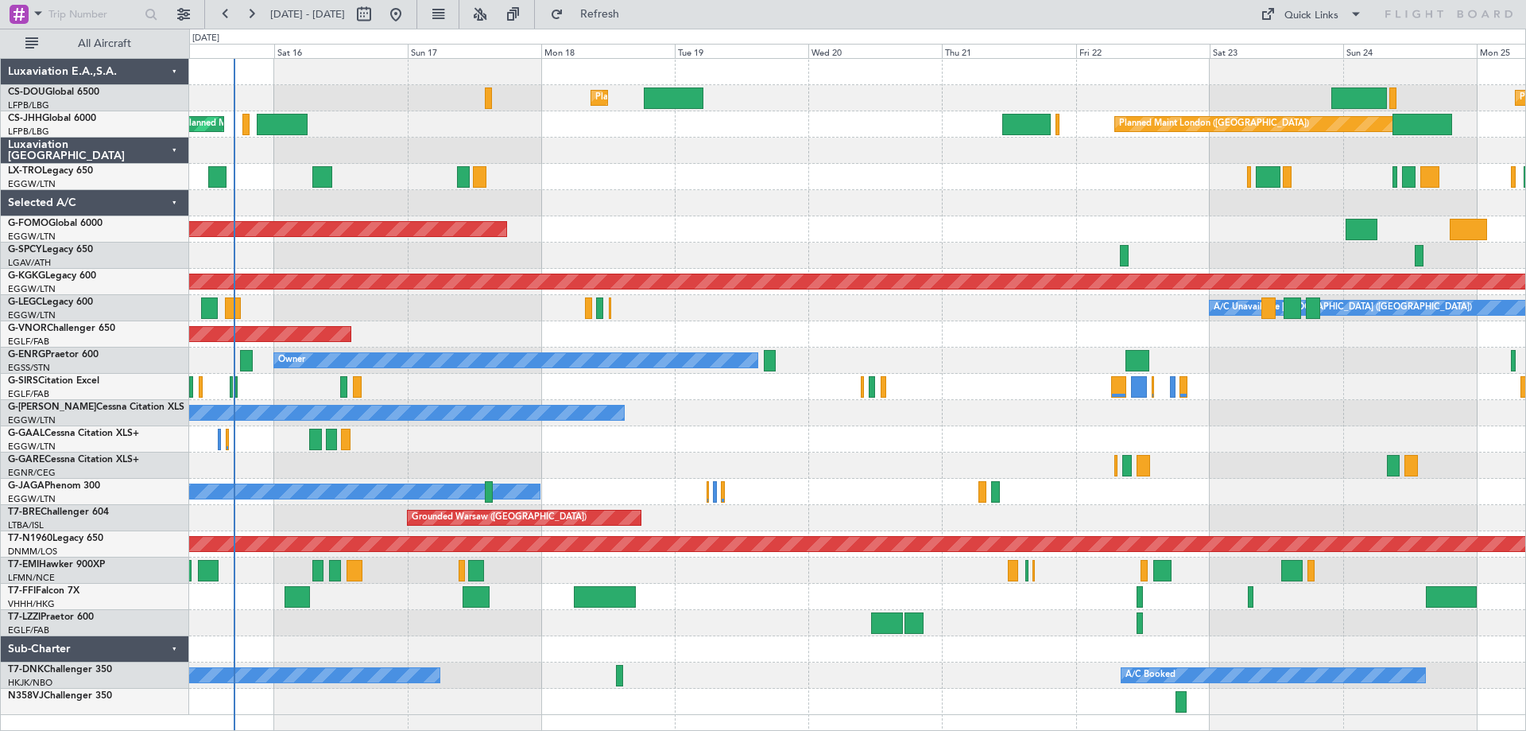
click at [843, 214] on div at bounding box center [857, 203] width 1336 height 26
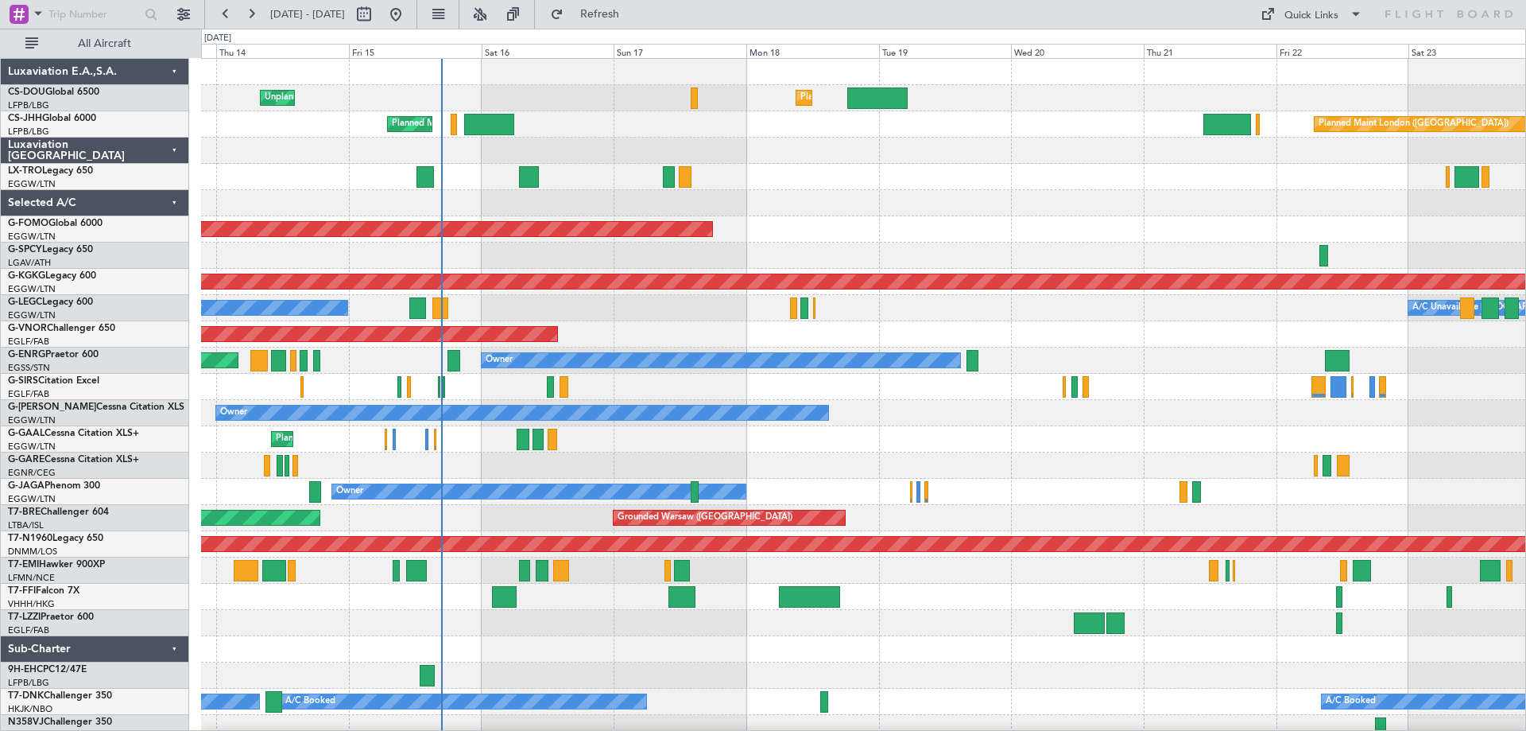
click at [851, 240] on div "Planned Maint Windsor Locks ([PERSON_NAME] Intl)" at bounding box center [863, 229] width 1324 height 26
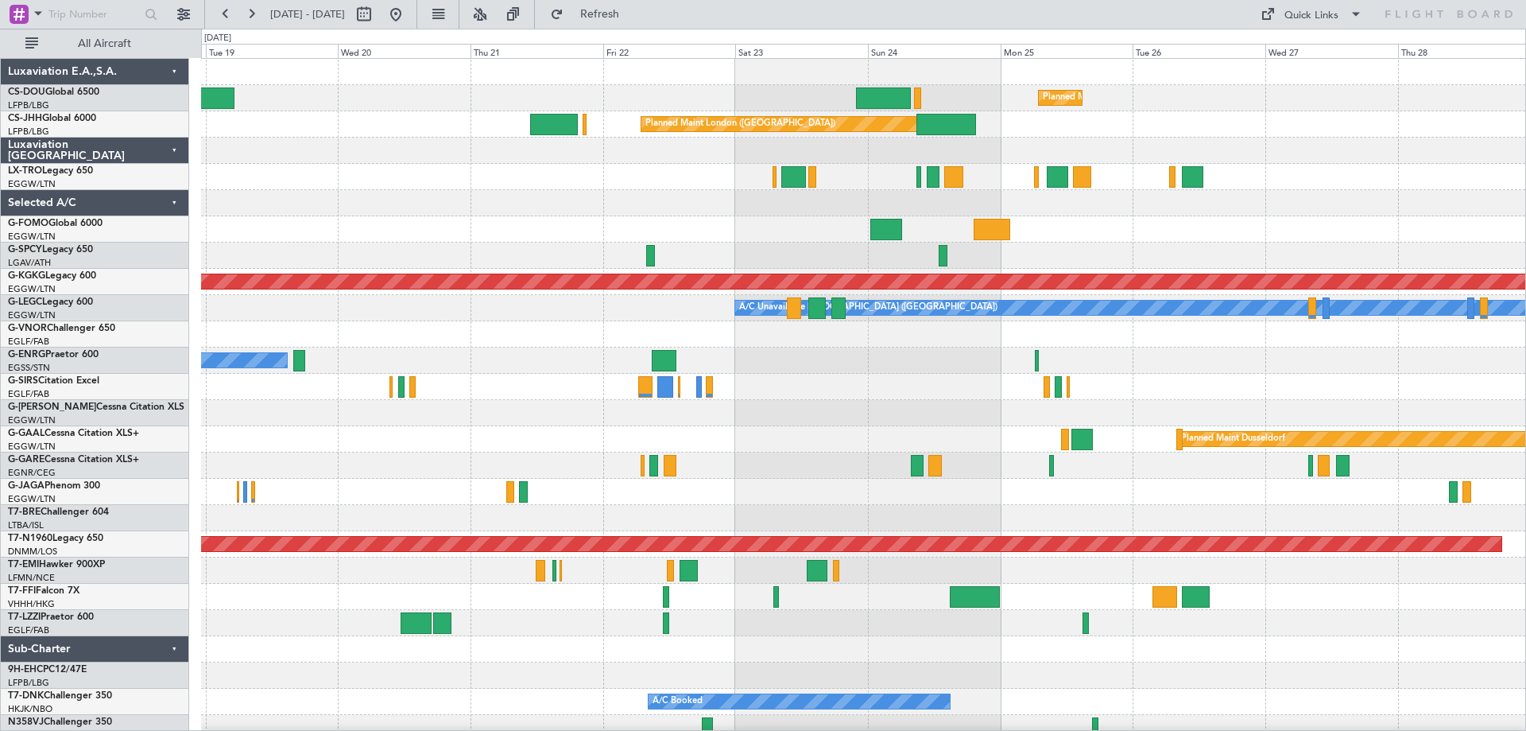
scroll to position [5, 0]
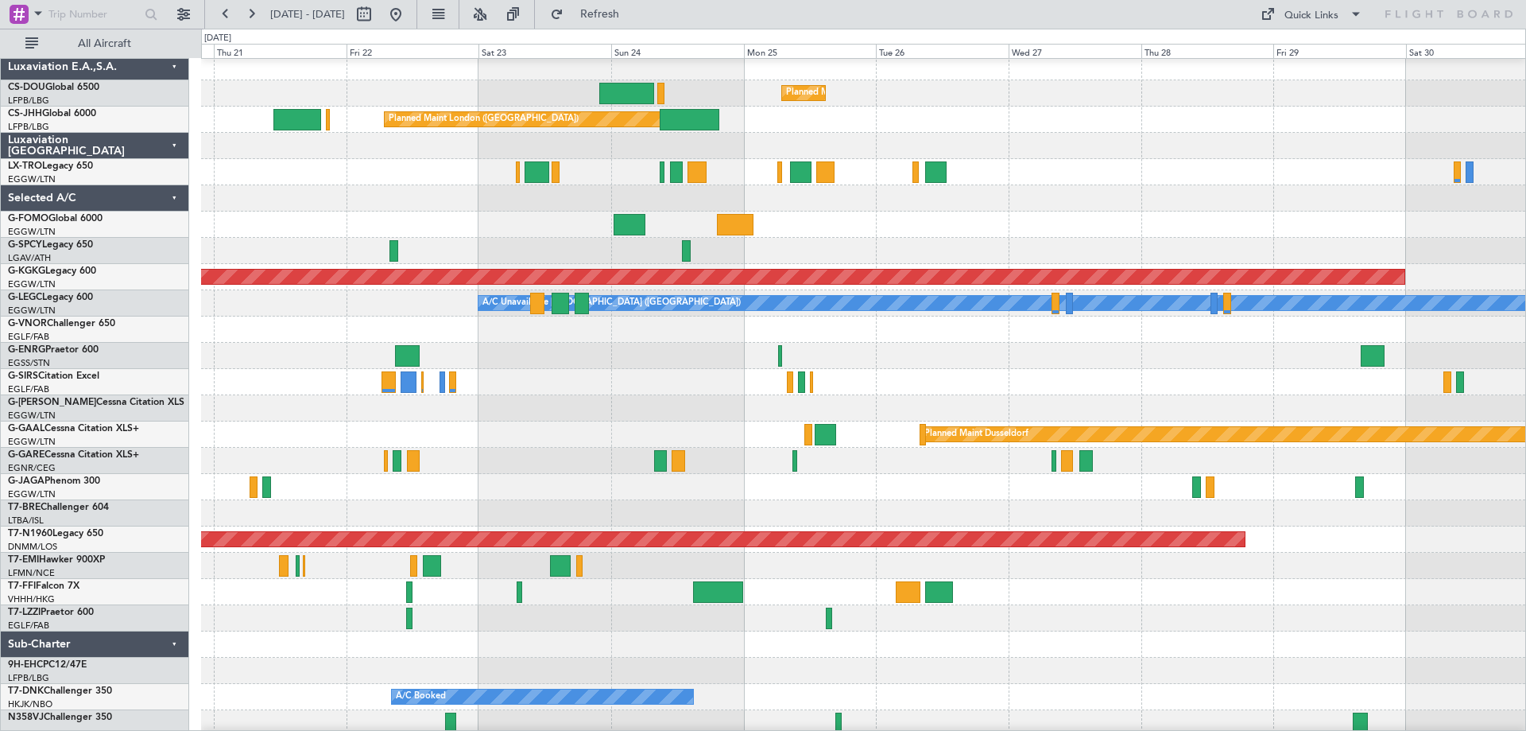
click at [426, 154] on div at bounding box center [863, 146] width 1324 height 26
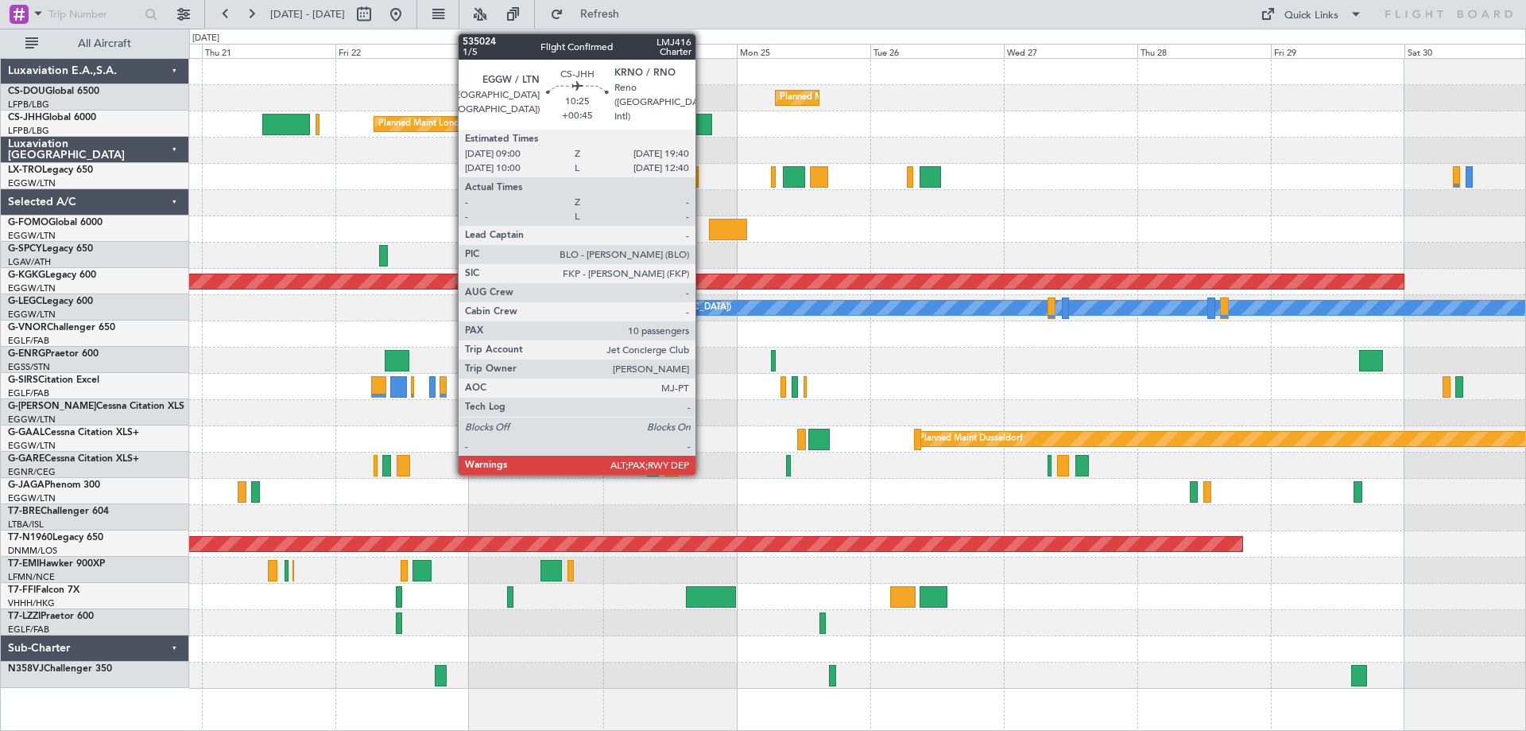
scroll to position [0, 0]
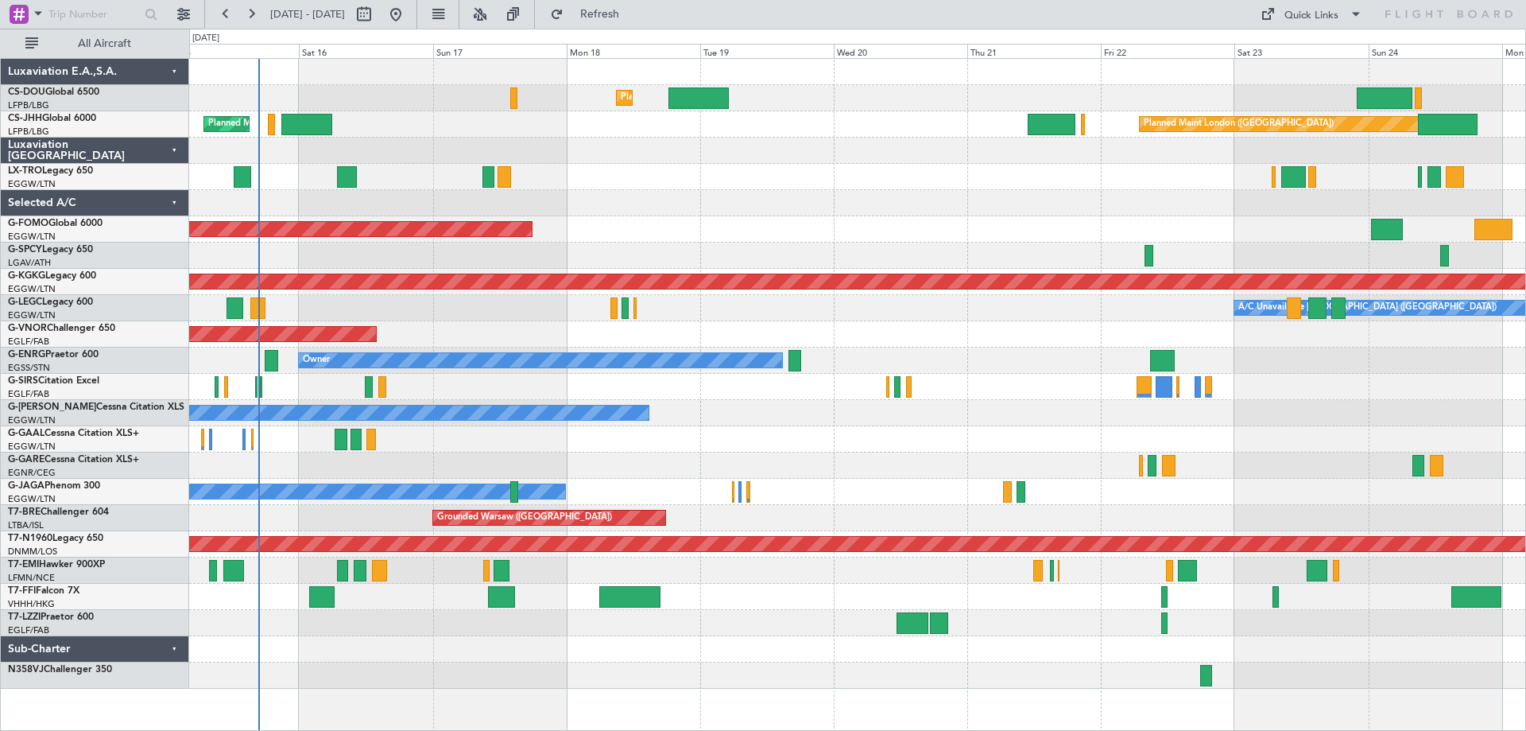
click at [1124, 163] on div at bounding box center [857, 151] width 1336 height 26
